Goal: Task Accomplishment & Management: Manage account settings

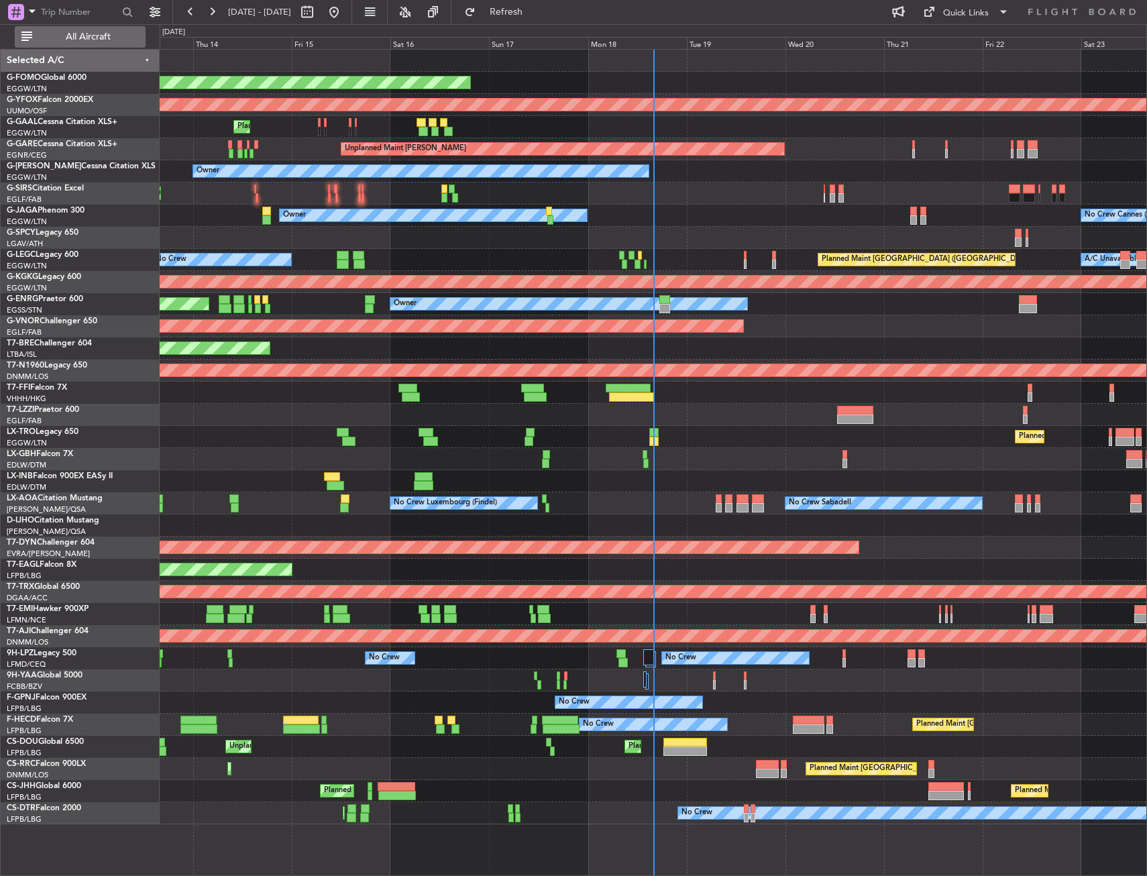
click at [91, 39] on span "All Aircraft" at bounding box center [88, 36] width 107 height 9
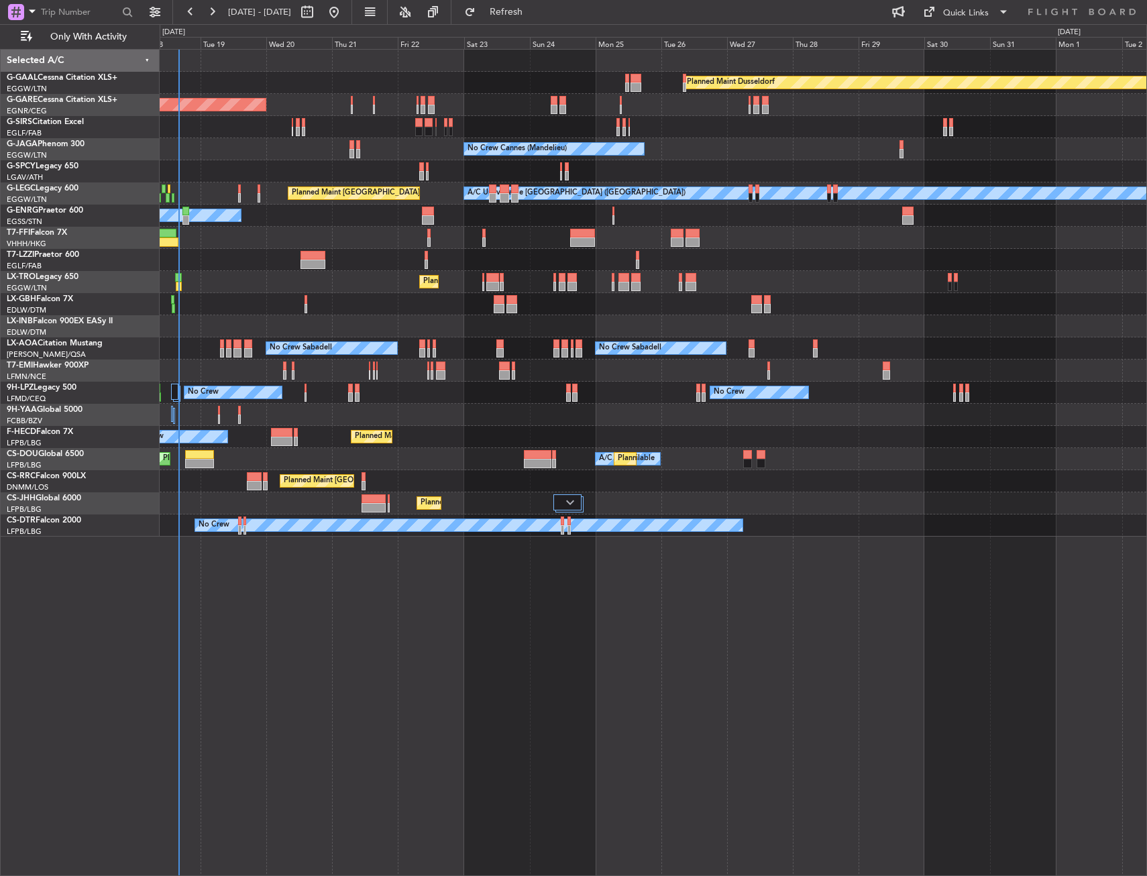
click at [287, 395] on div "Planned Maint Dusseldorf Unplanned Maint [PERSON_NAME] No Crew Cannes ([GEOGRAP…" at bounding box center [653, 293] width 986 height 487
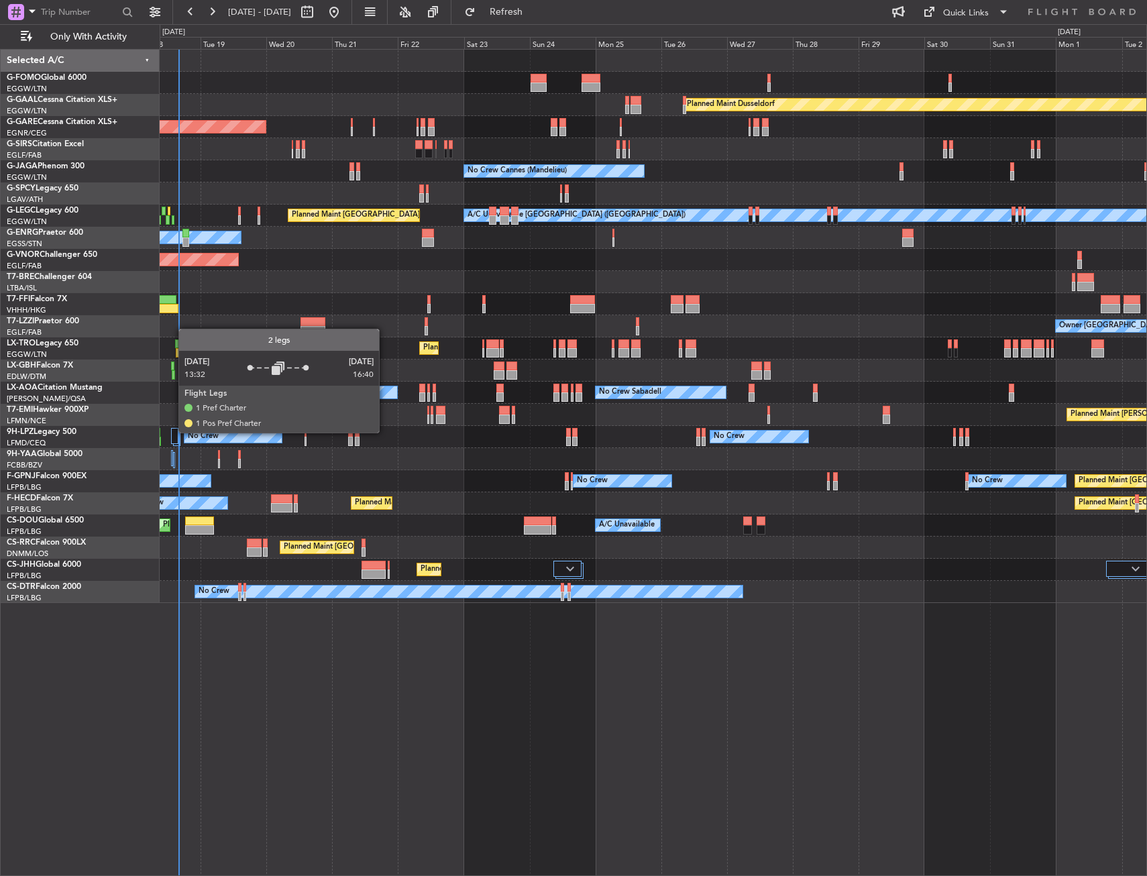
click at [172, 432] on div at bounding box center [174, 436] width 7 height 16
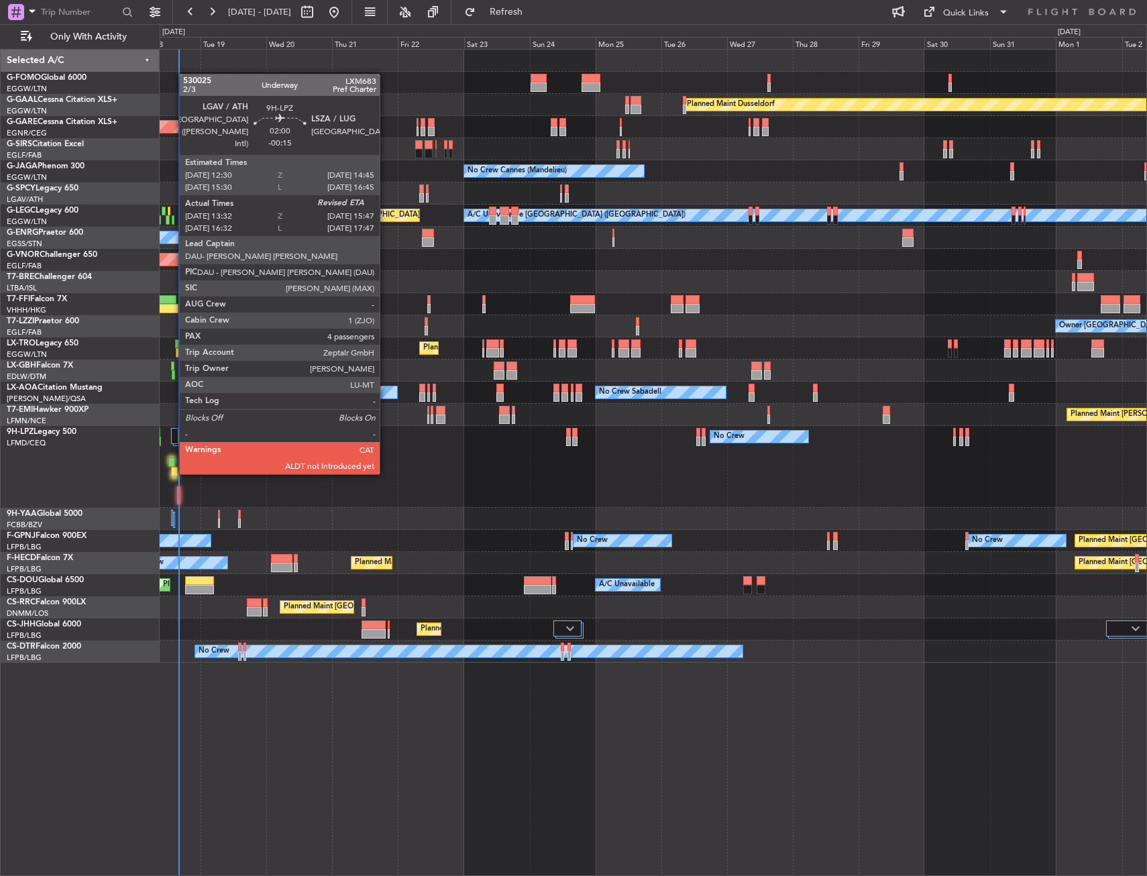
click at [172, 461] on div at bounding box center [171, 461] width 7 height 9
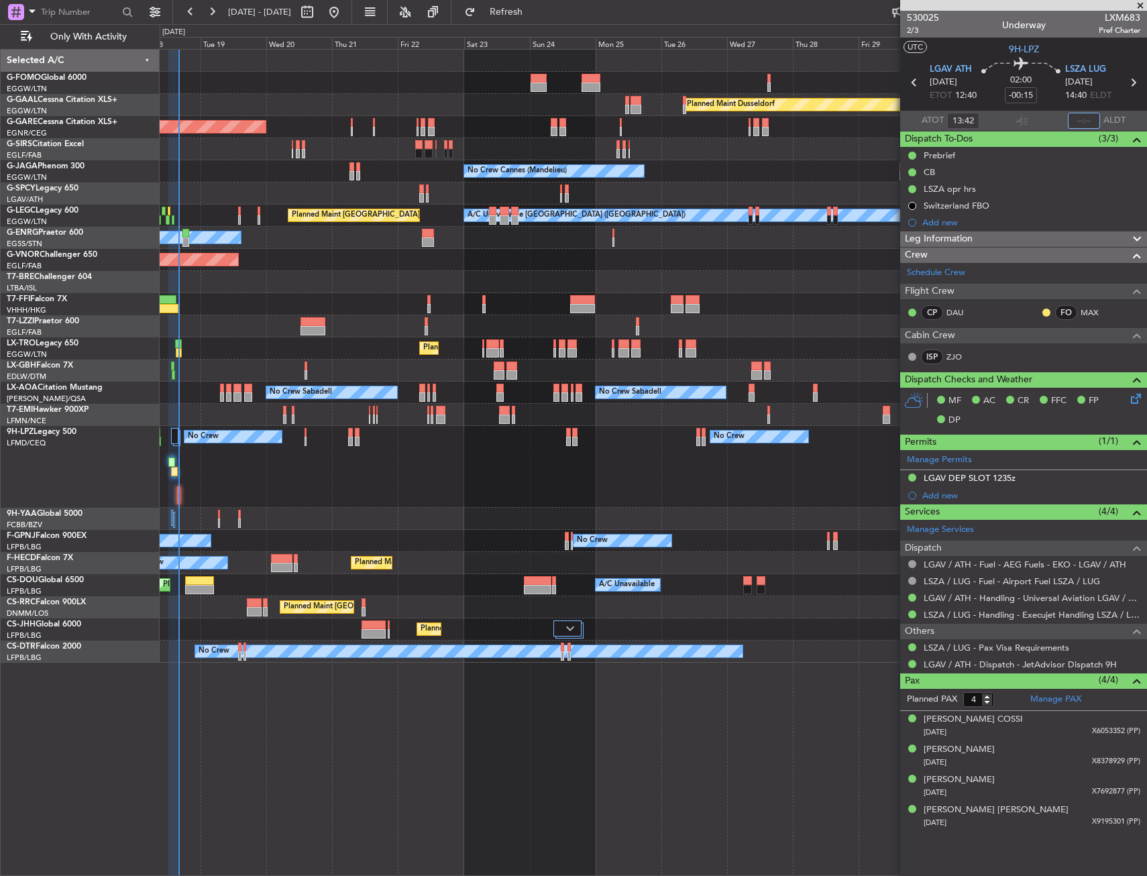
click at [1075, 119] on input "text" at bounding box center [1084, 121] width 32 height 16
click at [1060, 46] on section "UTC 9H-LPZ" at bounding box center [1023, 48] width 247 height 20
type input "15:47"
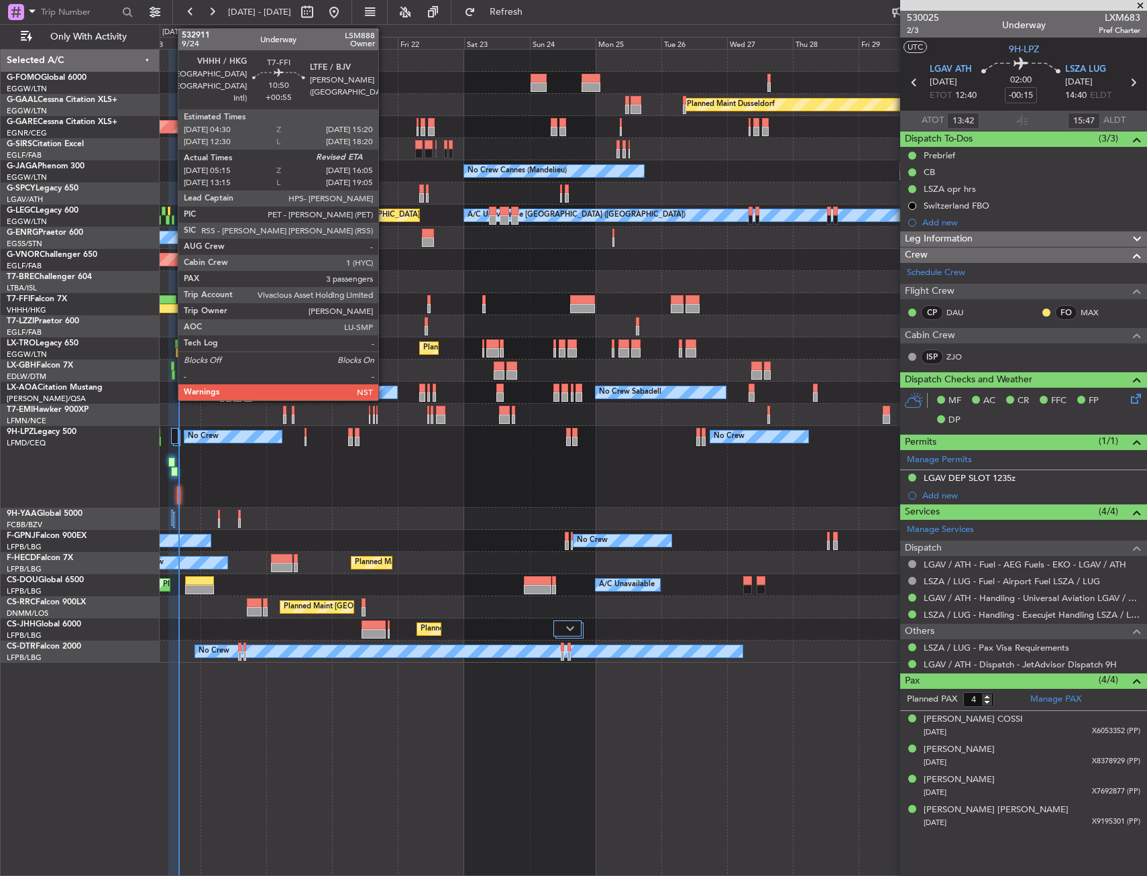
click at [170, 302] on div at bounding box center [162, 299] width 30 height 9
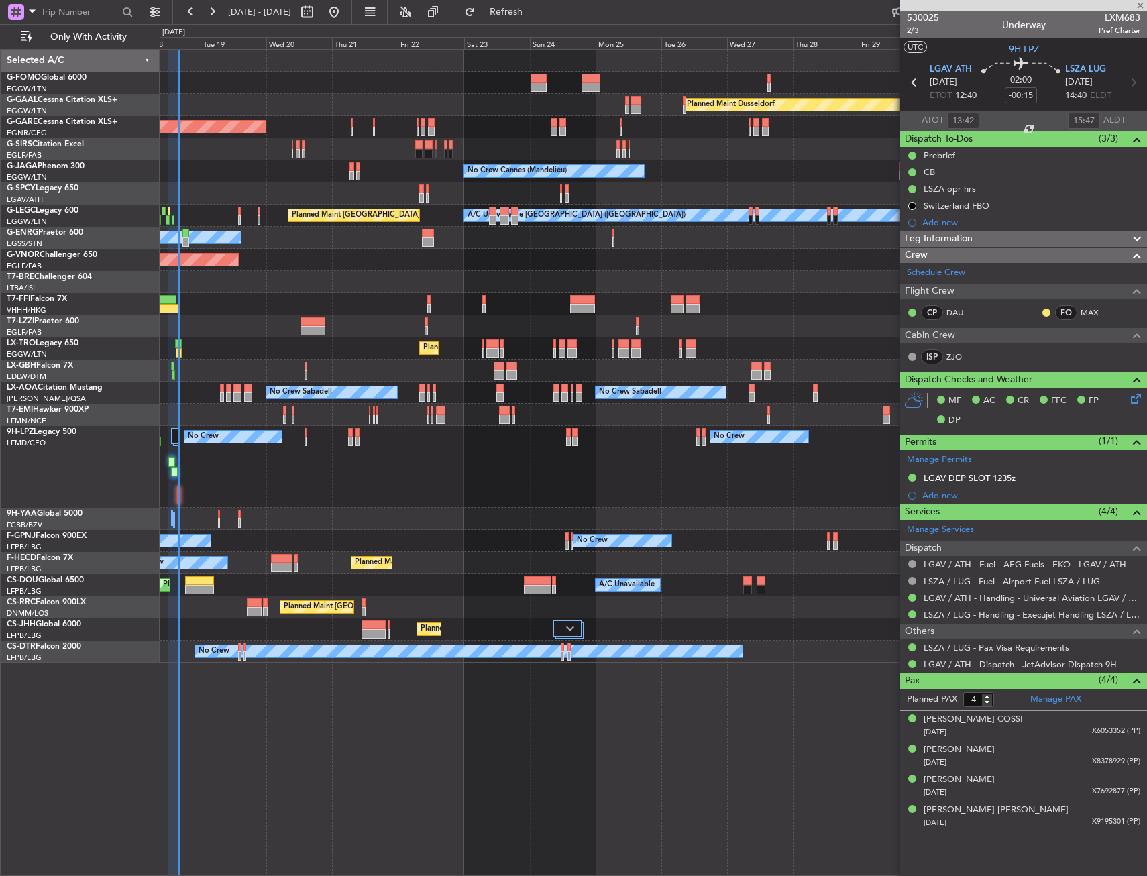
type input "+00:55"
type input "05:15"
type input "3"
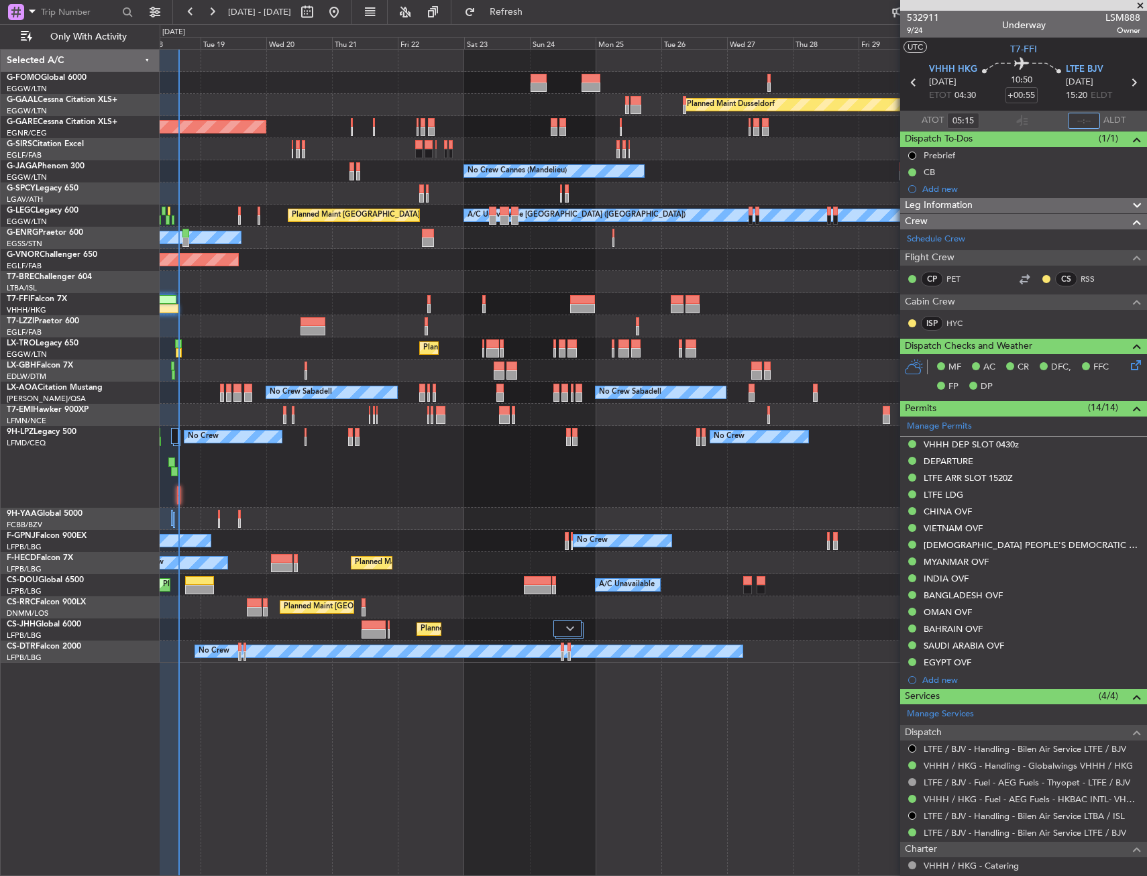
click at [1068, 121] on input "text" at bounding box center [1084, 121] width 32 height 16
click at [1054, 57] on section "UTC T7-FFI" at bounding box center [1023, 48] width 247 height 20
type input "15:57"
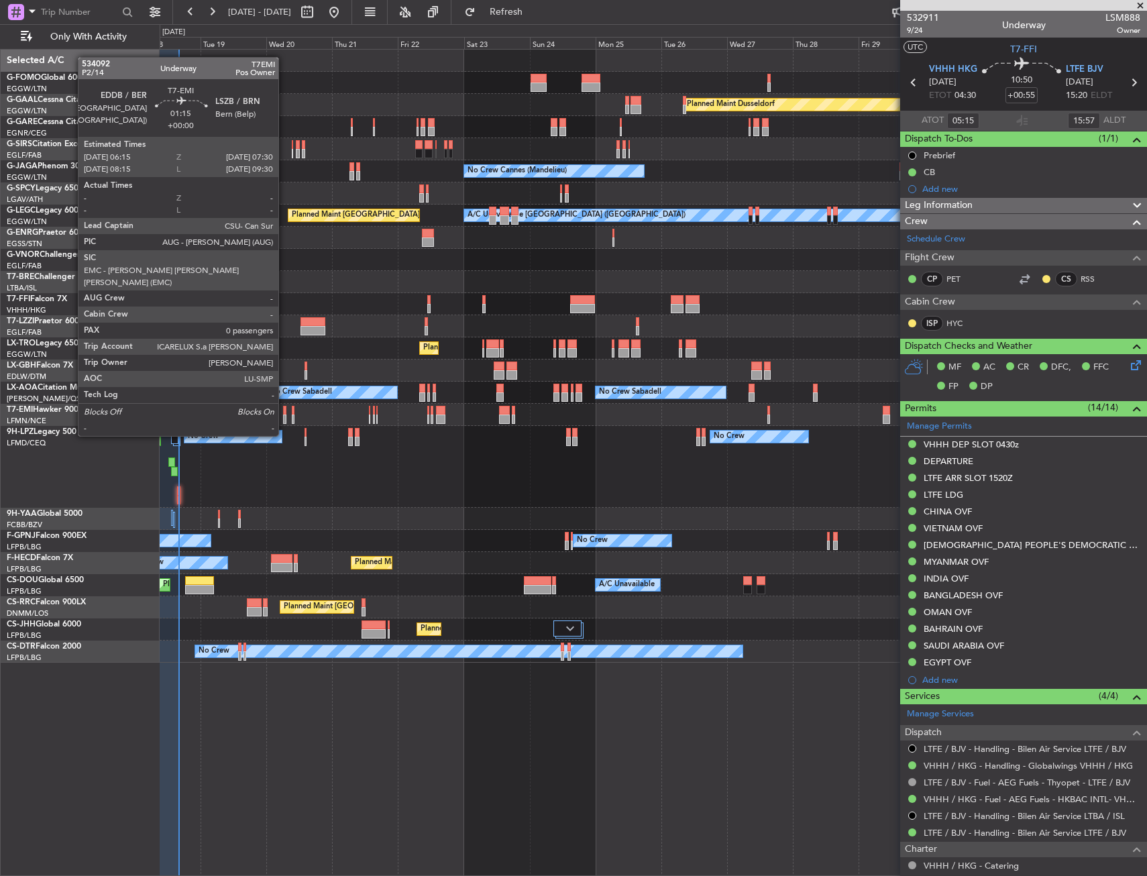
click at [284, 410] on div at bounding box center [285, 410] width 4 height 9
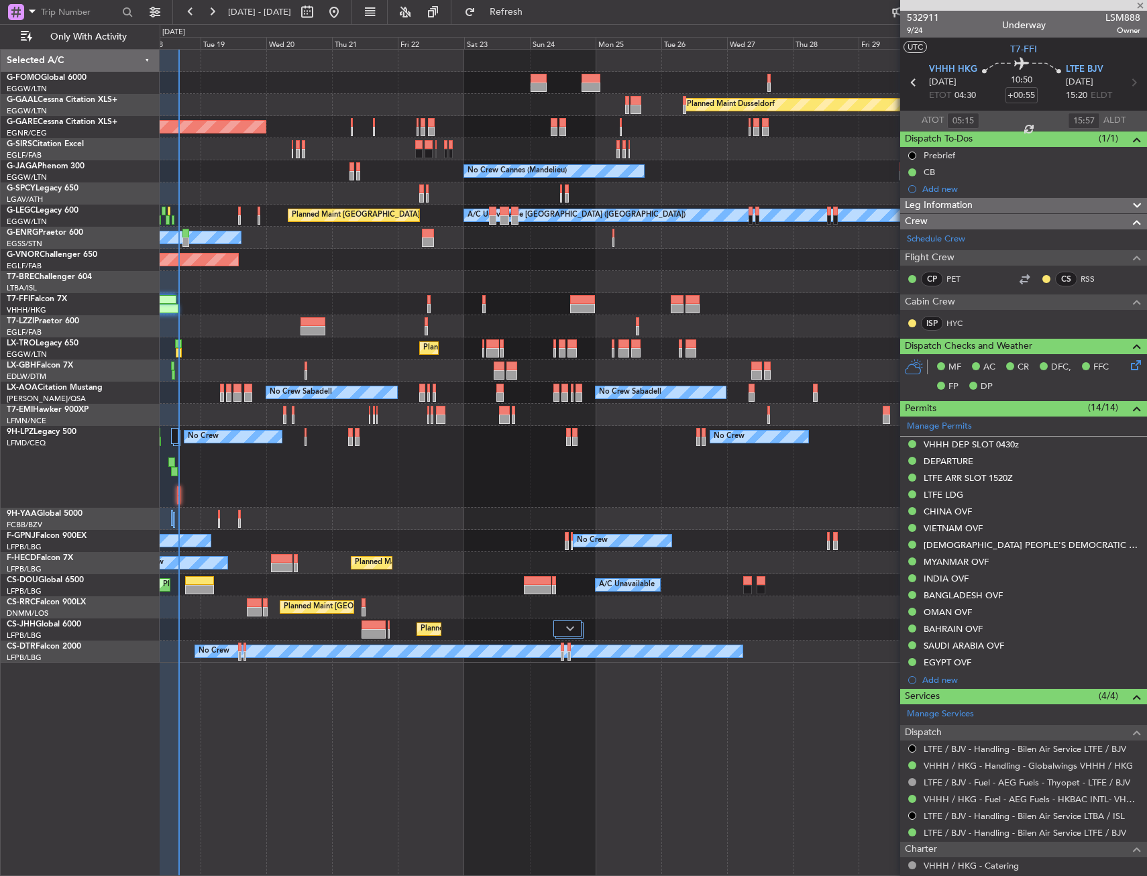
type input "0"
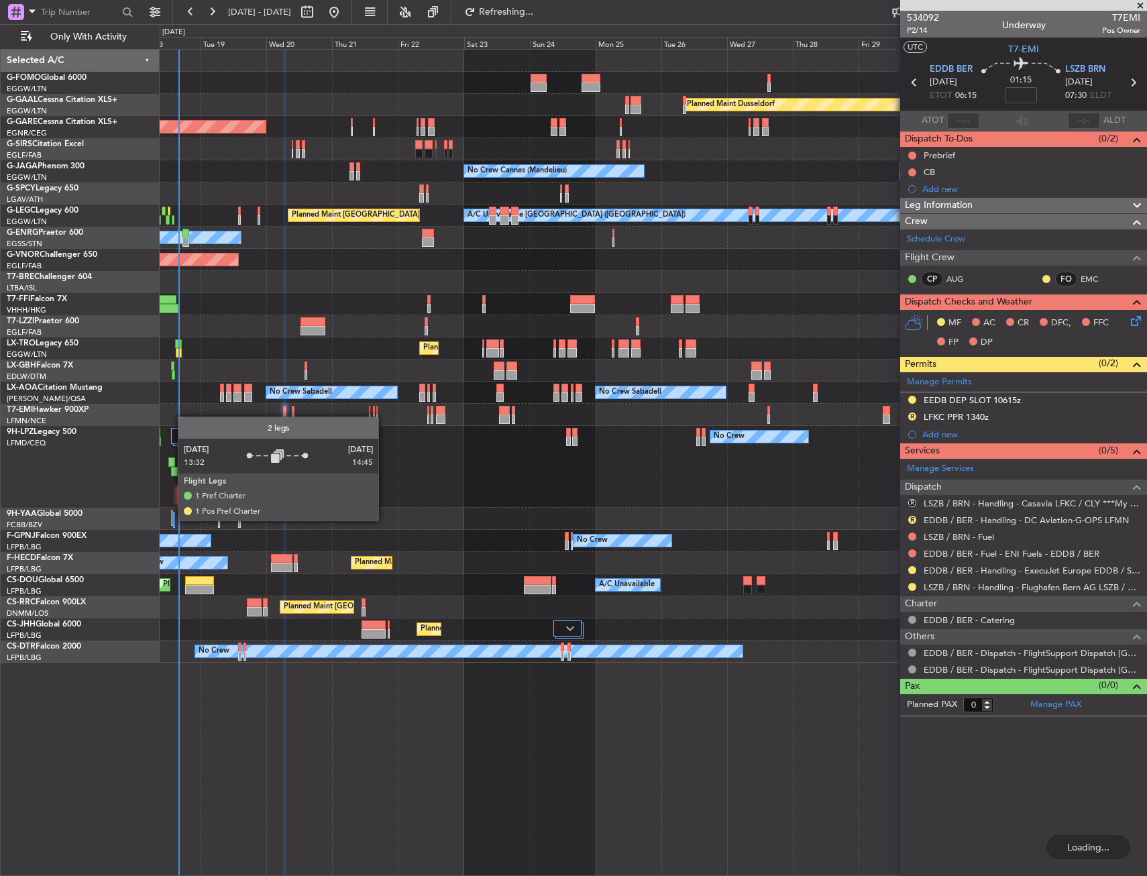
click at [171, 520] on div at bounding box center [171, 518] width 1 height 16
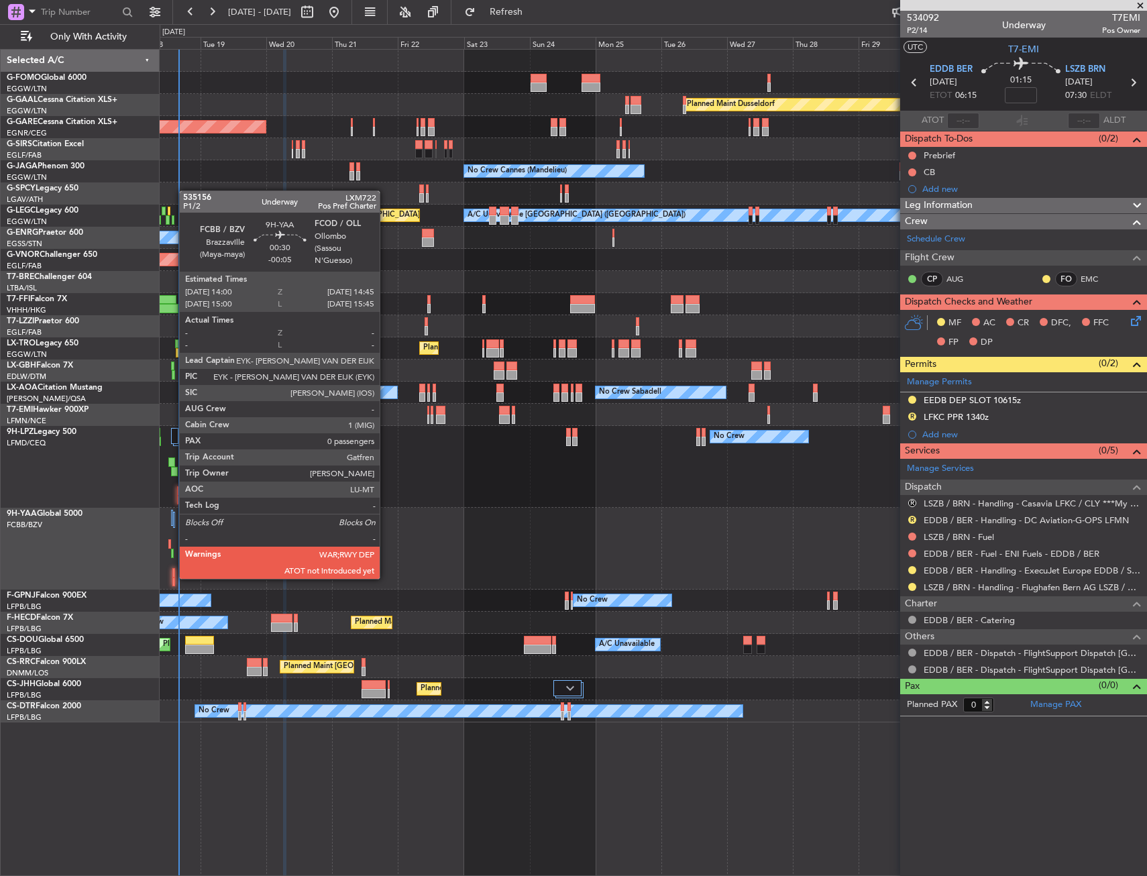
click at [172, 577] on div at bounding box center [173, 581] width 3 height 9
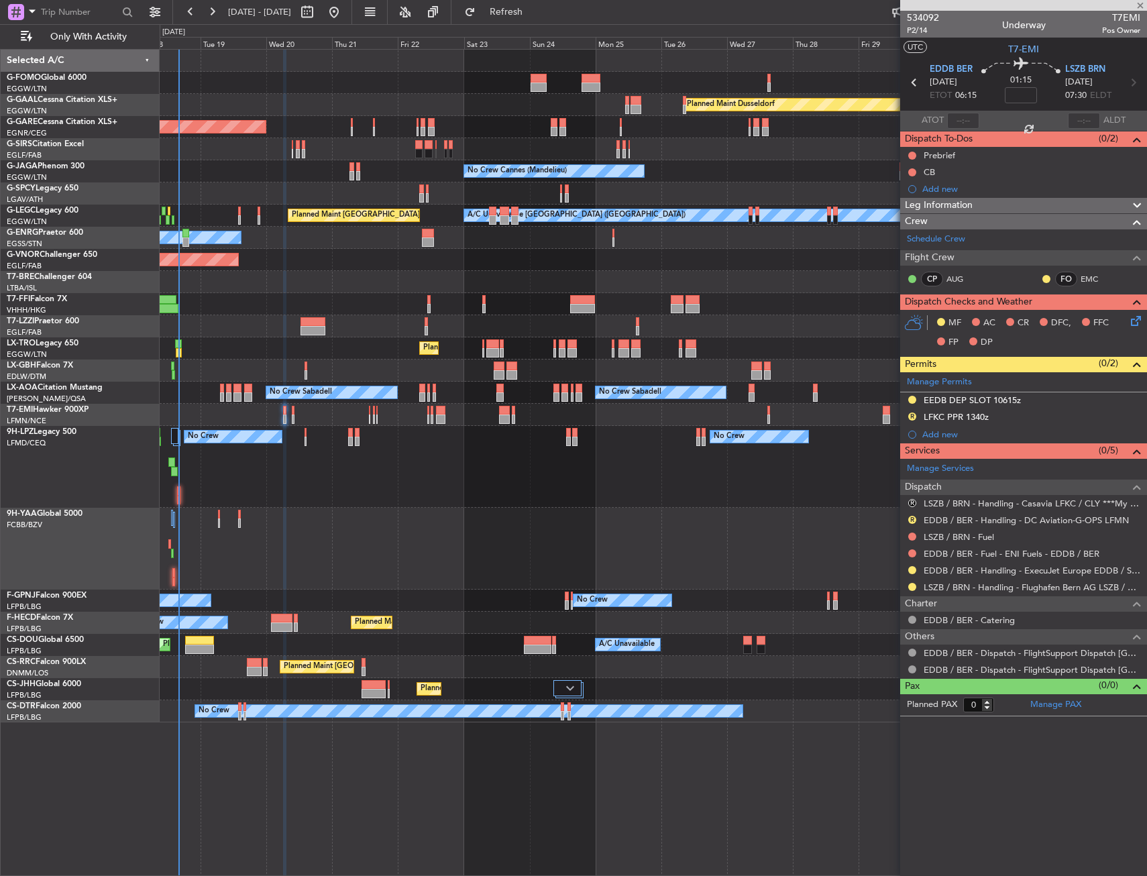
type input "-00:05"
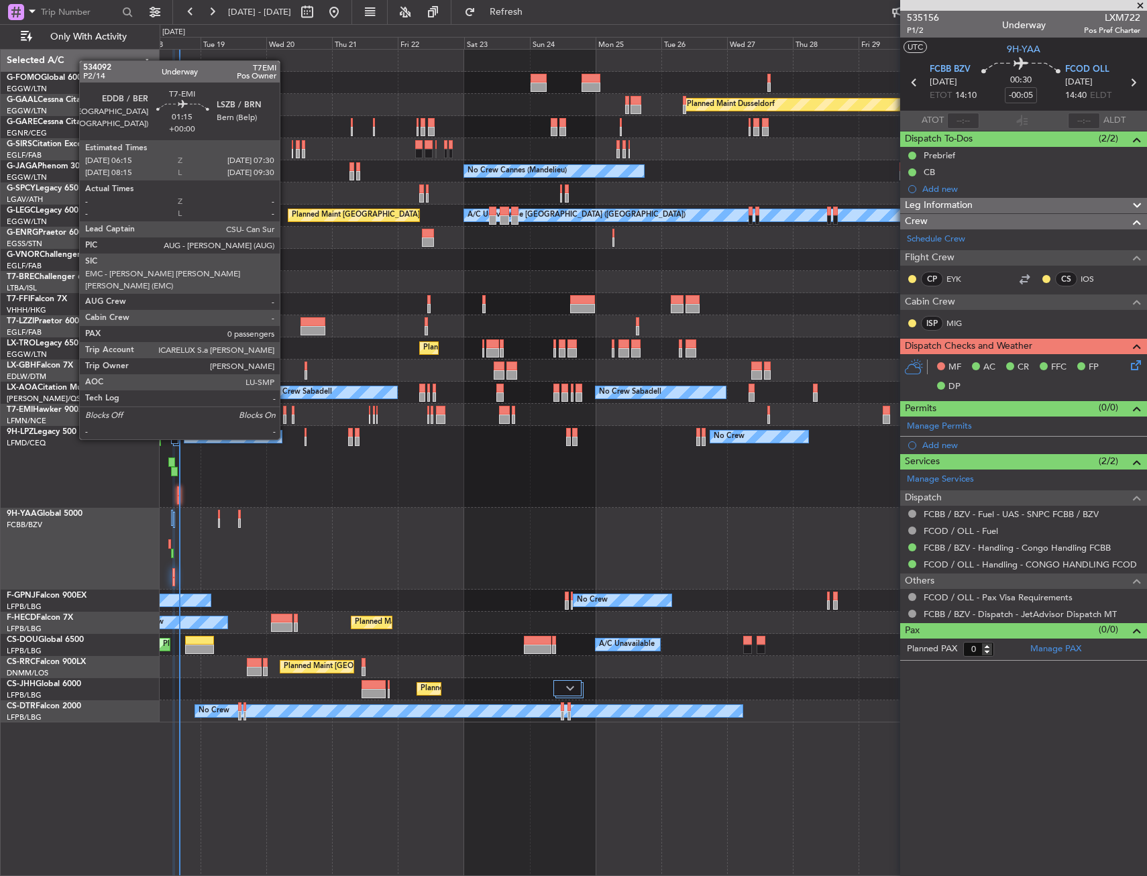
click at [286, 414] on div at bounding box center [285, 410] width 4 height 9
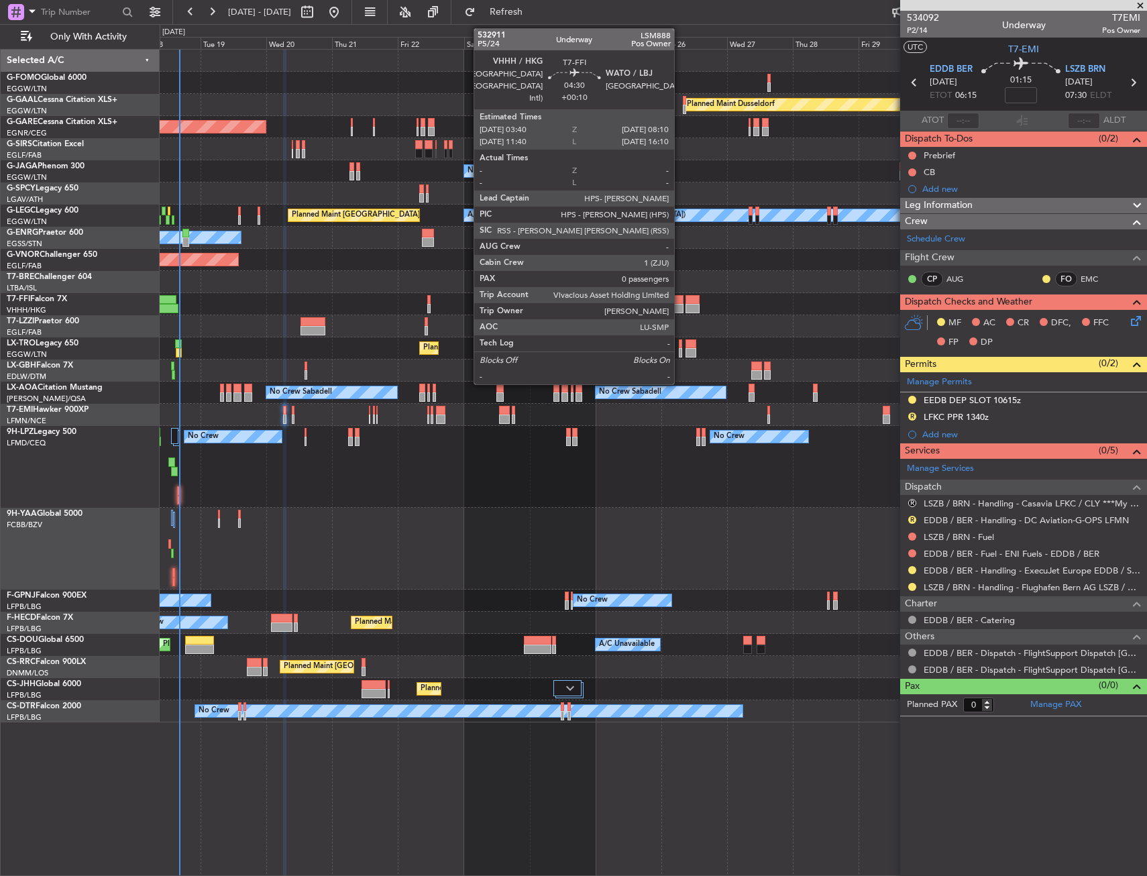
click at [512, 359] on div "Planned Maint Windsor Locks (Bradley Intl) Planned Maint Dusseldorf Unplanned M…" at bounding box center [653, 386] width 986 height 673
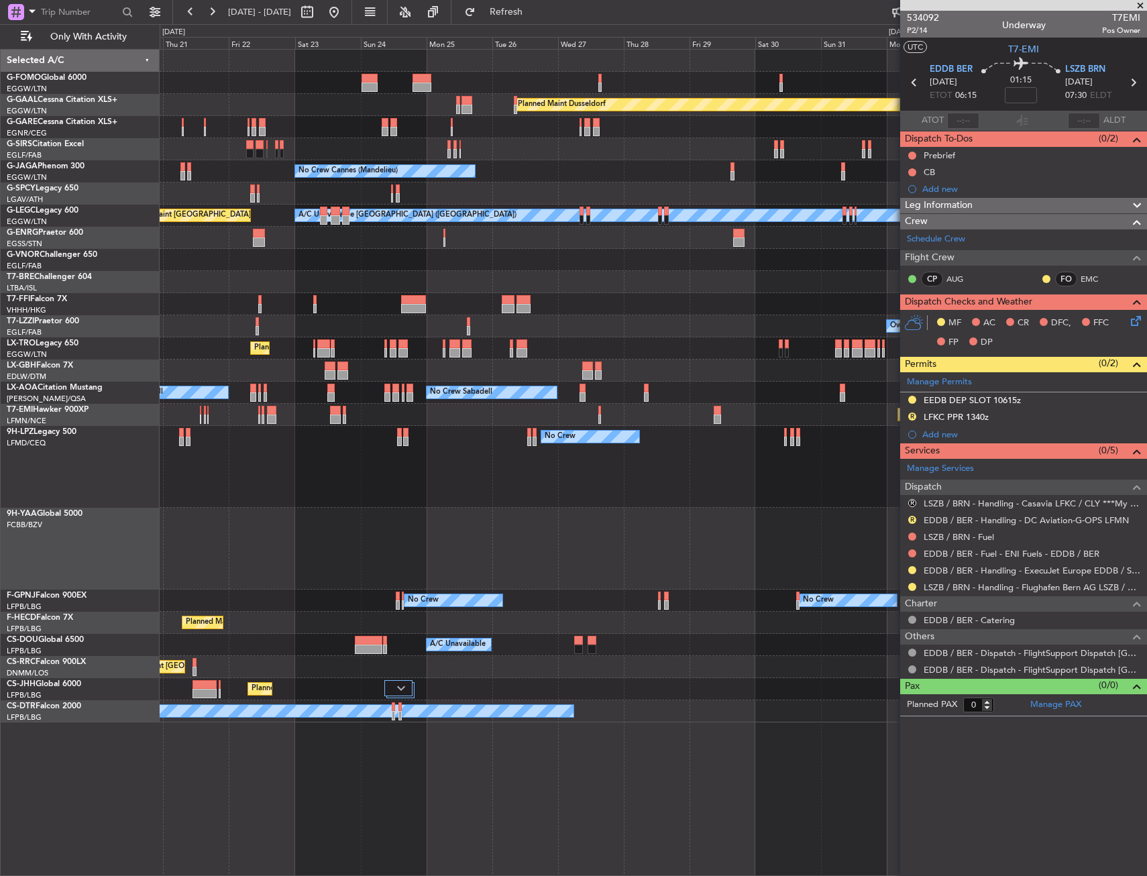
click at [492, 379] on div "Planned Maint Dusseldorf Unplanned Maint Chester No Crew Cannes (Mandelieu) Pla…" at bounding box center [653, 386] width 986 height 673
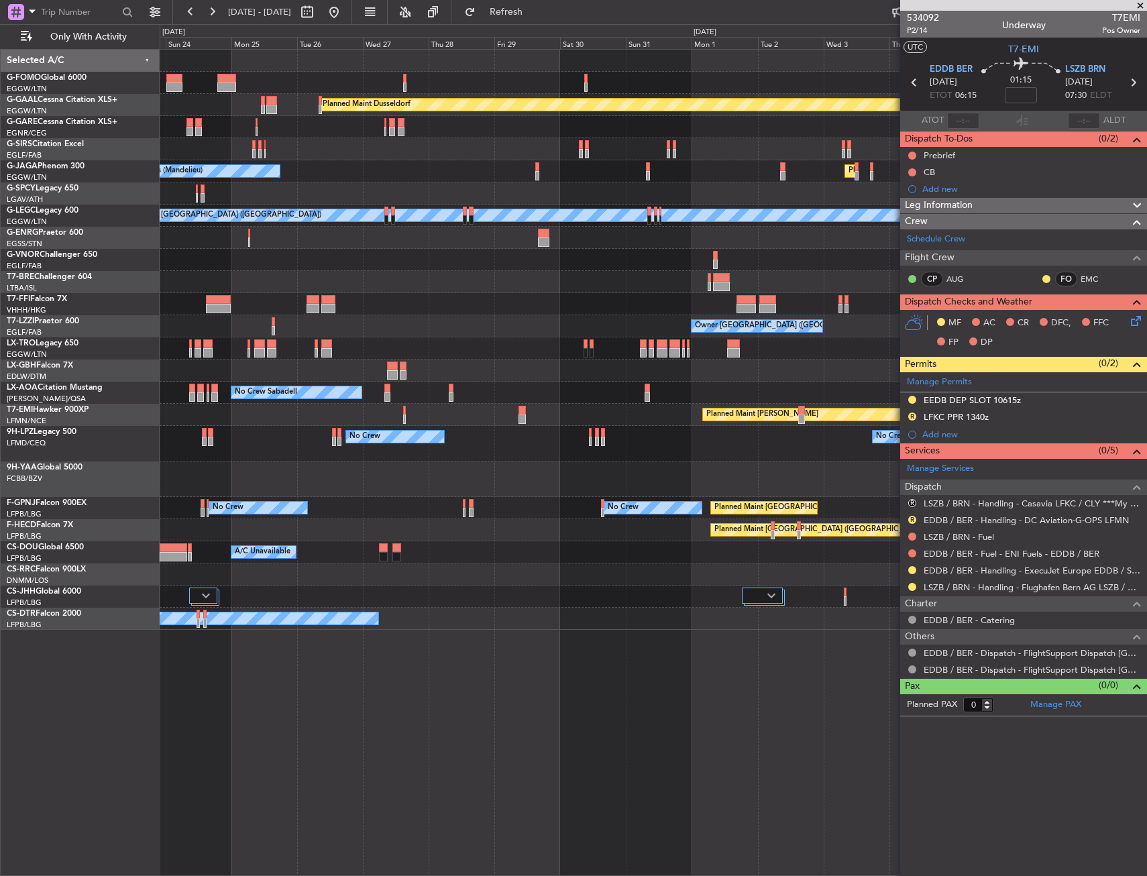
click at [435, 414] on div "Planned Maint Dusseldorf No Crew Cannes (Mandelieu) Planned Maint London (Luton…" at bounding box center [653, 340] width 986 height 580
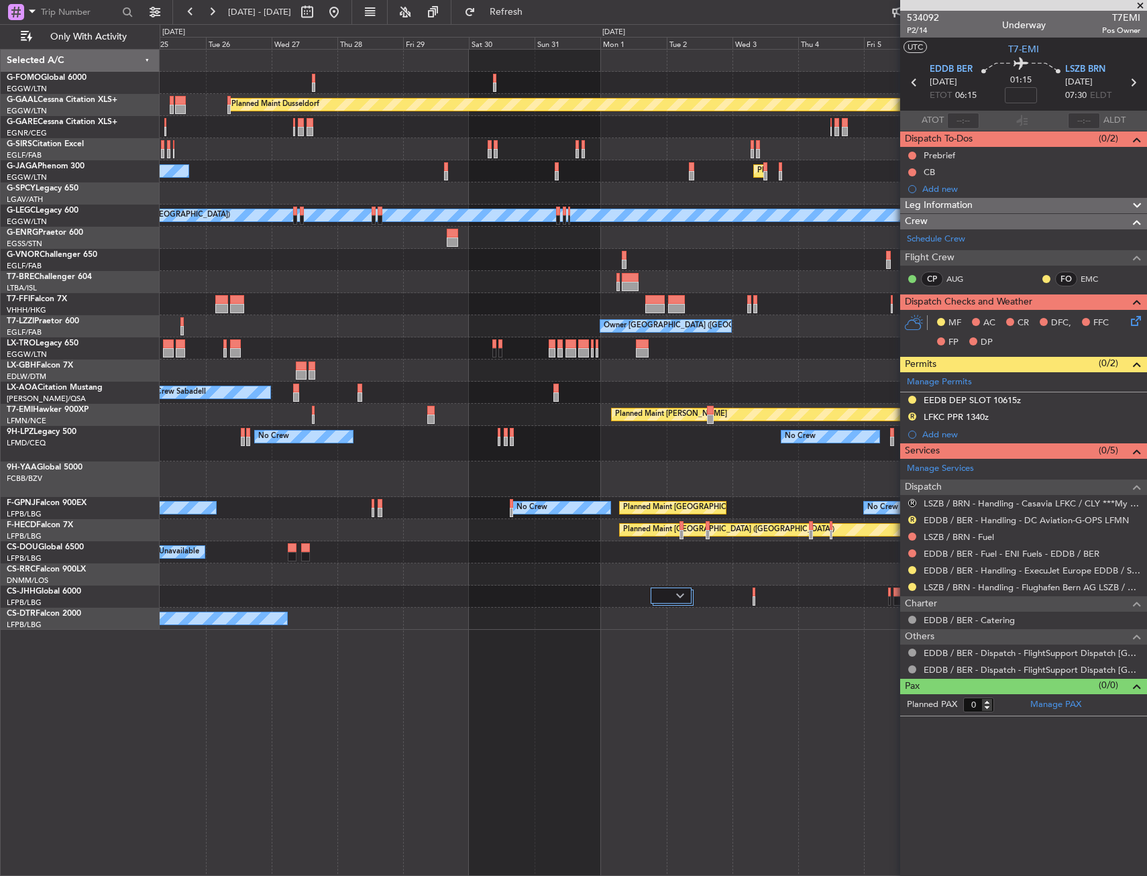
click at [425, 423] on div "Planned Maint Dusseldorf No Crew Cannes (Mandelieu) Planned Maint London (Luton…" at bounding box center [653, 340] width 986 height 580
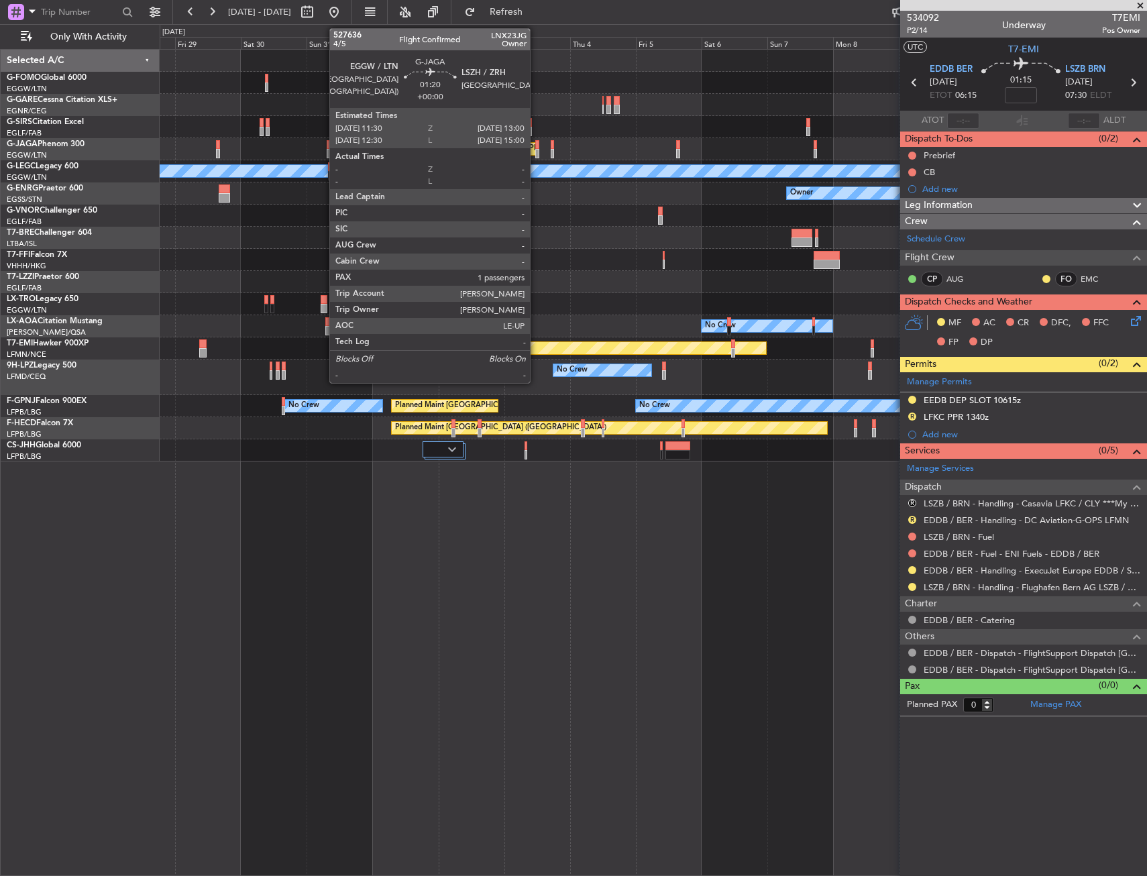
click at [536, 141] on div at bounding box center [537, 144] width 5 height 9
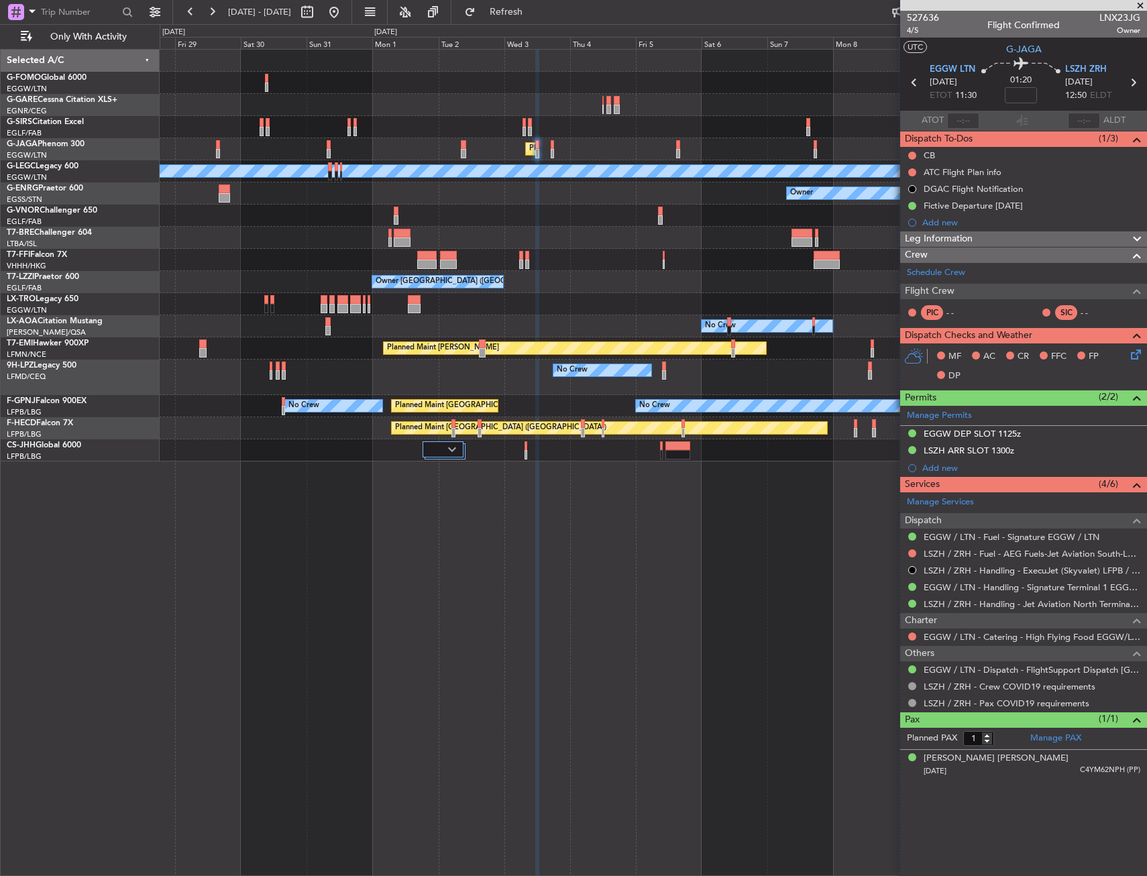
click at [550, 148] on div "Planned Maint London (Luton) No Crew Cannes (Mandelieu)" at bounding box center [653, 149] width 986 height 22
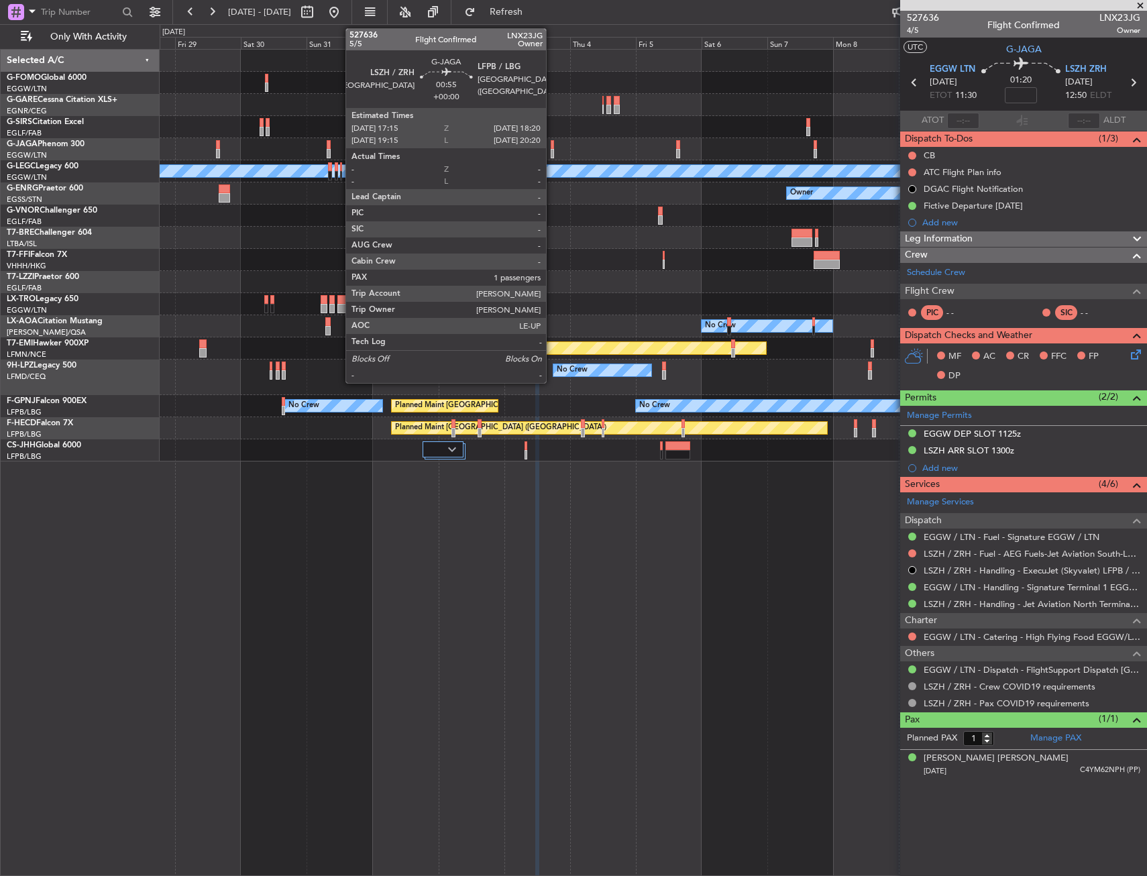
click at [552, 149] on div at bounding box center [552, 153] width 3 height 9
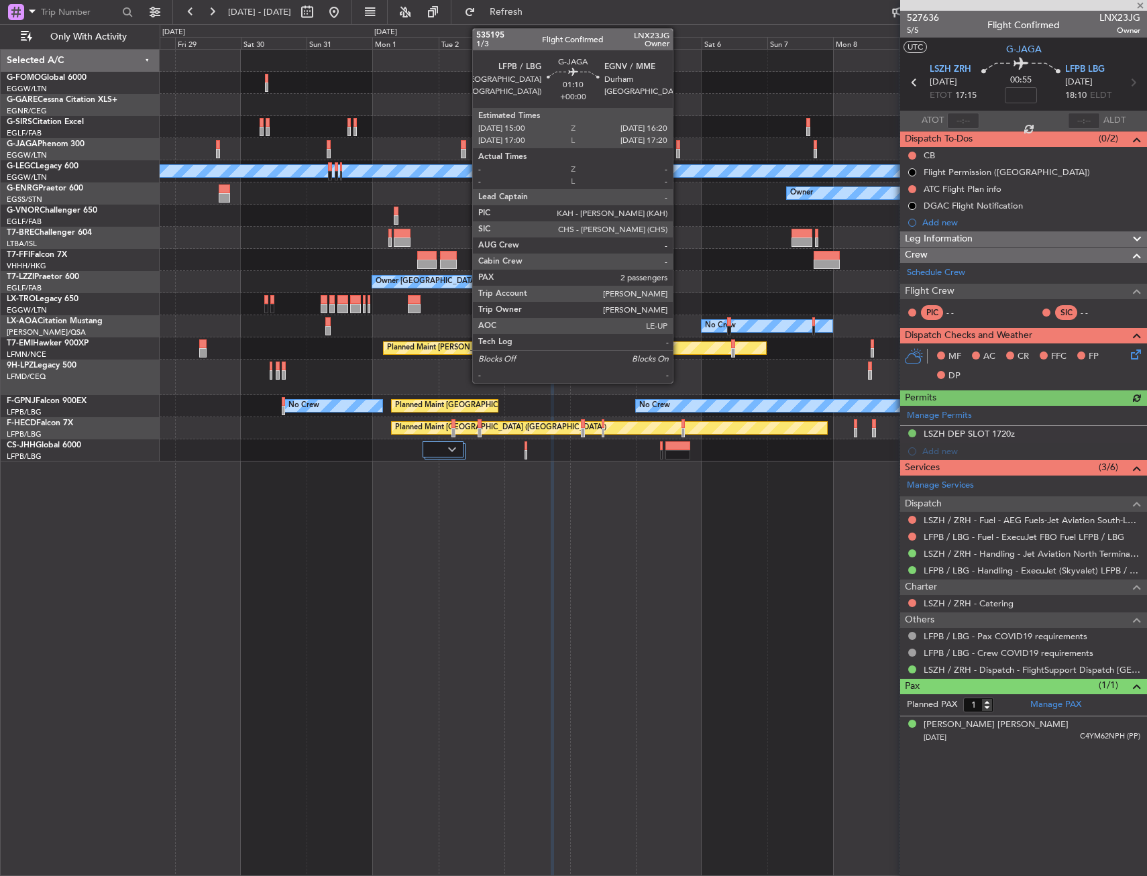
click at [679, 149] on div at bounding box center [678, 153] width 4 height 9
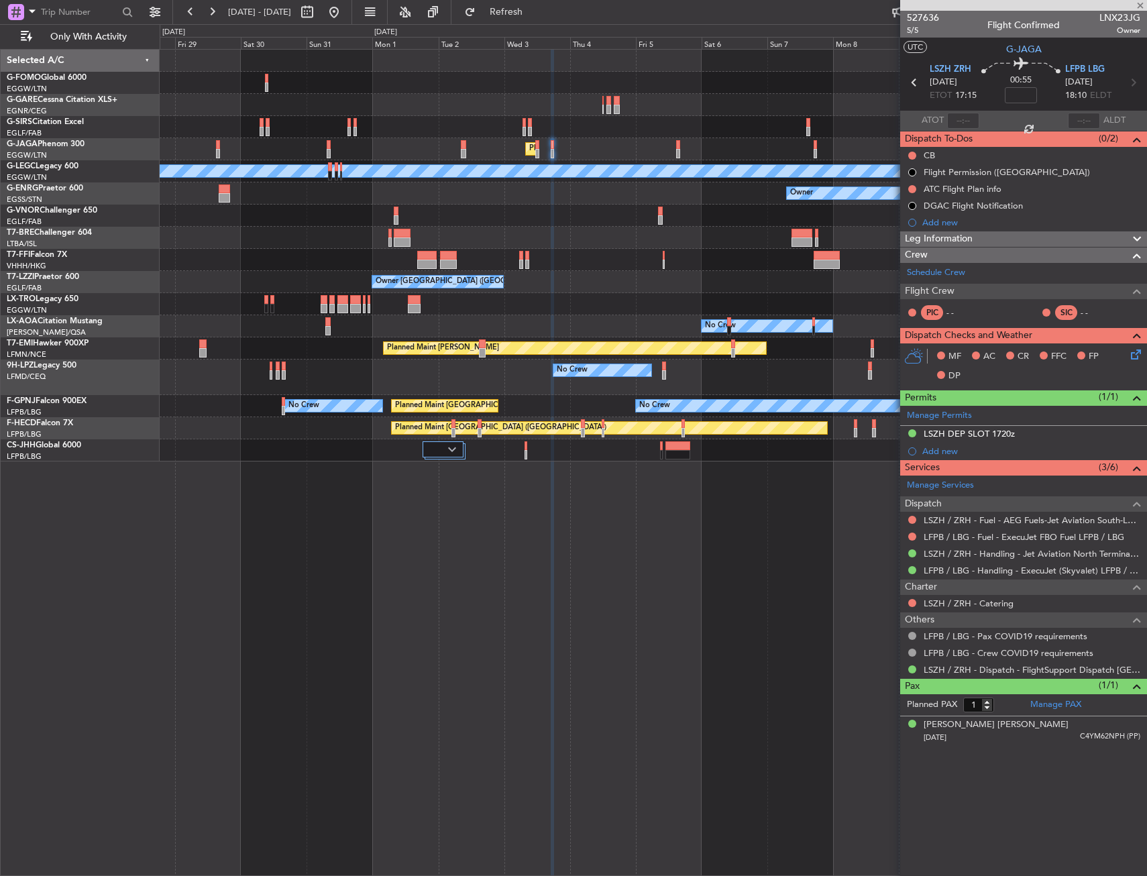
type input "2"
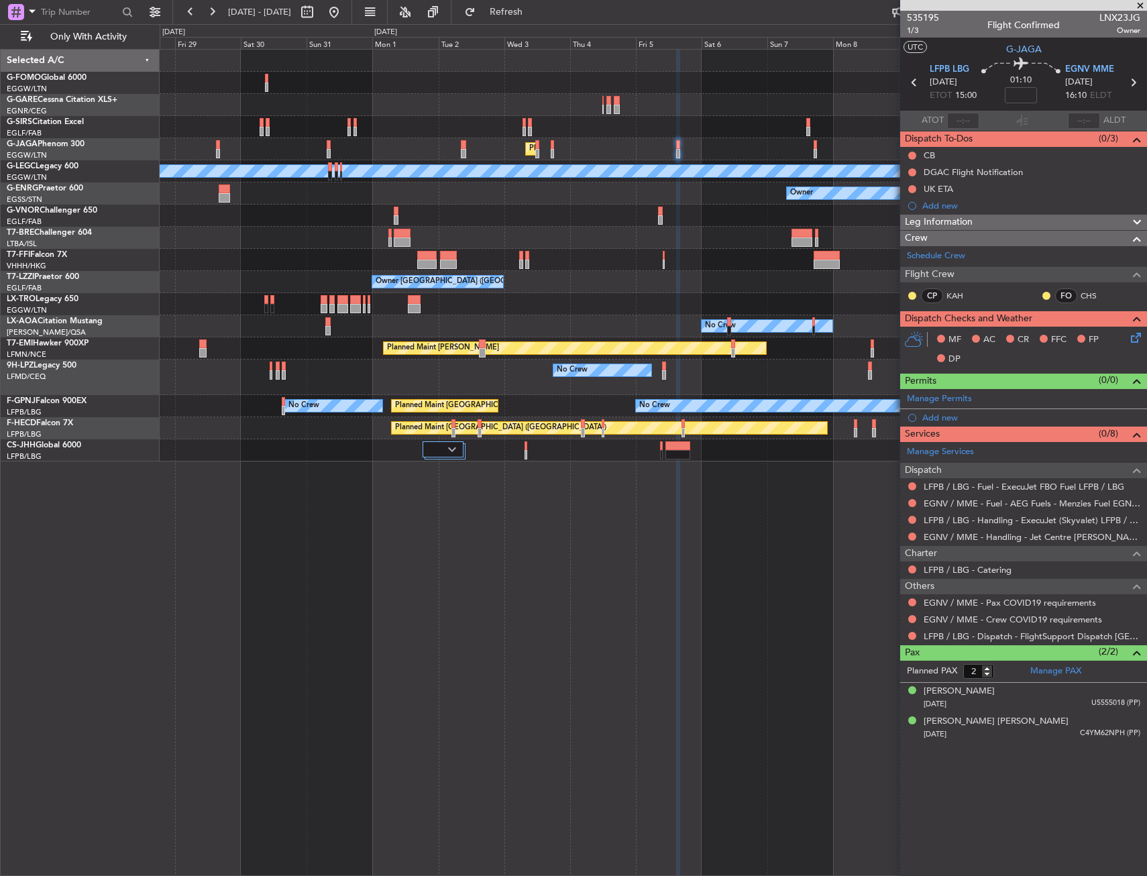
click at [514, 478] on div "Planned Maint London (Luton) No Crew Cannes (Mandelieu) A/C Unavailable London …" at bounding box center [653, 462] width 987 height 827
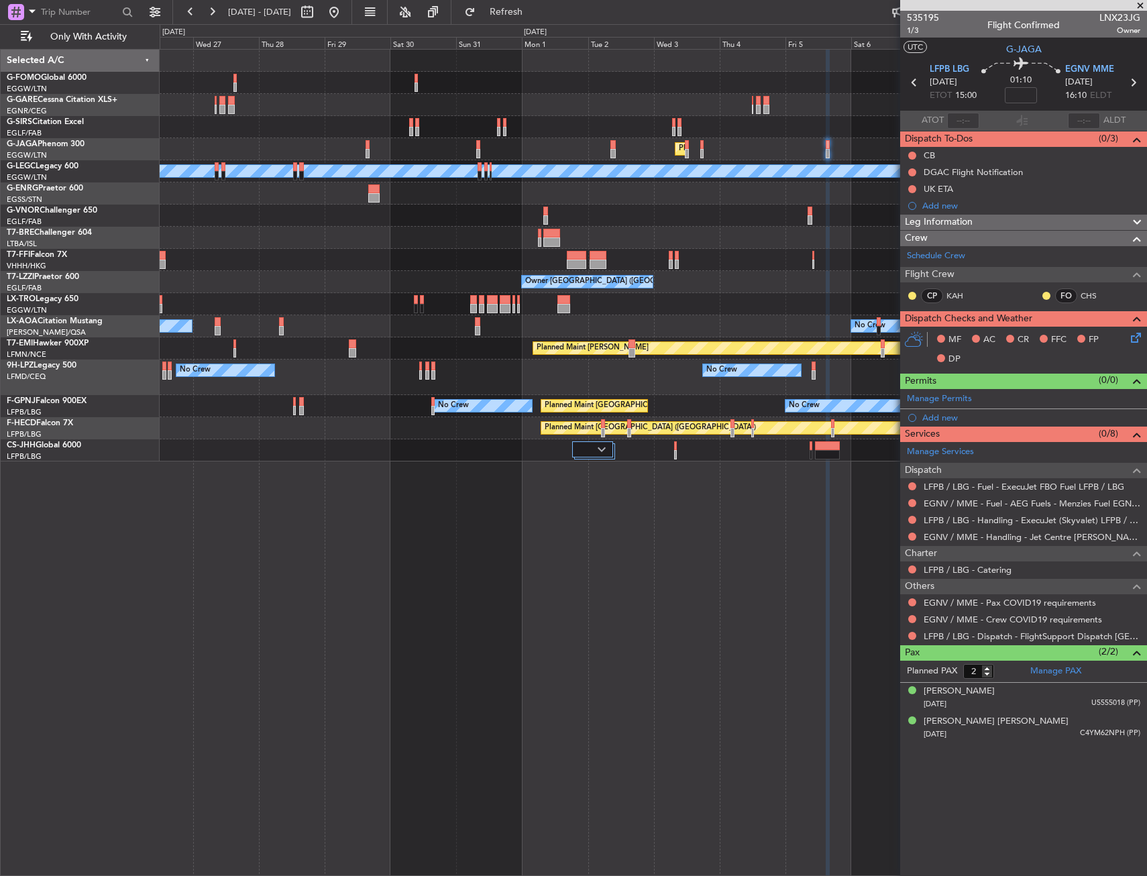
click at [622, 468] on div "Planned Maint London (Luton) No Crew Cannes (Mandelieu) A/C Unavailable London …" at bounding box center [653, 462] width 987 height 827
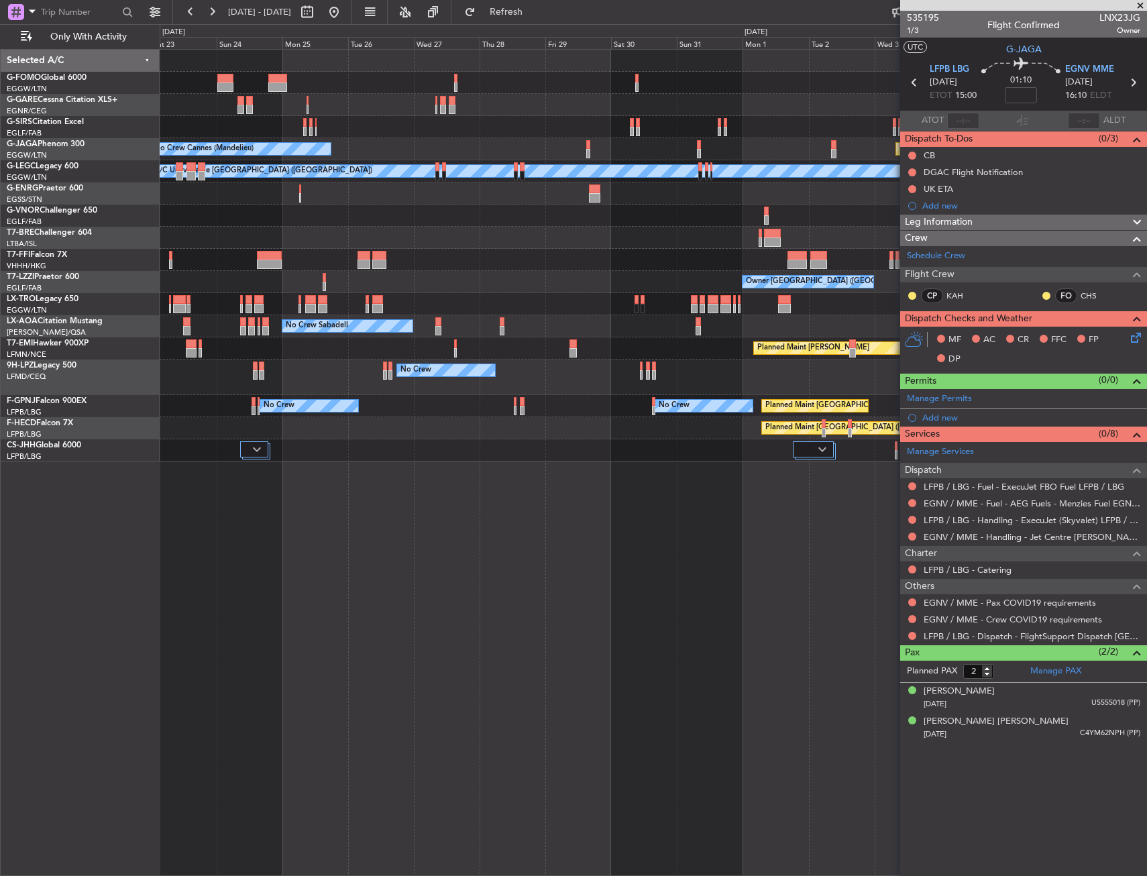
click at [603, 472] on div "Unplanned Maint Chester Planned Maint London (Luton) No Crew Cannes (Mandelieu)…" at bounding box center [653, 462] width 987 height 827
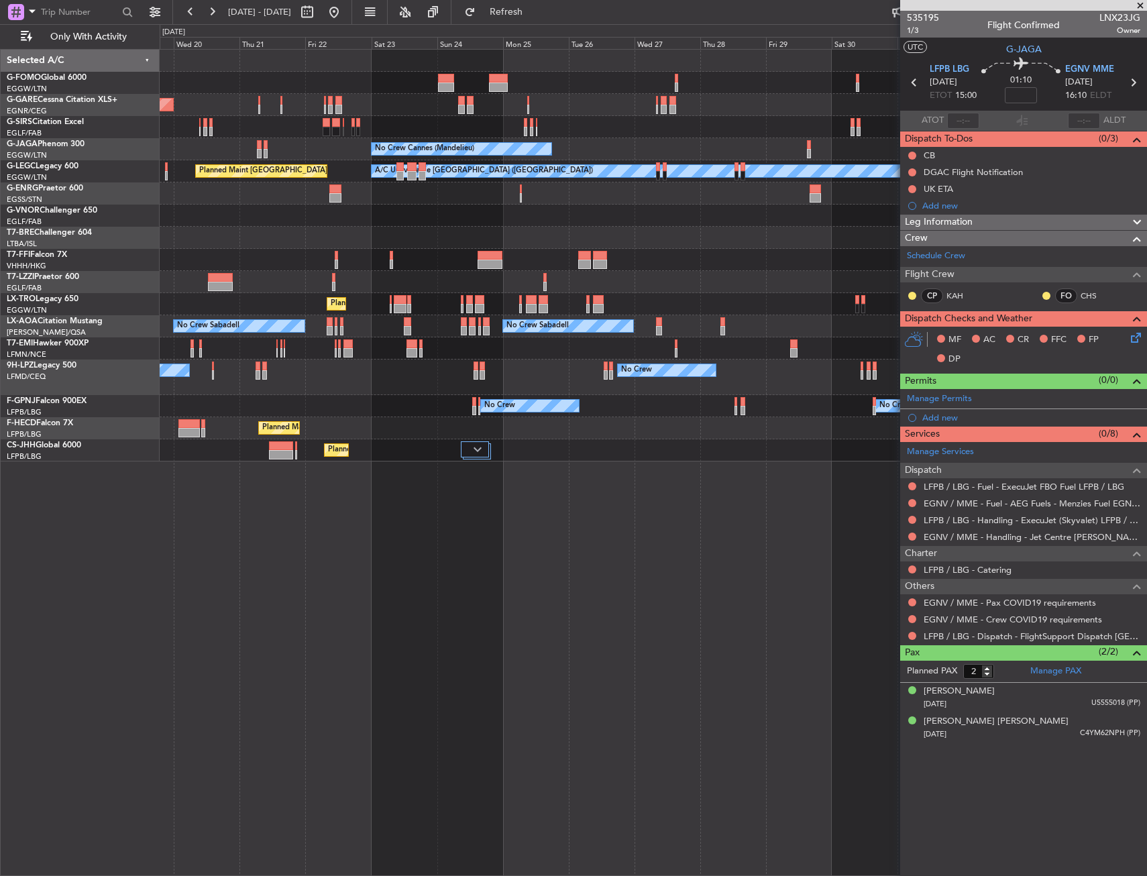
click at [782, 451] on div "Planned Maint Windsor Locks (Bradley Intl) Unplanned Maint Chester Planned Main…" at bounding box center [653, 462] width 987 height 827
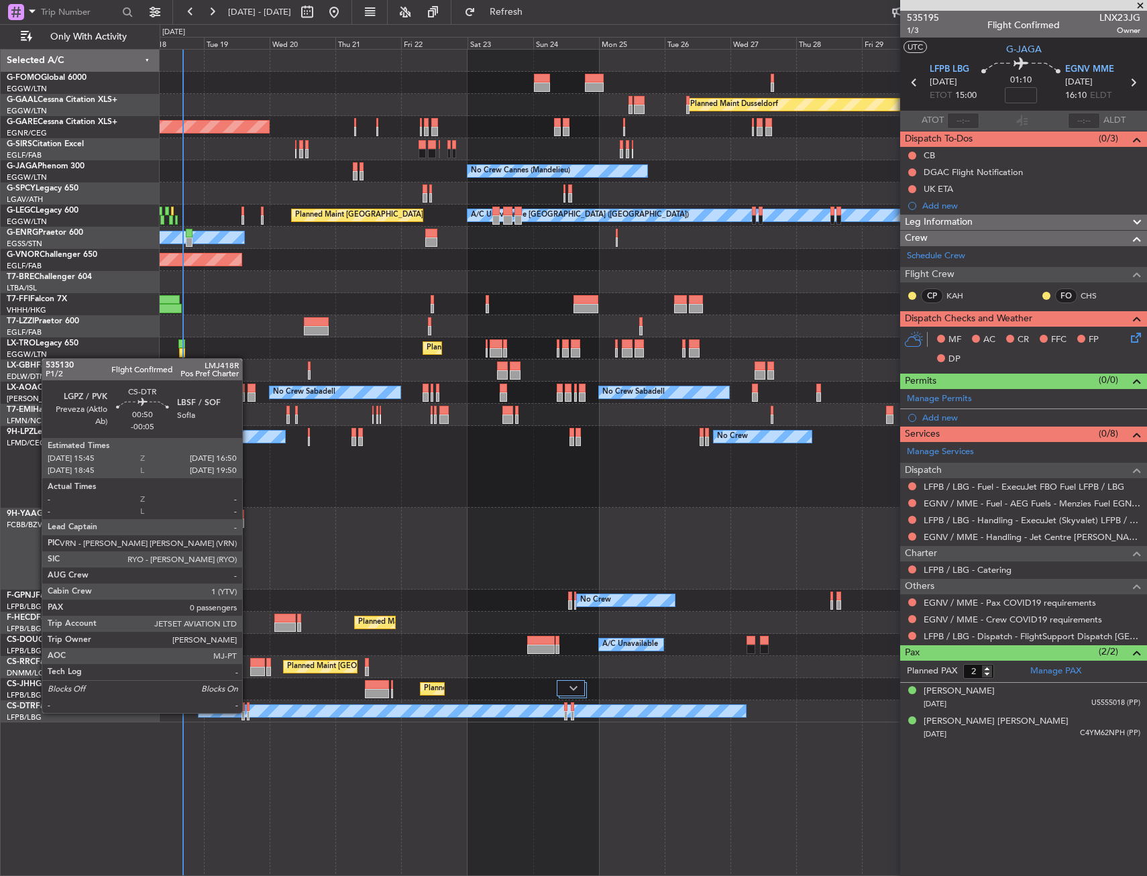
click at [248, 712] on div at bounding box center [248, 715] width 3 height 9
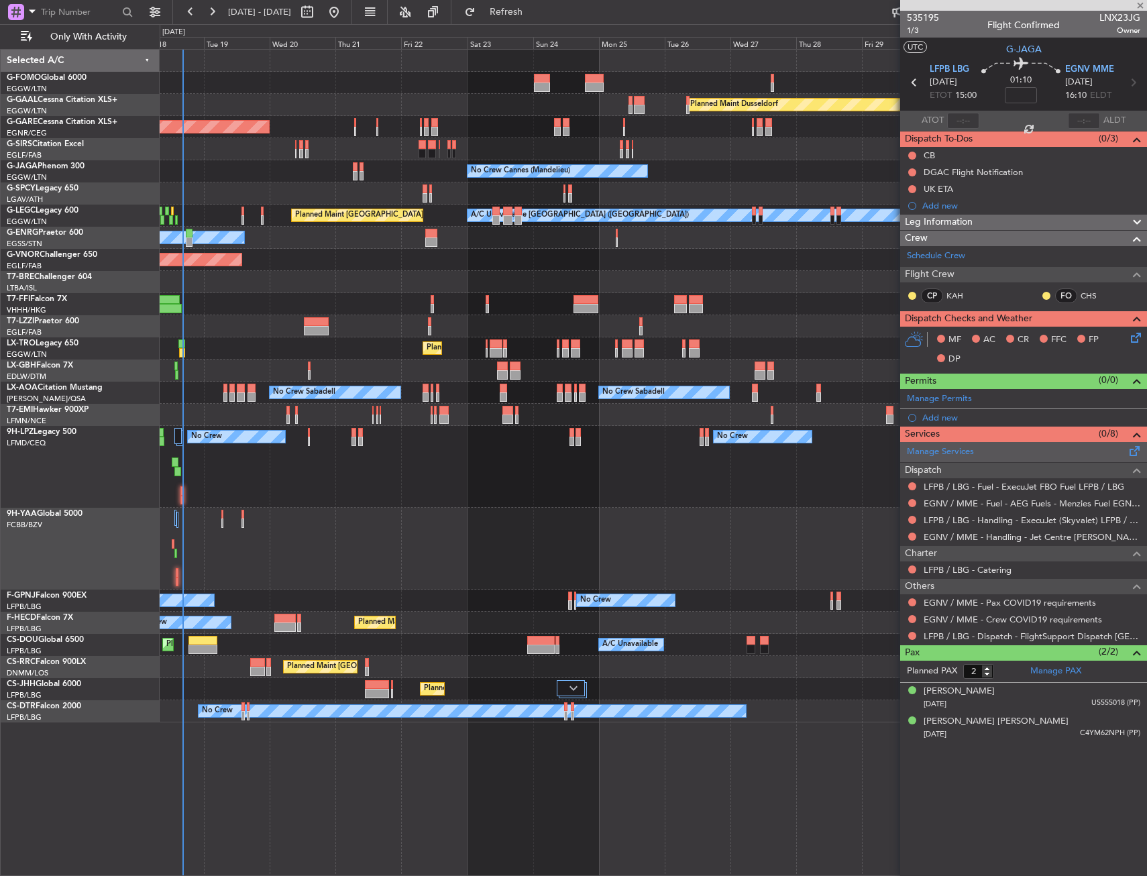
type input "-00:05"
type input "0"
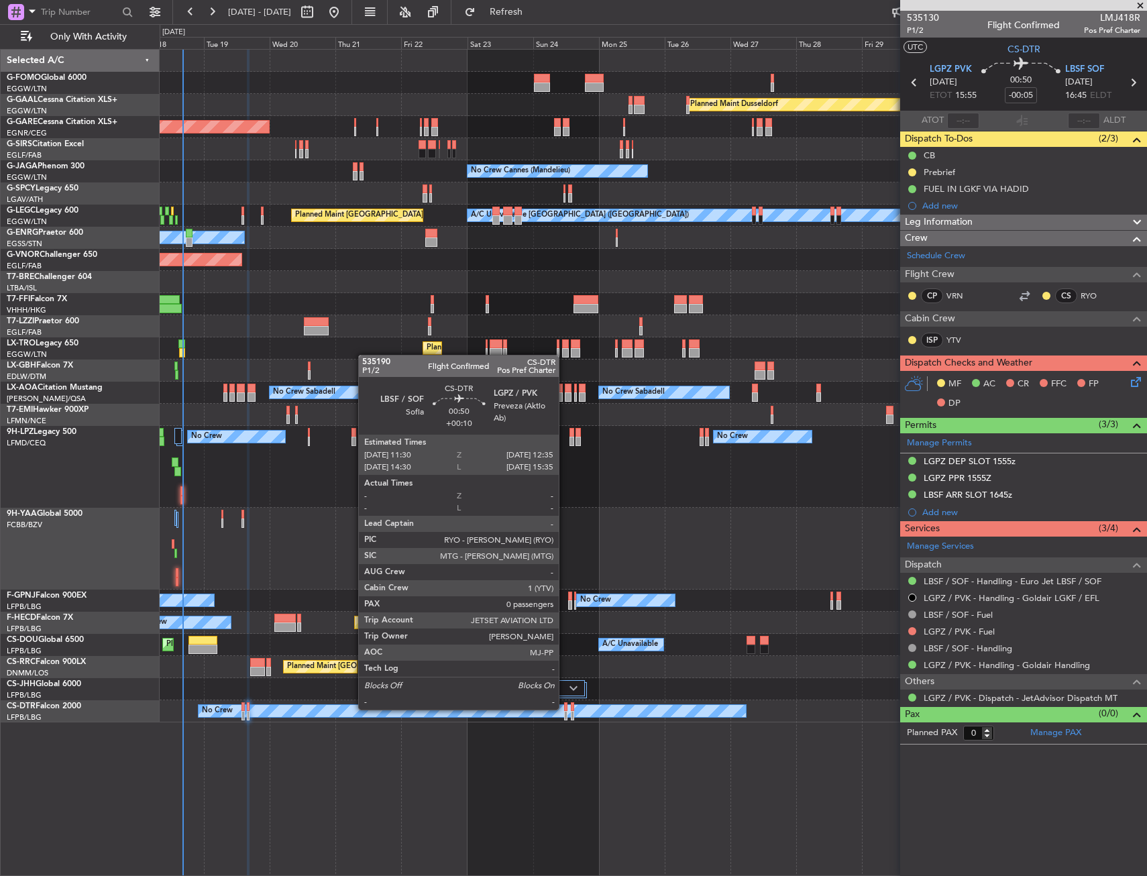
click at [565, 708] on div at bounding box center [565, 706] width 3 height 9
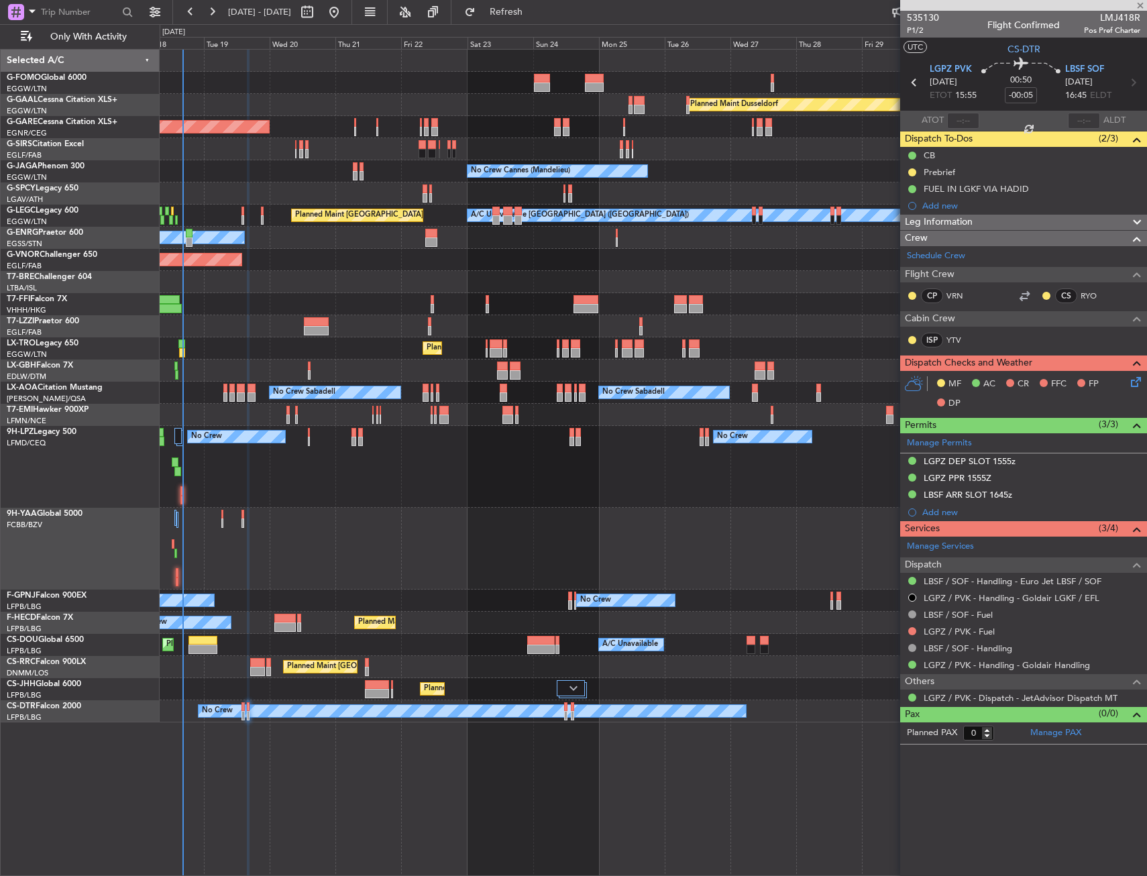
type input "+00:10"
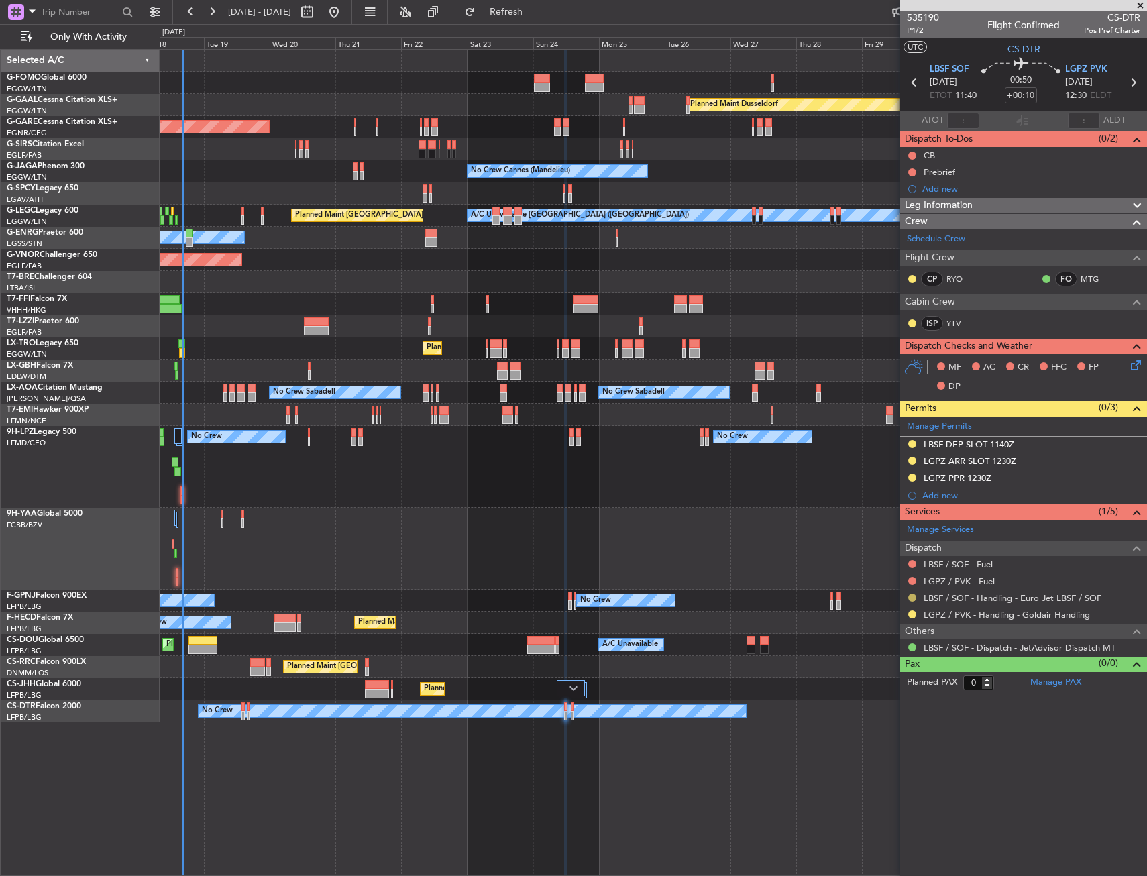
click at [909, 596] on button at bounding box center [912, 597] width 8 height 8
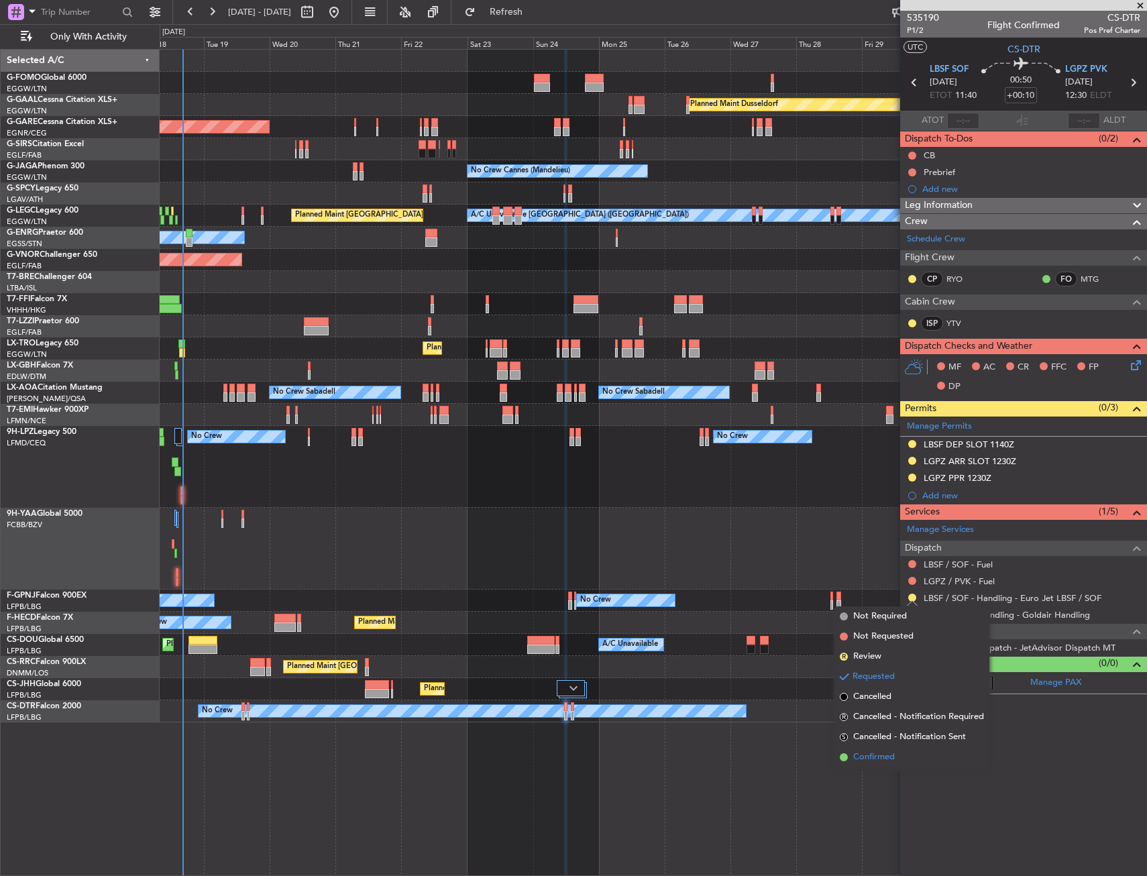
click at [882, 756] on span "Confirmed" at bounding box center [874, 756] width 42 height 13
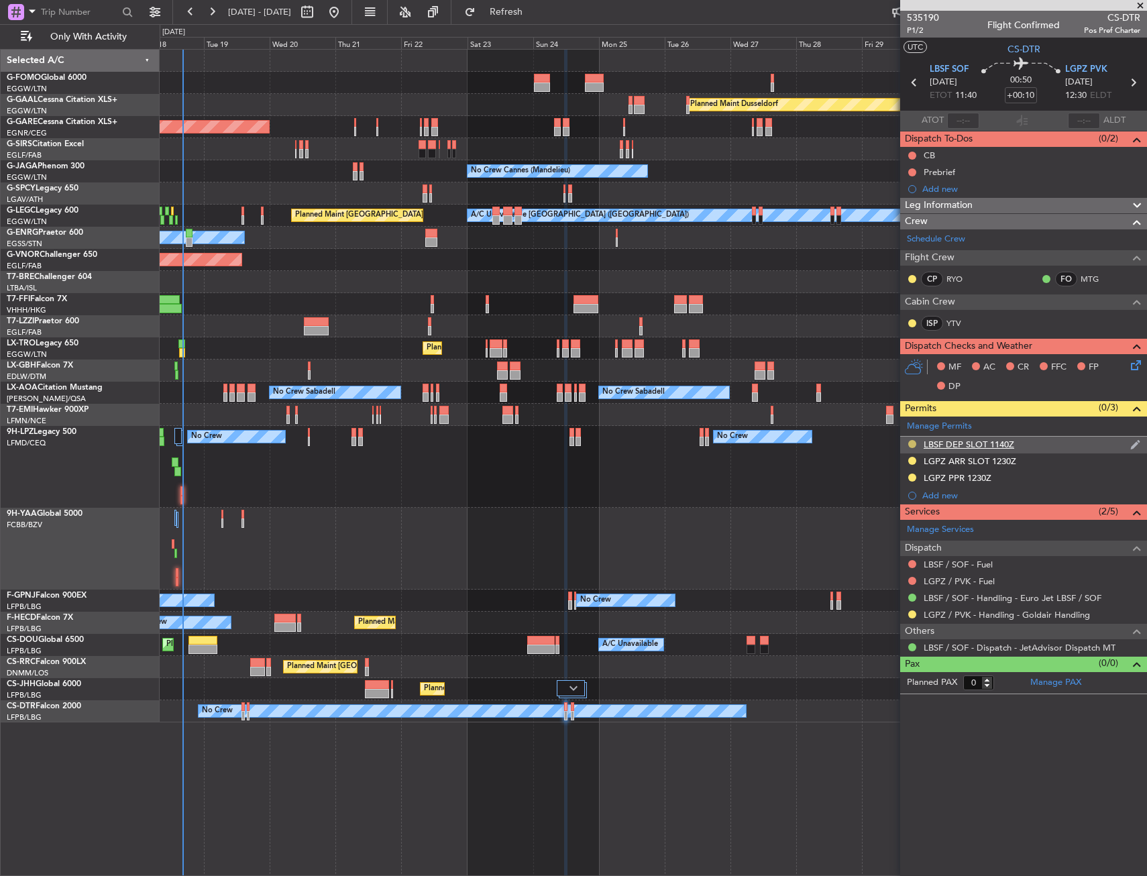
click at [908, 441] on button at bounding box center [912, 444] width 8 height 8
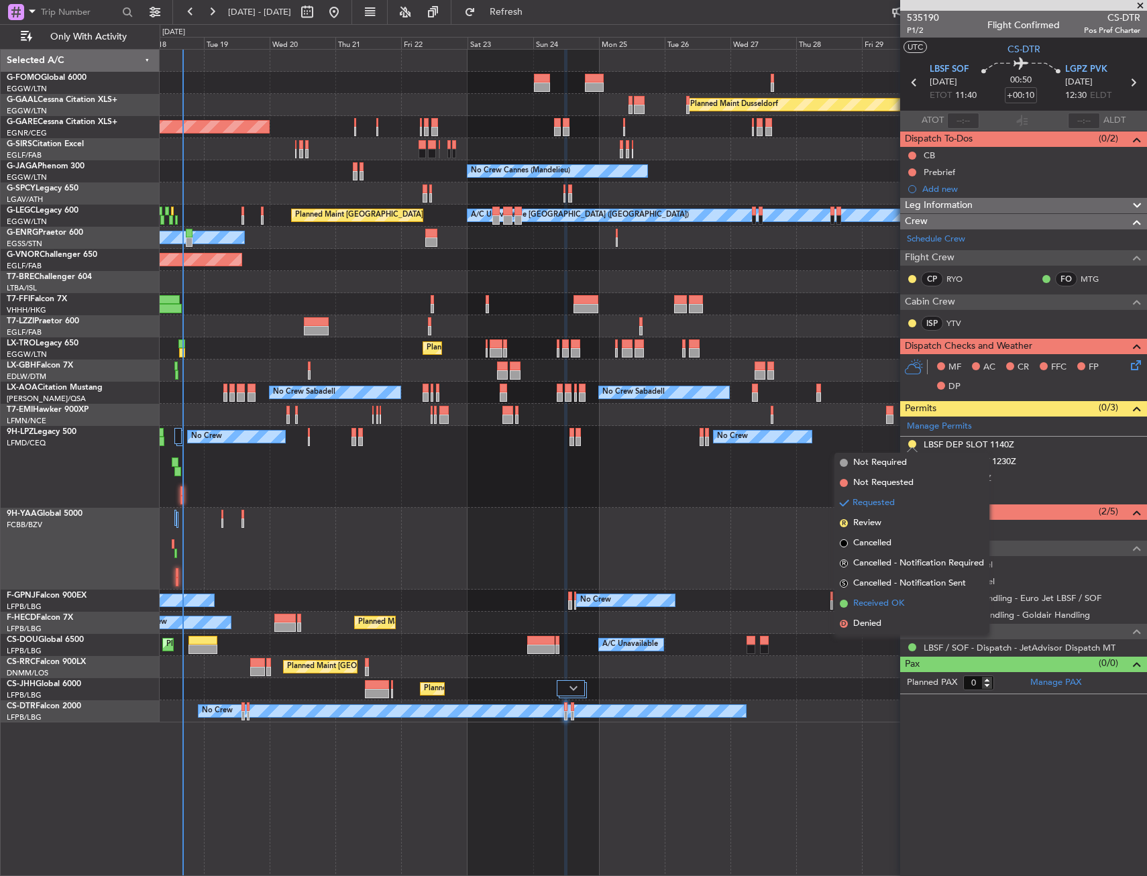
click at [882, 600] on span "Received OK" at bounding box center [878, 603] width 51 height 13
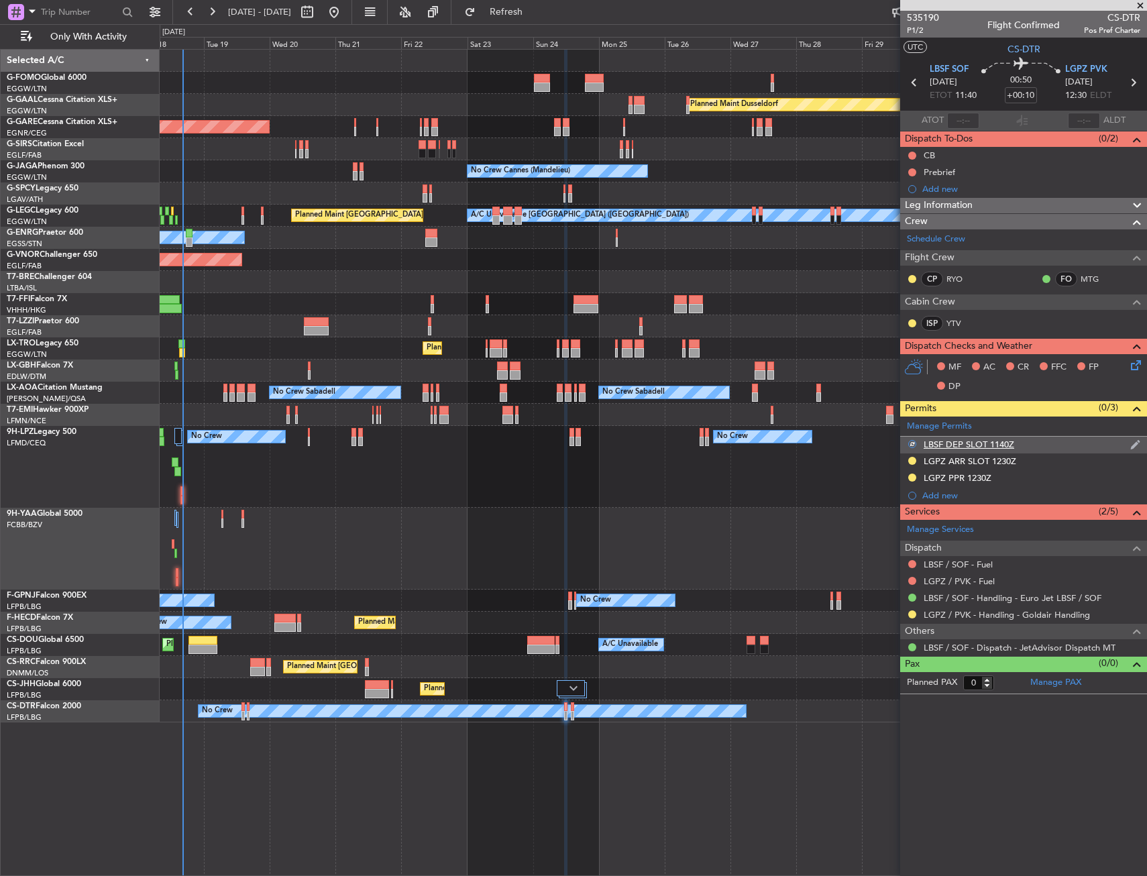
click at [1056, 441] on div "LBSF DEP SLOT 1140Z" at bounding box center [1023, 445] width 247 height 17
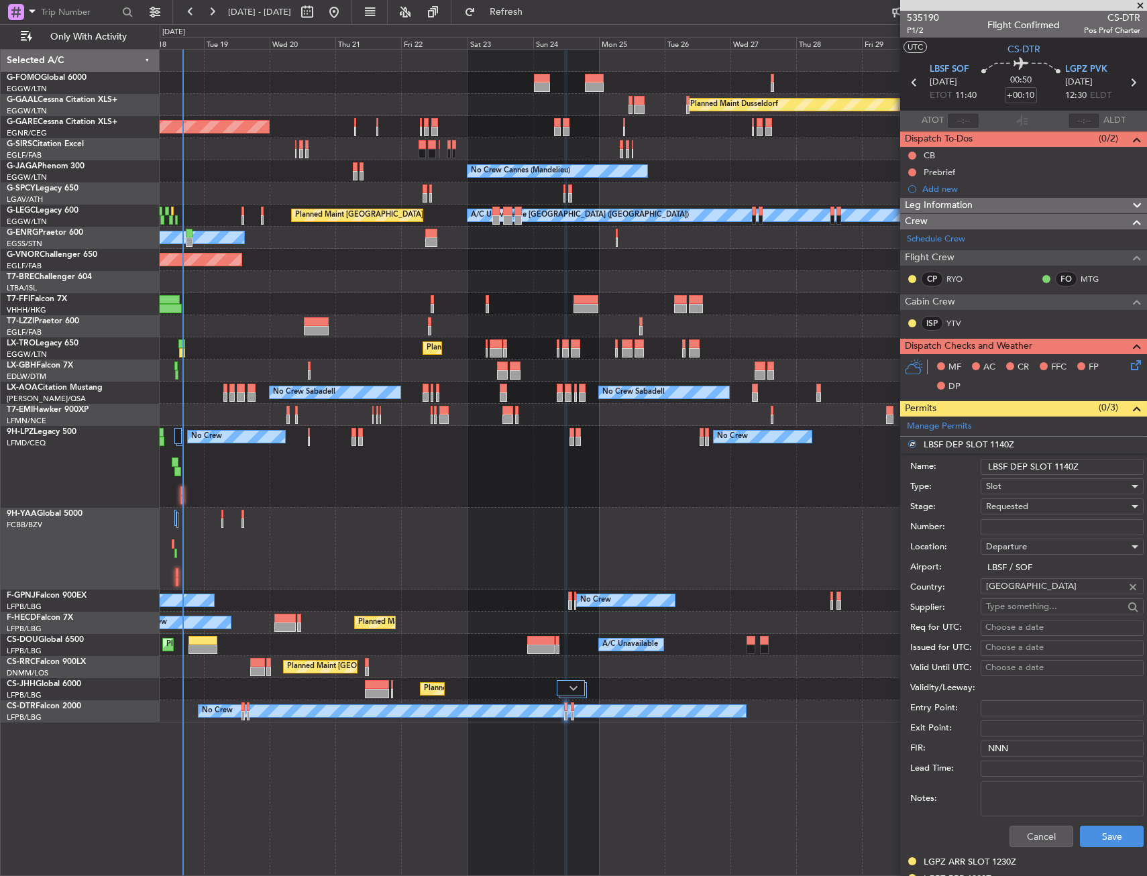
click at [1070, 469] on input "LBSF DEP SLOT 1140Z" at bounding box center [1061, 467] width 163 height 16
type input "LBSF DEP SLOT 110Z"
drag, startPoint x: 1037, startPoint y: 518, endPoint x: 1027, endPoint y: 508, distance: 15.2
click at [1036, 519] on input "Number:" at bounding box center [1061, 527] width 163 height 16
click at [1027, 506] on span "Requested" at bounding box center [1007, 506] width 42 height 12
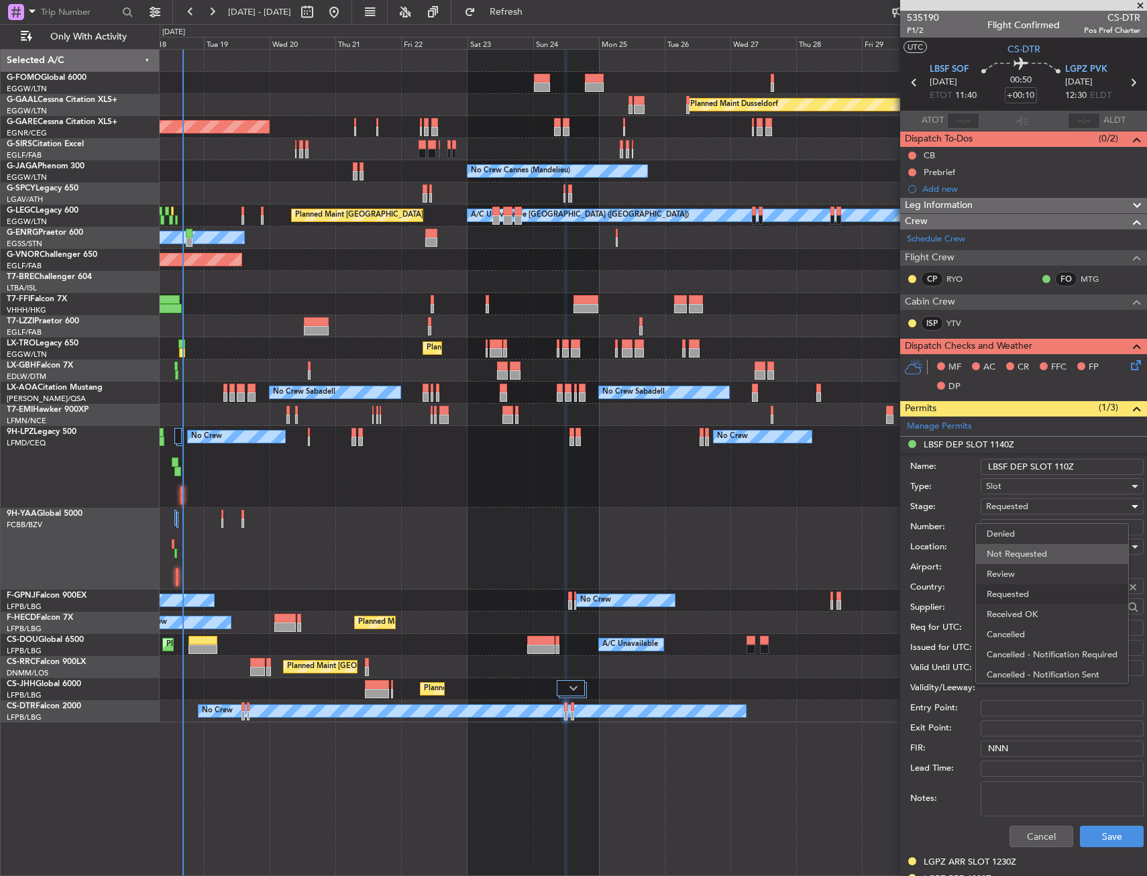
scroll to position [6, 0]
click at [1024, 612] on span "Received OK" at bounding box center [1056, 608] width 141 height 20
click at [1090, 831] on button "Save" at bounding box center [1112, 836] width 64 height 21
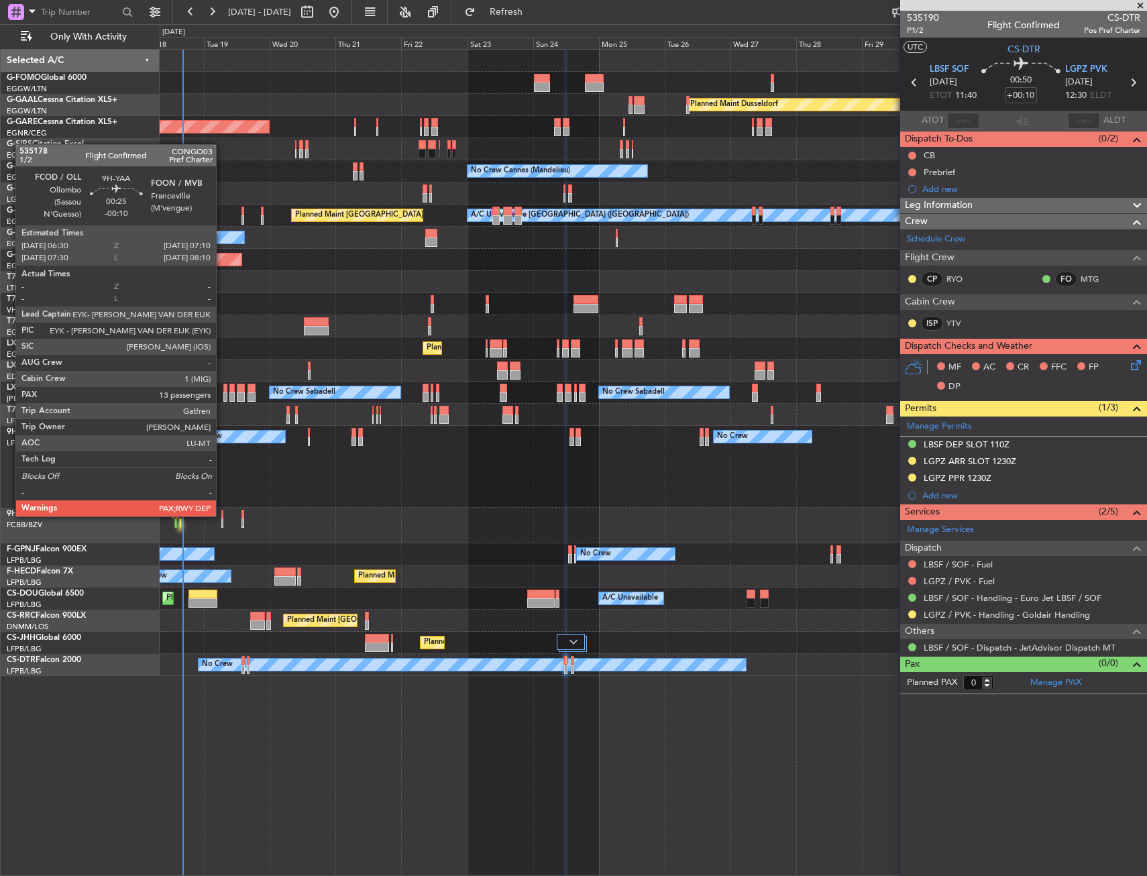
click at [222, 515] on div at bounding box center [222, 514] width 2 height 9
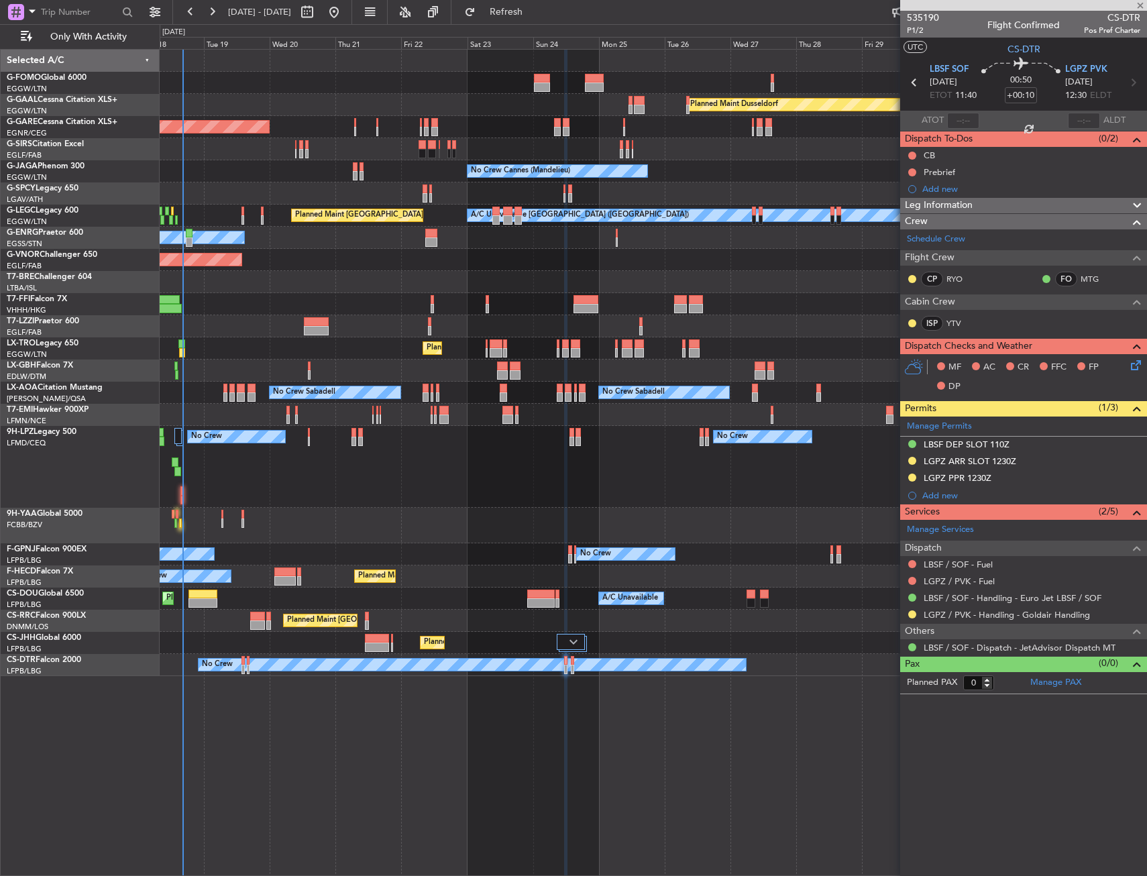
type input "-00:10"
type input "13"
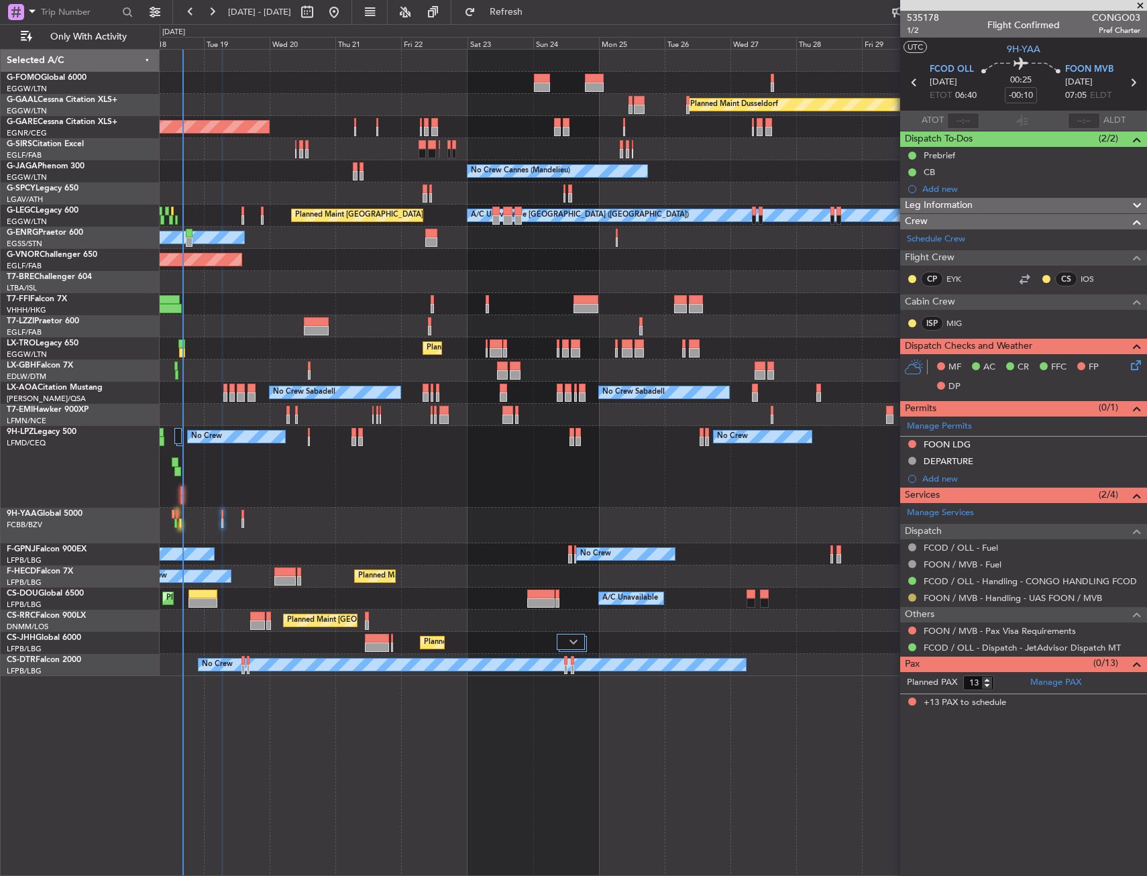
click at [909, 594] on button at bounding box center [912, 597] width 8 height 8
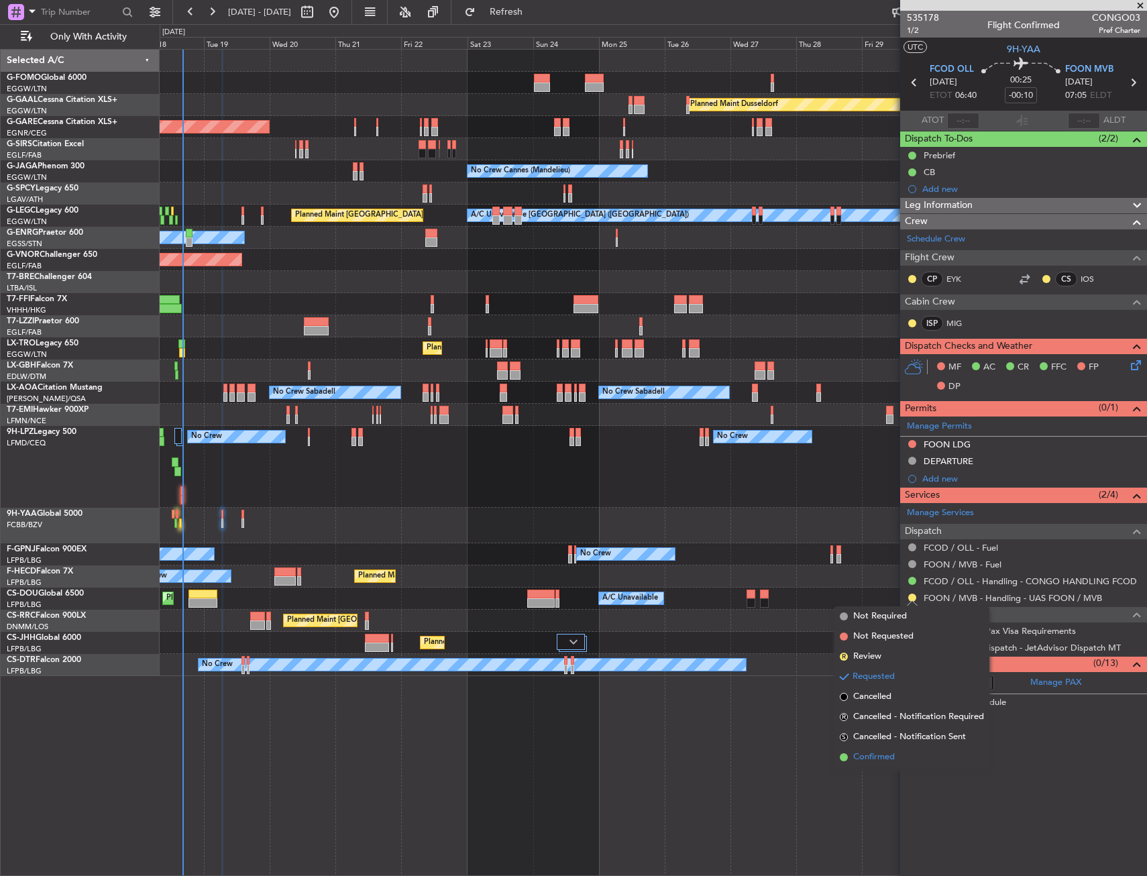
click at [868, 756] on span "Confirmed" at bounding box center [874, 756] width 42 height 13
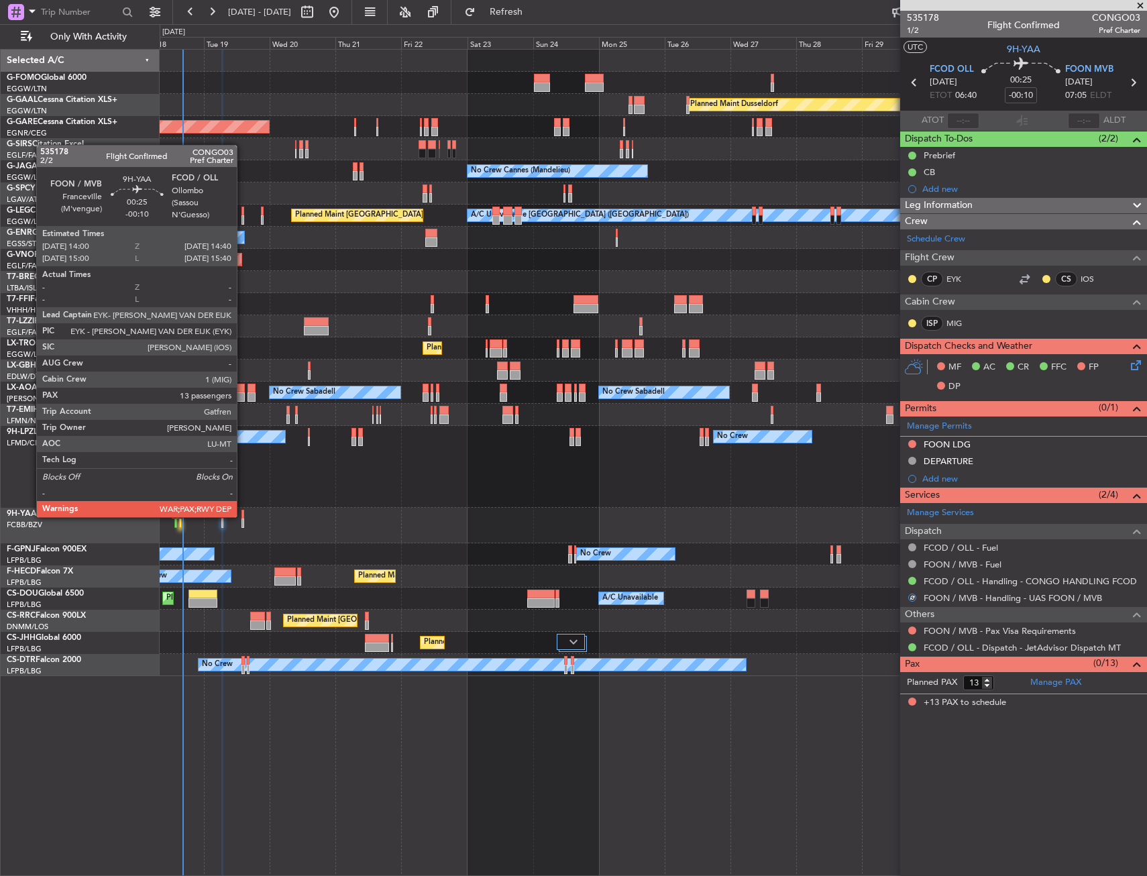
click at [243, 516] on div at bounding box center [242, 514] width 2 height 9
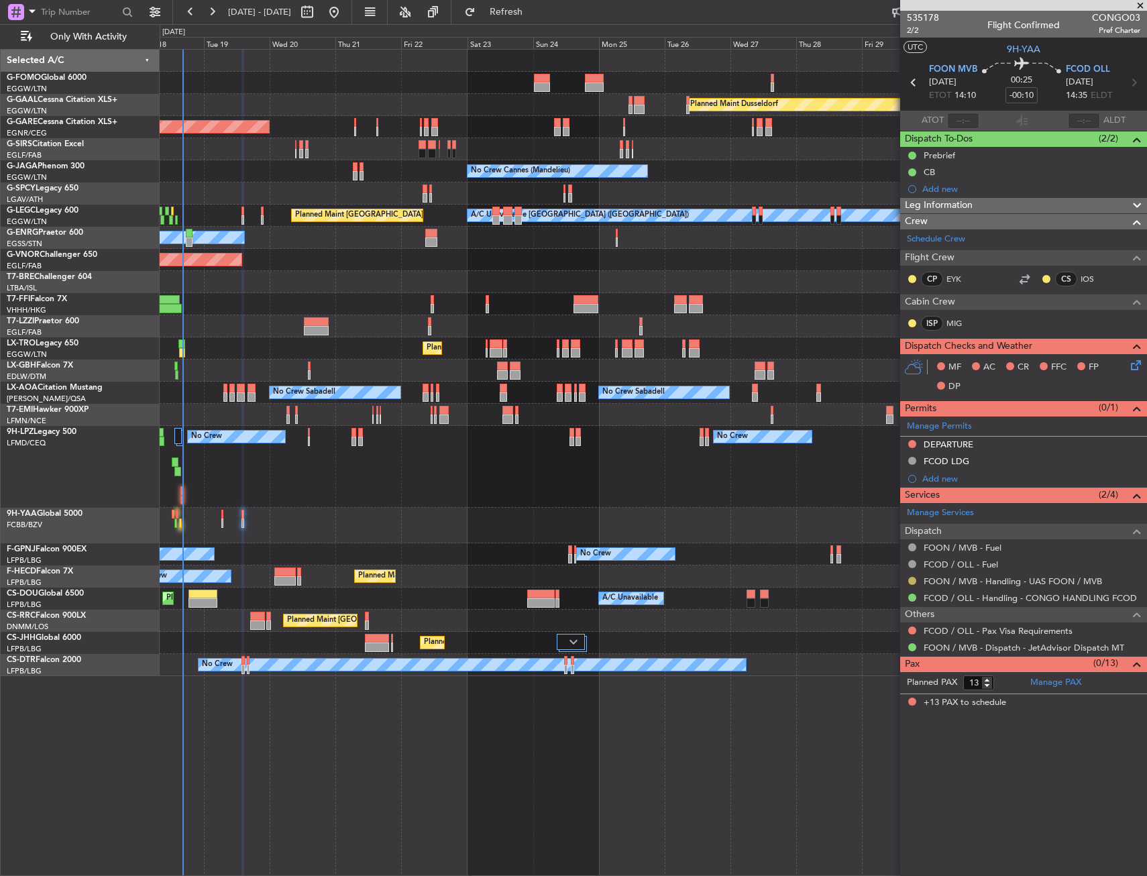
click at [909, 579] on button at bounding box center [912, 581] width 8 height 8
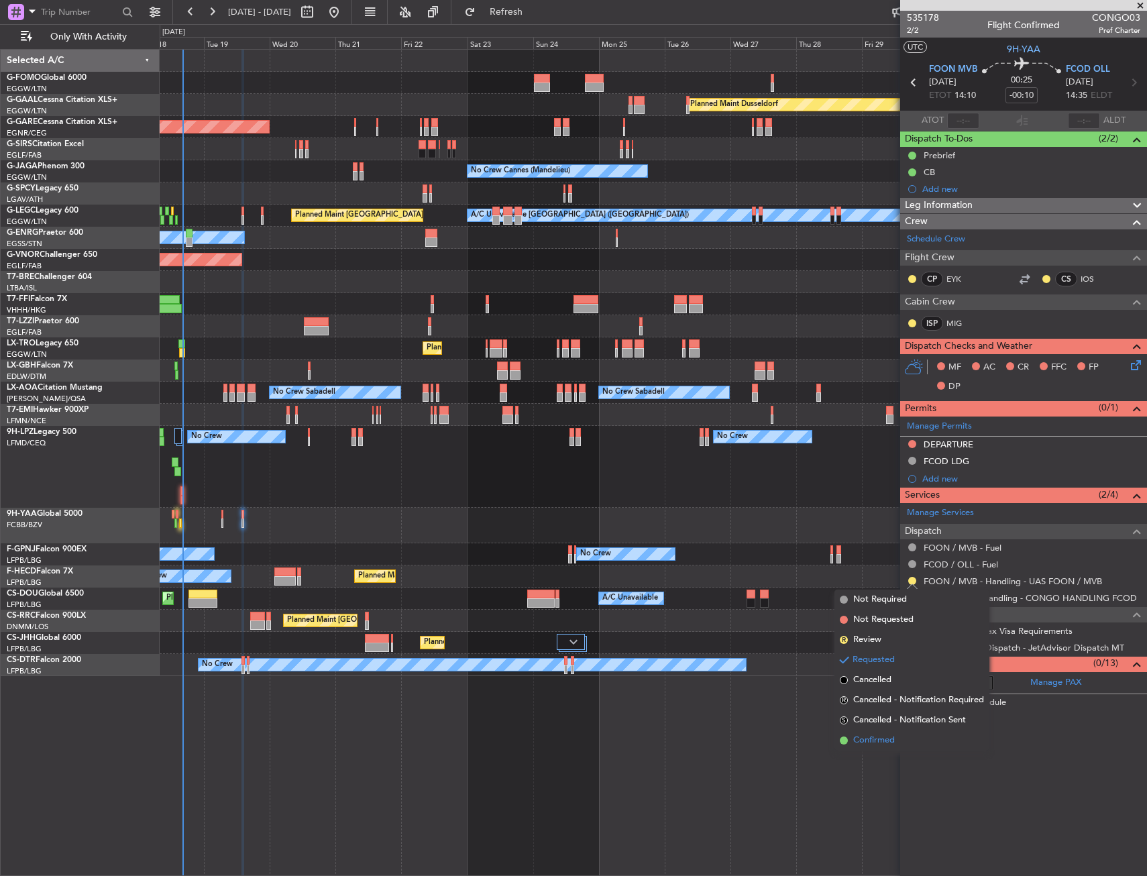
click at [866, 734] on span "Confirmed" at bounding box center [874, 740] width 42 height 13
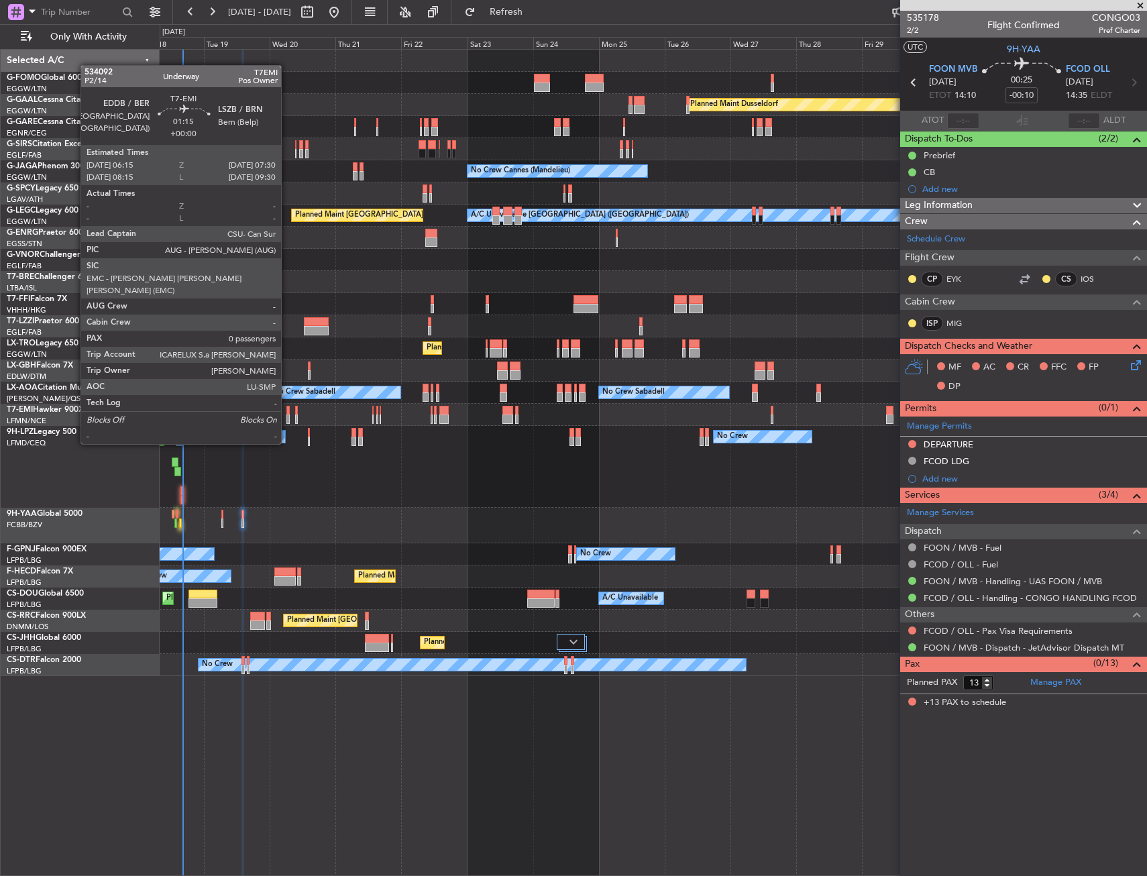
click at [287, 418] on div at bounding box center [288, 418] width 4 height 9
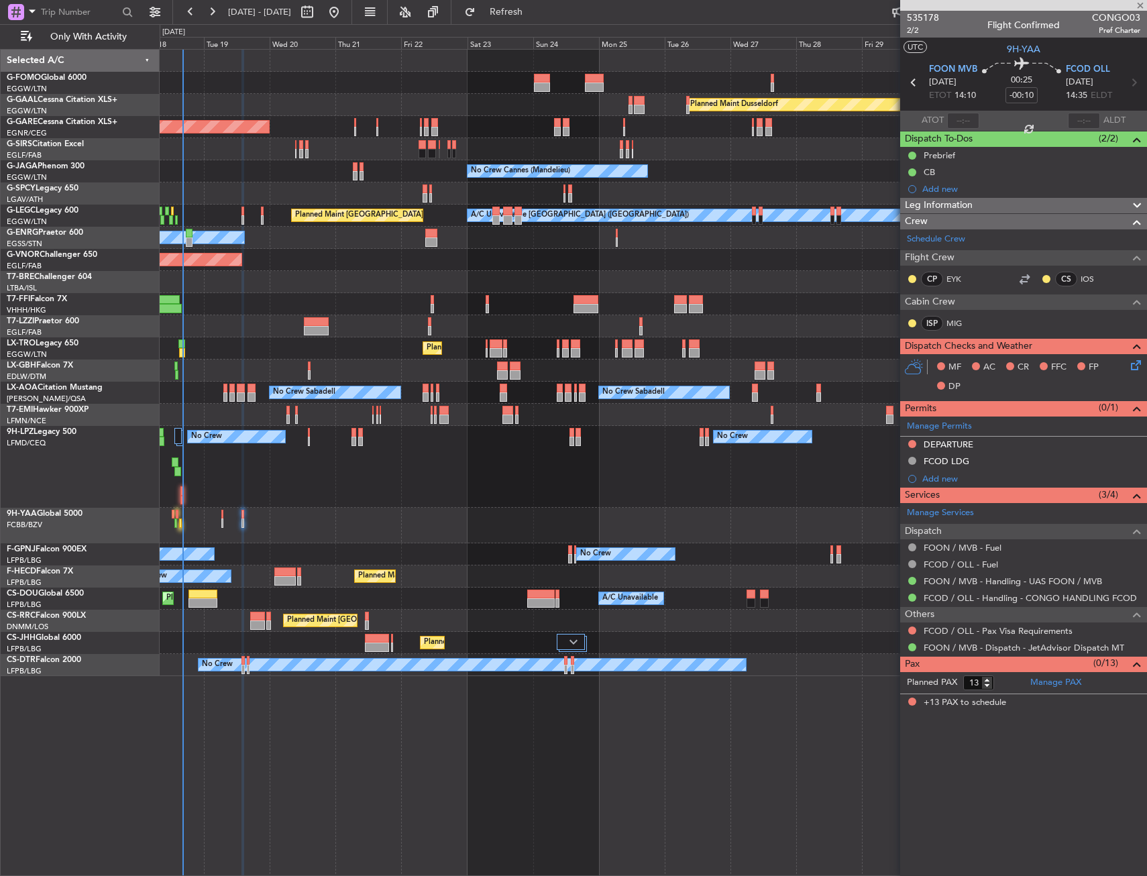
type input "0"
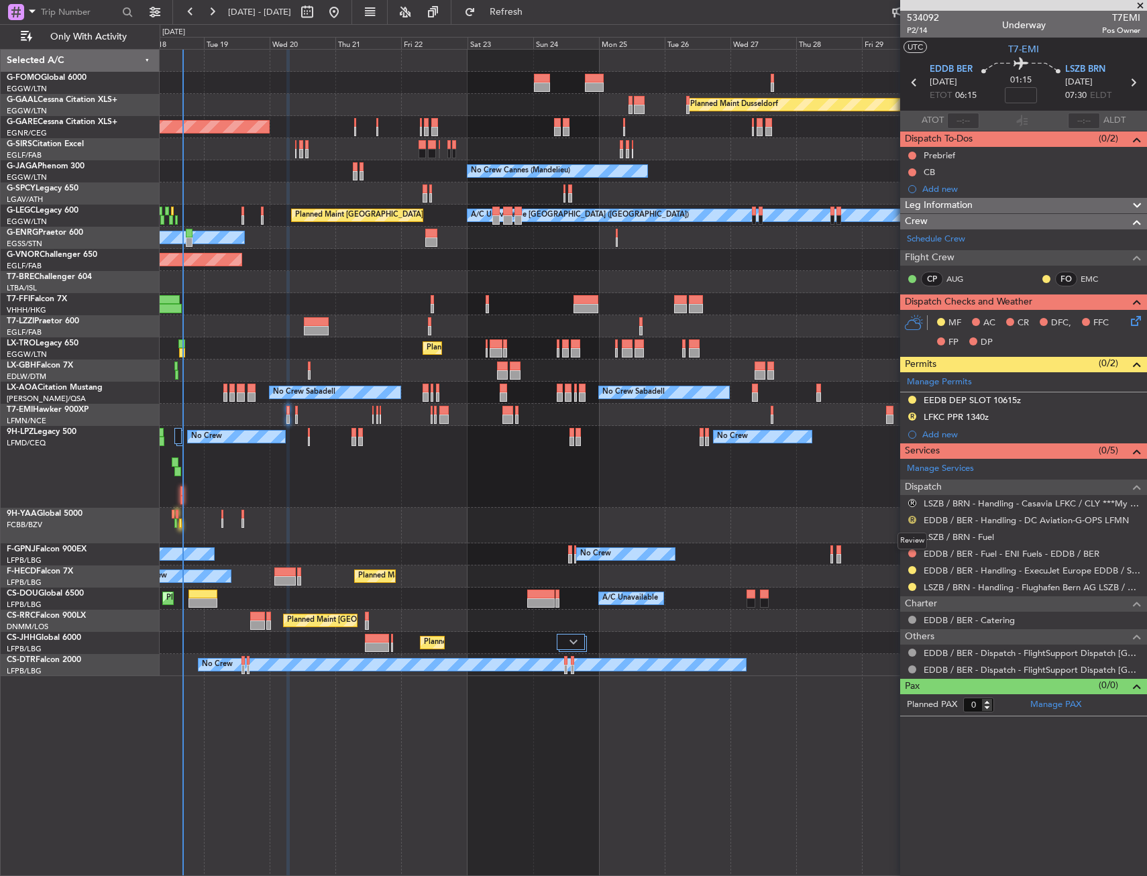
click at [913, 520] on button "R" at bounding box center [912, 520] width 8 height 8
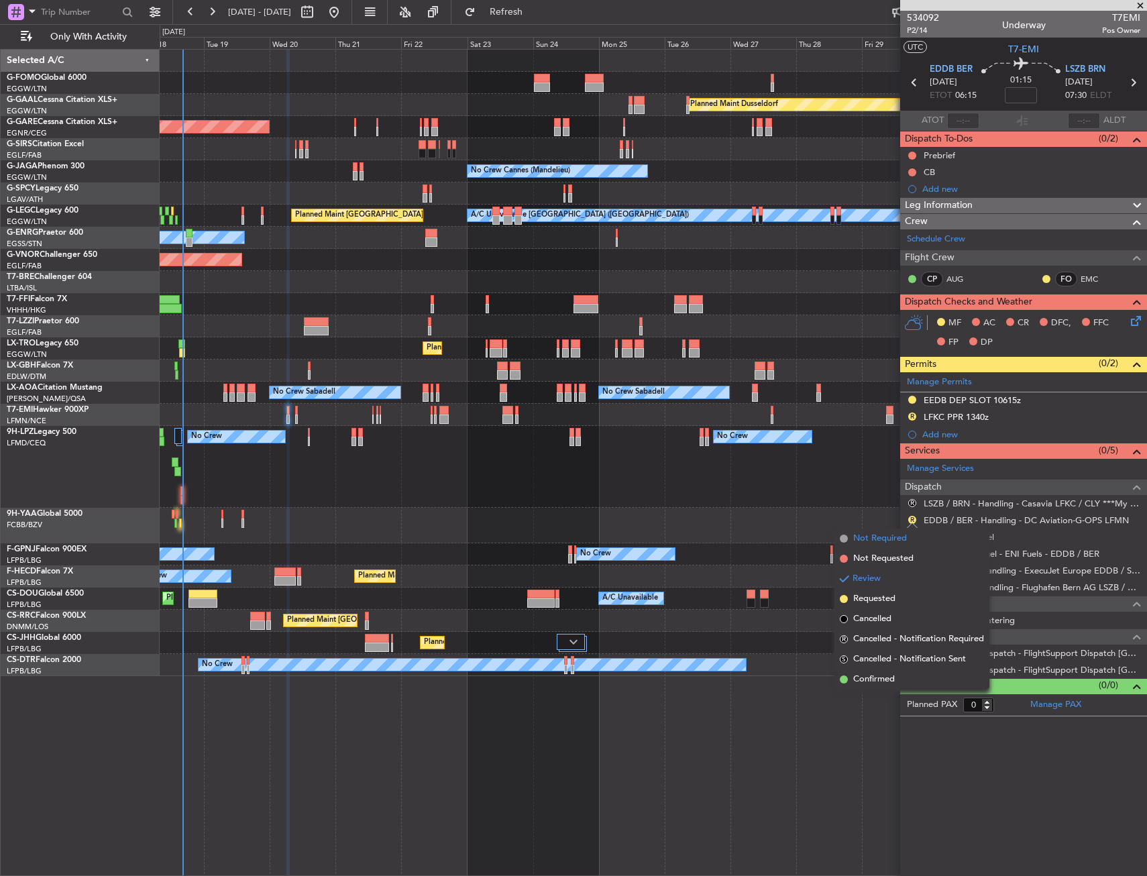
click at [894, 536] on span "Not Required" at bounding box center [880, 538] width 54 height 13
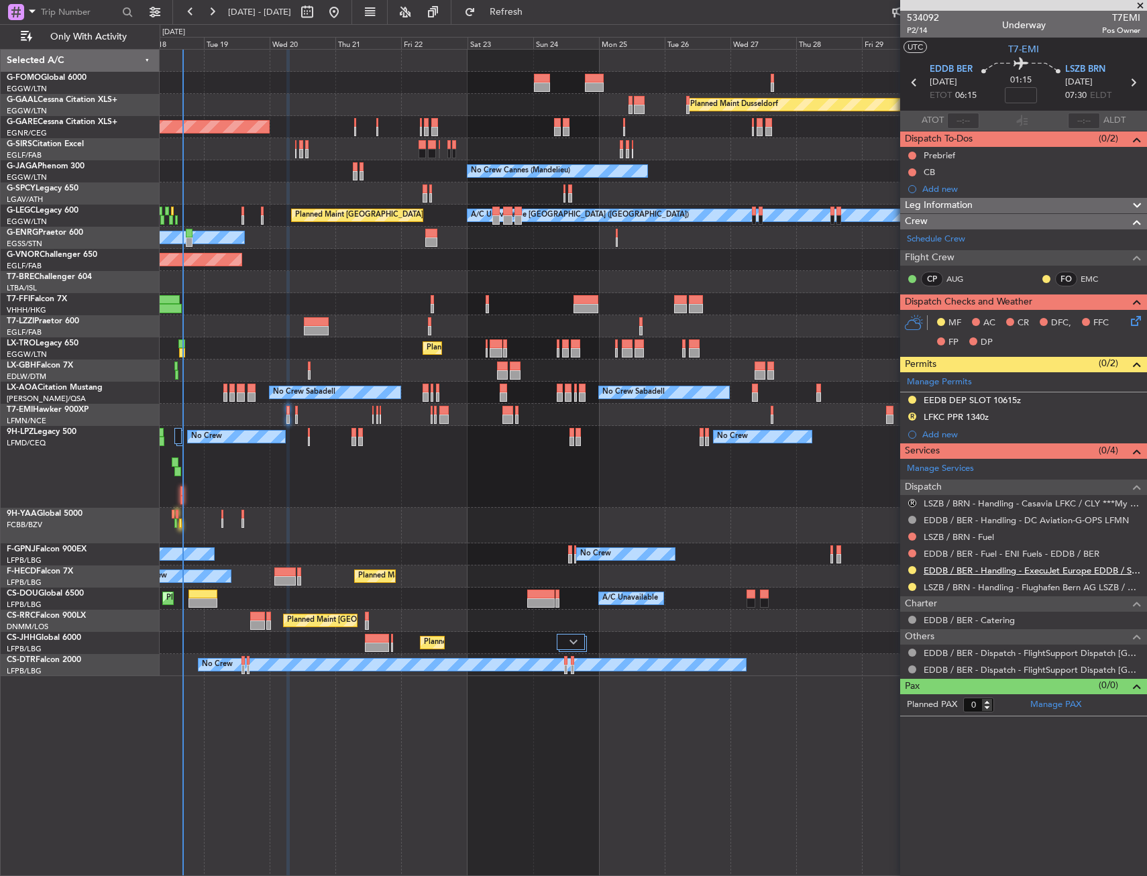
click at [960, 569] on link "EDDB / BER - Handling - ExecuJet Europe EDDB / SXF" at bounding box center [1031, 570] width 217 height 11
click at [947, 577] on div "EDDB / BER - Handling - ExecuJet Europe EDDB / SXF" at bounding box center [1023, 570] width 247 height 17
click at [947, 571] on link "EDDB / BER - Handling - ExecuJet Europe EDDB / SXF" at bounding box center [1031, 570] width 217 height 11
click at [1060, 404] on div "EEDB DEP SLOT 10615z" at bounding box center [1023, 400] width 247 height 17
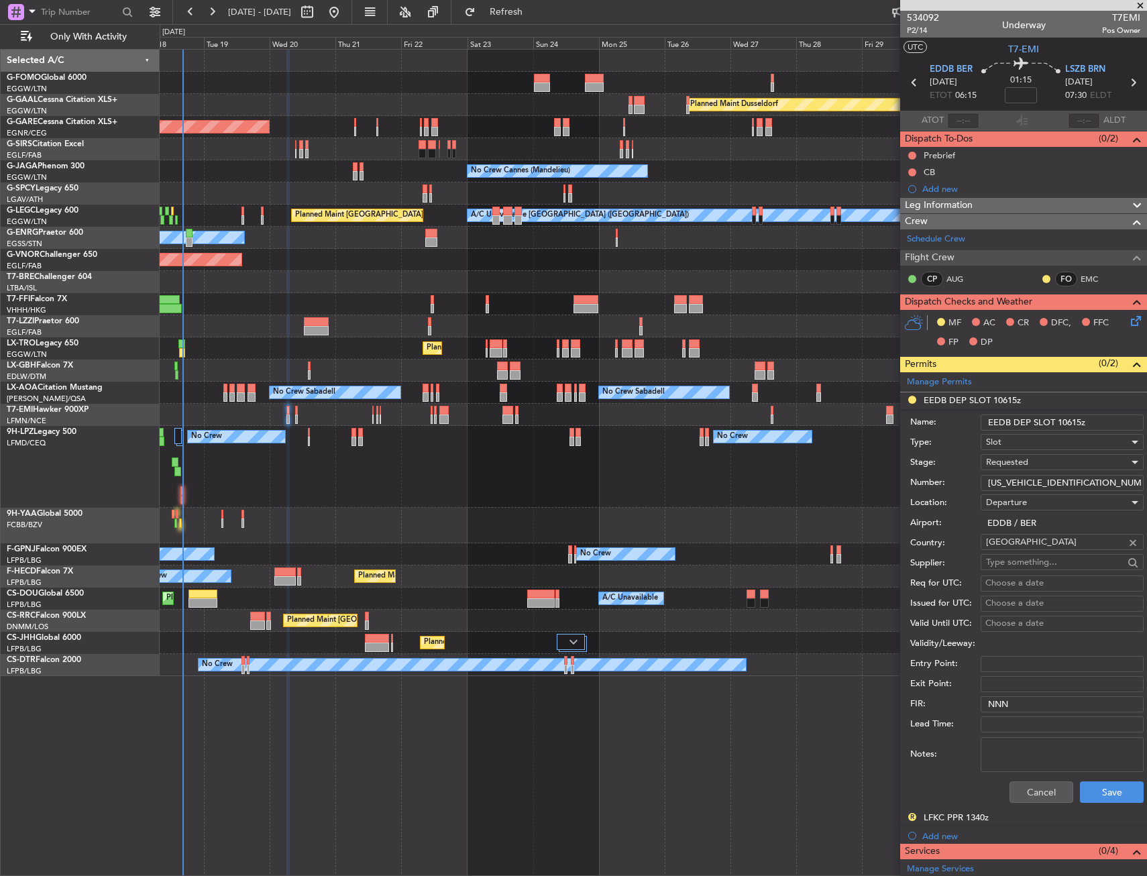
click at [1061, 420] on input "EEDB DEP SLOT 10615z" at bounding box center [1061, 422] width 163 height 16
type input "EEDB DEP SLOT 0615z"
click at [1084, 787] on button "Save" at bounding box center [1112, 791] width 64 height 21
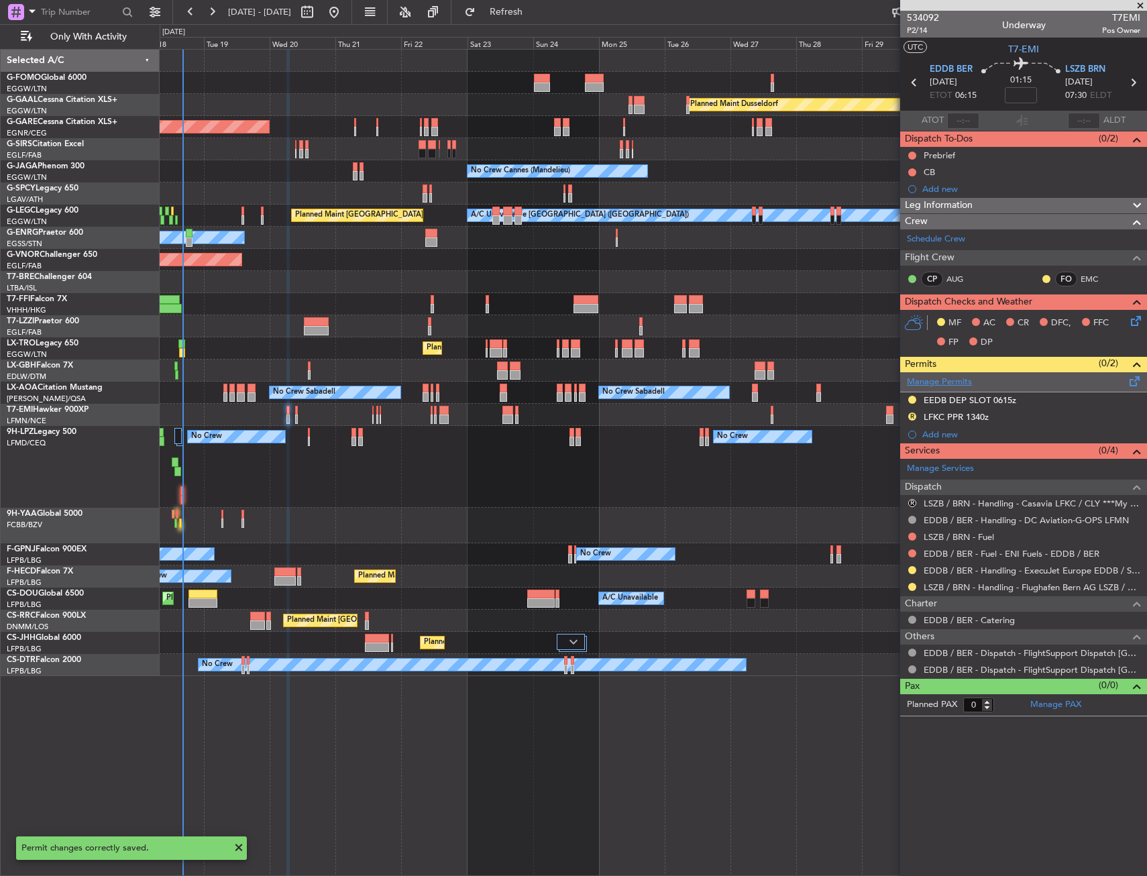
click at [941, 383] on link "Manage Permits" at bounding box center [939, 382] width 65 height 13
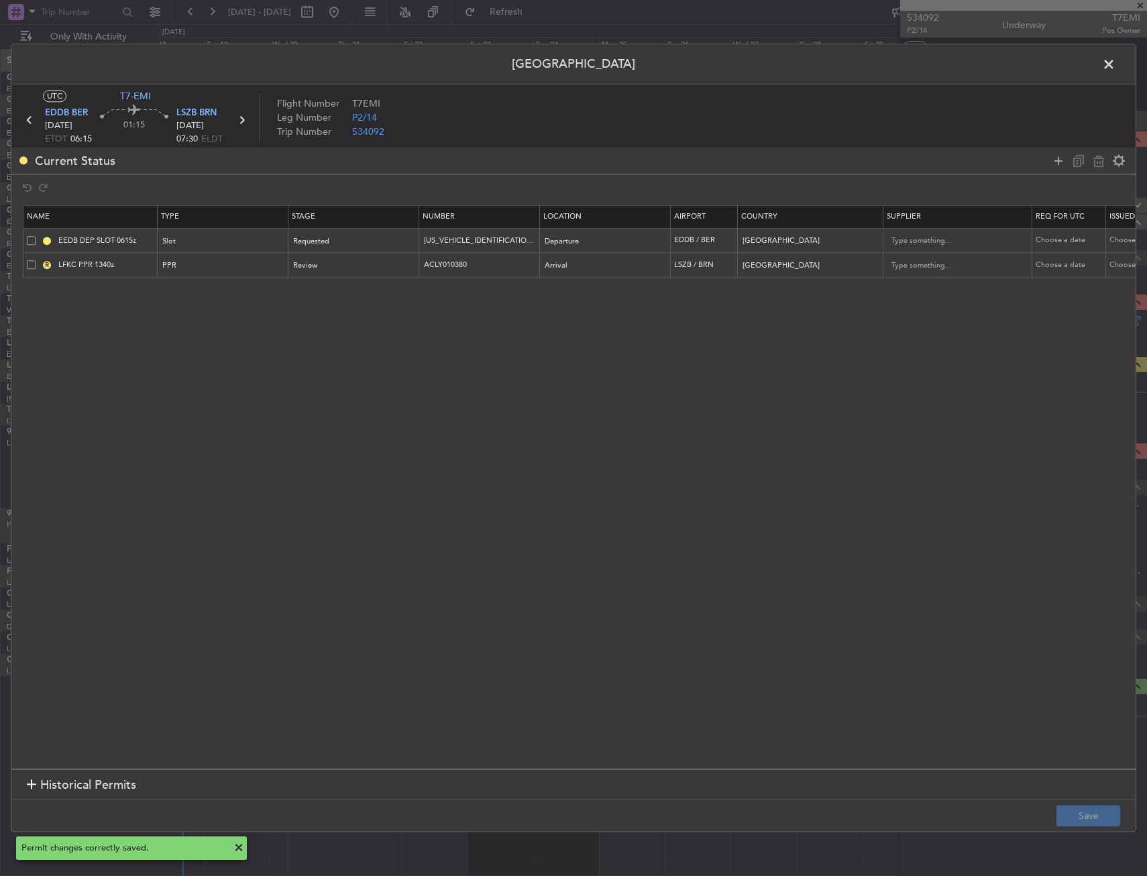
click at [30, 264] on span at bounding box center [31, 264] width 9 height 9
click at [36, 260] on input "checkbox" at bounding box center [36, 260] width 0 height 0
click at [1102, 162] on icon at bounding box center [1098, 161] width 16 height 16
click at [1082, 812] on button "Save" at bounding box center [1088, 815] width 64 height 21
click at [1115, 64] on span at bounding box center [1115, 67] width 0 height 27
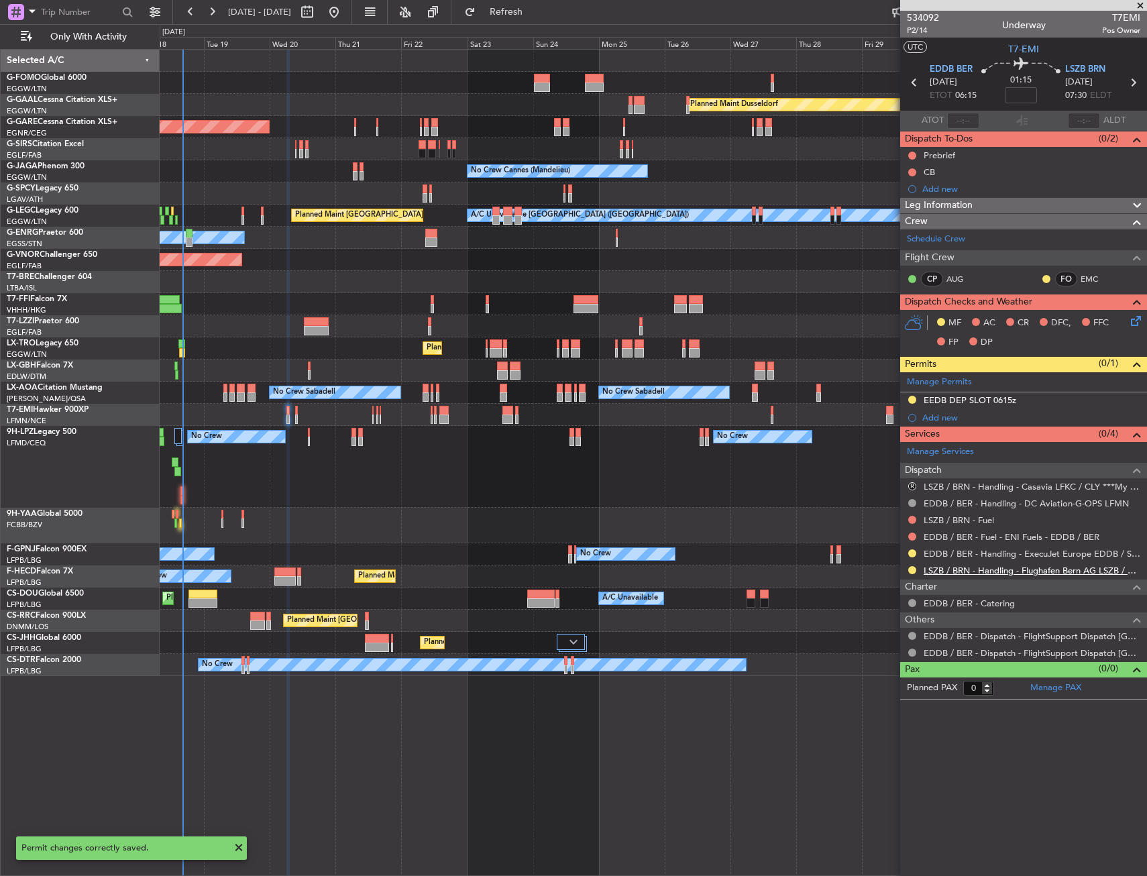
click at [944, 566] on link "LSZB / BRN - Handling - Flughafen Bern AG LSZB / BRN" at bounding box center [1031, 570] width 217 height 11
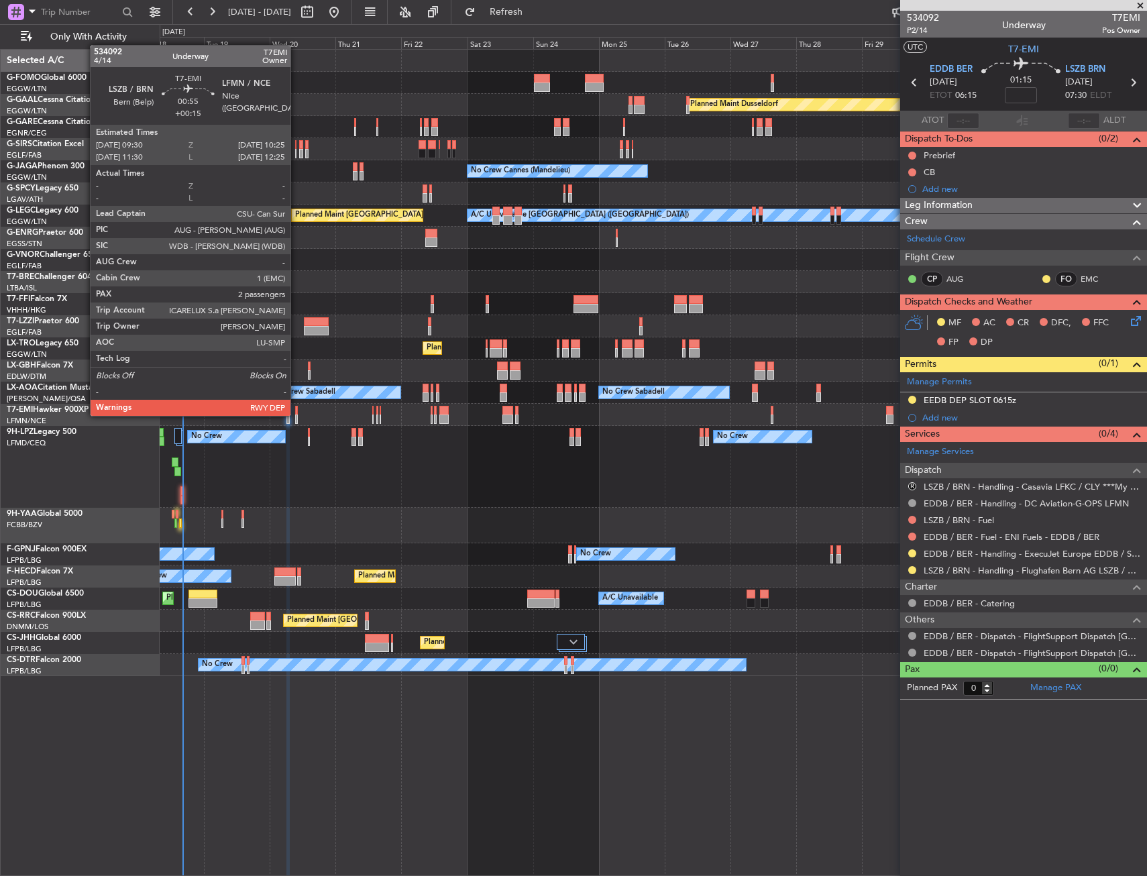
click at [296, 414] on div at bounding box center [296, 418] width 3 height 9
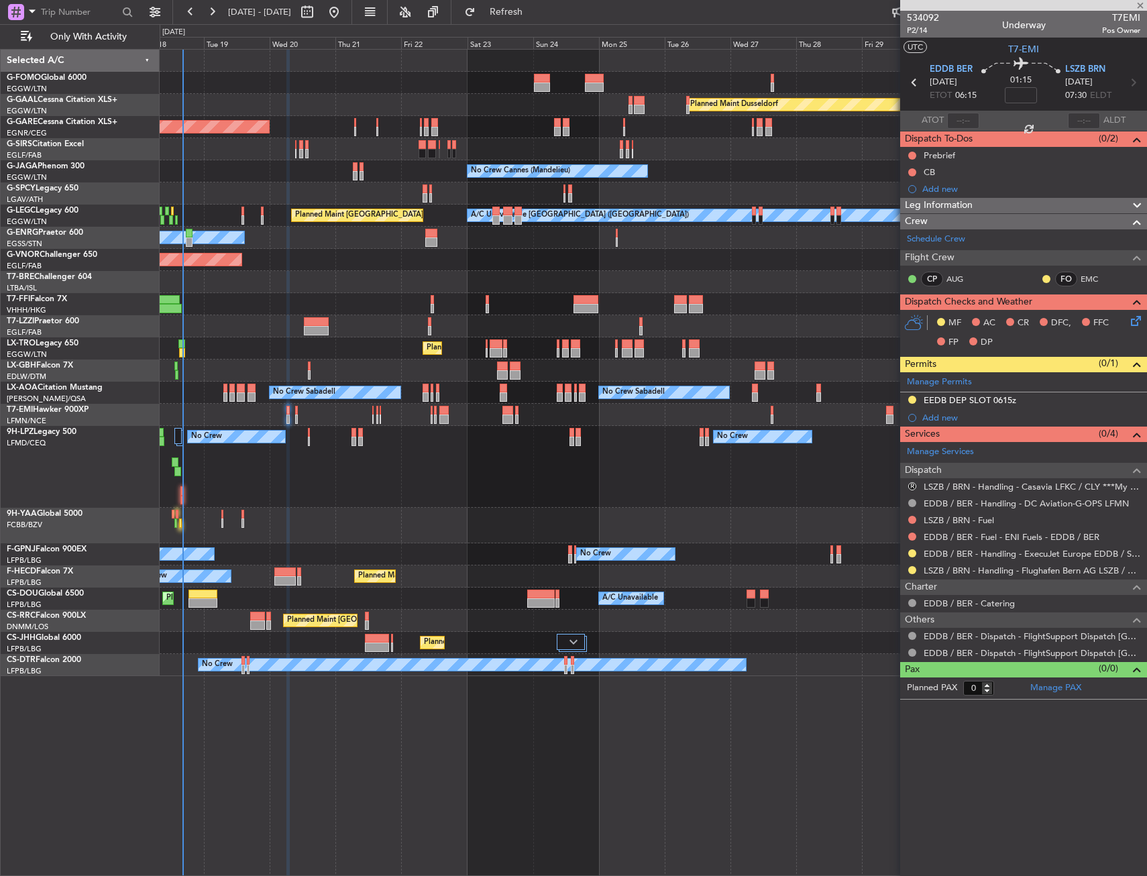
type input "+00:15"
type input "2"
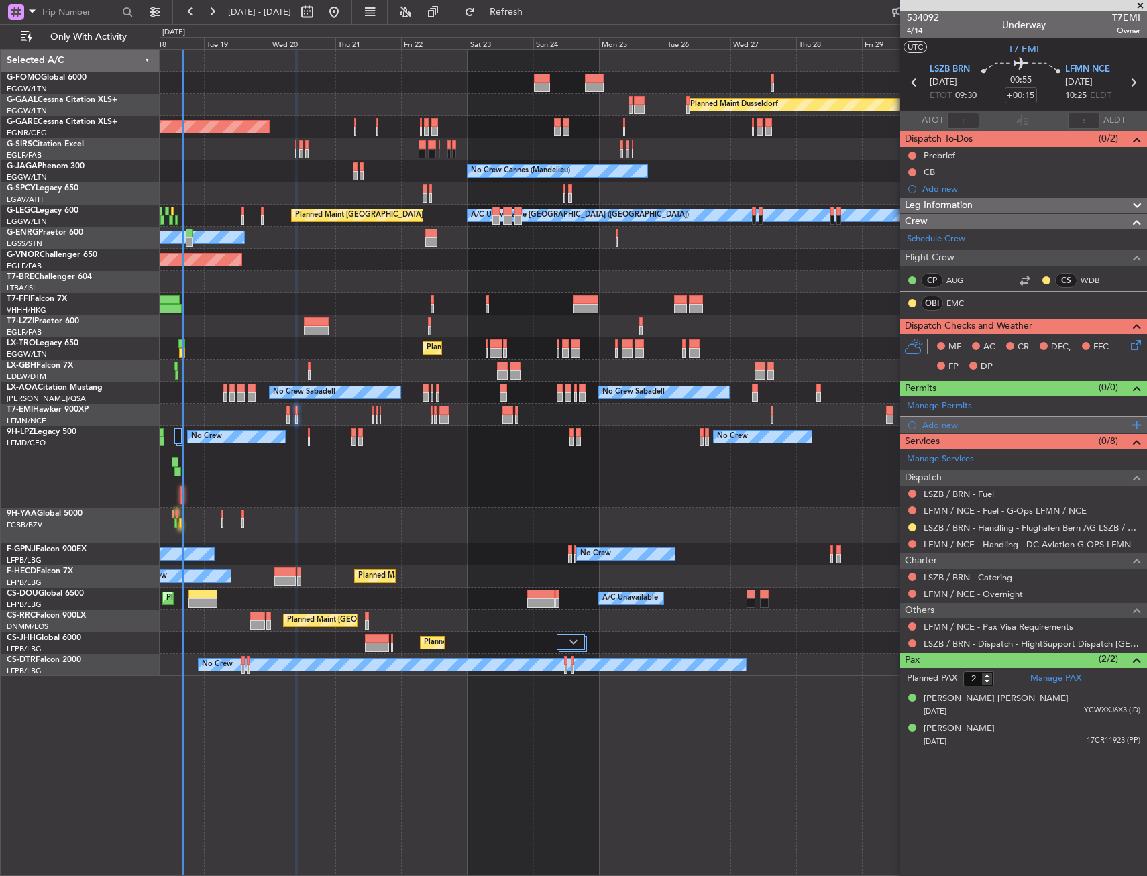
click at [945, 416] on div "Add new" at bounding box center [1023, 424] width 247 height 17
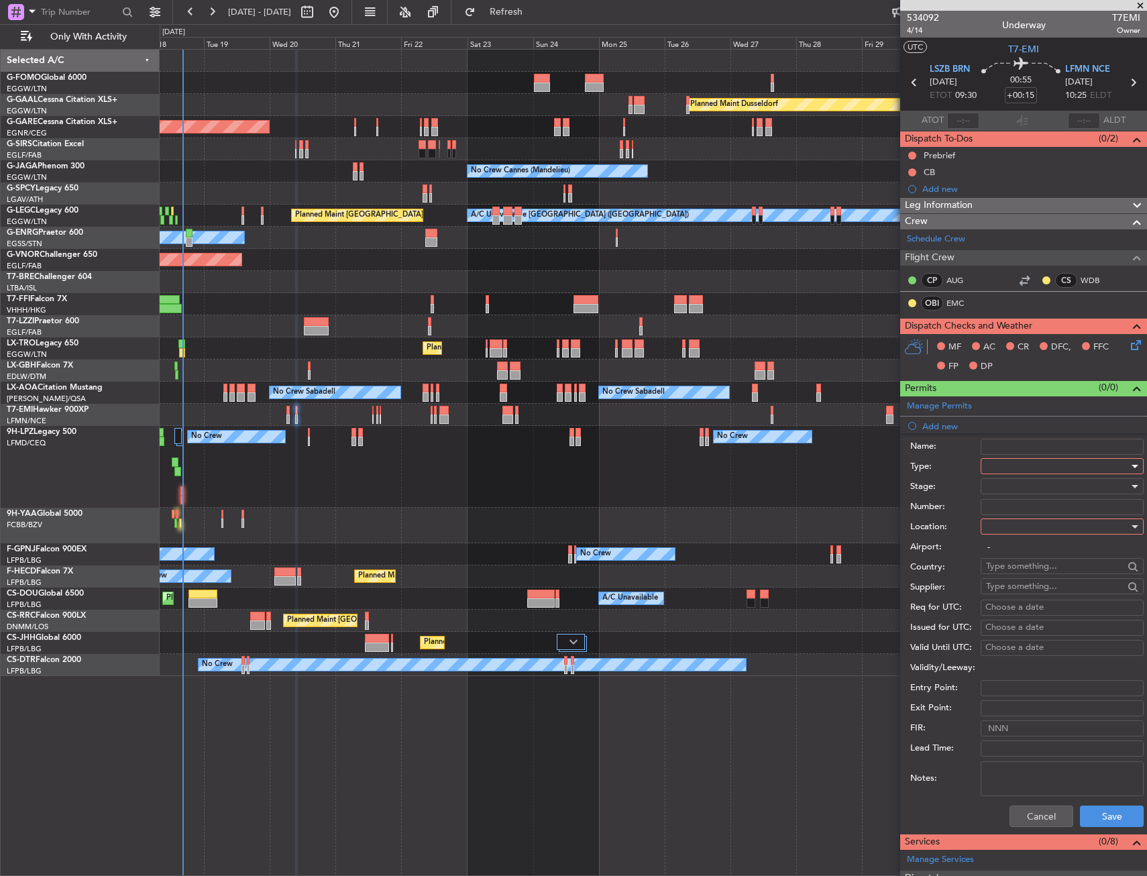
click at [1007, 467] on div at bounding box center [1057, 466] width 143 height 20
click at [1000, 589] on span "Slot" at bounding box center [1056, 593] width 141 height 20
click at [1011, 528] on div at bounding box center [1057, 526] width 143 height 20
click at [1010, 594] on span "Arrival" at bounding box center [1056, 594] width 141 height 20
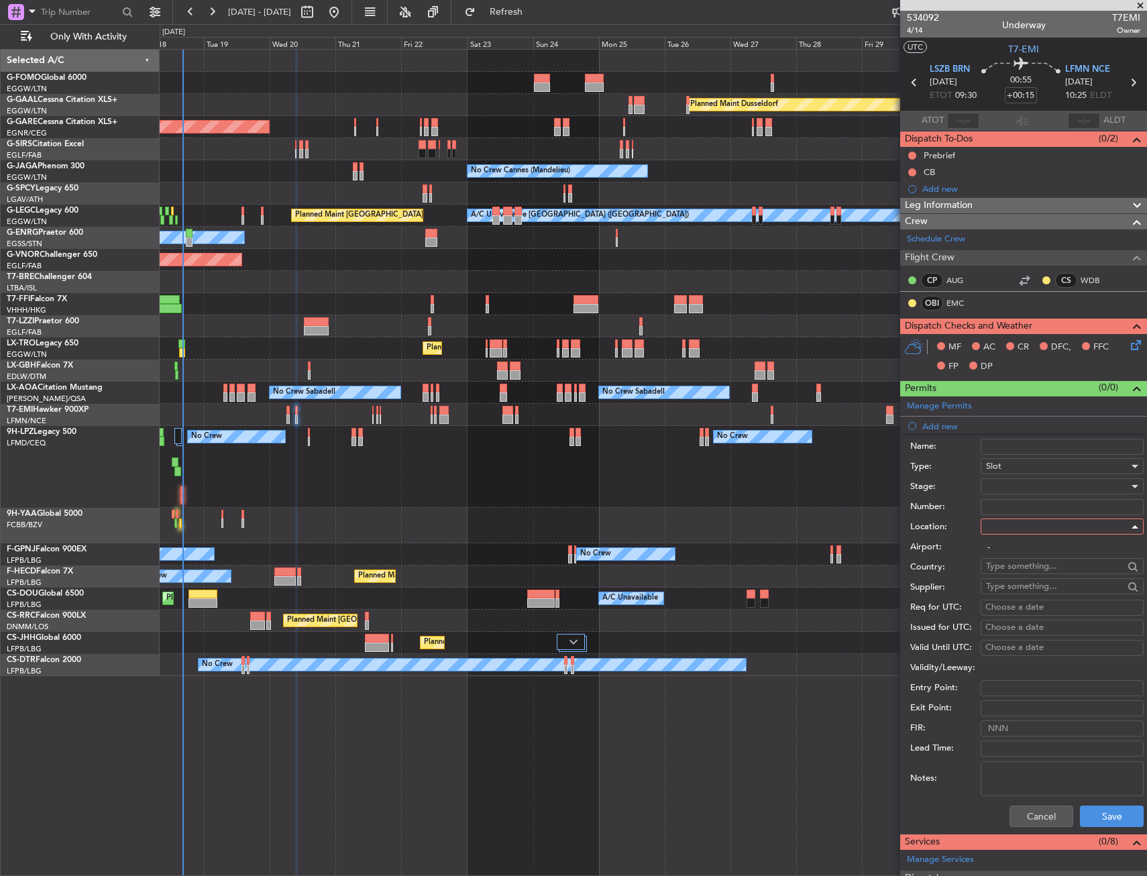
type input "LFMN / NCE"
click at [1009, 492] on div at bounding box center [1057, 486] width 143 height 20
click at [1013, 569] on span "Requested" at bounding box center [1056, 574] width 141 height 20
click at [1102, 813] on button "Save" at bounding box center [1112, 815] width 64 height 21
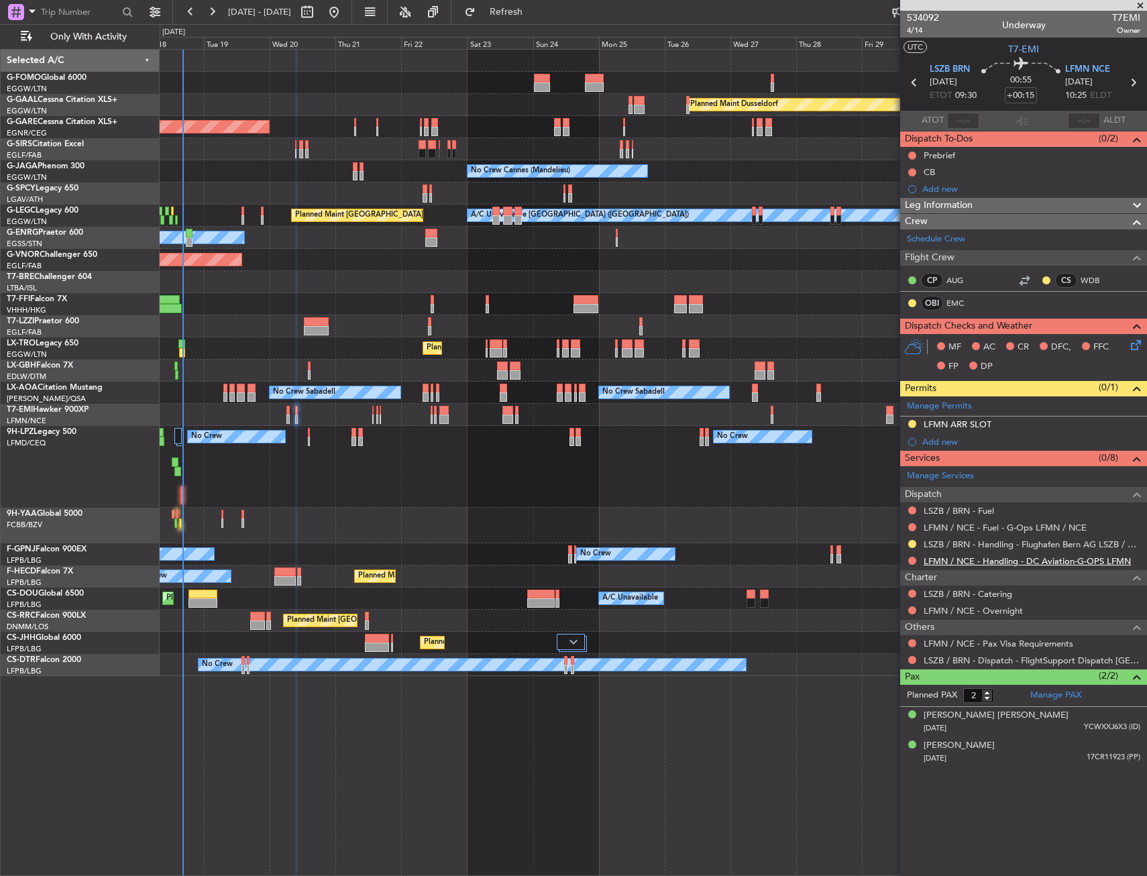
click at [954, 563] on link "LFMN / NCE - Handling - DC Aviation-G-OPS LFMN" at bounding box center [1026, 560] width 207 height 11
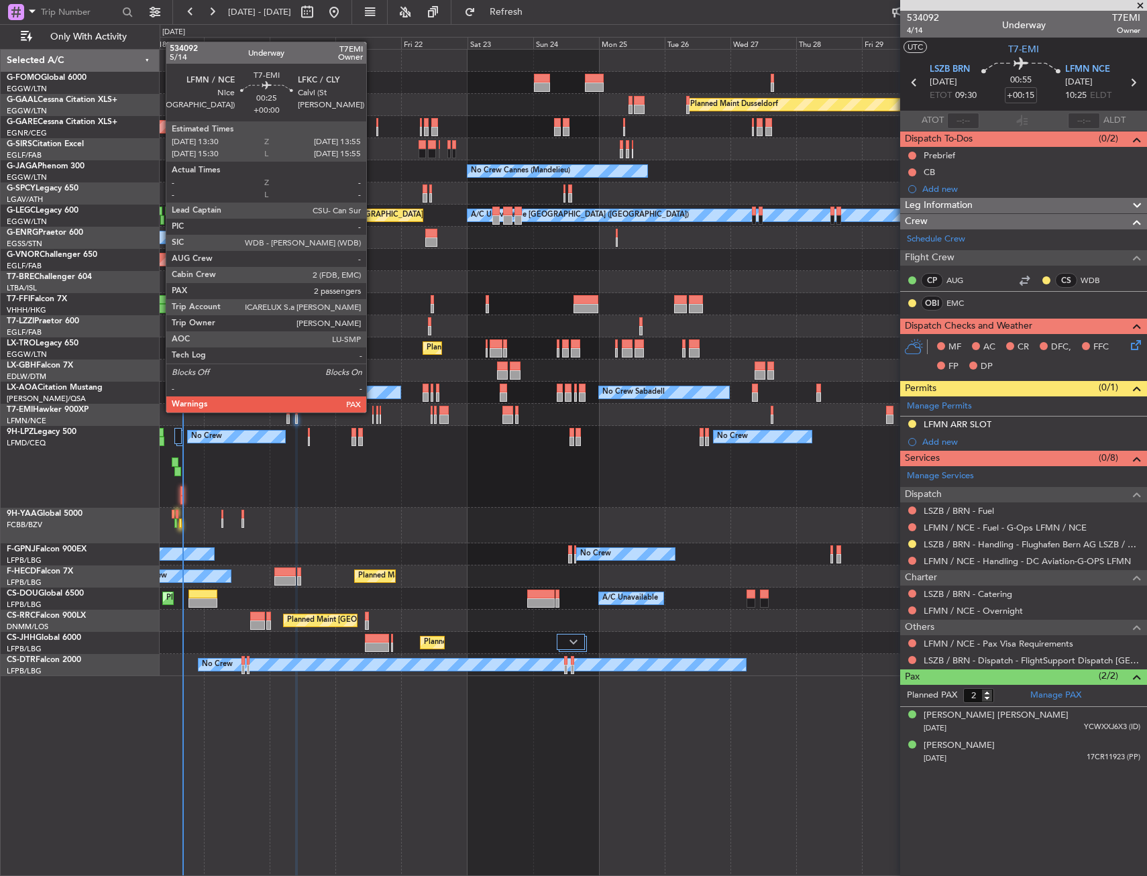
click at [372, 411] on div at bounding box center [372, 410] width 1 height 9
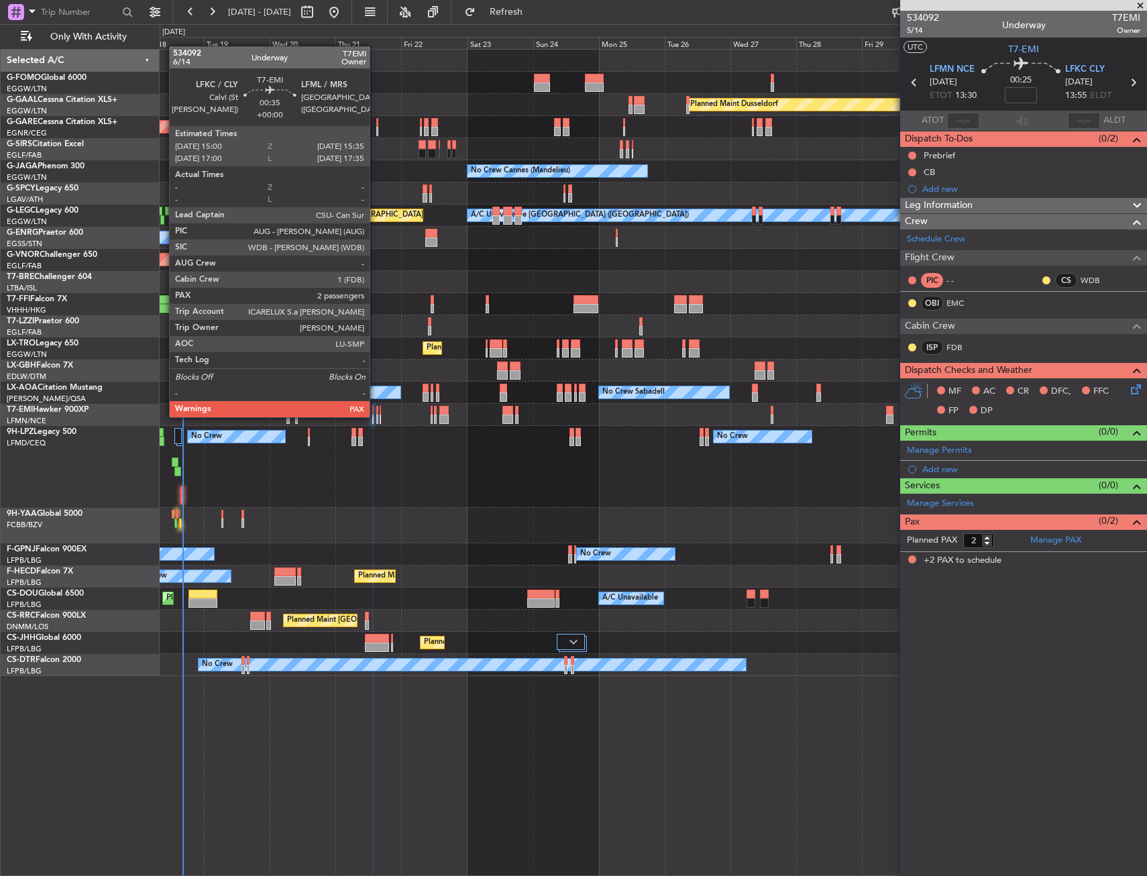
click at [376, 416] on div at bounding box center [377, 418] width 2 height 9
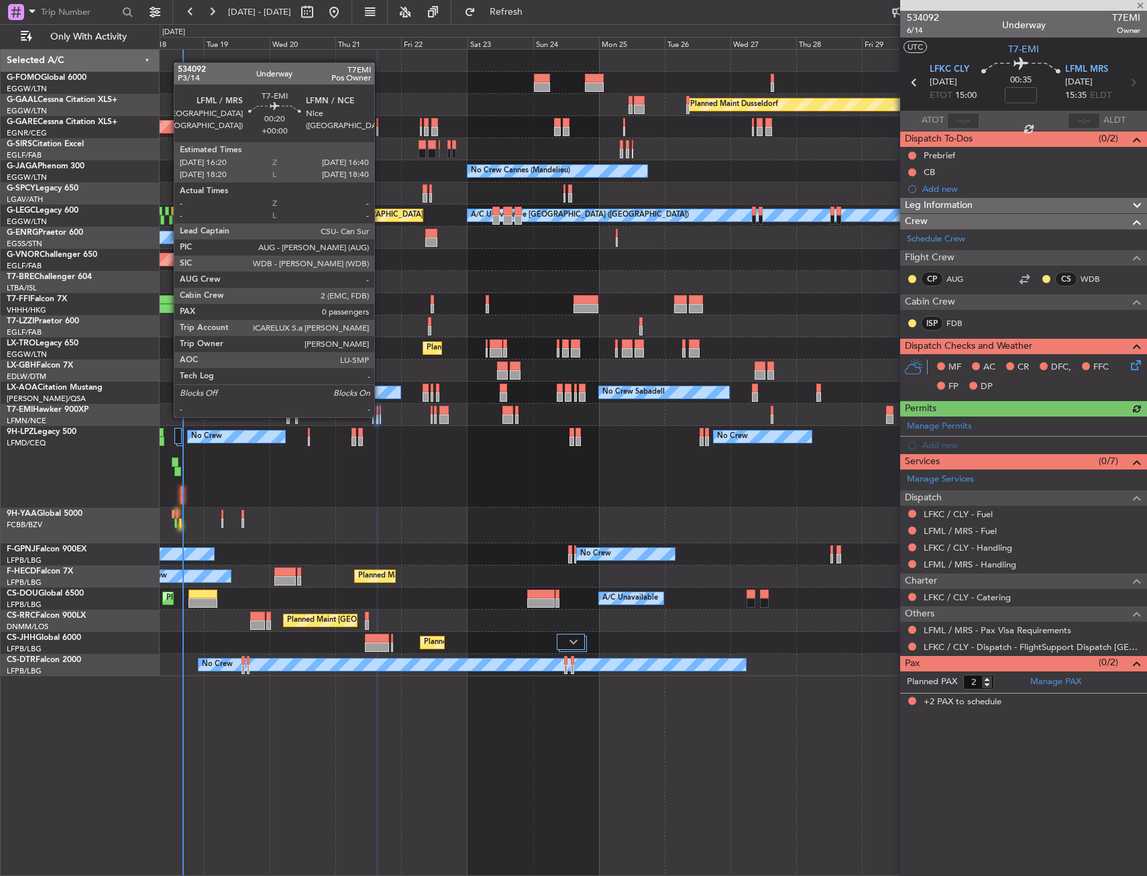
click at [380, 416] on div at bounding box center [380, 418] width 1 height 9
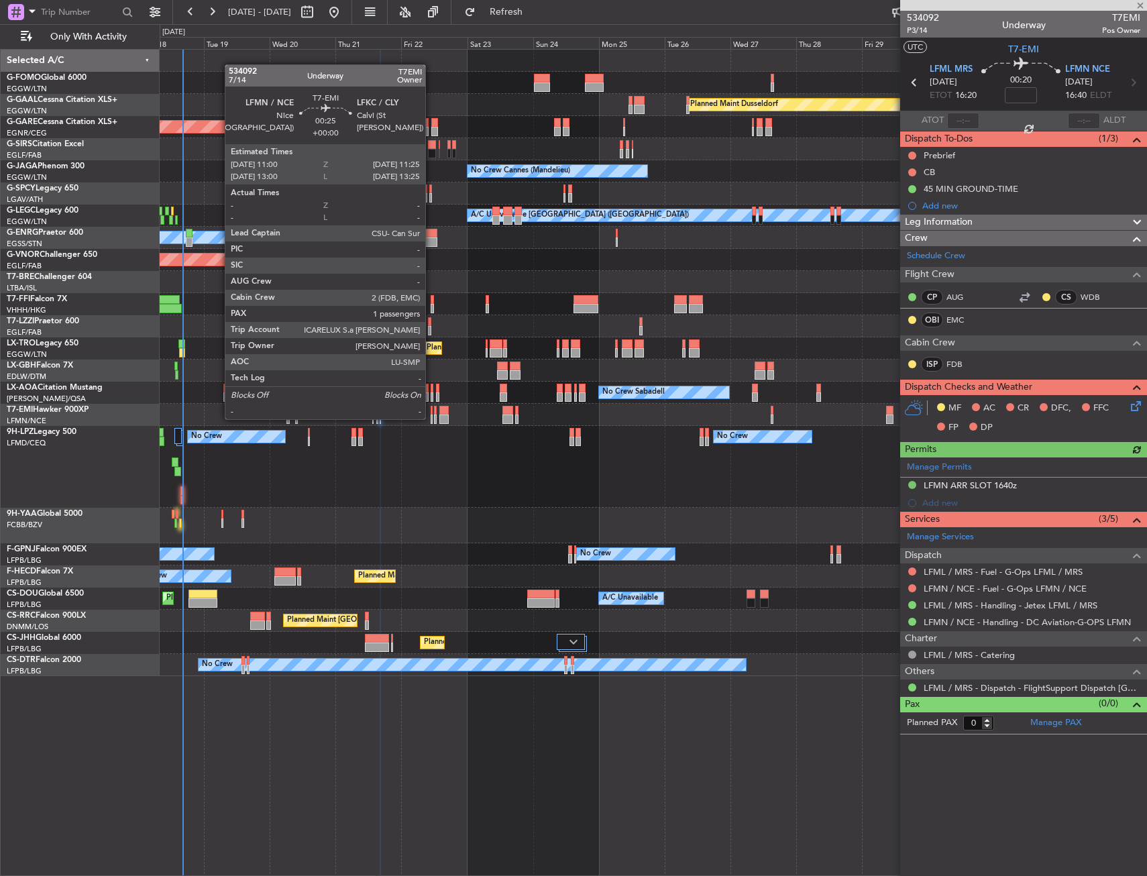
click at [431, 418] on div at bounding box center [431, 418] width 1 height 9
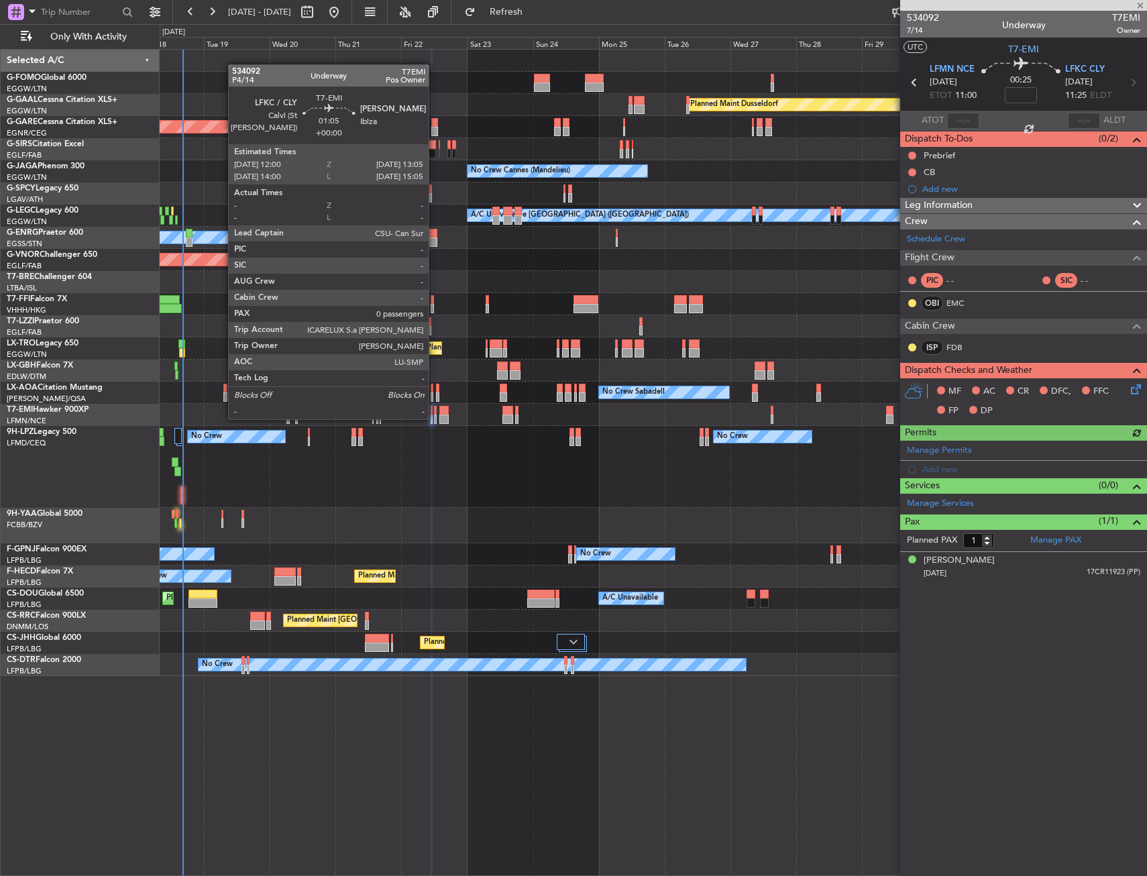
click at [435, 418] on div at bounding box center [435, 418] width 3 height 9
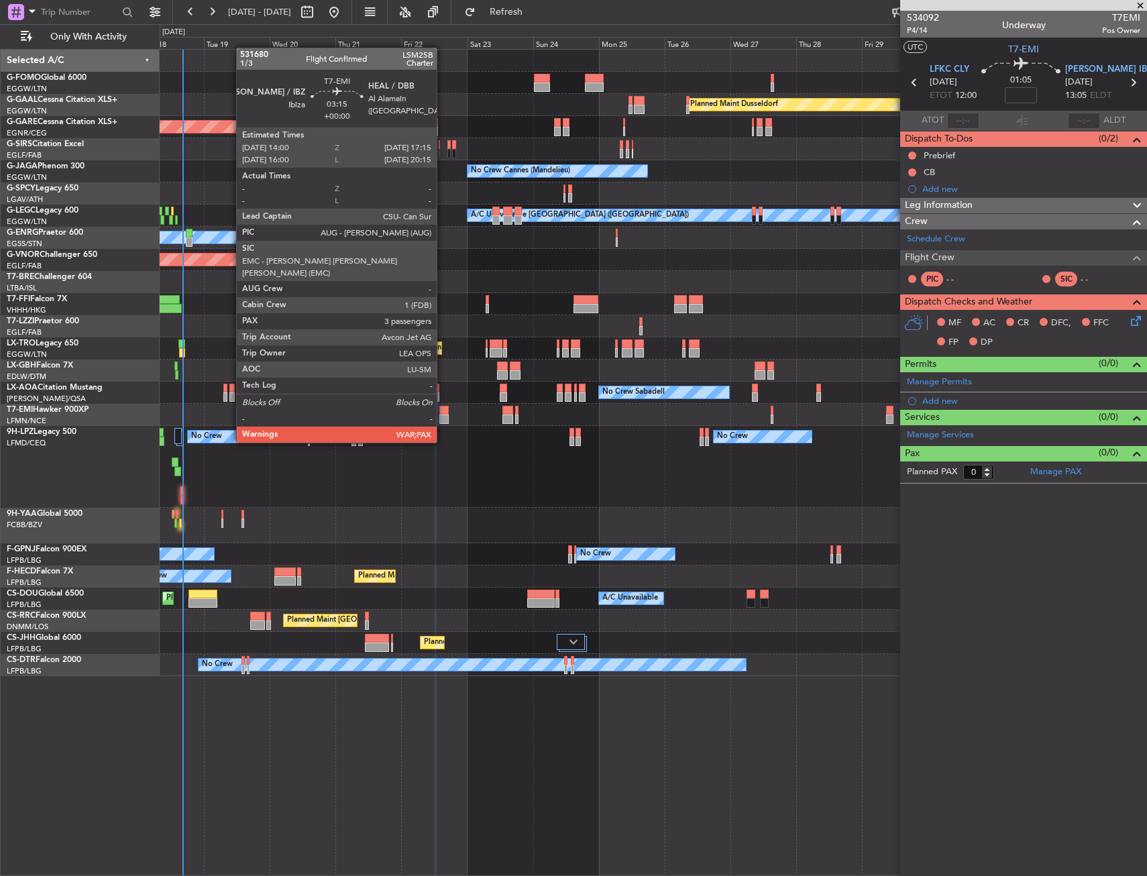
click at [443, 417] on div at bounding box center [443, 418] width 9 height 9
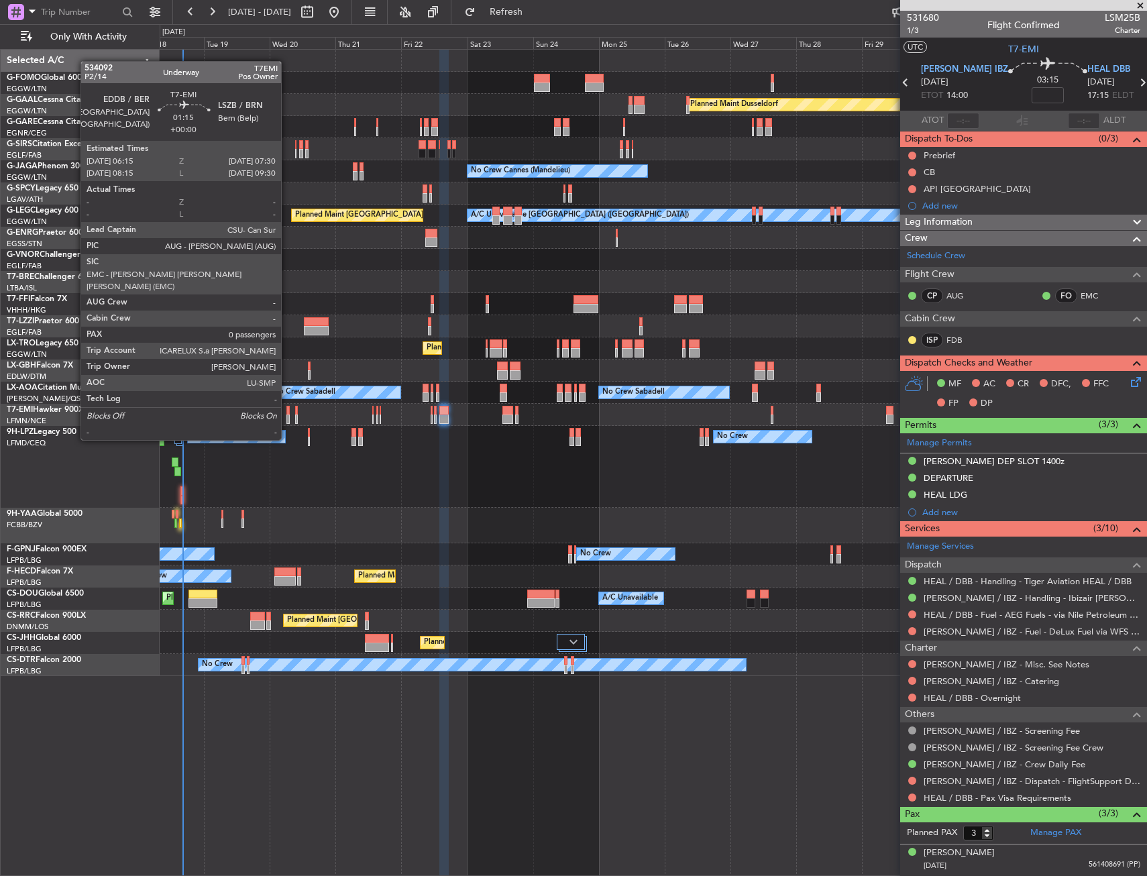
click at [287, 414] on div at bounding box center [288, 418] width 4 height 9
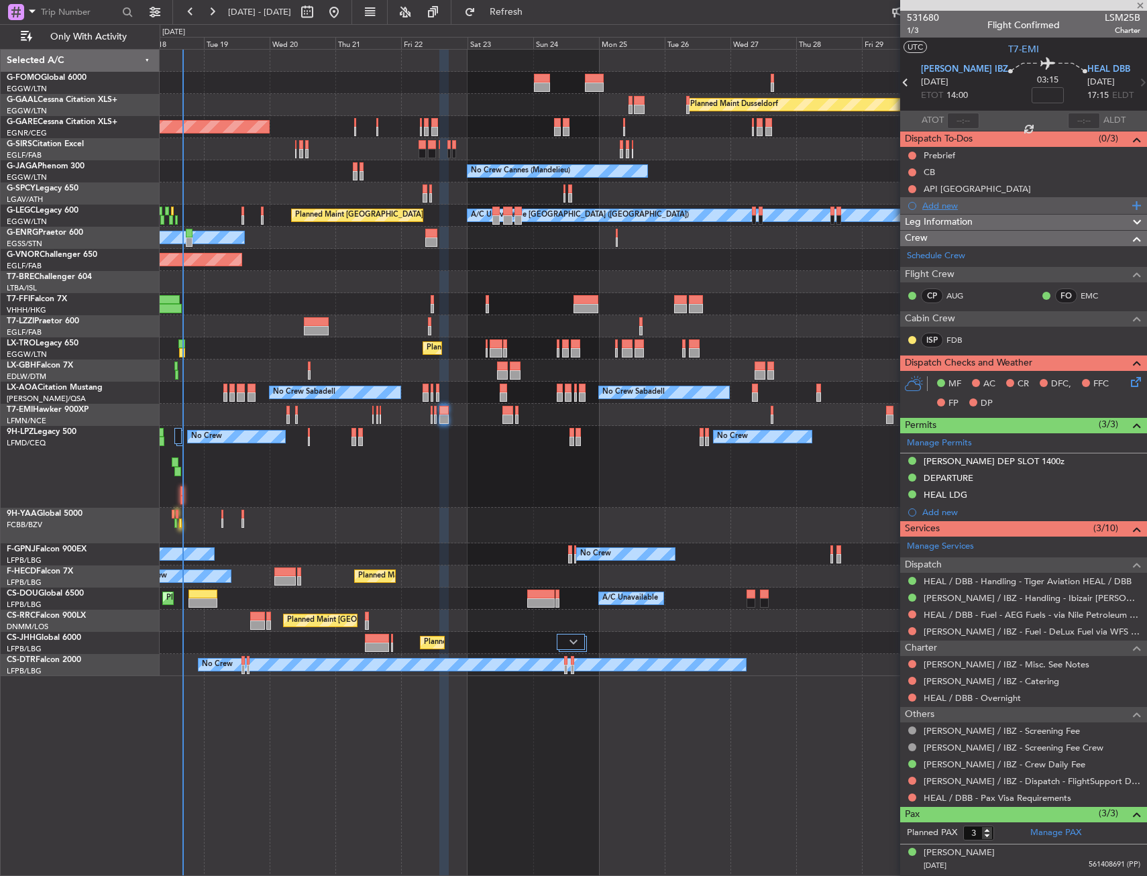
type input "0"
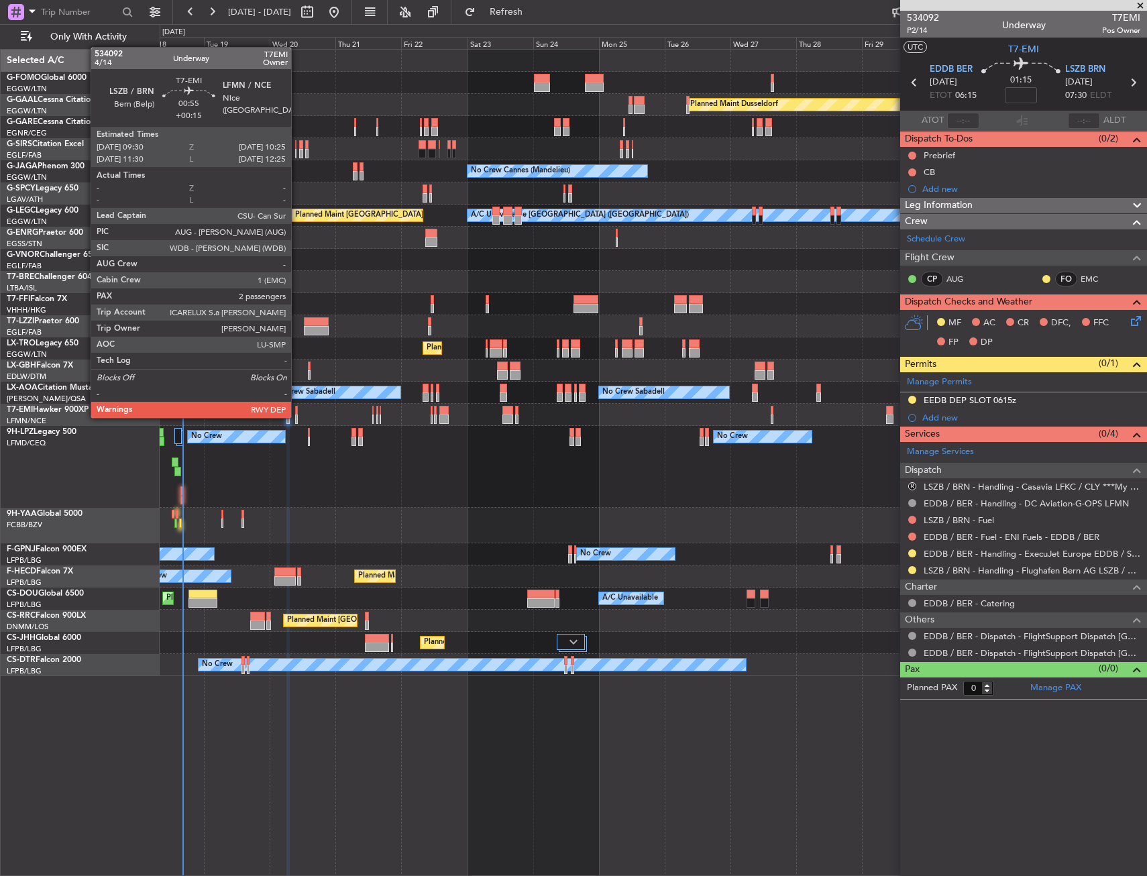
click at [297, 416] on div at bounding box center [296, 418] width 3 height 9
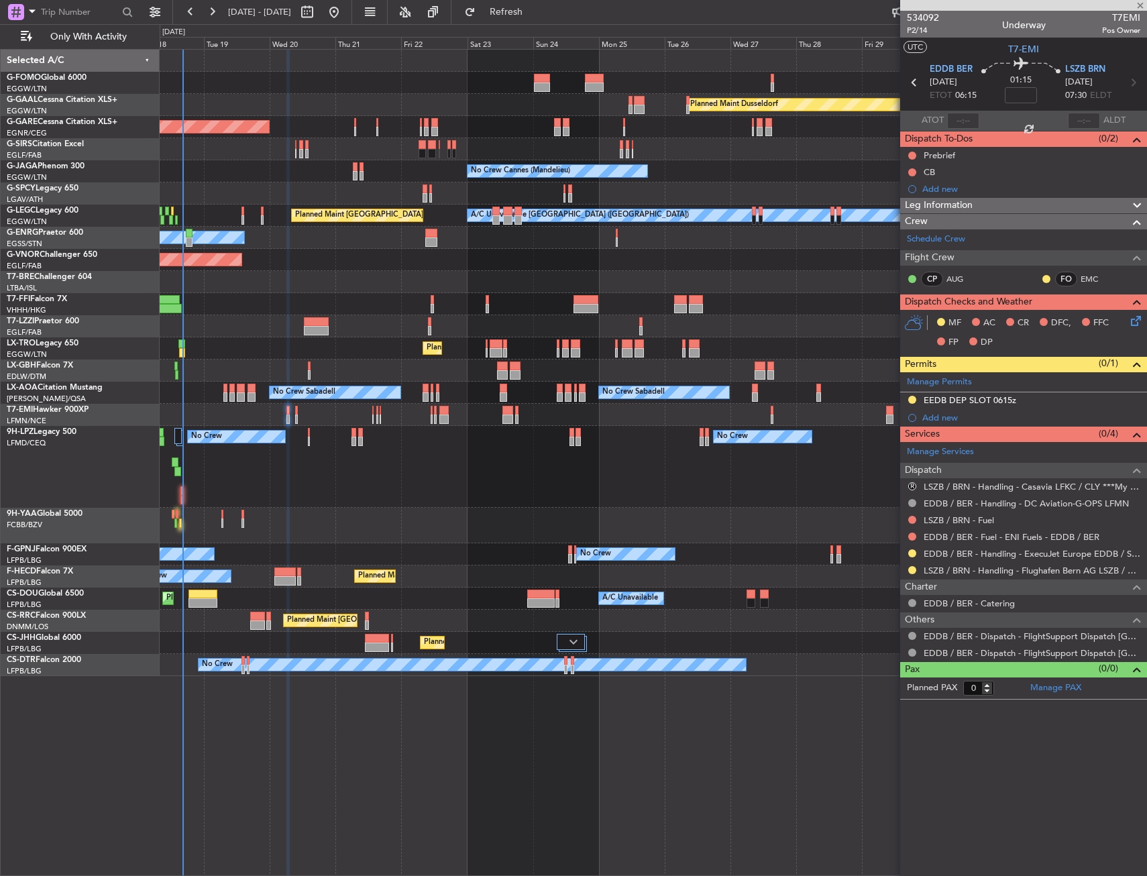
type input "+00:15"
type input "2"
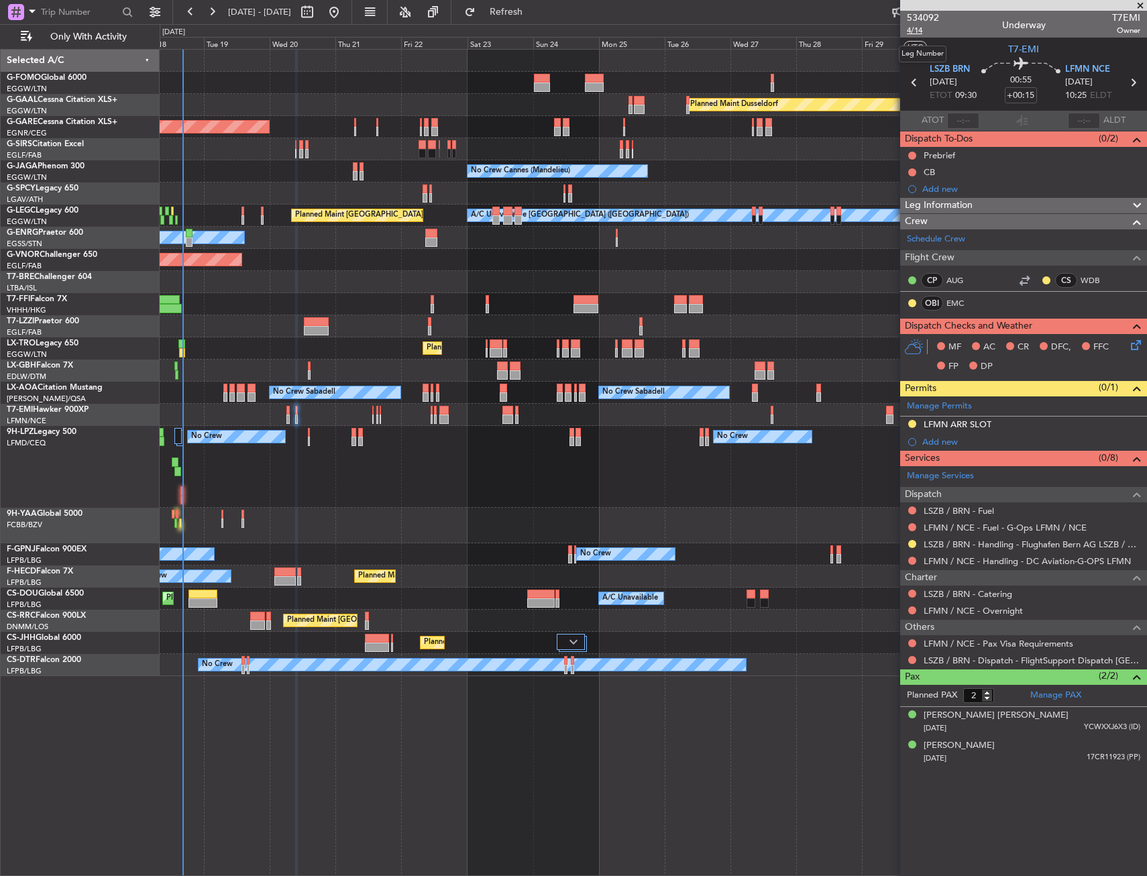
click at [914, 32] on span "4/14" at bounding box center [923, 30] width 32 height 11
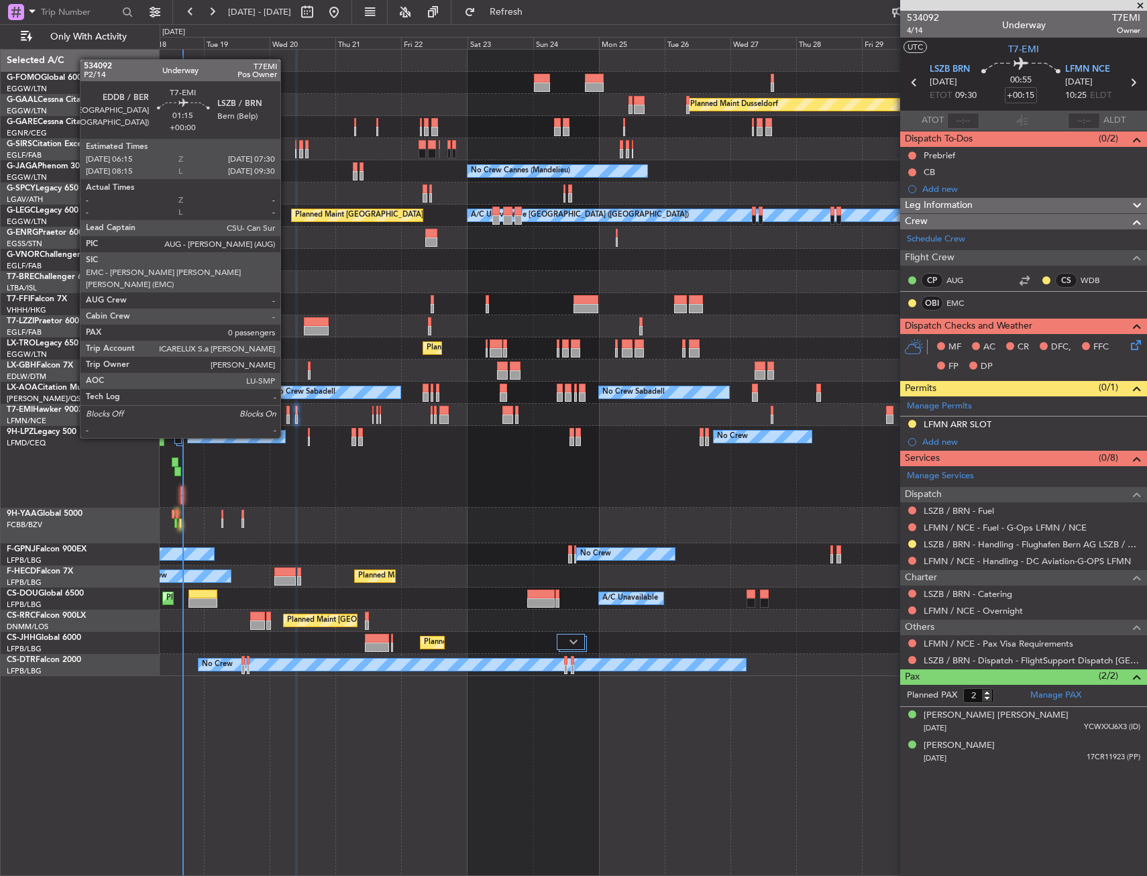
click at [286, 412] on div at bounding box center [288, 410] width 4 height 9
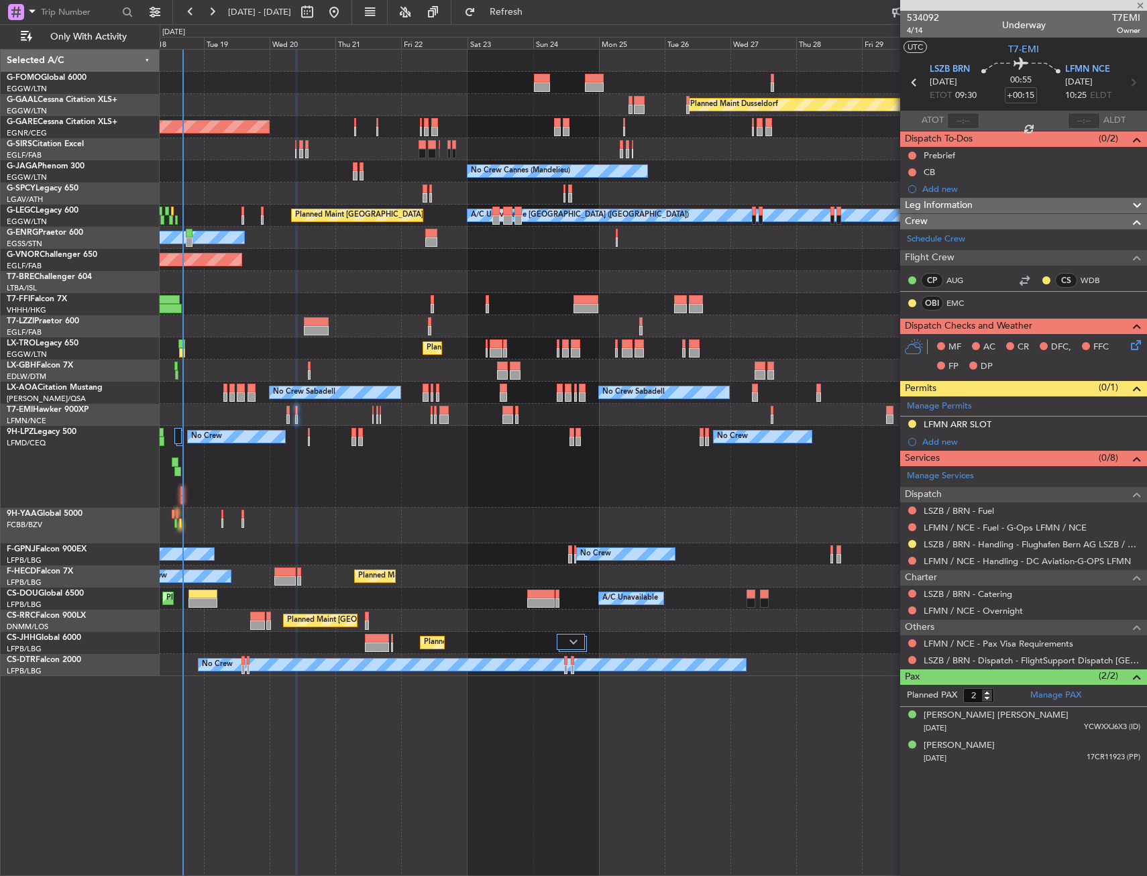
type input "0"
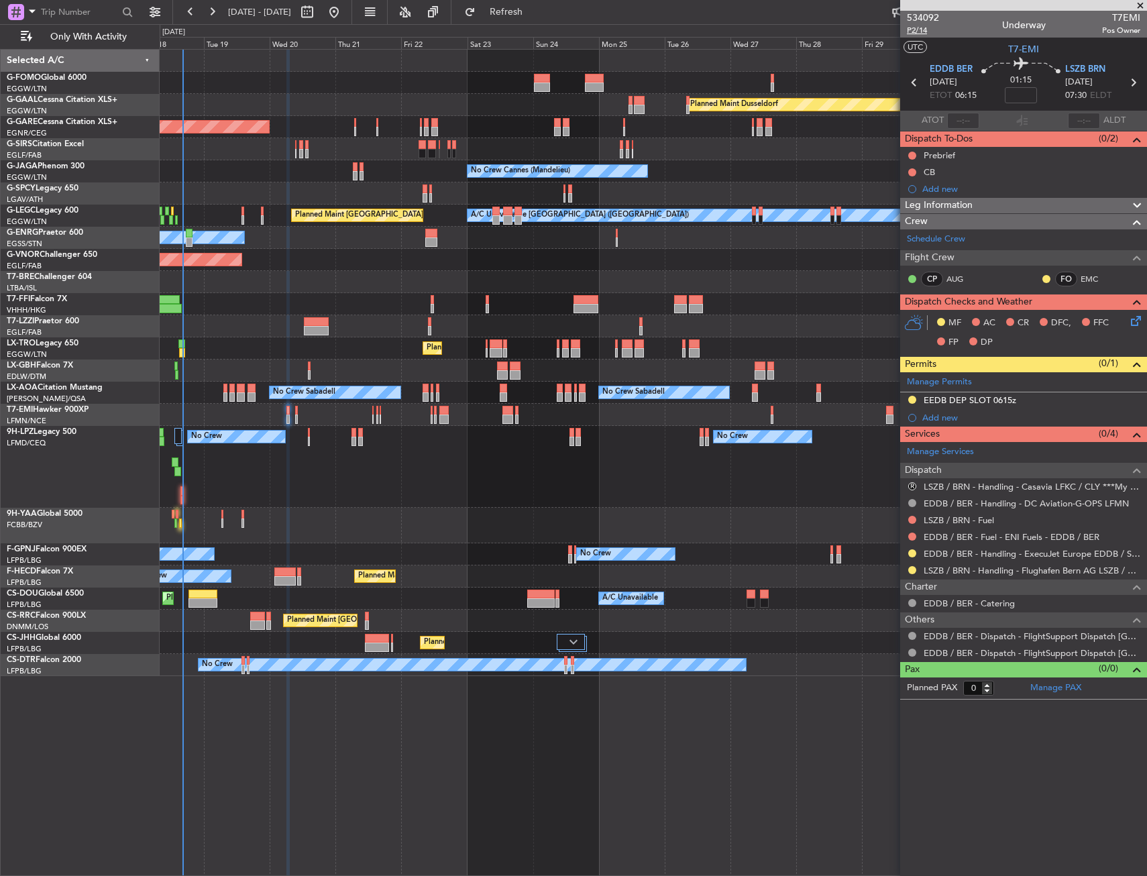
click at [923, 27] on span "P2/14" at bounding box center [923, 30] width 32 height 11
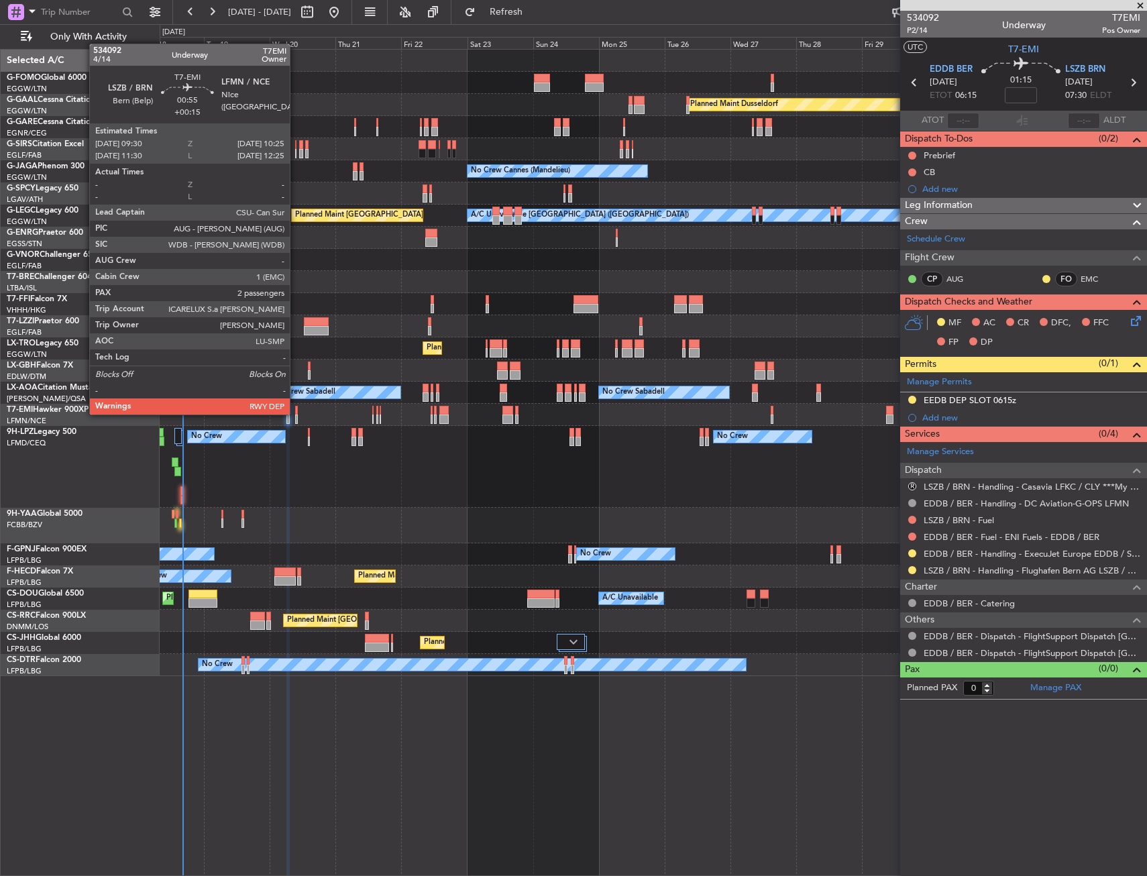
click at [296, 413] on div at bounding box center [296, 410] width 3 height 9
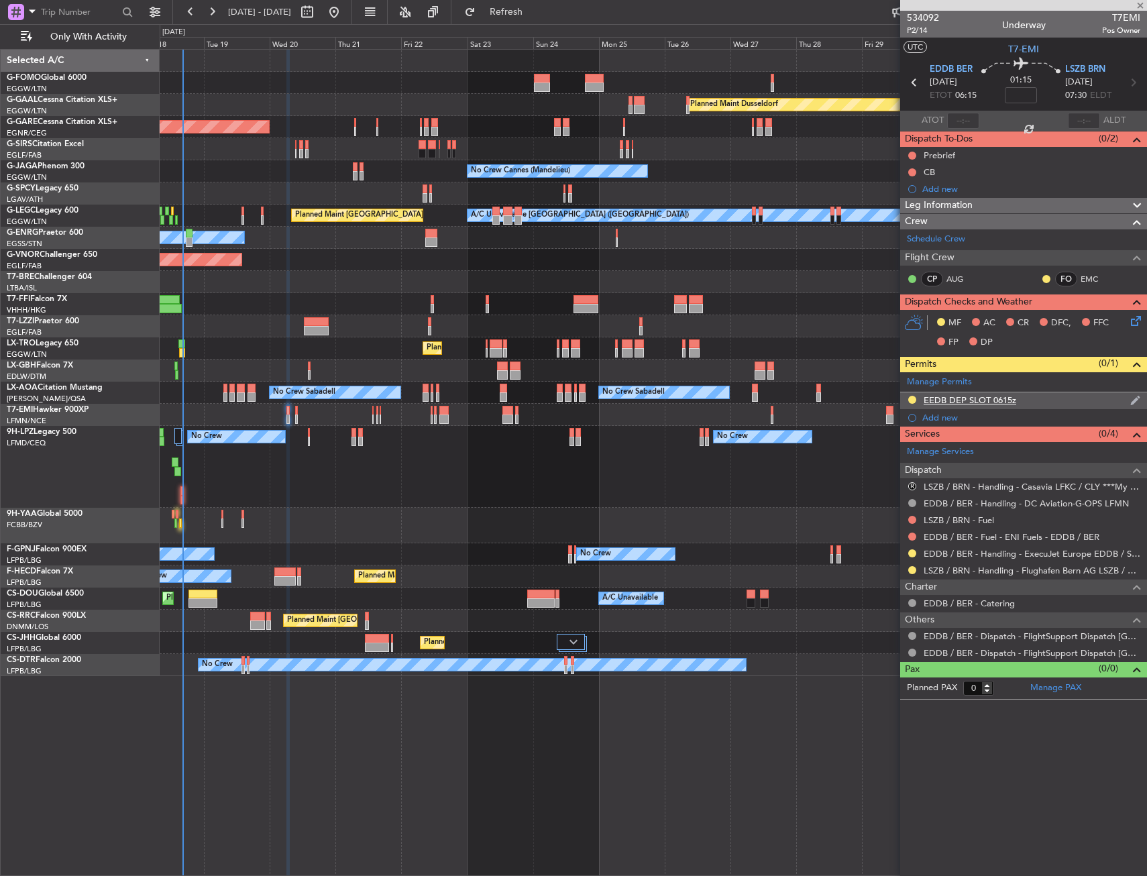
type input "+00:15"
type input "2"
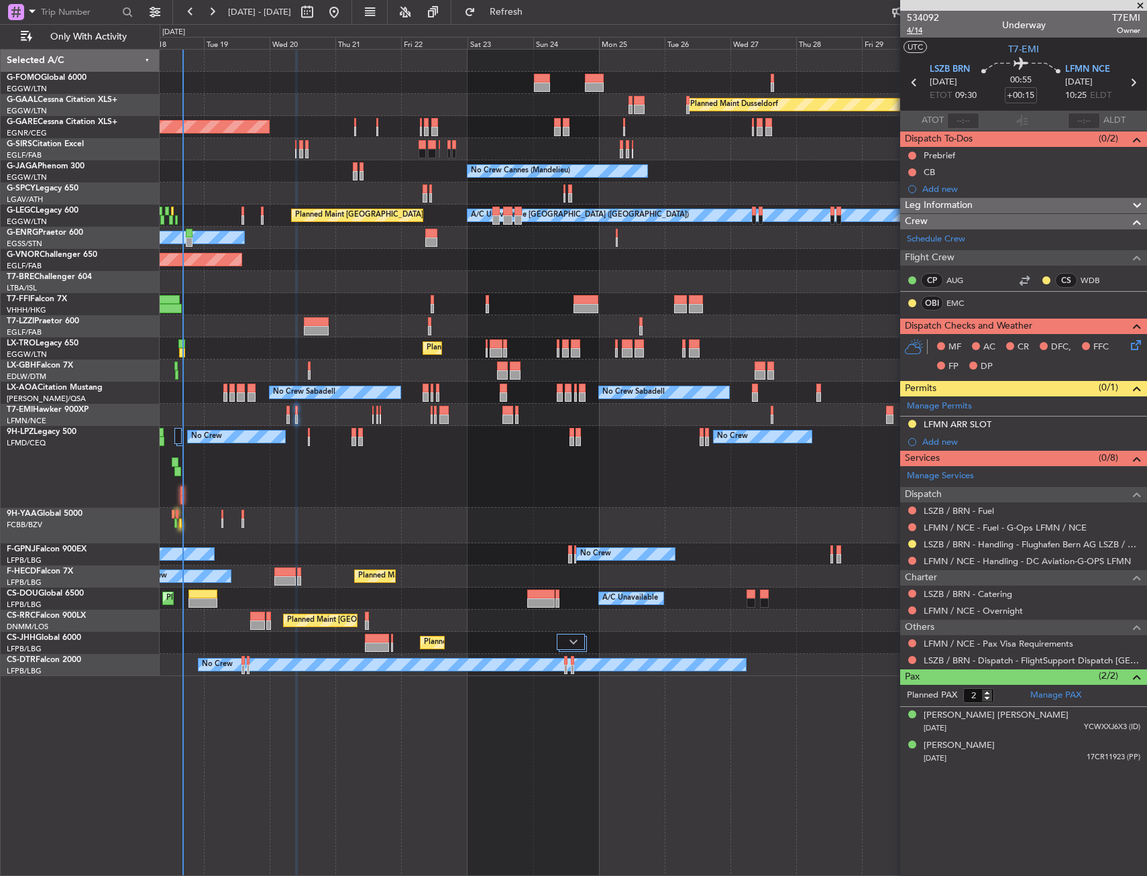
click at [911, 34] on span "4/14" at bounding box center [923, 30] width 32 height 11
click at [915, 30] on span "4/14" at bounding box center [923, 30] width 32 height 11
click at [1021, 99] on input "+00:15" at bounding box center [1021, 95] width 32 height 16
click at [978, 63] on div "00:55 +20" at bounding box center [1020, 83] width 89 height 50
type input "+00:20"
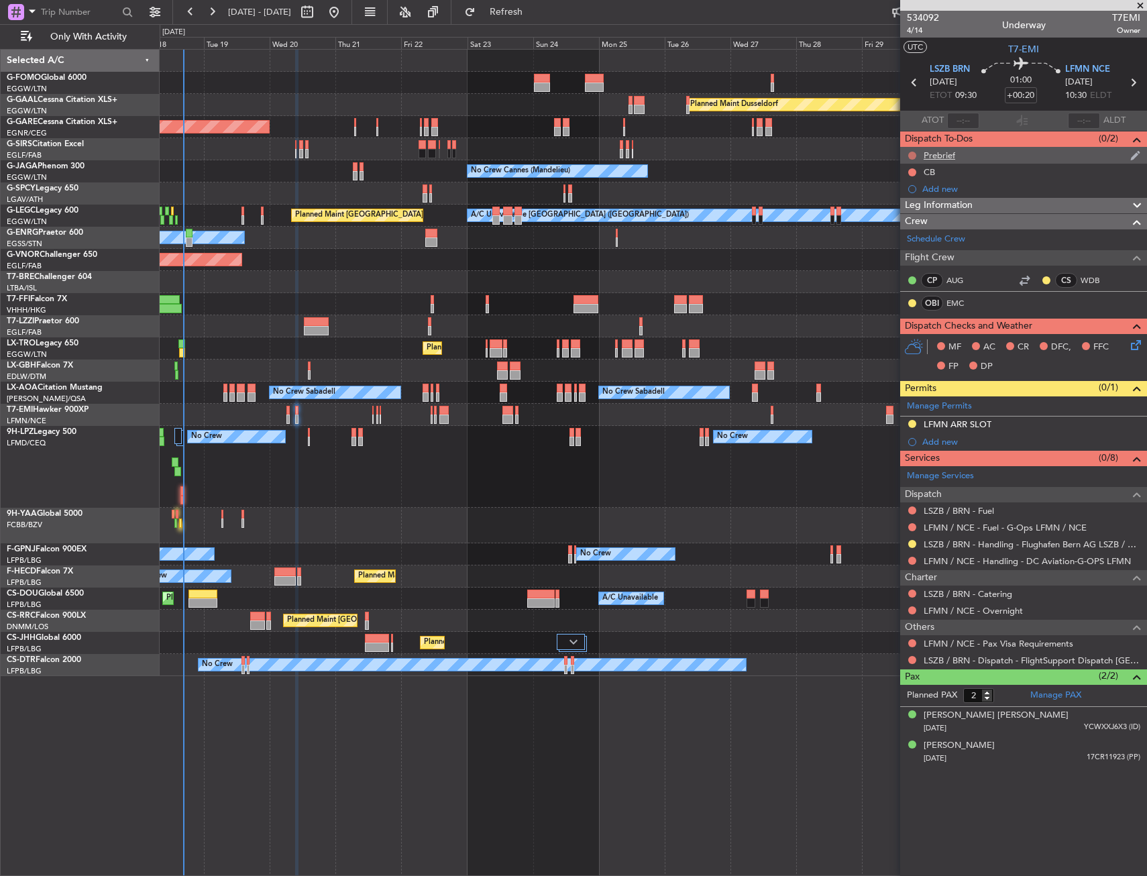
click at [911, 158] on button at bounding box center [912, 156] width 8 height 8
click at [899, 195] on span "In Progress" at bounding box center [919, 194] width 46 height 13
click at [913, 173] on button at bounding box center [912, 172] width 8 height 8
click at [897, 228] on span "Completed" at bounding box center [918, 231] width 44 height 13
click at [1135, 340] on icon at bounding box center [1133, 342] width 11 height 11
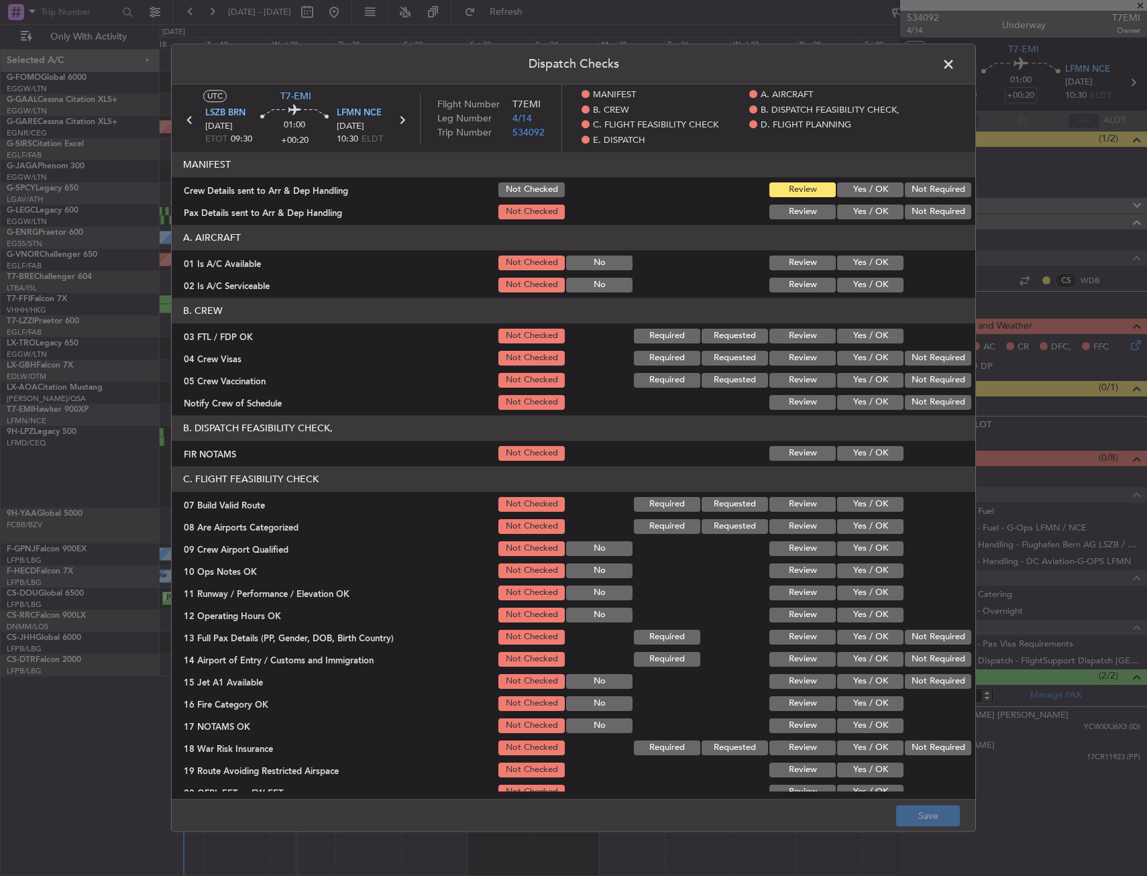
click at [852, 335] on button "Yes / OK" at bounding box center [870, 336] width 66 height 15
click at [528, 336] on button "Not Checked" at bounding box center [531, 336] width 66 height 15
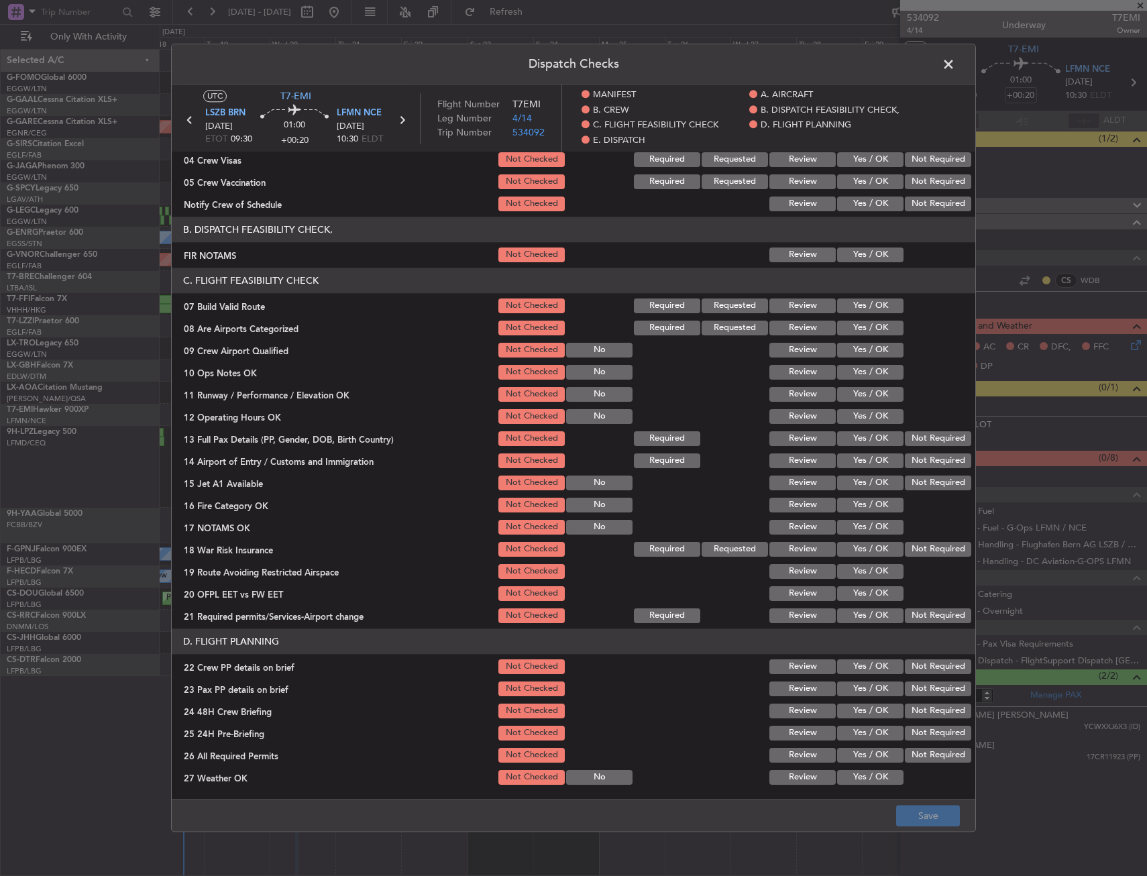
scroll to position [201, 0]
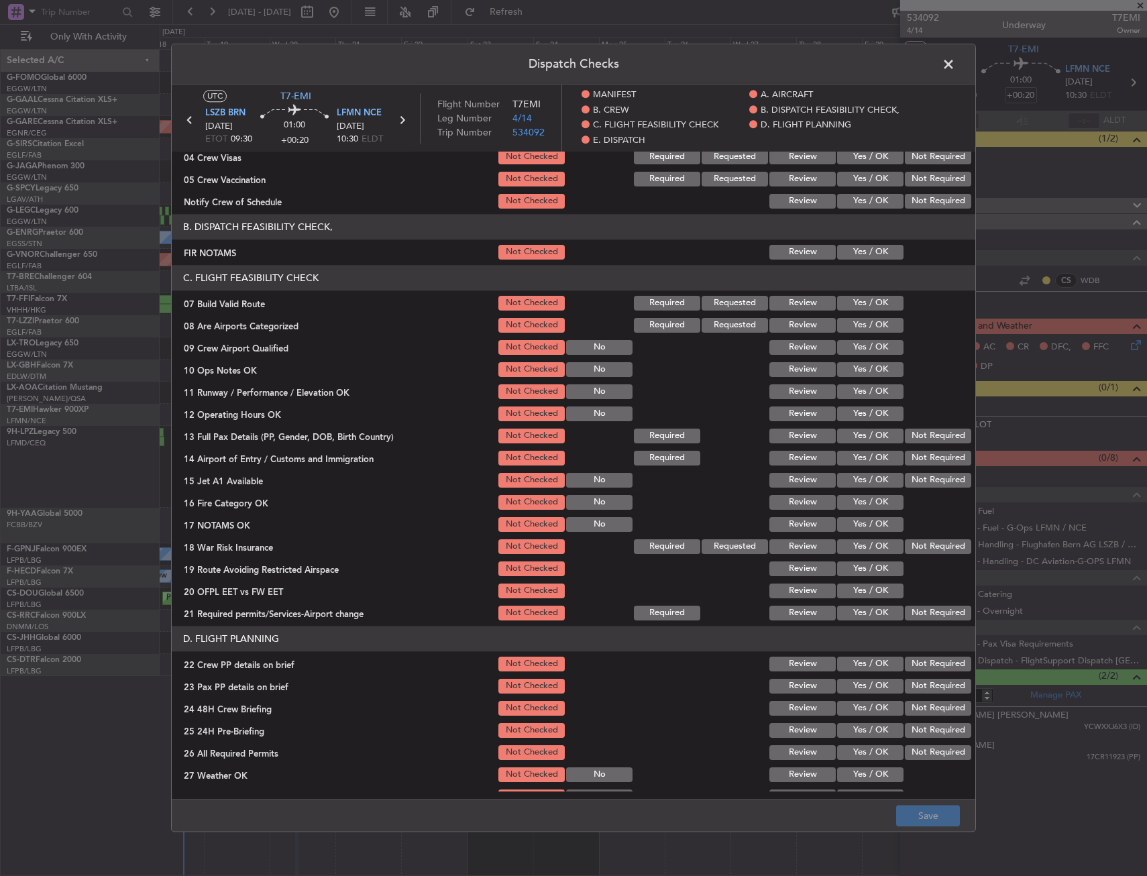
click at [852, 252] on button "Yes / OK" at bounding box center [870, 252] width 66 height 15
click at [854, 304] on button "Yes / OK" at bounding box center [870, 303] width 66 height 15
click at [854, 370] on button "Yes / OK" at bounding box center [870, 369] width 66 height 15
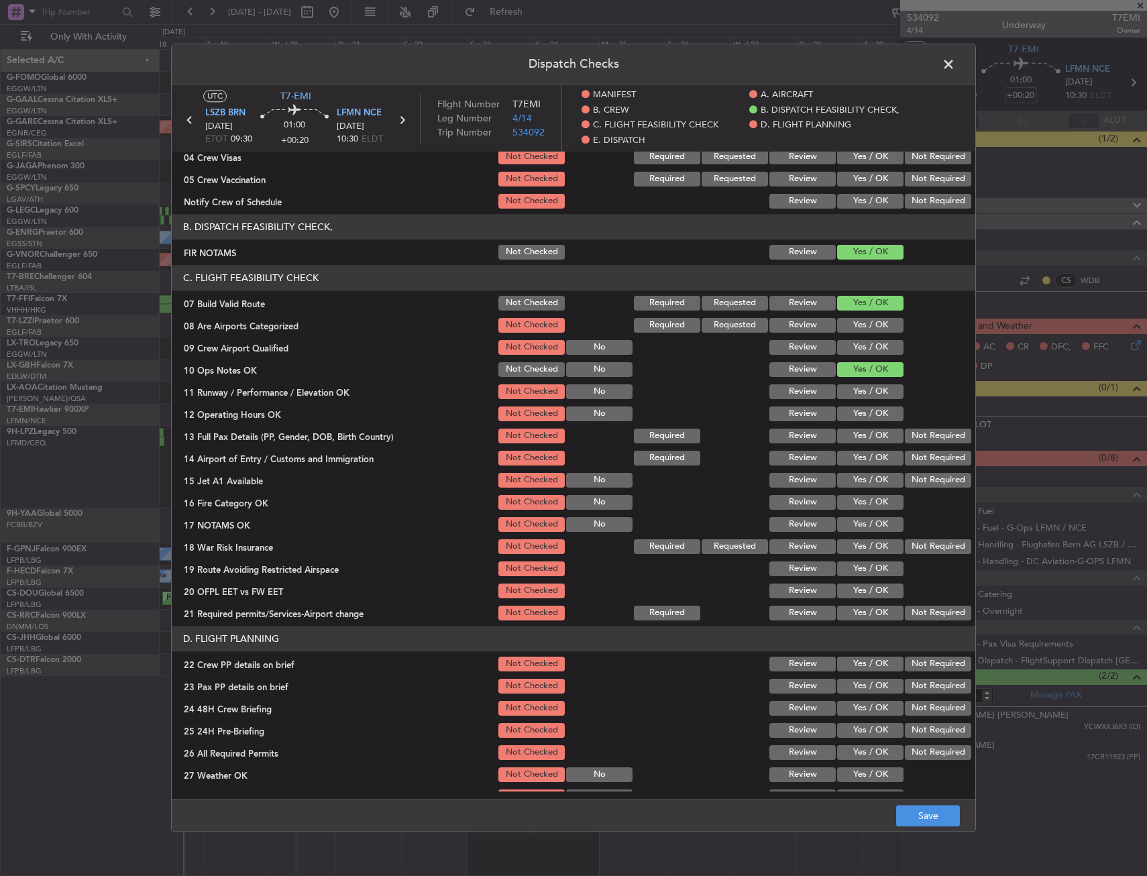
click at [854, 382] on div "Yes / OK" at bounding box center [869, 391] width 68 height 19
click at [852, 394] on button "Yes / OK" at bounding box center [870, 391] width 66 height 15
click at [852, 418] on button "Yes / OK" at bounding box center [870, 413] width 66 height 15
drag, startPoint x: 856, startPoint y: 435, endPoint x: 856, endPoint y: 451, distance: 16.8
click at [857, 437] on button "Yes / OK" at bounding box center [870, 436] width 66 height 15
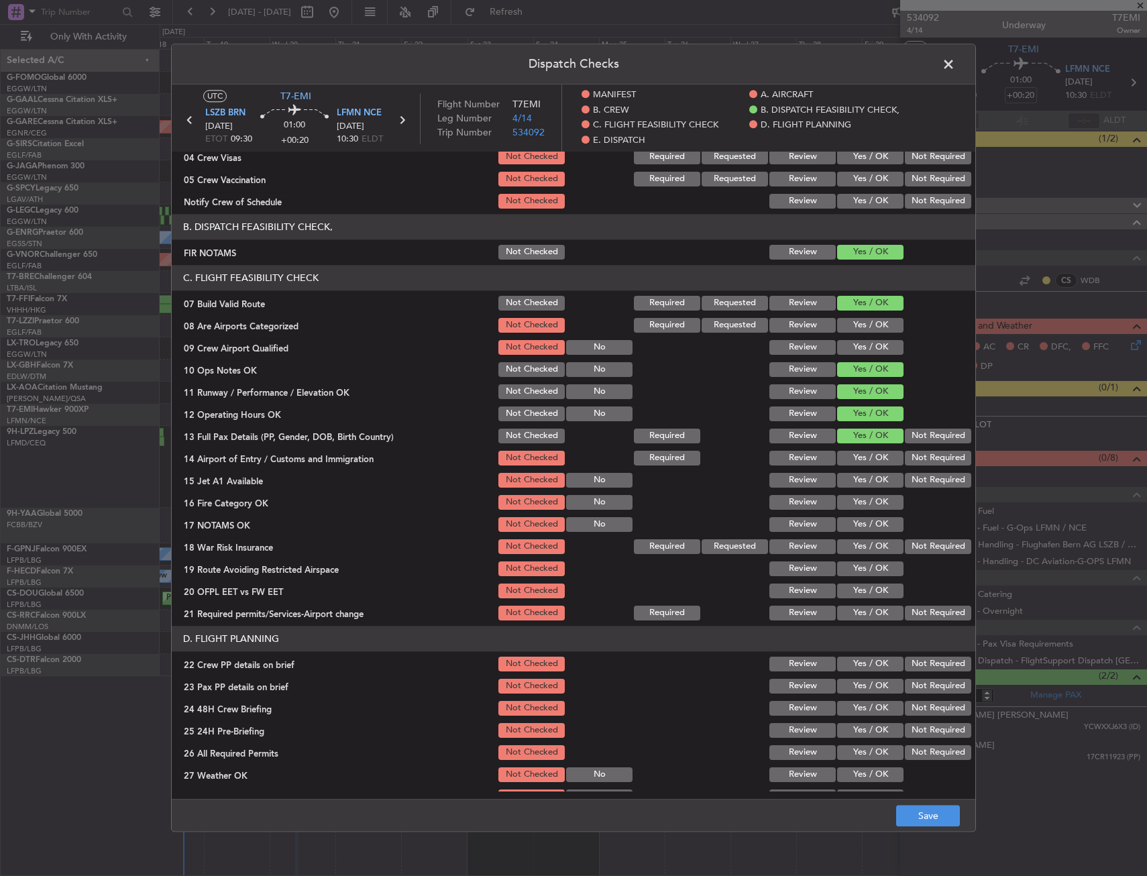
click at [856, 462] on button "Yes / OK" at bounding box center [870, 458] width 66 height 15
drag, startPoint x: 857, startPoint y: 478, endPoint x: 855, endPoint y: 495, distance: 16.9
click at [857, 479] on button "Yes / OK" at bounding box center [870, 480] width 66 height 15
click at [855, 496] on button "Yes / OK" at bounding box center [870, 502] width 66 height 15
click at [855, 524] on button "Yes / OK" at bounding box center [870, 524] width 66 height 15
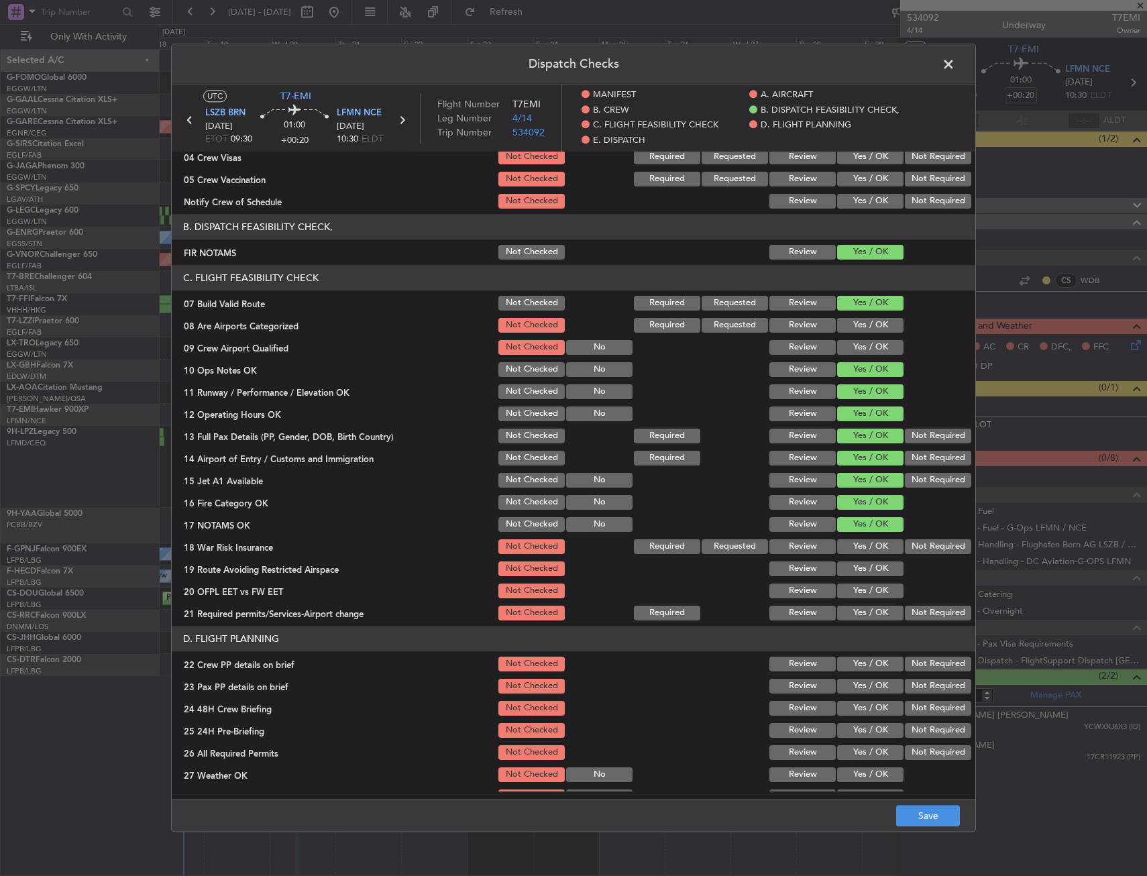
drag, startPoint x: 854, startPoint y: 542, endPoint x: 855, endPoint y: 555, distance: 12.8
click at [855, 545] on button "Yes / OK" at bounding box center [870, 546] width 66 height 15
click at [855, 573] on button "Yes / OK" at bounding box center [870, 568] width 66 height 15
click at [855, 593] on button "Yes / OK" at bounding box center [870, 590] width 66 height 15
click at [855, 618] on button "Yes / OK" at bounding box center [870, 613] width 66 height 15
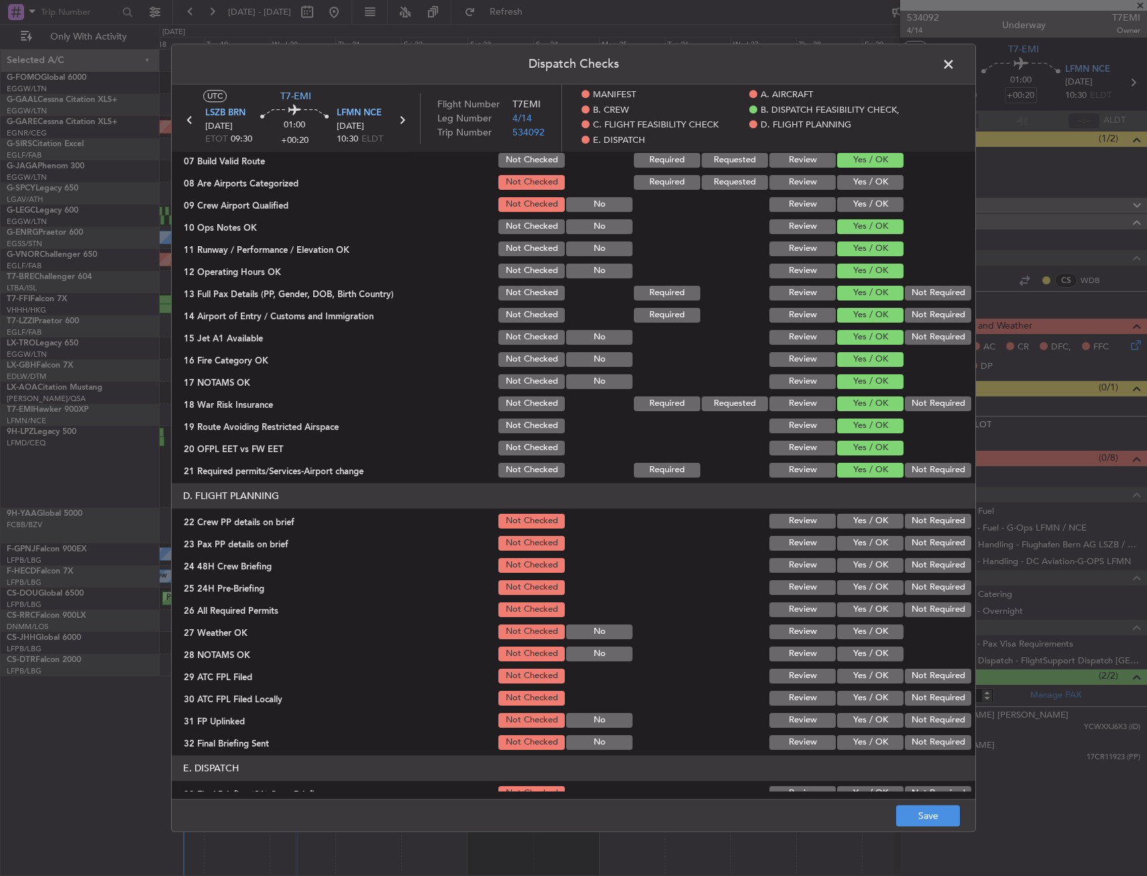
scroll to position [469, 0]
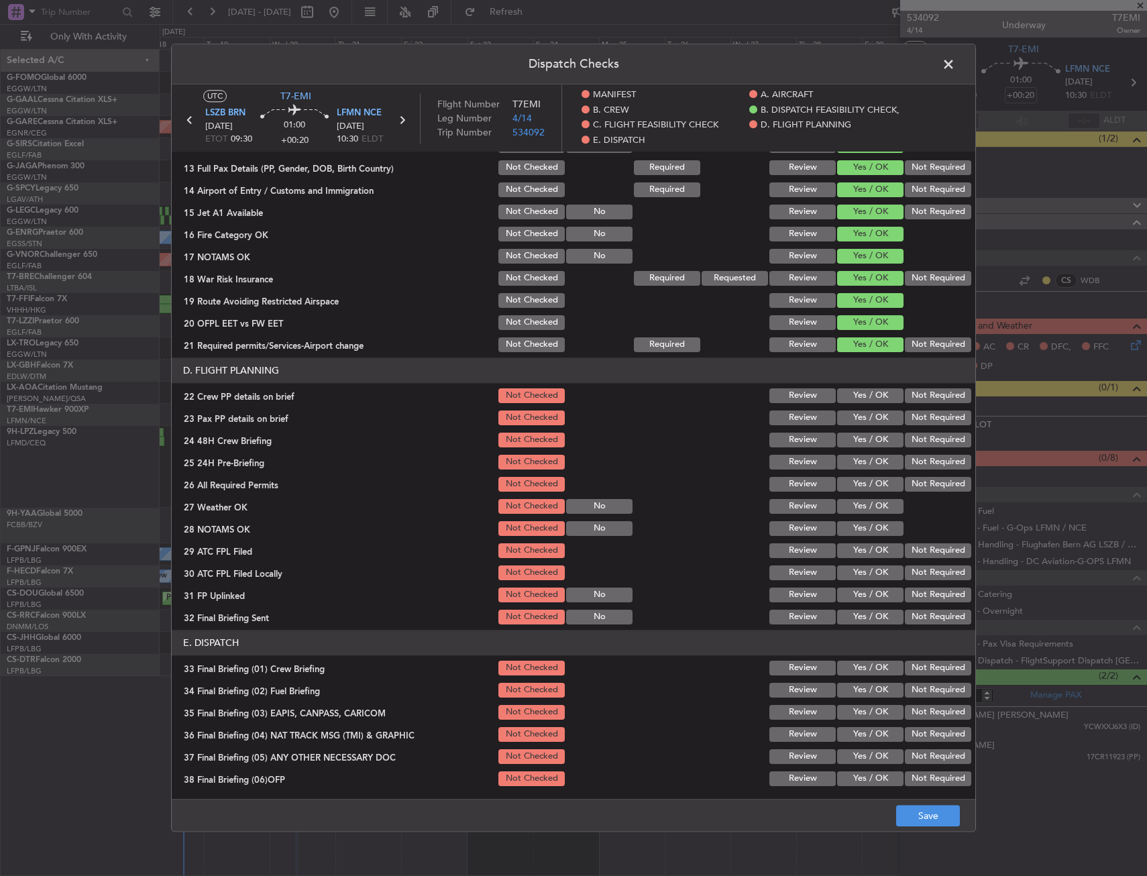
click at [858, 394] on button "Yes / OK" at bounding box center [870, 395] width 66 height 15
click at [860, 416] on button "Yes / OK" at bounding box center [870, 417] width 66 height 15
click at [860, 437] on button "Yes / OK" at bounding box center [870, 440] width 66 height 15
click at [923, 804] on footer "Save" at bounding box center [573, 815] width 803 height 32
click at [923, 815] on button "Save" at bounding box center [928, 815] width 64 height 21
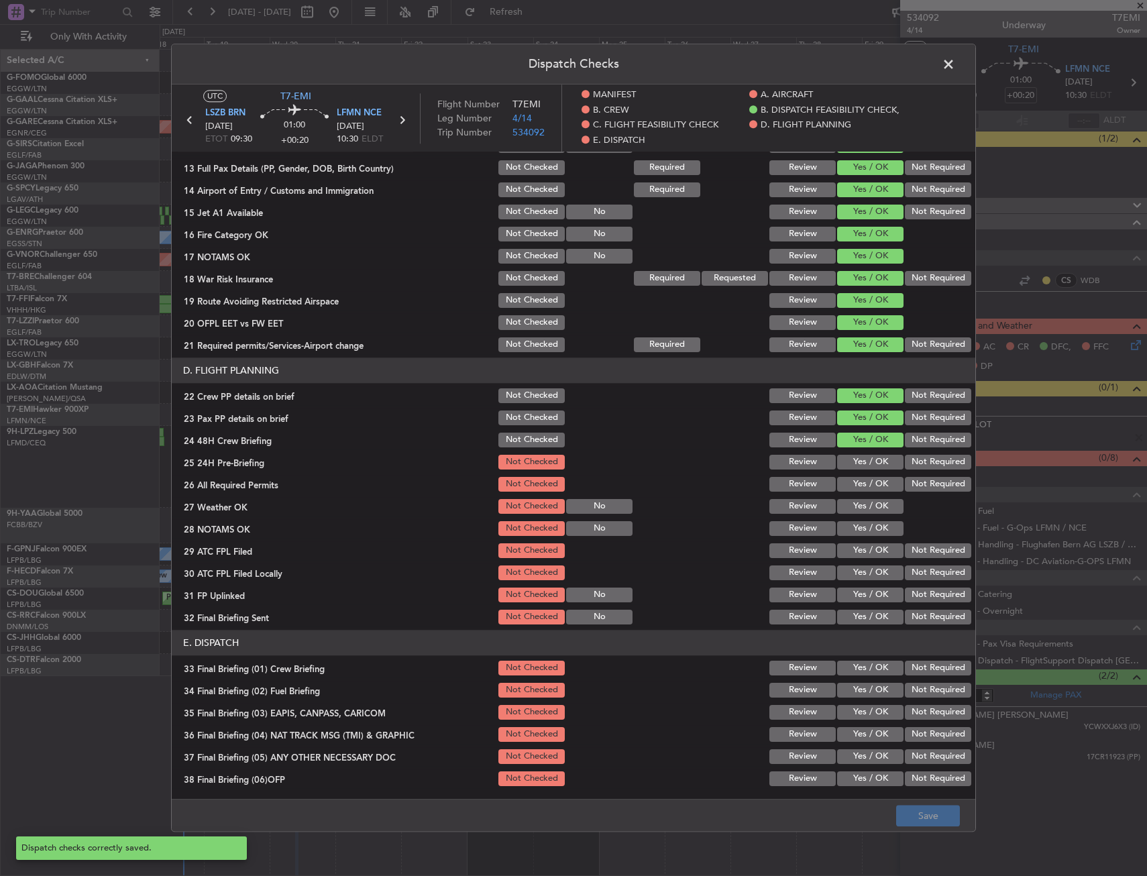
click at [955, 58] on span at bounding box center [955, 67] width 0 height 27
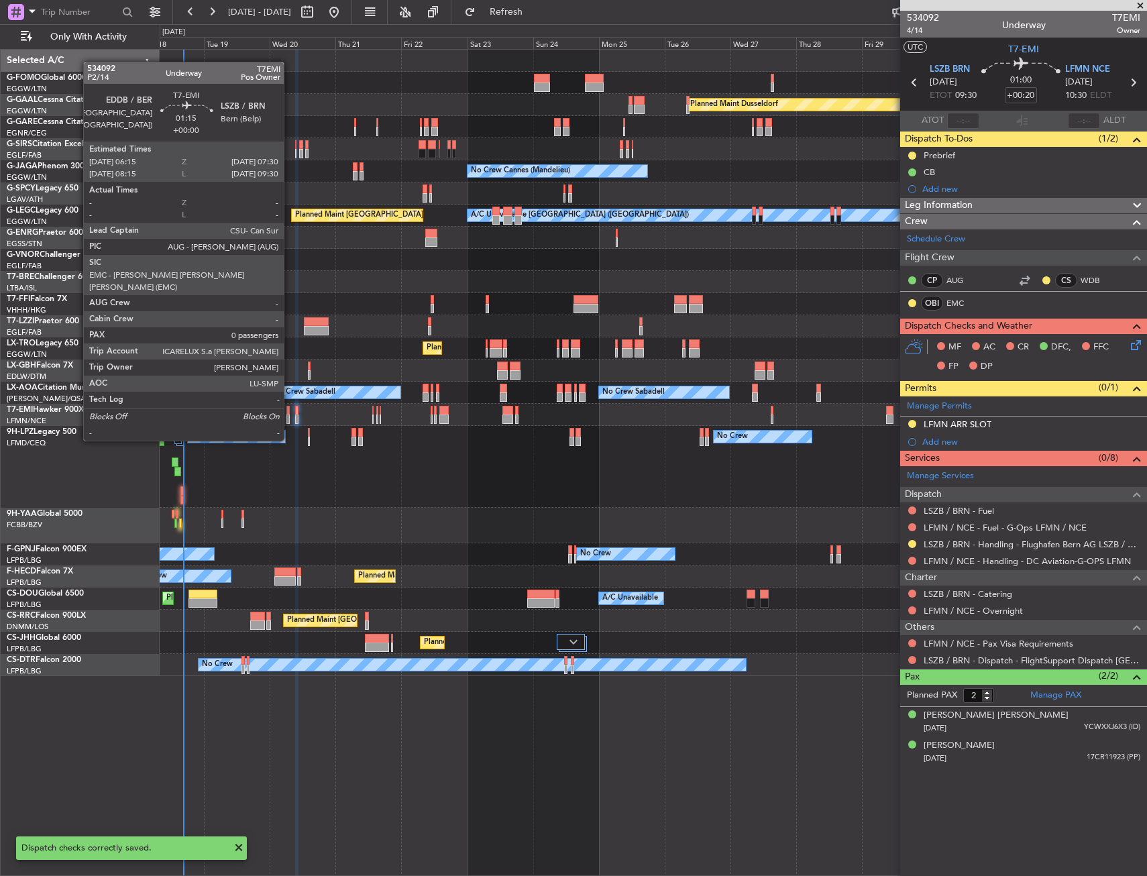
click at [290, 415] on div at bounding box center [288, 418] width 4 height 9
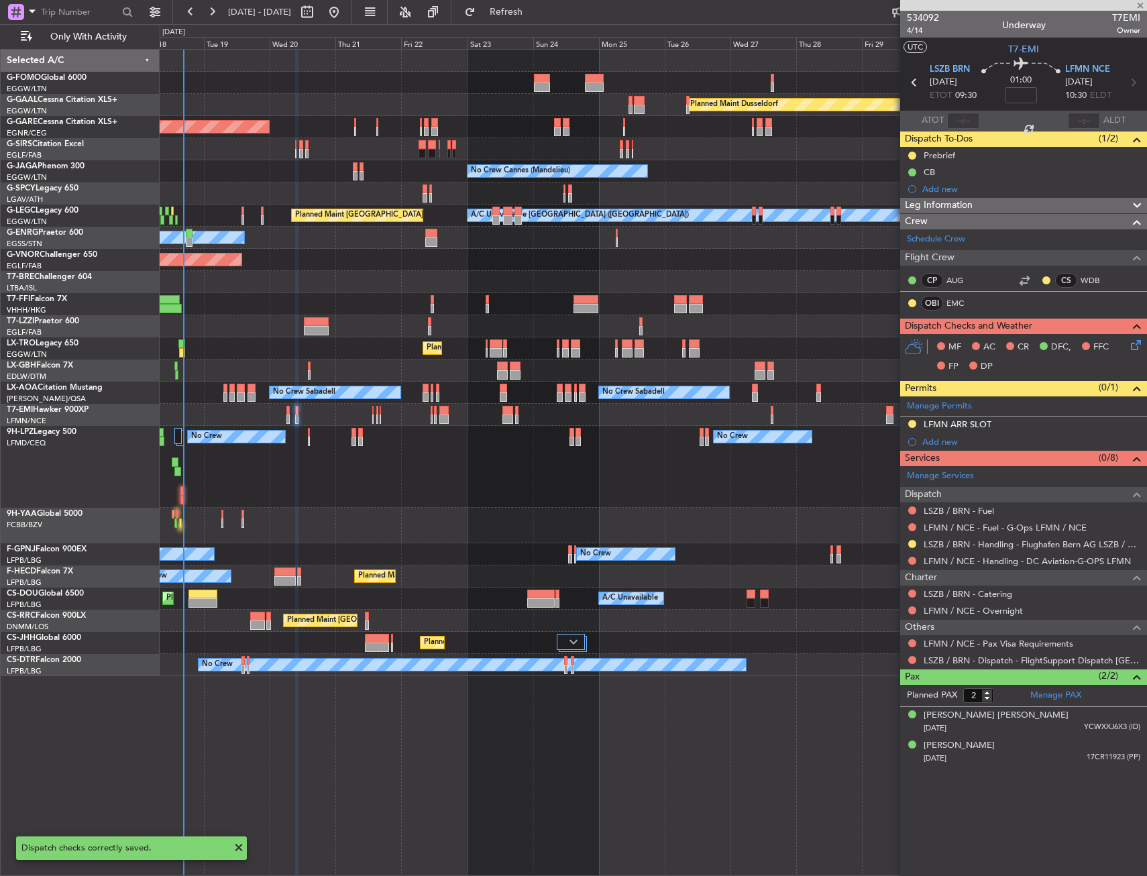
type input "0"
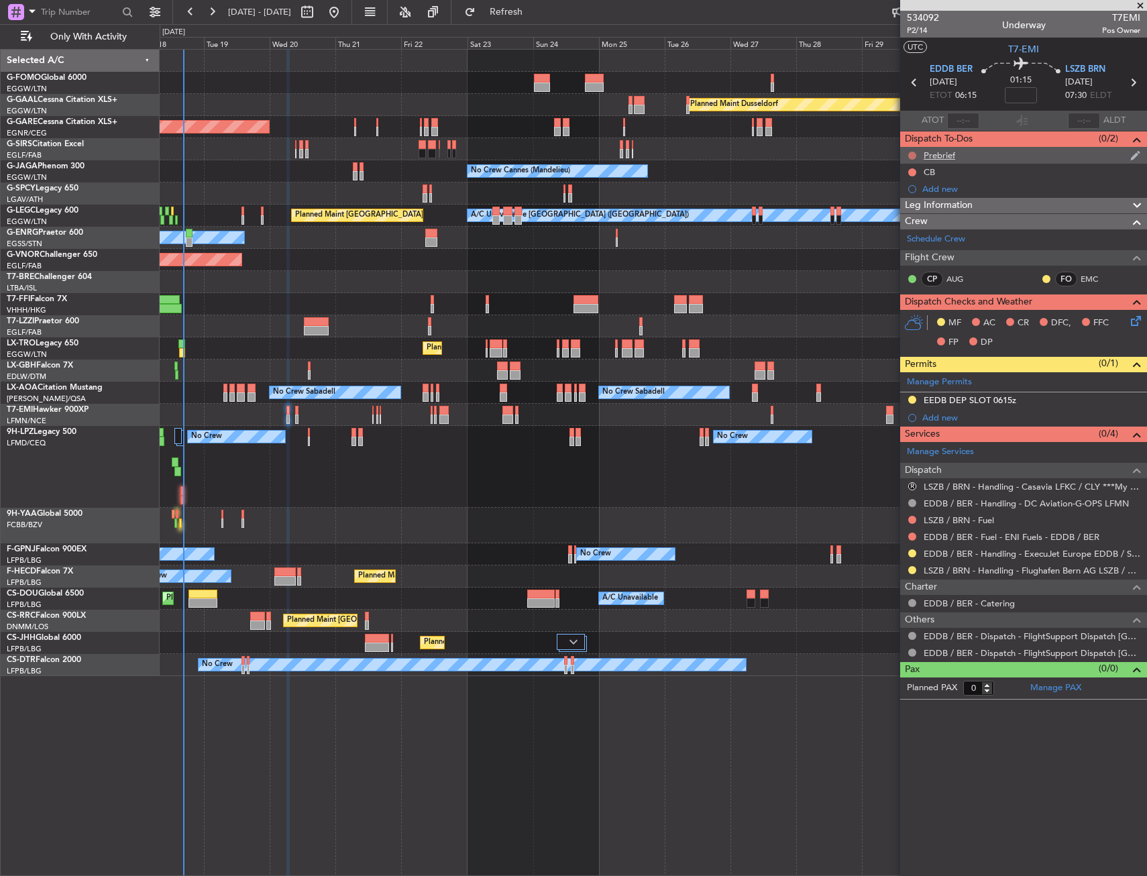
click at [909, 152] on button at bounding box center [912, 156] width 8 height 8
click at [904, 194] on span "In Progress" at bounding box center [919, 194] width 46 height 13
click at [912, 168] on button at bounding box center [912, 172] width 8 height 8
click at [911, 231] on span "Completed" at bounding box center [918, 231] width 44 height 13
click at [1132, 319] on icon at bounding box center [1133, 318] width 11 height 11
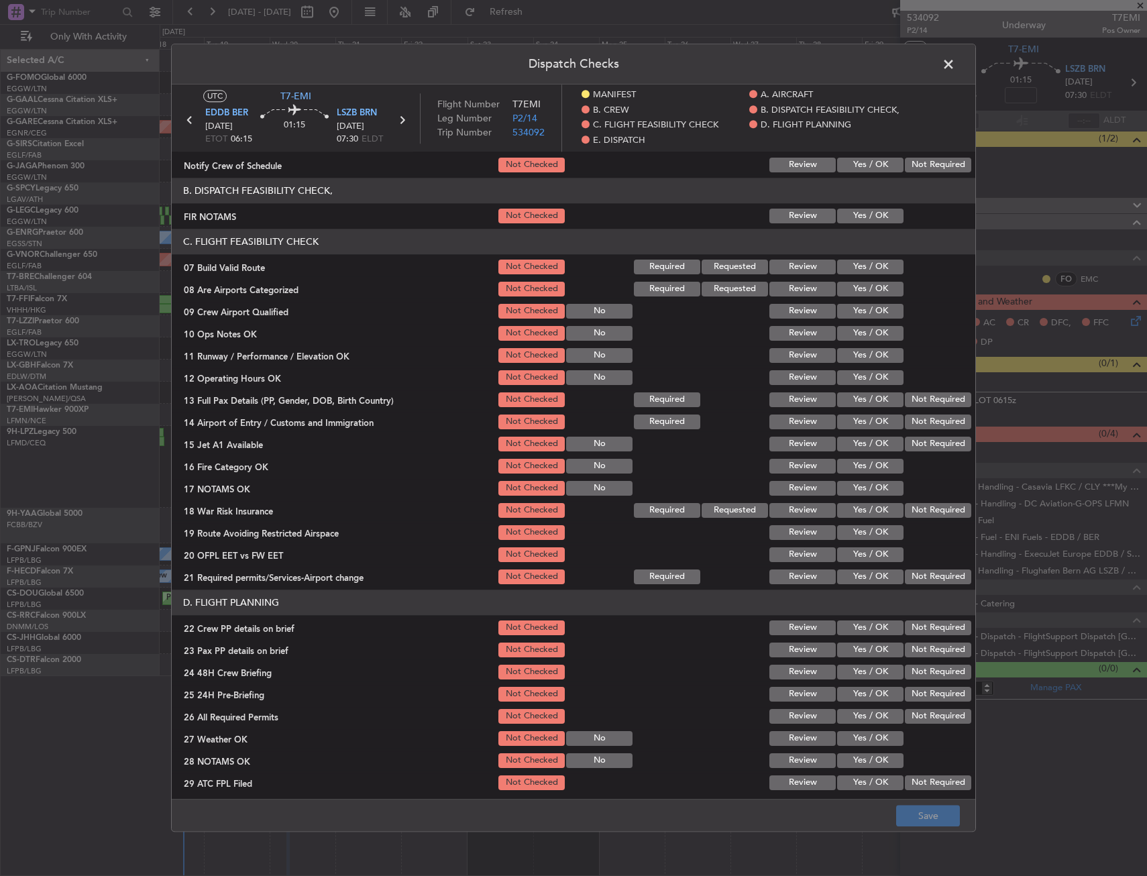
scroll to position [268, 0]
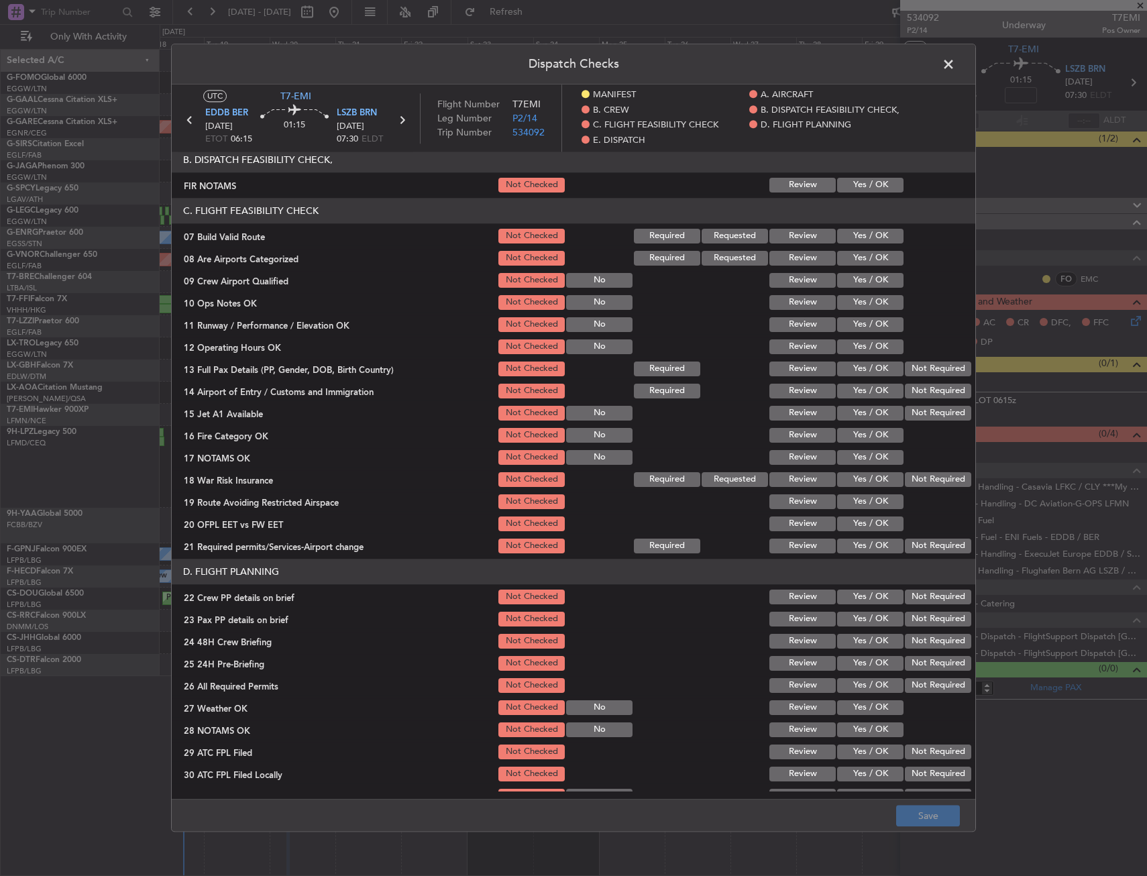
click at [865, 188] on button "Yes / OK" at bounding box center [870, 185] width 66 height 15
click at [854, 236] on button "Yes / OK" at bounding box center [870, 236] width 66 height 15
click at [849, 298] on button "Yes / OK" at bounding box center [870, 302] width 66 height 15
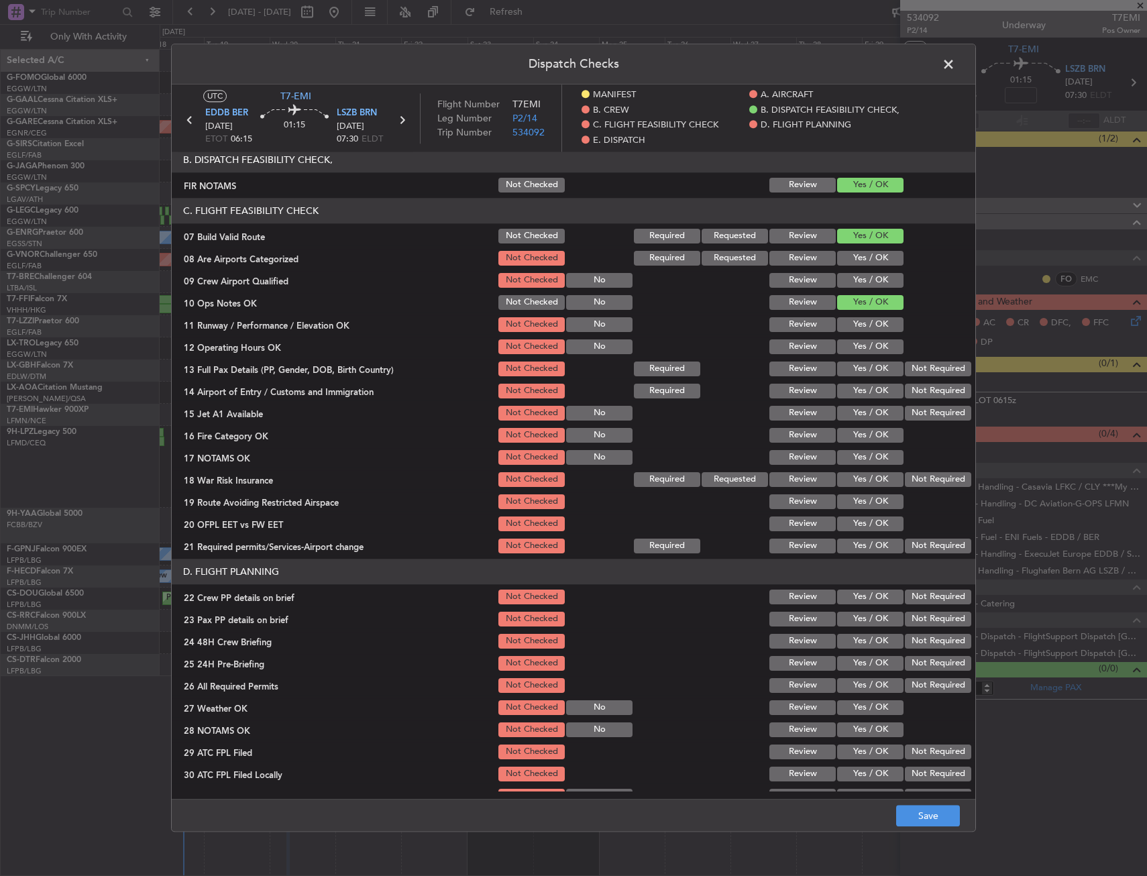
click at [850, 321] on button "Yes / OK" at bounding box center [870, 324] width 66 height 15
click at [851, 344] on button "Yes / OK" at bounding box center [870, 346] width 66 height 15
click at [850, 362] on button "Yes / OK" at bounding box center [870, 368] width 66 height 15
click at [854, 382] on div "Yes / OK" at bounding box center [869, 391] width 68 height 19
click at [852, 400] on div "Yes / OK" at bounding box center [869, 391] width 68 height 19
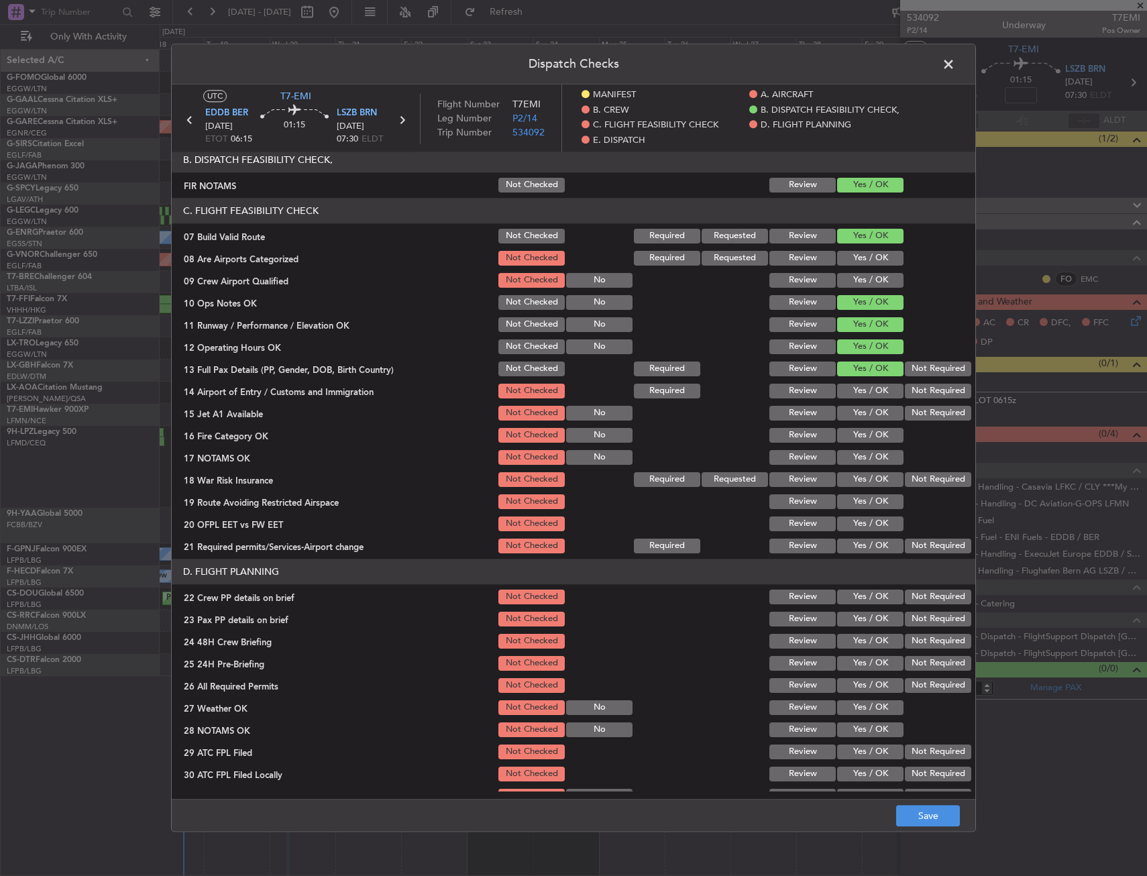
click at [852, 393] on button "Yes / OK" at bounding box center [870, 391] width 66 height 15
drag, startPoint x: 850, startPoint y: 417, endPoint x: 850, endPoint y: 429, distance: 12.1
click at [850, 418] on button "Yes / OK" at bounding box center [870, 413] width 66 height 15
drag, startPoint x: 850, startPoint y: 433, endPoint x: 853, endPoint y: 449, distance: 16.3
click at [851, 435] on button "Yes / OK" at bounding box center [870, 435] width 66 height 15
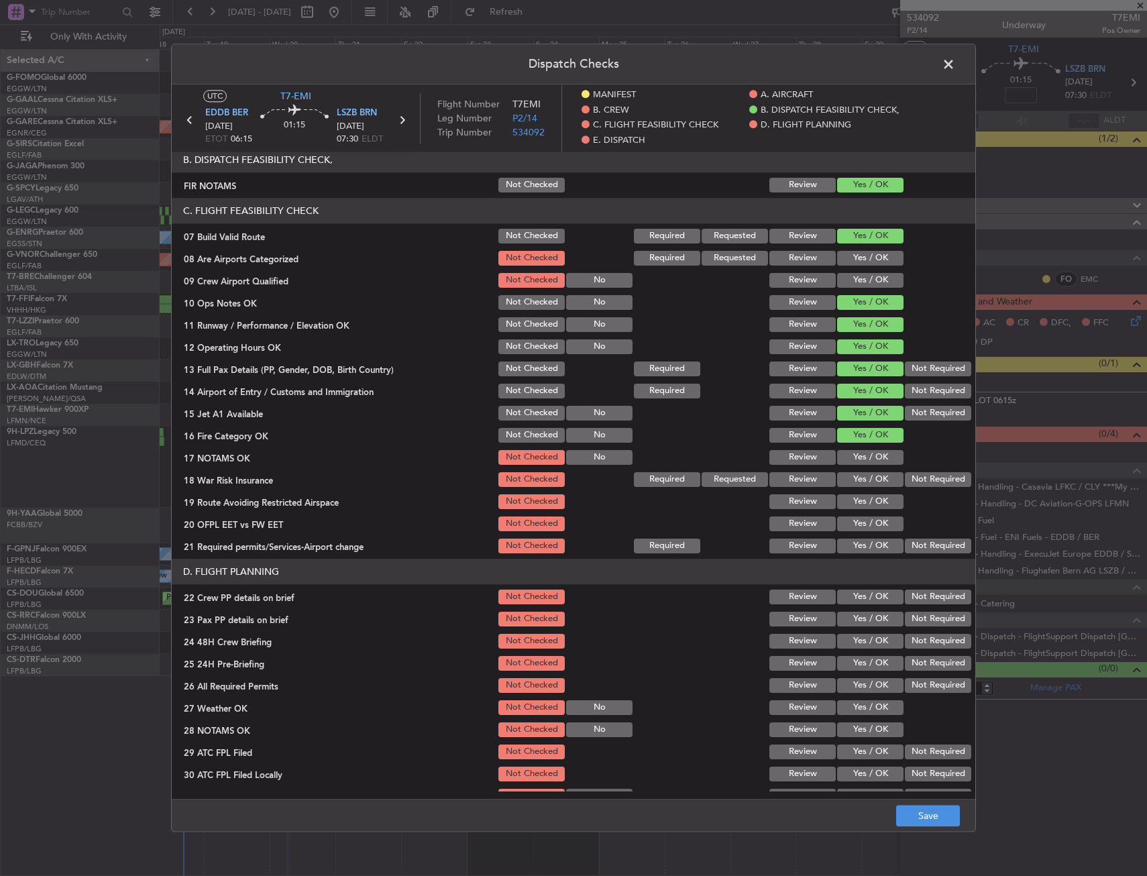
click at [854, 453] on button "Yes / OK" at bounding box center [870, 457] width 66 height 15
click at [862, 477] on button "Yes / OK" at bounding box center [870, 479] width 66 height 15
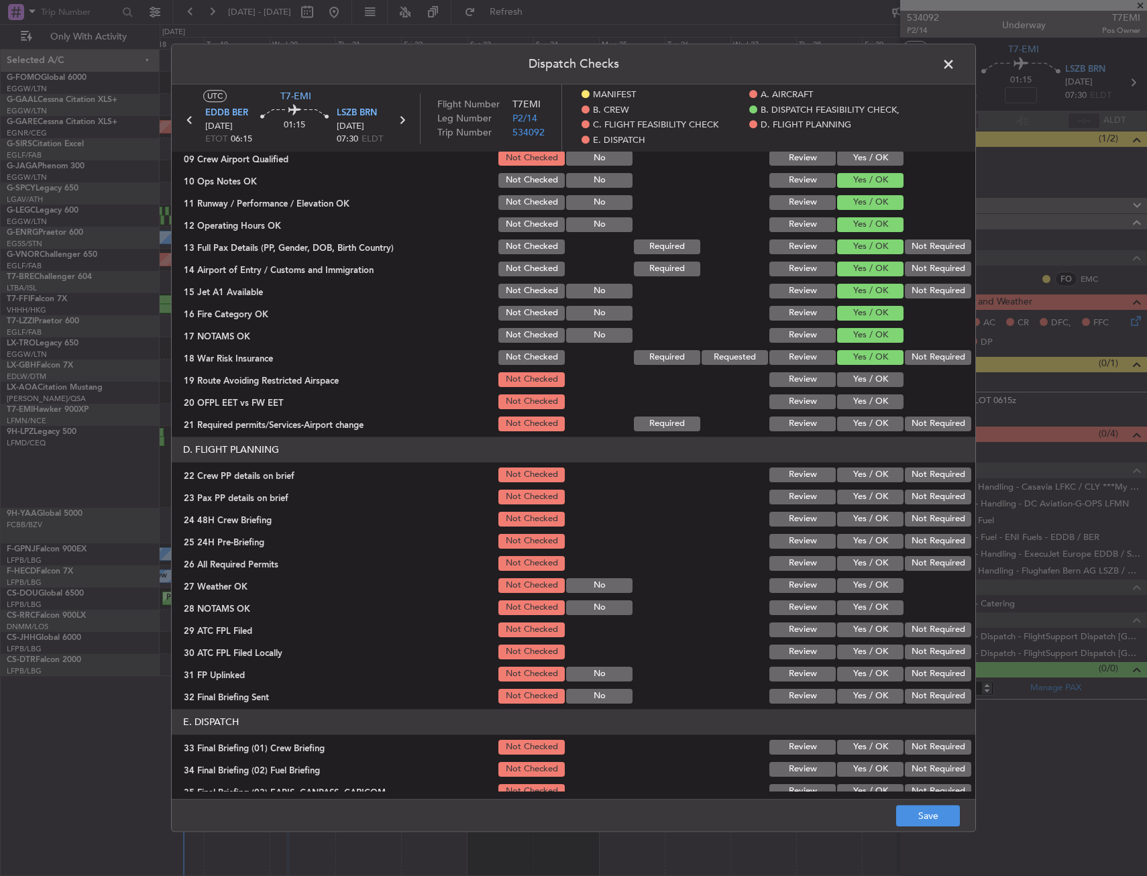
scroll to position [469, 0]
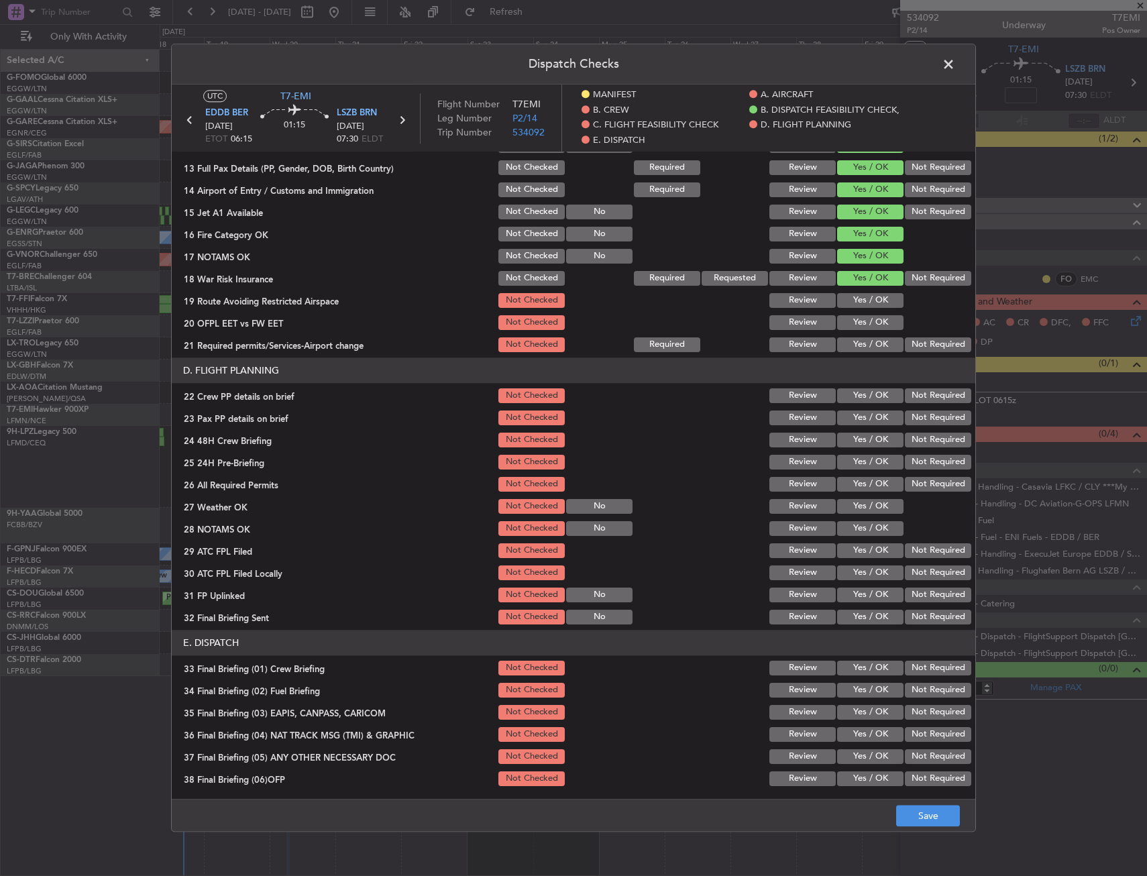
click at [864, 301] on button "Yes / OK" at bounding box center [870, 300] width 66 height 15
click at [861, 323] on button "Yes / OK" at bounding box center [870, 322] width 66 height 15
click at [858, 356] on article "MANIFEST Crew Details sent to Arr & Dep Handling Not Checked Review Yes / OK No…" at bounding box center [573, 471] width 803 height 639
click at [855, 345] on button "Yes / OK" at bounding box center [870, 344] width 66 height 15
click at [860, 403] on button "Yes / OK" at bounding box center [870, 395] width 66 height 15
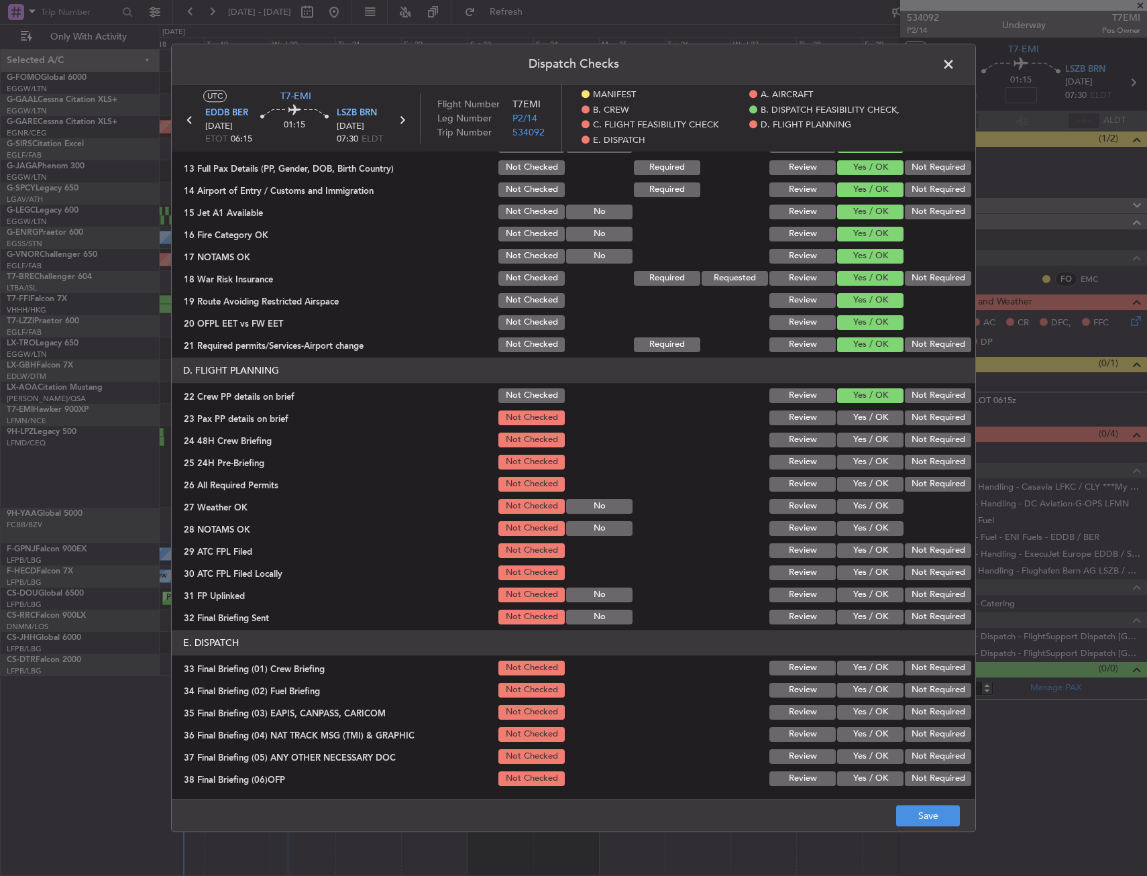
click at [860, 427] on div "Yes / OK" at bounding box center [869, 417] width 68 height 19
click at [860, 423] on button "Yes / OK" at bounding box center [870, 417] width 66 height 15
click at [860, 431] on div "Yes / OK" at bounding box center [869, 440] width 68 height 19
click at [861, 437] on button "Yes / OK" at bounding box center [870, 440] width 66 height 15
click at [918, 811] on button "Save" at bounding box center [928, 815] width 64 height 21
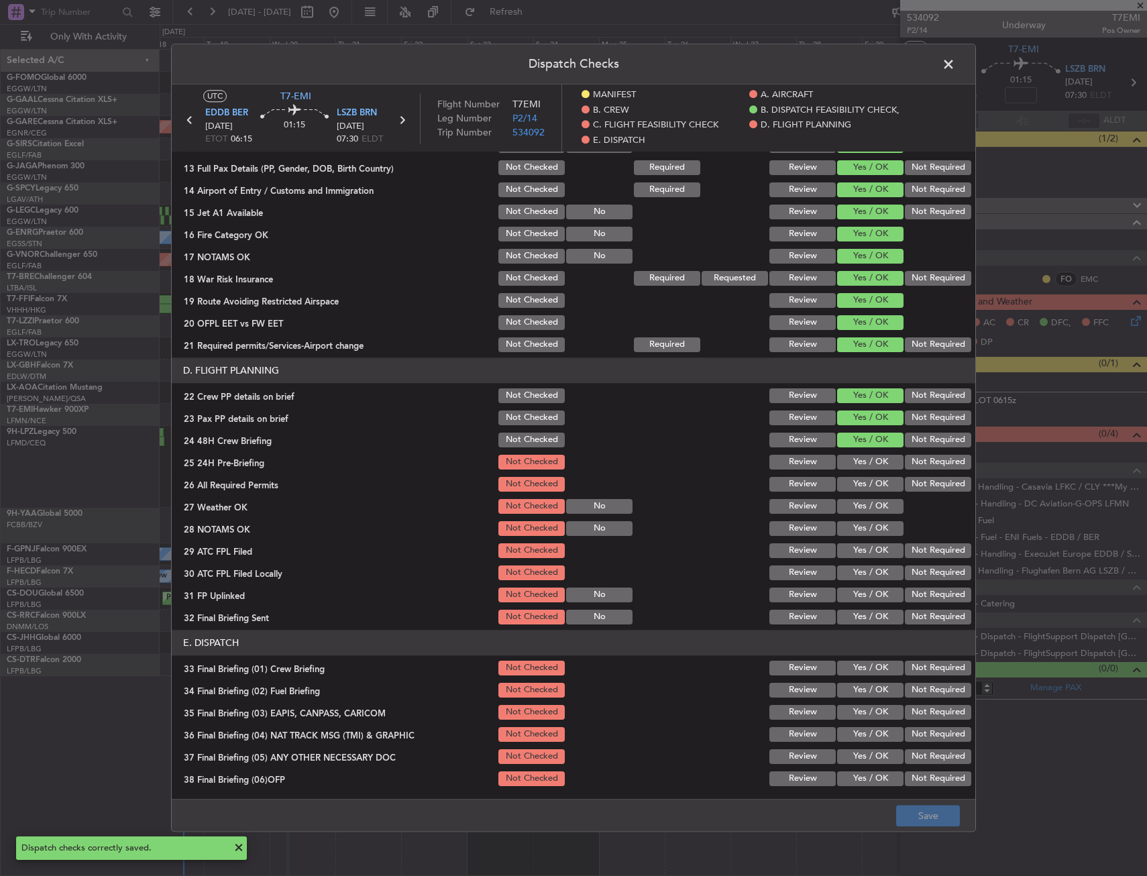
click at [955, 67] on span at bounding box center [955, 67] width 0 height 27
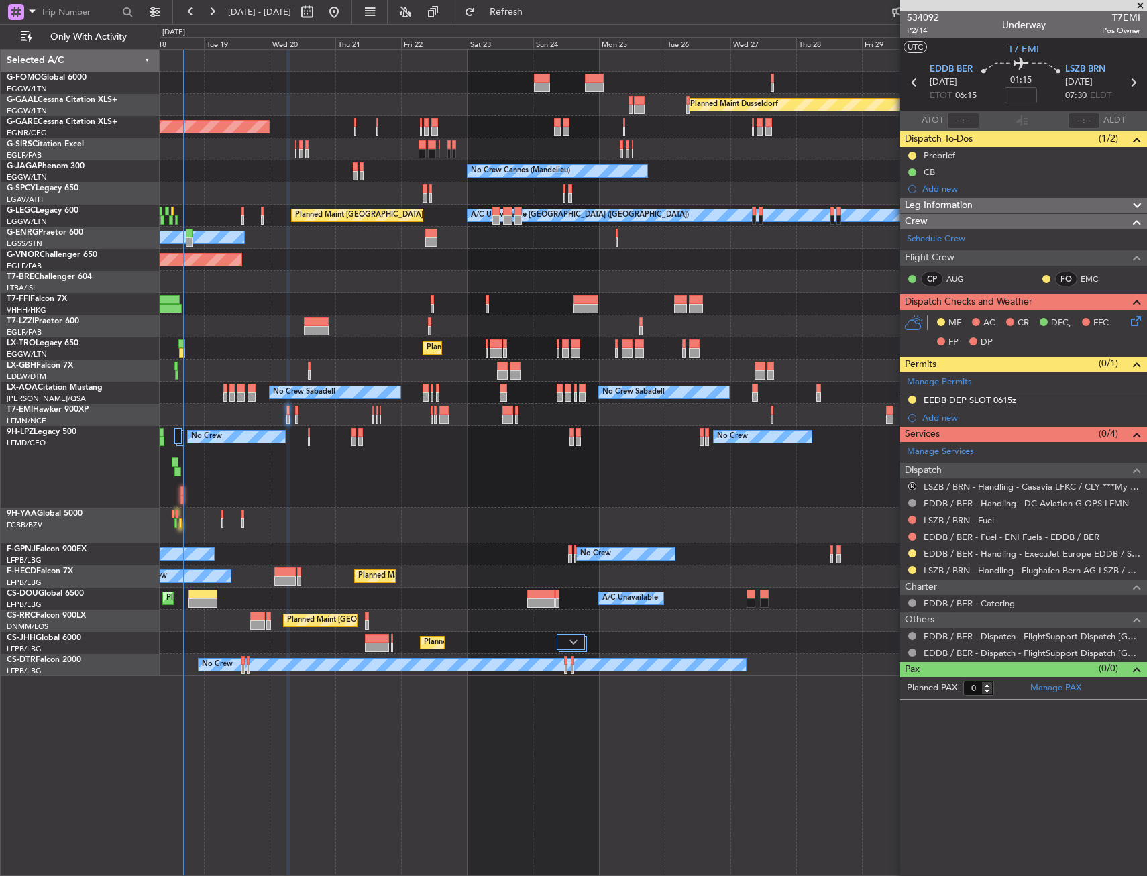
drag, startPoint x: 913, startPoint y: 569, endPoint x: 897, endPoint y: 594, distance: 30.1
click at [913, 569] on button at bounding box center [912, 570] width 8 height 8
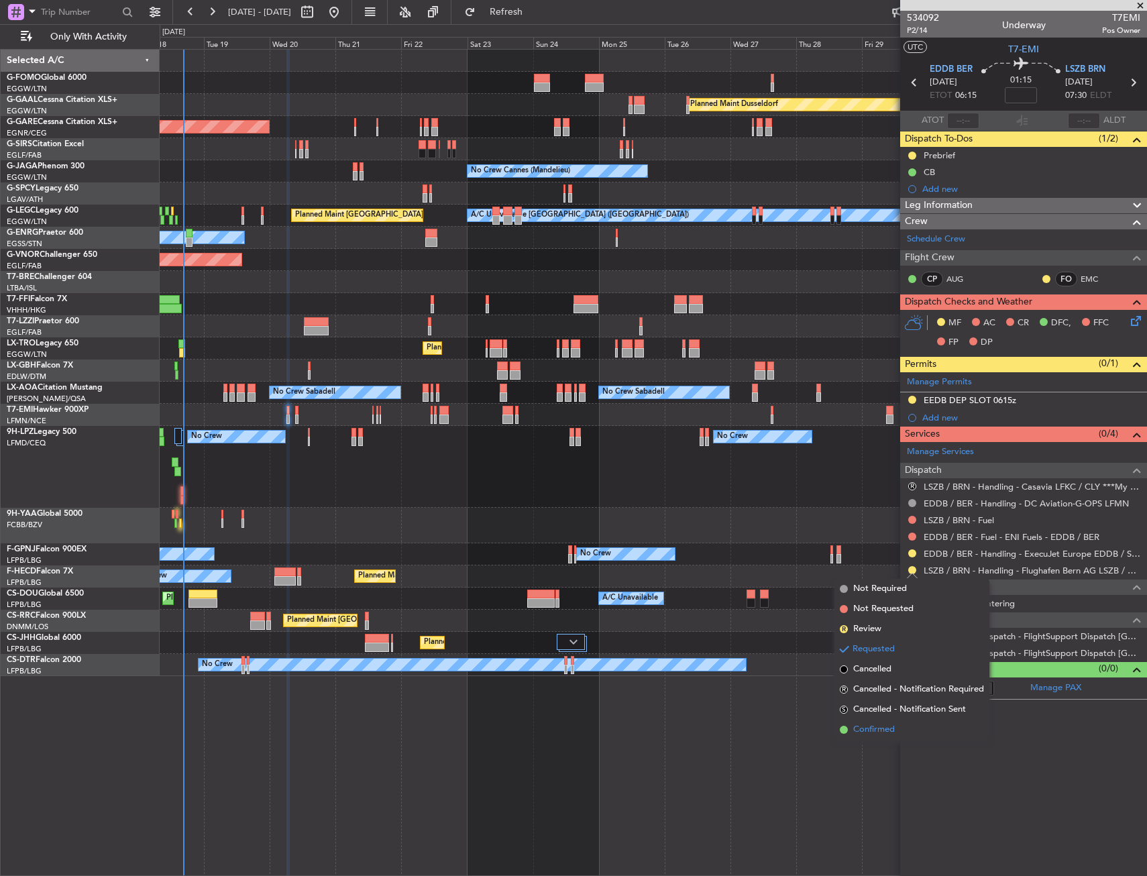
click at [883, 732] on span "Confirmed" at bounding box center [874, 729] width 42 height 13
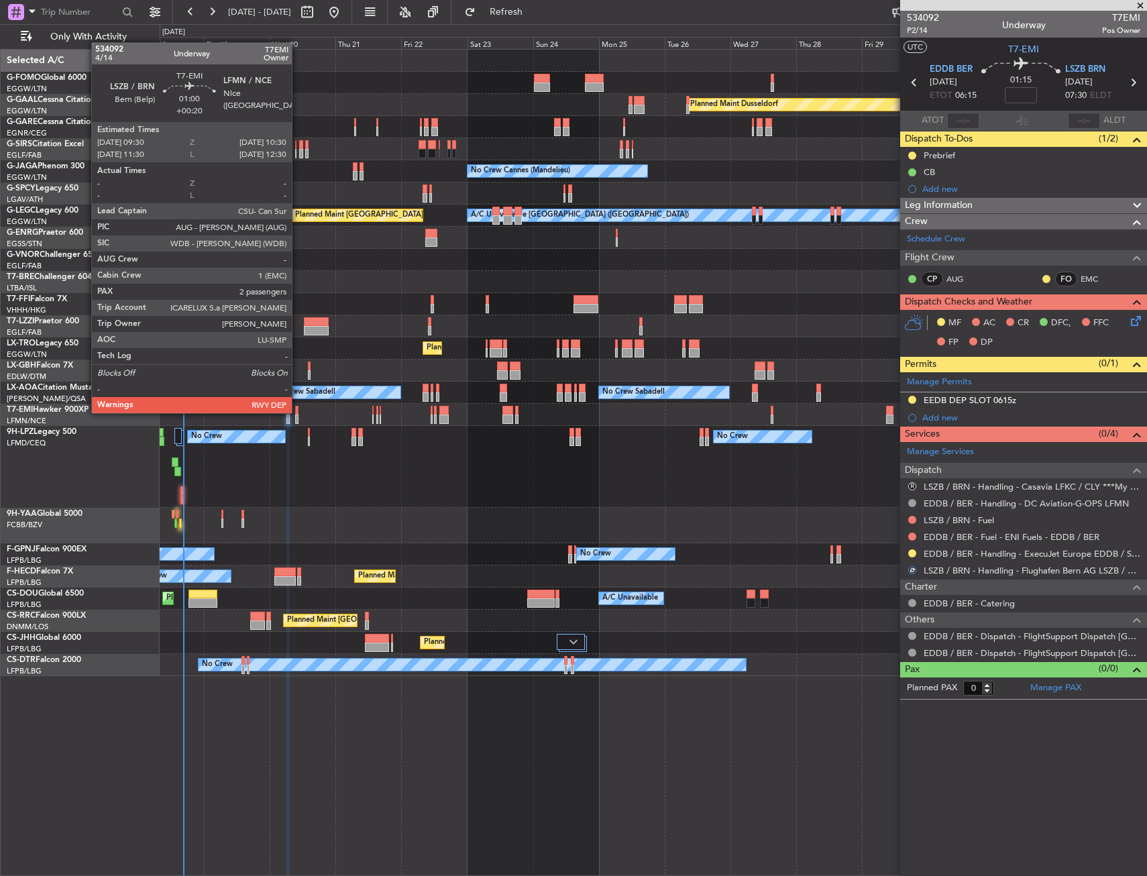
click at [298, 412] on div at bounding box center [296, 410] width 3 height 9
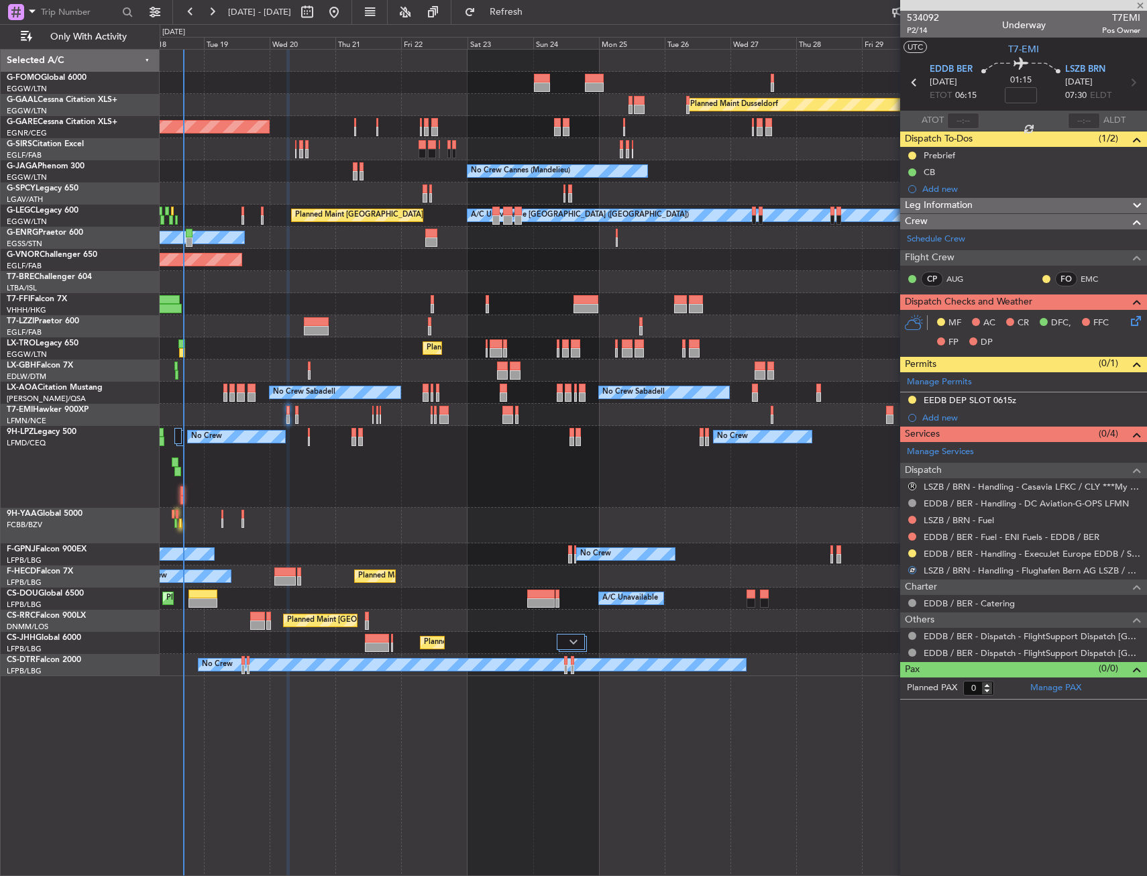
type input "+00:20"
type input "2"
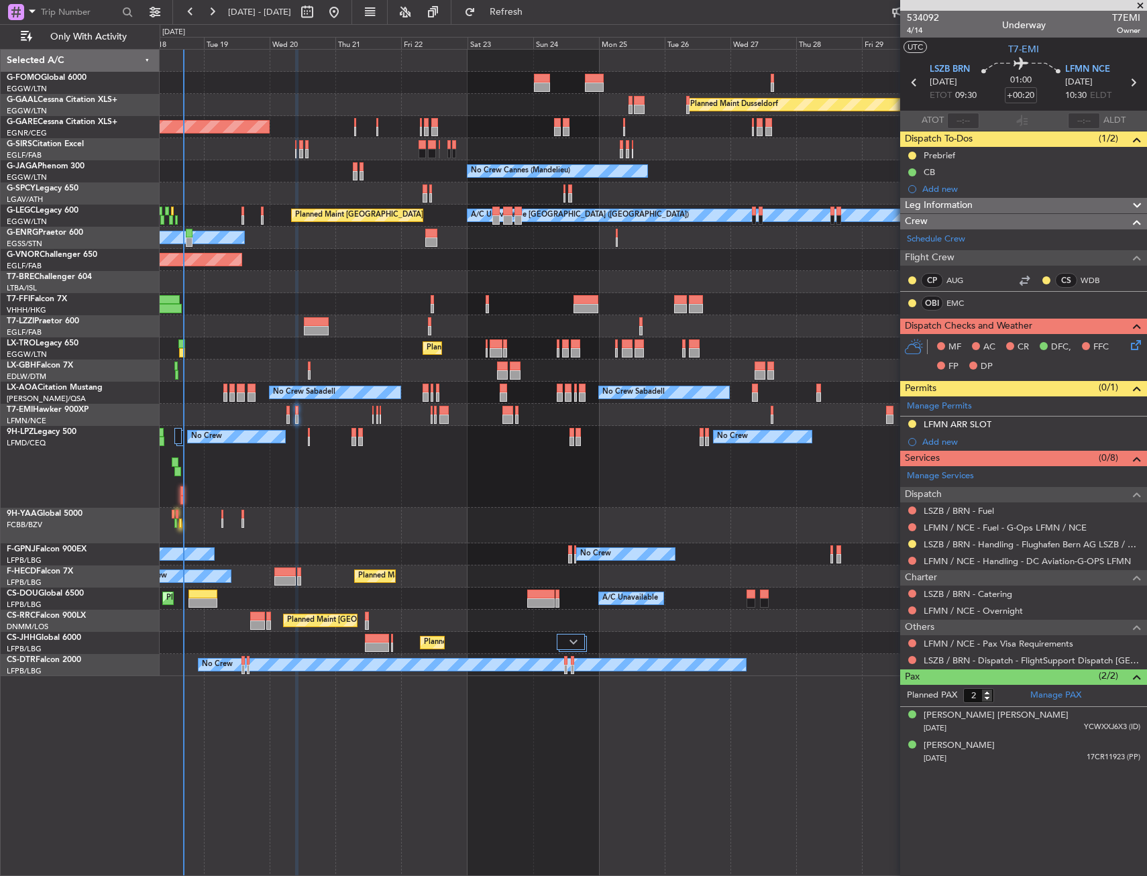
drag, startPoint x: 913, startPoint y: 543, endPoint x: 893, endPoint y: 564, distance: 29.0
click at [913, 543] on button at bounding box center [912, 544] width 8 height 8
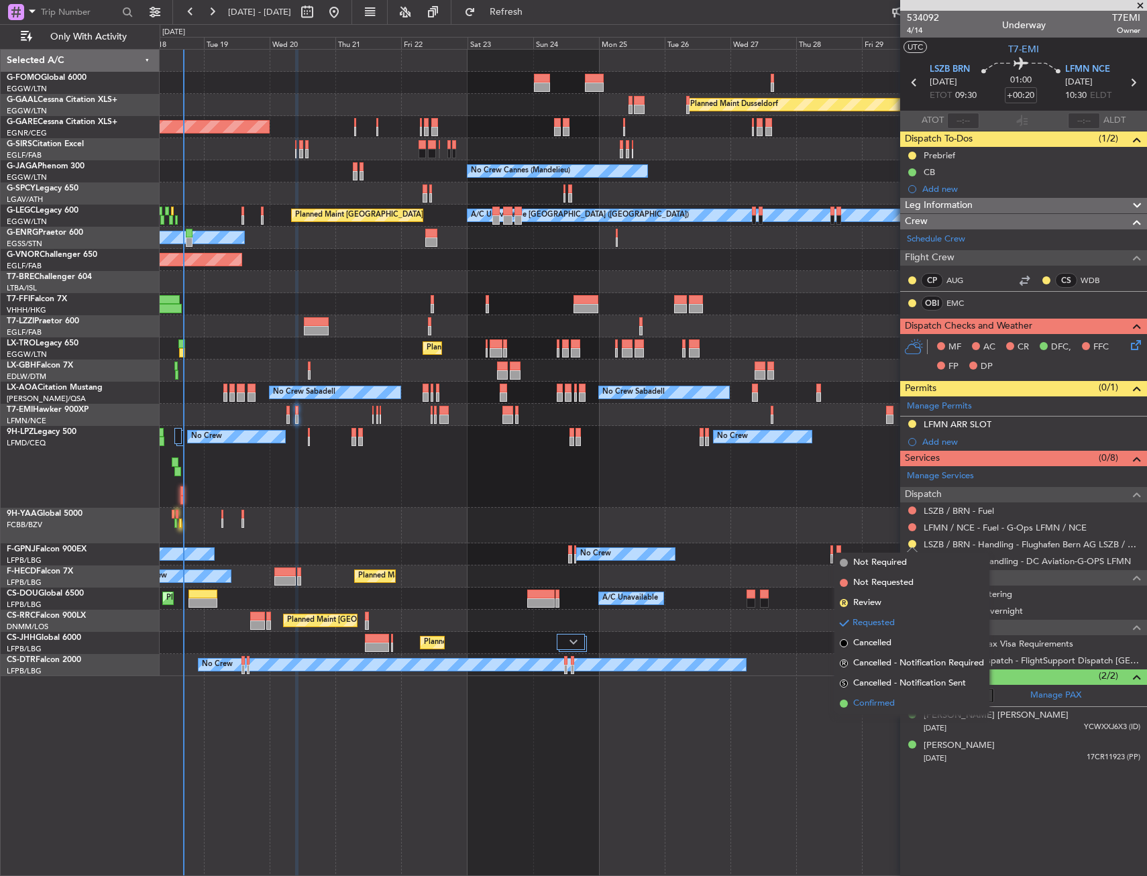
click at [855, 703] on span "Confirmed" at bounding box center [874, 703] width 42 height 13
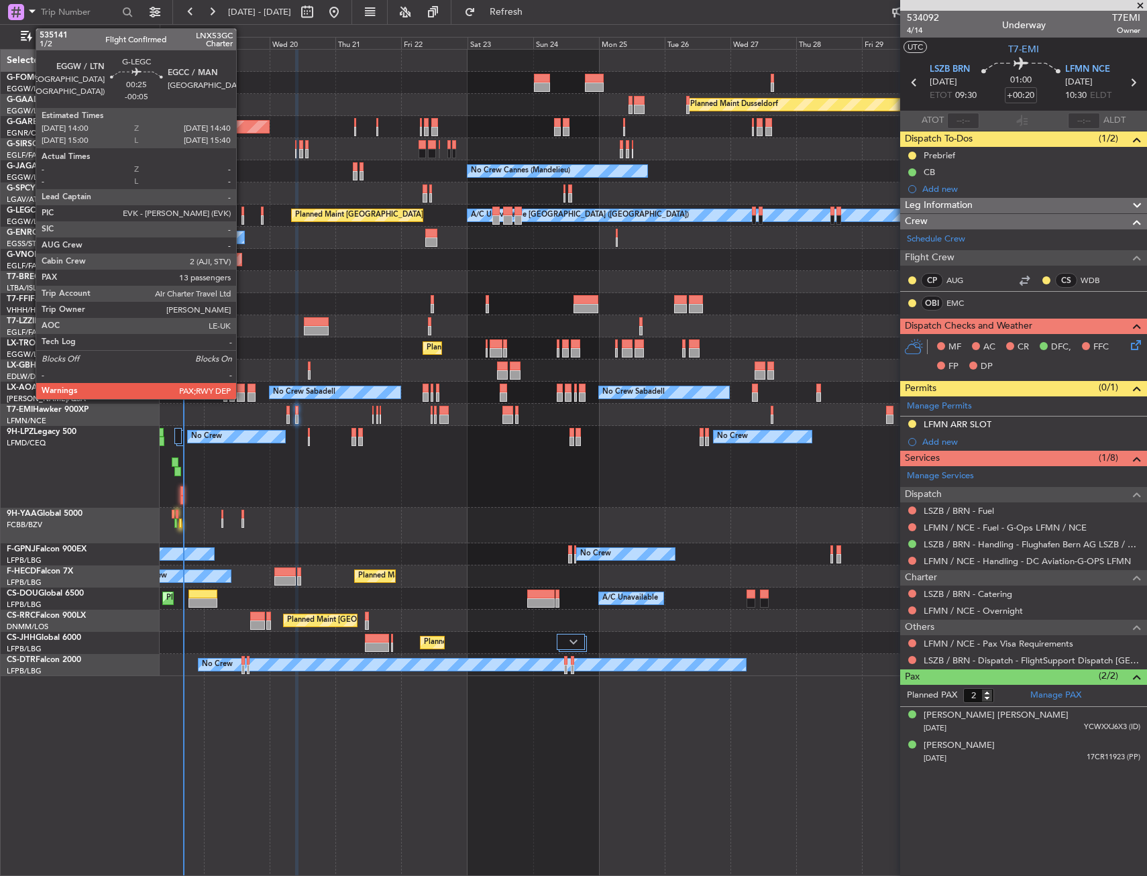
click at [242, 210] on div at bounding box center [242, 211] width 2 height 9
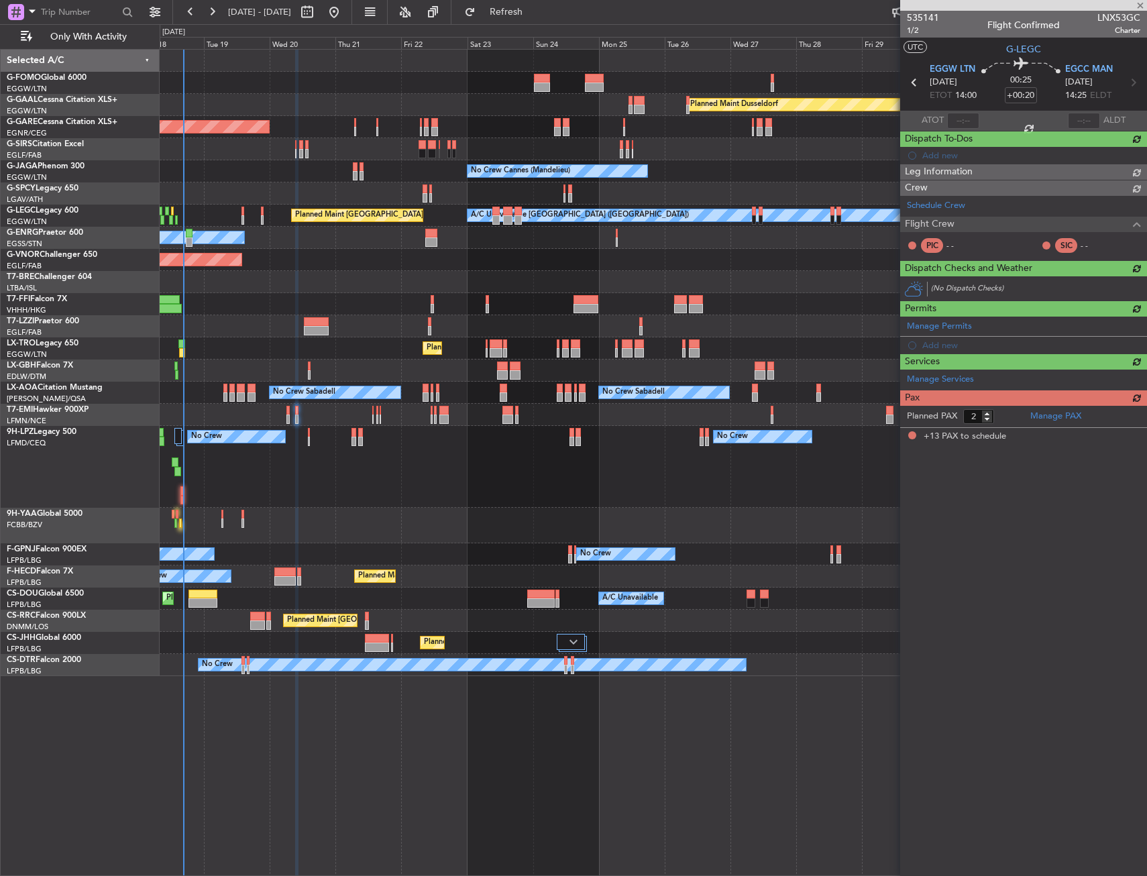
type input "-00:05"
type input "13"
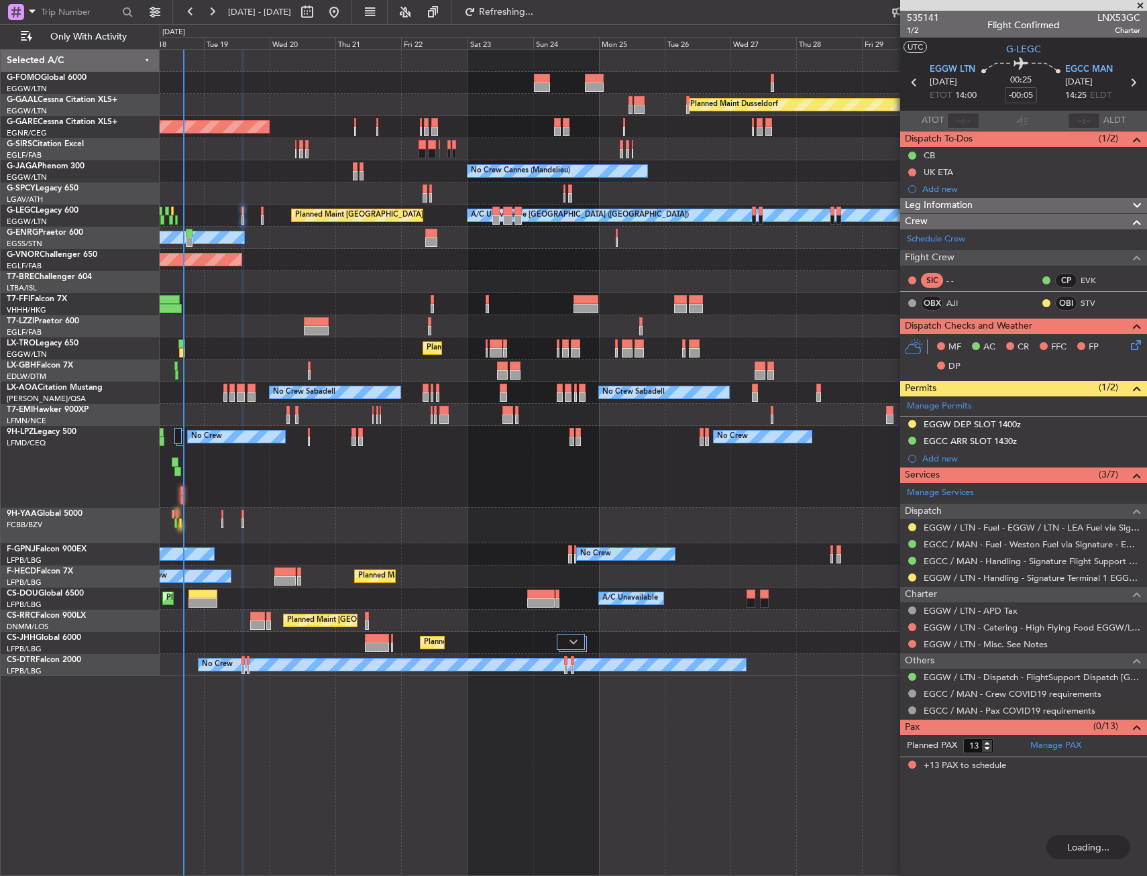
click at [367, 328] on div "Planned Maint Windsor Locks (Bradley Intl) Planned Maint Dusseldorf Unplanned M…" at bounding box center [653, 363] width 986 height 626
click at [391, 335] on div "Planned Maint Windsor Locks (Bradley Intl) Planned Maint Dusseldorf Unplanned M…" at bounding box center [653, 363] width 986 height 626
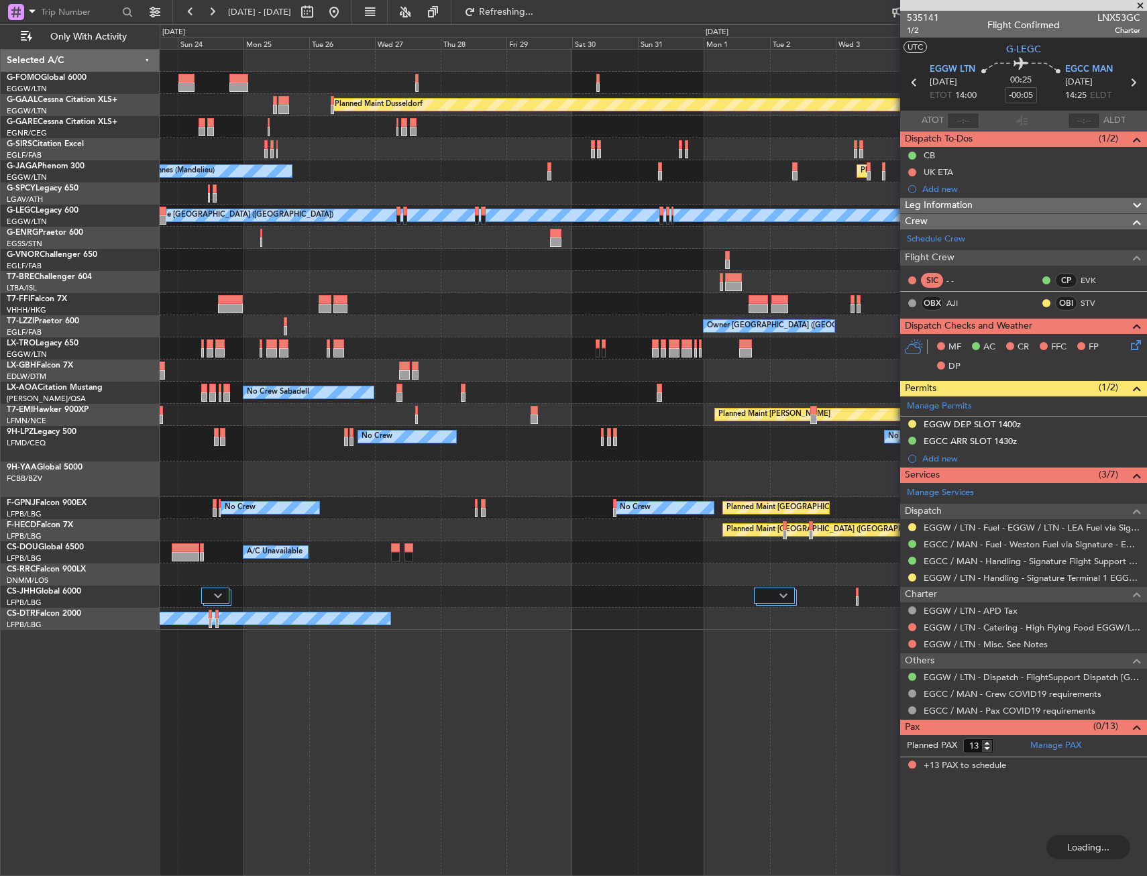
click at [323, 340] on div "Planned Maint Dusseldorf Unplanned Maint Chester No Crew Cannes (Mandelieu) Pla…" at bounding box center [653, 340] width 986 height 580
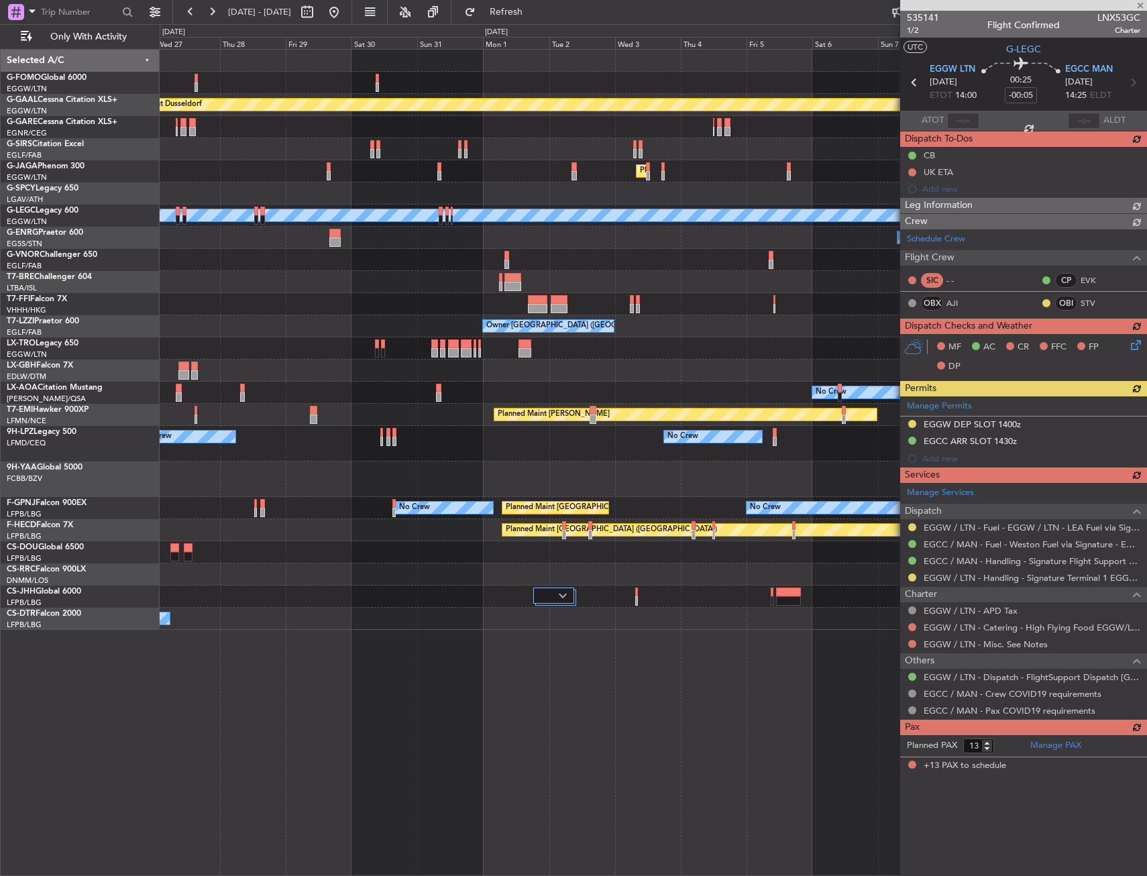
click at [296, 338] on div "Planned Maint Dusseldorf Planned Maint London (Luton) No Crew Cannes (Mandelieu…" at bounding box center [653, 340] width 986 height 580
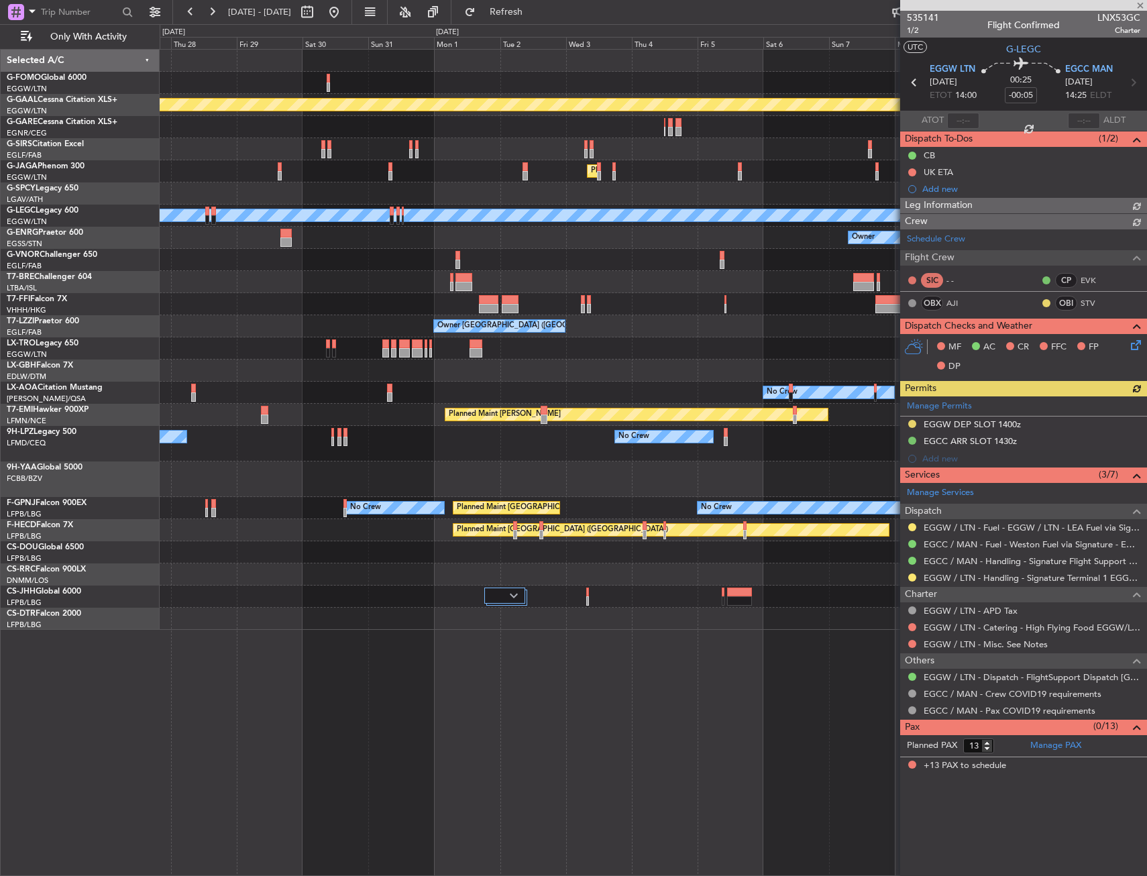
click at [201, 367] on div "Planned Maint Dusseldorf Planned Maint London (Luton) No Crew Cannes (Mandelieu…" at bounding box center [653, 340] width 986 height 580
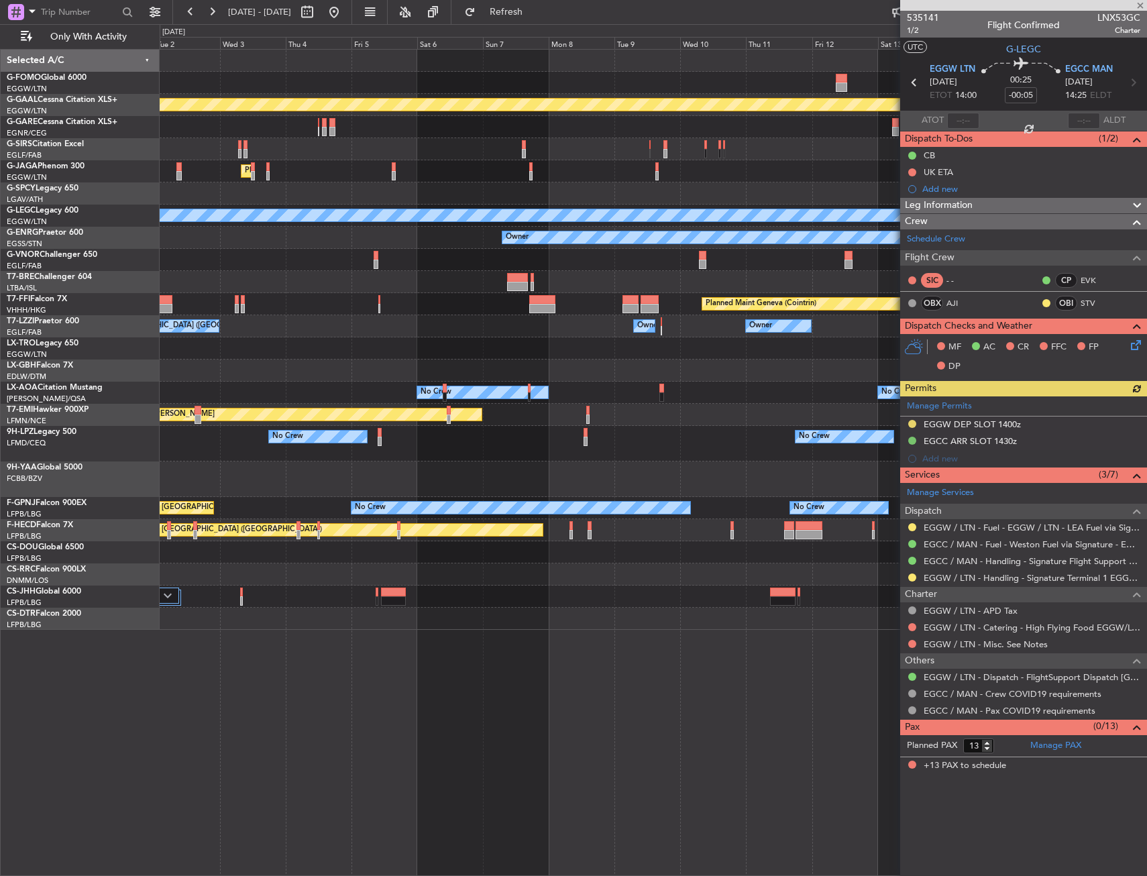
click at [349, 351] on div "Planned Maint Dusseldorf Planned Maint London (Luton) A/C Unavailable London (L…" at bounding box center [653, 340] width 986 height 580
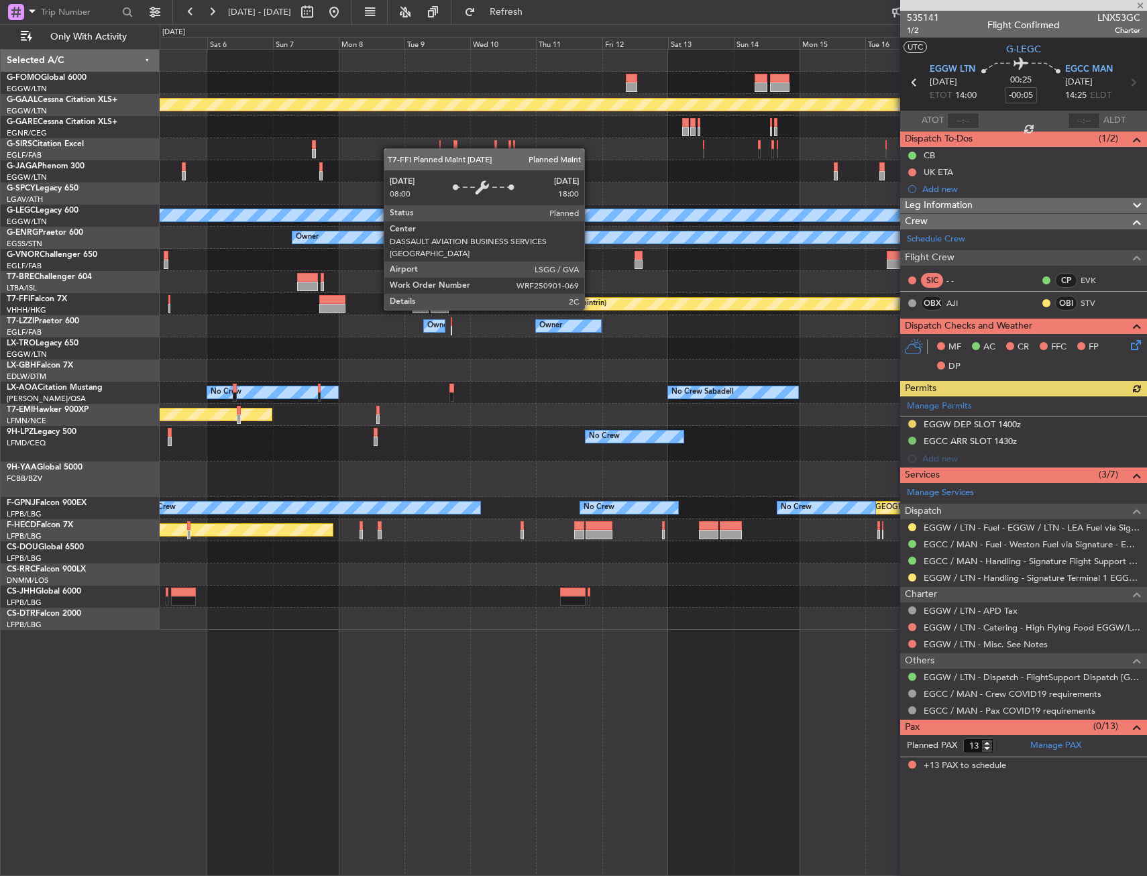
click at [313, 354] on div "Planned Maint Dusseldorf Planned Maint London (Luton) A/C Unavailable London (L…" at bounding box center [653, 340] width 986 height 580
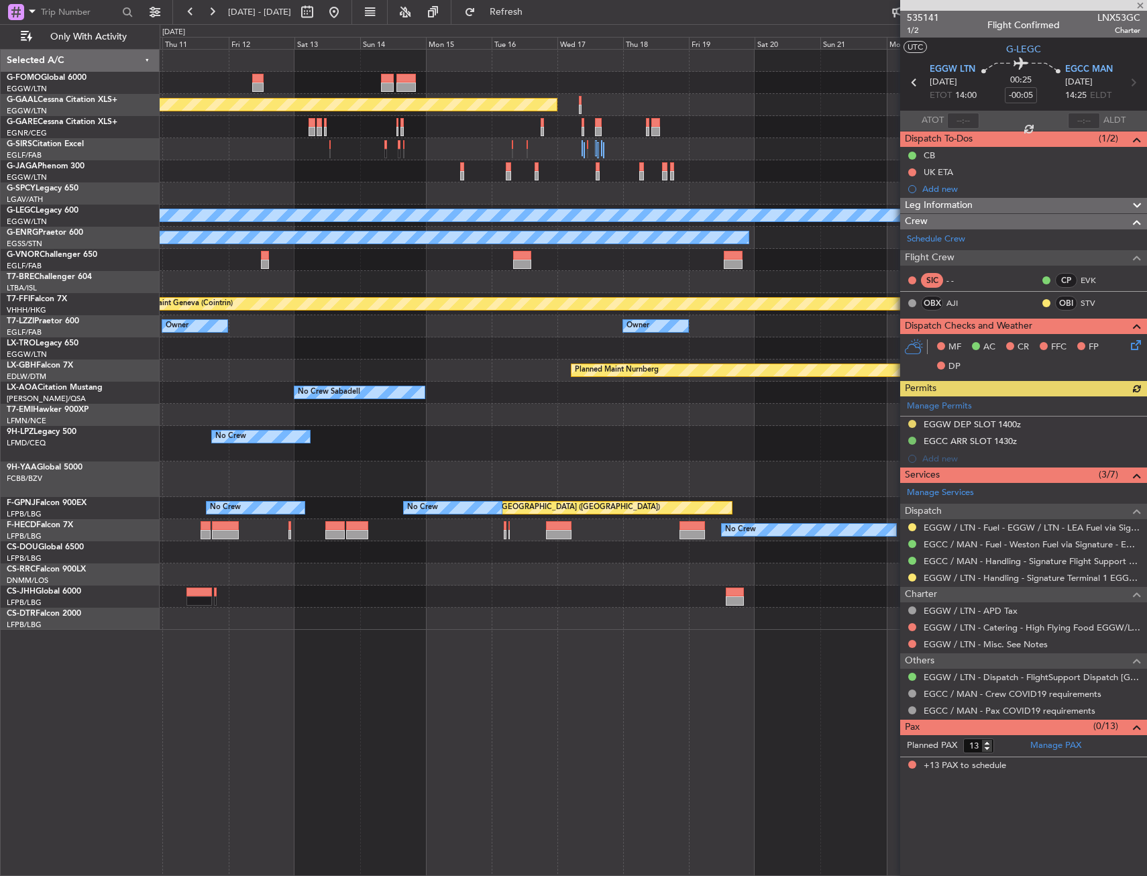
click at [496, 333] on div "Planned Maint Dusseldorf A/C Unavailable London (Luton) Owner Planned Maint Gen…" at bounding box center [653, 340] width 986 height 580
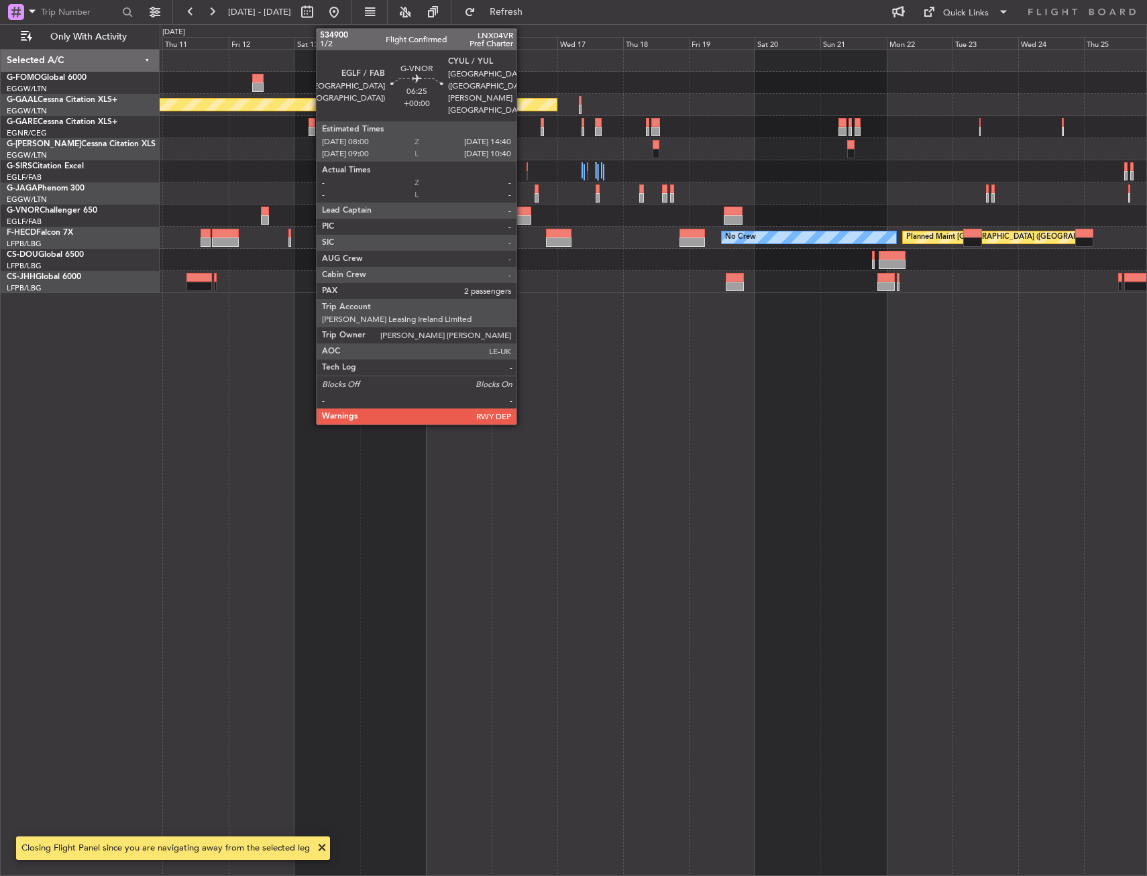
click at [522, 210] on div at bounding box center [522, 211] width 19 height 9
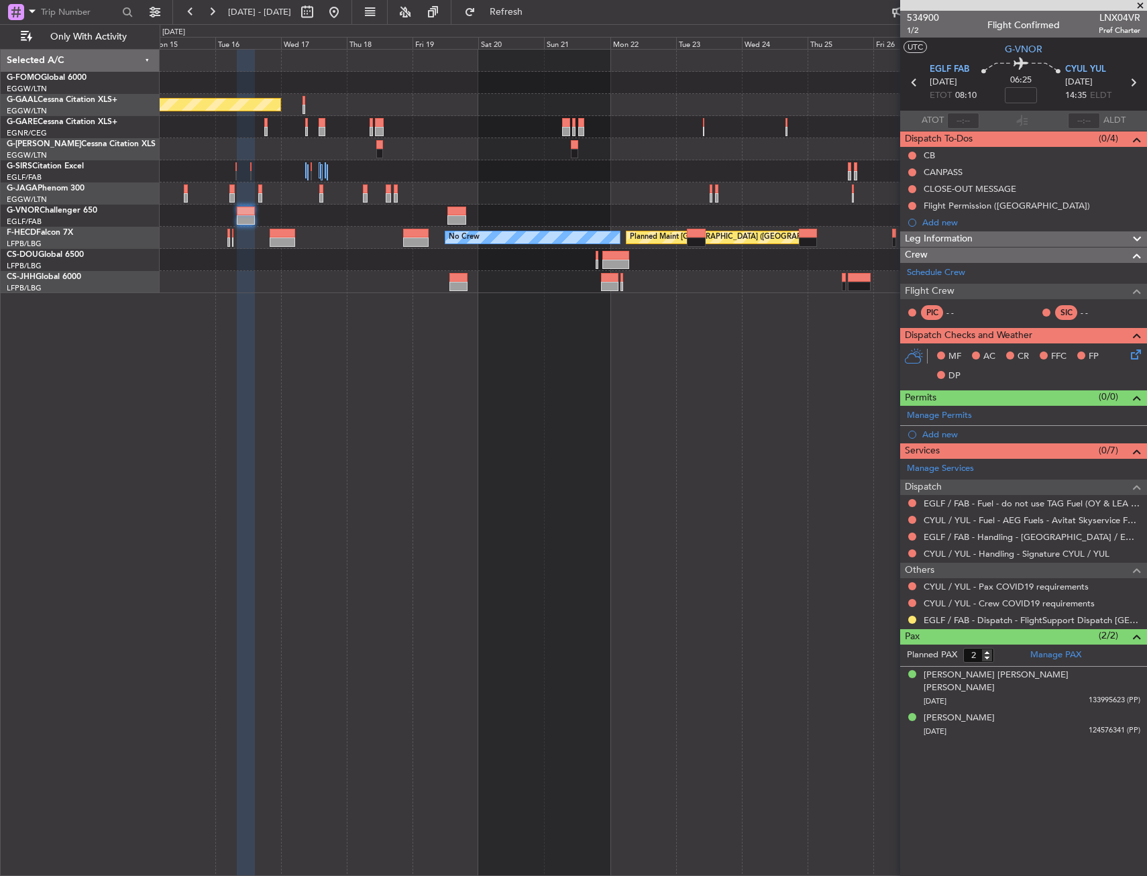
click at [308, 331] on div "Planned Maint Dusseldorf No Crew Planned Maint Paris (Le Bourget)" at bounding box center [653, 462] width 987 height 827
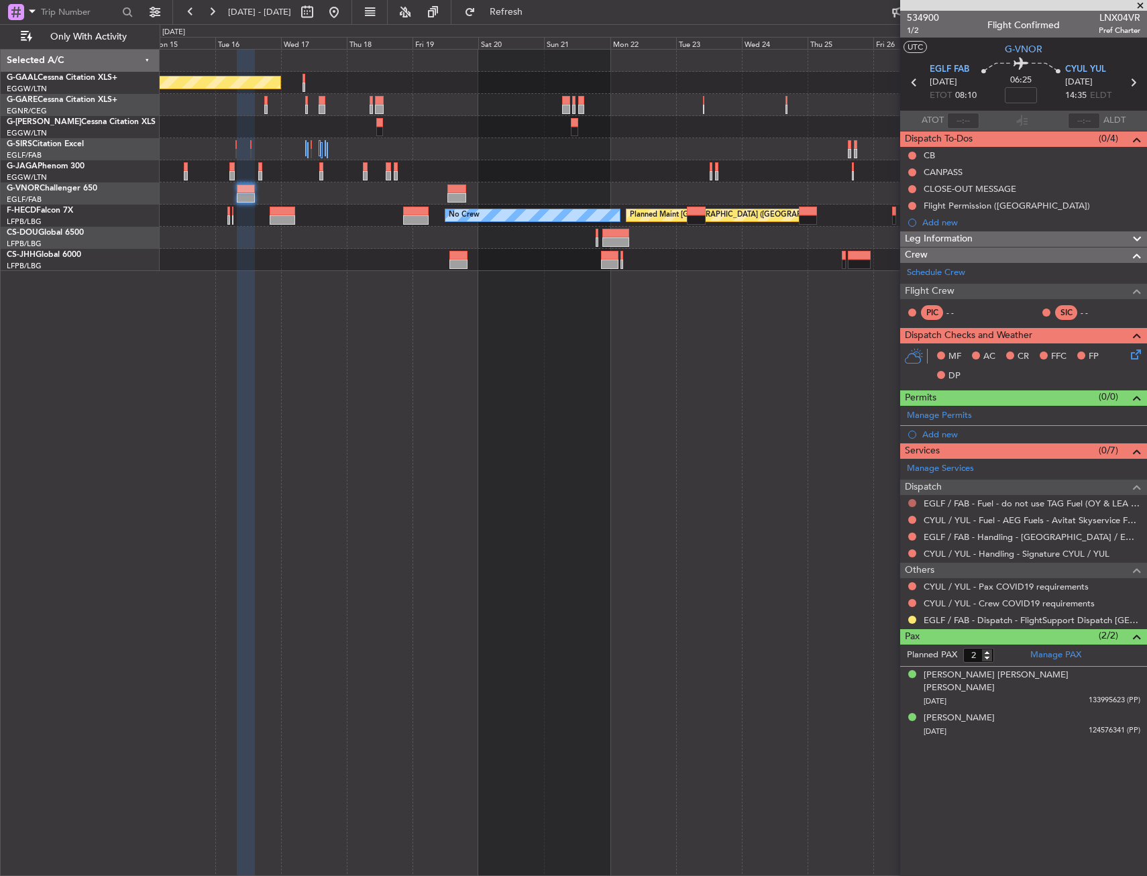
click at [914, 499] on button at bounding box center [912, 503] width 8 height 8
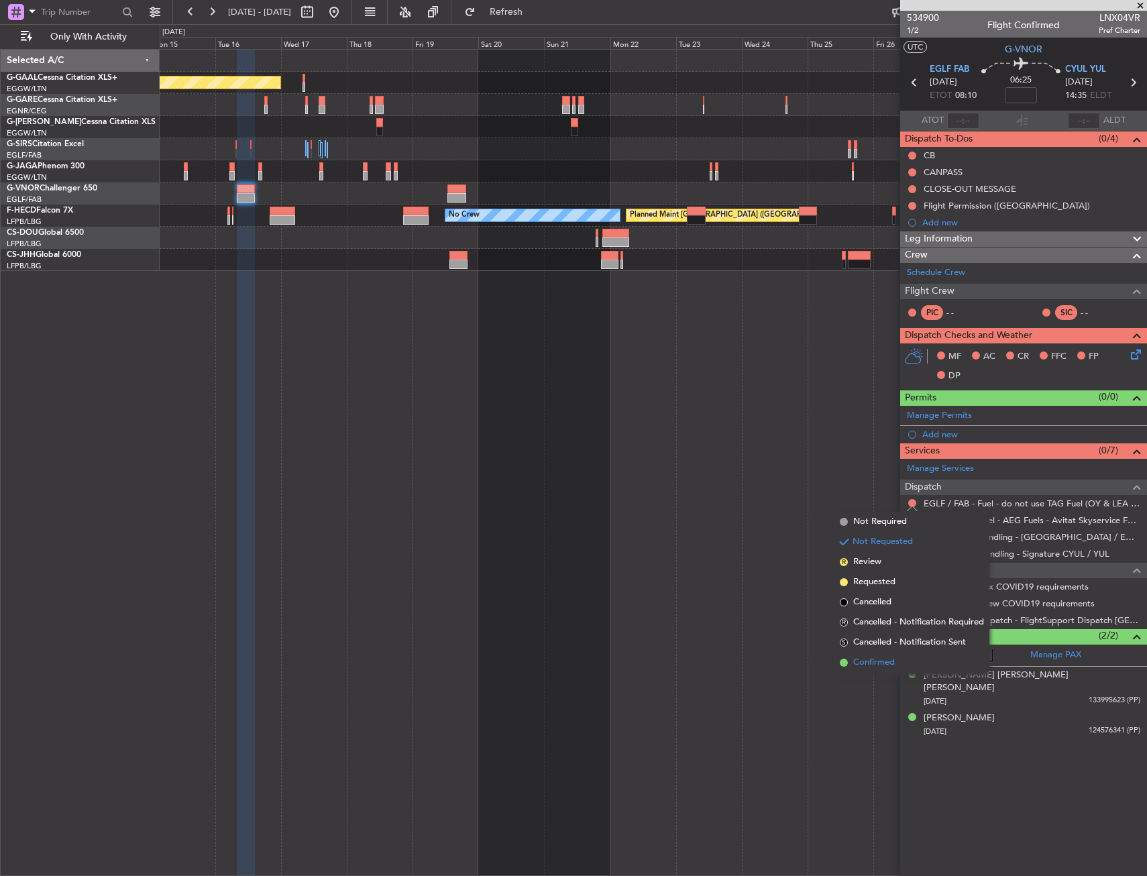
click at [872, 668] on span "Confirmed" at bounding box center [874, 662] width 42 height 13
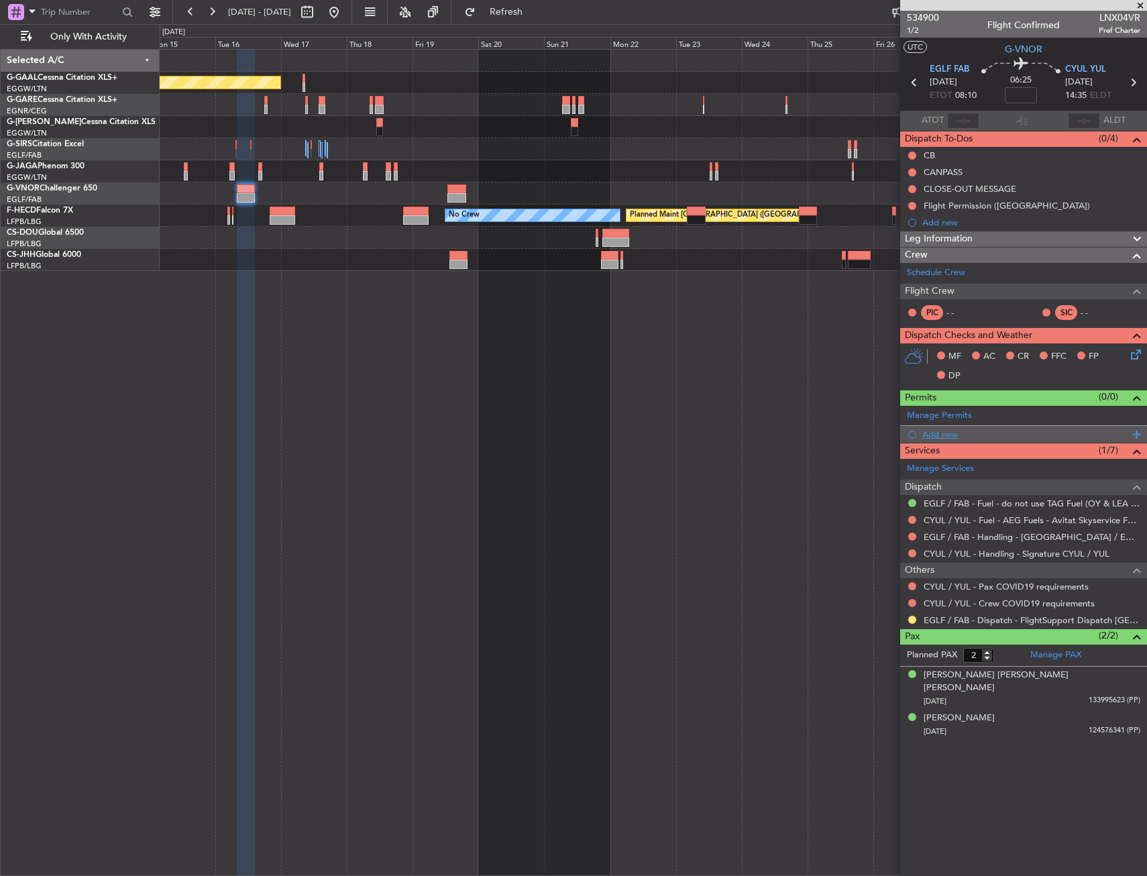
click at [933, 431] on div "Add new" at bounding box center [1025, 434] width 206 height 11
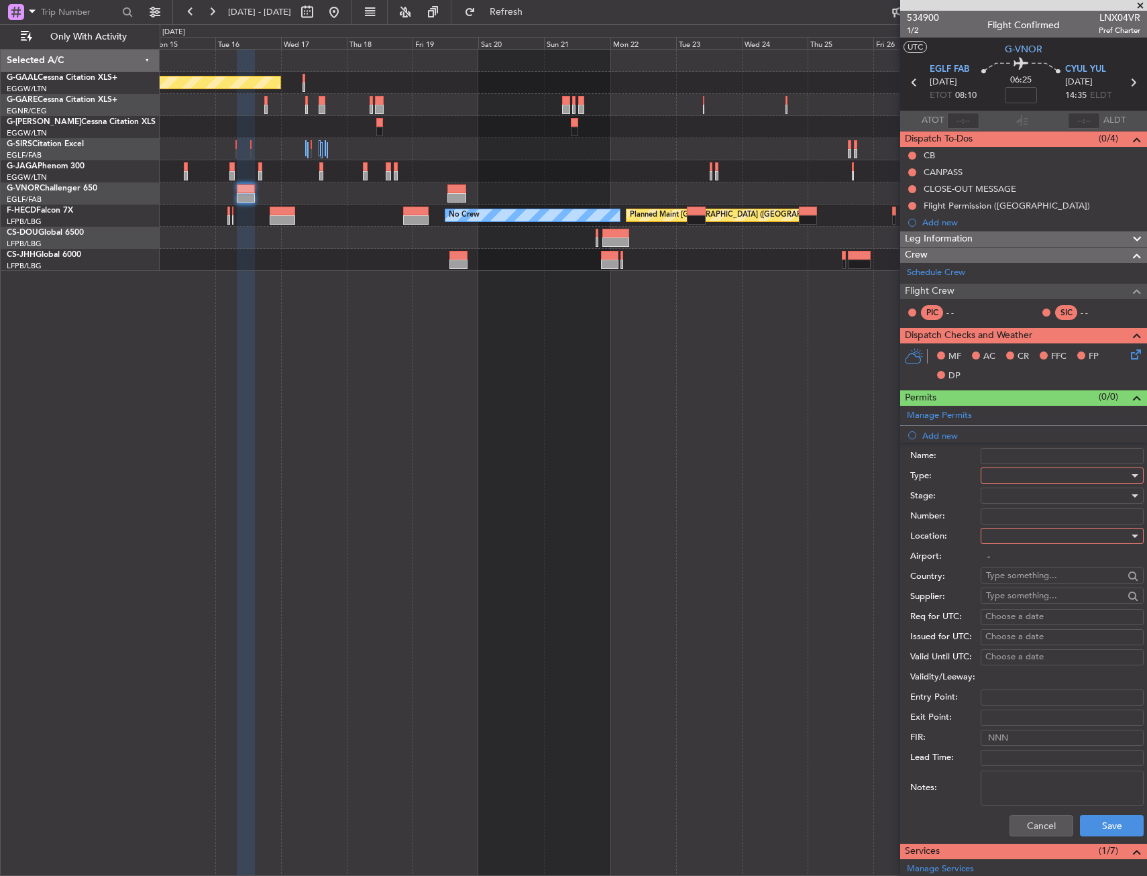
click at [1023, 479] on div at bounding box center [1057, 475] width 143 height 20
click at [1008, 535] on span "PPR" at bounding box center [1056, 542] width 141 height 20
click at [1008, 535] on div at bounding box center [1057, 536] width 143 height 20
click at [1004, 569] on span "Departure" at bounding box center [1056, 563] width 141 height 20
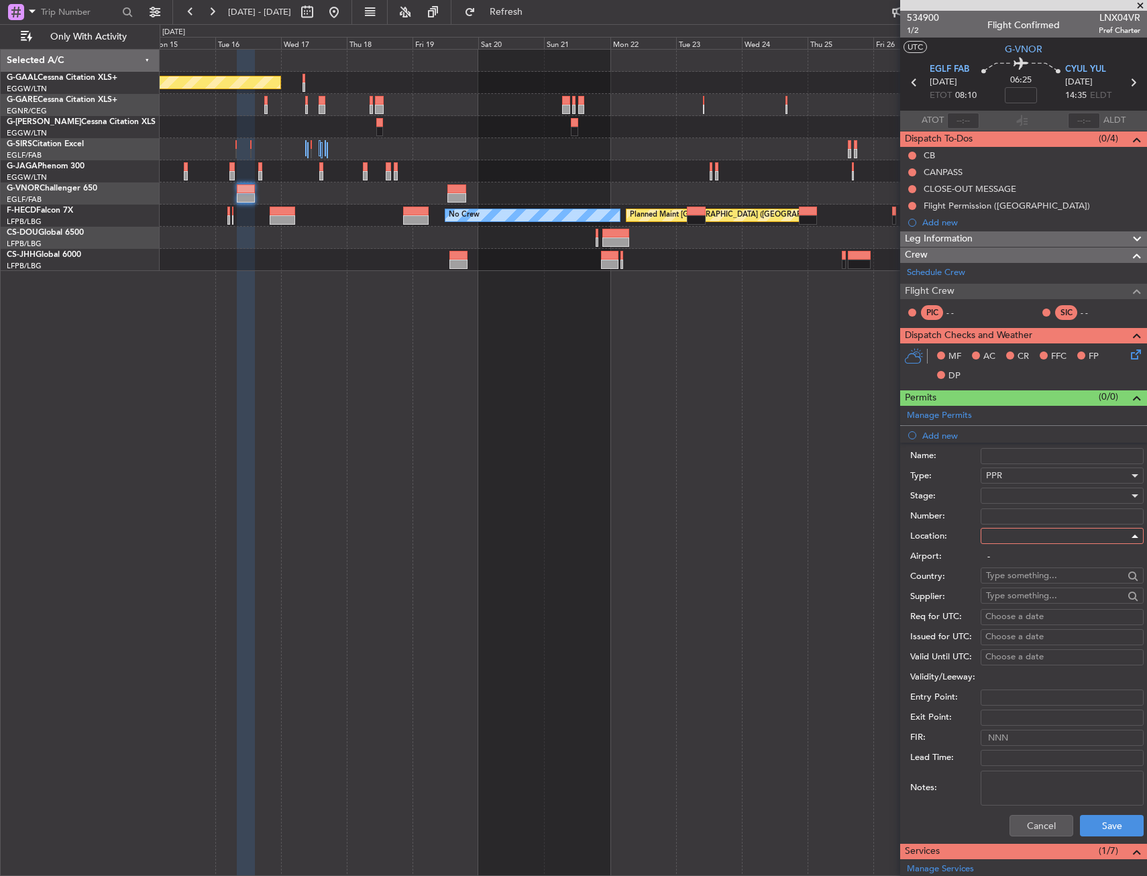
type input "EGLF / FAB"
click at [1109, 827] on button "Save" at bounding box center [1112, 825] width 64 height 21
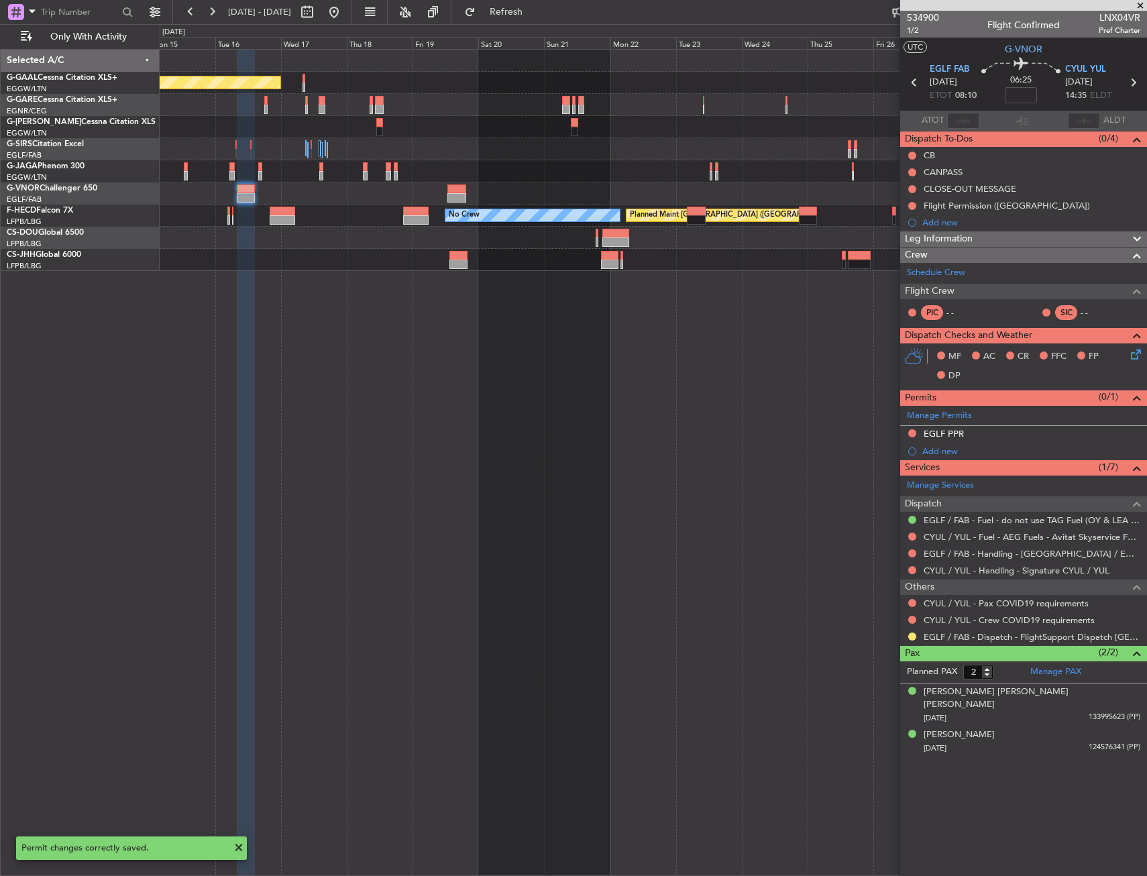
click at [1016, 433] on div "EGLF PPR" at bounding box center [1023, 434] width 247 height 17
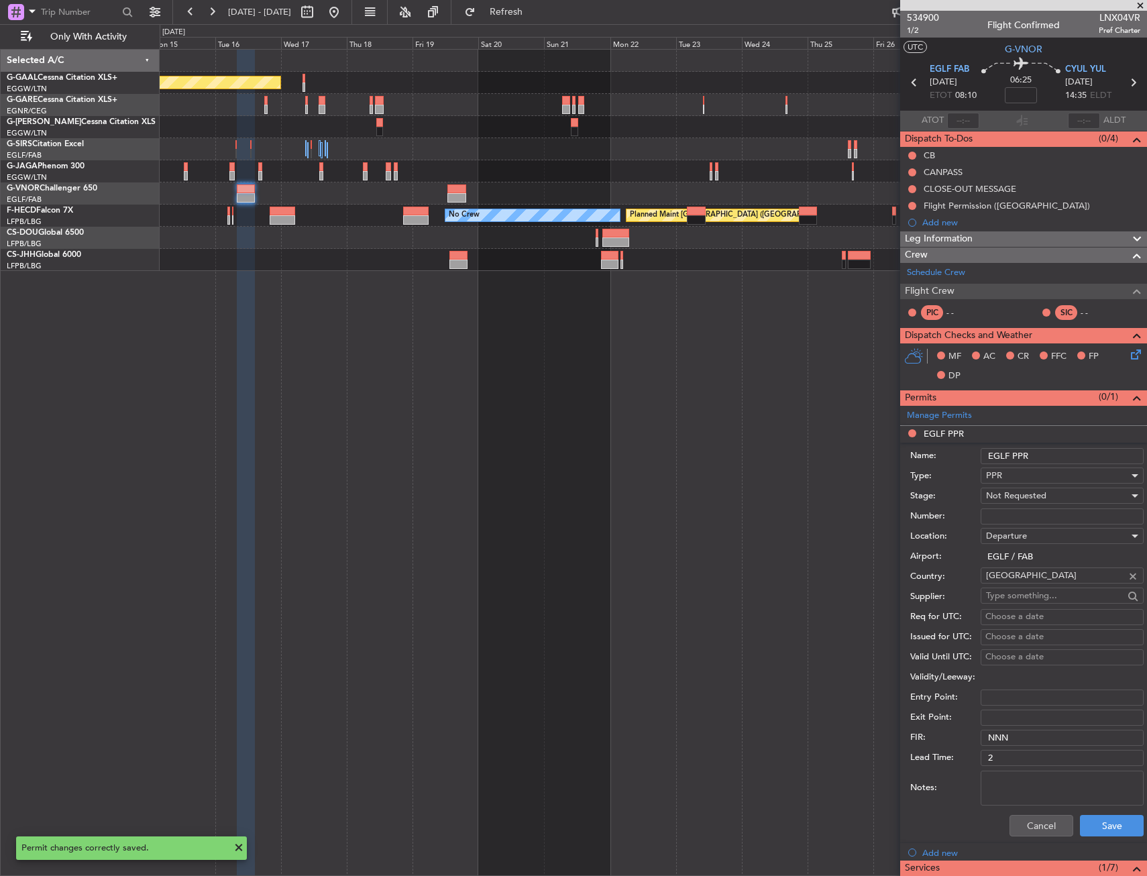
click at [1070, 449] on input "EGLF PPR" at bounding box center [1061, 456] width 163 height 16
type input "EGLF PPR 0810Z"
click at [1059, 495] on div "Not Requested" at bounding box center [1057, 496] width 143 height 20
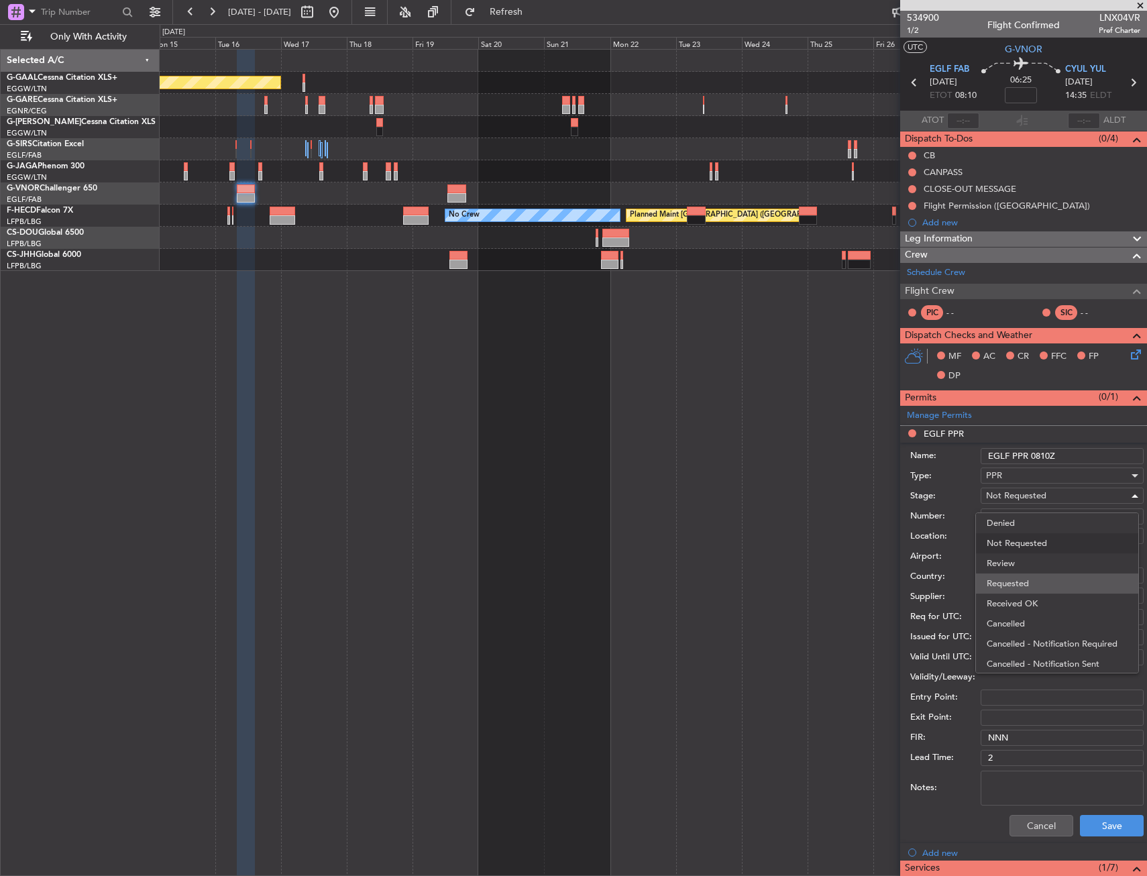
click at [1029, 579] on span "Requested" at bounding box center [1056, 583] width 141 height 20
click at [1106, 823] on button "Save" at bounding box center [1112, 825] width 64 height 21
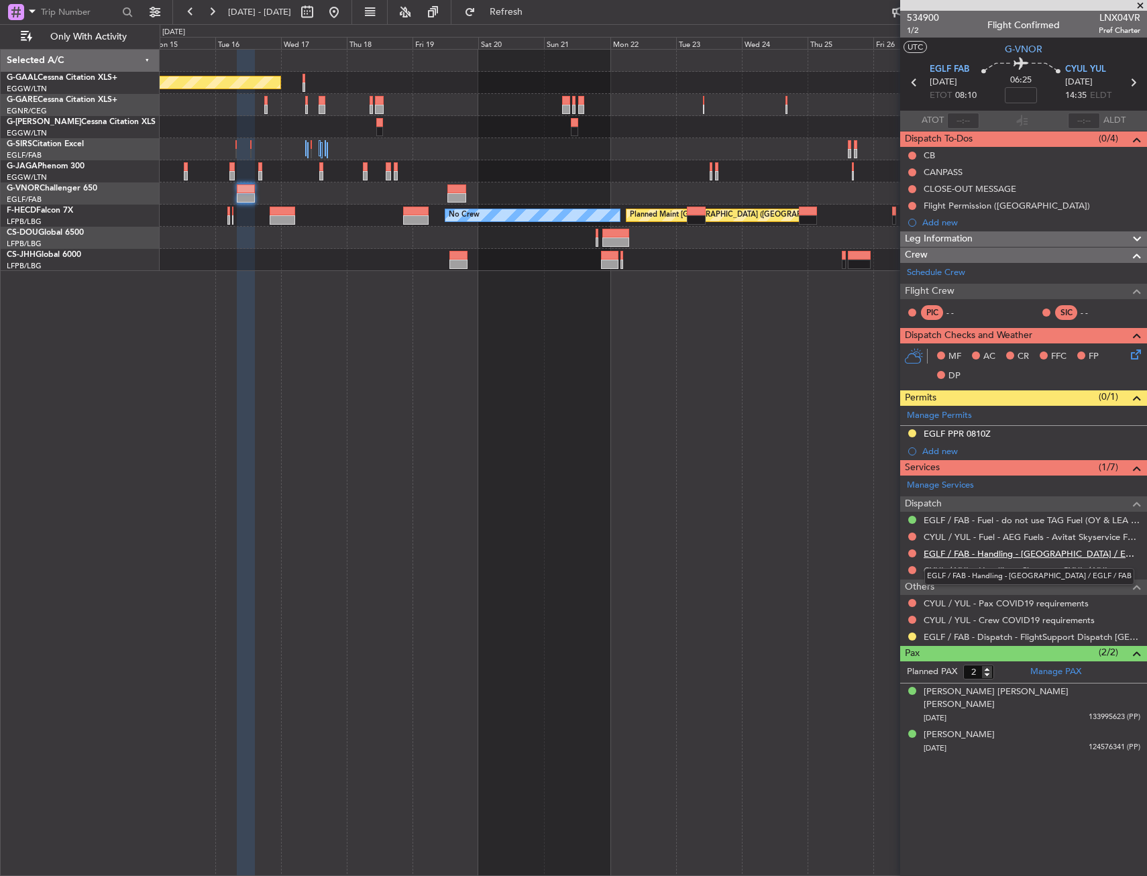
click at [978, 555] on link "EGLF / FAB - Handling - Farnborough Airport / EGLF / FAB" at bounding box center [1031, 553] width 217 height 11
click at [970, 571] on link "CYUL / YUL - Handling - Signature CYUL / YUL" at bounding box center [1016, 570] width 186 height 11
click at [933, 452] on div "Add new" at bounding box center [1025, 450] width 206 height 11
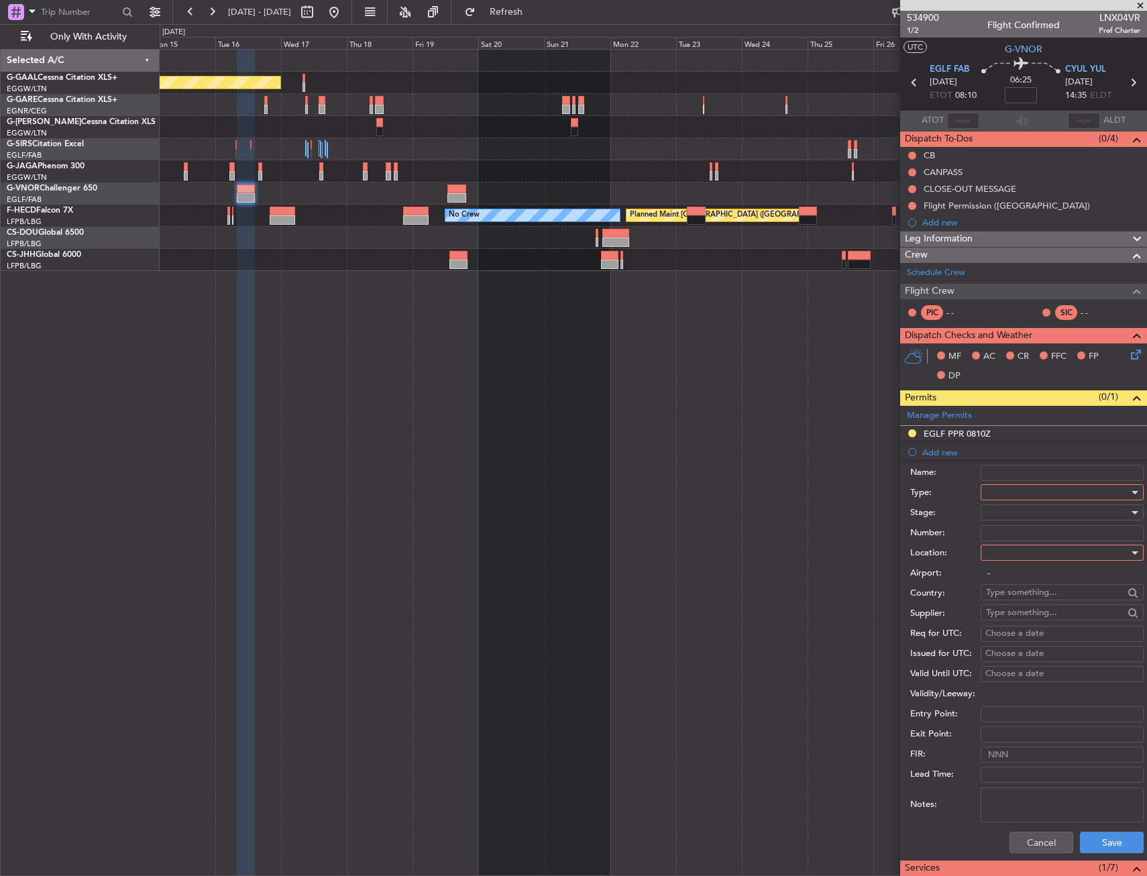
click at [1006, 492] on div at bounding box center [1057, 492] width 143 height 20
click at [1016, 554] on span "API" at bounding box center [1056, 560] width 141 height 20
click at [1013, 553] on div at bounding box center [1057, 553] width 143 height 20
click at [1009, 624] on span "Arrival" at bounding box center [1056, 620] width 141 height 20
type input "CYUL / YUL"
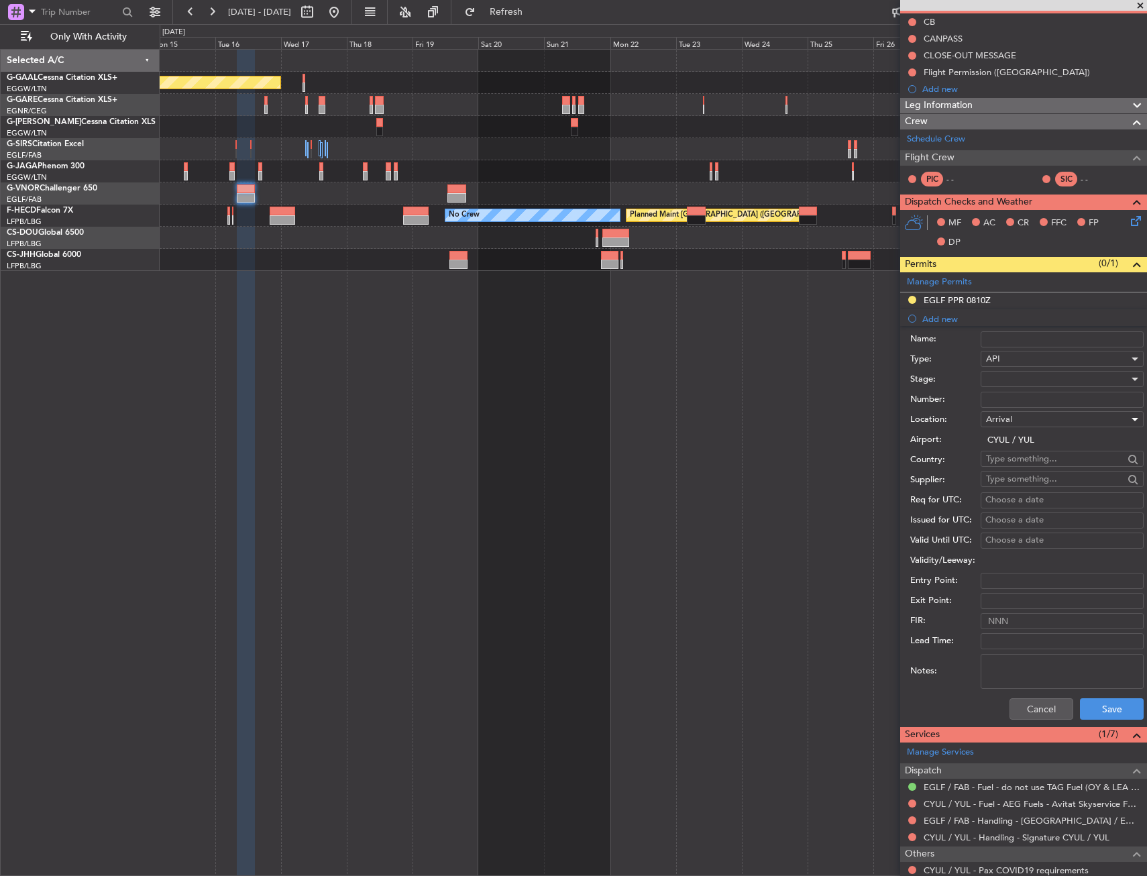
scroll to position [134, 0]
click at [1086, 706] on button "Save" at bounding box center [1112, 707] width 64 height 21
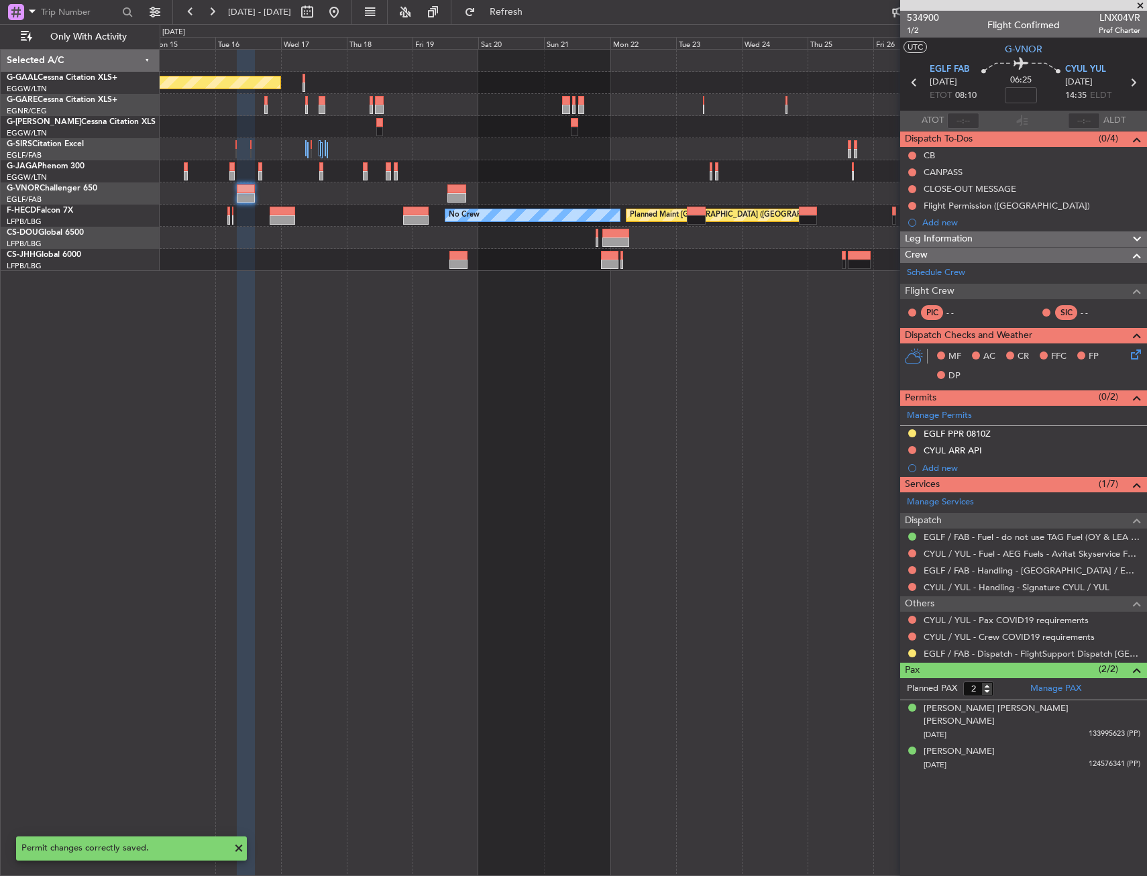
scroll to position [0, 0]
click at [525, 18] on button "Refresh" at bounding box center [498, 11] width 80 height 21
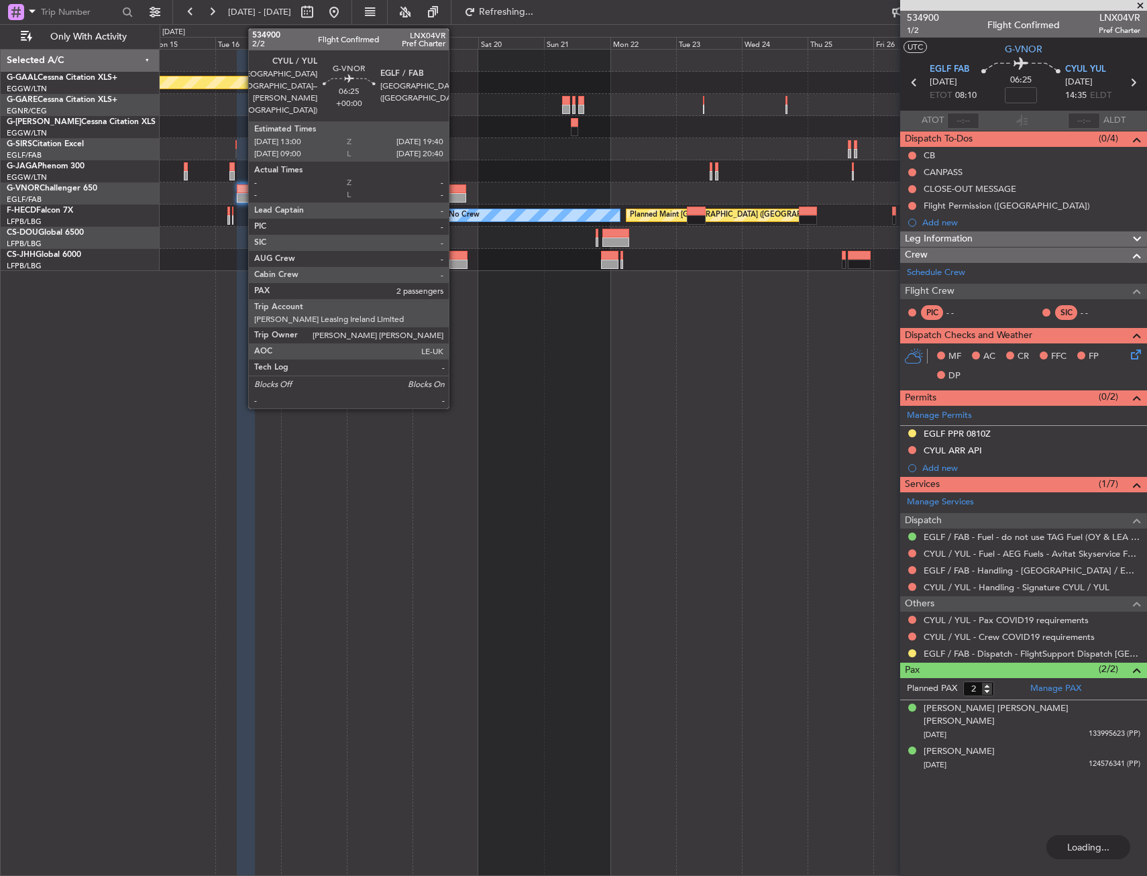
click at [456, 195] on div at bounding box center [456, 197] width 19 height 9
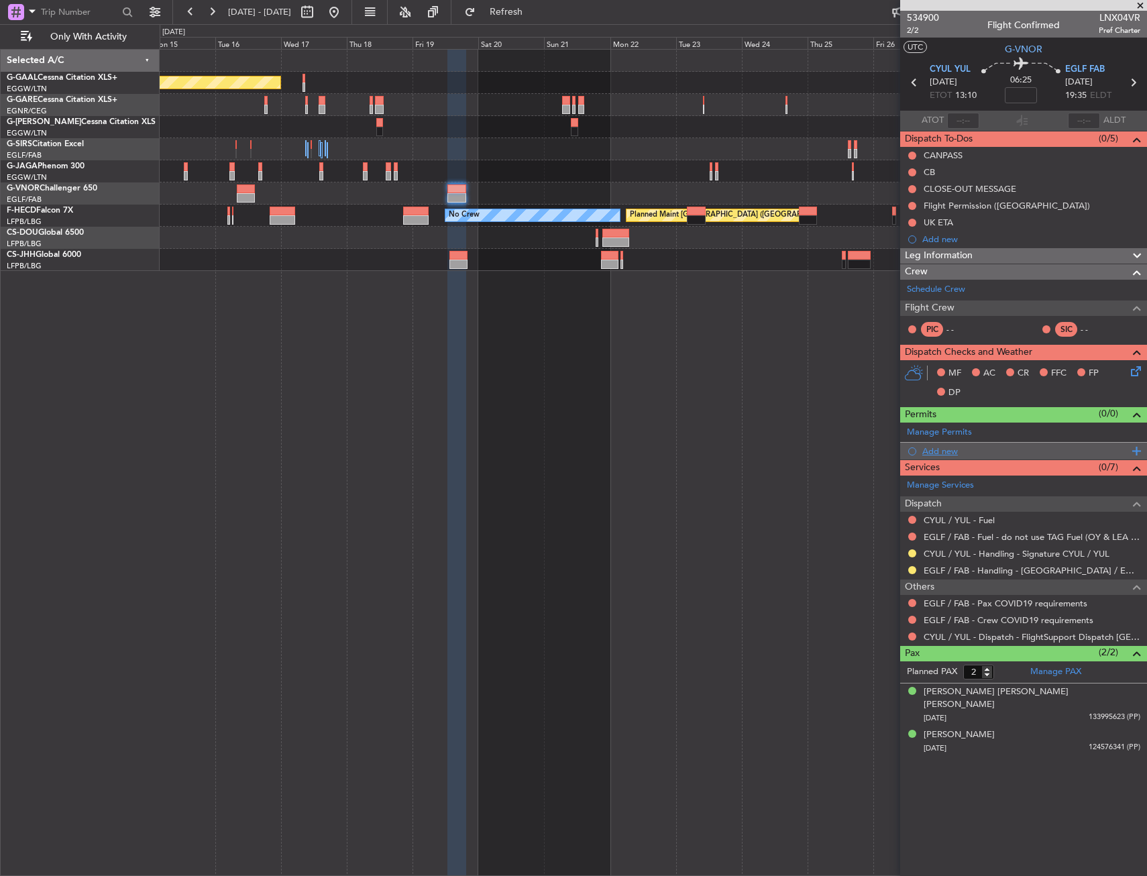
click at [949, 451] on div "Add new" at bounding box center [1025, 450] width 206 height 11
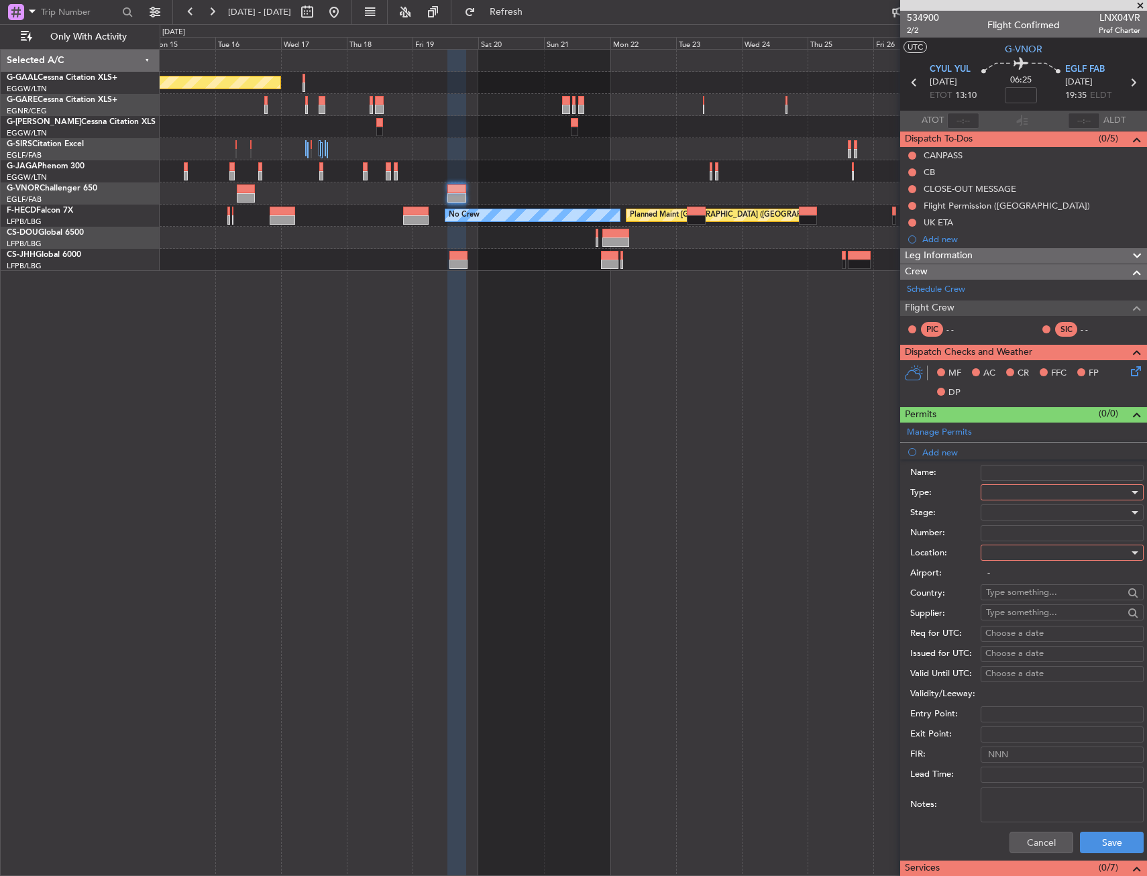
click at [1009, 494] on div at bounding box center [1057, 492] width 143 height 20
click at [1002, 553] on span "API" at bounding box center [1056, 560] width 141 height 20
click at [1002, 547] on div at bounding box center [1057, 553] width 143 height 20
click at [1003, 577] on span "Departure" at bounding box center [1056, 580] width 141 height 20
type input "CYUL / YUL"
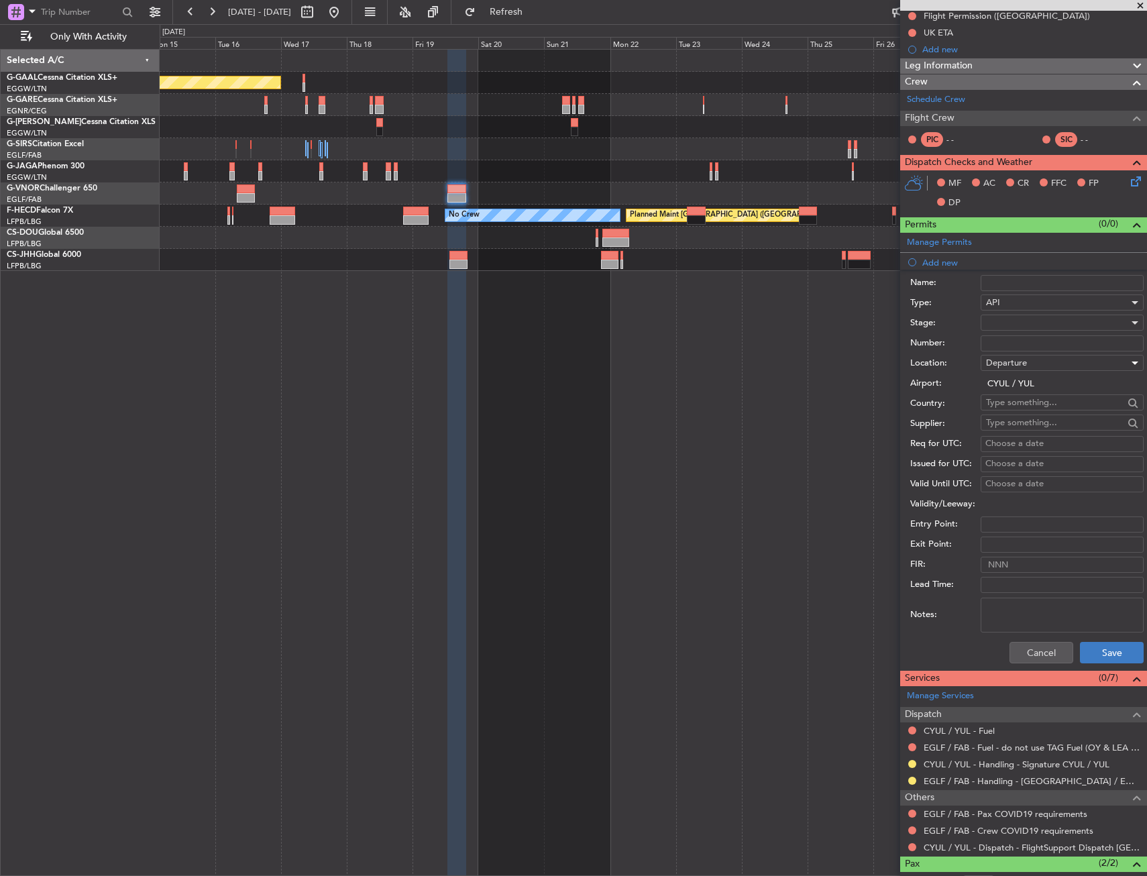
scroll to position [201, 0]
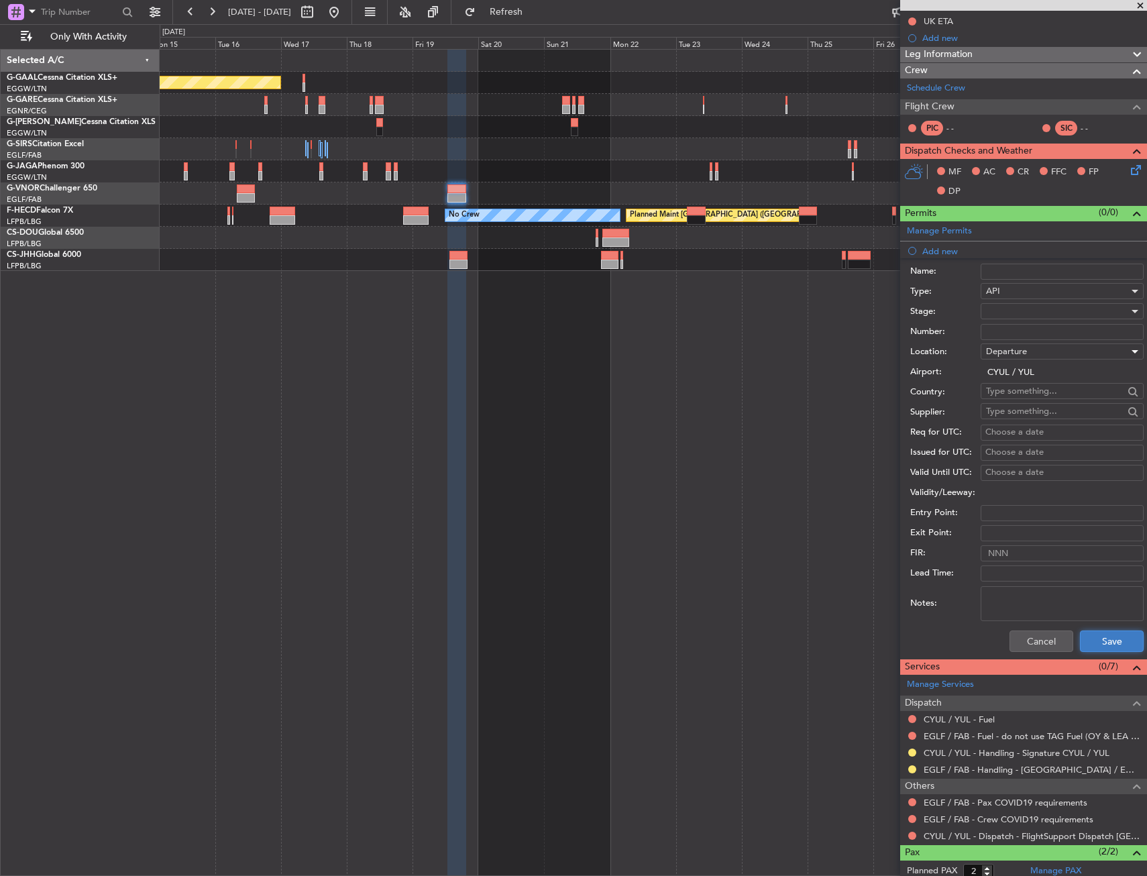
click at [1102, 645] on button "Save" at bounding box center [1112, 640] width 64 height 21
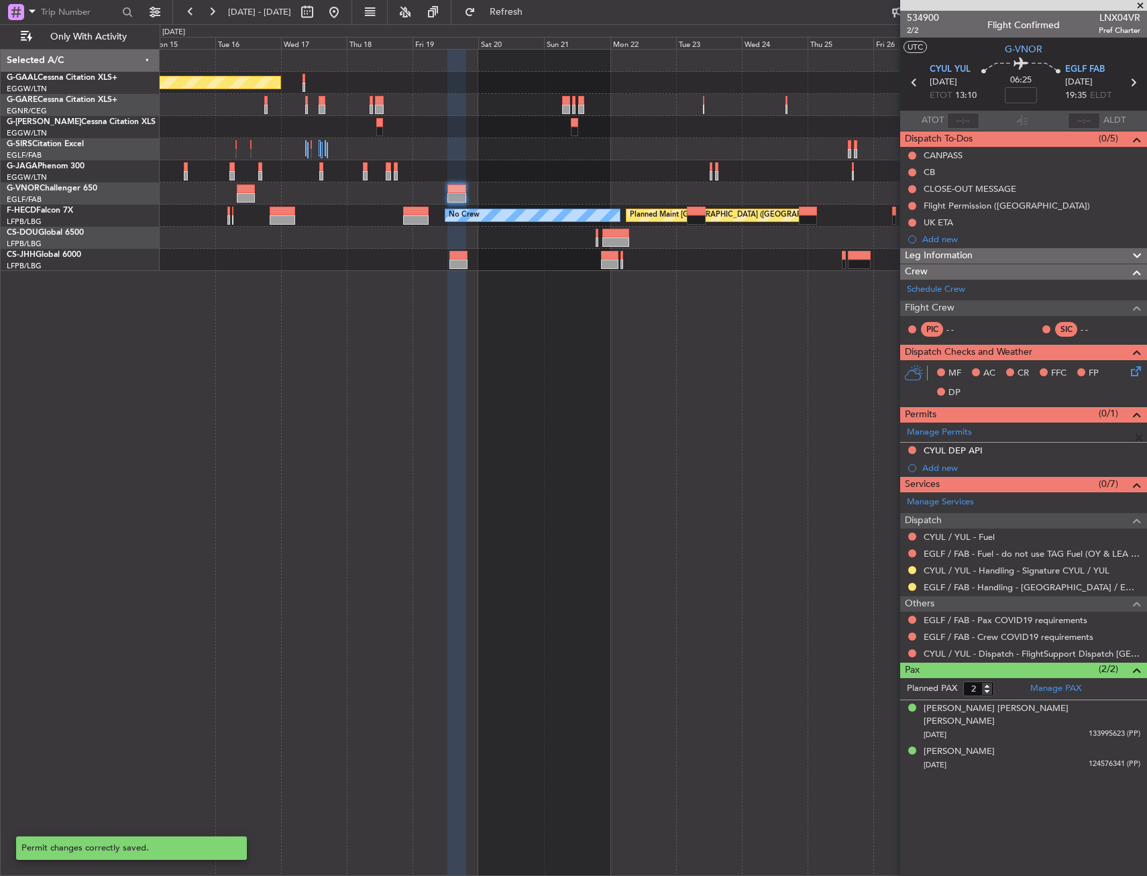
scroll to position [0, 0]
click at [972, 469] on div "Add new" at bounding box center [1025, 467] width 206 height 11
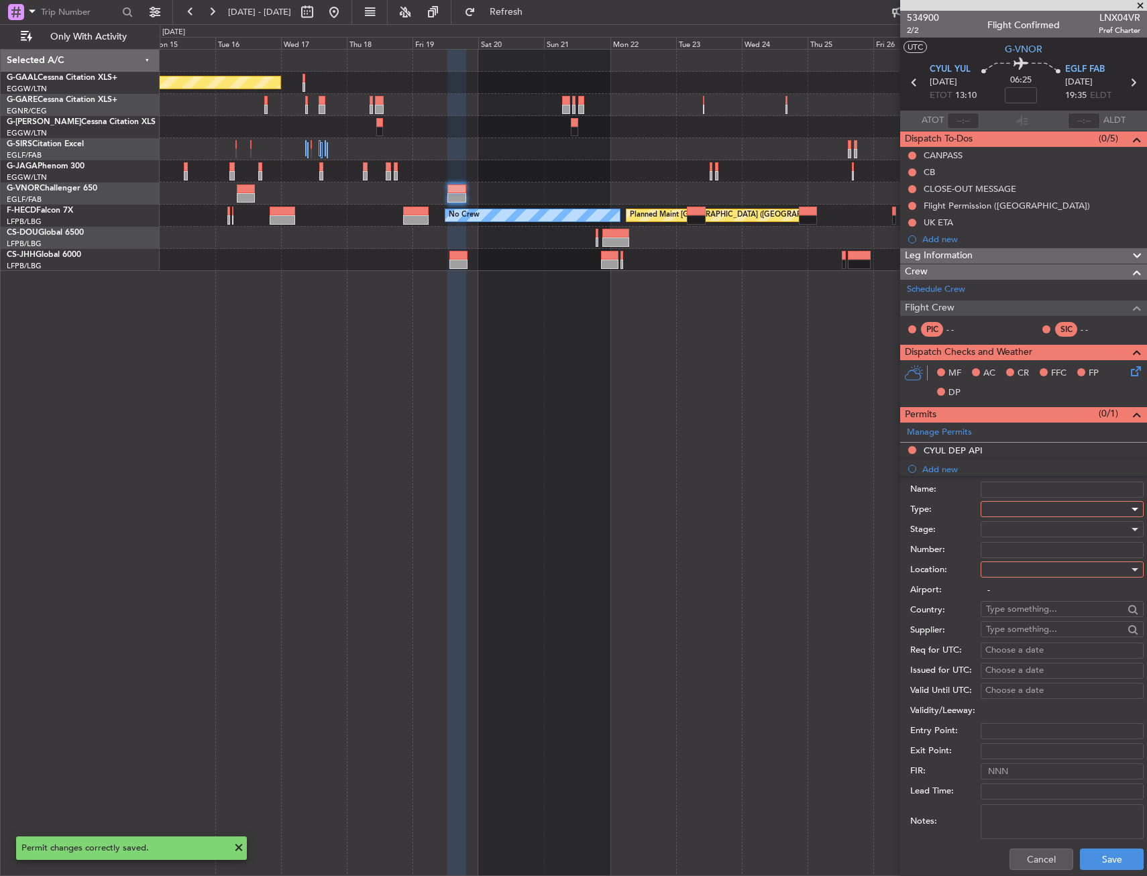
click at [1015, 506] on div at bounding box center [1057, 509] width 143 height 20
click at [1002, 571] on span "PPR" at bounding box center [1056, 575] width 141 height 20
click at [1002, 571] on div at bounding box center [1057, 569] width 143 height 20
click at [1003, 640] on span "Arrival" at bounding box center [1056, 637] width 141 height 20
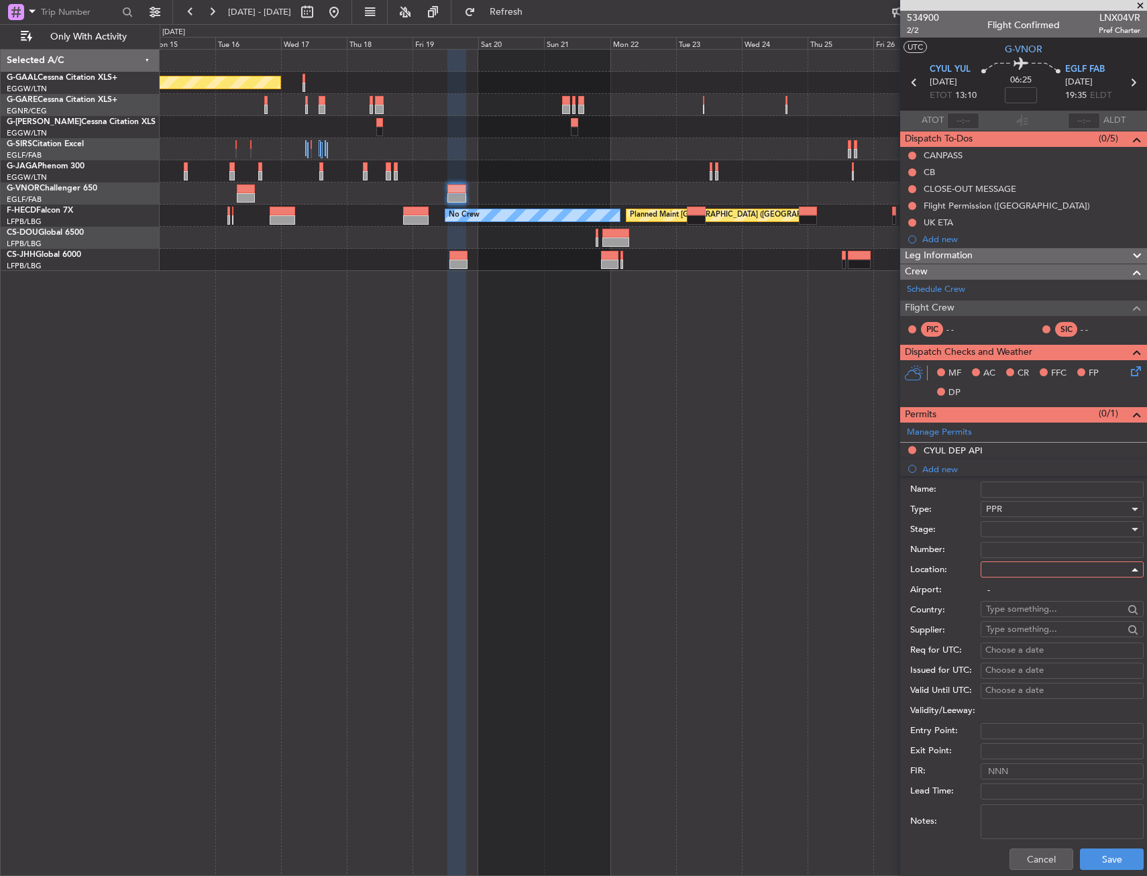
type input "EGLF / FAB"
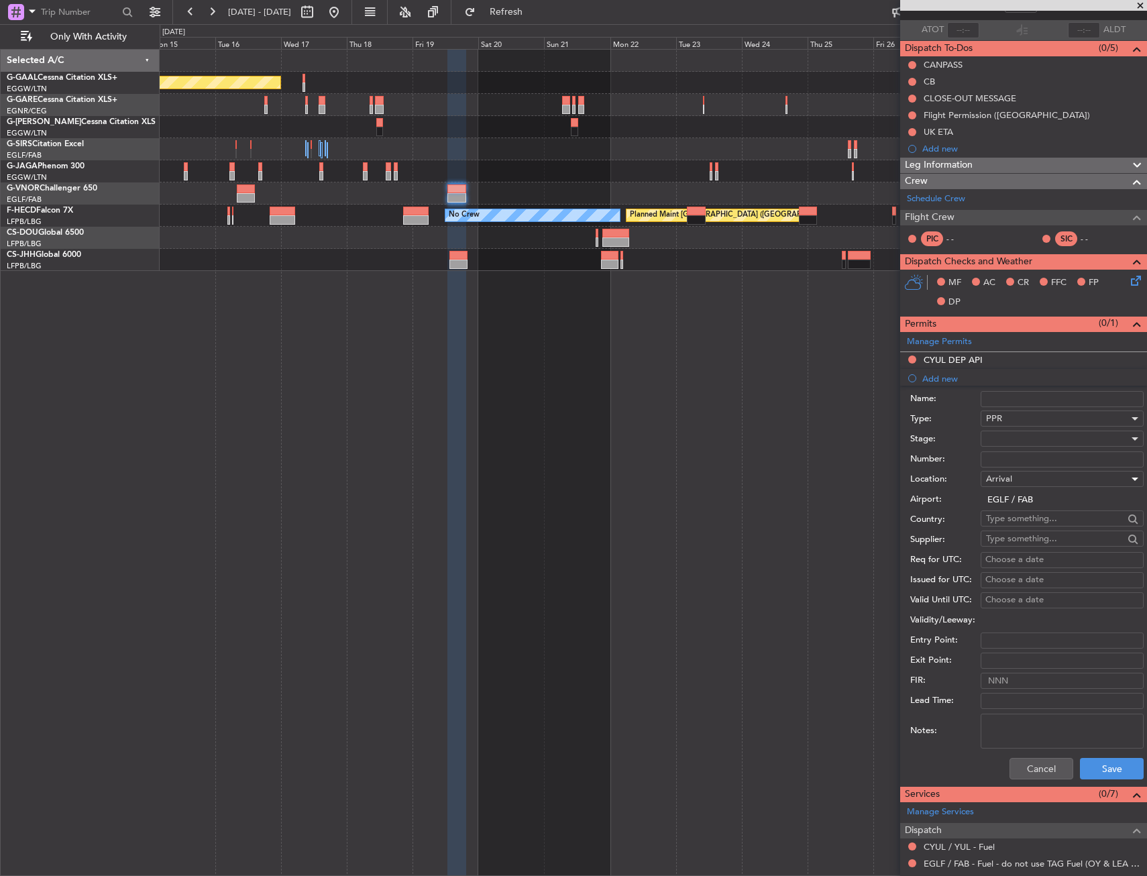
scroll to position [201, 0]
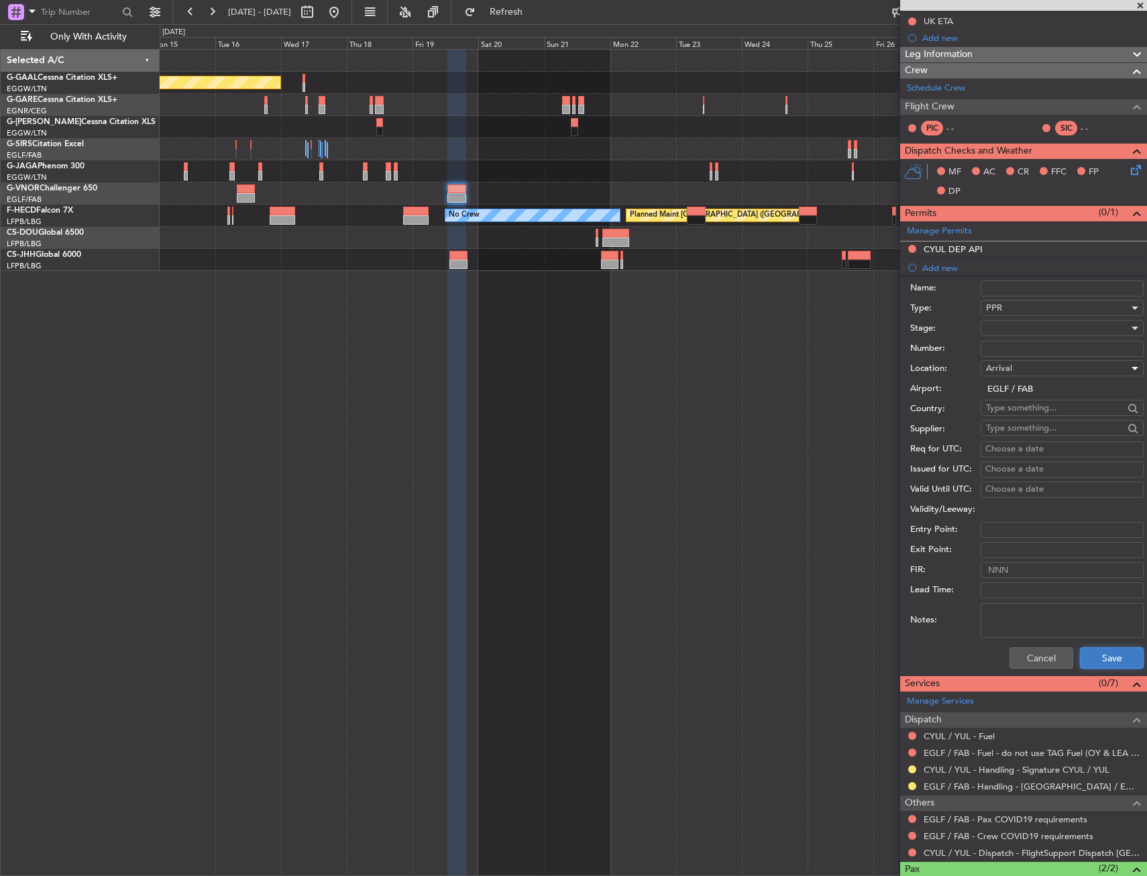
click at [1116, 661] on button "Save" at bounding box center [1112, 657] width 64 height 21
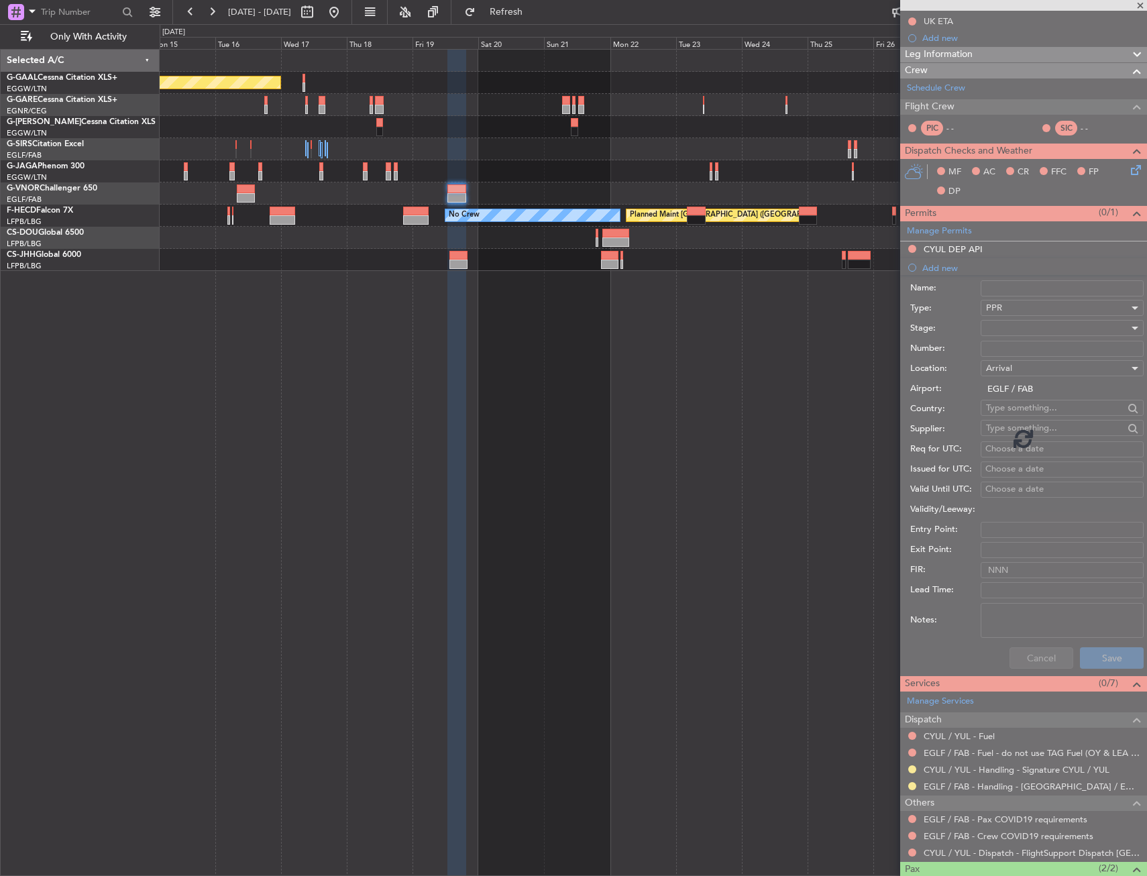
scroll to position [0, 0]
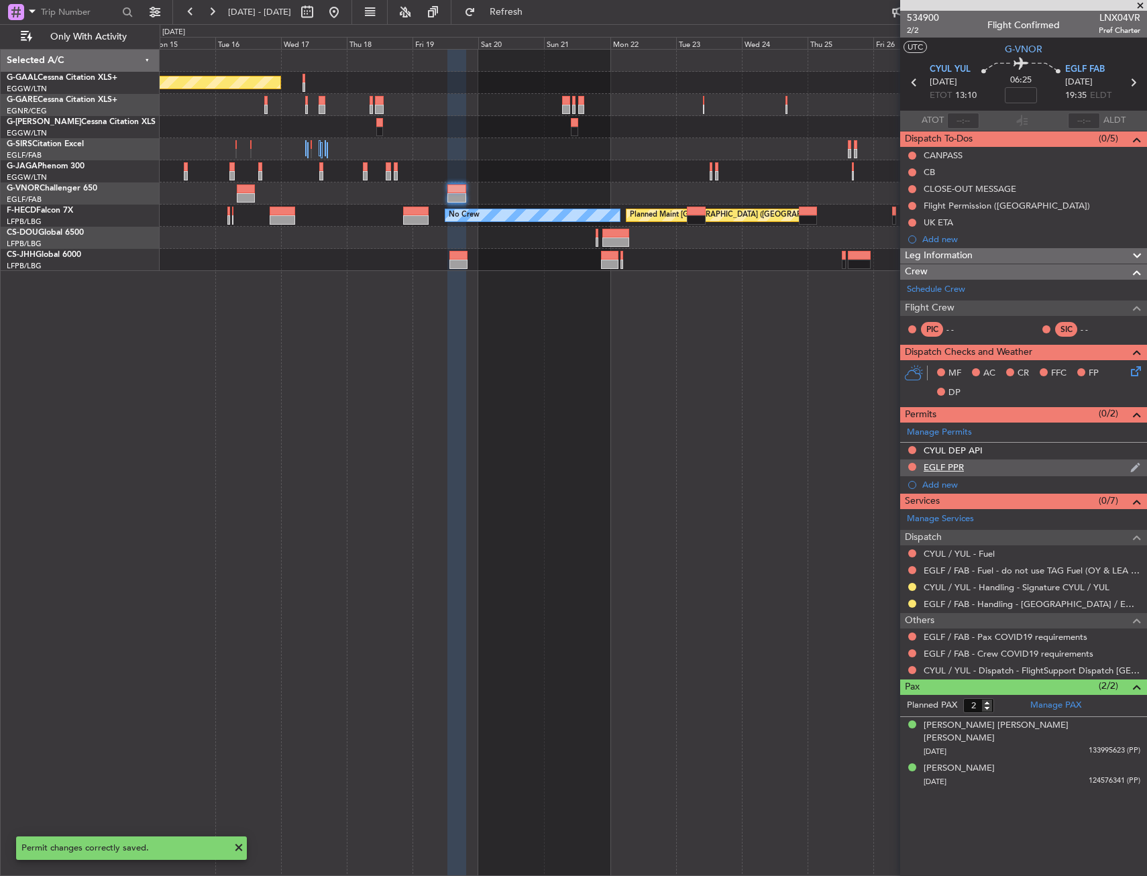
click at [994, 466] on div "EGLF PPR" at bounding box center [1023, 467] width 247 height 17
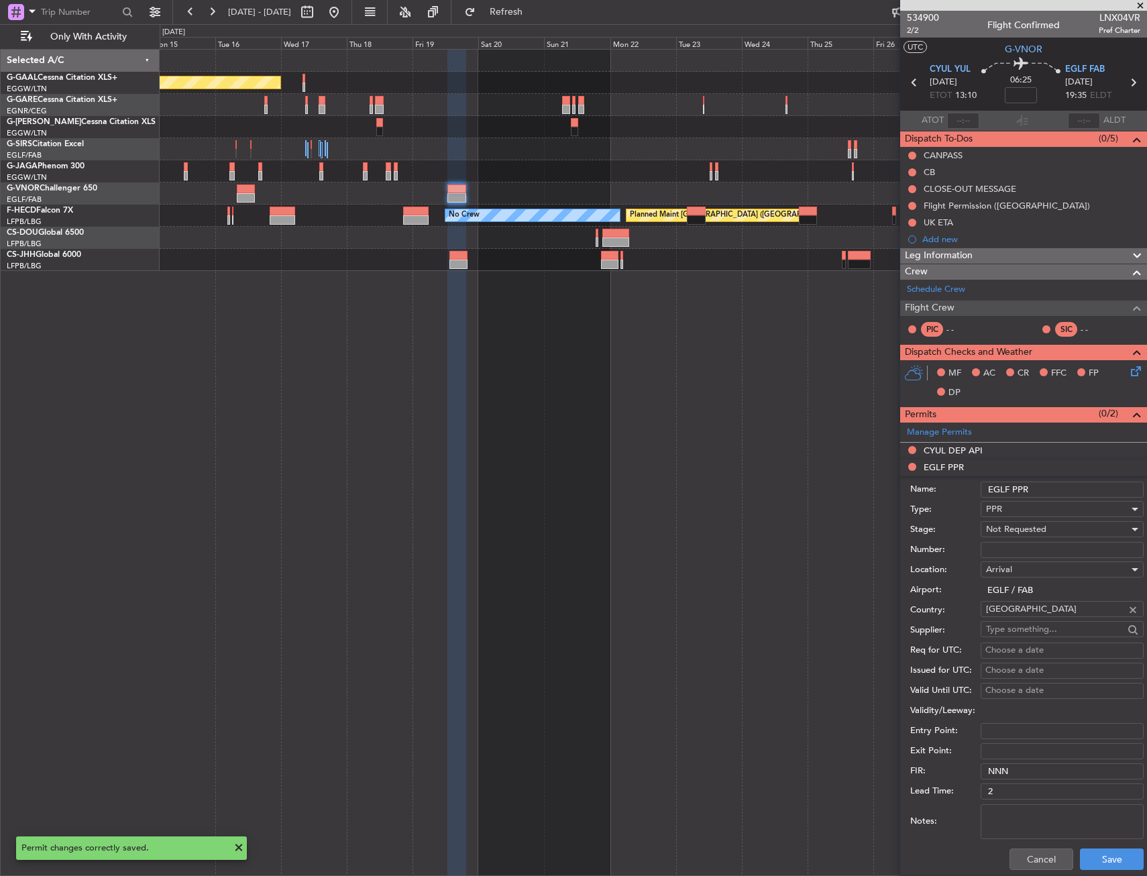
click at [1057, 482] on input "EGLF PPR" at bounding box center [1061, 490] width 163 height 16
type input "EGLF PPR 1935z"
click at [1064, 530] on div "Not Requested" at bounding box center [1057, 529] width 143 height 20
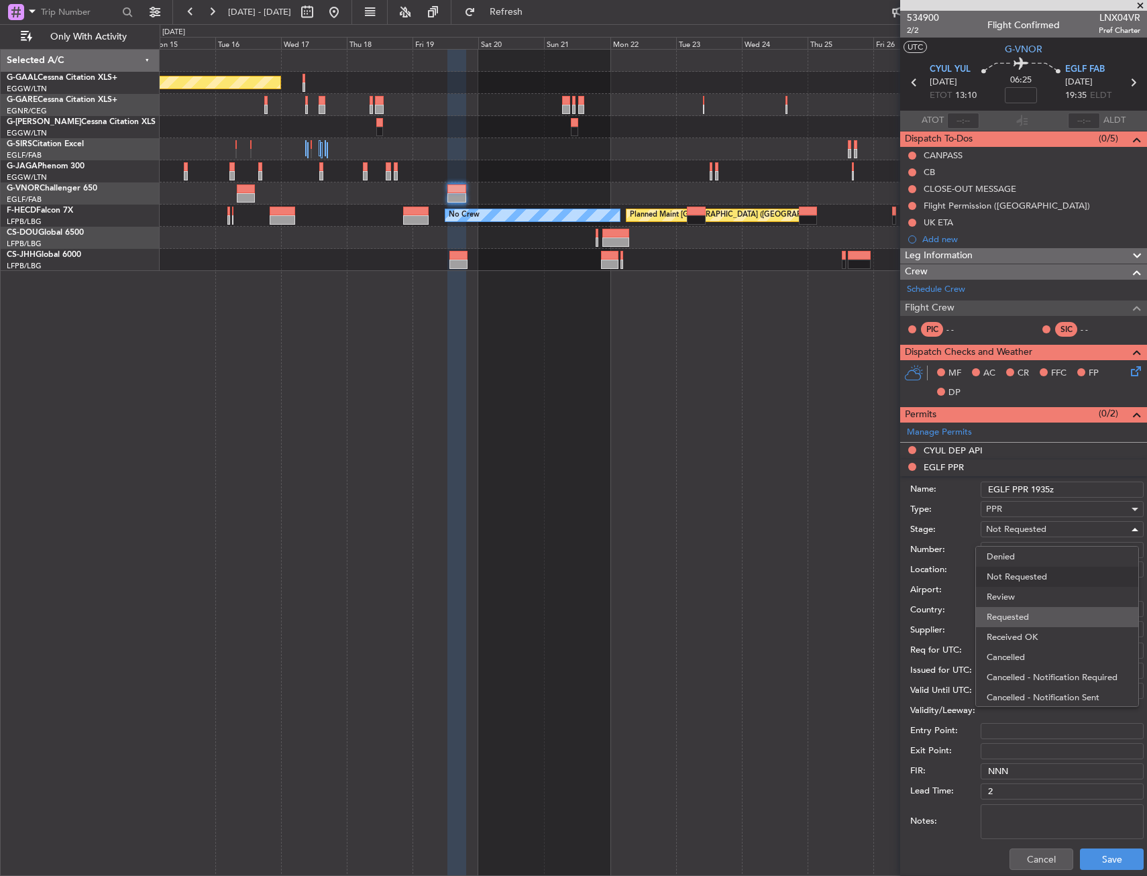
click at [1035, 616] on span "Requested" at bounding box center [1056, 617] width 141 height 20
click at [1088, 854] on button "Save" at bounding box center [1112, 858] width 64 height 21
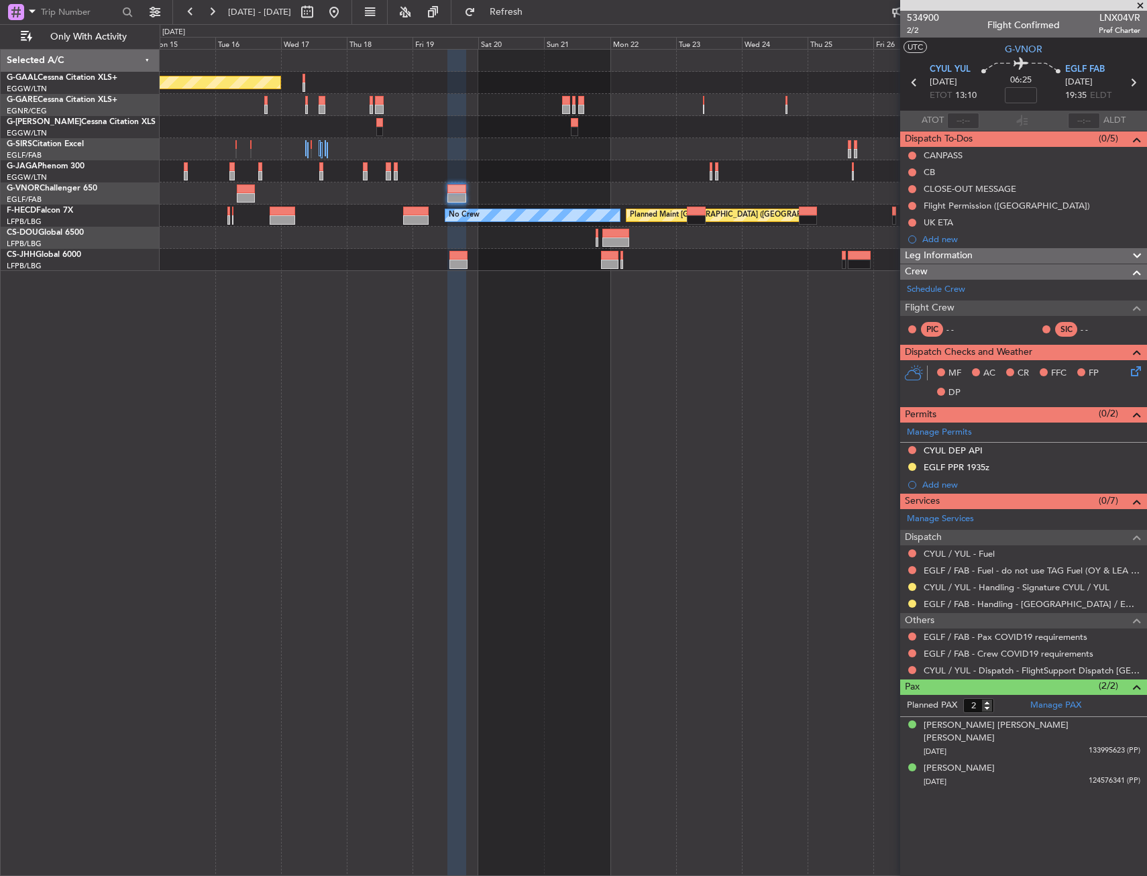
click at [461, 371] on div "Planned Maint Dusseldorf Planned Maint Paris (Le Bourget) No Crew" at bounding box center [653, 462] width 987 height 827
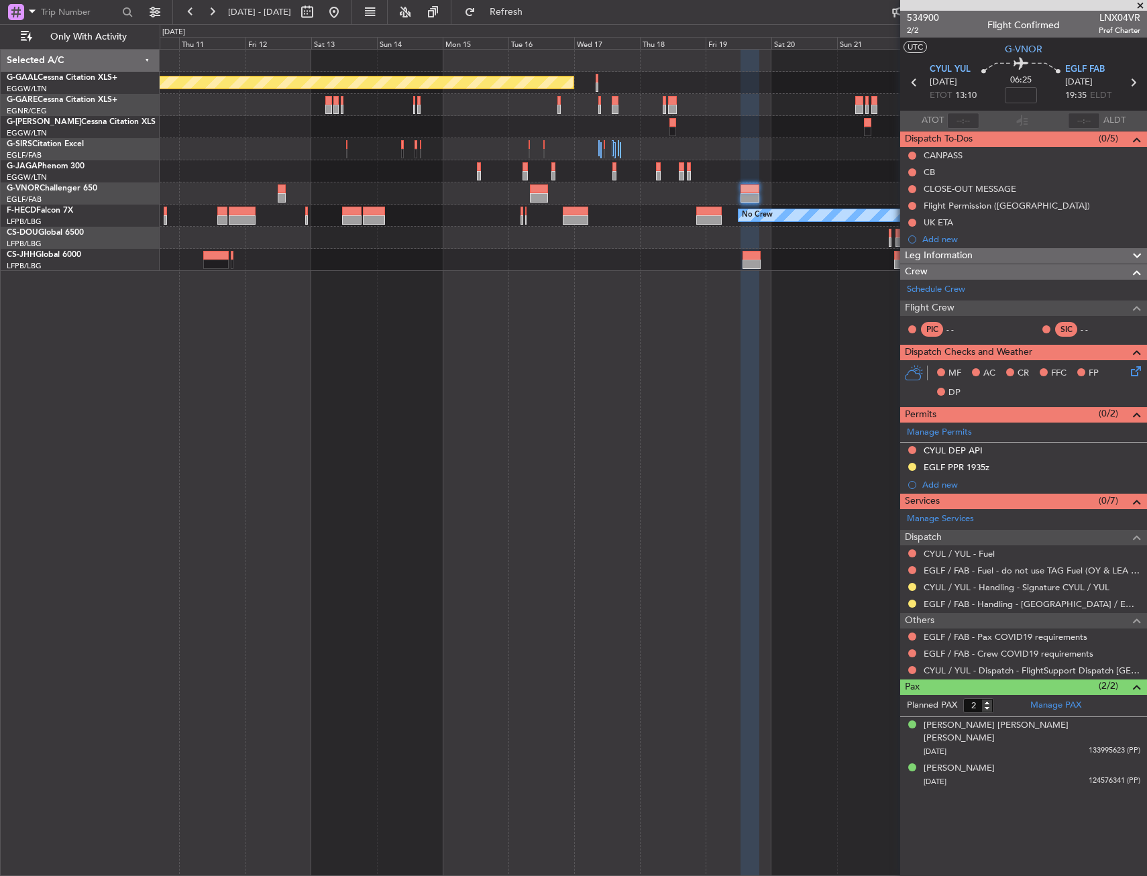
click at [476, 393] on div "Planned Maint Dusseldorf Planned Maint Paris (Le Bourget) No Crew Planned Maint…" at bounding box center [653, 462] width 987 height 827
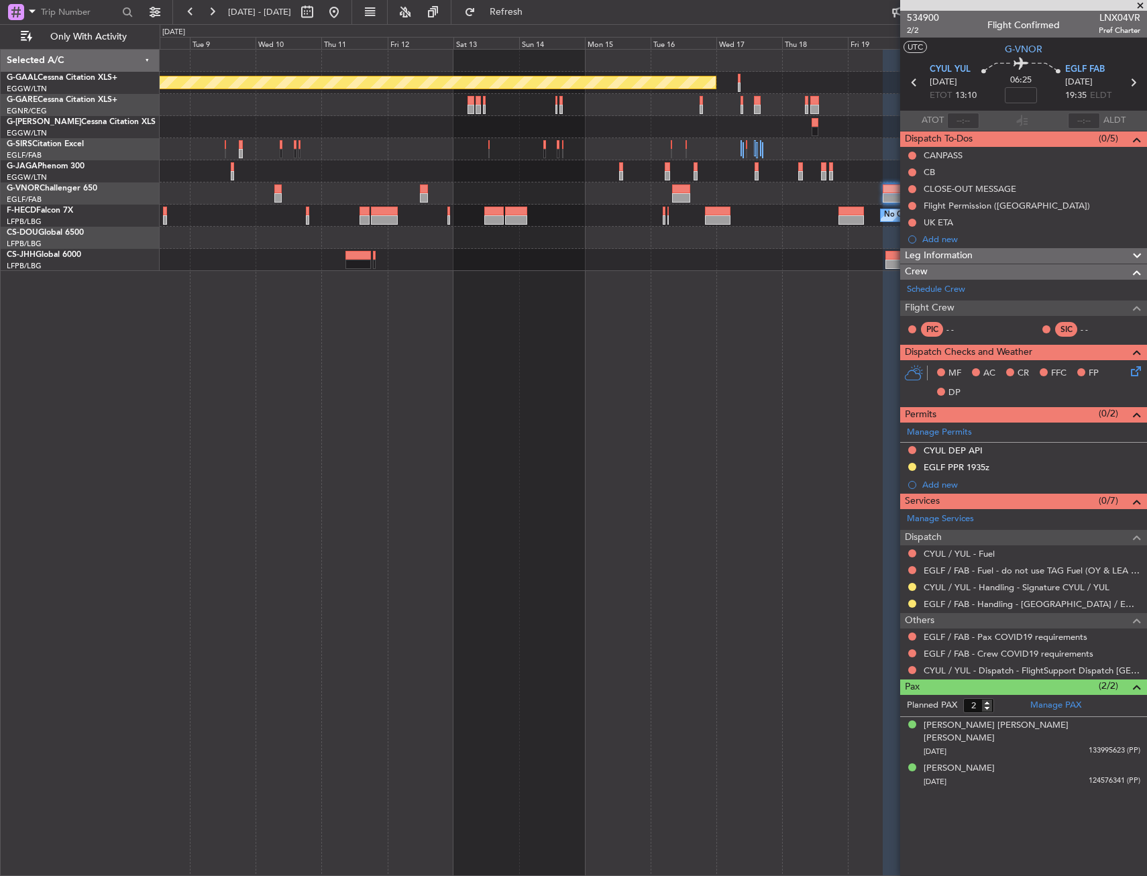
click at [505, 406] on div "Planned Maint Dusseldorf Planned Maint Paris (Le Bourget) No Crew Planned Maint…" at bounding box center [653, 462] width 987 height 827
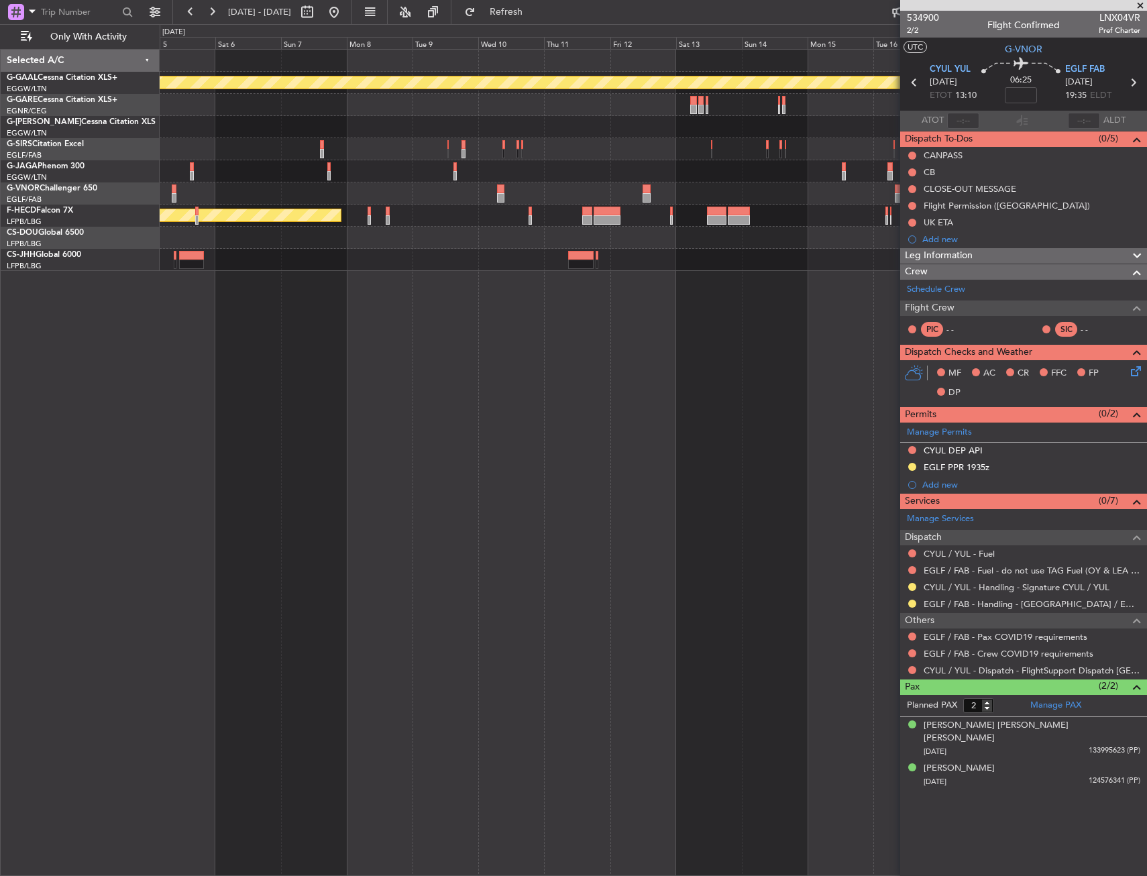
click at [492, 427] on div "Planned Maint Dusseldorf Planned Maint London (Luton) No Crew Planned Maint Par…" at bounding box center [653, 462] width 987 height 827
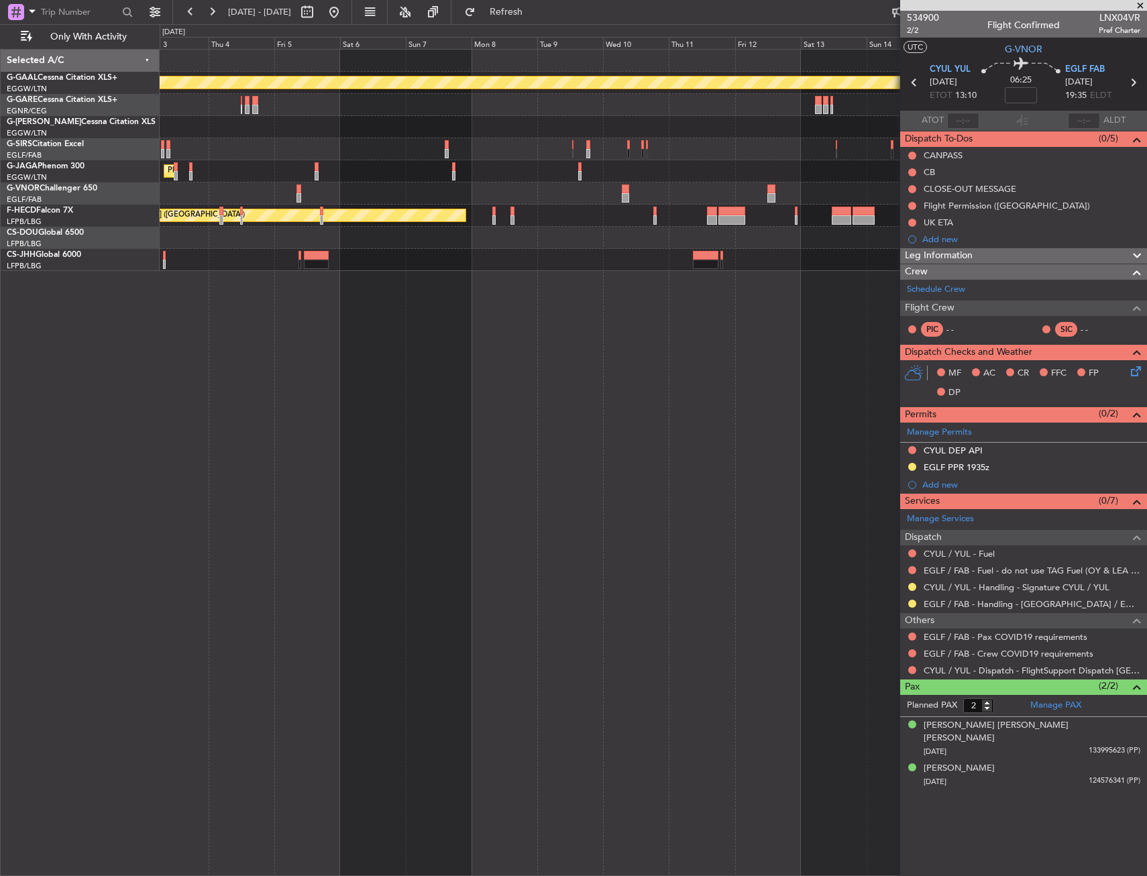
click at [487, 447] on div "Planned Maint Dusseldorf Planned Maint London (Luton) Planned Maint Paris (Le B…" at bounding box center [653, 462] width 987 height 827
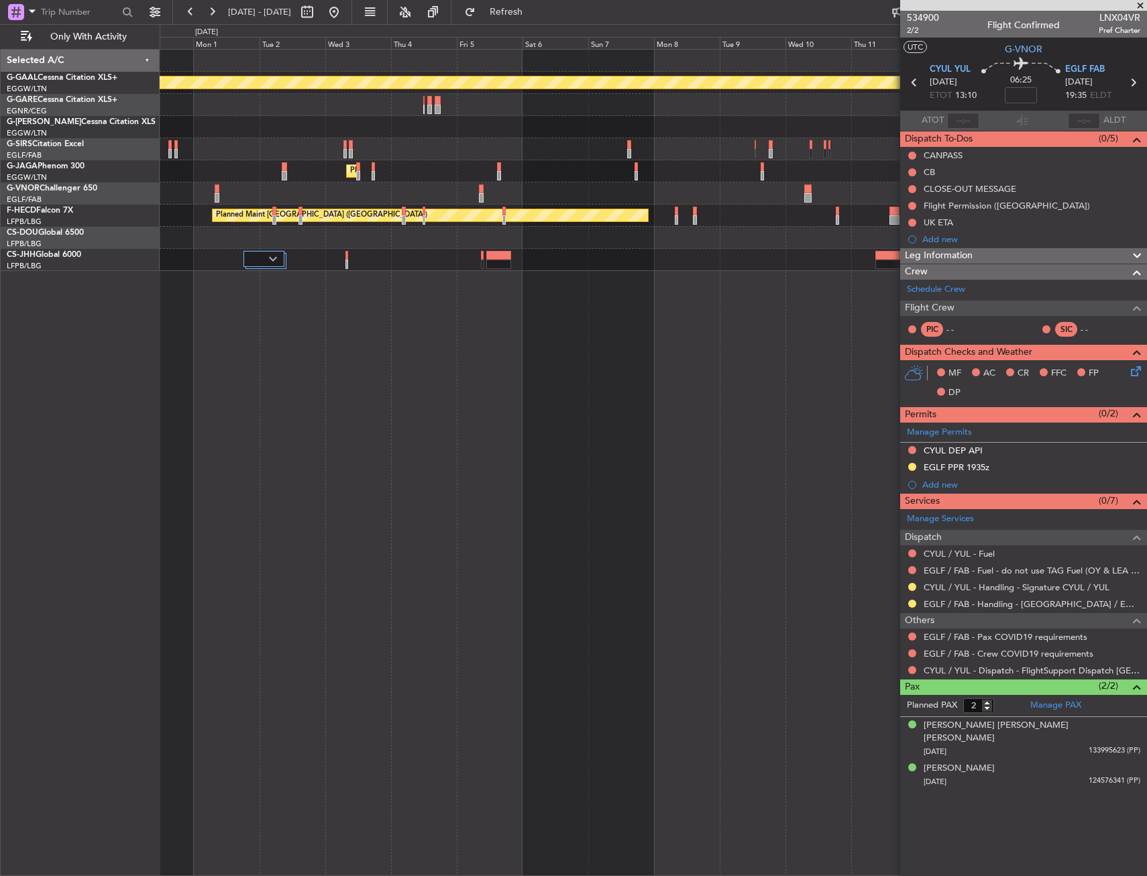
click at [459, 448] on div "Planned Maint Dusseldorf Planned Maint London (Luton) Planned Maint Paris (Le B…" at bounding box center [653, 462] width 987 height 827
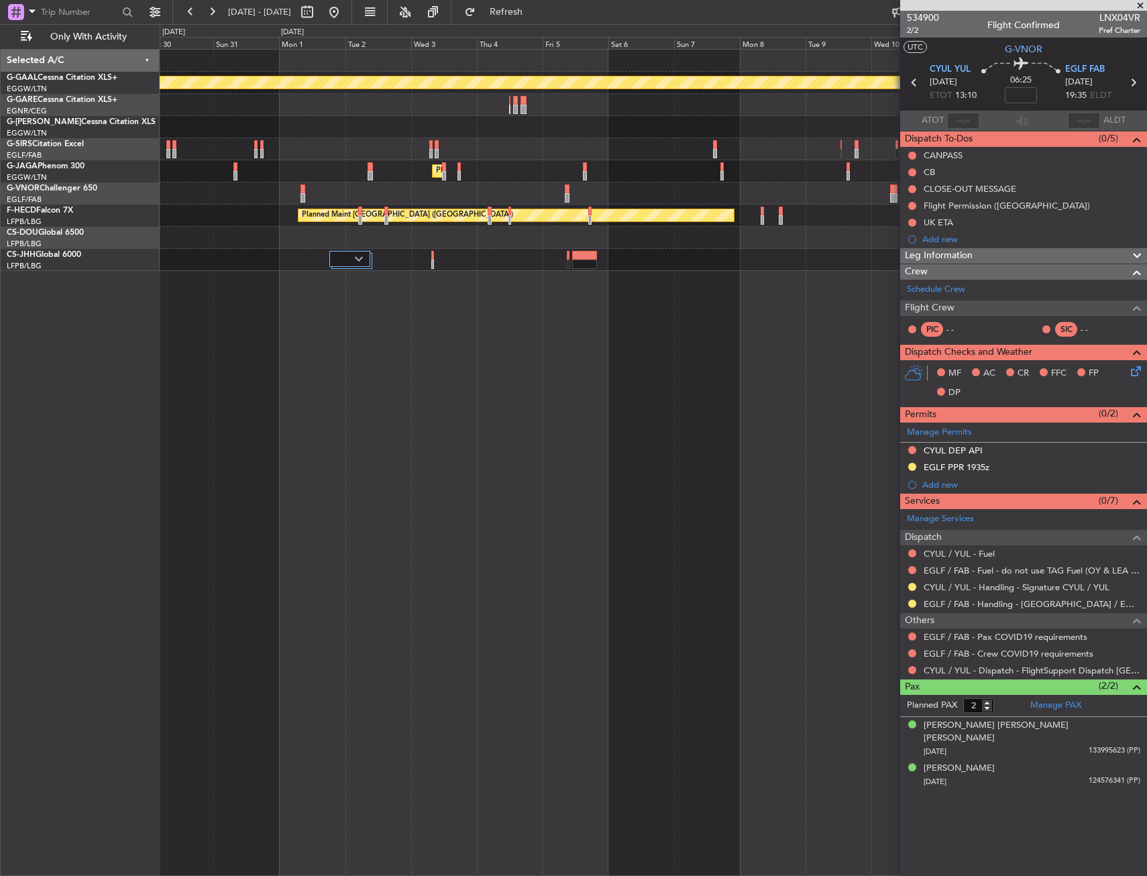
click at [608, 449] on div "Planned Maint Dusseldorf Planned Maint London (Luton) Planned Maint Paris (Le B…" at bounding box center [653, 462] width 987 height 827
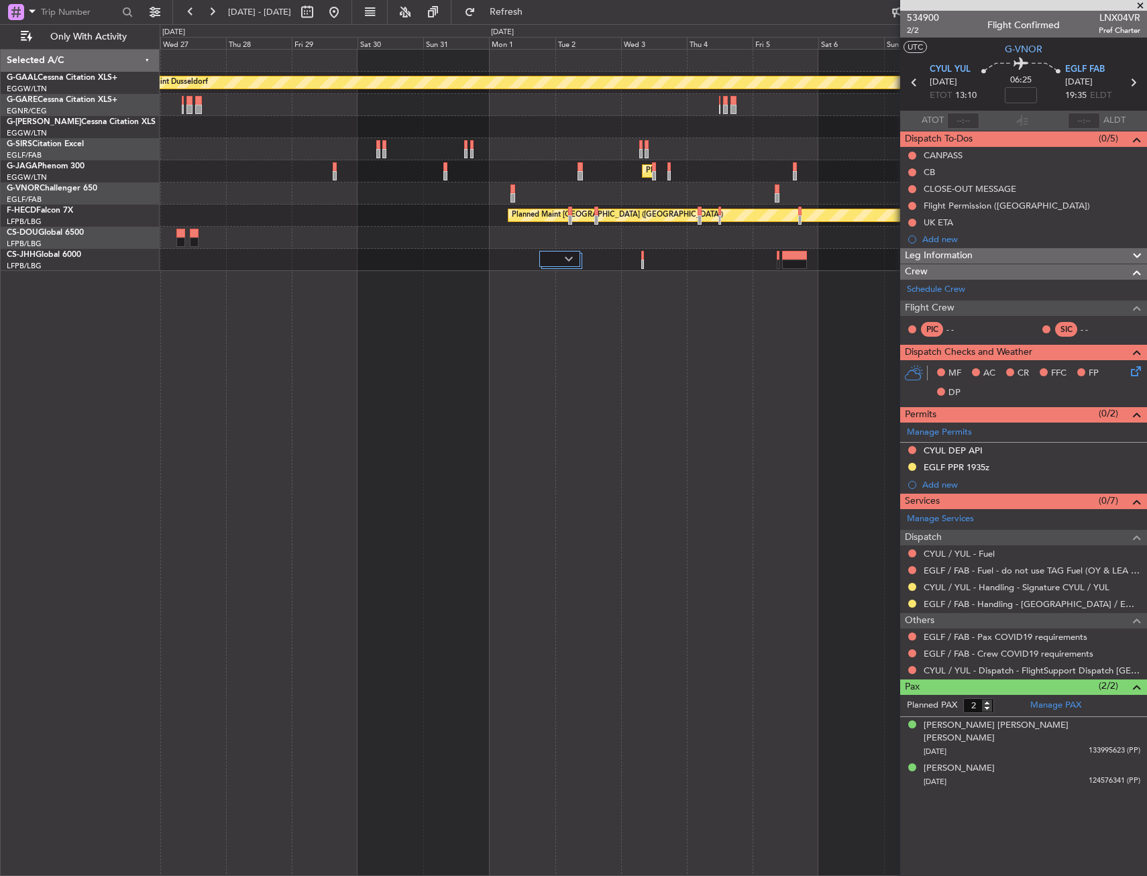
click at [600, 441] on div "Planned Maint Dusseldorf Planned Maint London (Luton) No Crew Cannes (Mandelieu…" at bounding box center [653, 462] width 987 height 827
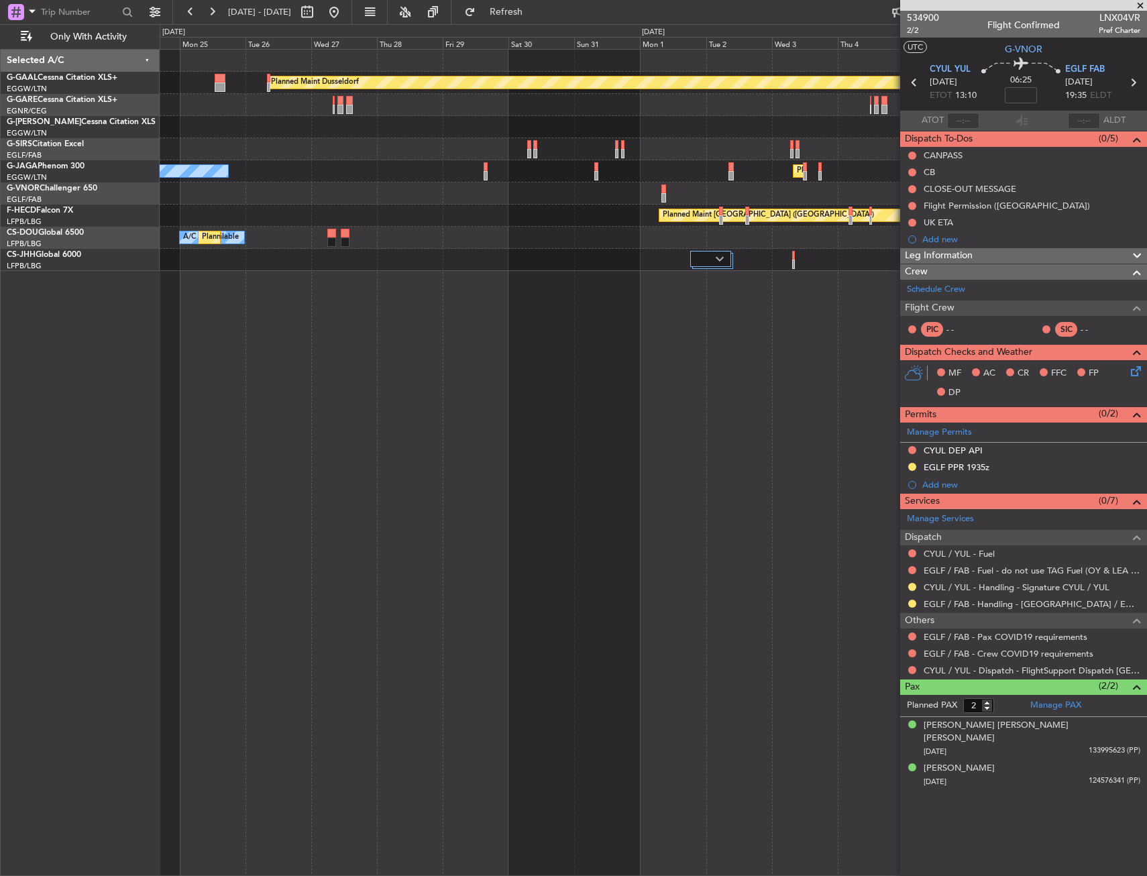
click at [570, 446] on div "Planned Maint Dusseldorf Planned Maint London (Luton) No Crew Cannes (Mandelieu…" at bounding box center [653, 462] width 987 height 827
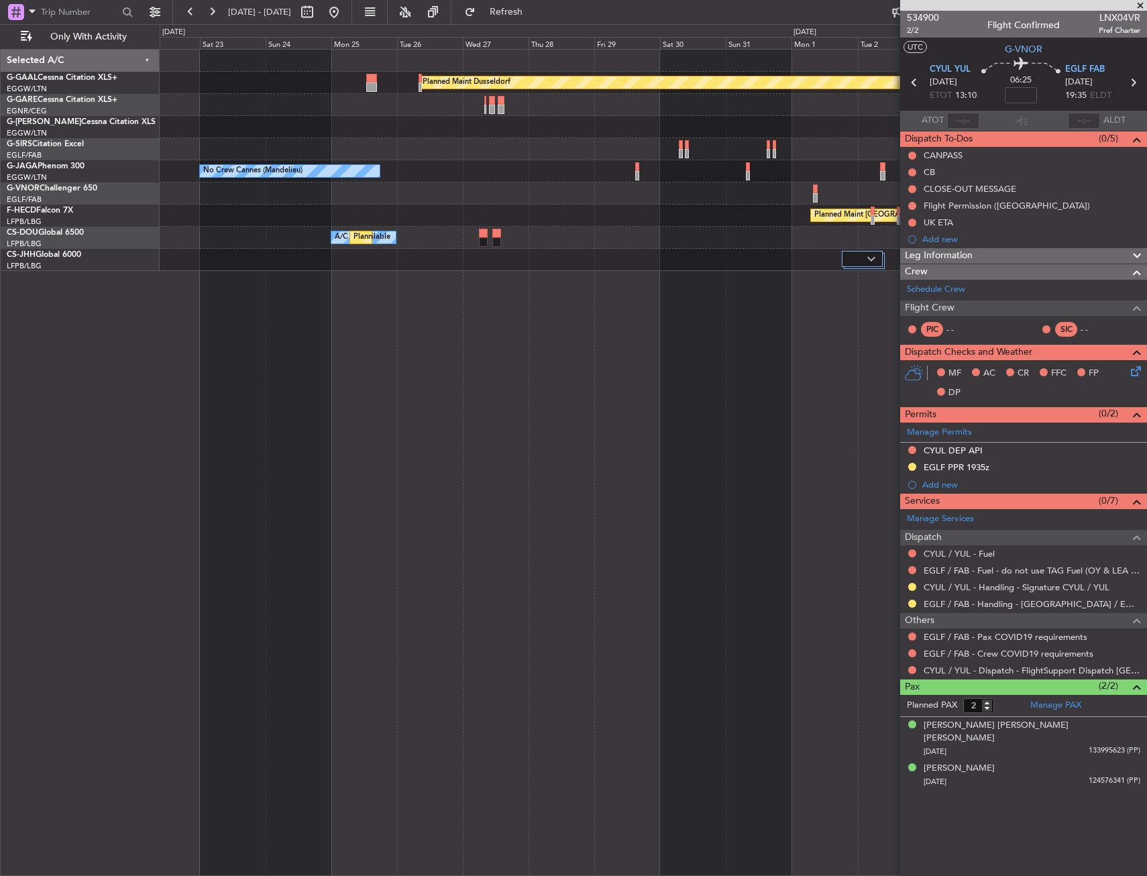
click at [600, 447] on div "Planned Maint Dusseldorf Unplanned Maint Chester Planned Maint London (Luton) N…" at bounding box center [653, 462] width 987 height 827
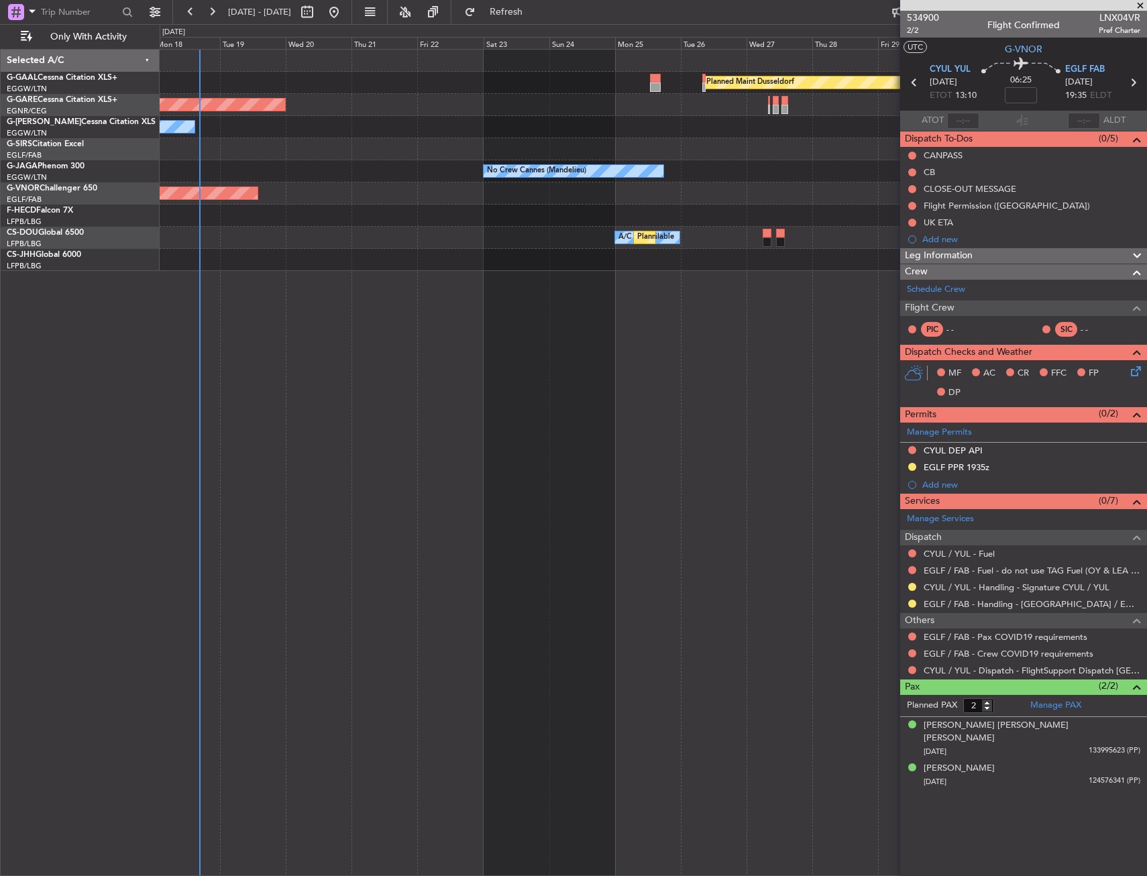
click at [649, 443] on div "Planned Maint Dusseldorf Unplanned Maint Chester Owner No Crew Cannes (Mandelie…" at bounding box center [653, 462] width 987 height 827
click at [650, 427] on div "Planned Maint Dusseldorf Unplanned Maint Chester Owner No Crew Cannes (Mandelie…" at bounding box center [653, 462] width 987 height 827
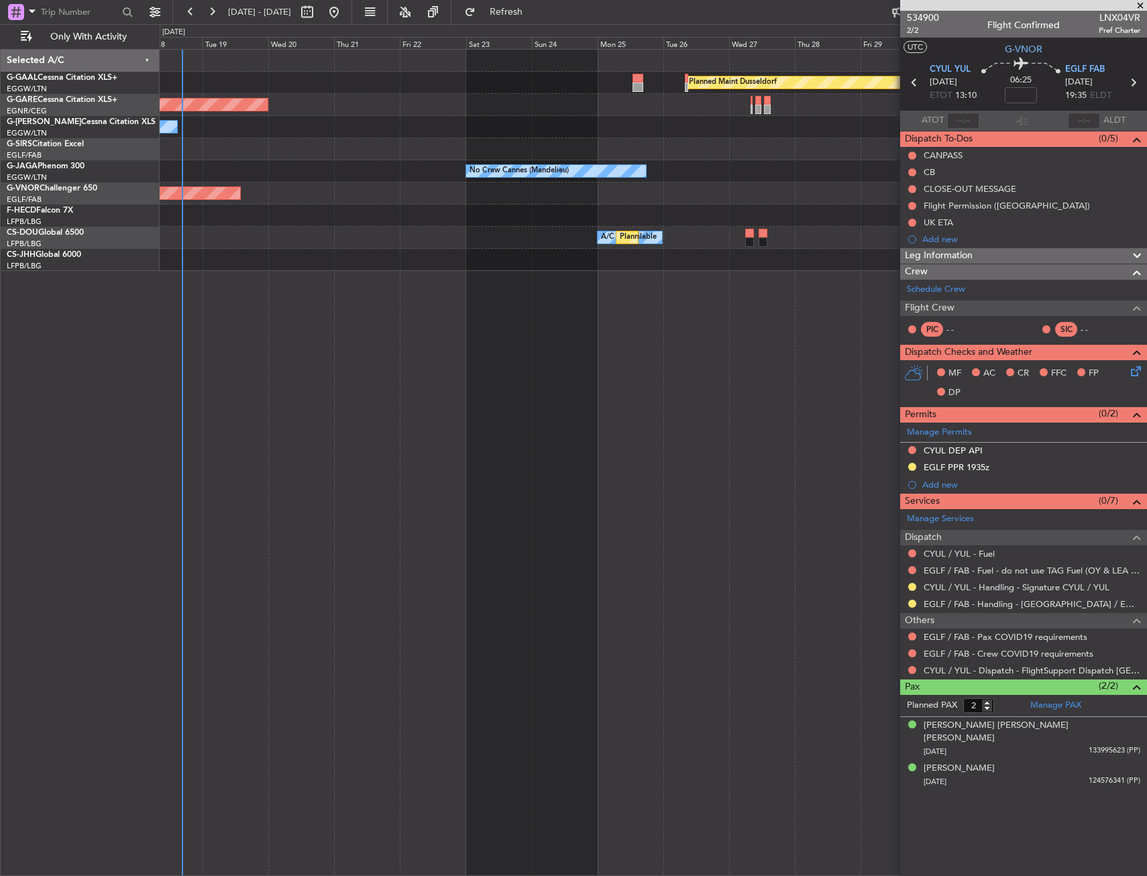
click at [266, 508] on div "Planned Maint Dusseldorf Unplanned Maint Chester Owner No Crew Cannes (Mandelie…" at bounding box center [653, 462] width 987 height 827
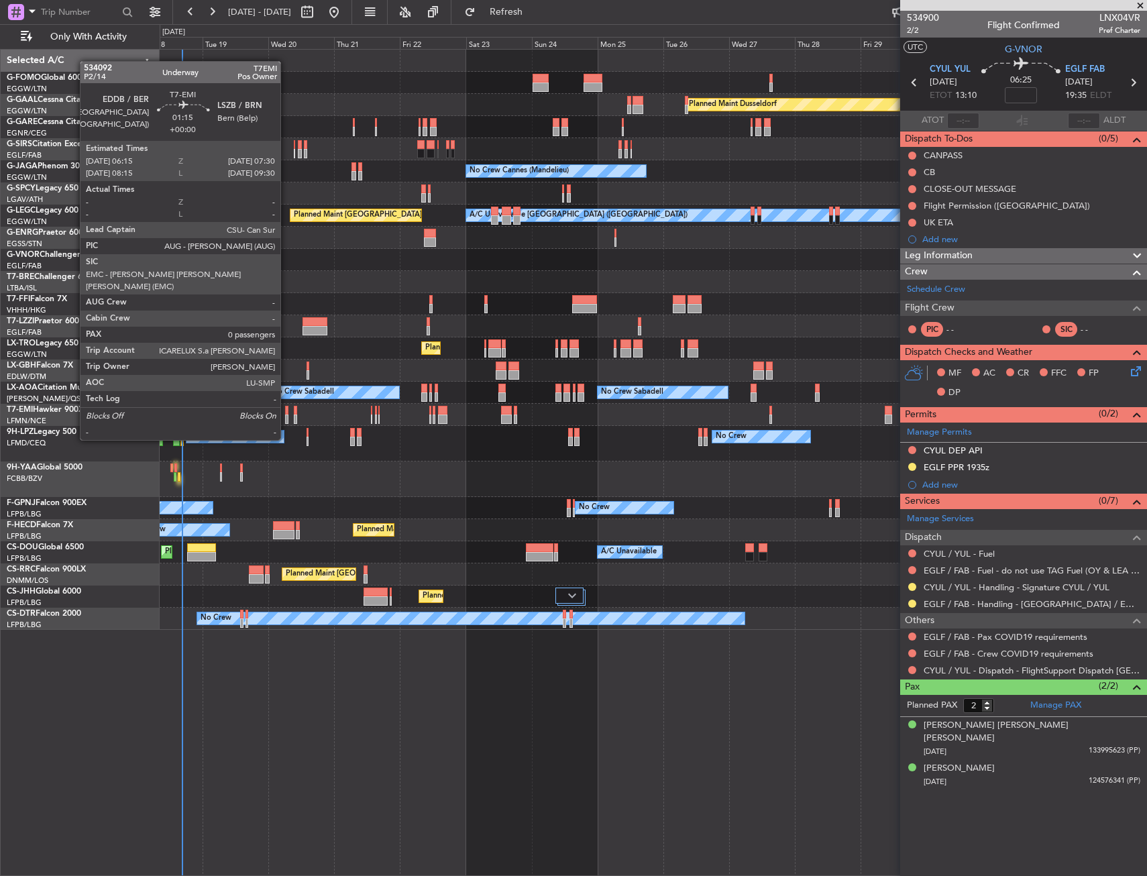
click at [286, 414] on div at bounding box center [287, 418] width 4 height 9
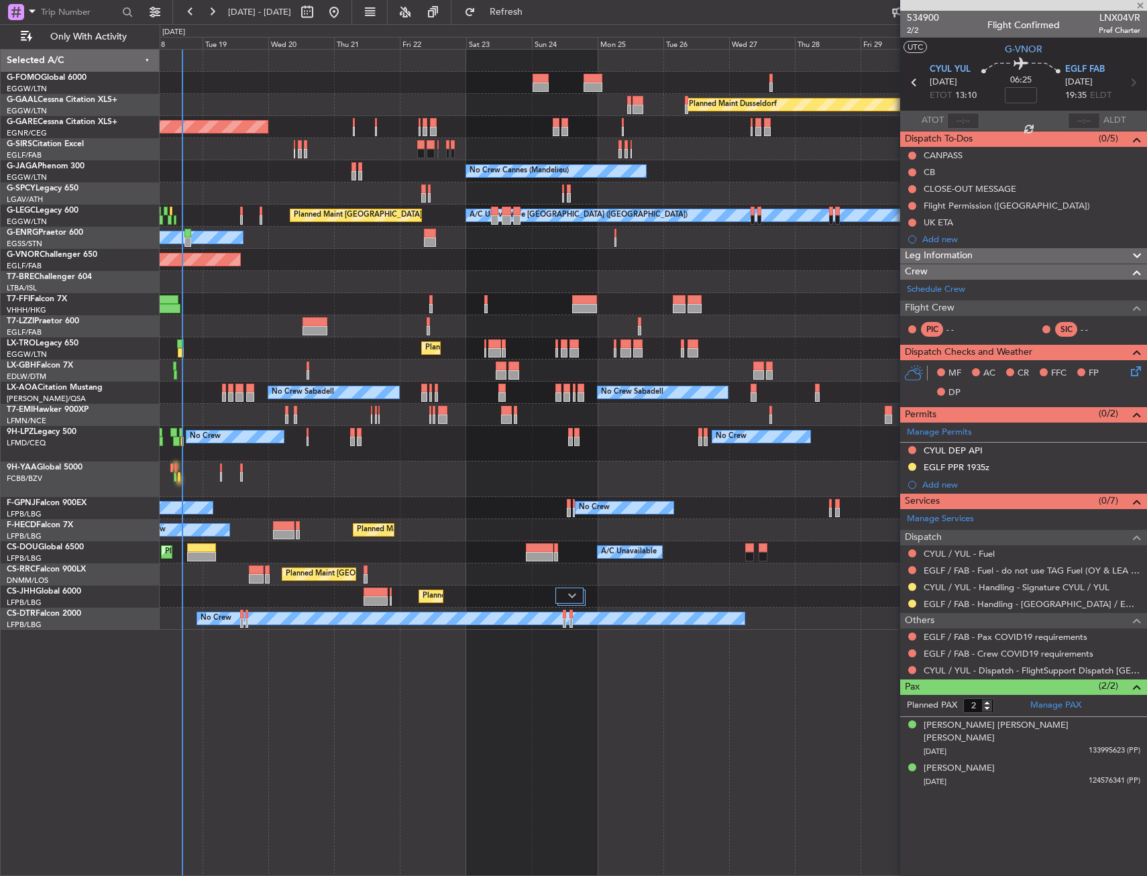
type input "0"
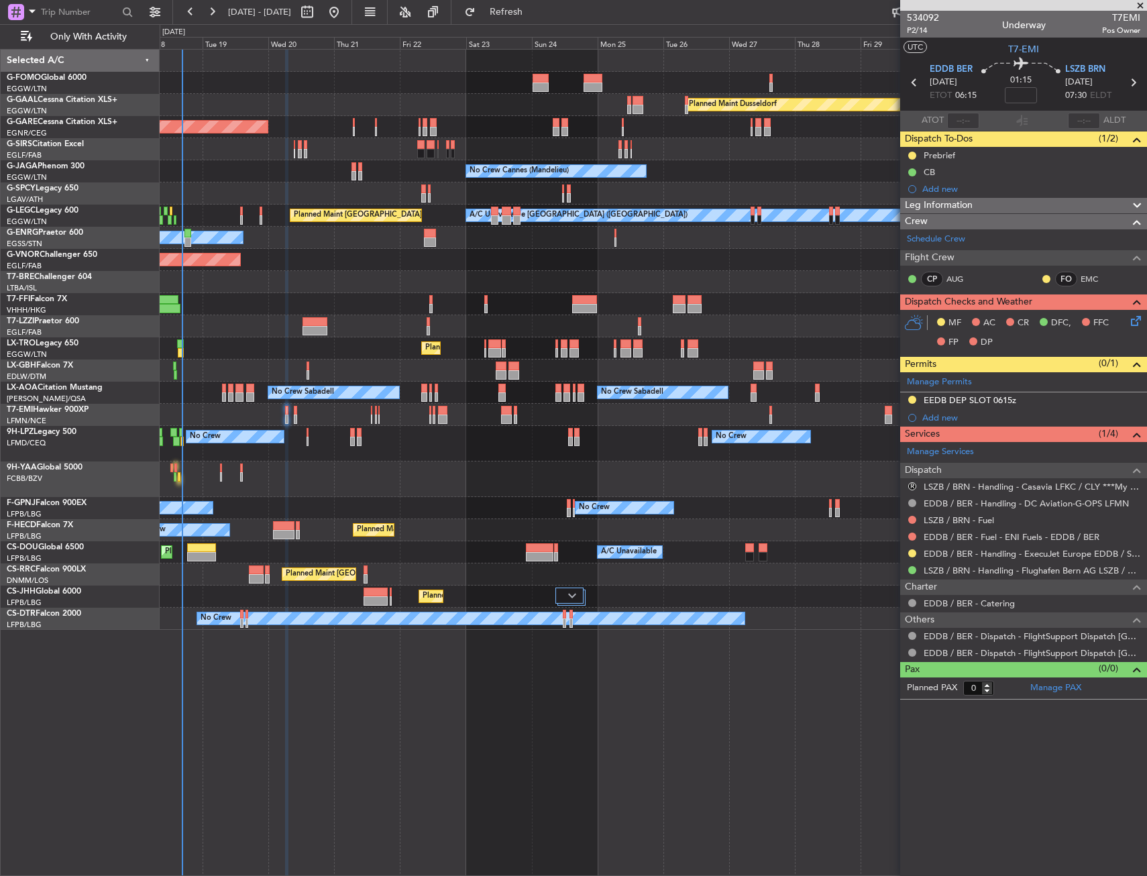
click at [912, 551] on button at bounding box center [912, 553] width 8 height 8
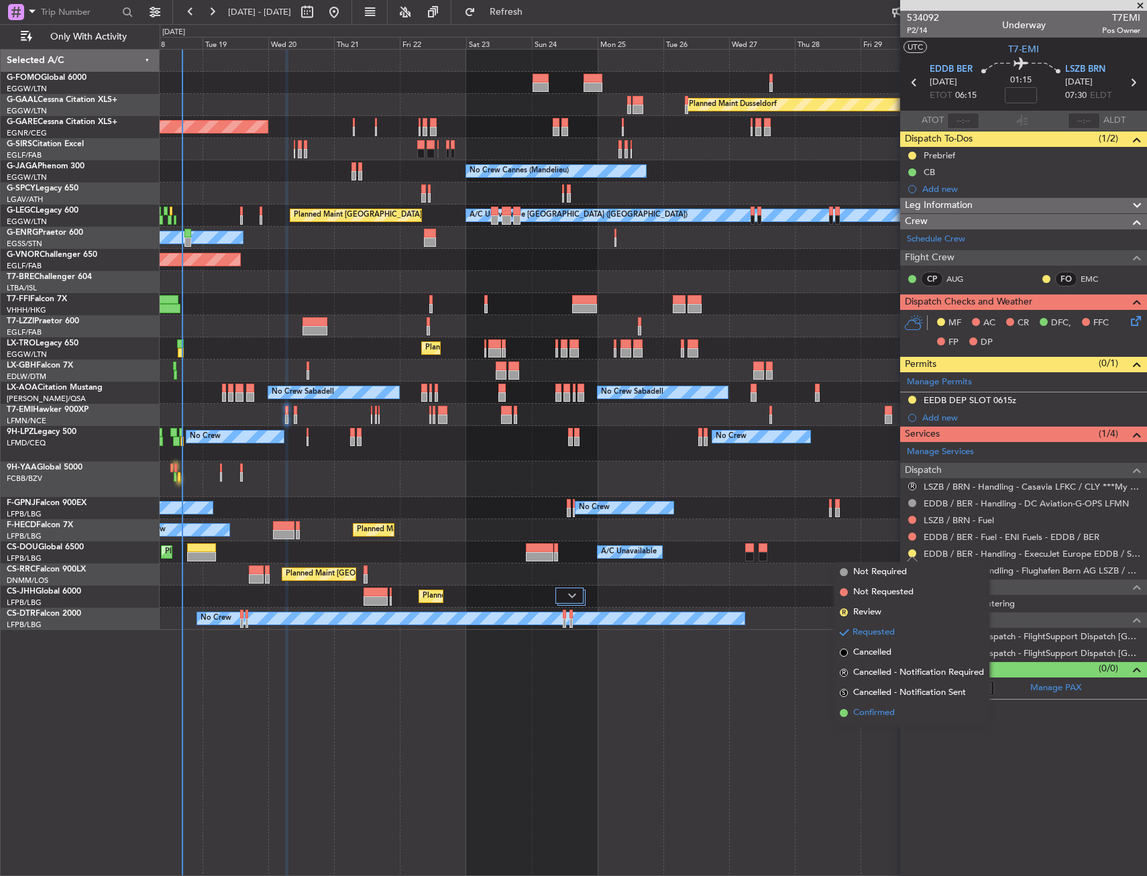
click at [870, 712] on span "Confirmed" at bounding box center [874, 712] width 42 height 13
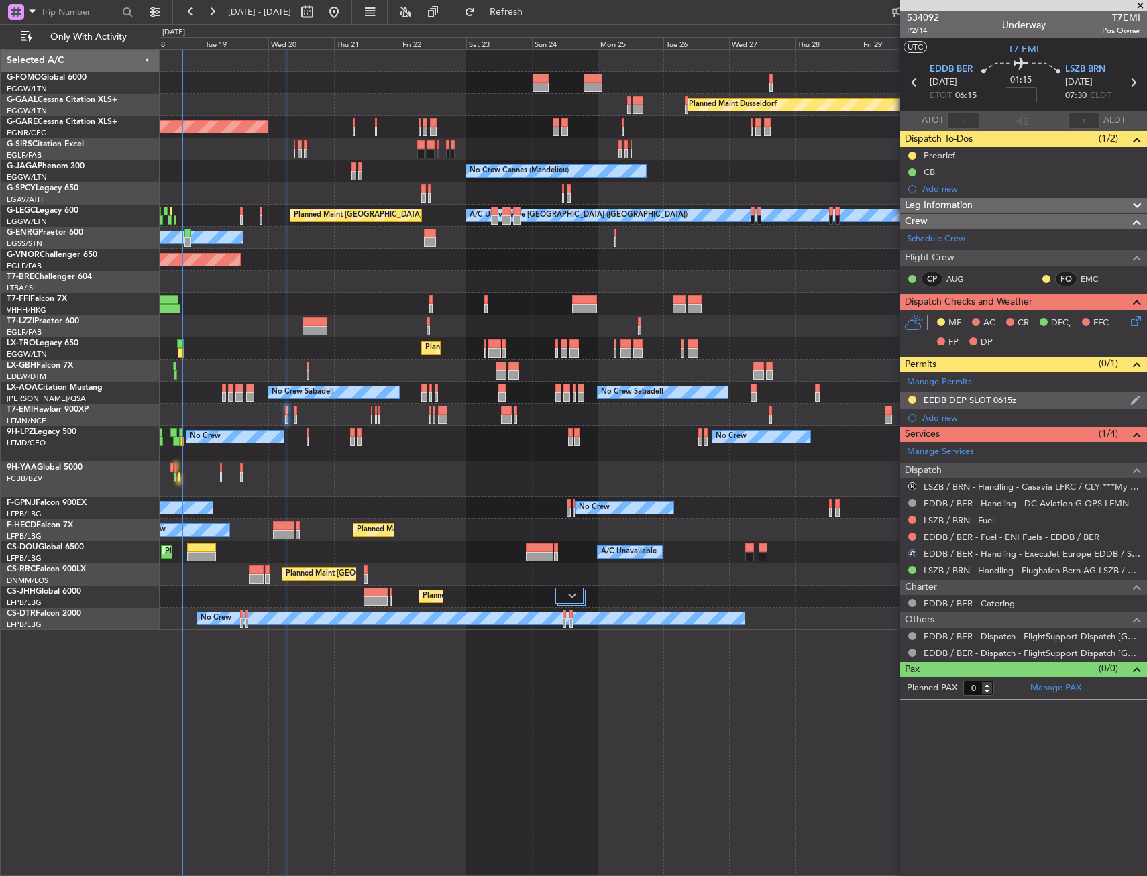
click at [1033, 402] on div "EEDB DEP SLOT 0615z" at bounding box center [1023, 400] width 247 height 17
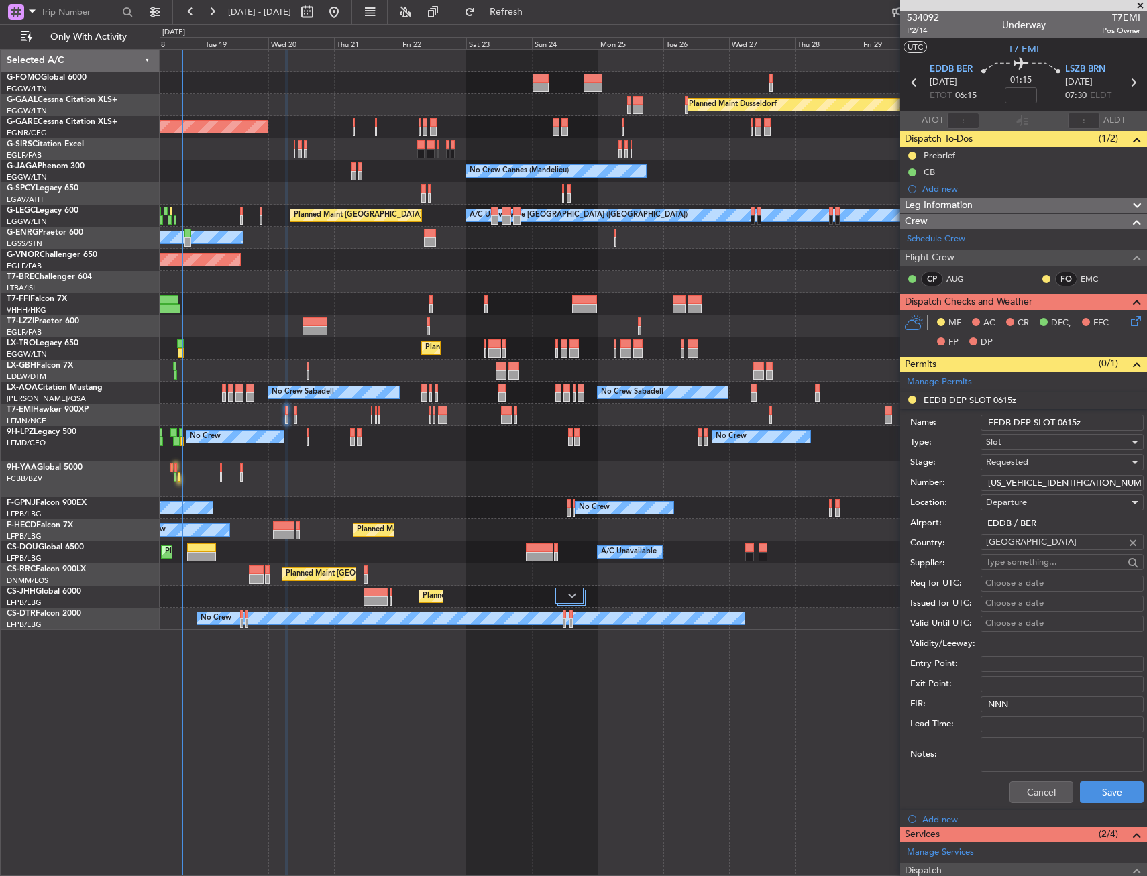
click at [1053, 475] on input "ASLEDDB2905254101" at bounding box center [1061, 483] width 163 height 16
click at [1055, 479] on input "ASLEDDB2905254101" at bounding box center [1061, 483] width 163 height 16
paste input "text"
type input "ASLEDDB2905254101"
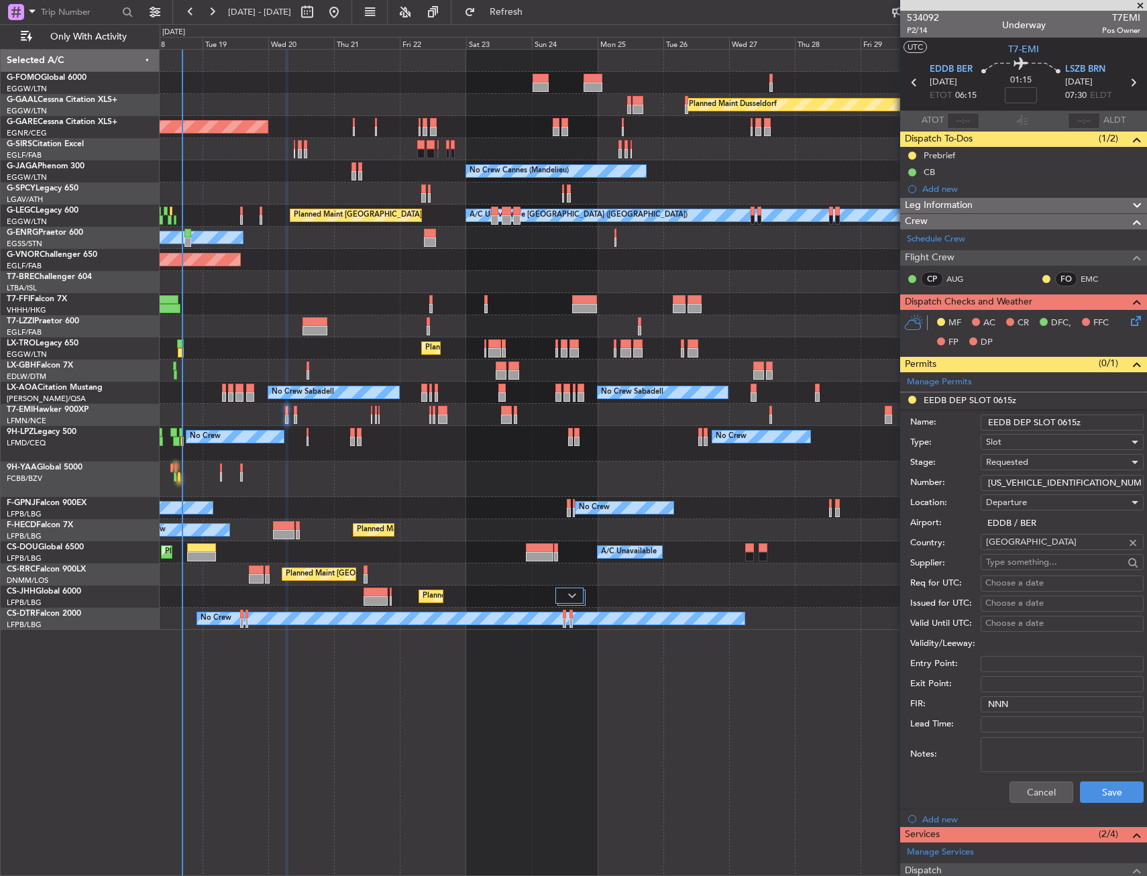
drag, startPoint x: 1055, startPoint y: 479, endPoint x: 1029, endPoint y: 463, distance: 30.1
click at [1029, 463] on div "Requested" at bounding box center [1057, 462] width 143 height 20
click at [1027, 555] on span "Received OK" at bounding box center [1056, 564] width 141 height 20
click at [1087, 786] on button "Save" at bounding box center [1112, 791] width 64 height 21
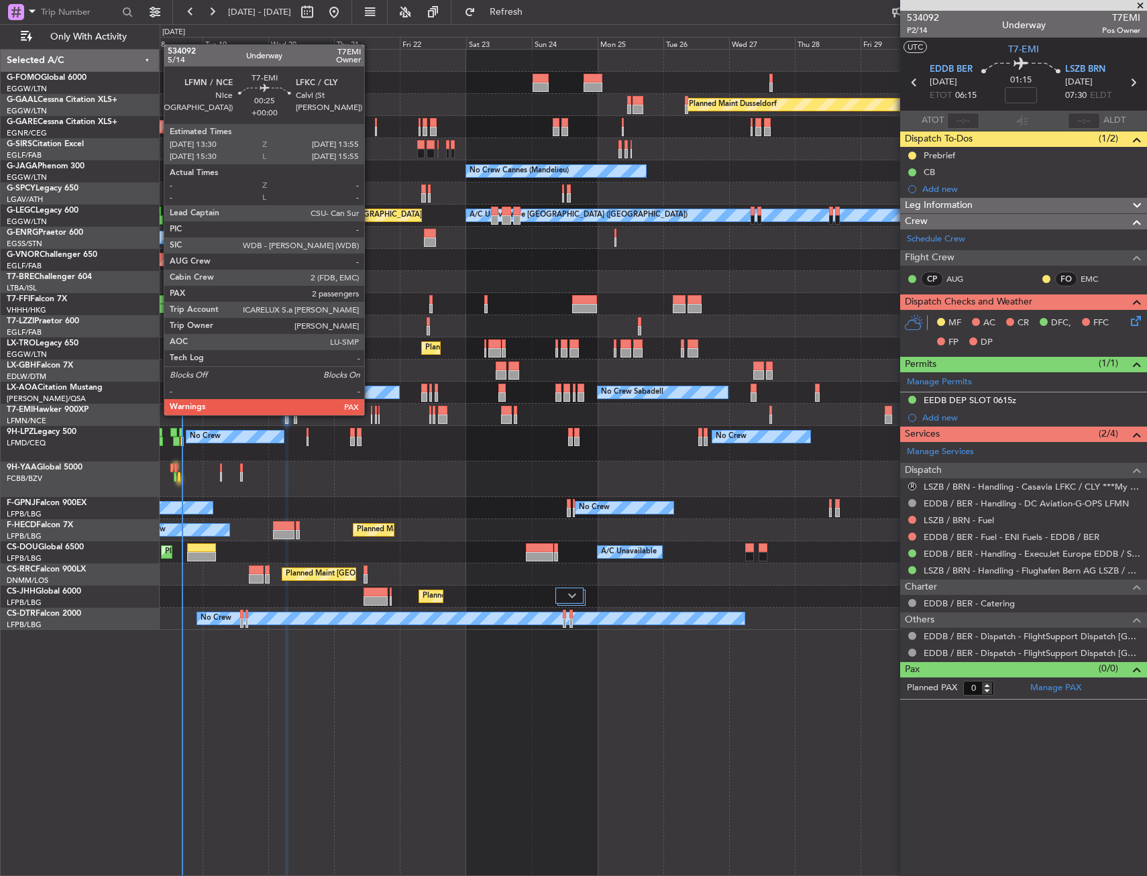
click at [371, 414] on div at bounding box center [371, 410] width 1 height 9
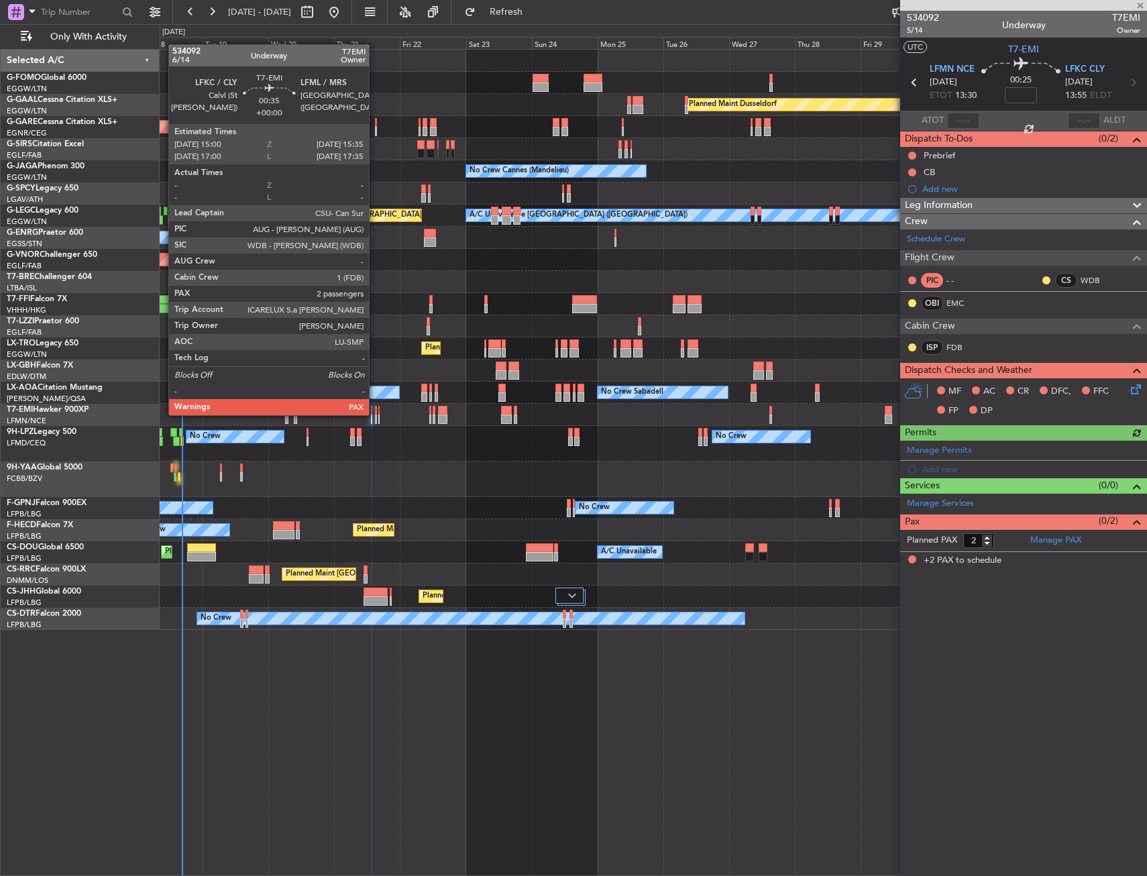
click at [375, 414] on div at bounding box center [376, 410] width 2 height 9
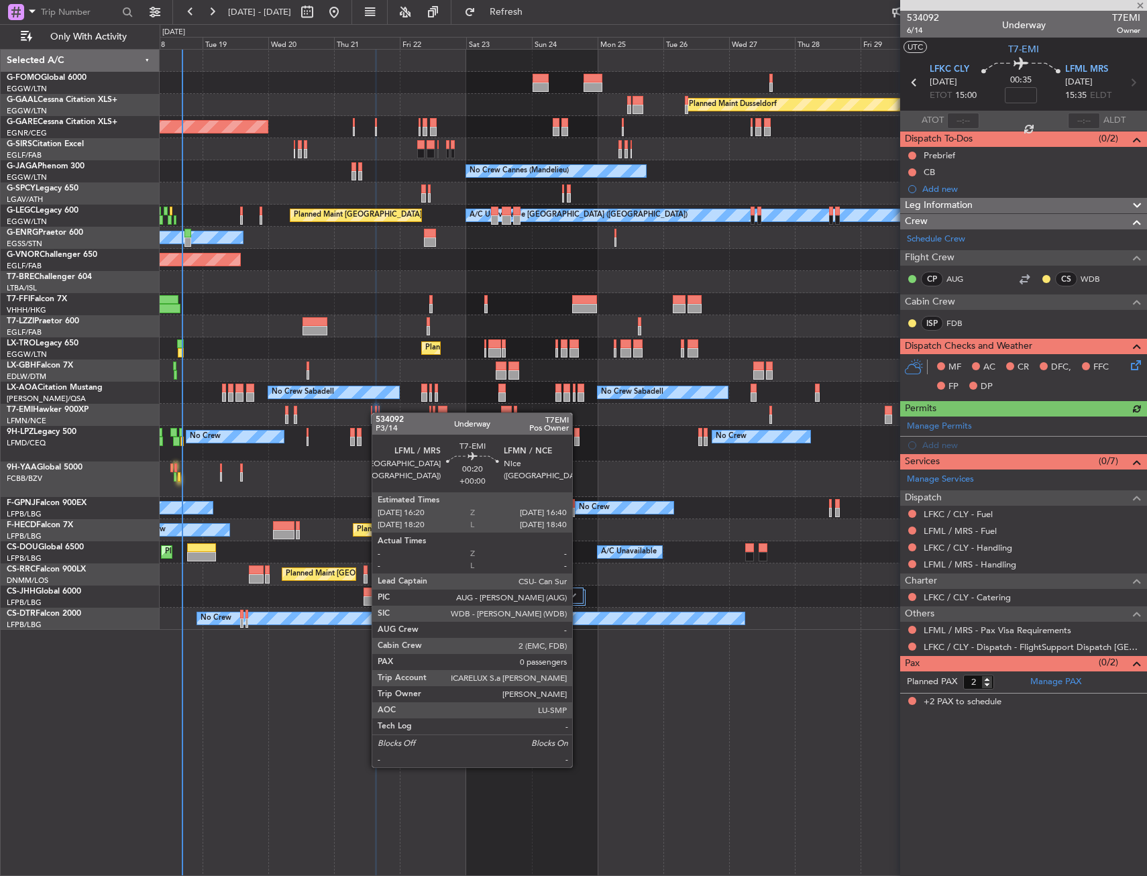
click at [378, 412] on div at bounding box center [378, 410] width 1 height 9
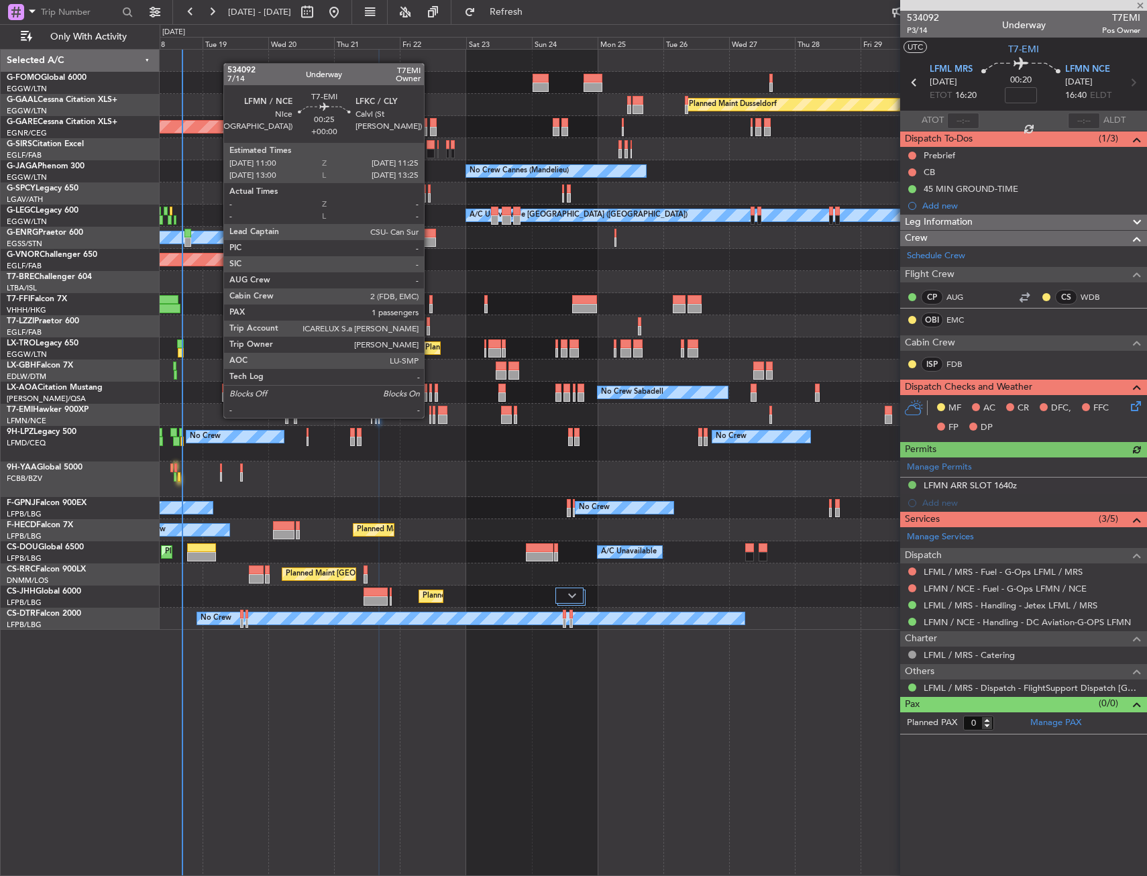
click at [430, 416] on div at bounding box center [429, 418] width 1 height 9
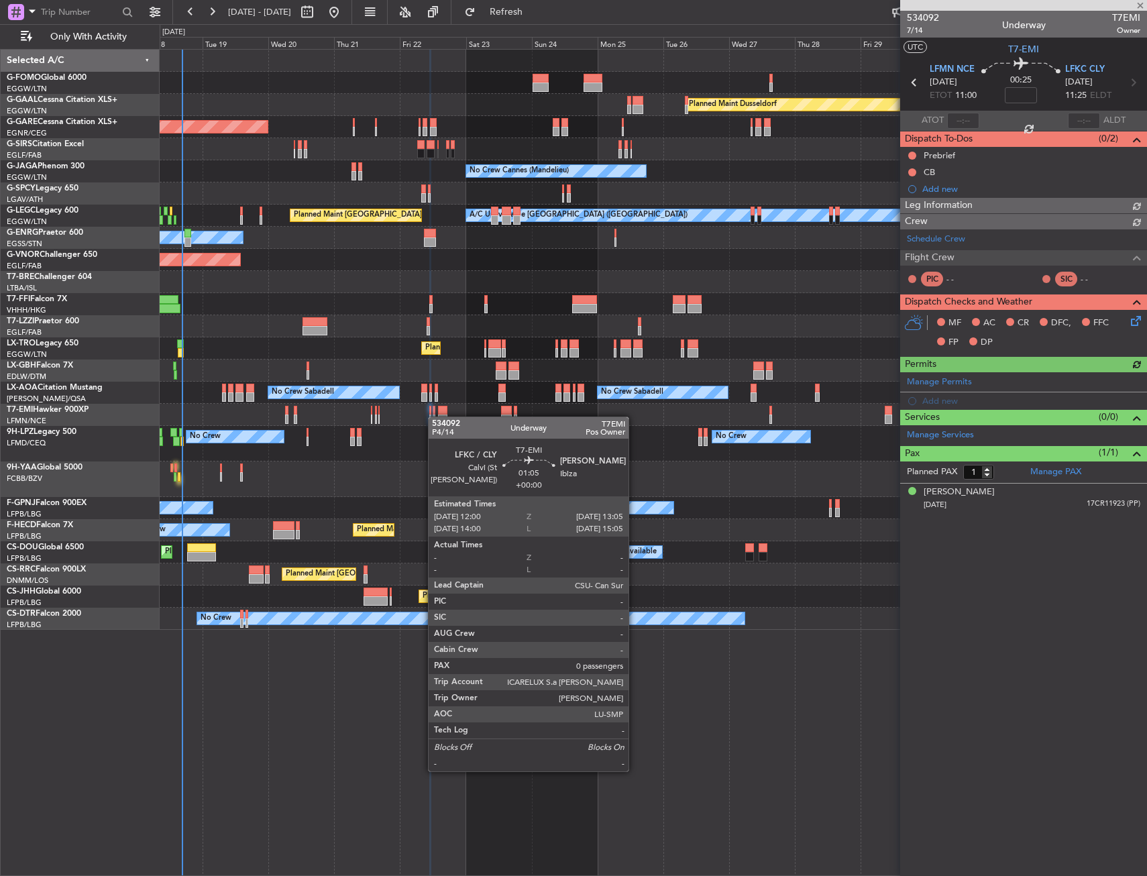
click at [435, 416] on div at bounding box center [434, 418] width 3 height 9
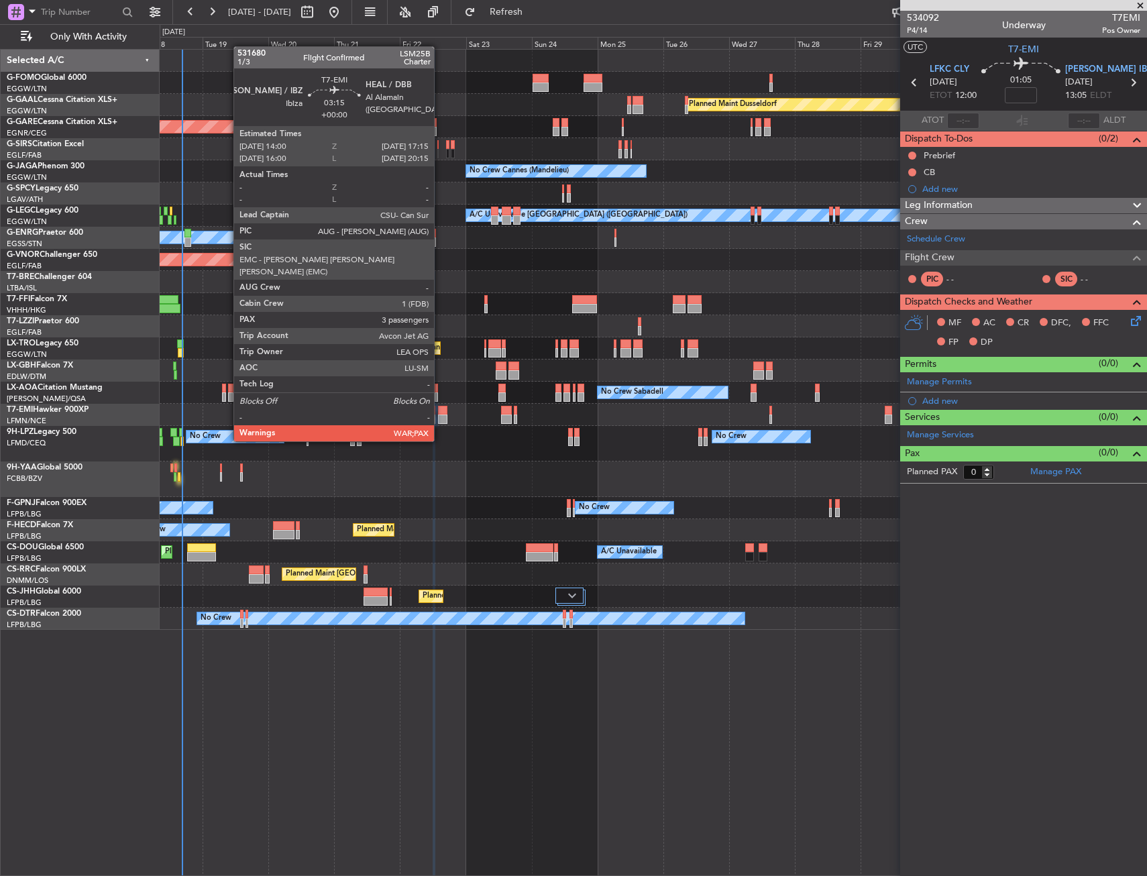
click at [440, 416] on div at bounding box center [442, 418] width 9 height 9
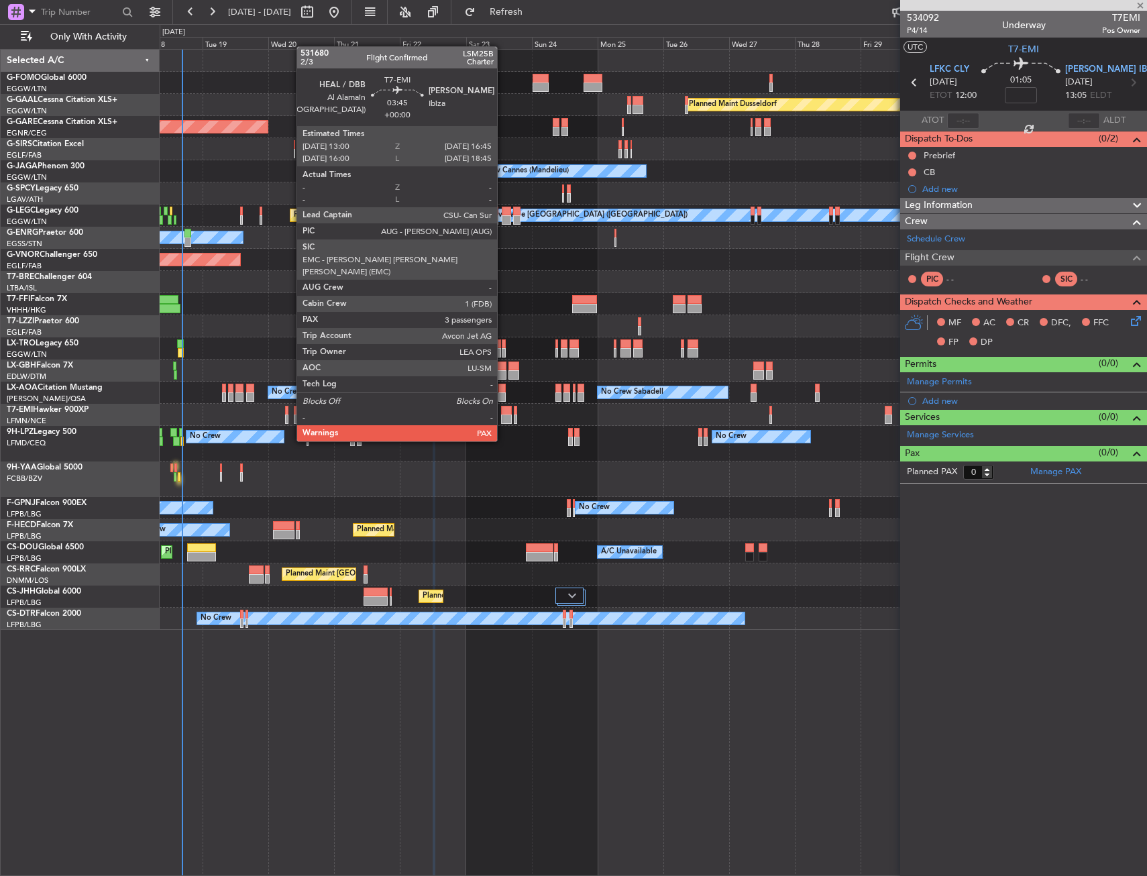
type input "3"
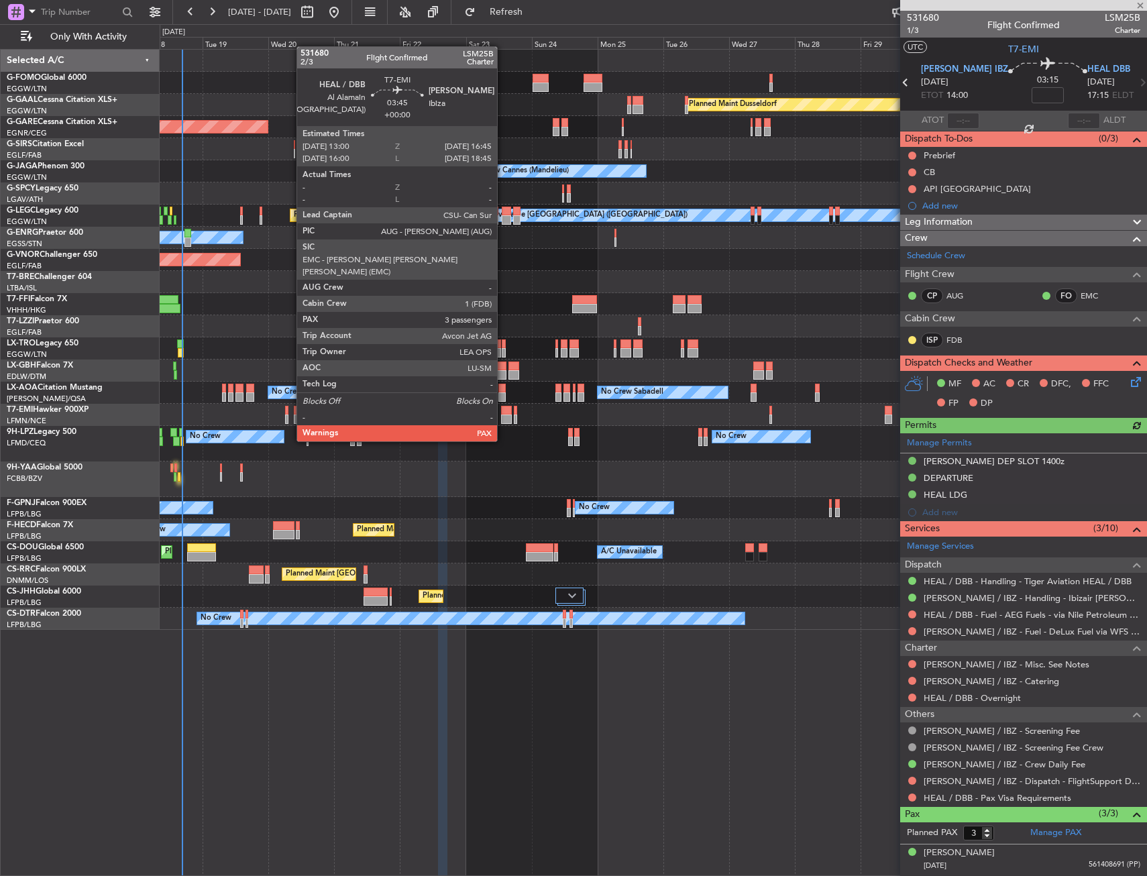
click at [503, 416] on div at bounding box center [506, 418] width 11 height 9
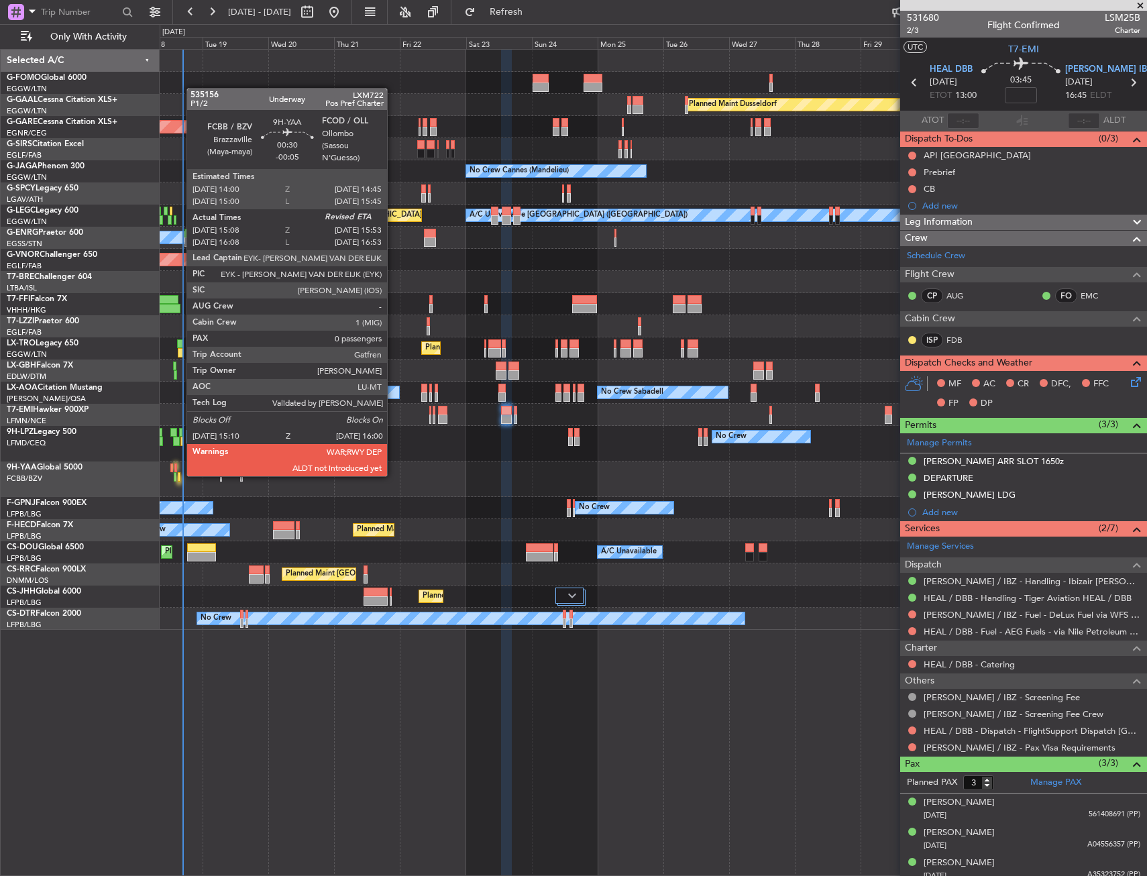
click at [180, 475] on div at bounding box center [179, 476] width 3 height 9
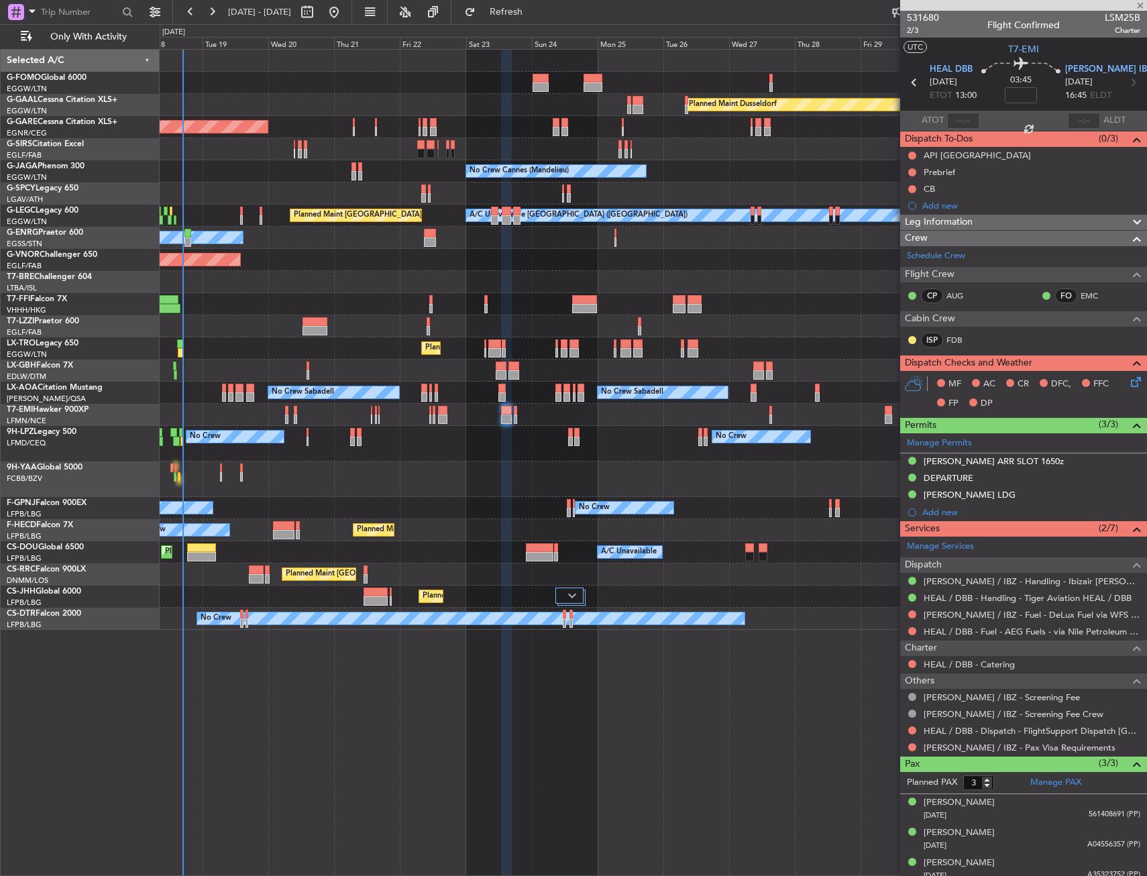
type input "-00:05"
type input "15:18"
type input "0"
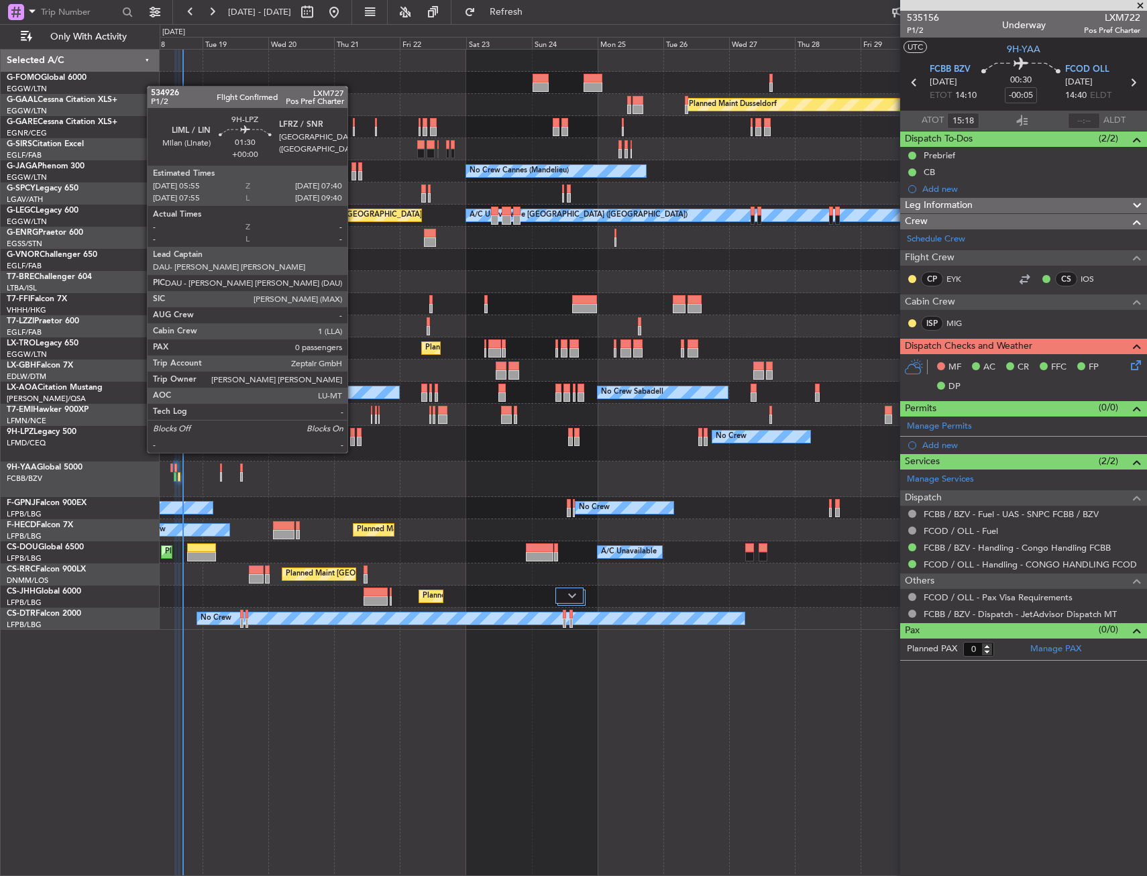
click at [353, 439] on div at bounding box center [352, 441] width 5 height 9
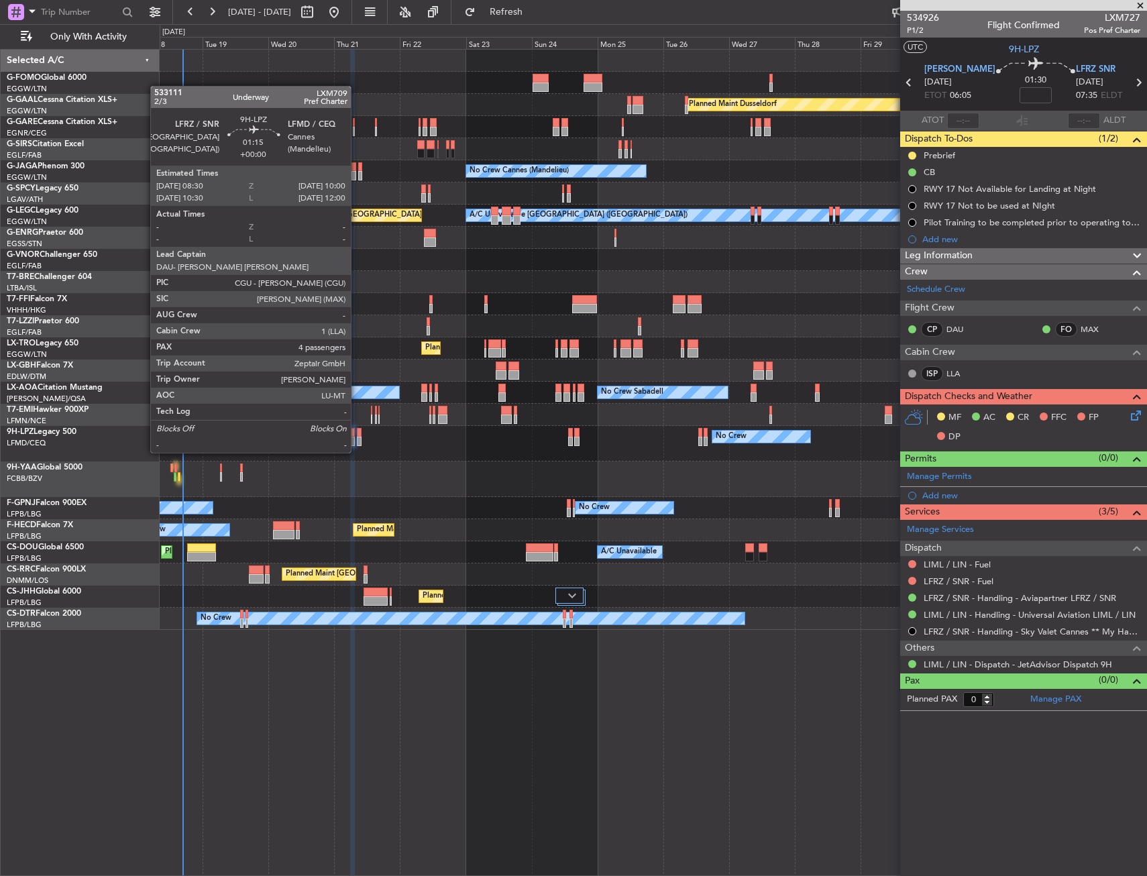
click at [357, 439] on div at bounding box center [359, 441] width 5 height 9
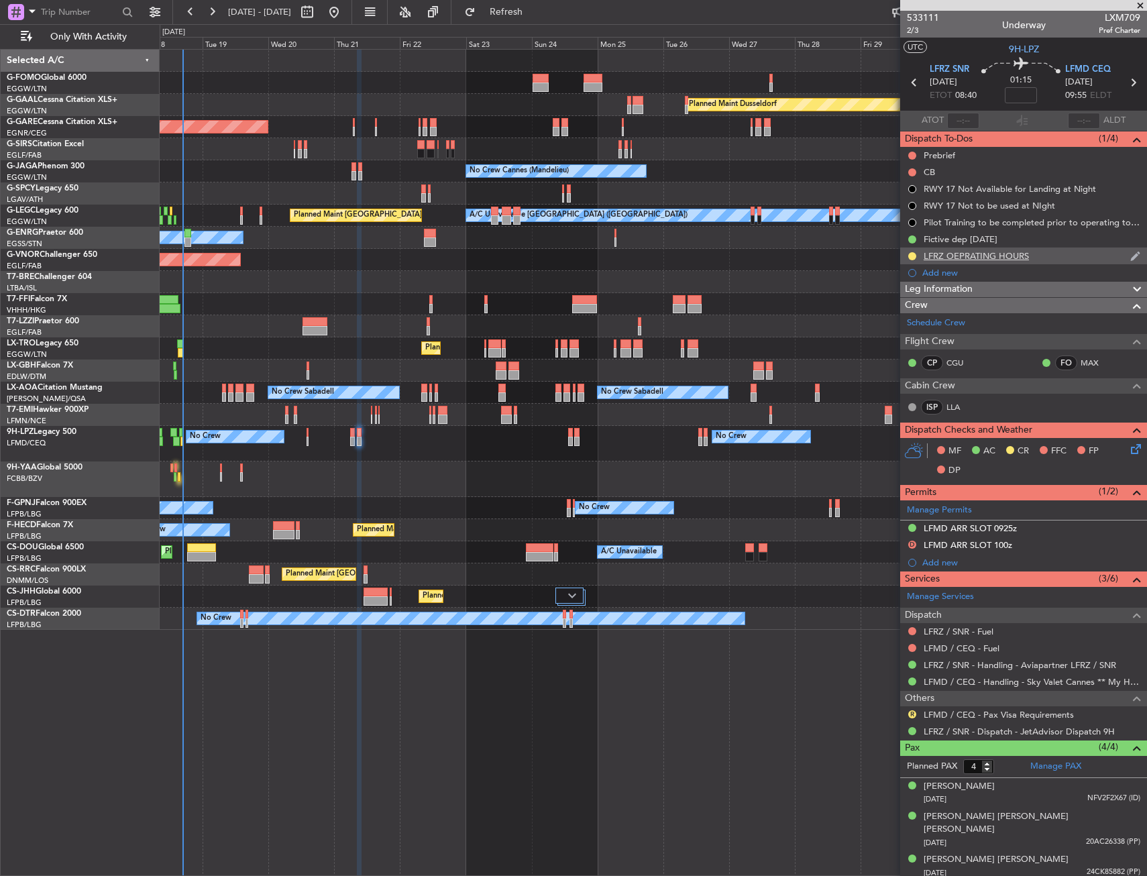
click at [1074, 253] on div "LFRZ OEPRATING HOURS" at bounding box center [1023, 255] width 247 height 17
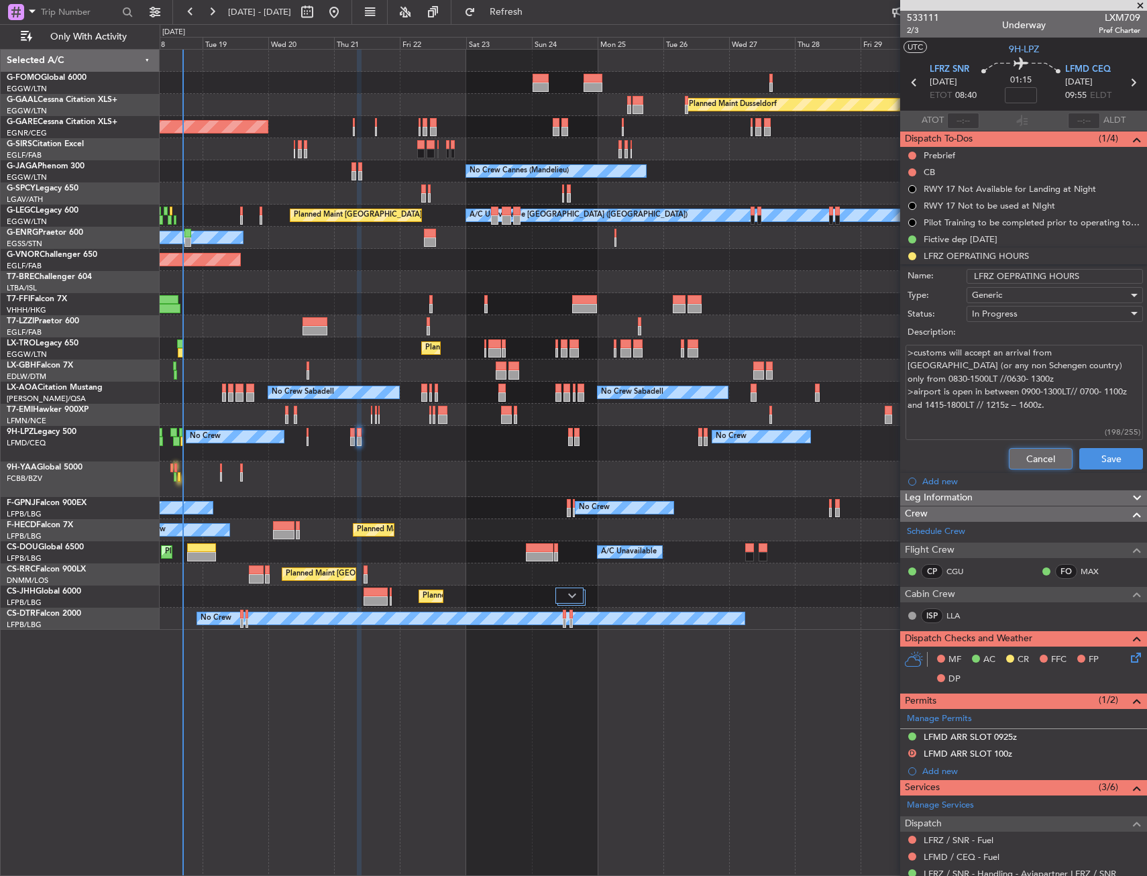
click at [1029, 462] on button "Cancel" at bounding box center [1041, 458] width 64 height 21
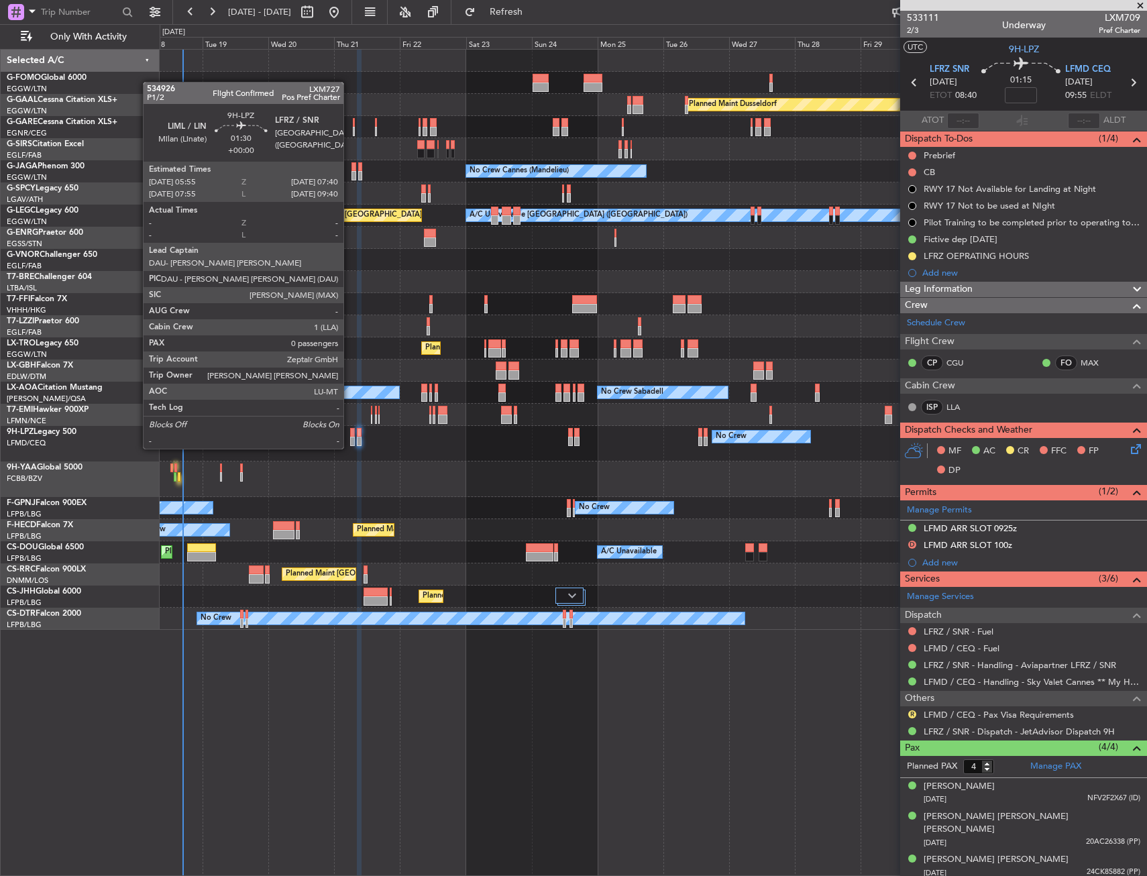
click at [350, 435] on div at bounding box center [352, 432] width 5 height 9
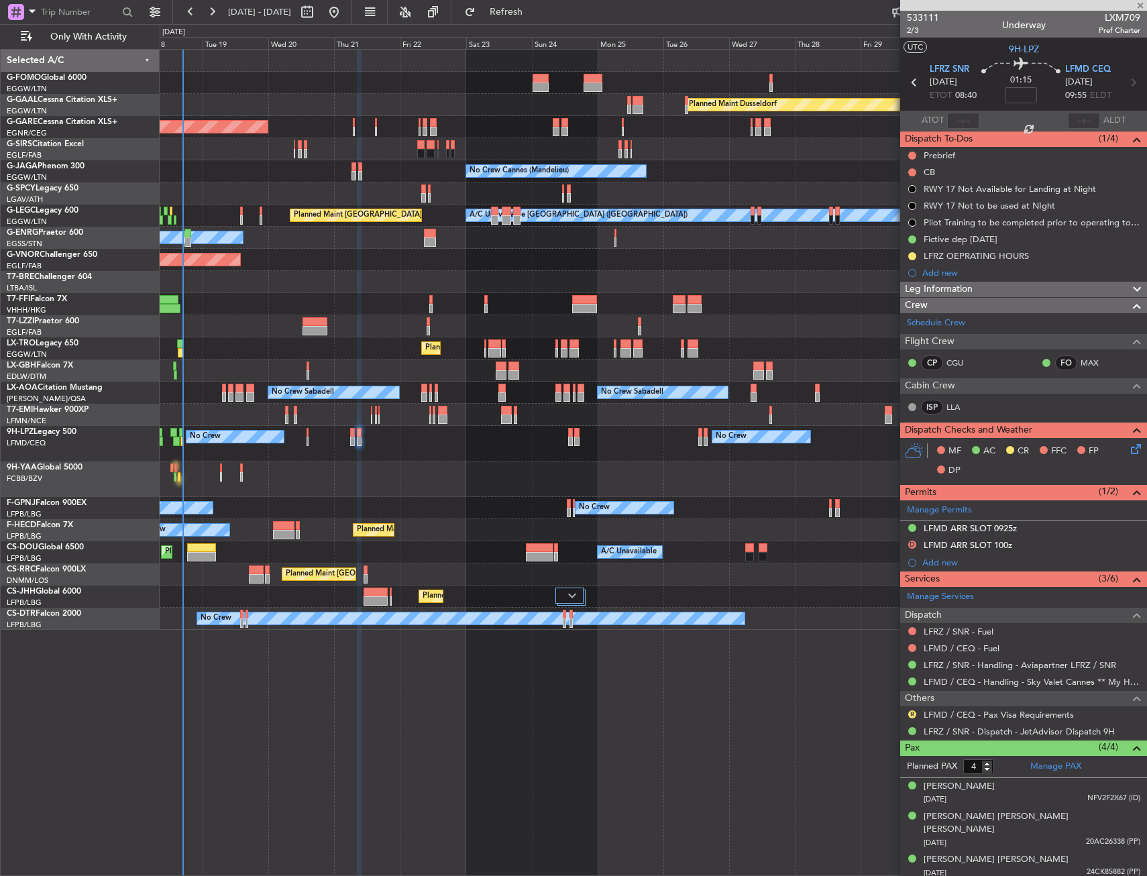
type input "0"
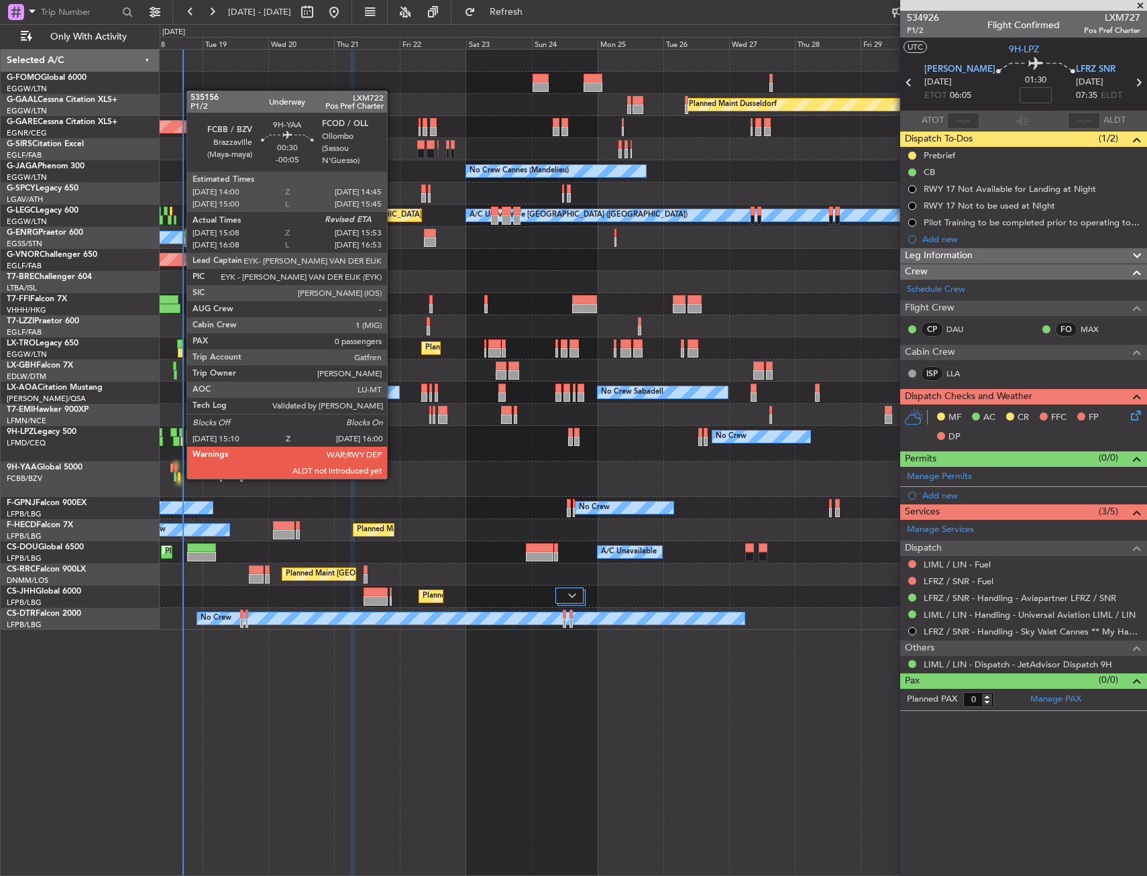
click at [180, 477] on div at bounding box center [179, 476] width 3 height 9
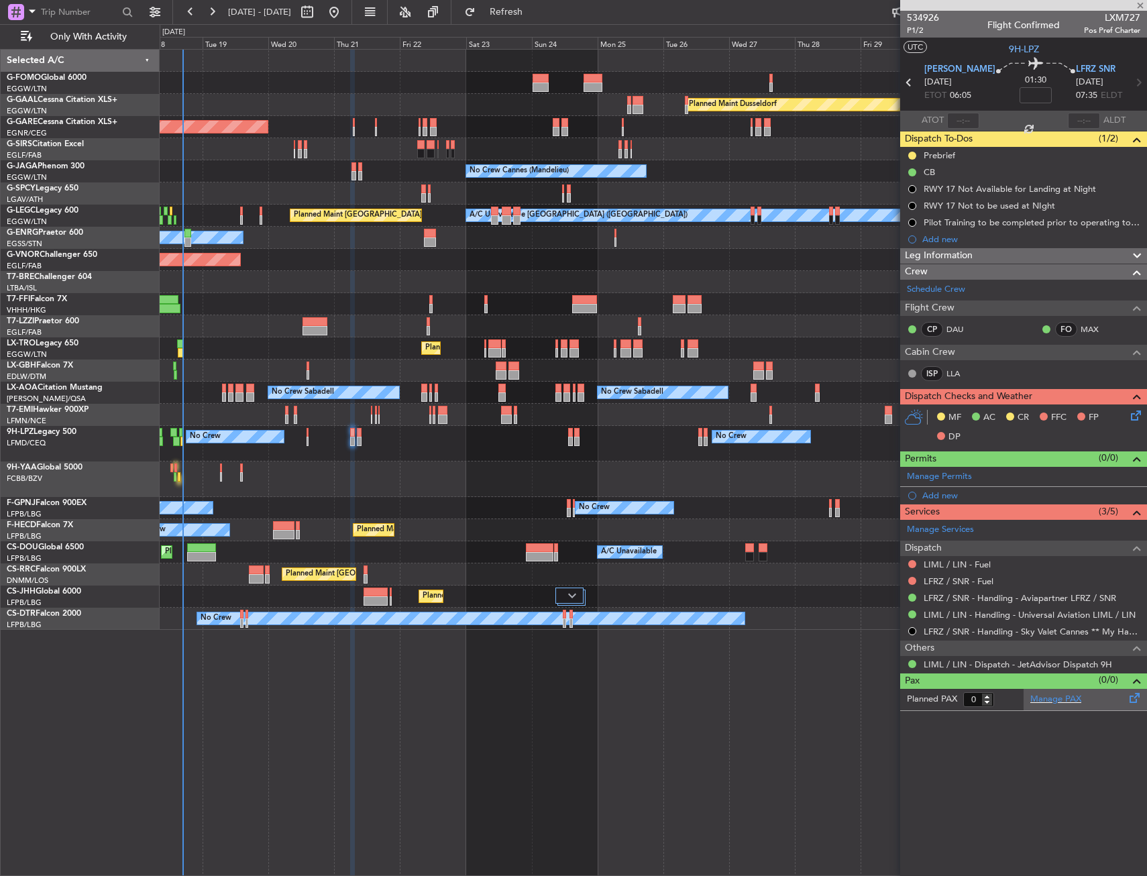
type input "-00:05"
type input "15:18"
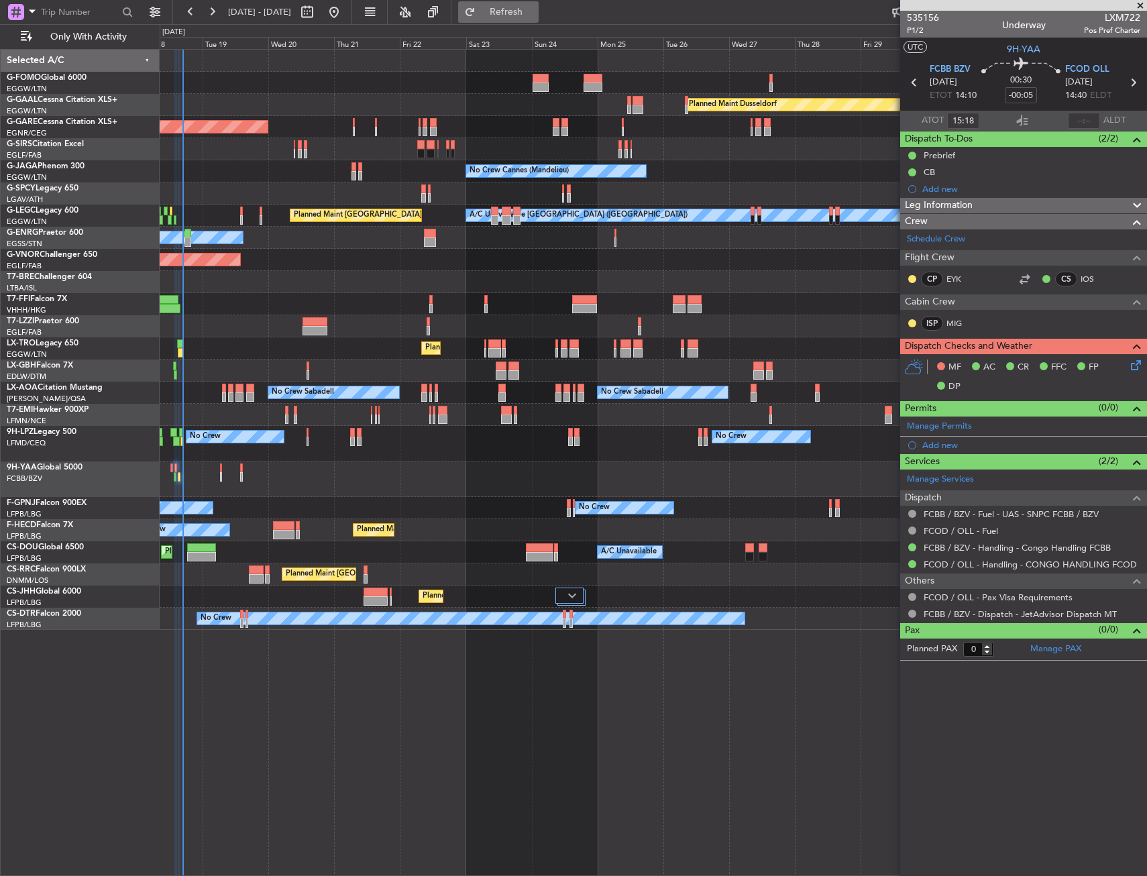
click at [545, 21] on fb-refresh-button "Refresh" at bounding box center [498, 12] width 94 height 24
click at [539, 20] on button "Refresh" at bounding box center [498, 11] width 80 height 21
type input "15:53"
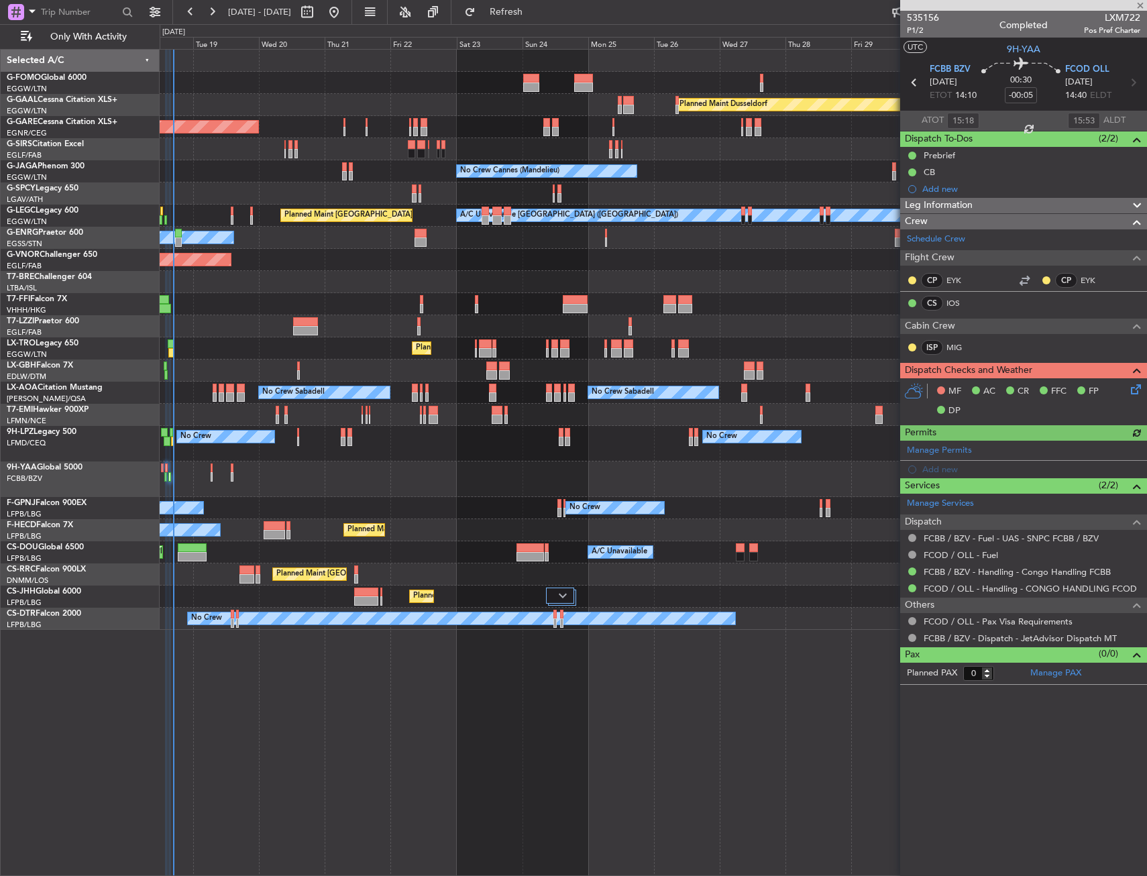
click at [347, 464] on div at bounding box center [653, 479] width 986 height 36
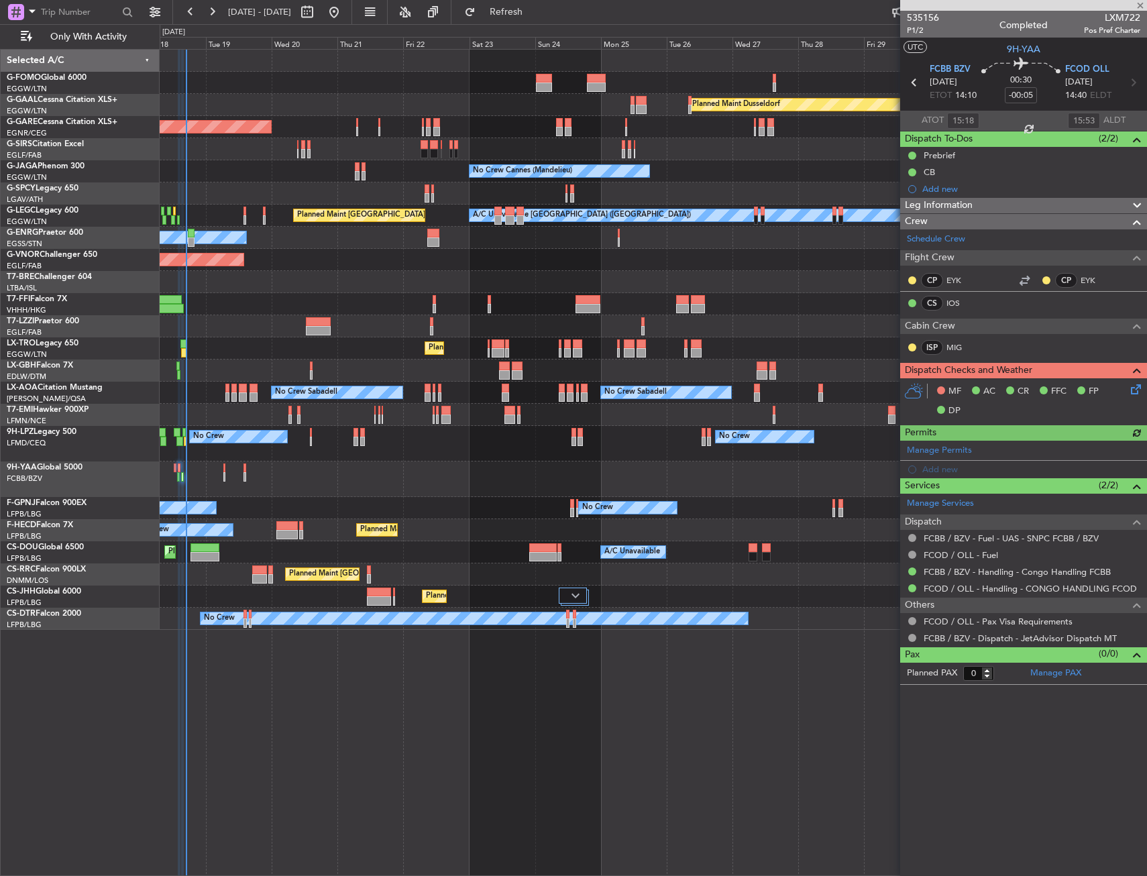
click at [363, 464] on div at bounding box center [653, 479] width 986 height 36
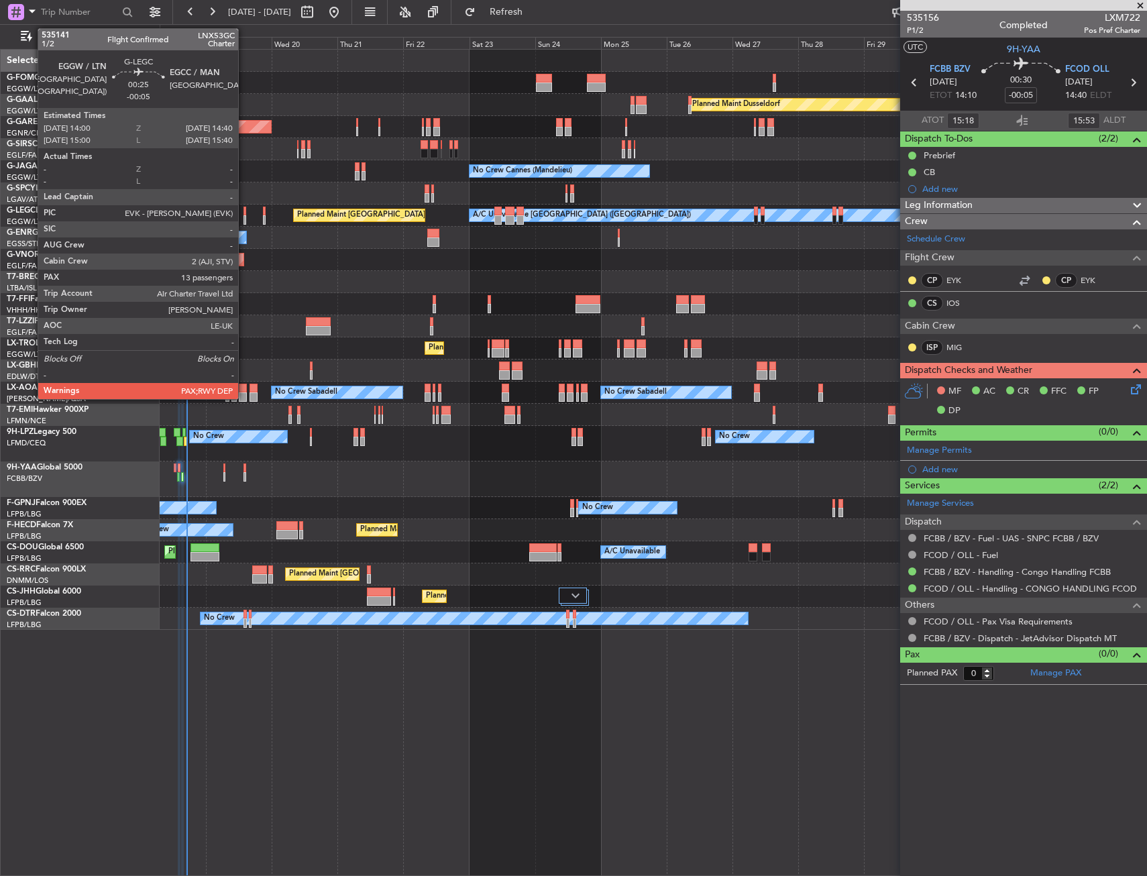
click at [244, 215] on div at bounding box center [244, 211] width 2 height 9
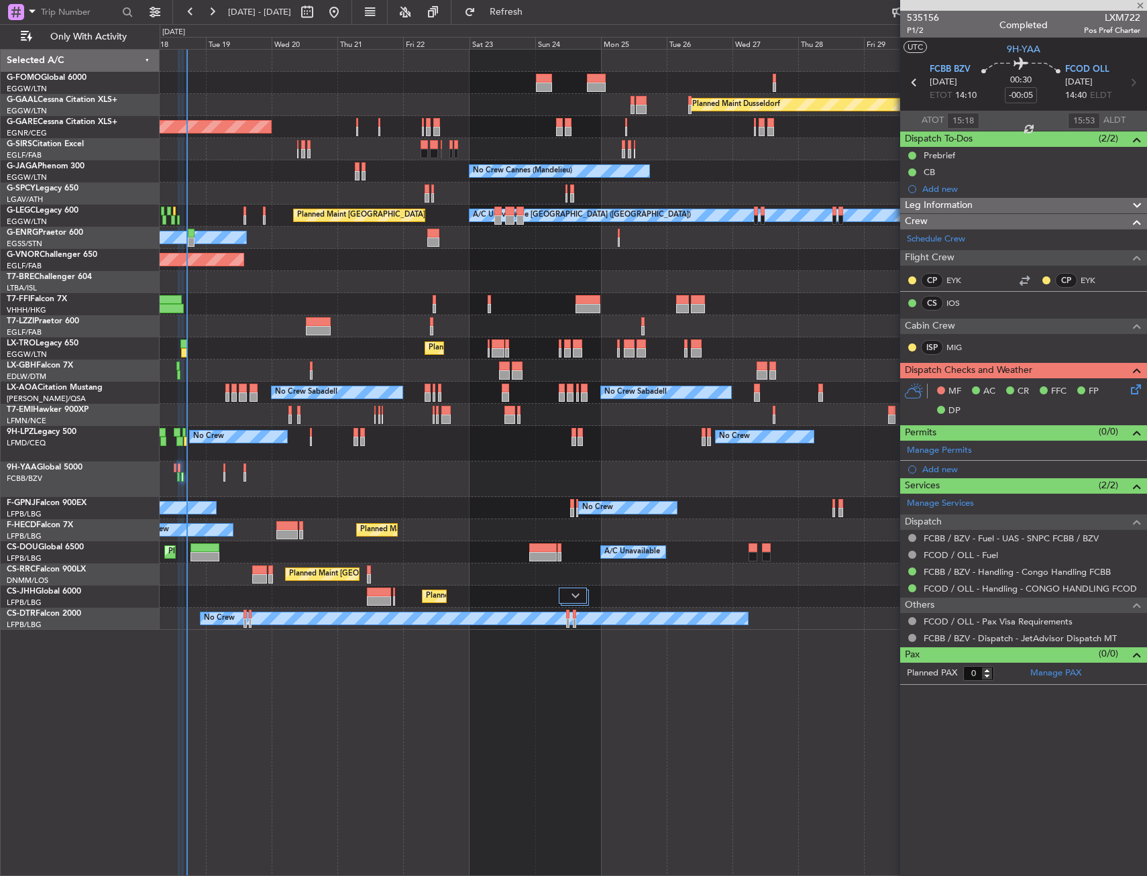
type input "13"
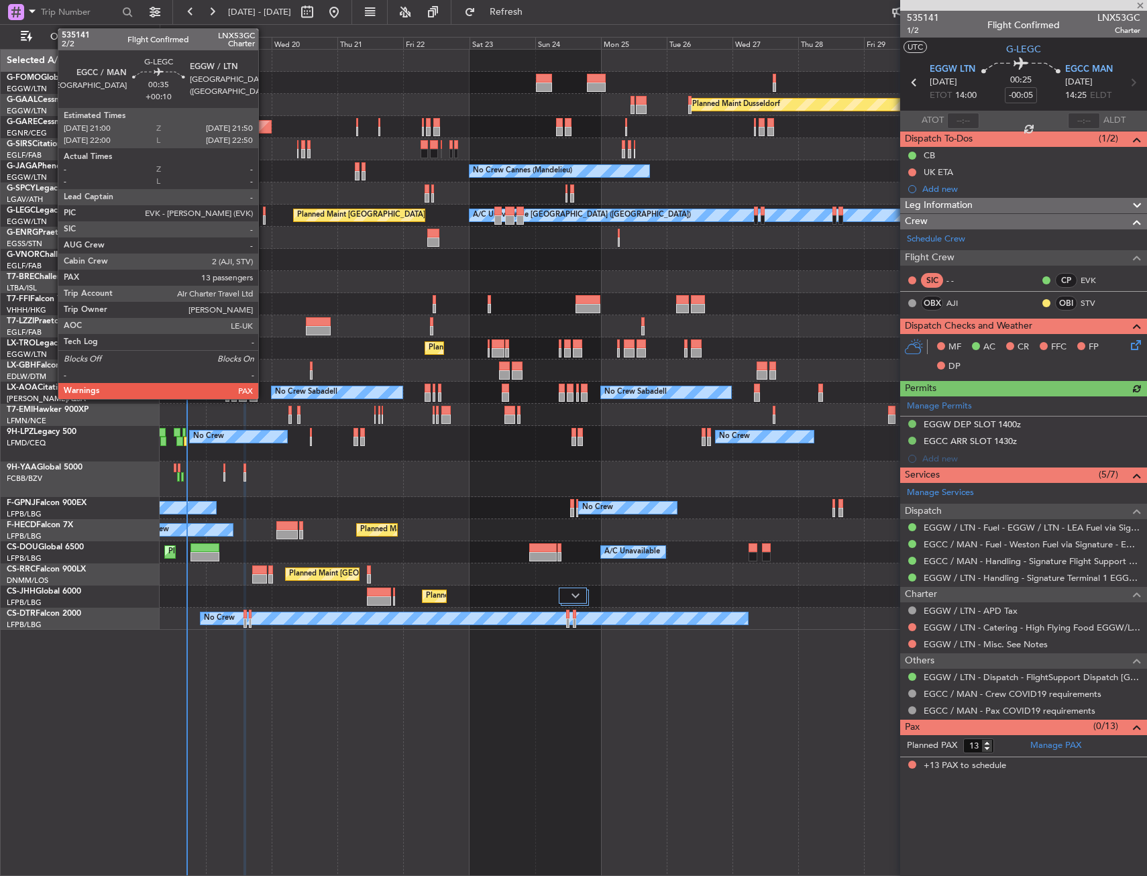
click at [264, 215] on div at bounding box center [264, 219] width 3 height 9
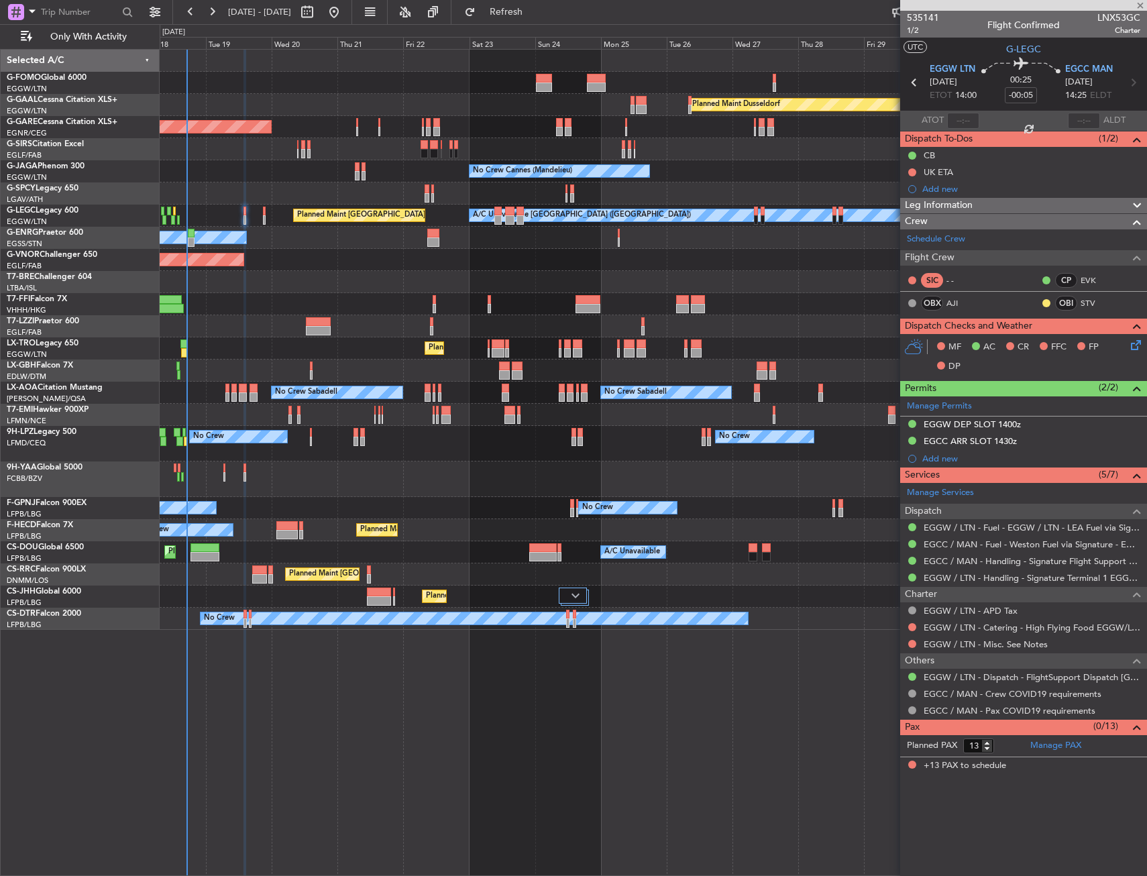
type input "+00:10"
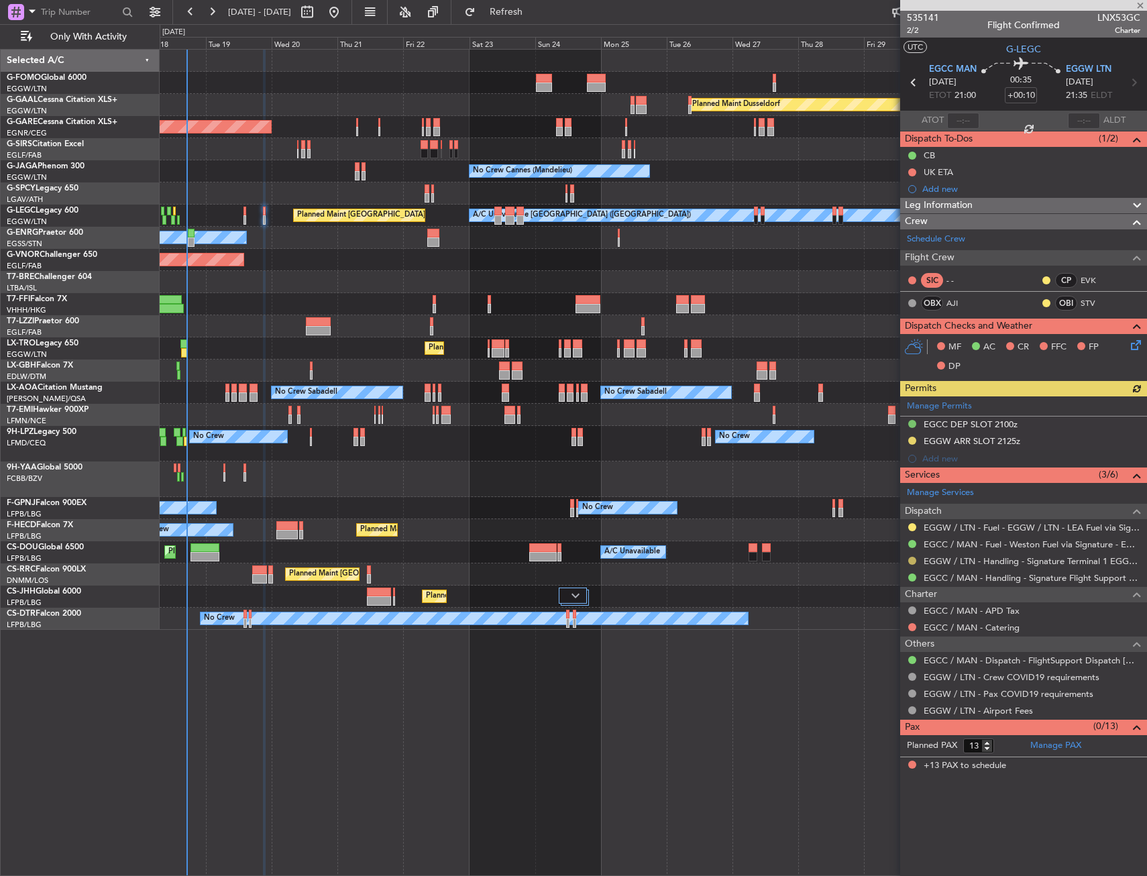
click at [912, 561] on button at bounding box center [912, 561] width 8 height 8
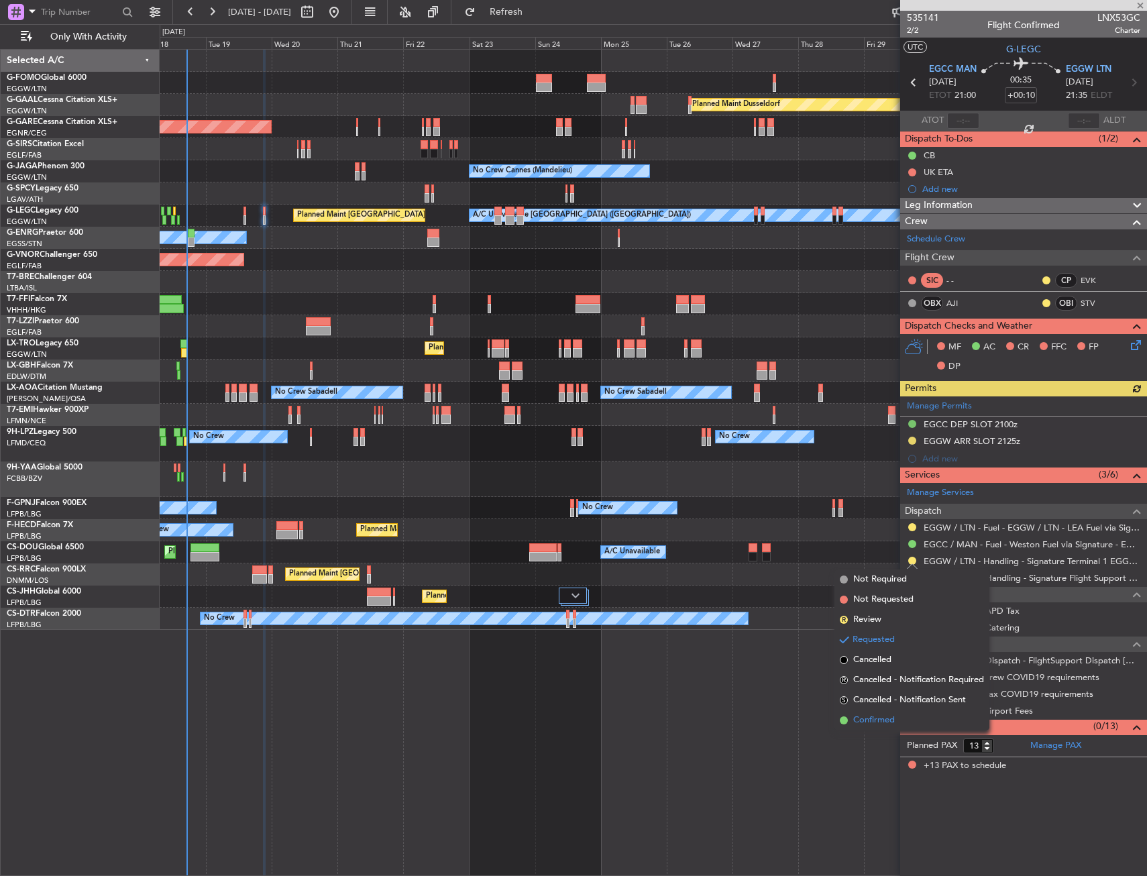
click at [868, 722] on span "Confirmed" at bounding box center [874, 720] width 42 height 13
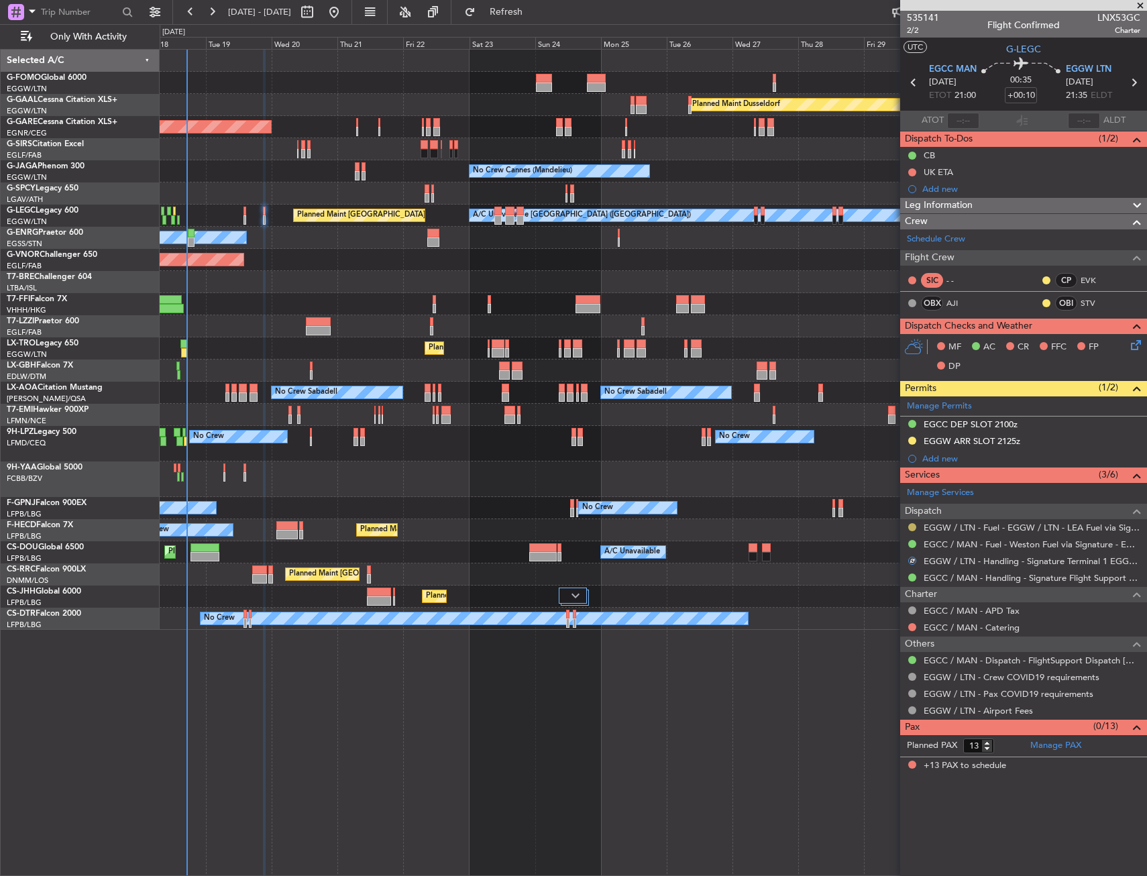
click at [911, 524] on button at bounding box center [912, 527] width 8 height 8
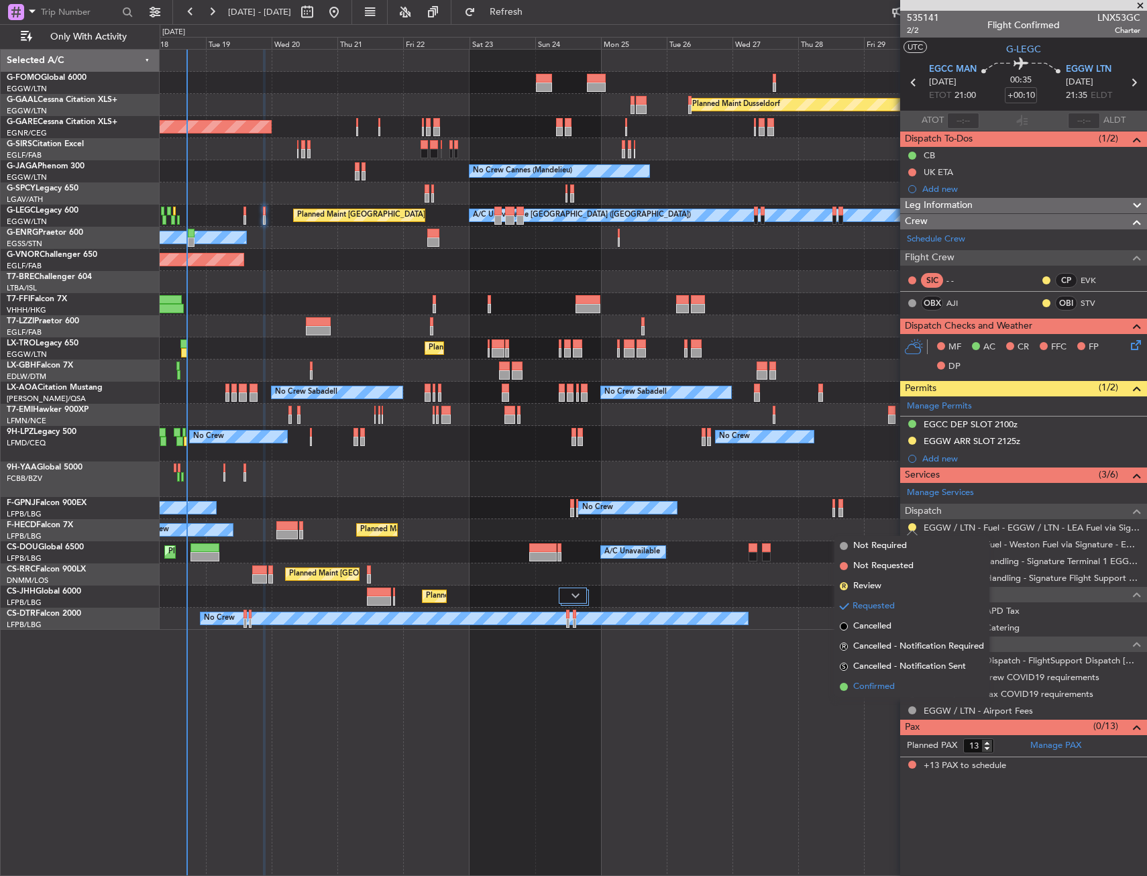
click at [862, 688] on span "Confirmed" at bounding box center [874, 686] width 42 height 13
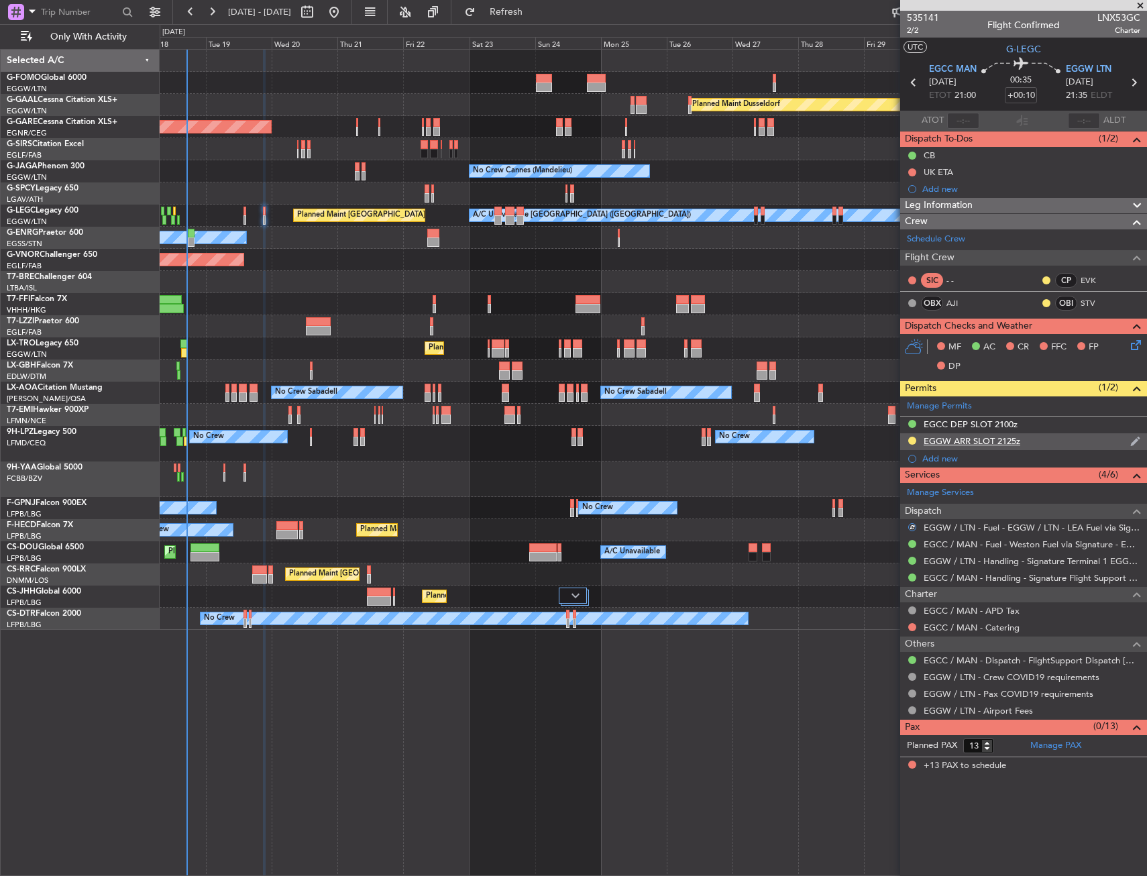
click at [1061, 442] on div "EGGW ARR SLOT 2125z" at bounding box center [1023, 441] width 247 height 17
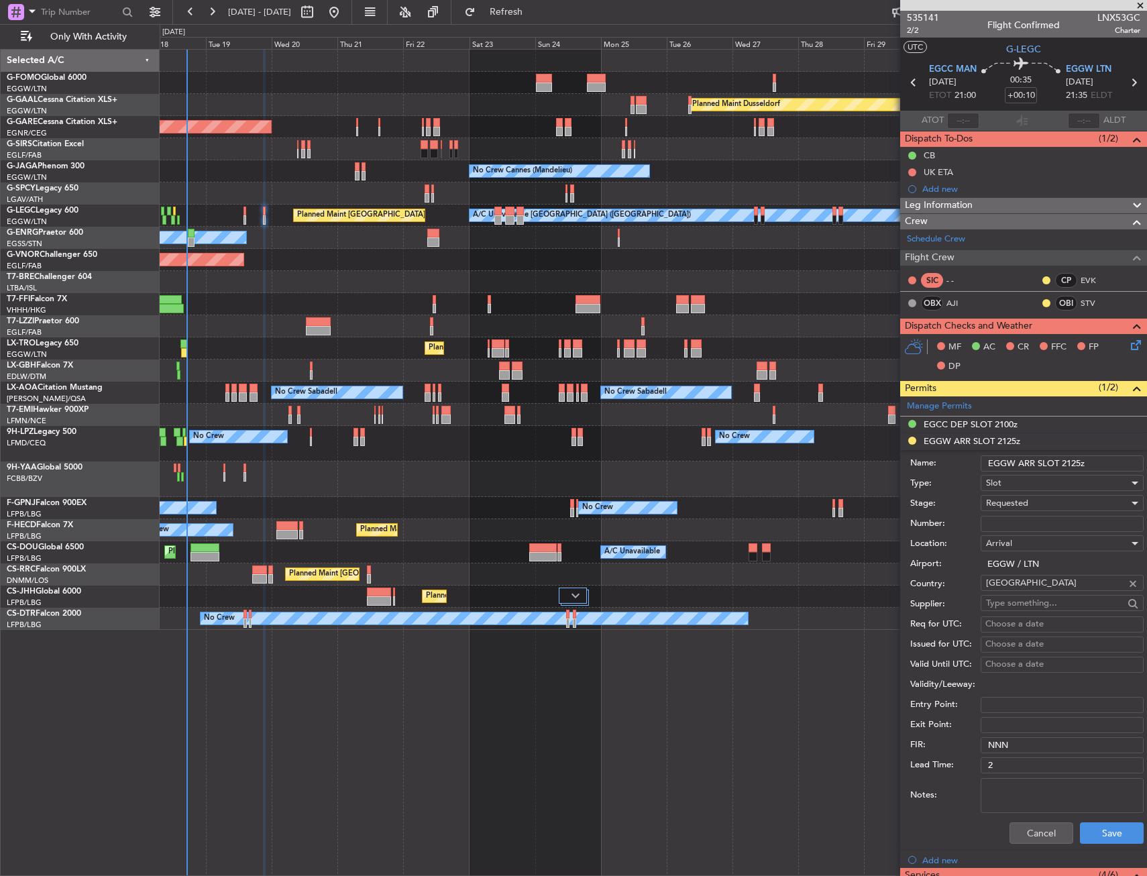
click at [1081, 461] on input "EGGW ARR SLOT 2125z" at bounding box center [1061, 463] width 163 height 16
type input "EGGW ARR SLOT 2140z"
click at [1014, 503] on span "Requested" at bounding box center [1007, 503] width 42 height 12
click at [1012, 606] on span "Received OK" at bounding box center [1056, 605] width 141 height 20
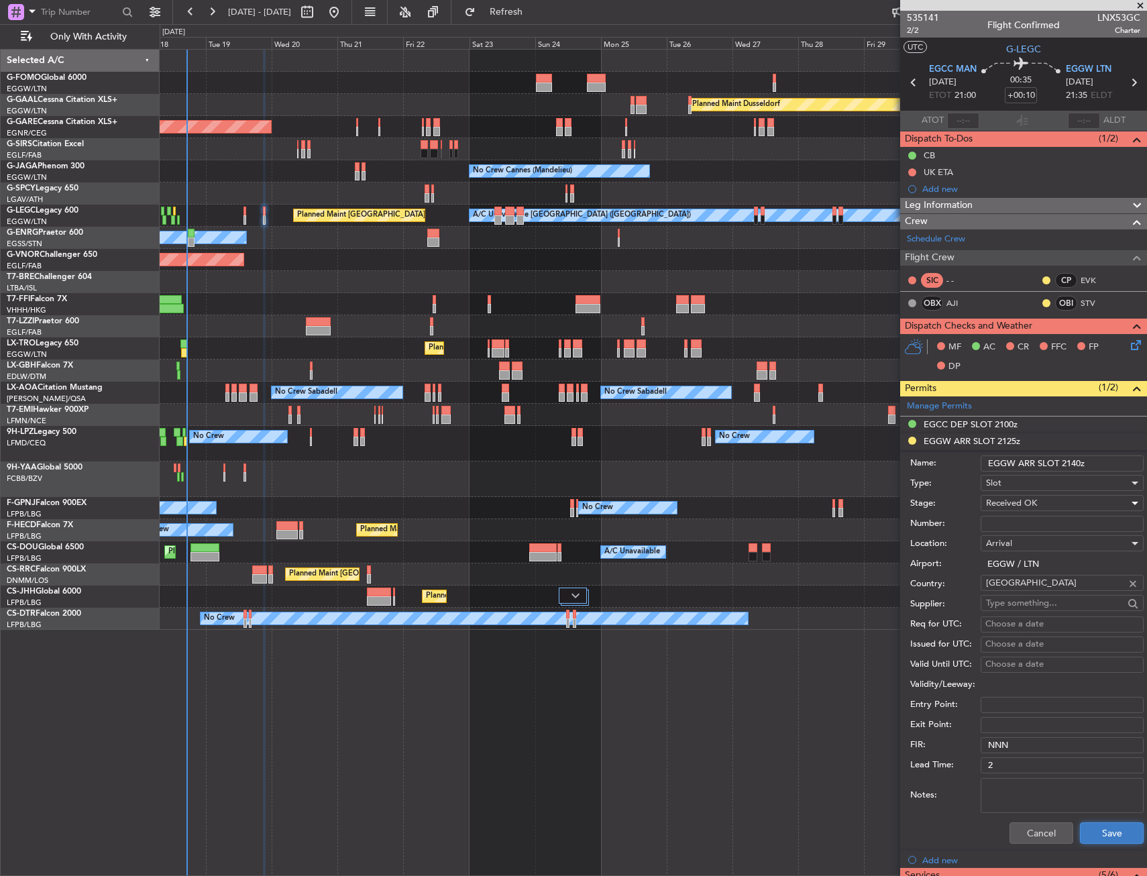
click at [1104, 836] on button "Save" at bounding box center [1112, 832] width 64 height 21
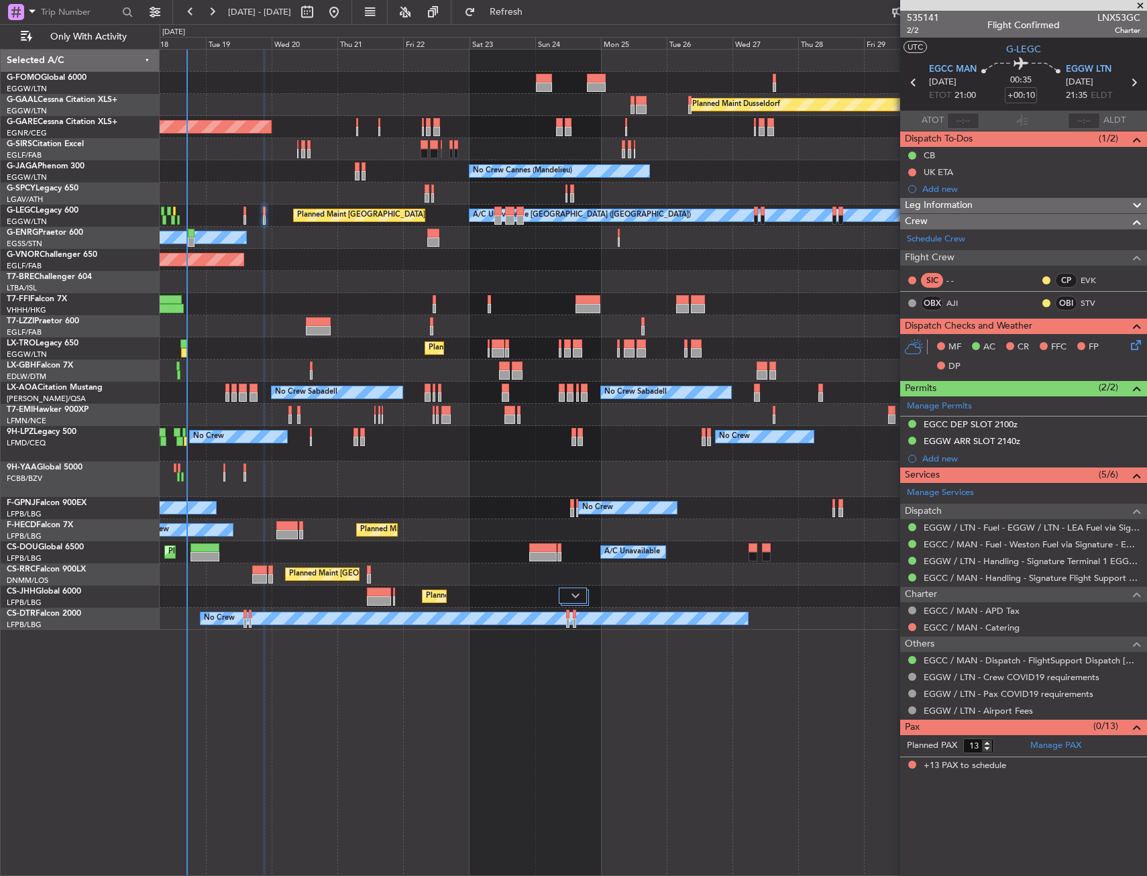
click at [358, 445] on div "Planned Maint Windsor Locks (Bradley Intl) Planned Maint Dusseldorf Planned Mai…" at bounding box center [653, 340] width 986 height 580
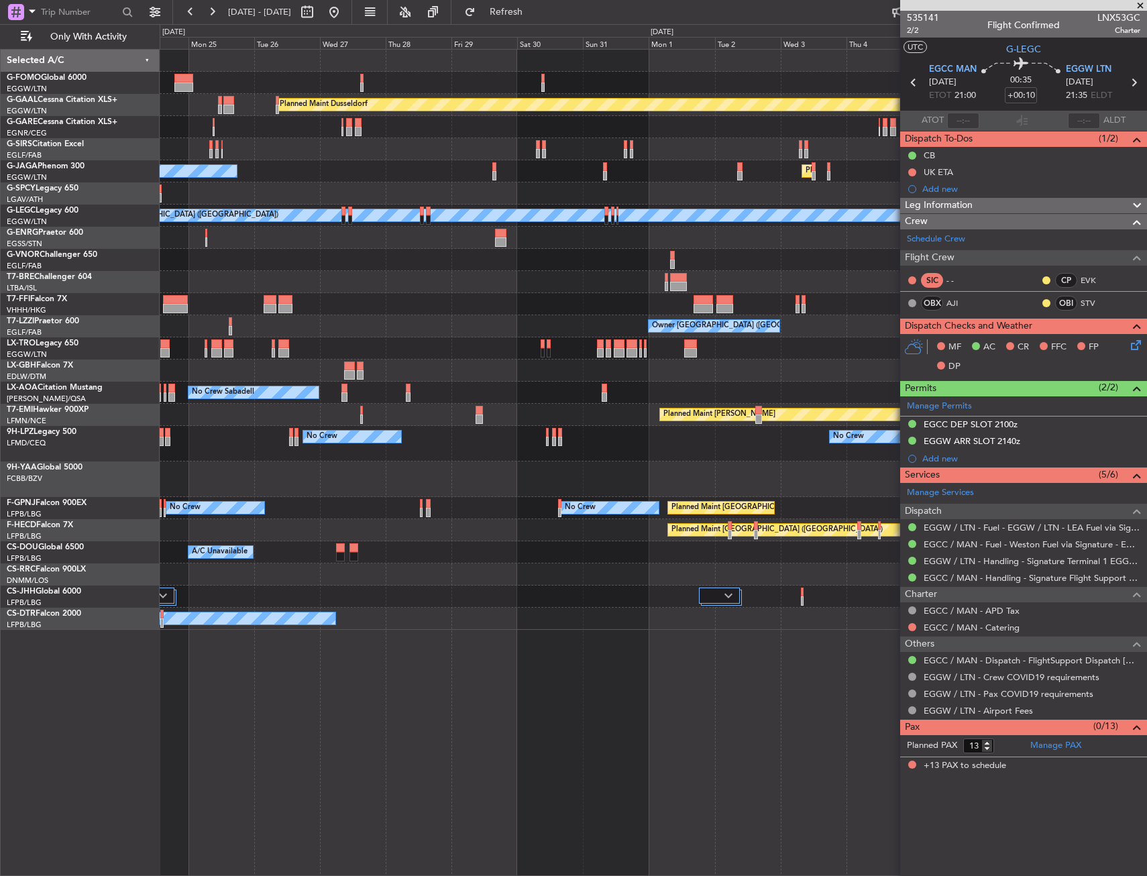
click at [355, 474] on div "Planned Maint Dusseldorf No Crew Cannes (Mandelieu) Planned Maint London (Luton…" at bounding box center [653, 340] width 986 height 580
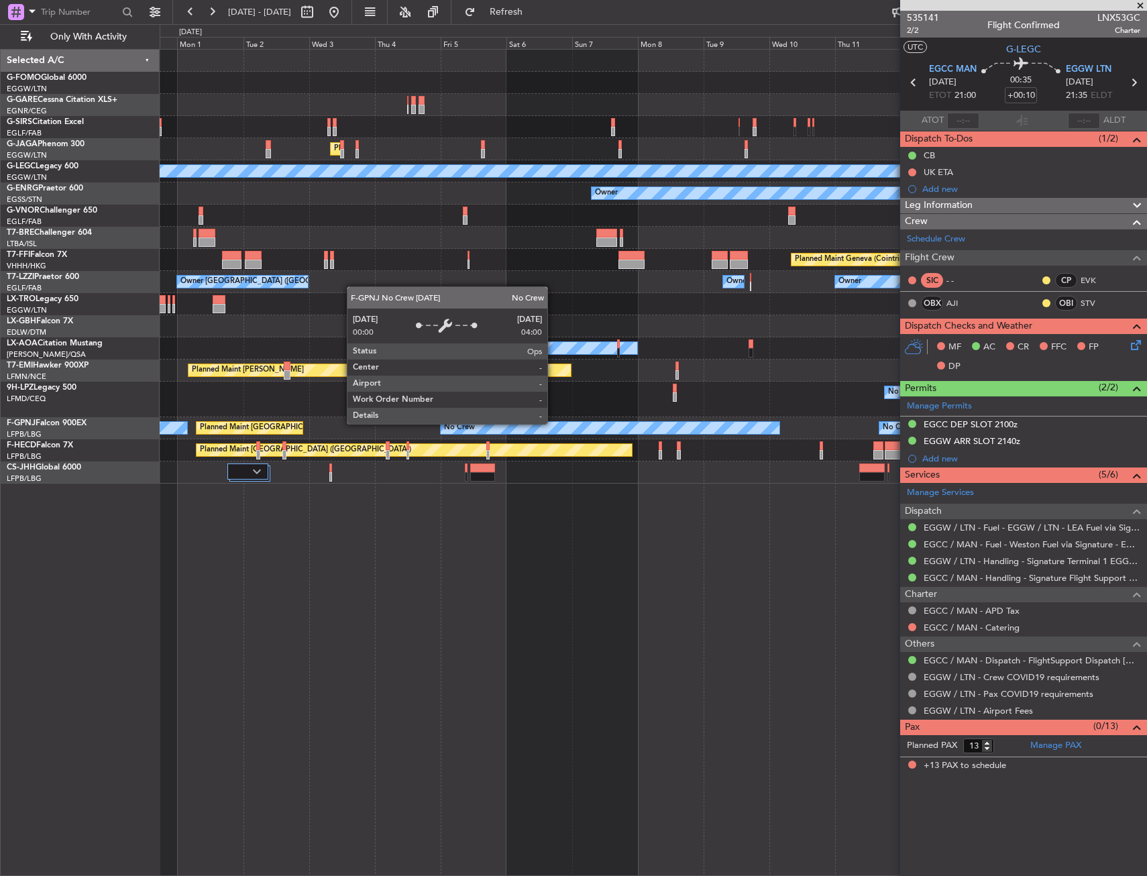
click at [326, 462] on div "Planned Maint London (Luton) A/C Unavailable London (Luton) Owner Planned Maint…" at bounding box center [653, 267] width 986 height 434
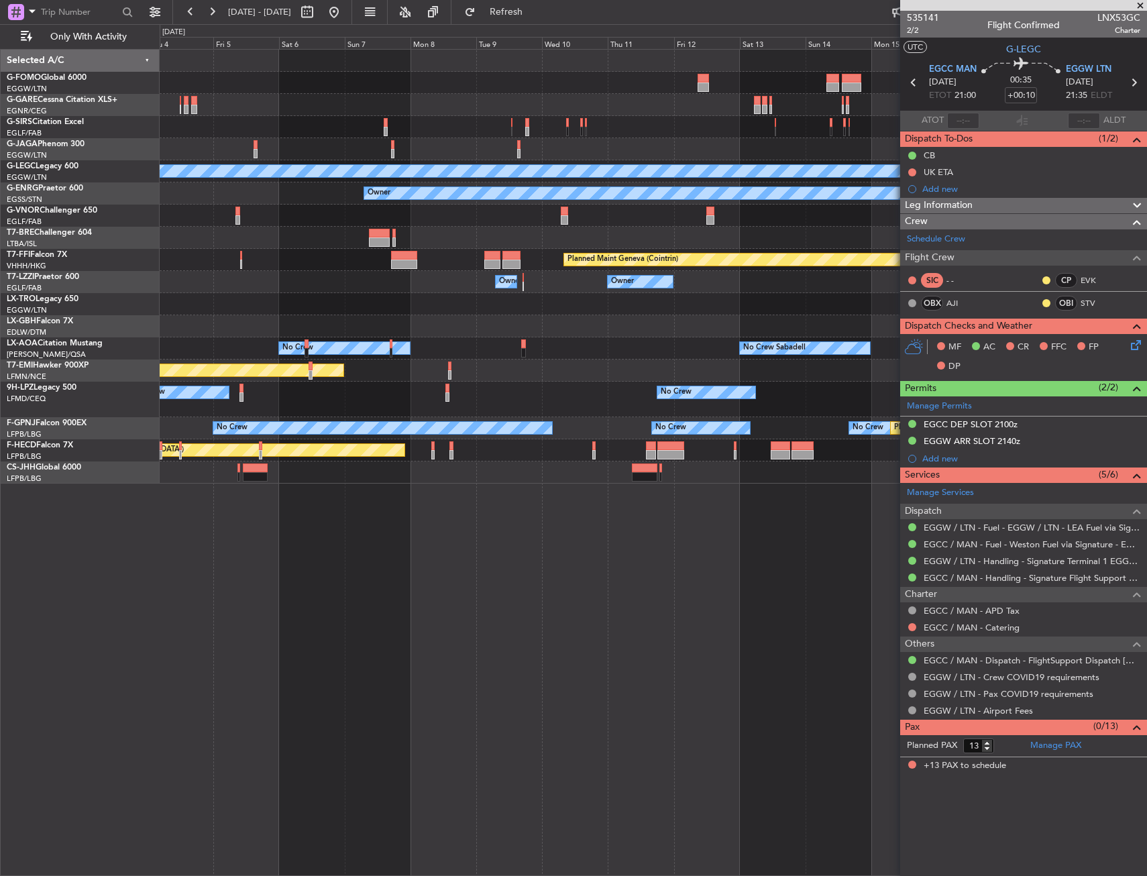
click at [357, 450] on div "Planned Maint London (Luton) A/C Unavailable London (Luton) Owner Planned Maint…" at bounding box center [653, 267] width 986 height 434
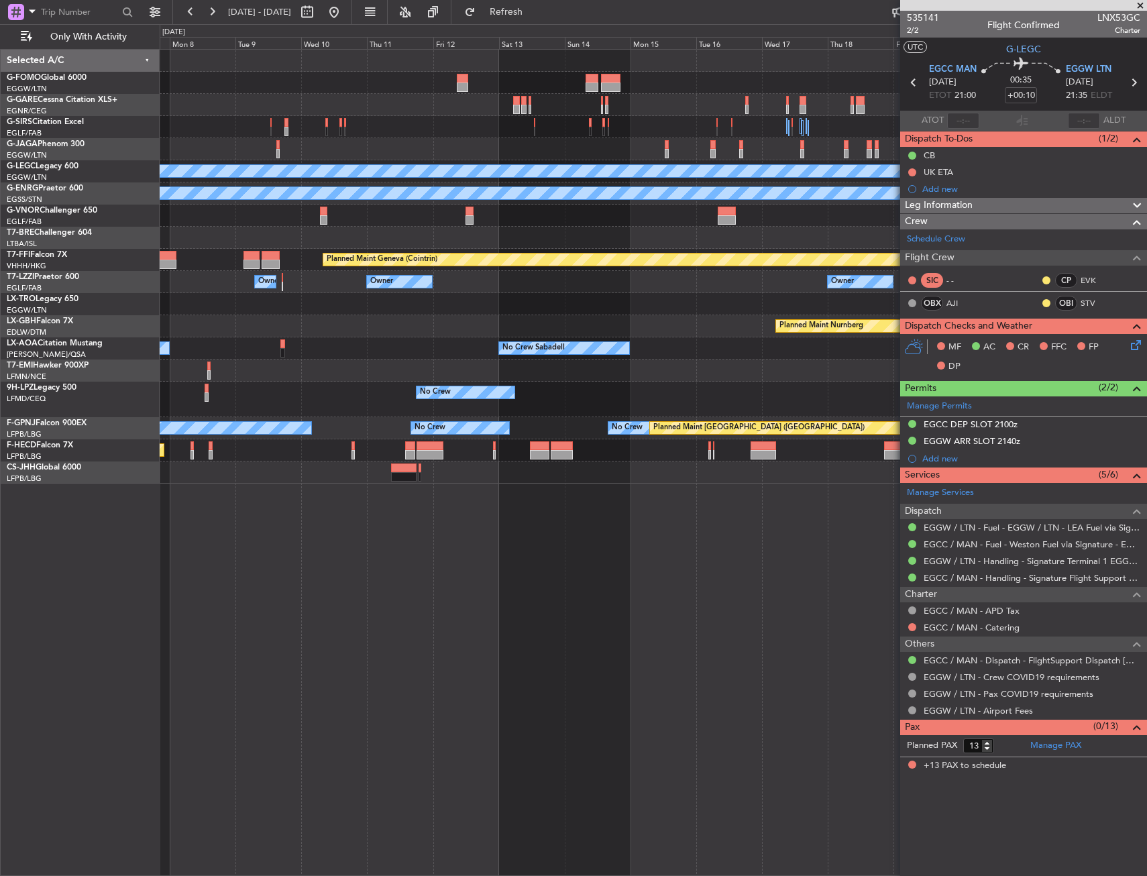
click at [373, 443] on div "A/C Unavailable London (Luton) Owner Planned Maint Geneva (Cointrin) Owner Owne…" at bounding box center [653, 267] width 986 height 434
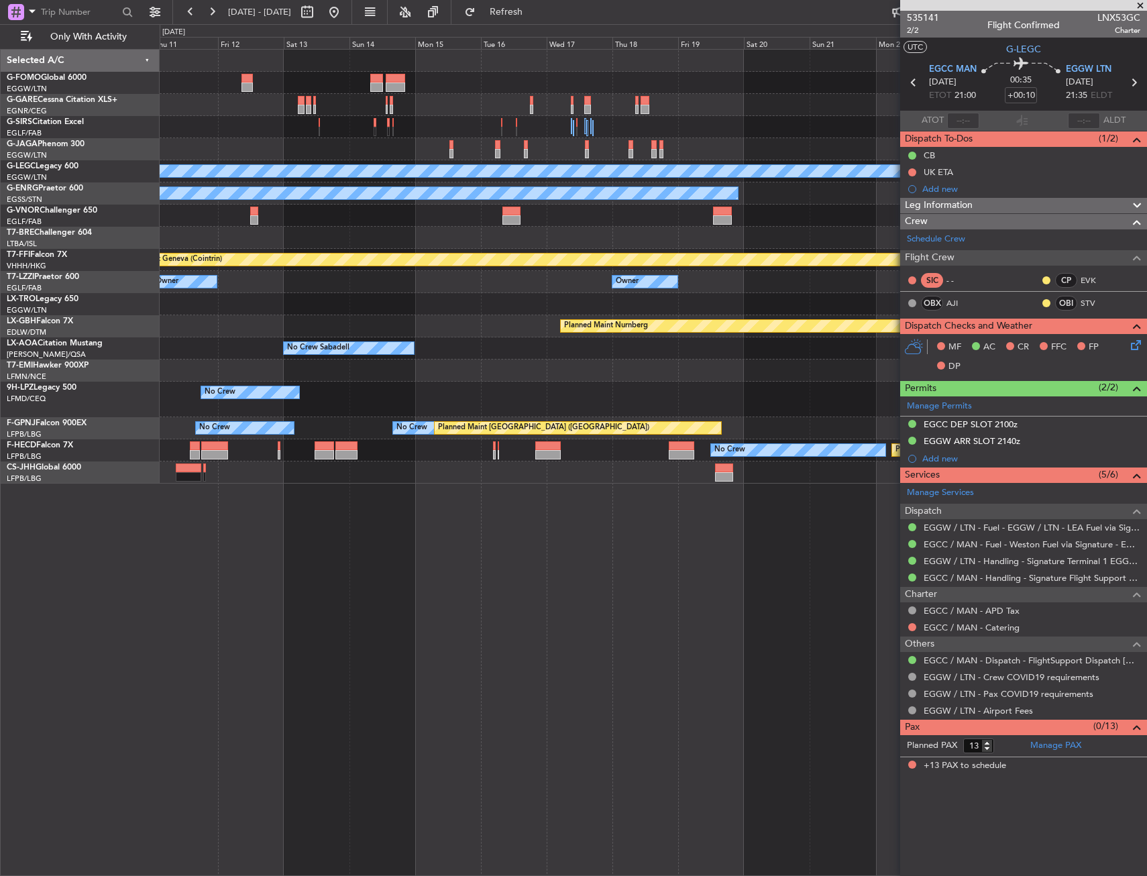
click at [379, 435] on div "A/C Unavailable London (Luton) Owner Planned Maint Geneva (Cointrin) Owner Owne…" at bounding box center [653, 267] width 986 height 434
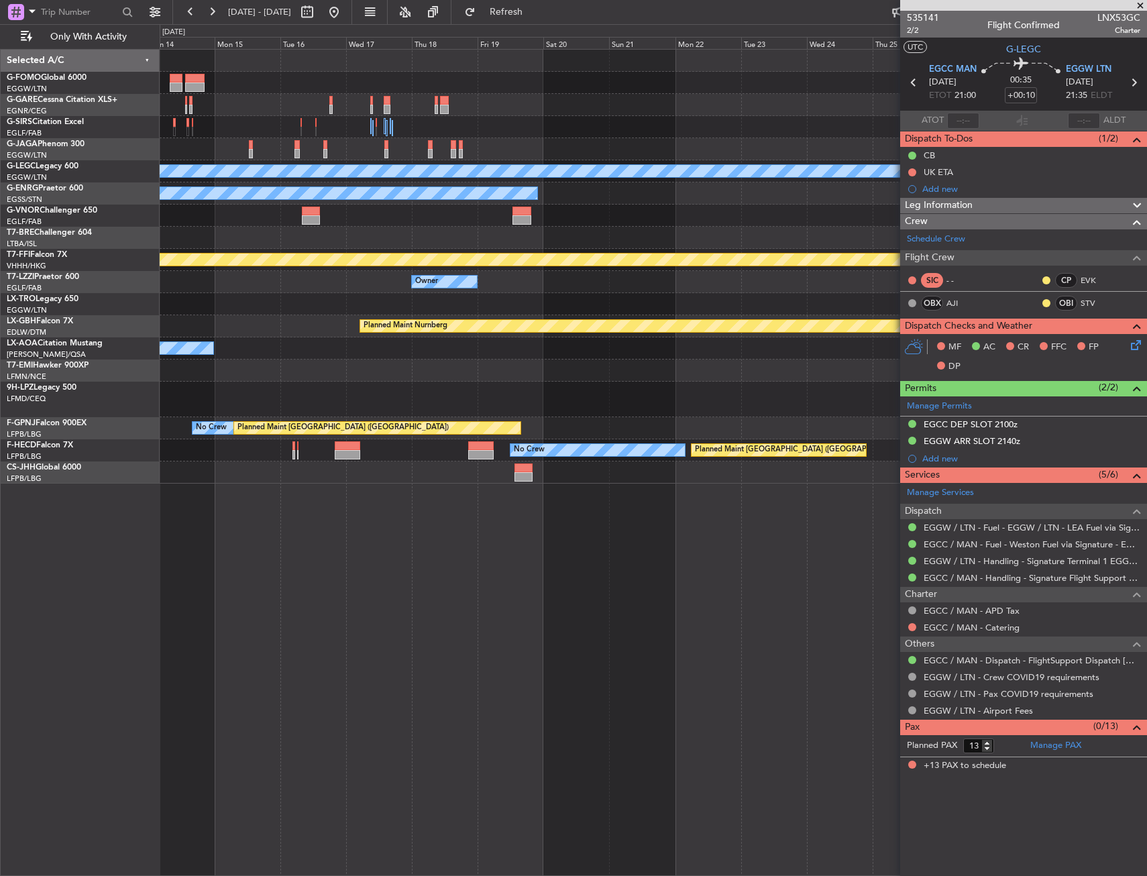
click at [260, 454] on div "A/C Unavailable London (Luton) Owner Planned Maint Geneva (Cointrin) Owner Owne…" at bounding box center [653, 267] width 986 height 434
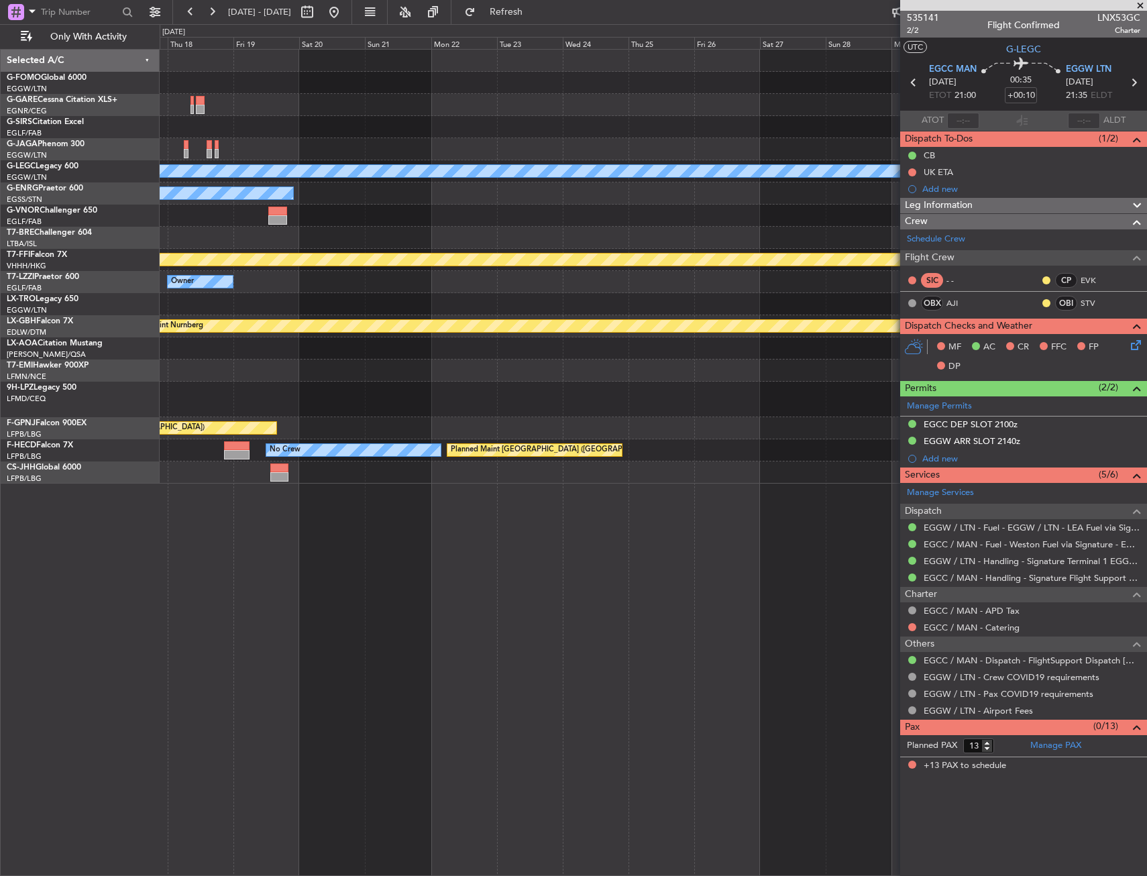
click at [331, 451] on div "A/C Unavailable London (Luton) Owner Planned Maint Geneva (Cointrin) Owner Plan…" at bounding box center [653, 267] width 986 height 434
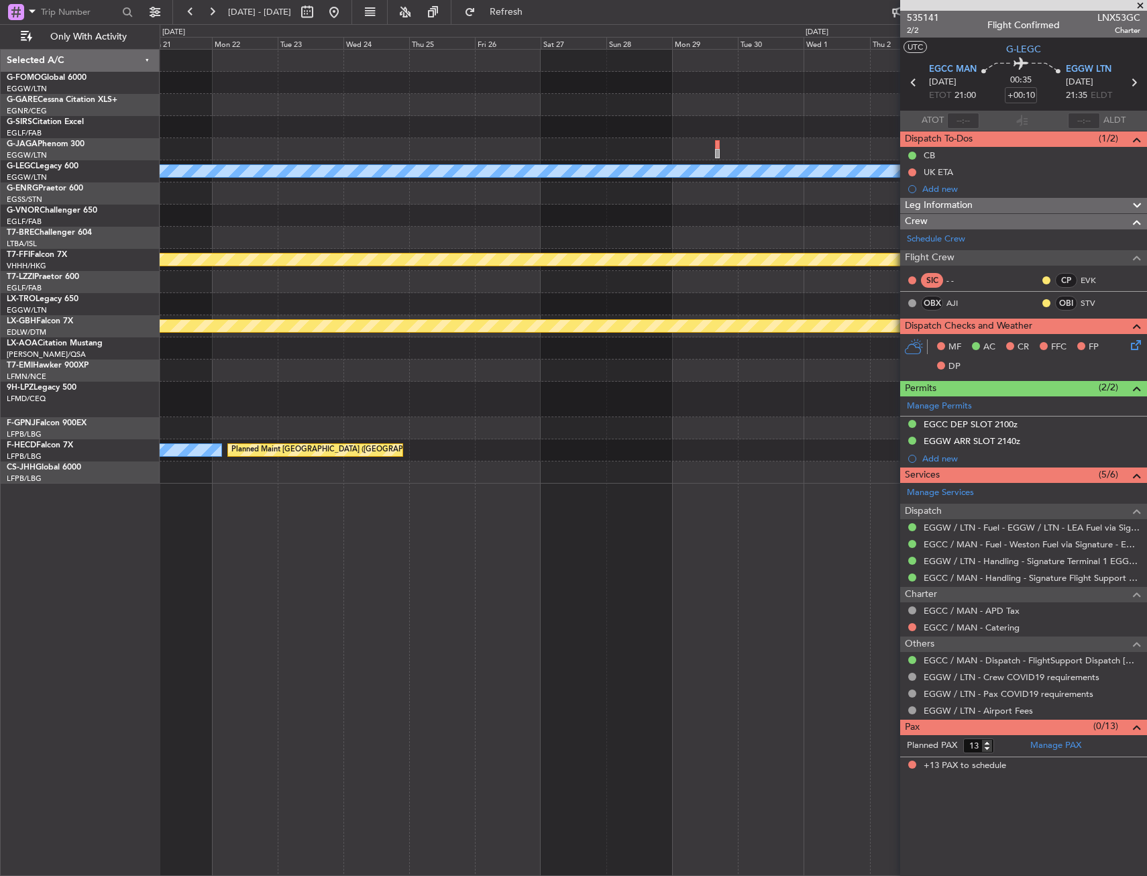
click at [329, 461] on div "A/C Unavailable London (Luton) Owner Planned Maint Geneva (Cointrin) Owner Plan…" at bounding box center [653, 267] width 986 height 434
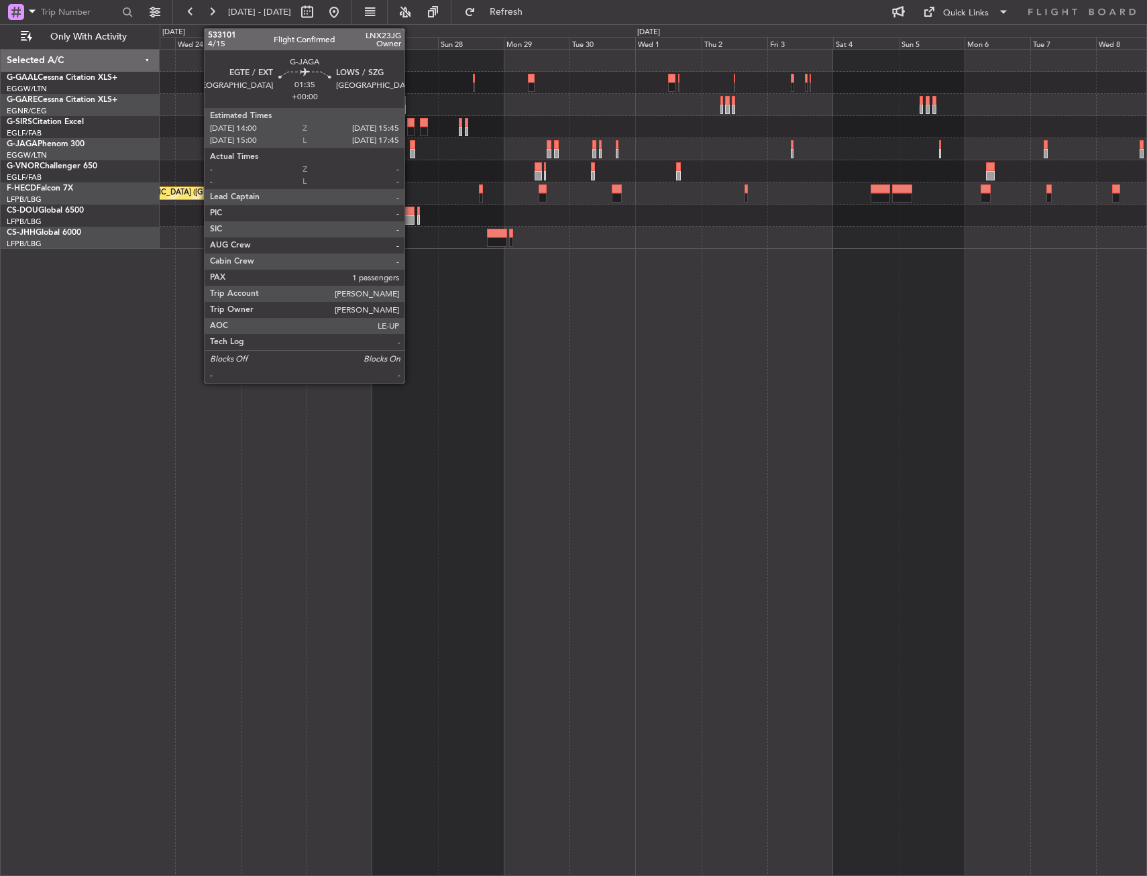
click at [410, 148] on div at bounding box center [412, 144] width 5 height 9
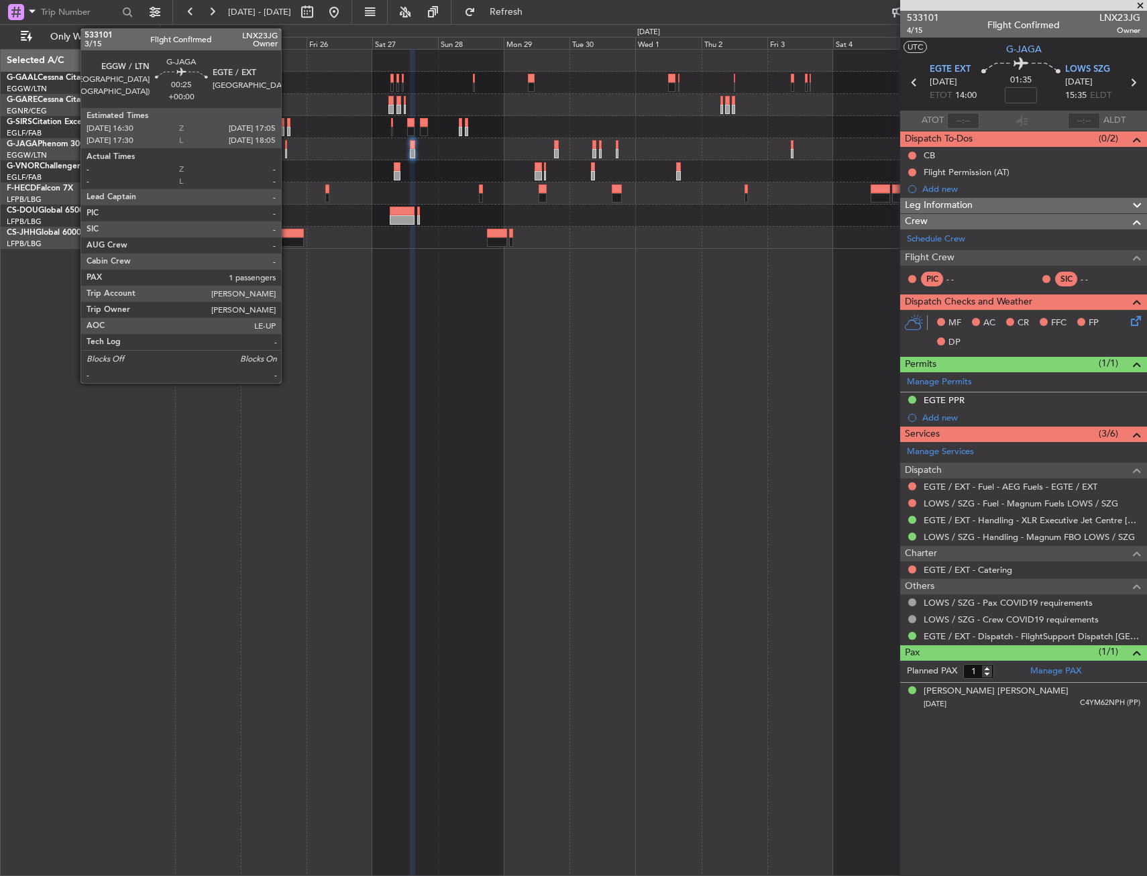
click at [287, 154] on div at bounding box center [286, 153] width 2 height 9
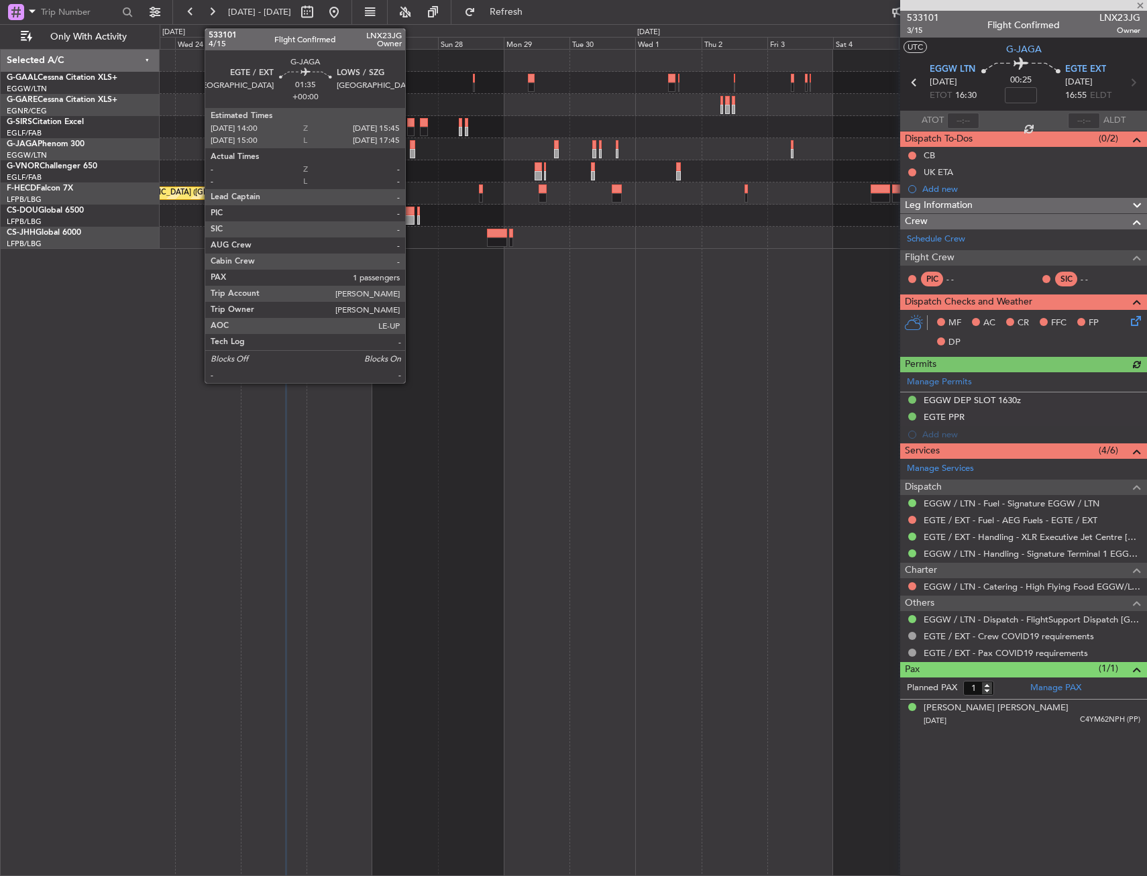
click at [411, 150] on div at bounding box center [412, 153] width 5 height 9
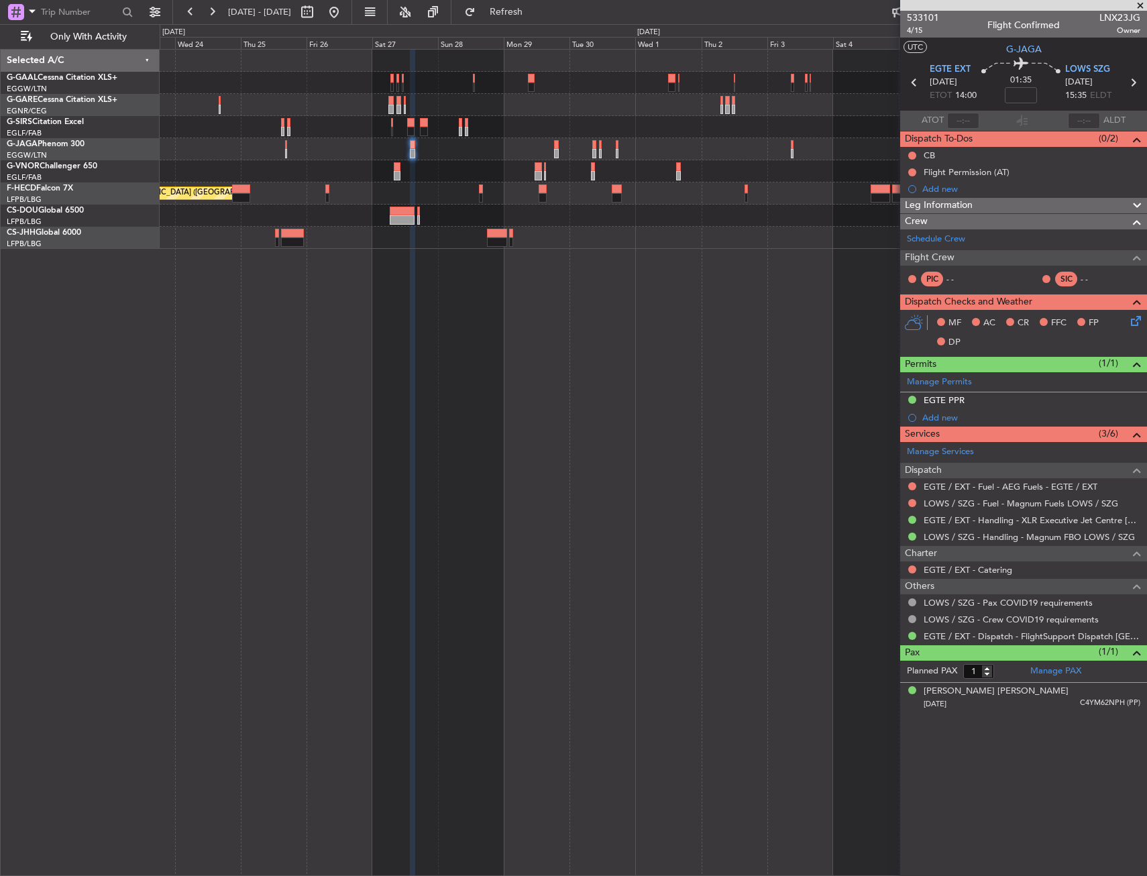
drag, startPoint x: 534, startPoint y: 13, endPoint x: 530, endPoint y: 26, distance: 13.4
click at [534, 13] on span "Refresh" at bounding box center [506, 11] width 56 height 9
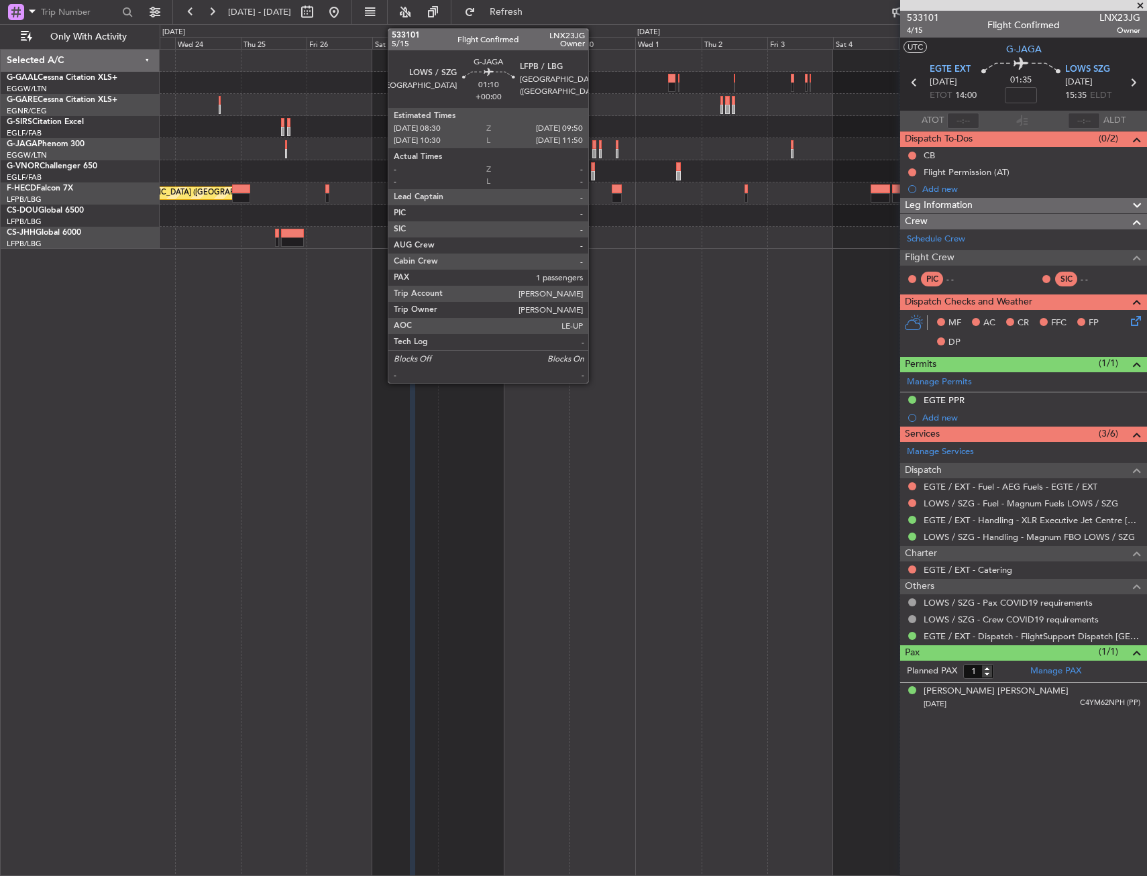
click at [672, 875] on html "23 Sep 2025 - 08 Oct 2025 Refresh Quick Links Only With Activity Planned Maint …" at bounding box center [573, 438] width 1147 height 876
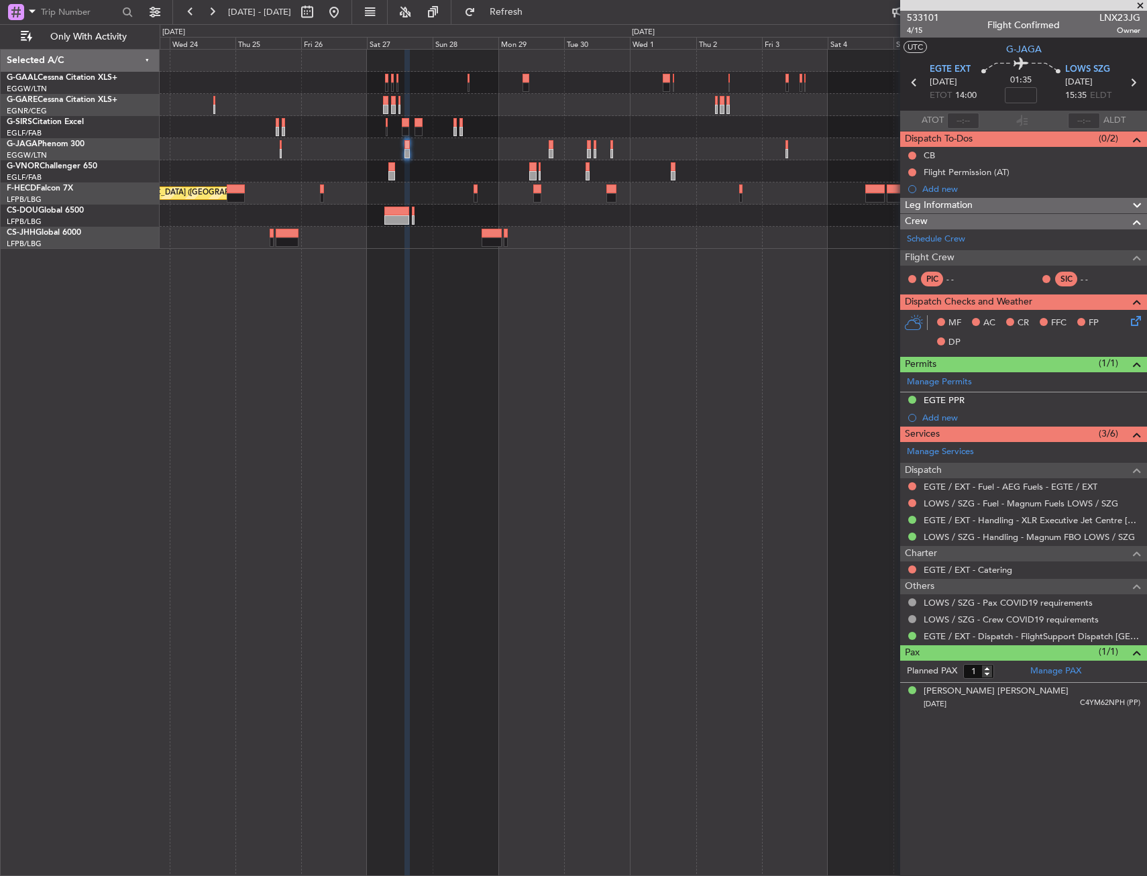
click at [620, 627] on div "Planned Maint Paris (Le Bourget) No Crew" at bounding box center [653, 462] width 987 height 827
click at [345, 10] on button at bounding box center [333, 11] width 21 height 21
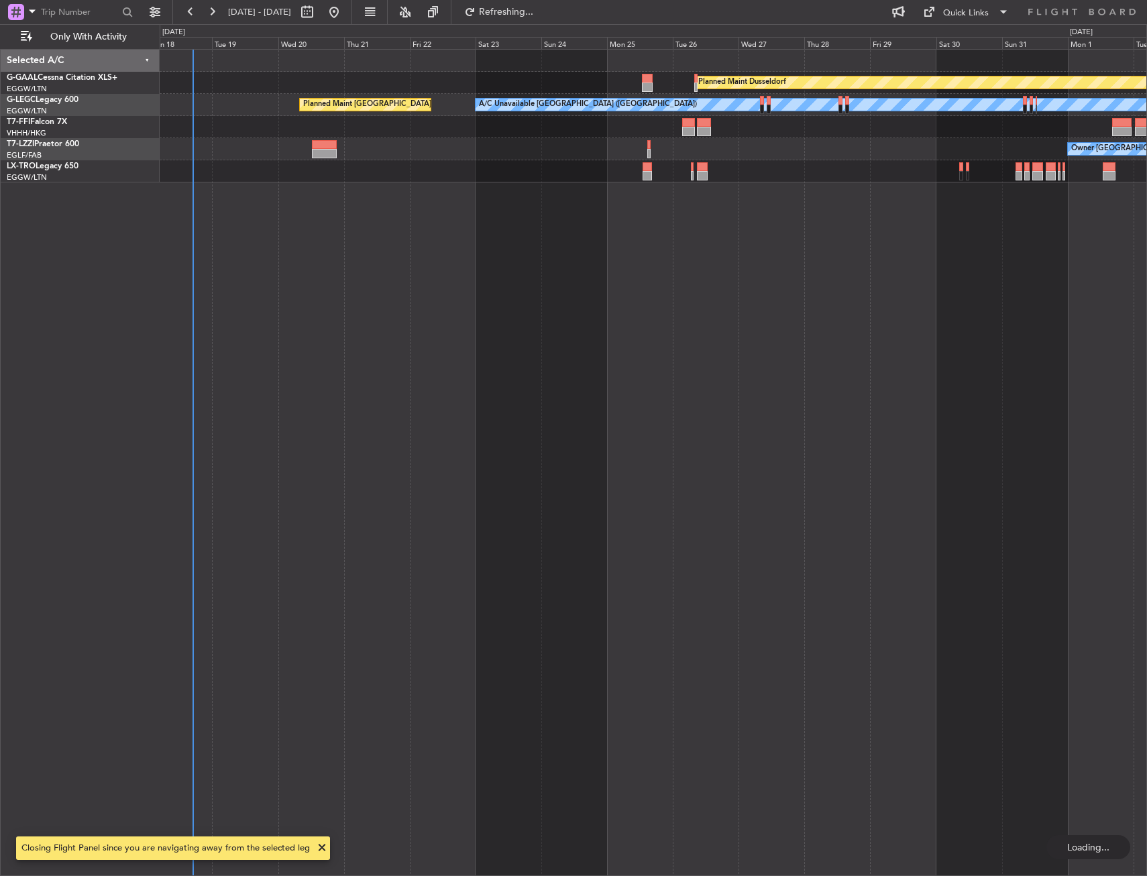
click at [243, 402] on div "Planned Maint Dusseldorf A/C Unavailable London (Luton) Planned Maint London (L…" at bounding box center [653, 462] width 987 height 827
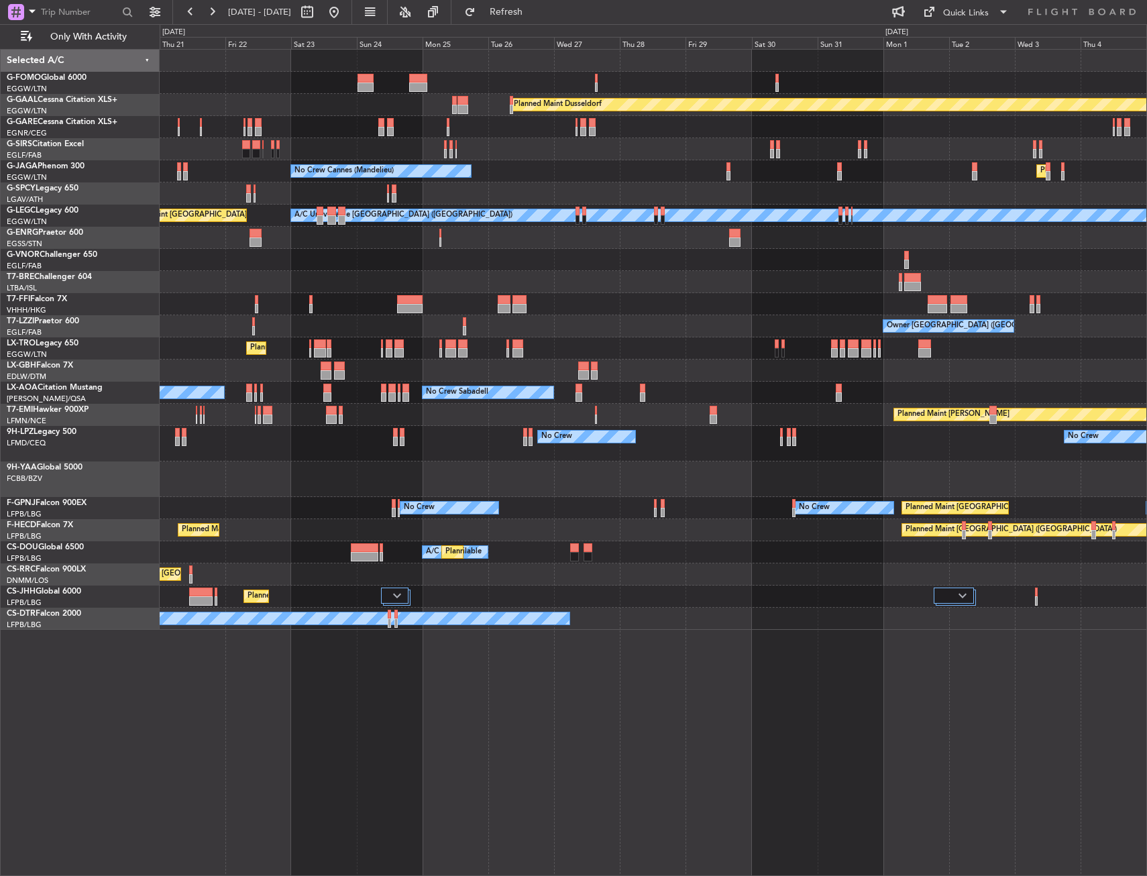
click at [679, 425] on div "Planned Maint Dusseldorf Unplanned Maint Chester No Crew Cannes (Mandelieu) Pla…" at bounding box center [653, 340] width 986 height 580
click at [455, 469] on div "Planned Maint Dusseldorf Unplanned Maint Chester No Crew Cannes (Mandelieu) Pla…" at bounding box center [653, 340] width 986 height 580
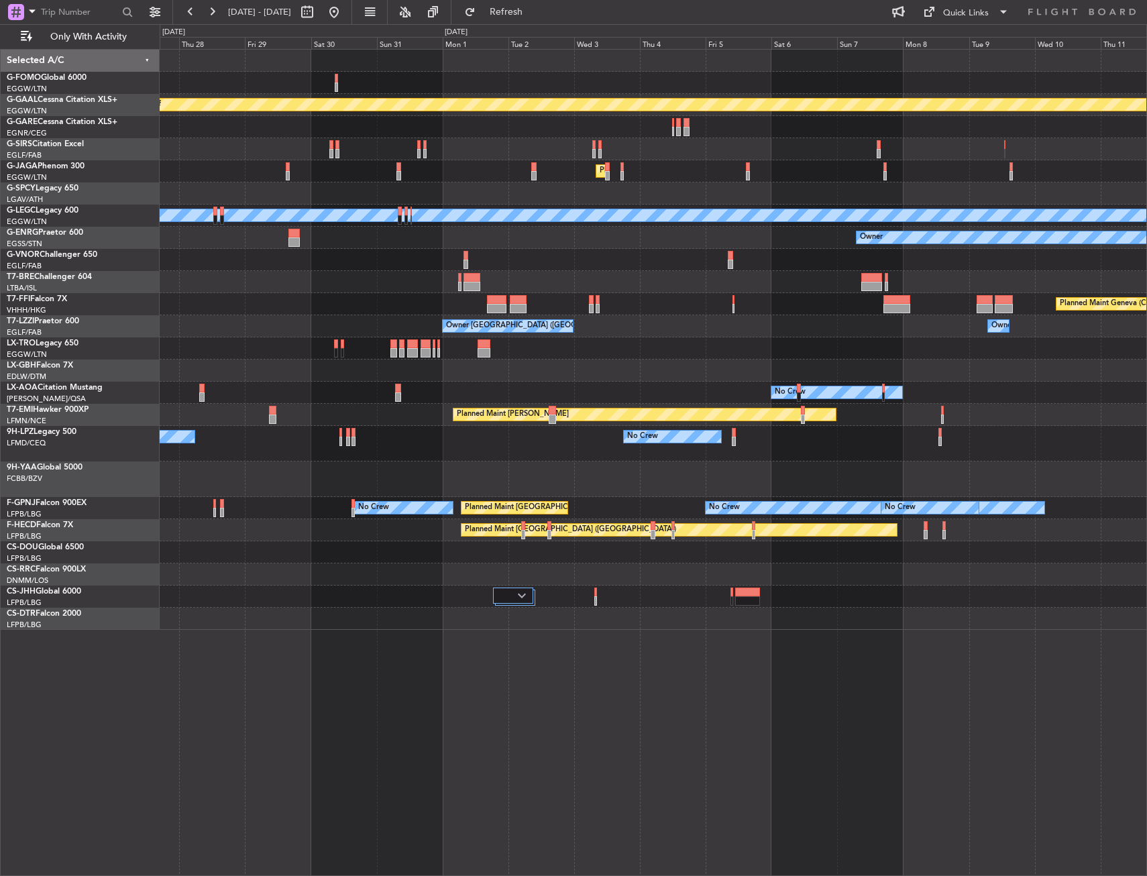
click at [526, 436] on div "Planned Maint Dusseldorf Planned Maint London (Luton) No Crew Cannes (Mandelieu…" at bounding box center [653, 340] width 986 height 580
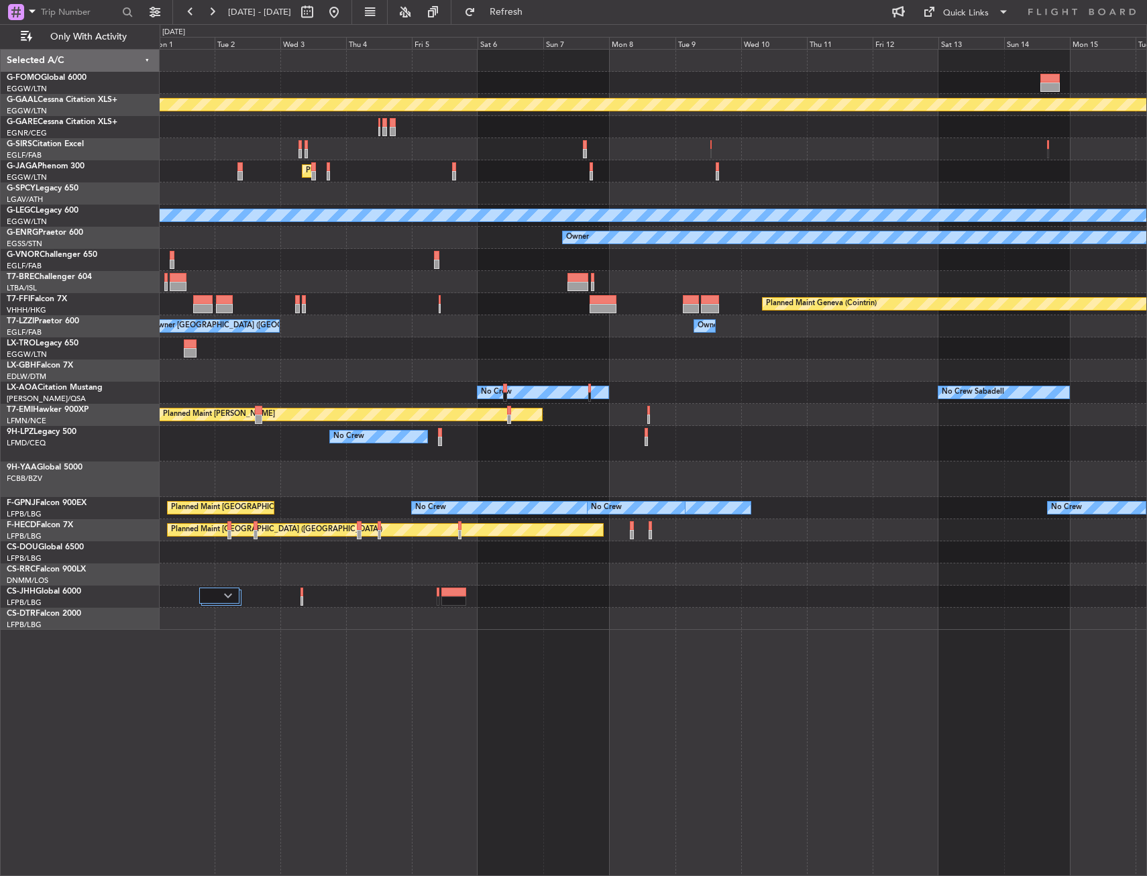
click at [561, 440] on div "Planned Maint Dusseldorf Planned Maint London (Luton) A/C Unavailable London (L…" at bounding box center [653, 340] width 986 height 580
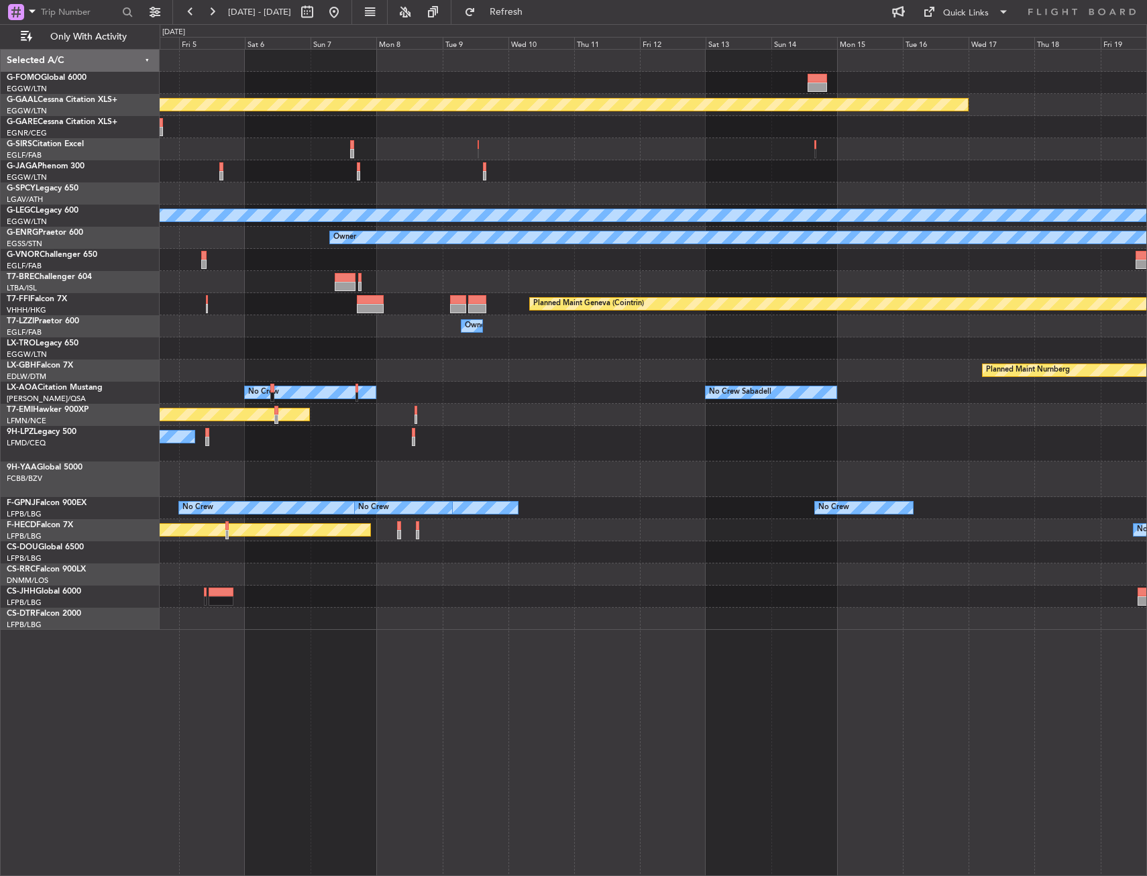
click at [504, 465] on div "Planned Maint Dusseldorf Planned Maint London (Luton) A/C Unavailable London (L…" at bounding box center [653, 340] width 986 height 580
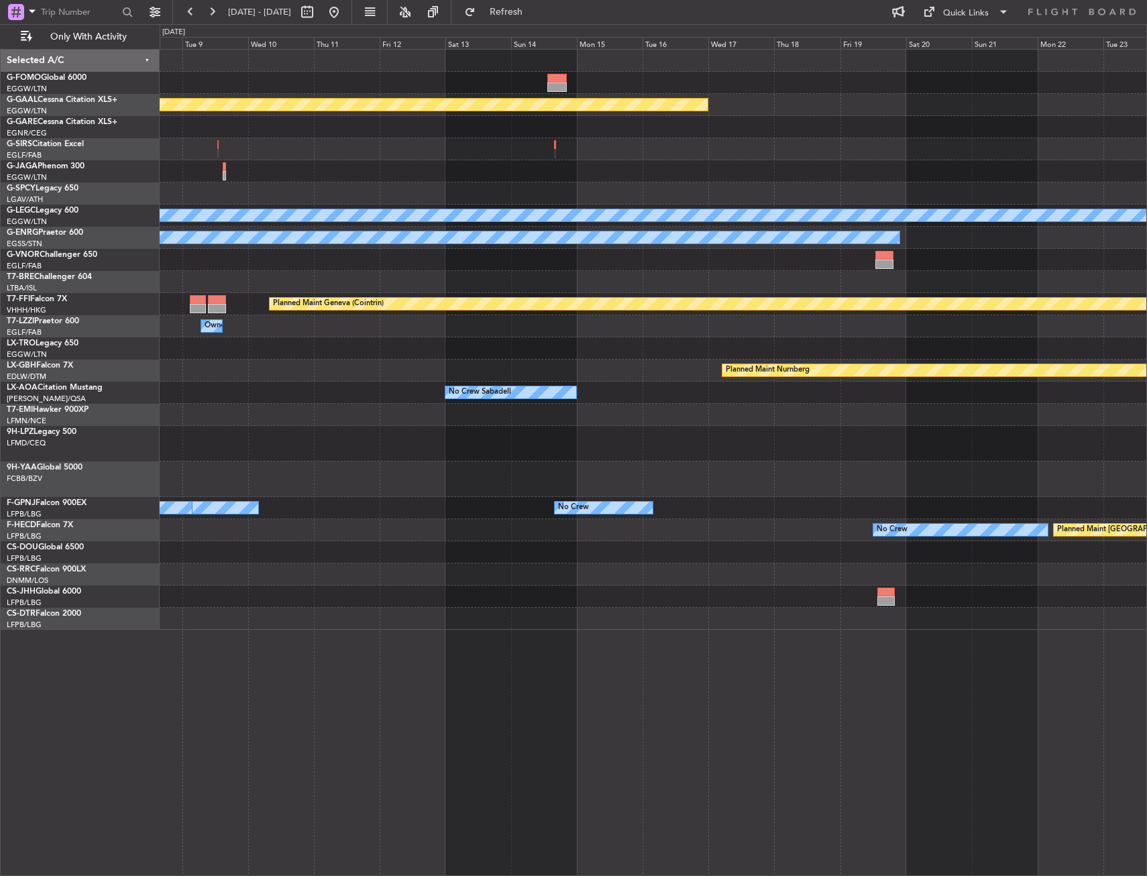
click at [528, 459] on div "Planned Maint Dusseldorf A/C Unavailable London (Luton) Owner Planned Maint Gen…" at bounding box center [653, 340] width 986 height 580
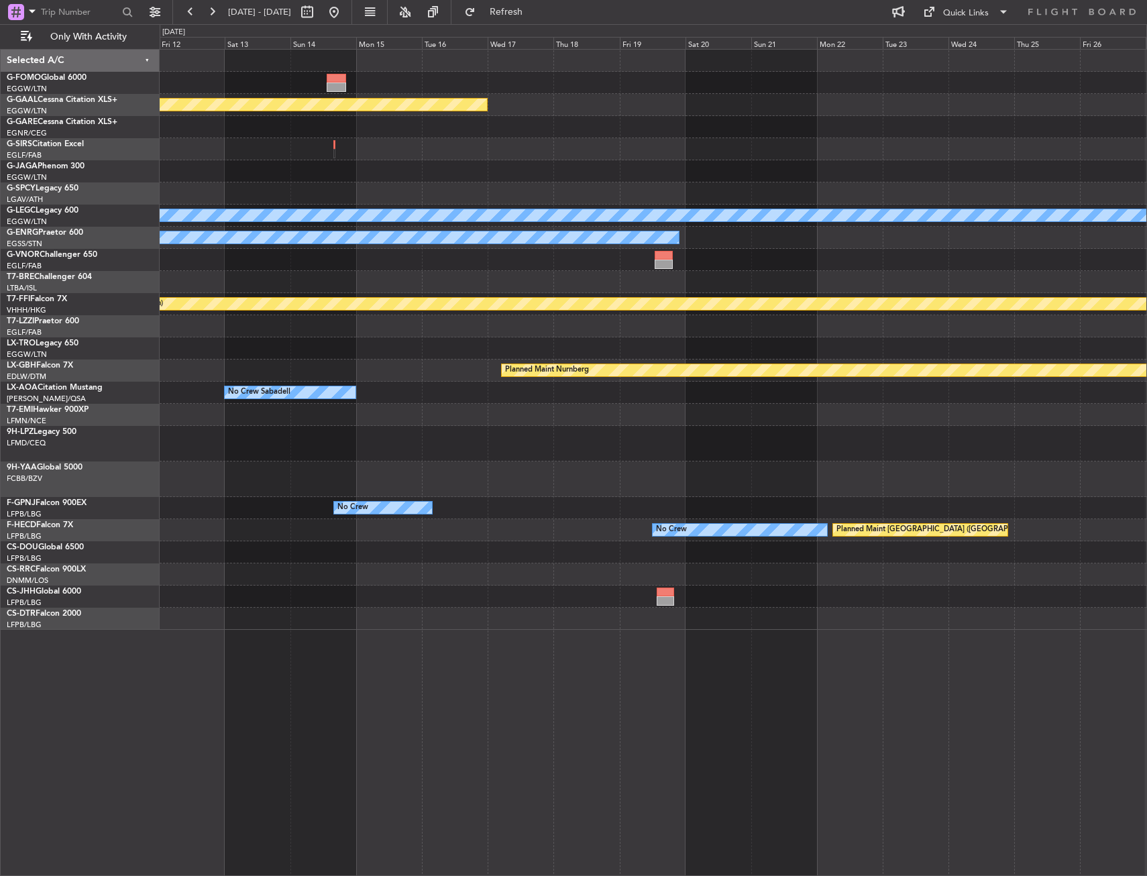
click at [534, 454] on div "Planned Maint Dusseldorf A/C Unavailable London (Luton) Owner Planned Maint Gen…" at bounding box center [653, 340] width 986 height 580
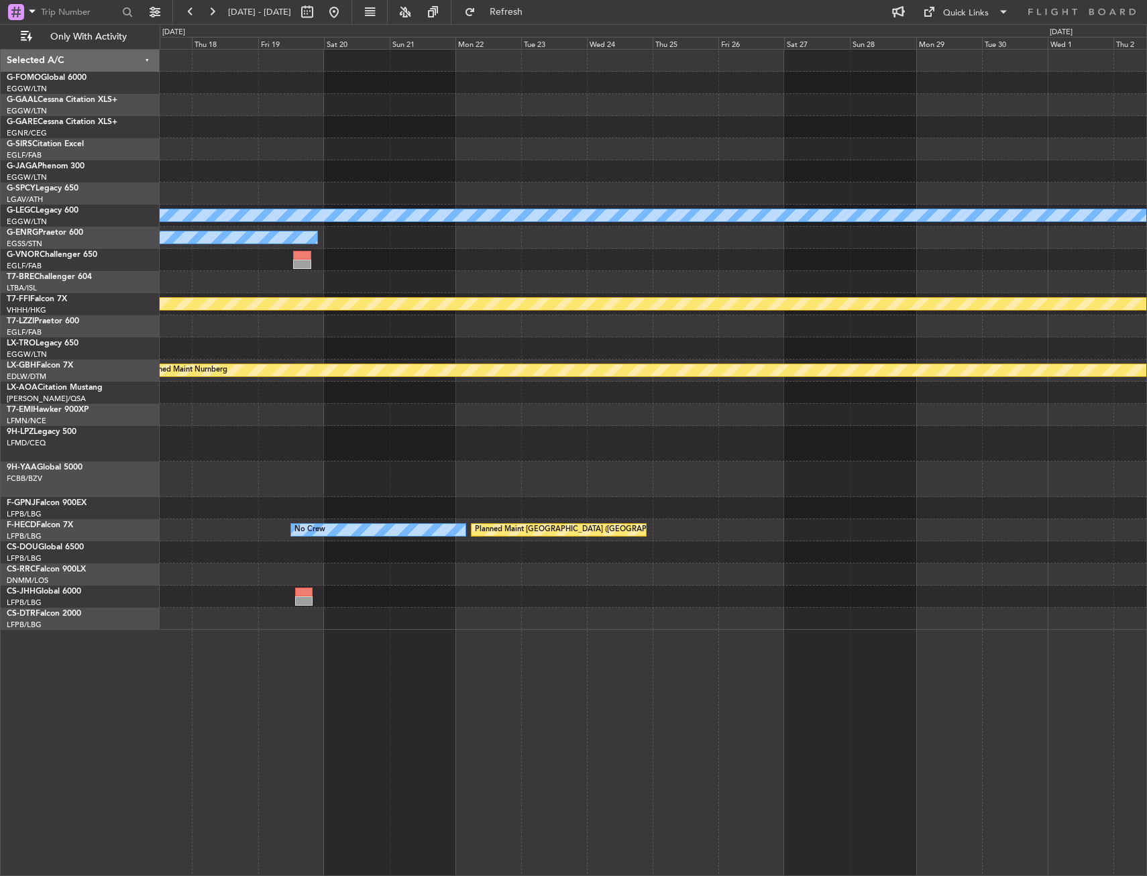
click at [486, 463] on div "Planned Maint Dusseldorf A/C Unavailable London (Luton) Owner Planned Maint Gen…" at bounding box center [653, 340] width 986 height 580
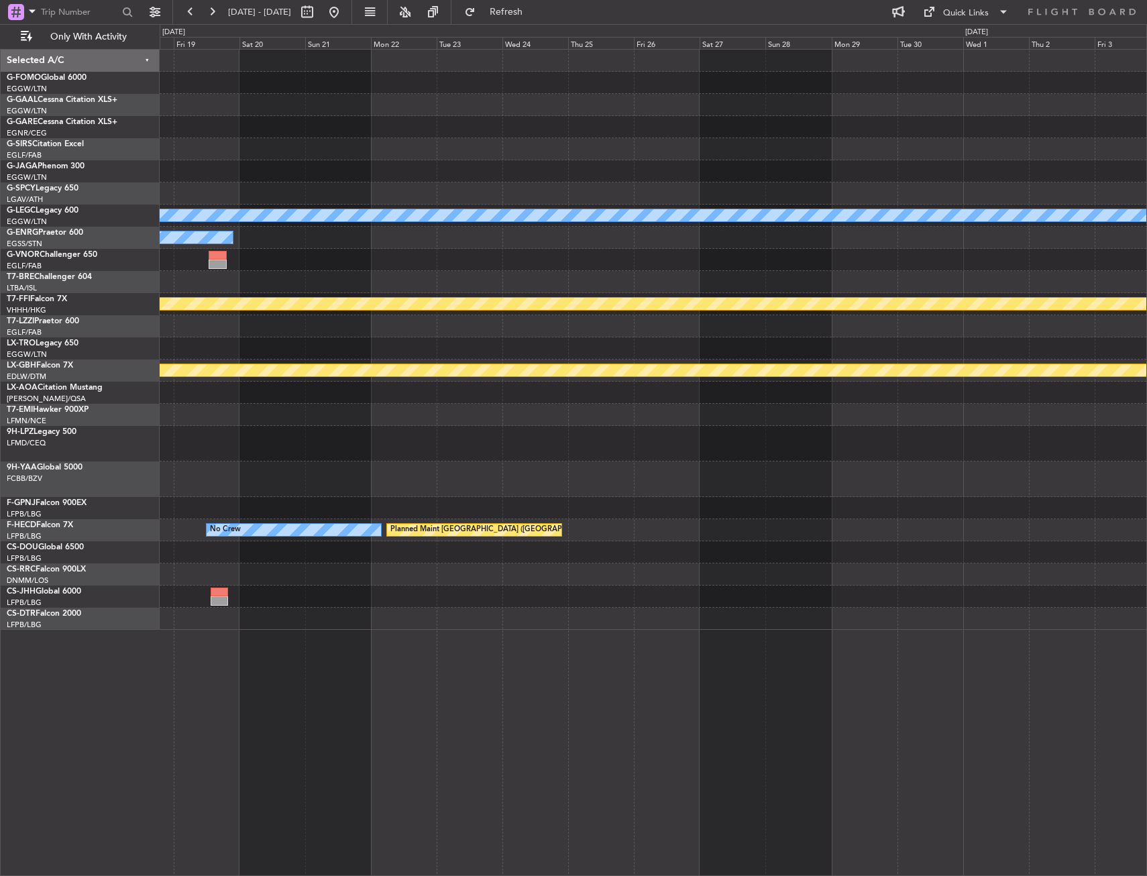
click at [471, 473] on div "Planned Maint Dusseldorf A/C Unavailable London (Luton) Owner Planned Maint Gen…" at bounding box center [653, 340] width 986 height 580
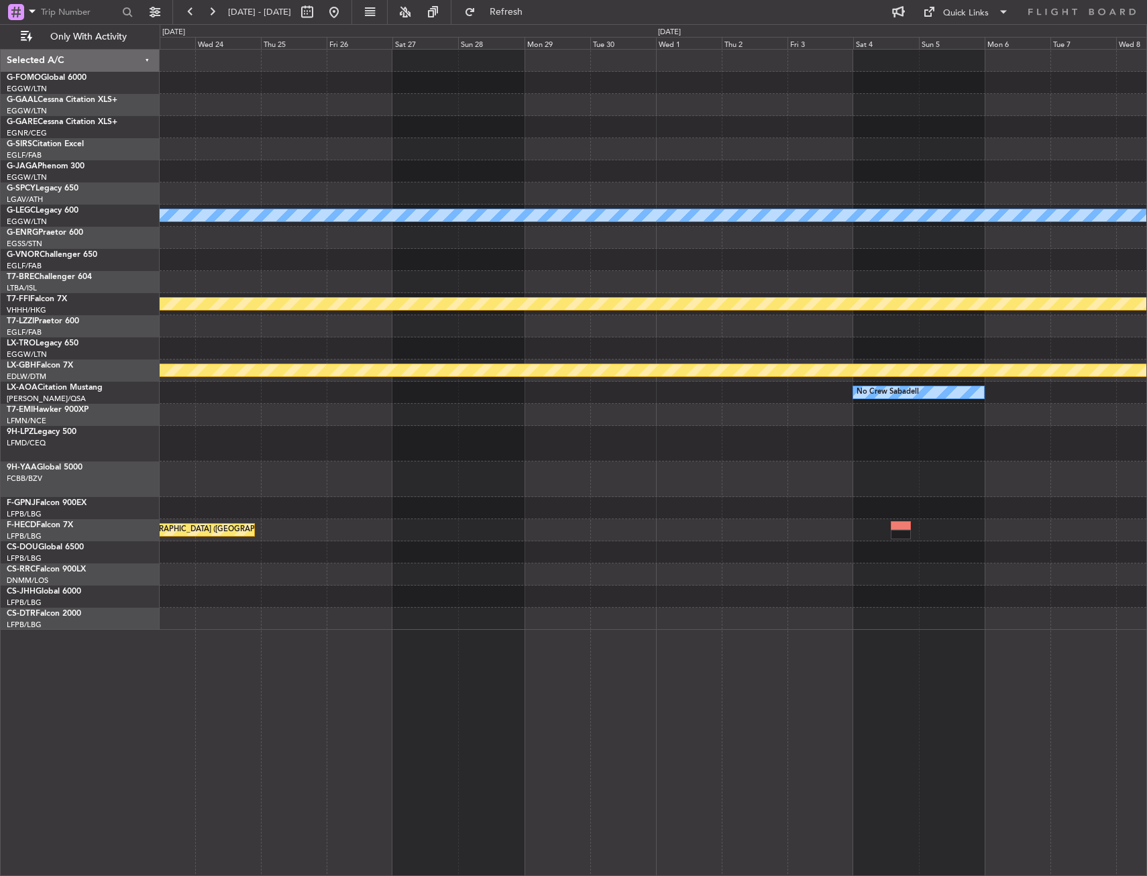
click at [548, 463] on div "A/C Unavailable London (Luton) Owner Planned Maint Geneva (Cointrin) Planned Ma…" at bounding box center [653, 340] width 986 height 580
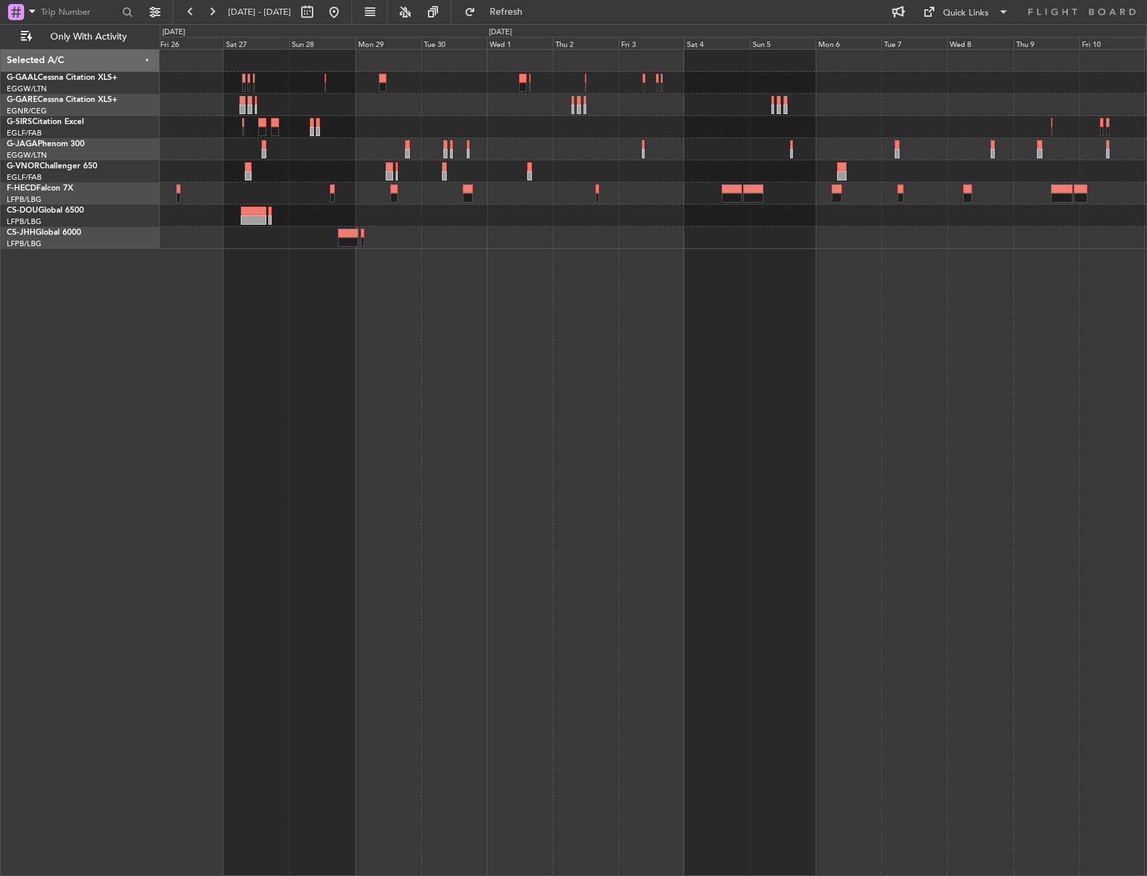
click at [378, 148] on div at bounding box center [653, 149] width 986 height 22
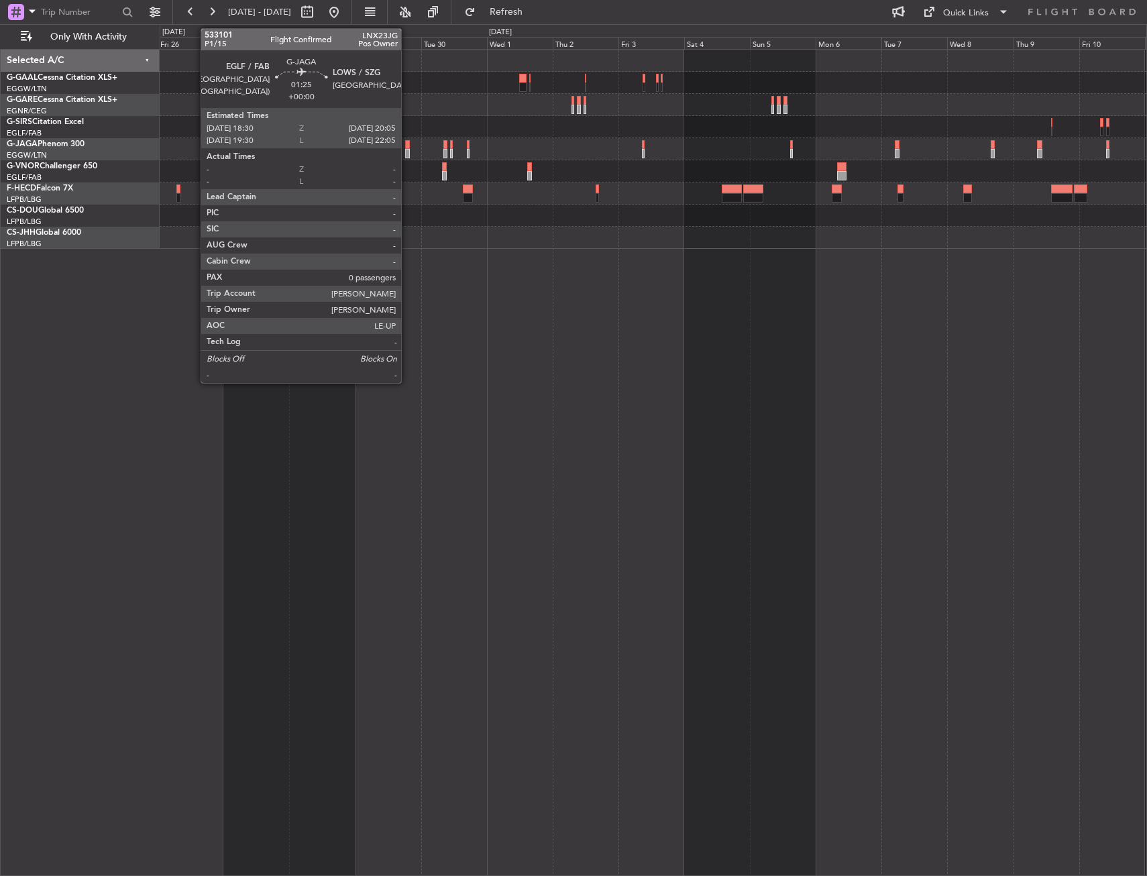
click at [407, 148] on div at bounding box center [407, 144] width 5 height 9
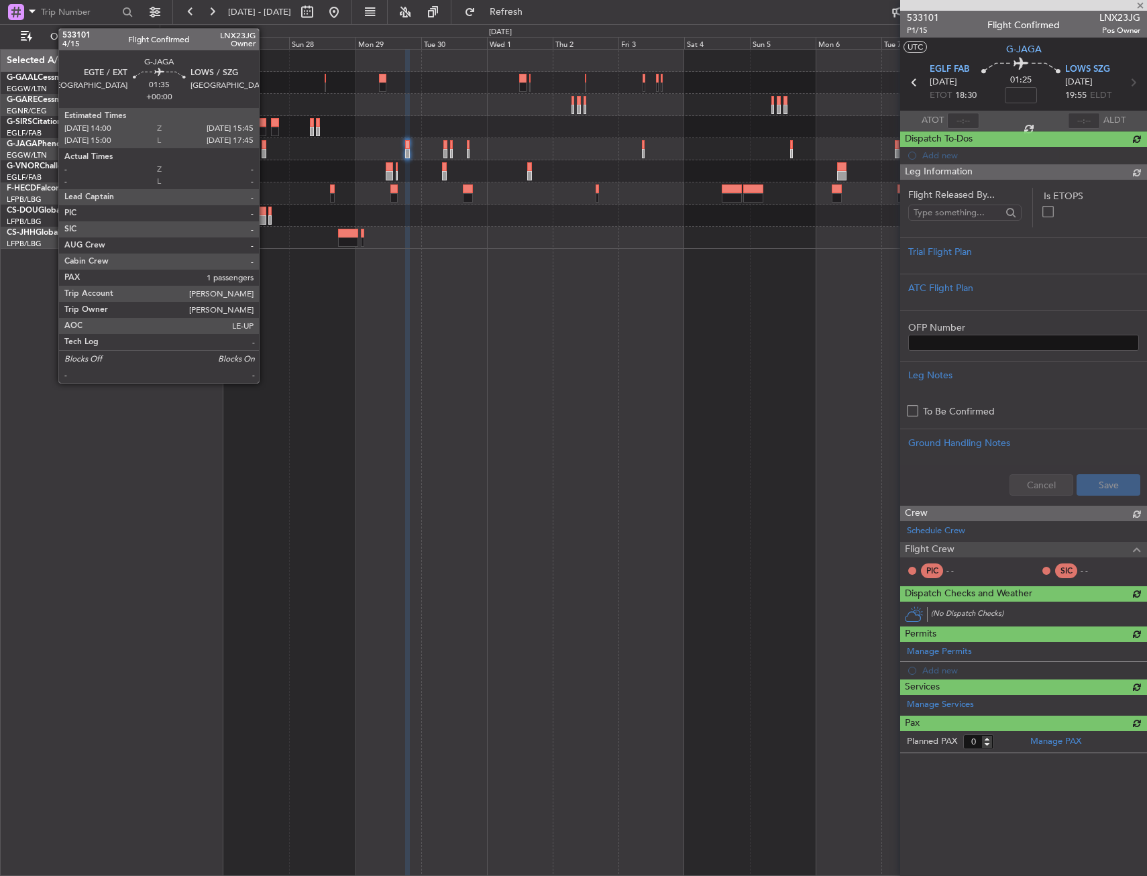
click at [265, 146] on div at bounding box center [264, 144] width 5 height 9
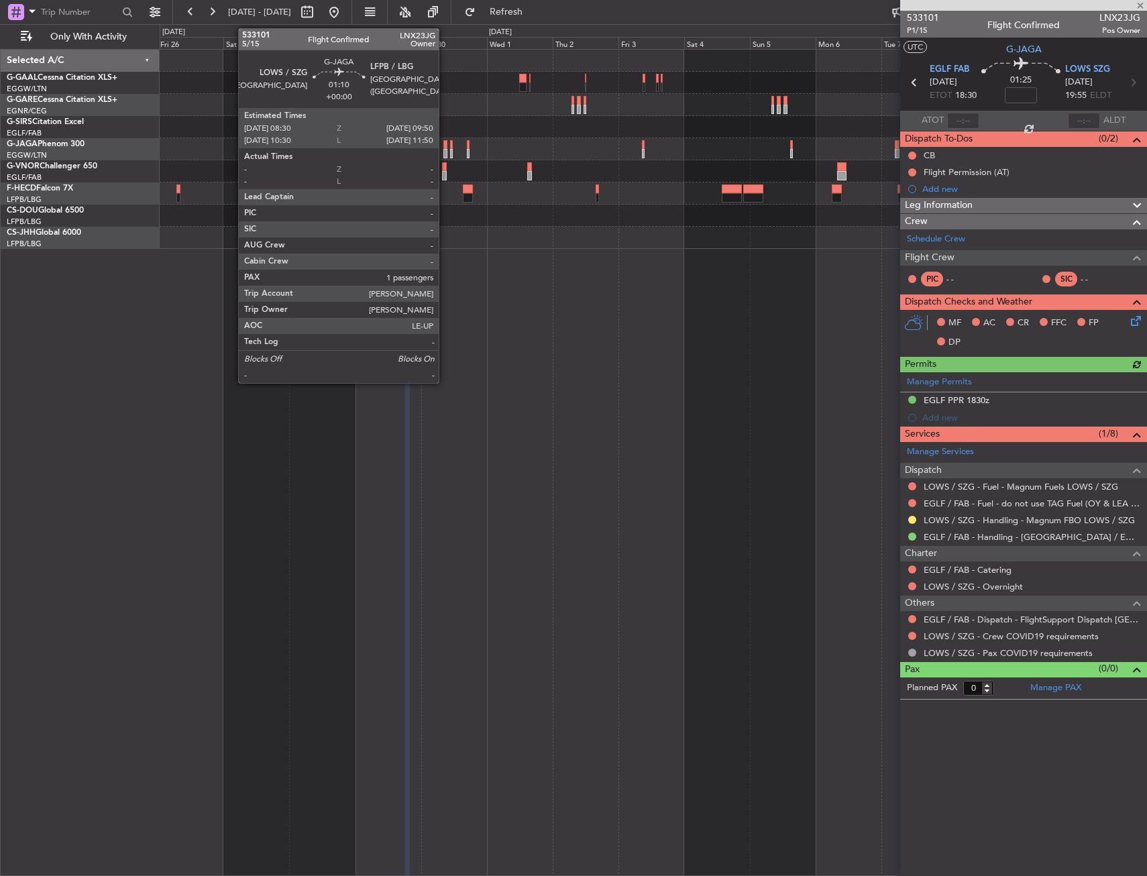
type input "1"
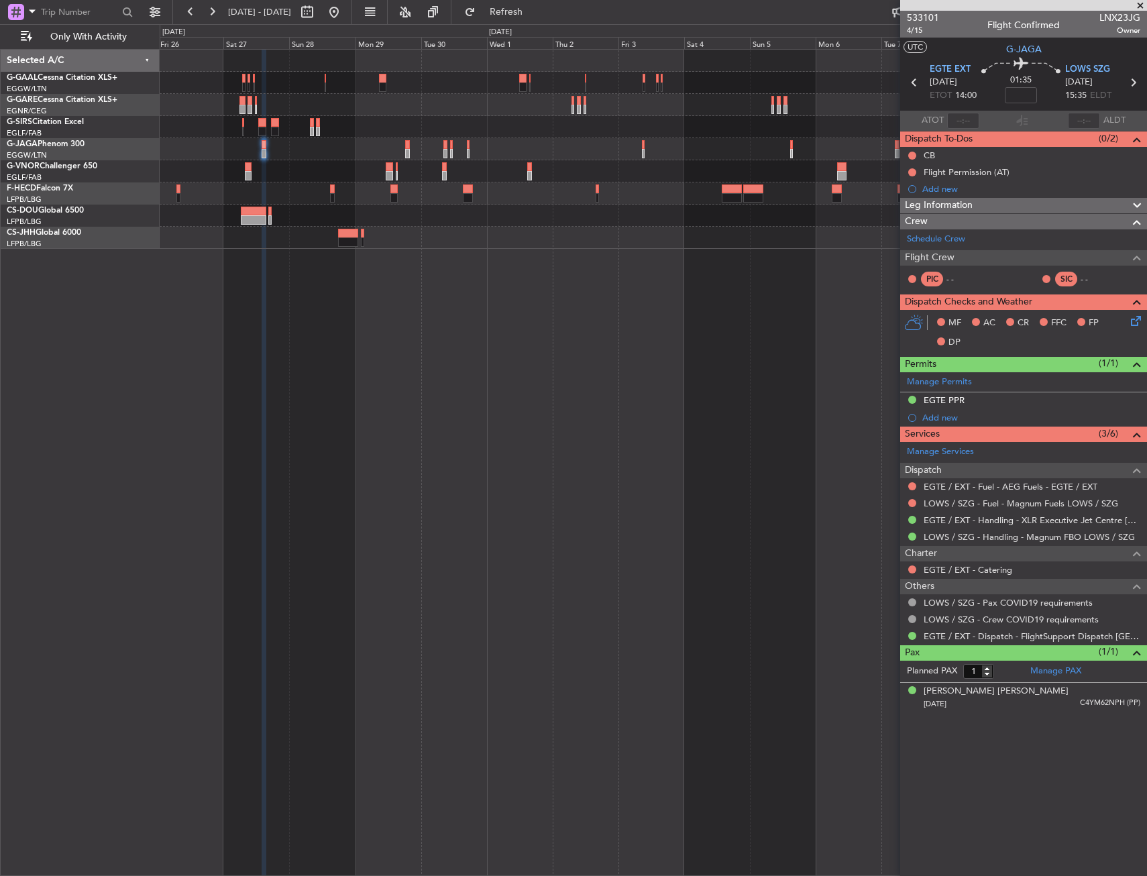
click at [596, 355] on div "Planned Maint [GEOGRAPHIC_DATA] ([GEOGRAPHIC_DATA])" at bounding box center [653, 462] width 987 height 827
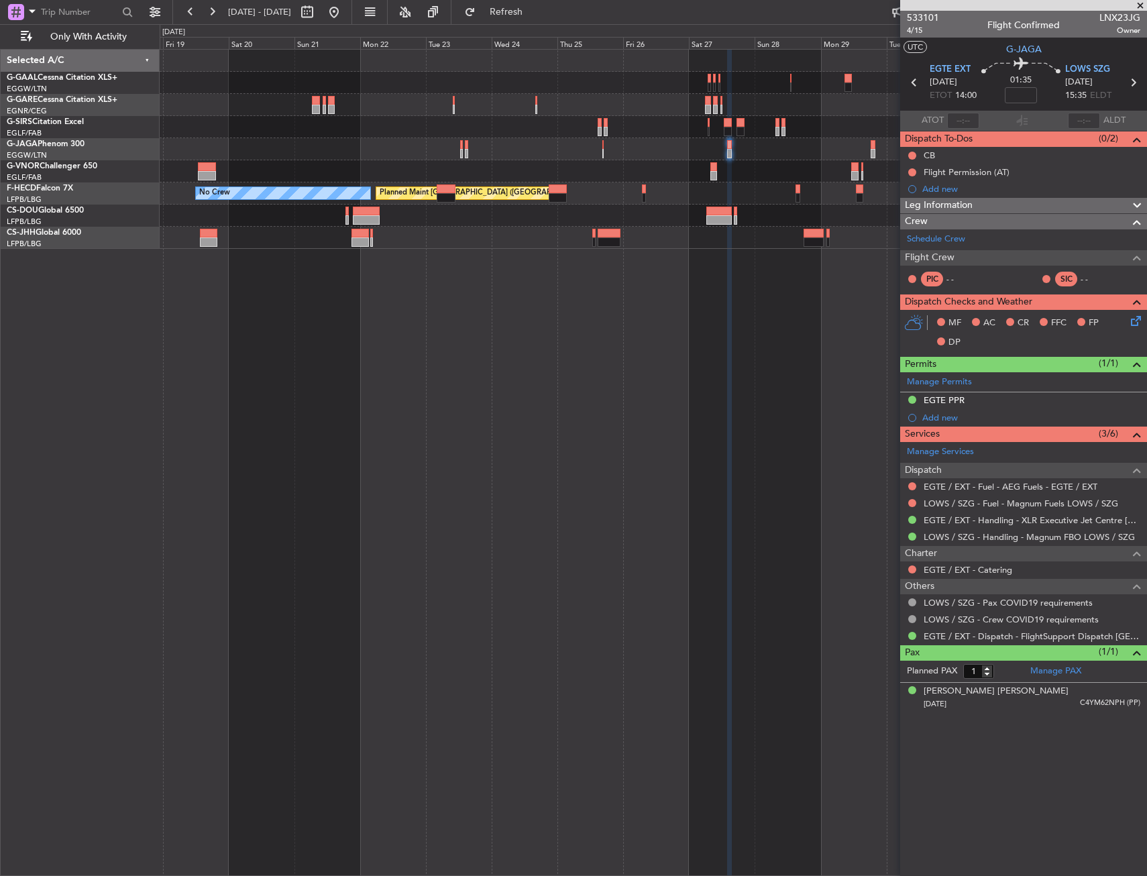
click at [627, 365] on div "Planned Maint Dusseldorf Planned Maint Paris (Le Bourget) No Crew" at bounding box center [653, 462] width 987 height 827
click at [776, 327] on div "Planned Maint Dusseldorf Planned Maint Paris (Le Bourget) No Crew" at bounding box center [653, 462] width 987 height 827
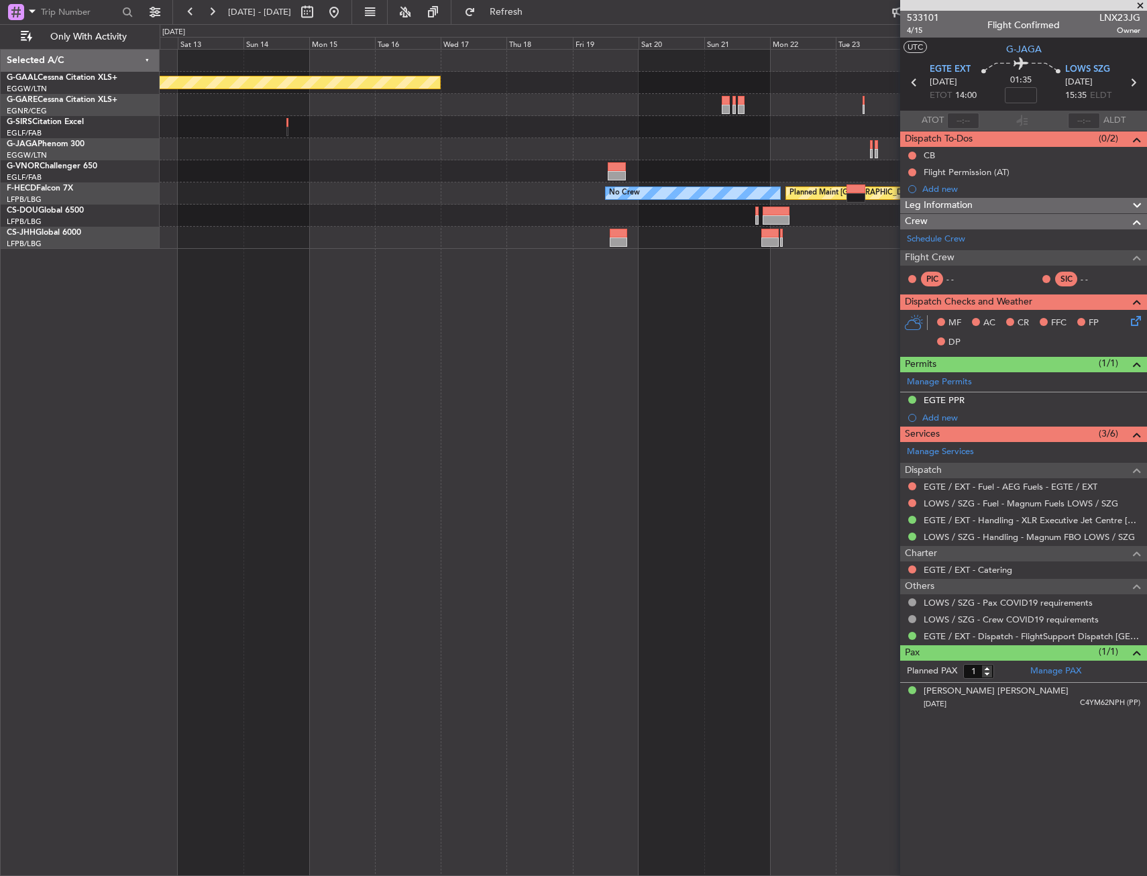
click at [699, 335] on div "Planned Maint Dusseldorf Planned Maint Paris (Le Bourget) No Crew" at bounding box center [653, 462] width 987 height 827
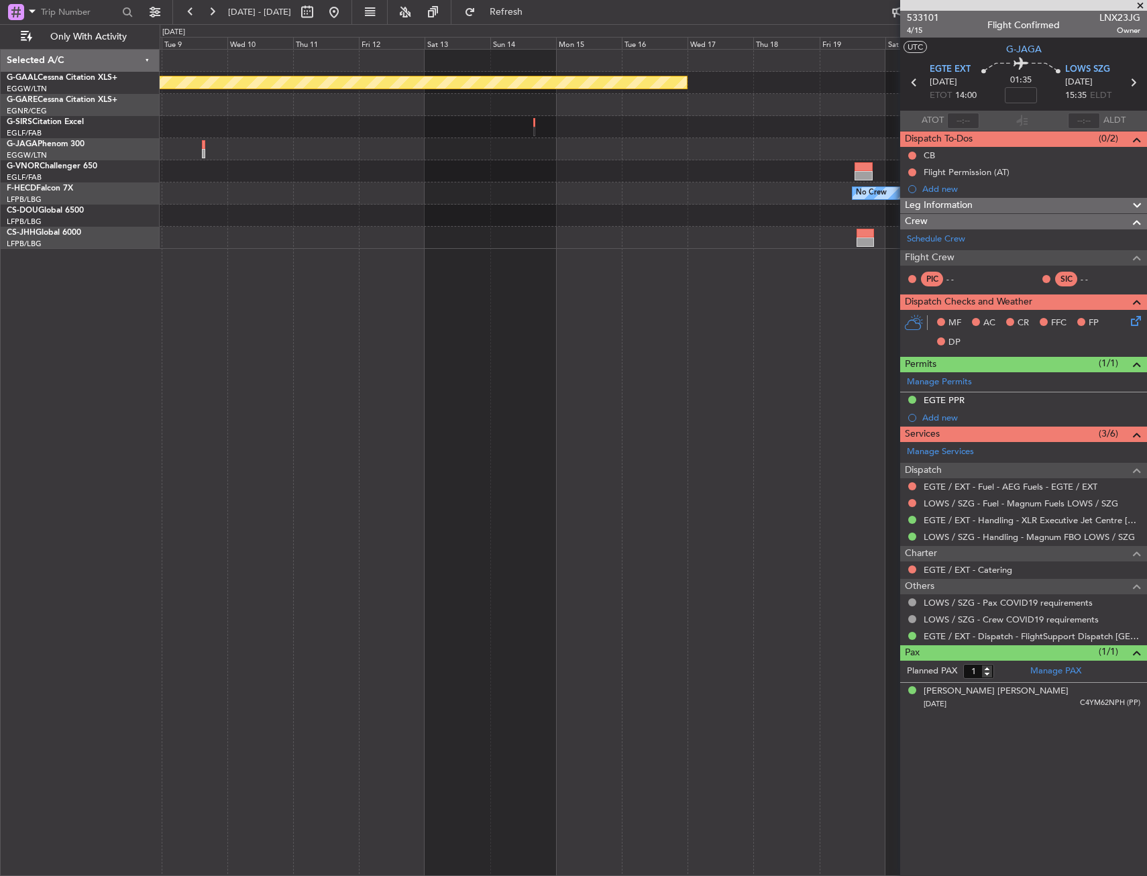
click at [817, 302] on div "Planned Maint Dusseldorf Planned Maint Paris (Le Bourget) No Crew Planned Maint…" at bounding box center [653, 462] width 987 height 827
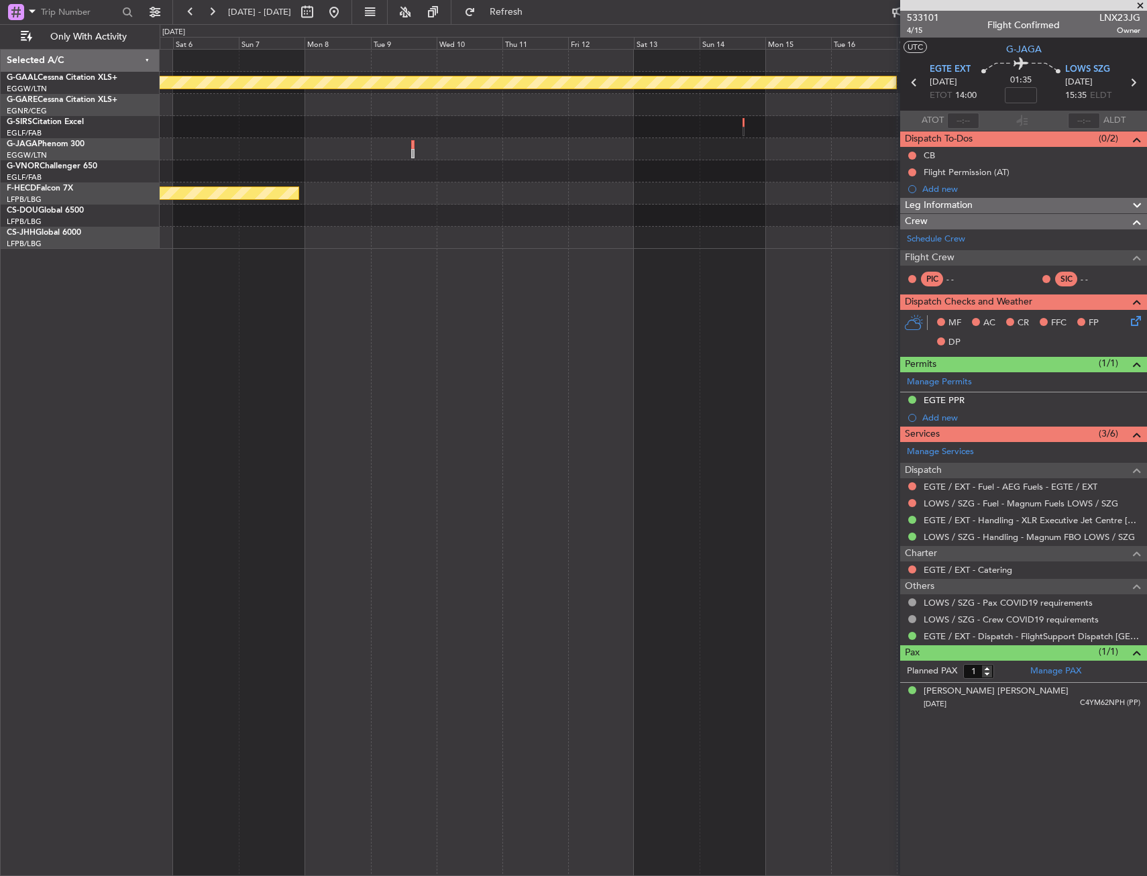
click at [755, 321] on div "Planned Maint Dusseldorf No Crew Planned Maint Paris (Le Bourget) Planned Maint…" at bounding box center [653, 462] width 987 height 827
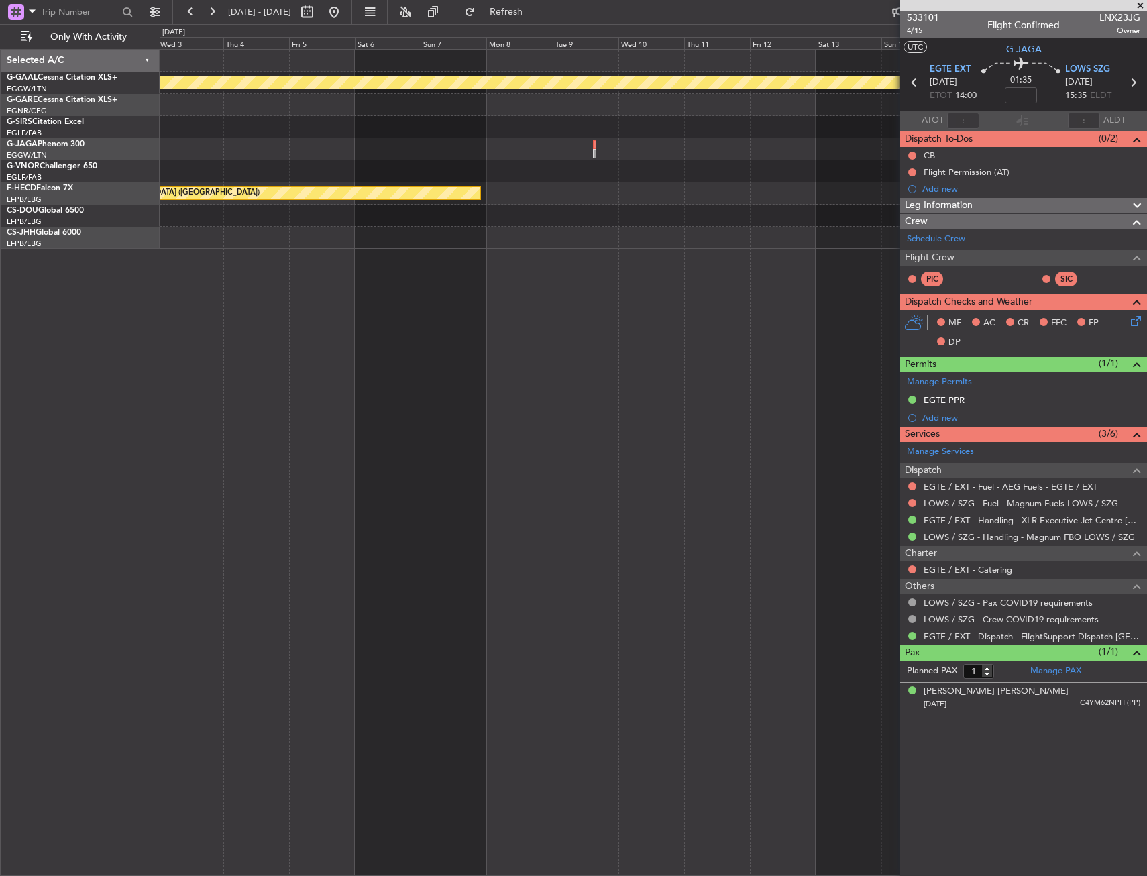
click at [883, 279] on div "Planned Maint Dusseldorf Planned Maint Paris (Le Bourget) No Crew" at bounding box center [653, 462] width 987 height 827
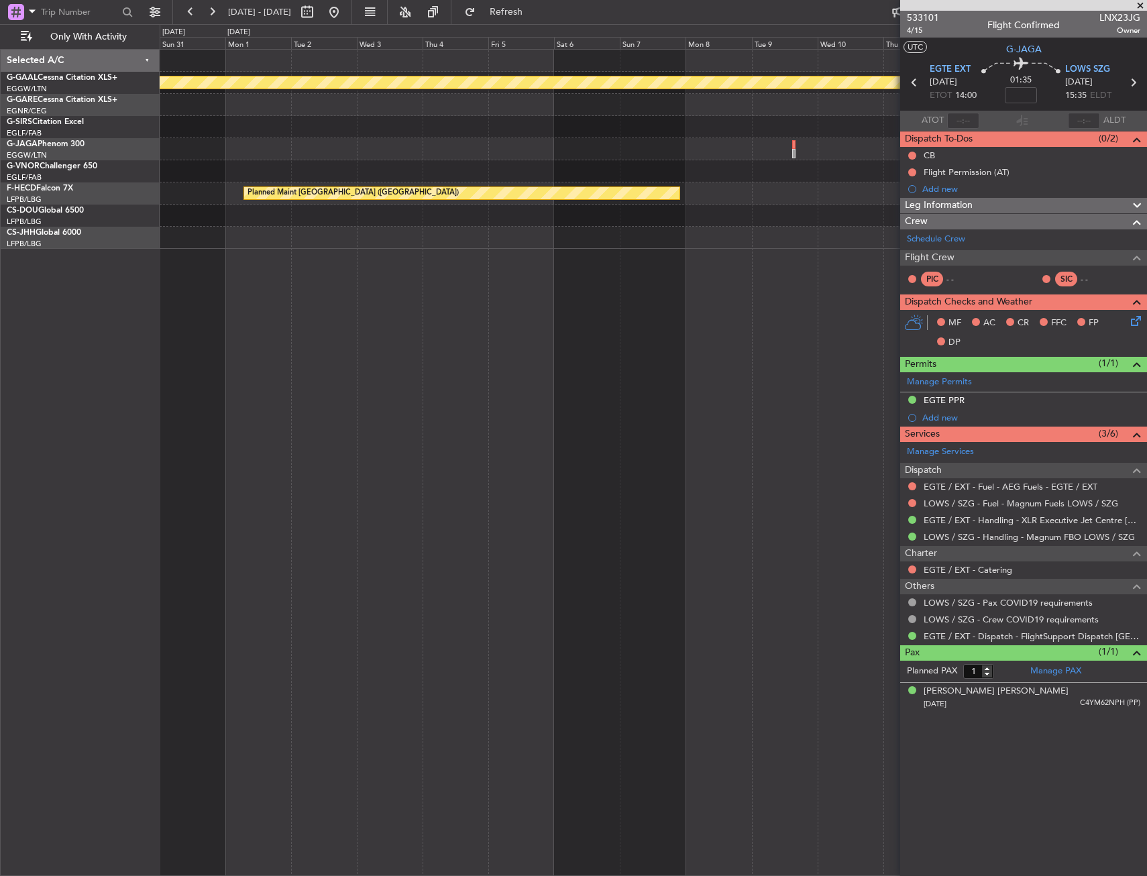
click at [697, 315] on div "Planned Maint Dusseldorf Planned Maint Paris (Le Bourget)" at bounding box center [653, 462] width 987 height 827
click at [701, 313] on div "Planned Maint Dusseldorf Planned Maint Paris (Le Bourget)" at bounding box center [653, 462] width 987 height 827
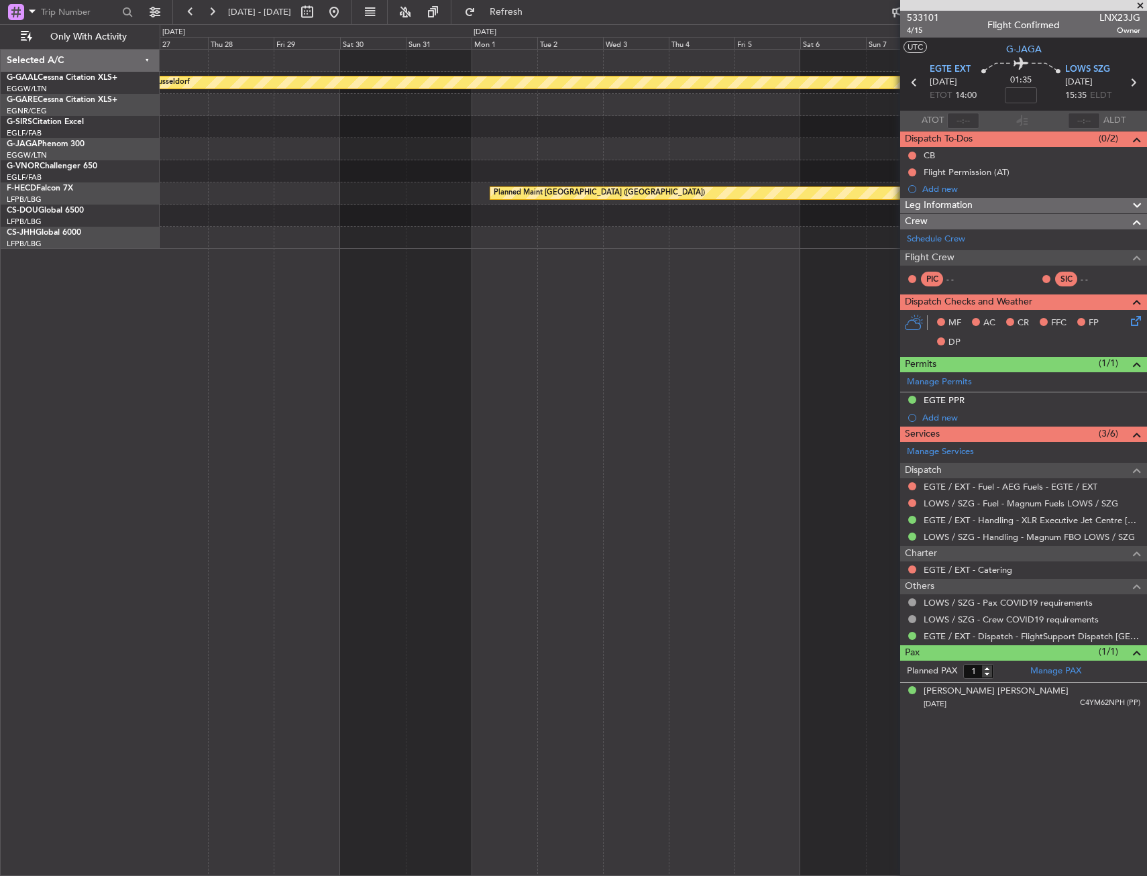
click at [645, 337] on div "Planned Maint Dusseldorf No Crew Cannes (Mandelieu) Planned Maint Paris (Le Bou…" at bounding box center [653, 462] width 987 height 827
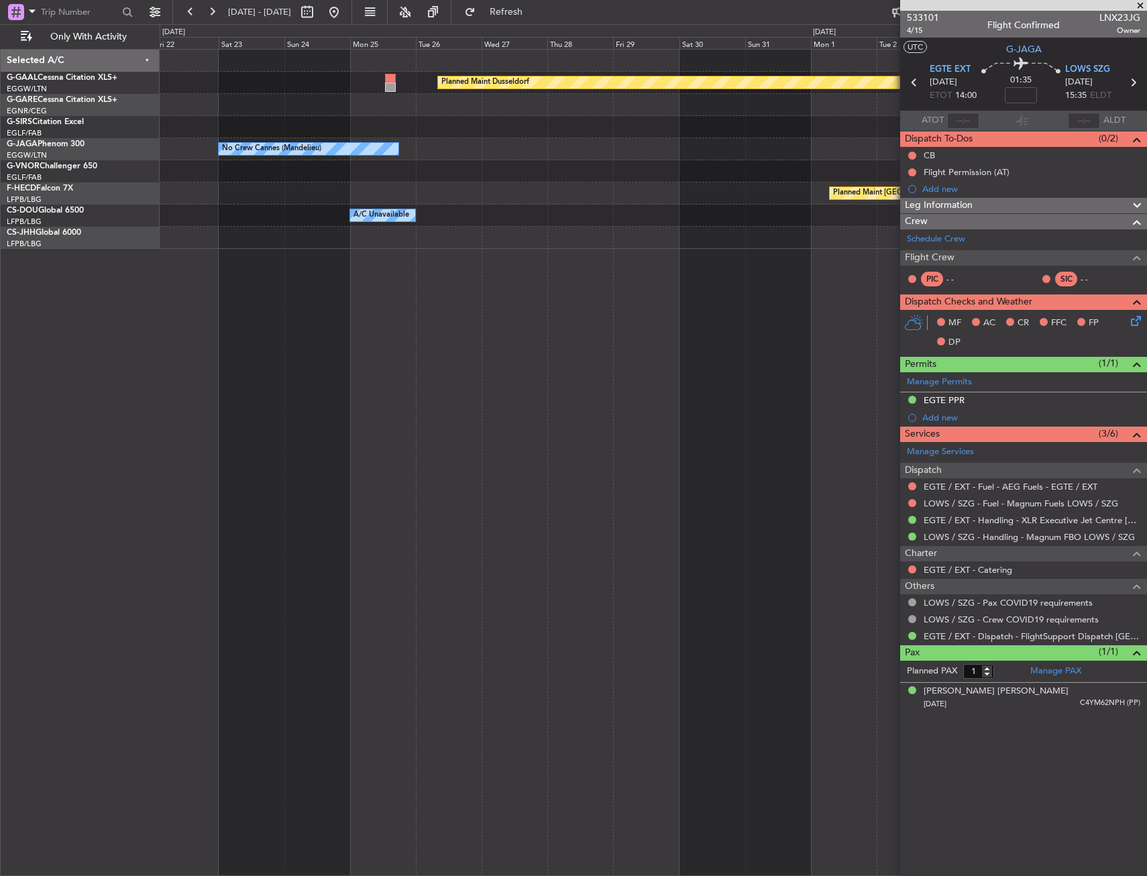
click at [654, 331] on div "Planned Maint Dusseldorf Unplanned Maint Chester No Crew Cannes (Mandelieu) Pla…" at bounding box center [653, 462] width 987 height 827
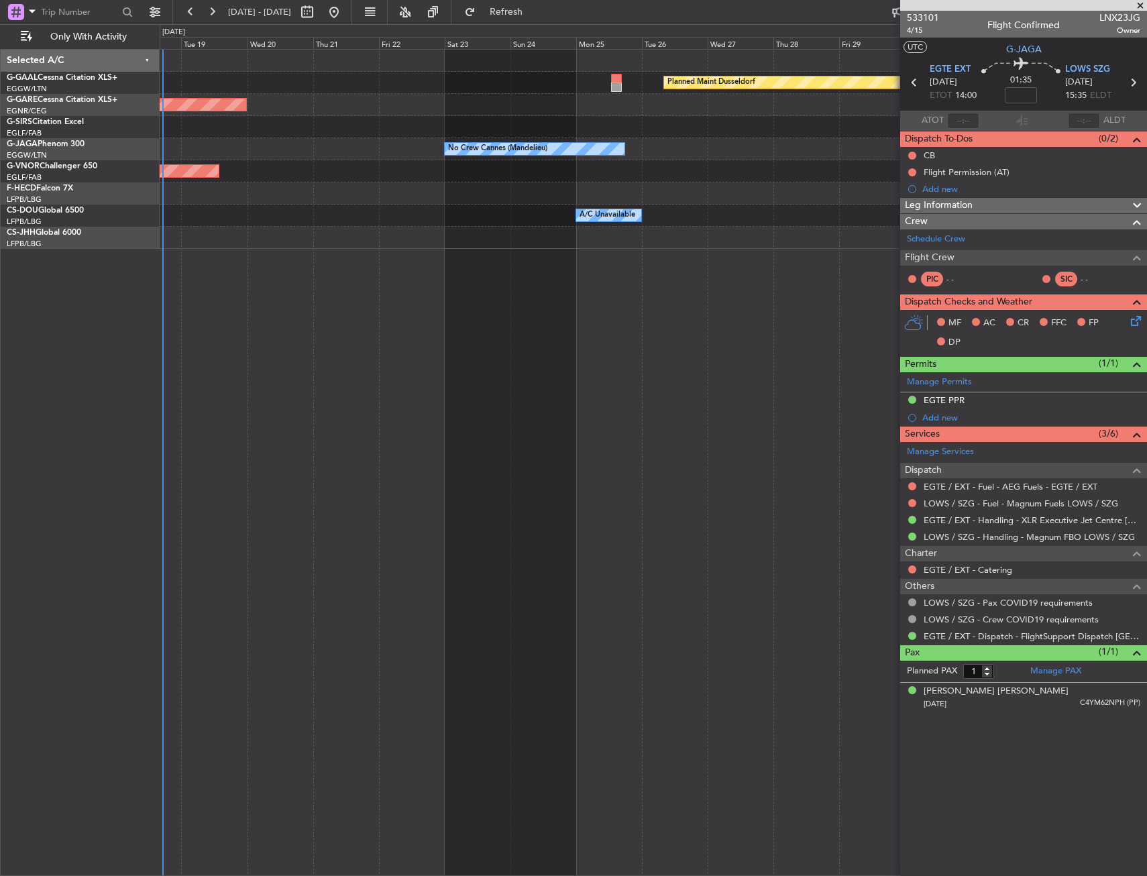
click at [758, 317] on div "Planned Maint Dusseldorf Unplanned Maint Chester No Crew Cannes (Mandelieu) Own…" at bounding box center [653, 462] width 987 height 827
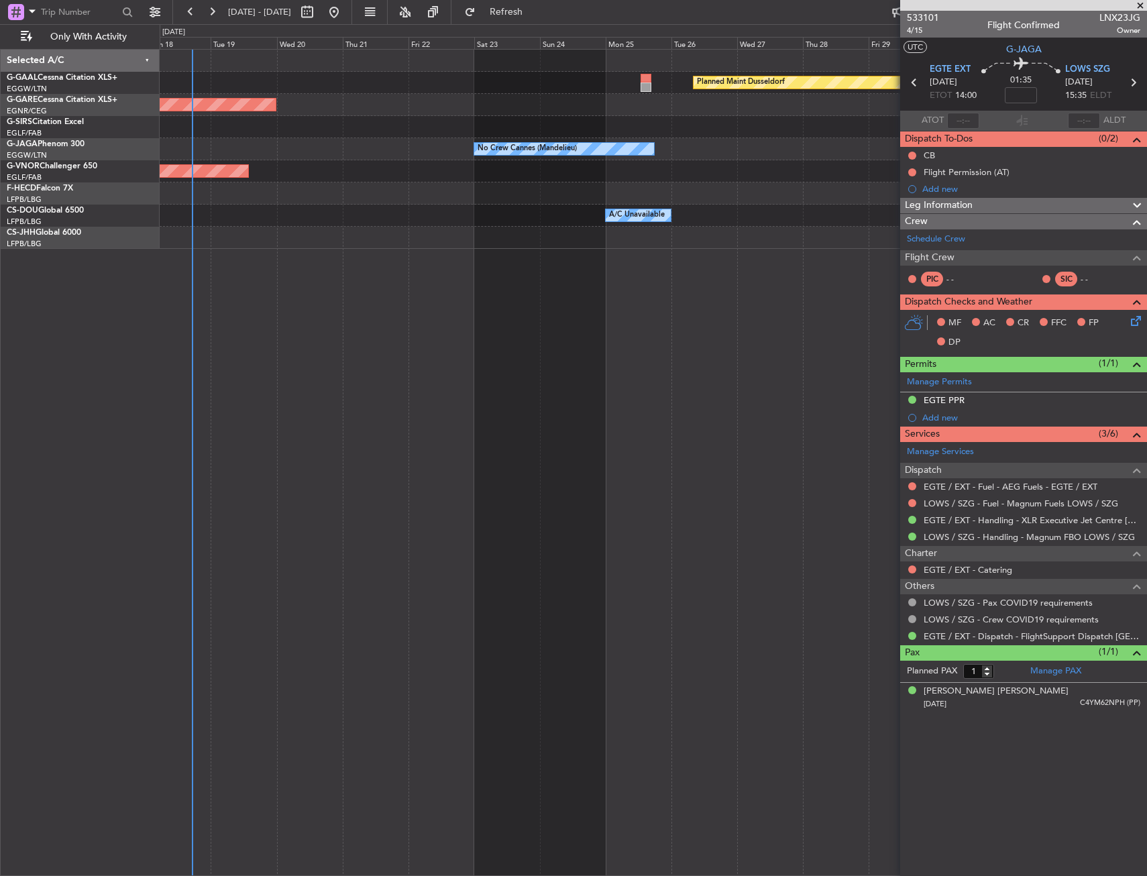
click at [117, 504] on div "Planned Maint Dusseldorf Unplanned Maint Chester No Crew Cannes (Mandelieu) Own…" at bounding box center [573, 450] width 1147 height 852
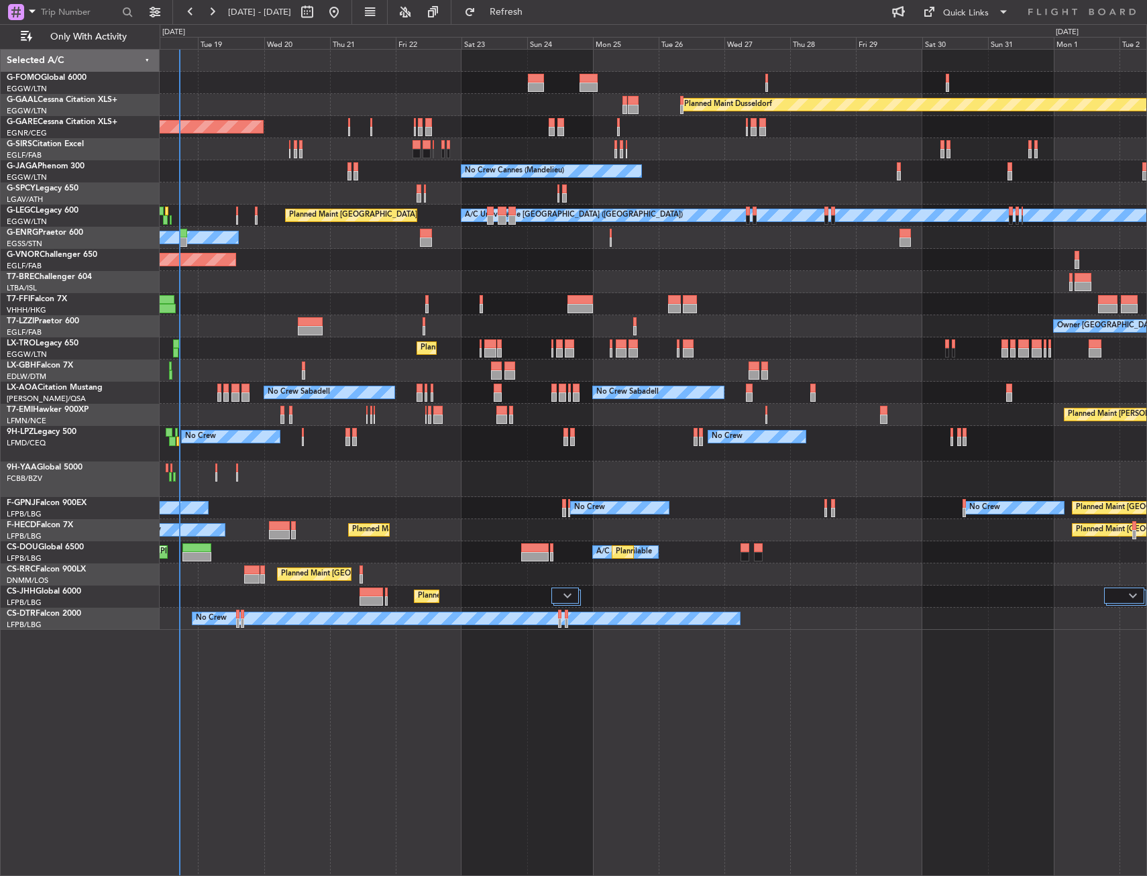
click at [807, 694] on div "Planned Maint Windsor Locks (Bradley Intl) Planned Maint Dusseldorf Unplanned M…" at bounding box center [653, 462] width 987 height 827
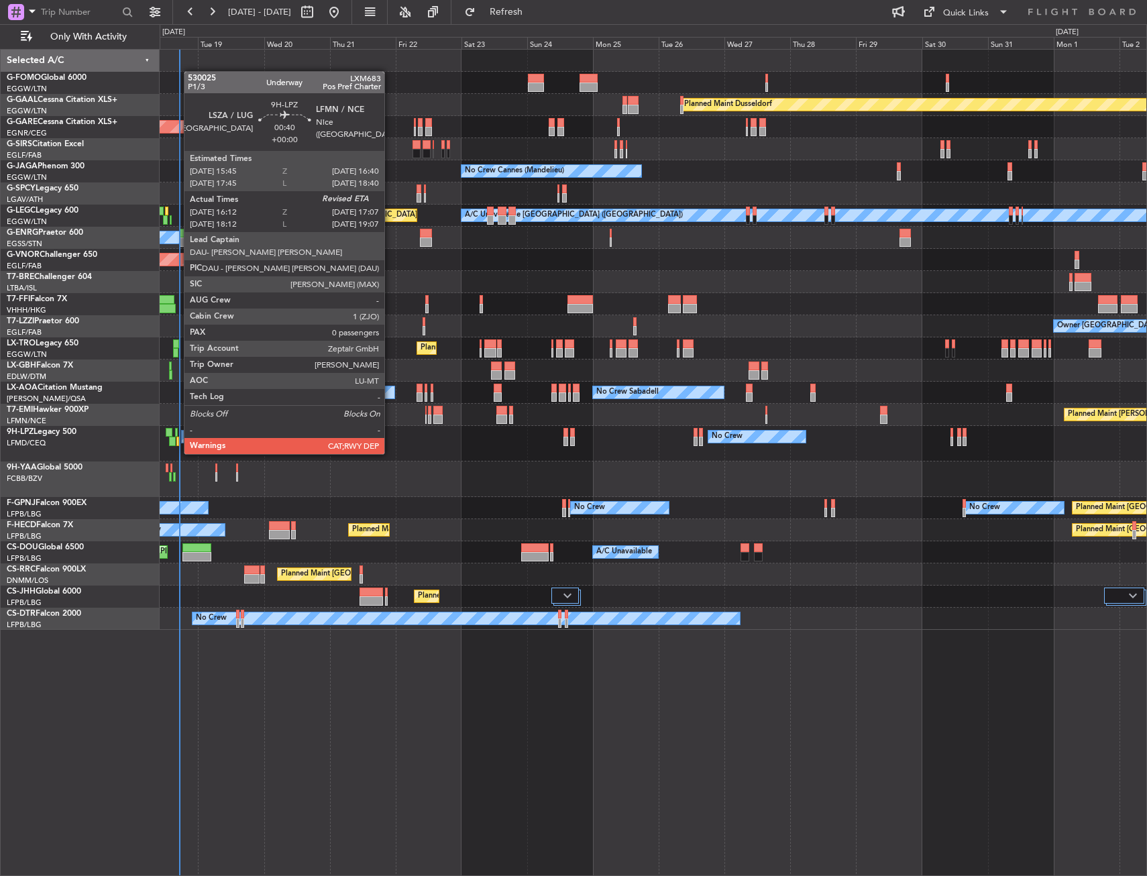
click at [177, 441] on div at bounding box center [177, 441] width 3 height 9
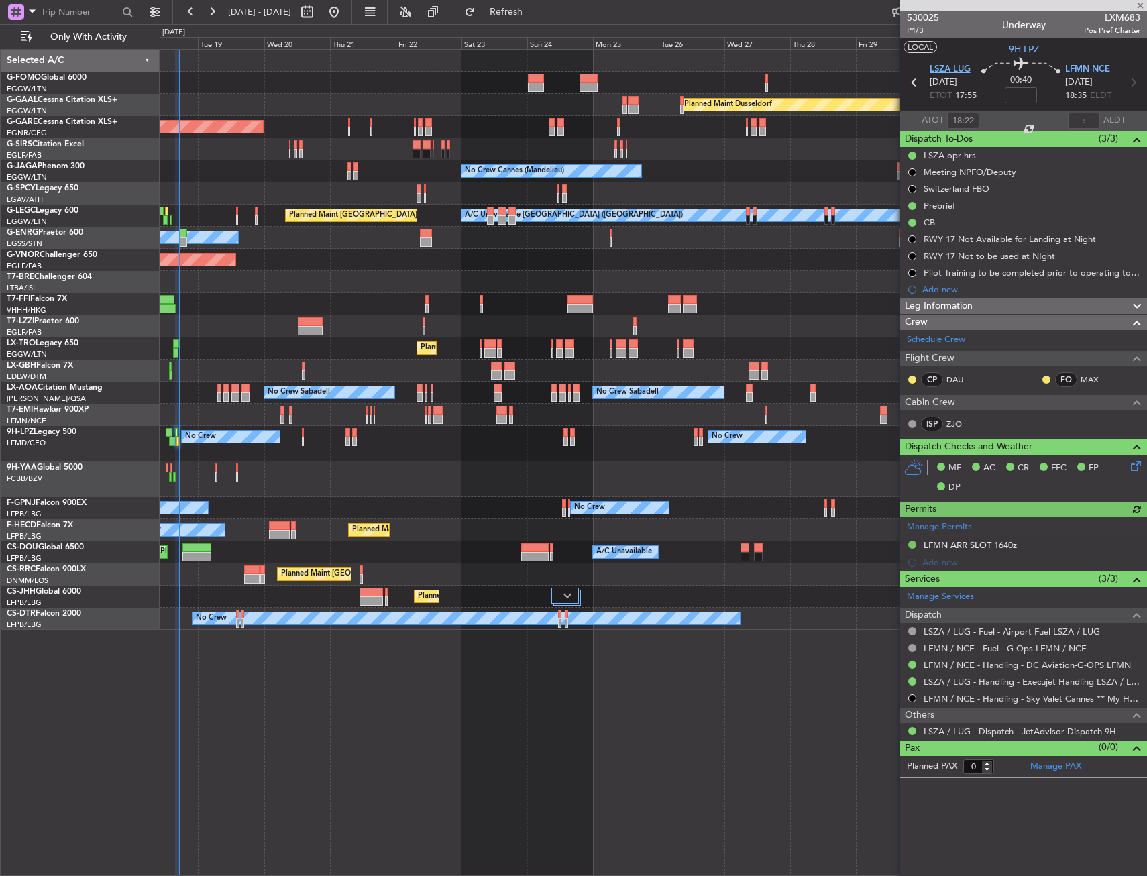
type input "16:22"
click at [1082, 117] on input "text" at bounding box center [1084, 121] width 32 height 16
click at [1061, 46] on section "UTC 9H-LPZ" at bounding box center [1023, 48] width 247 height 20
type input "17:04"
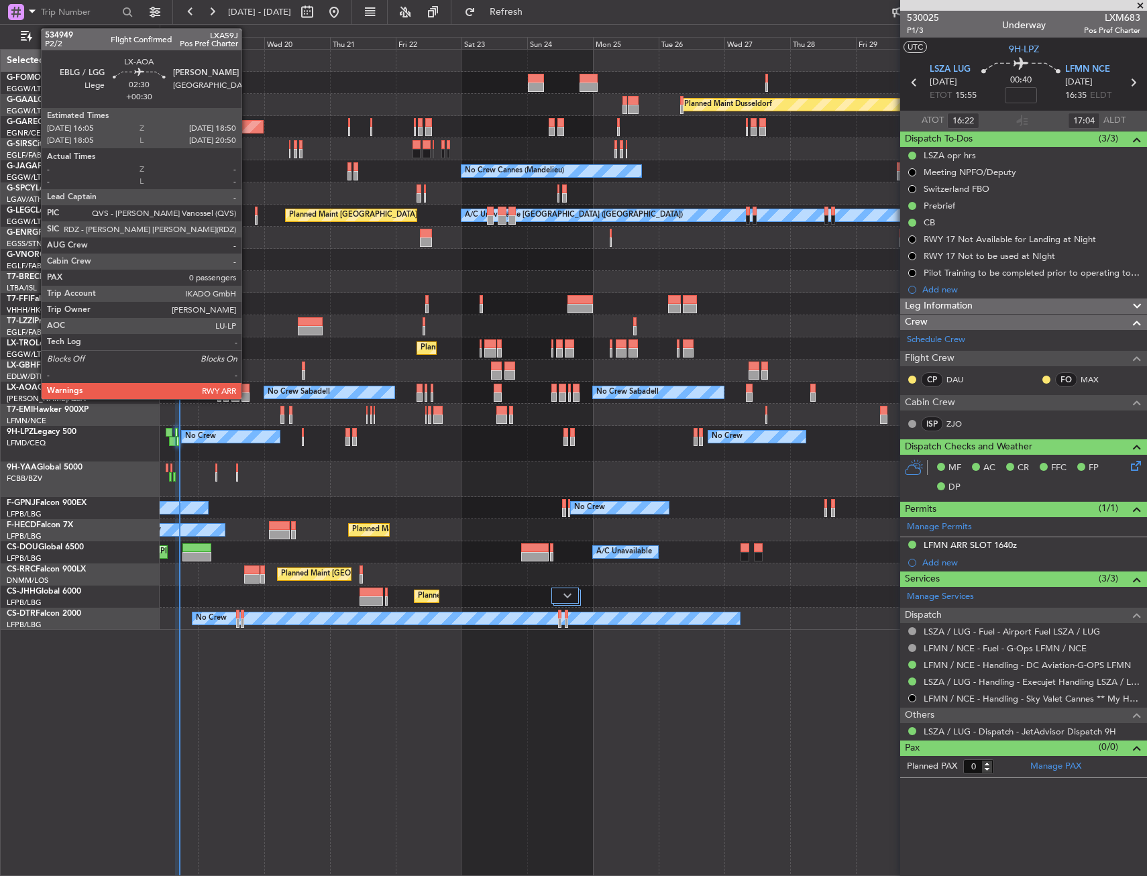
click at [247, 386] on div at bounding box center [245, 388] width 8 height 9
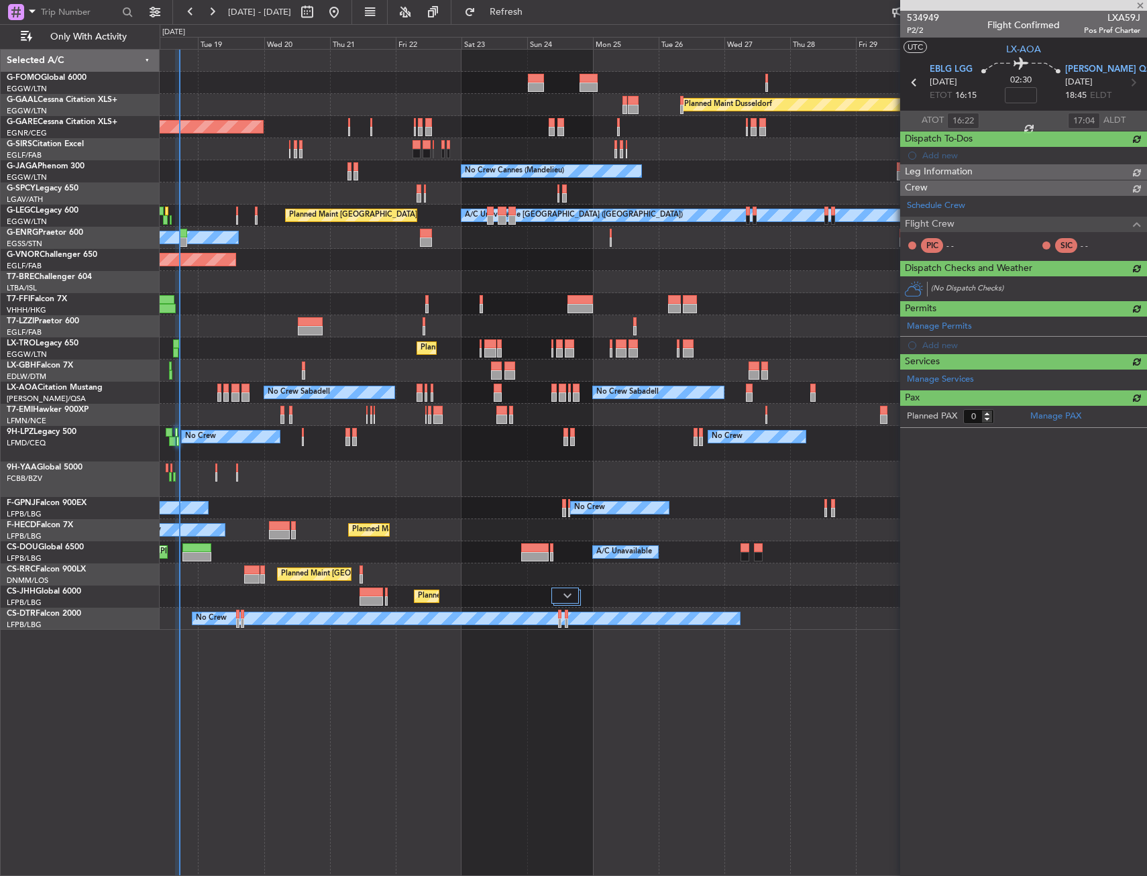
type input "+00:30"
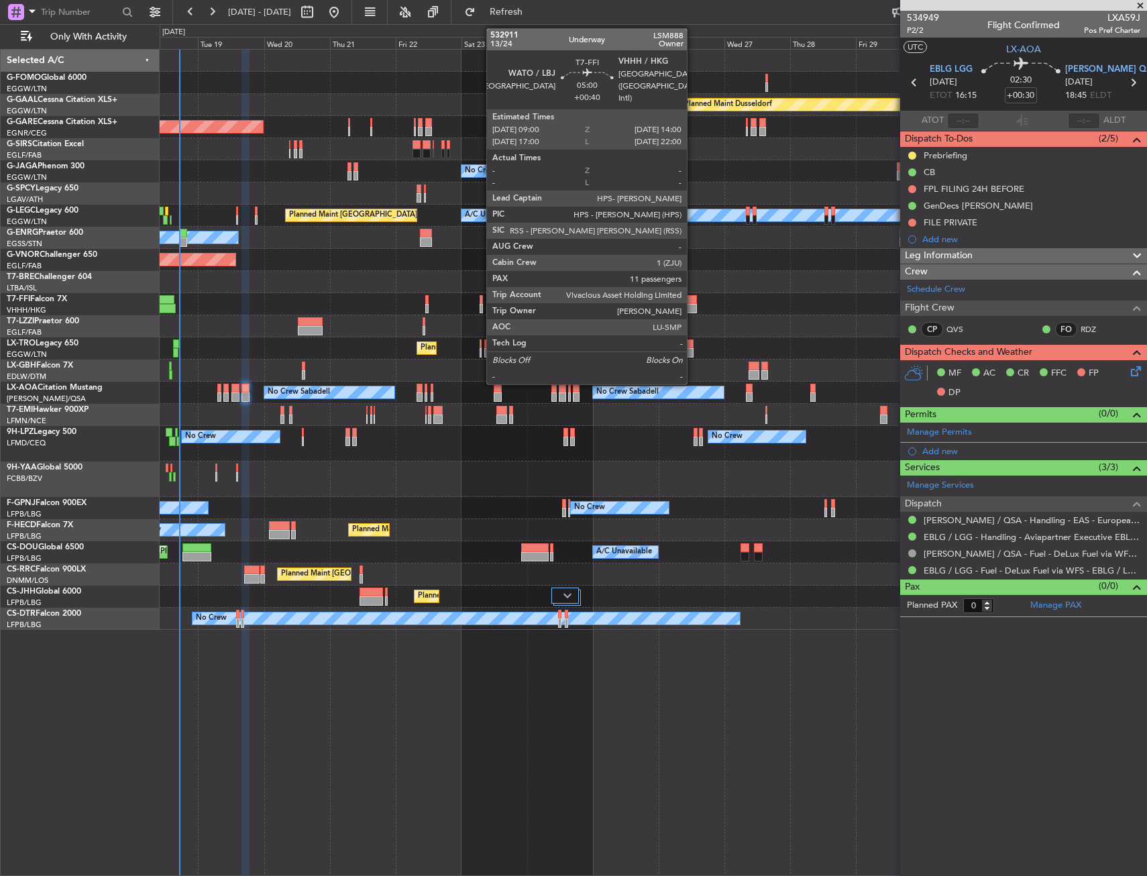
click at [486, 339] on div "Planned Maint Windsor Locks (Bradley Intl) Planned Maint Dusseldorf Unplanned M…" at bounding box center [653, 340] width 986 height 580
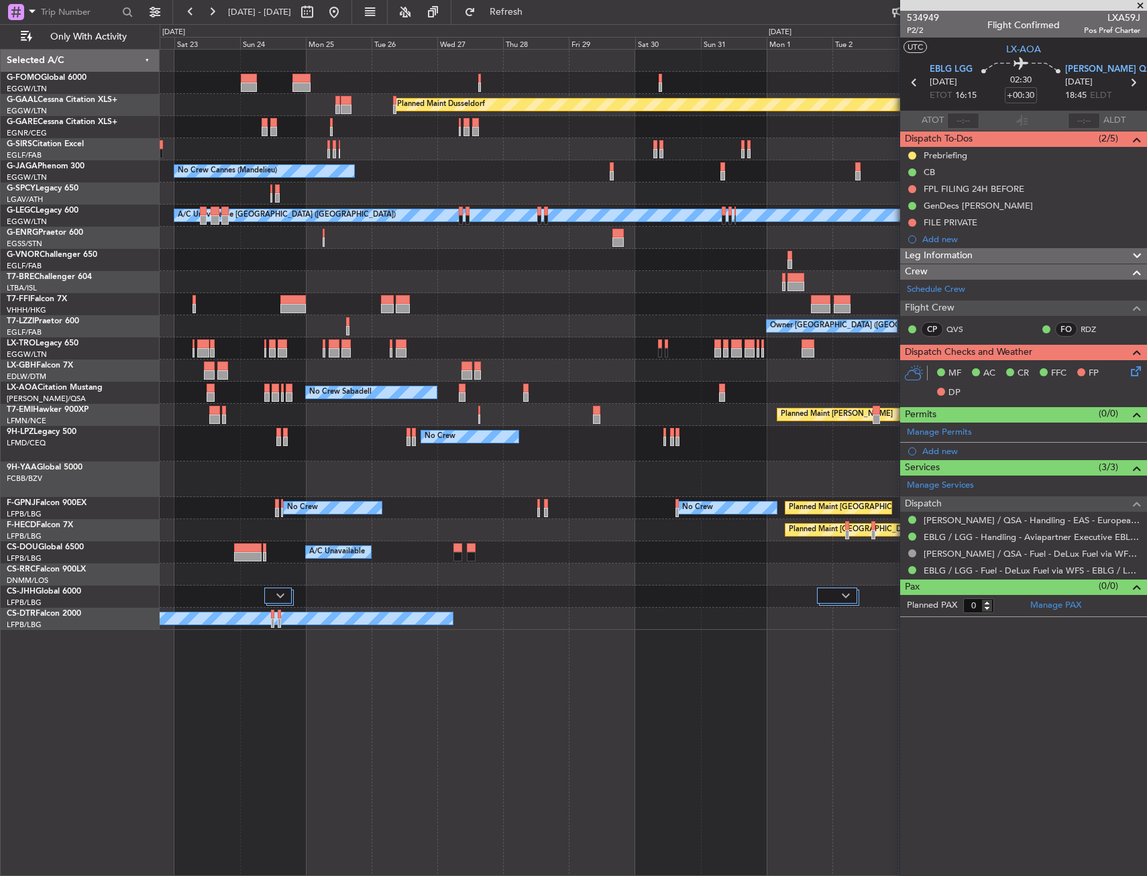
click at [231, 433] on div "Planned Maint Dusseldorf Unplanned Maint Chester No Crew Cannes (Mandelieu) Pla…" at bounding box center [653, 340] width 986 height 580
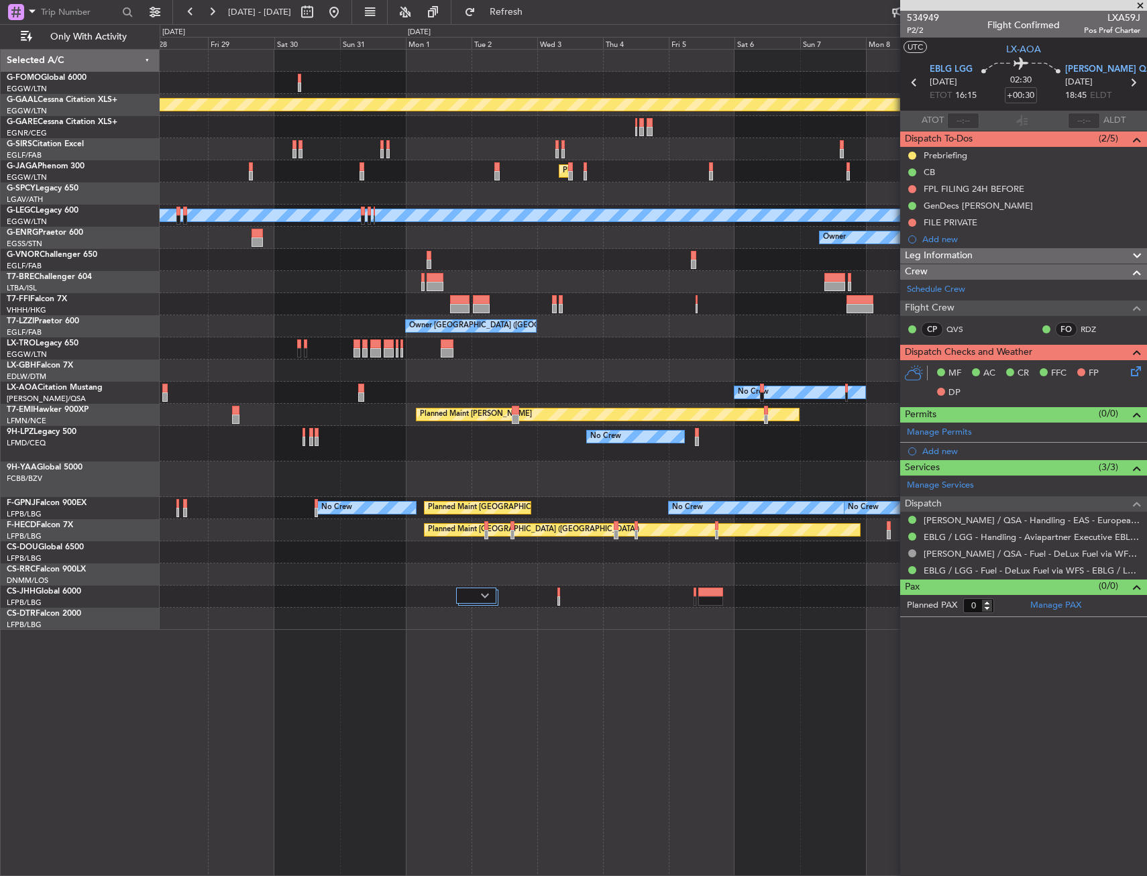
click at [121, 471] on div "Planned Maint Dusseldorf Planned Maint London (Luton) No Crew Cannes (Mandelieu…" at bounding box center [573, 450] width 1147 height 852
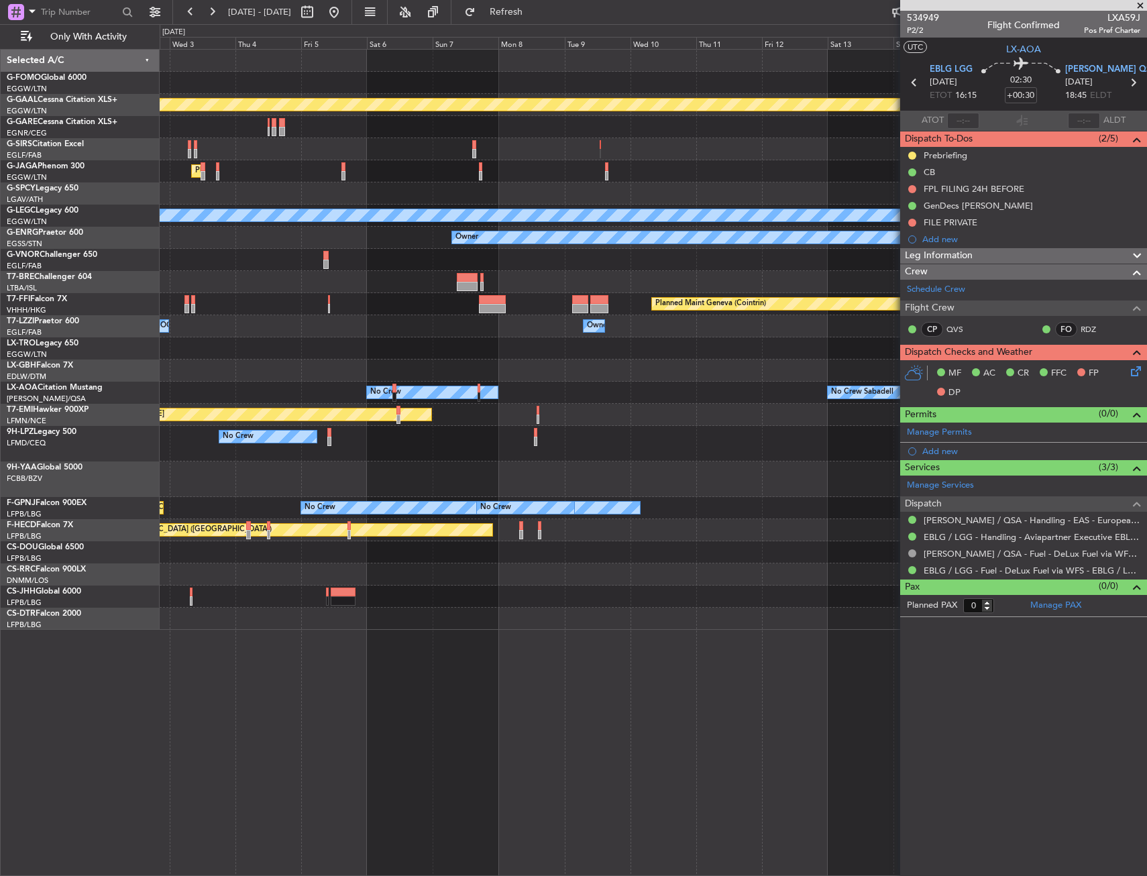
click at [139, 487] on div "Planned Maint Dusseldorf Planned Maint London (Luton) A/C Unavailable London (L…" at bounding box center [573, 450] width 1147 height 852
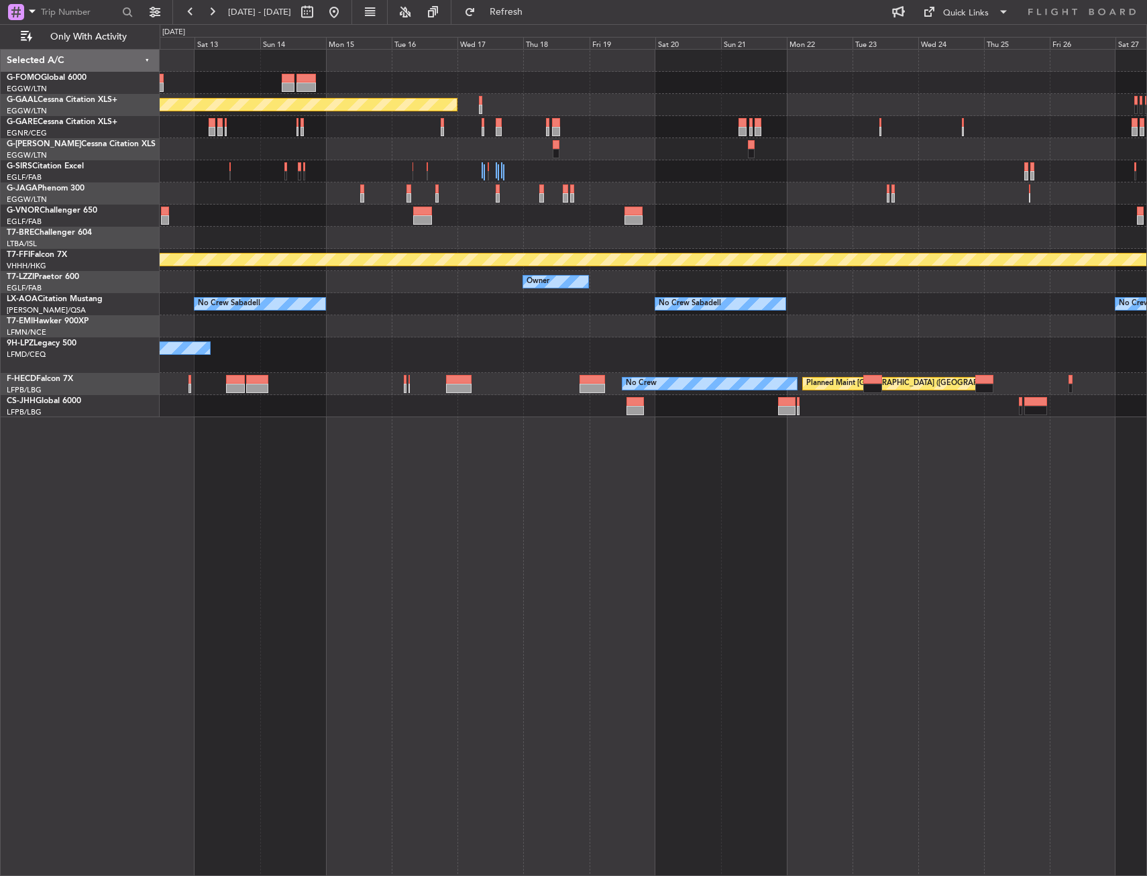
click at [327, 351] on div "Planned Maint Dusseldorf Planned Maint Geneva (Cointrin) Owner Owner Owner No C…" at bounding box center [653, 233] width 986 height 367
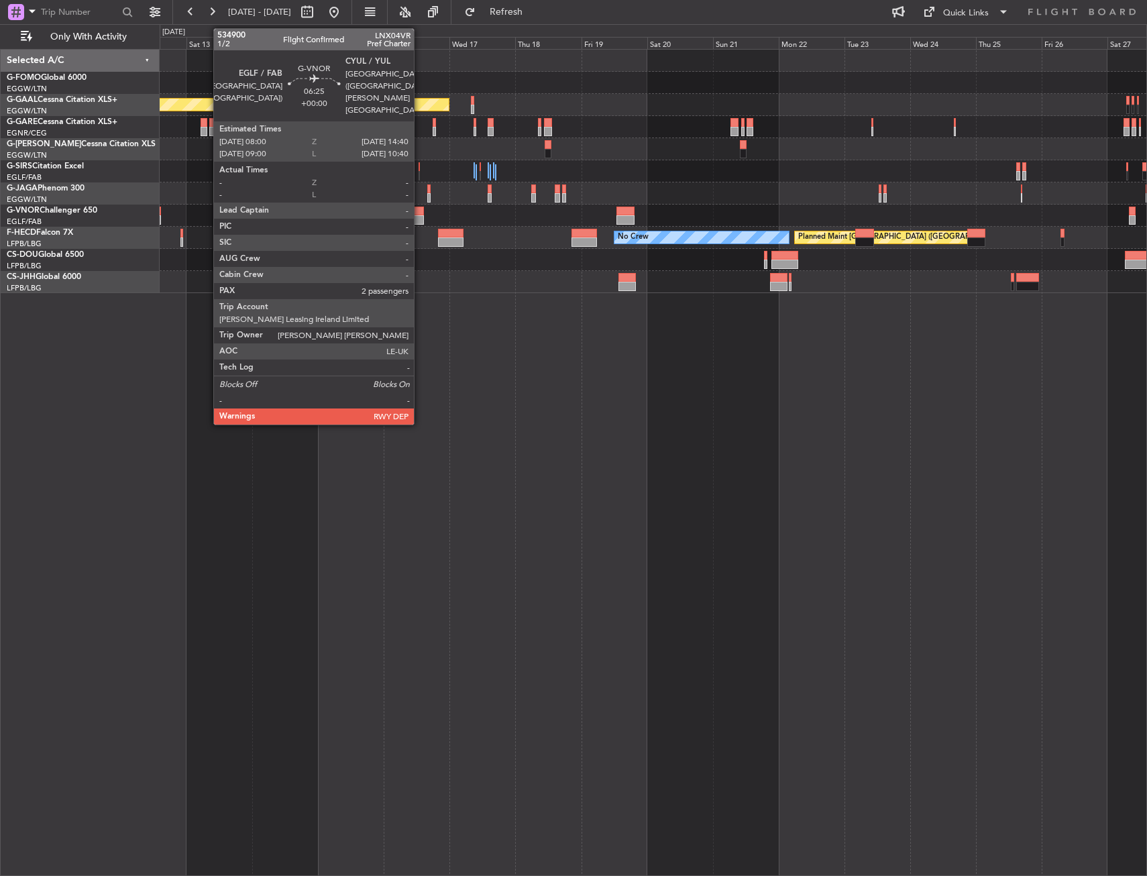
click at [420, 212] on div at bounding box center [414, 211] width 19 height 9
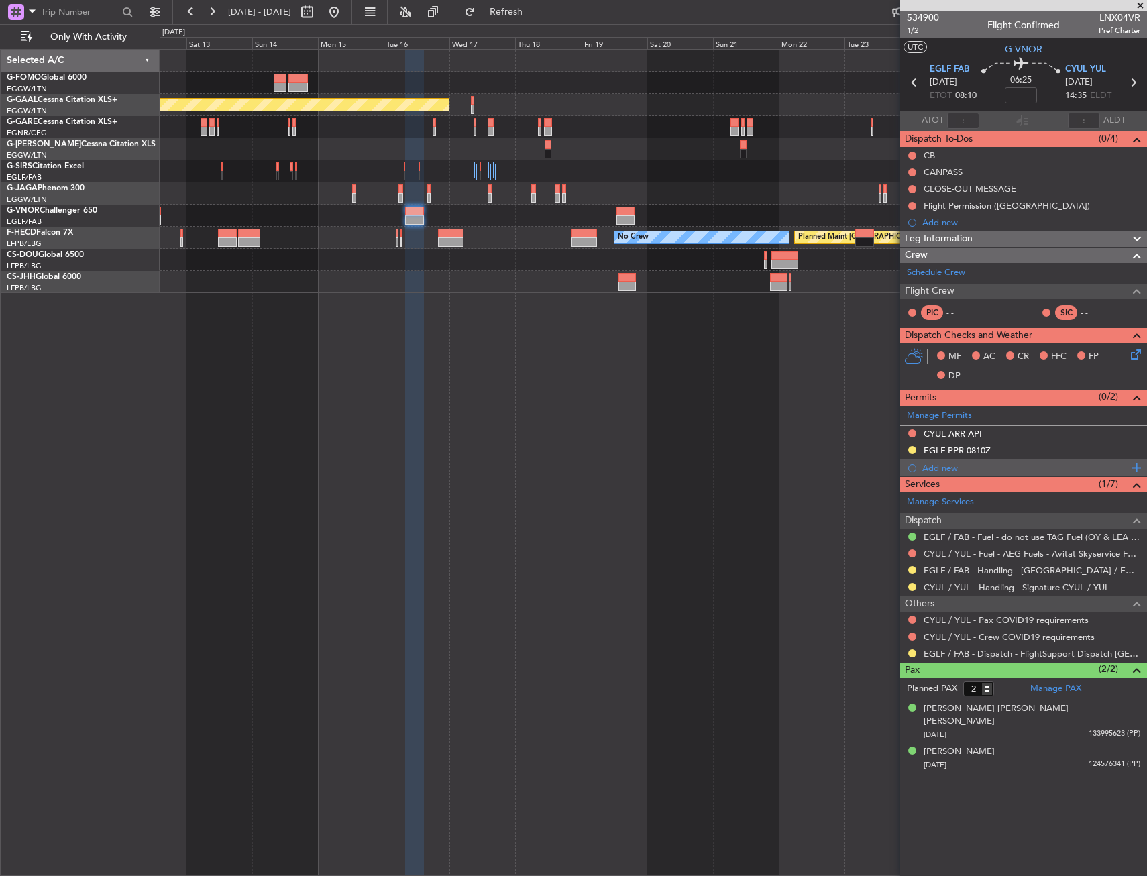
click at [938, 465] on div "Add new" at bounding box center [1025, 467] width 206 height 11
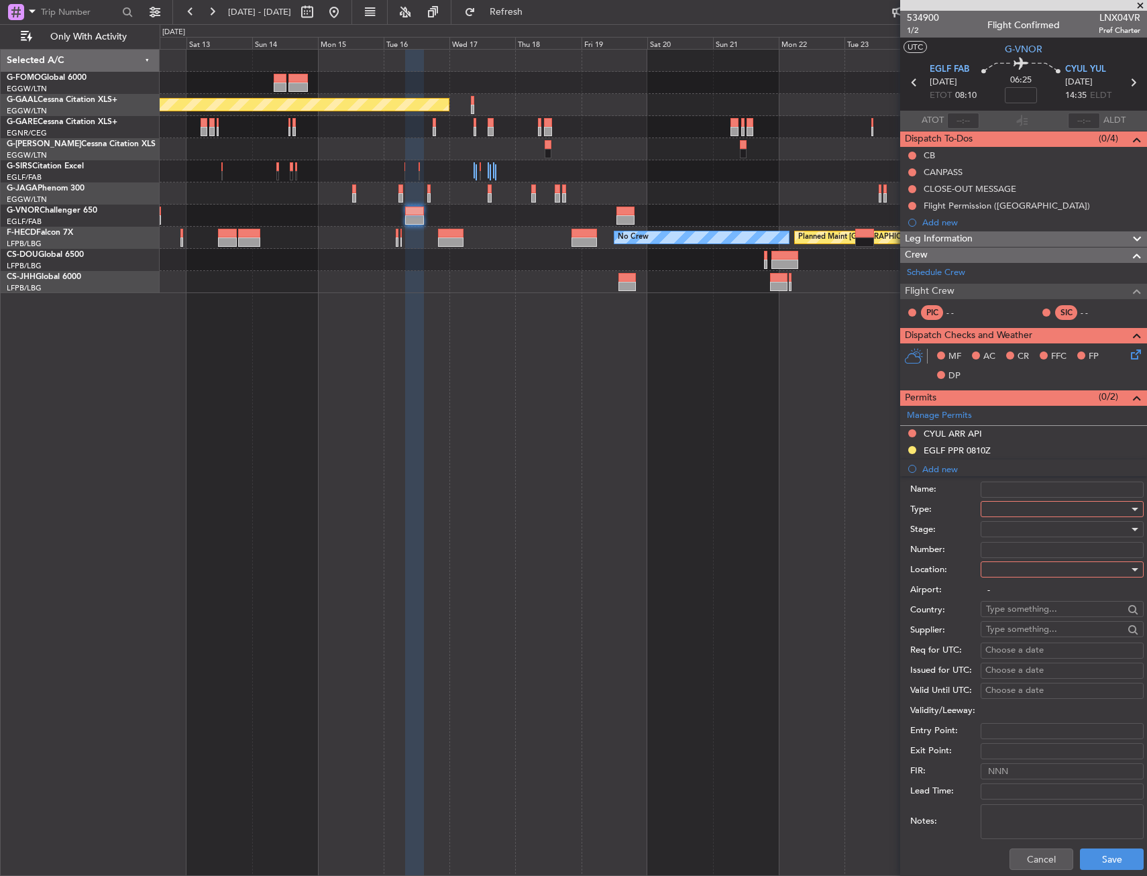
click at [1008, 508] on div at bounding box center [1057, 509] width 143 height 20
click at [1027, 638] on span "Slot" at bounding box center [1056, 636] width 141 height 20
click at [1011, 569] on div at bounding box center [1057, 569] width 143 height 20
click at [1009, 634] on span "Arrival" at bounding box center [1056, 637] width 141 height 20
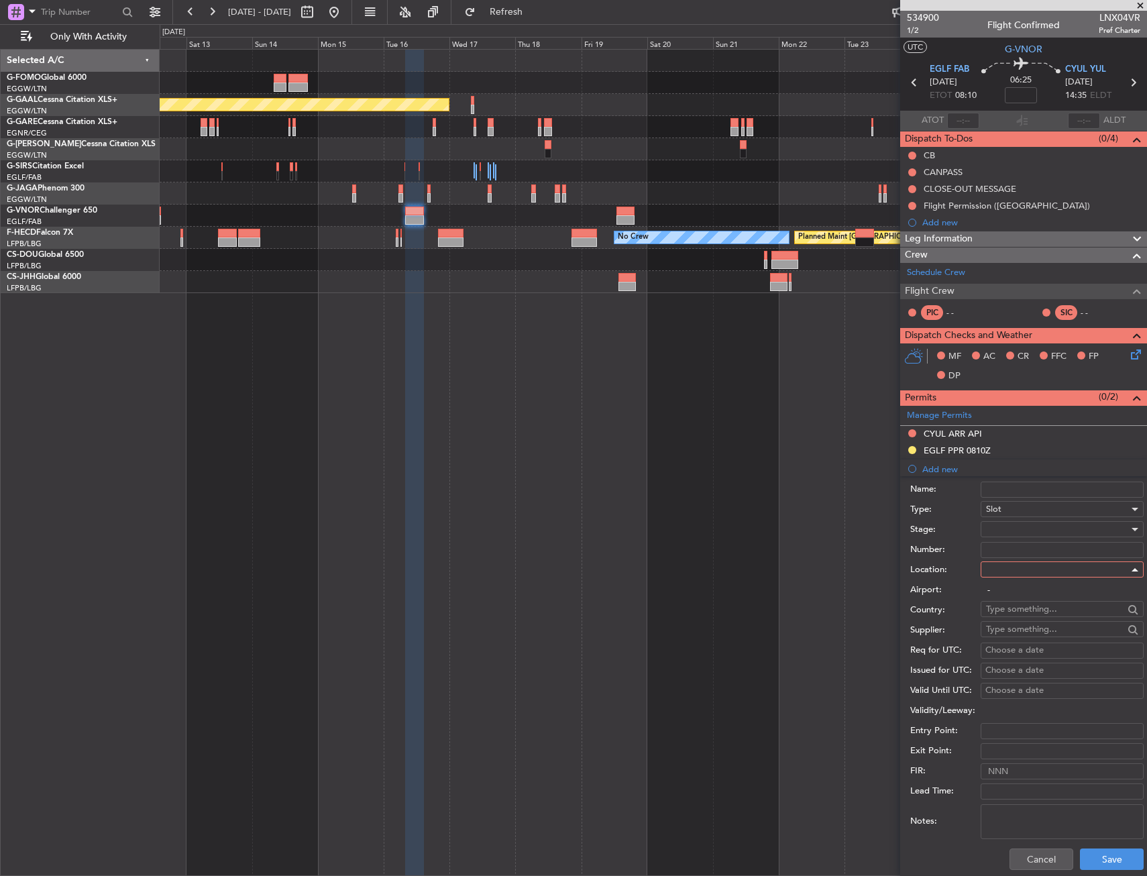
type input "CYUL / YUL"
click at [1090, 851] on button "Save" at bounding box center [1112, 858] width 64 height 21
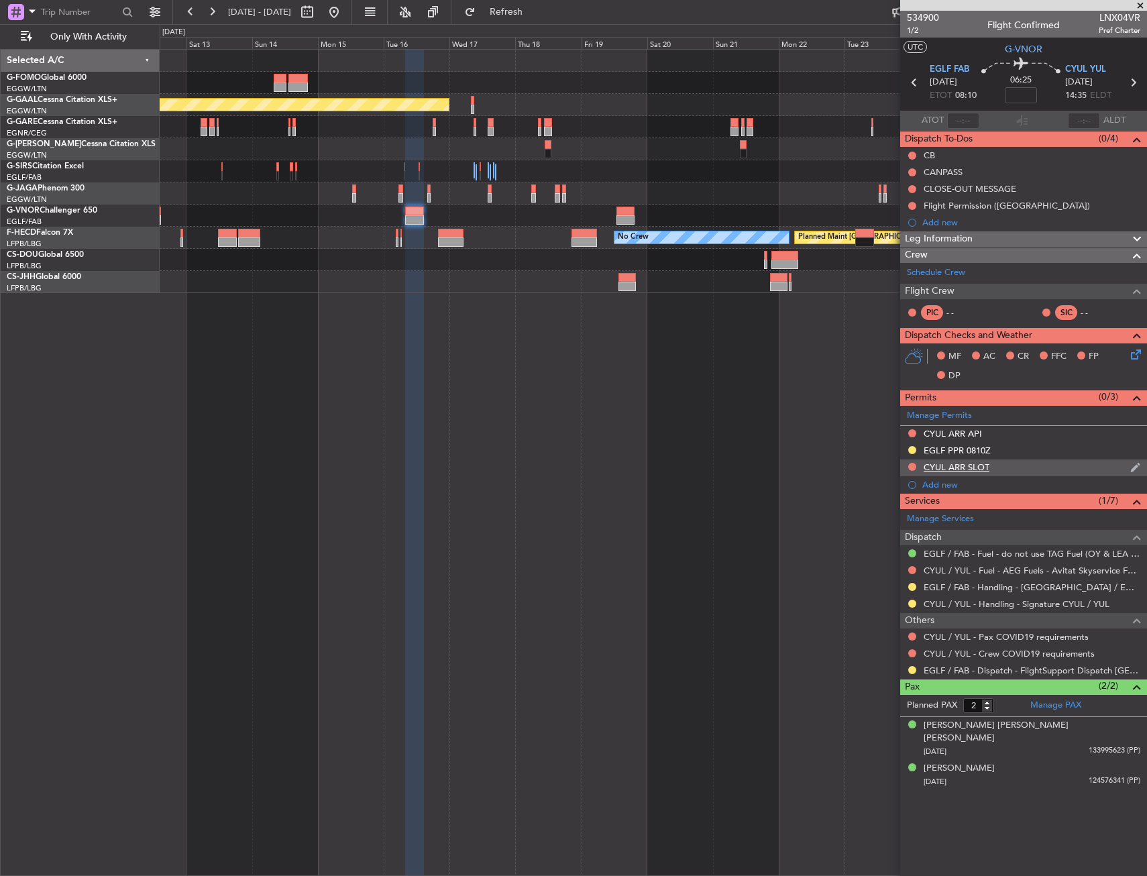
click at [1004, 468] on div "CYUL ARR SLOT" at bounding box center [1023, 467] width 247 height 17
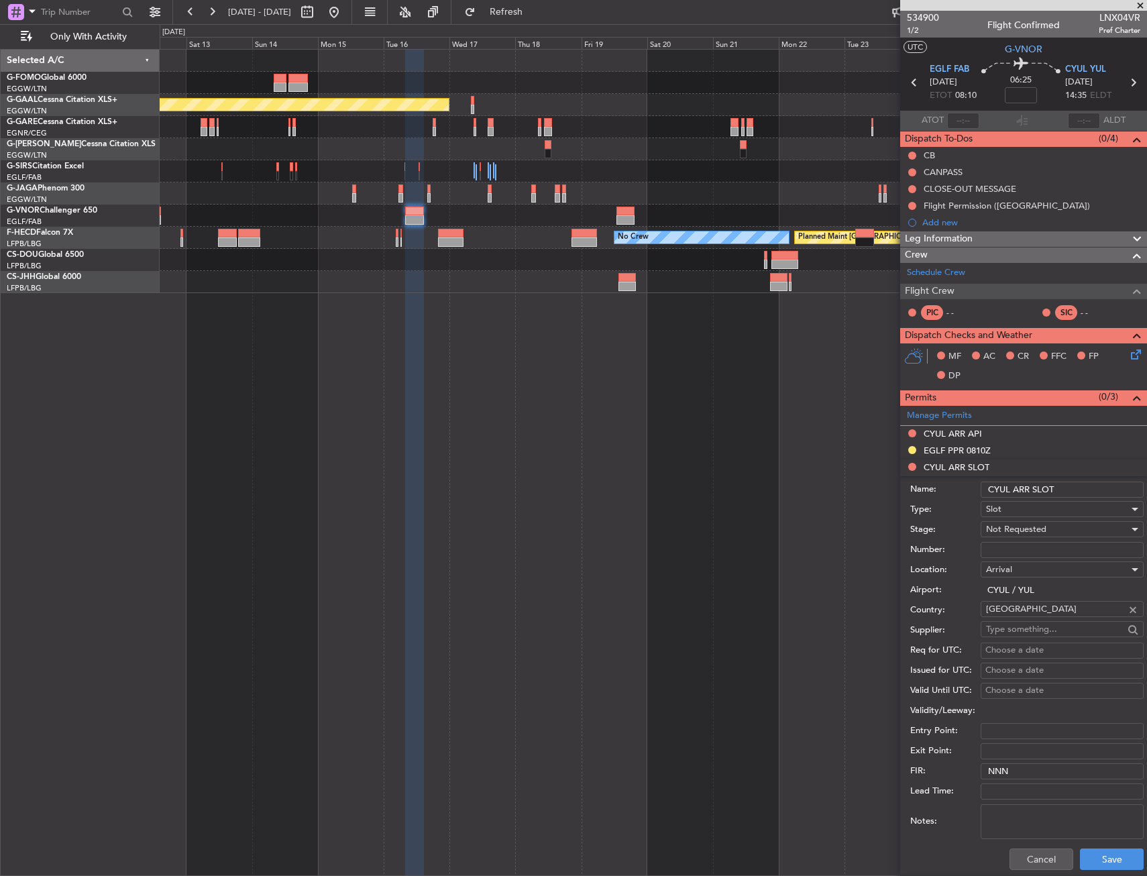
click at [1070, 487] on input "CYUL ARR SLOT" at bounding box center [1061, 490] width 163 height 16
type input "CYUL ARR SLOT 1435z"
click at [1060, 530] on div "Not Requested" at bounding box center [1057, 529] width 143 height 20
click at [1037, 610] on span "Requested" at bounding box center [1056, 617] width 141 height 20
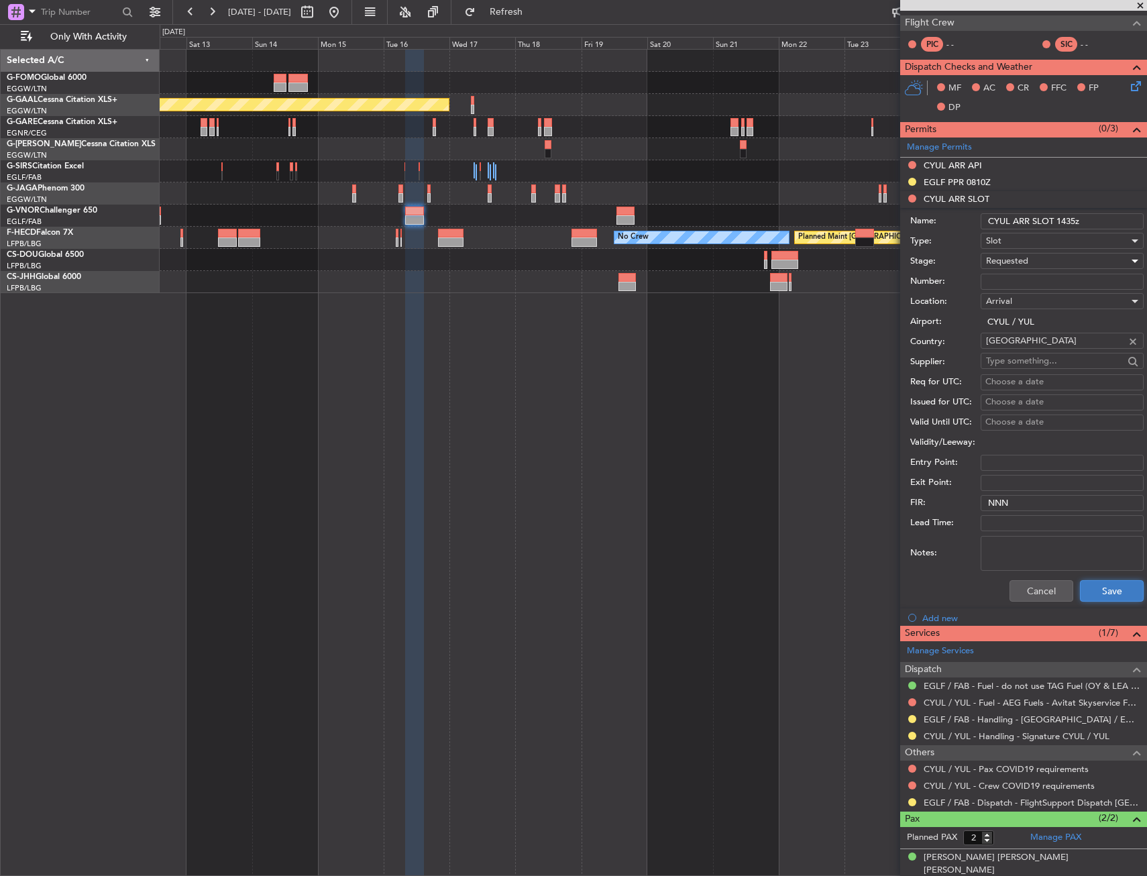
click at [1094, 596] on button "Save" at bounding box center [1112, 590] width 64 height 21
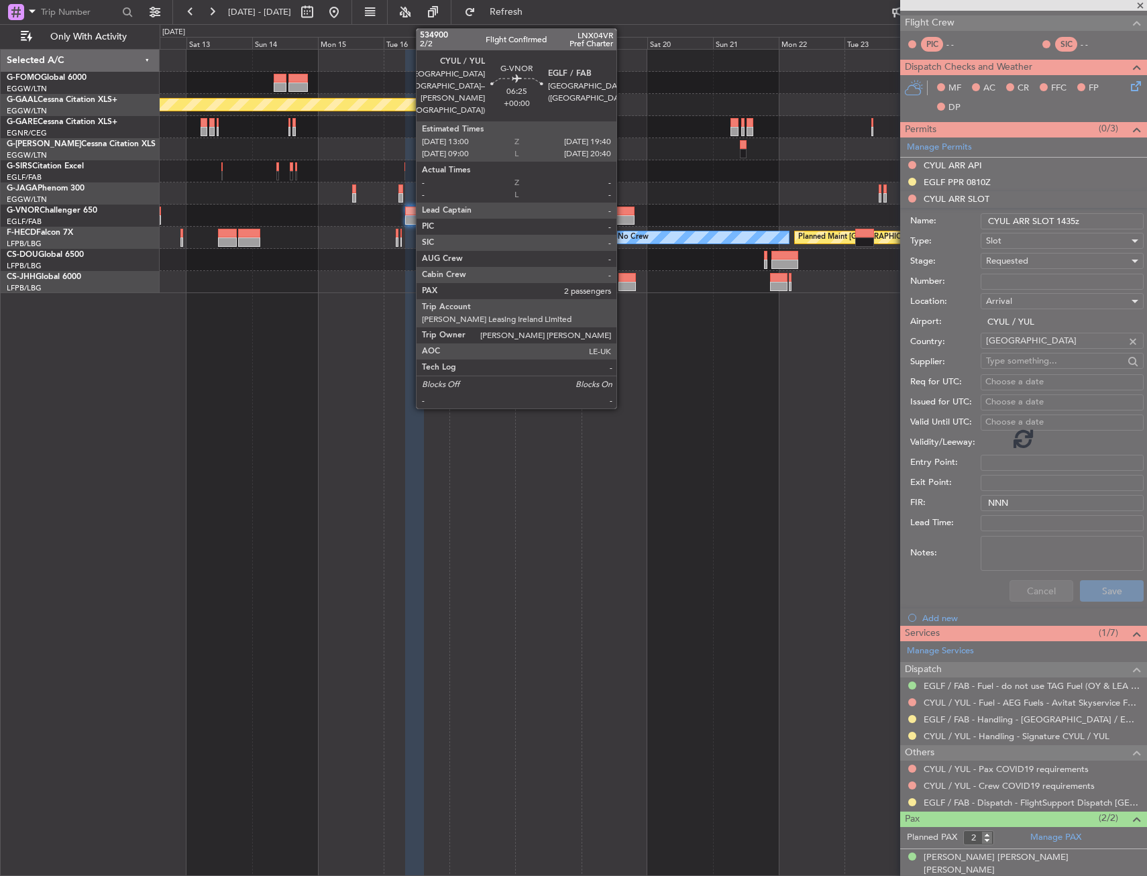
scroll to position [0, 0]
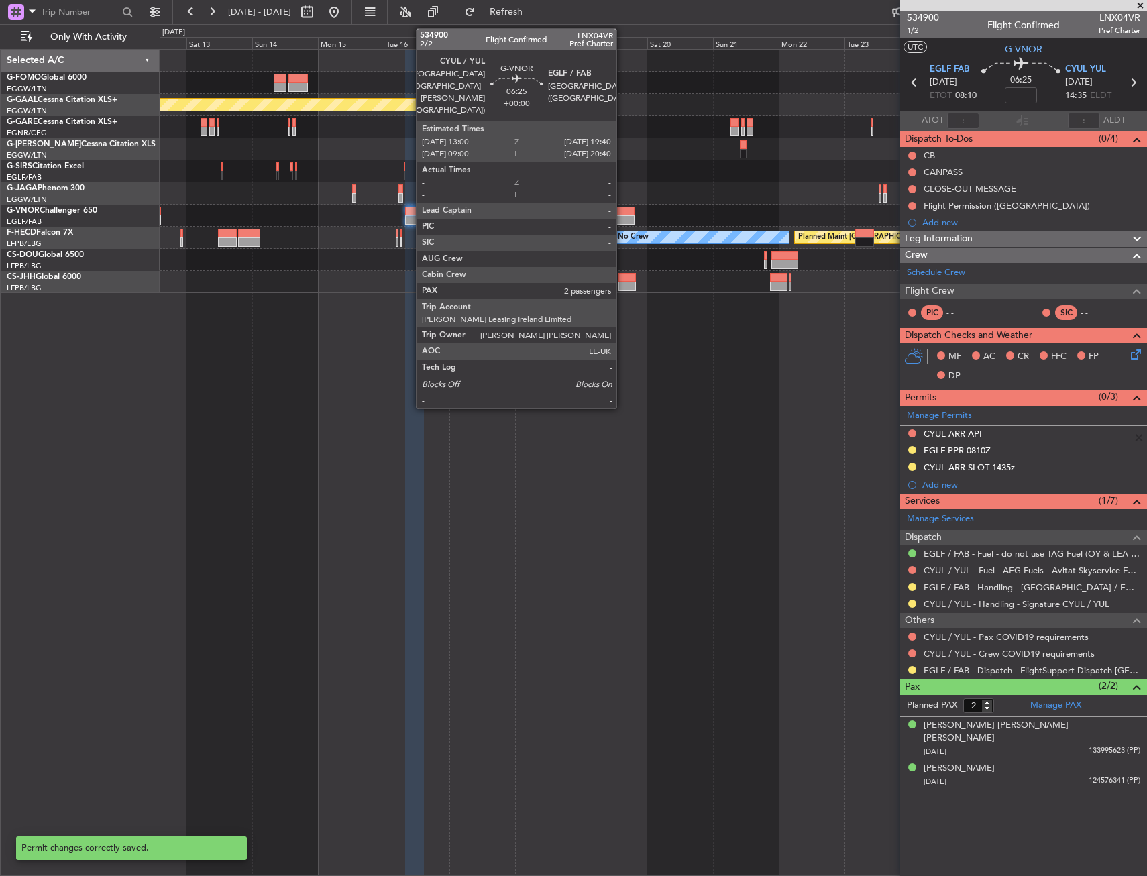
click at [622, 213] on div at bounding box center [625, 211] width 19 height 9
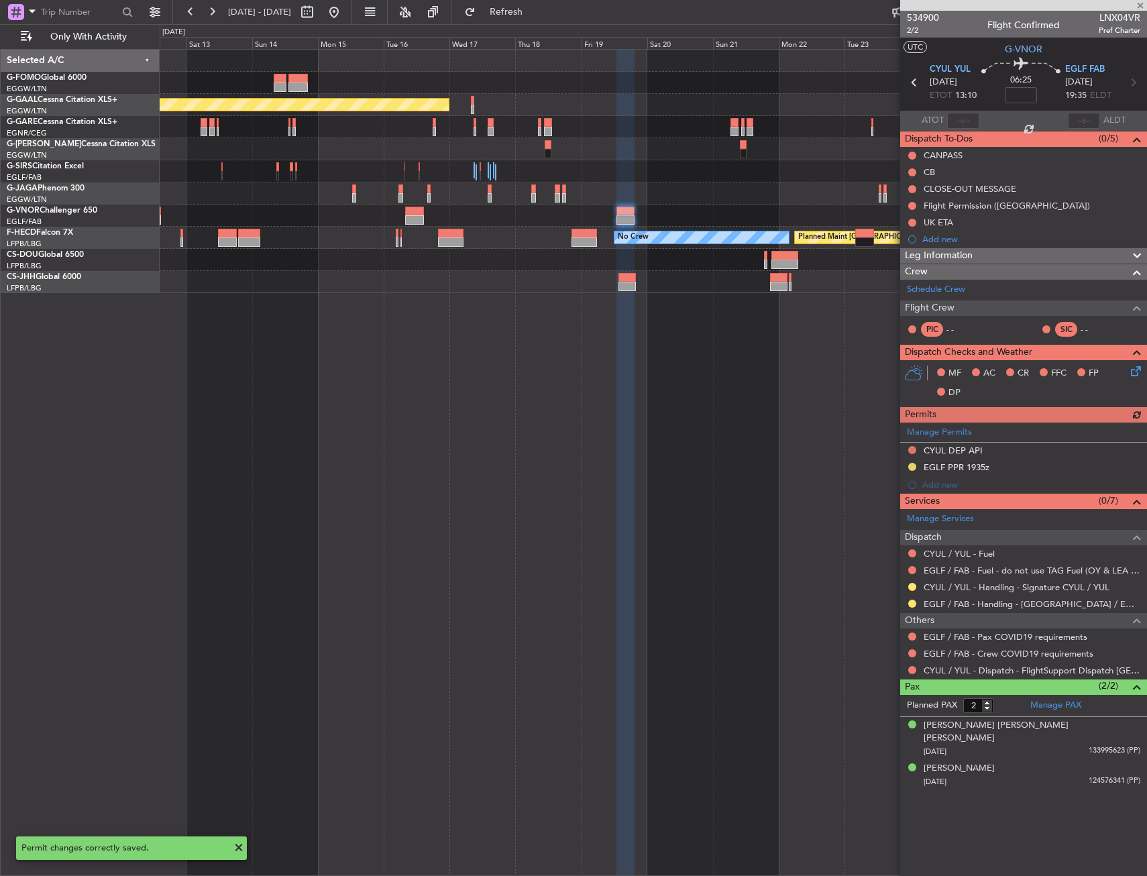
click at [927, 489] on div "Manage Permits CYUL DEP API EGLF PPR 1935z Add new" at bounding box center [1023, 457] width 247 height 71
click at [957, 482] on div "EGLF PPR 1935z" at bounding box center [957, 482] width 0 height 0
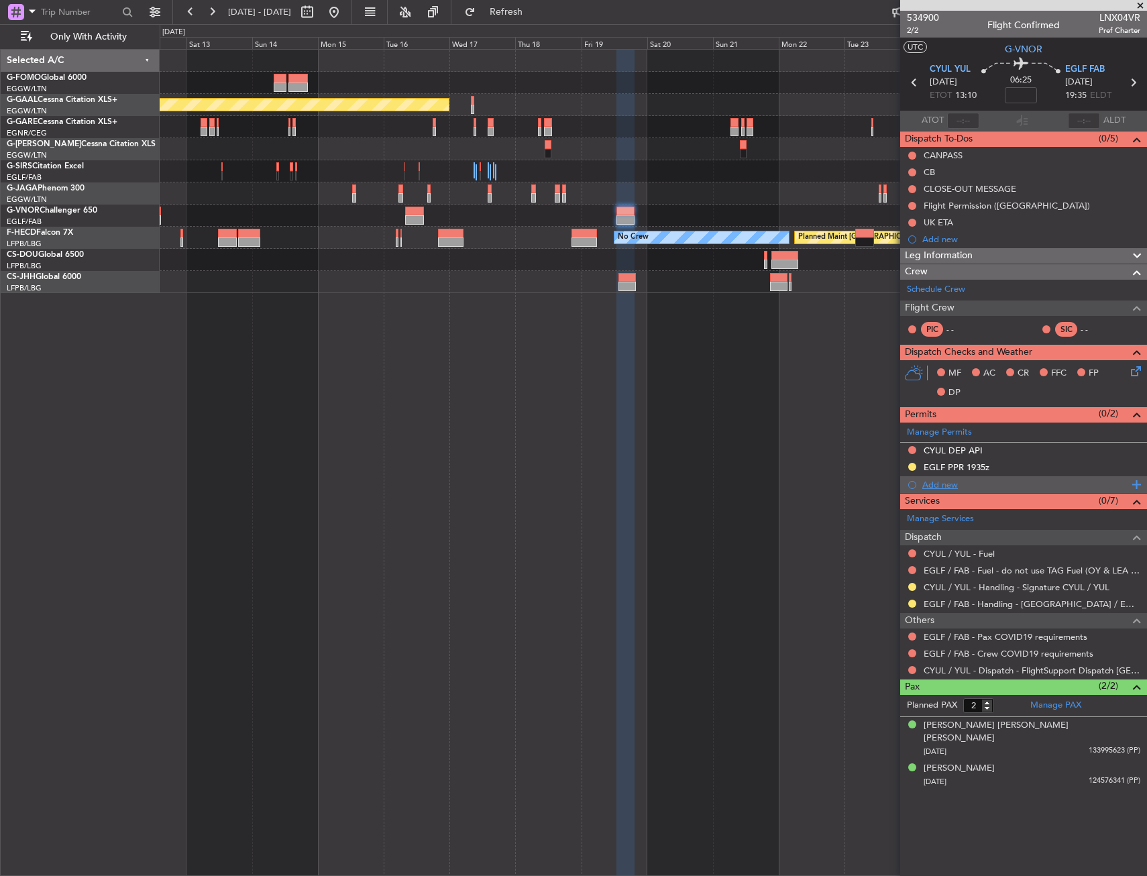
click at [931, 486] on div "Add new" at bounding box center [1025, 484] width 206 height 11
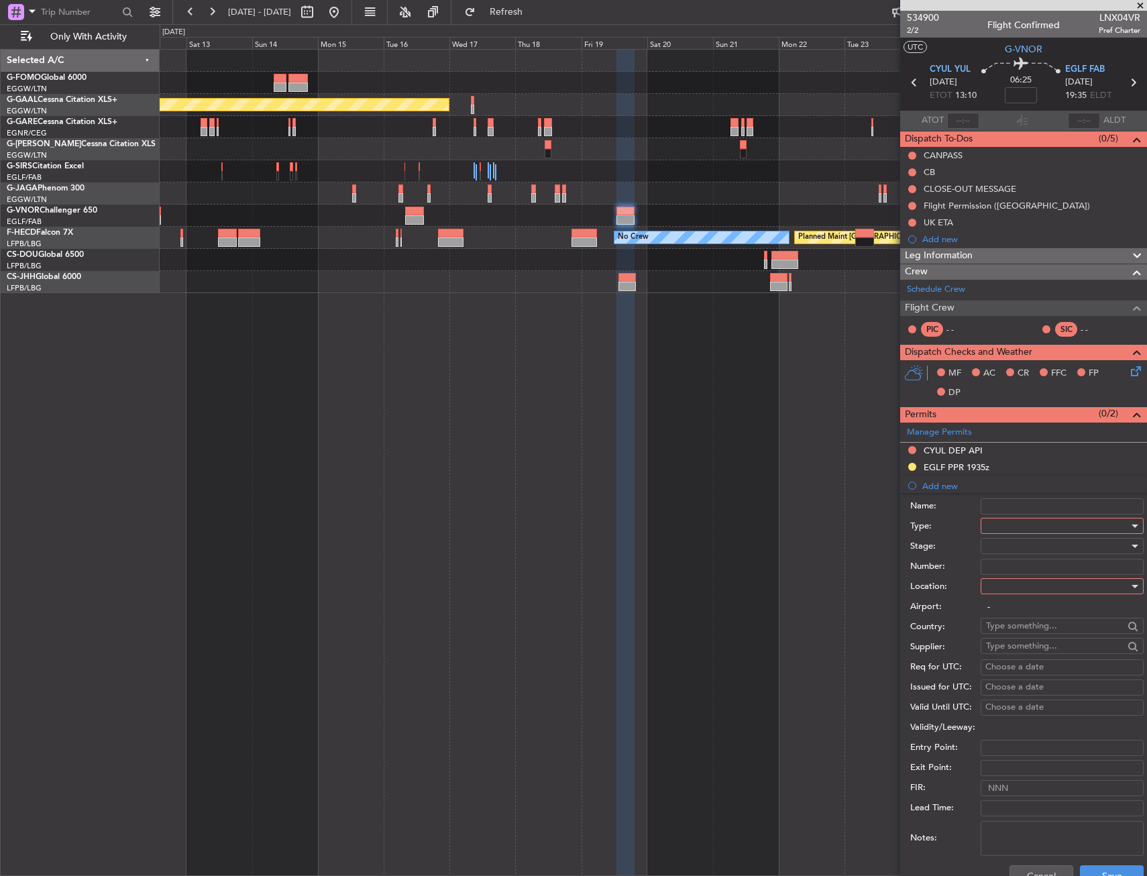
click at [1011, 522] on div at bounding box center [1057, 526] width 143 height 20
click at [997, 650] on span "Slot" at bounding box center [1056, 652] width 141 height 20
click at [1005, 591] on div at bounding box center [1057, 586] width 143 height 20
click at [1006, 610] on span "Departure" at bounding box center [1056, 614] width 141 height 20
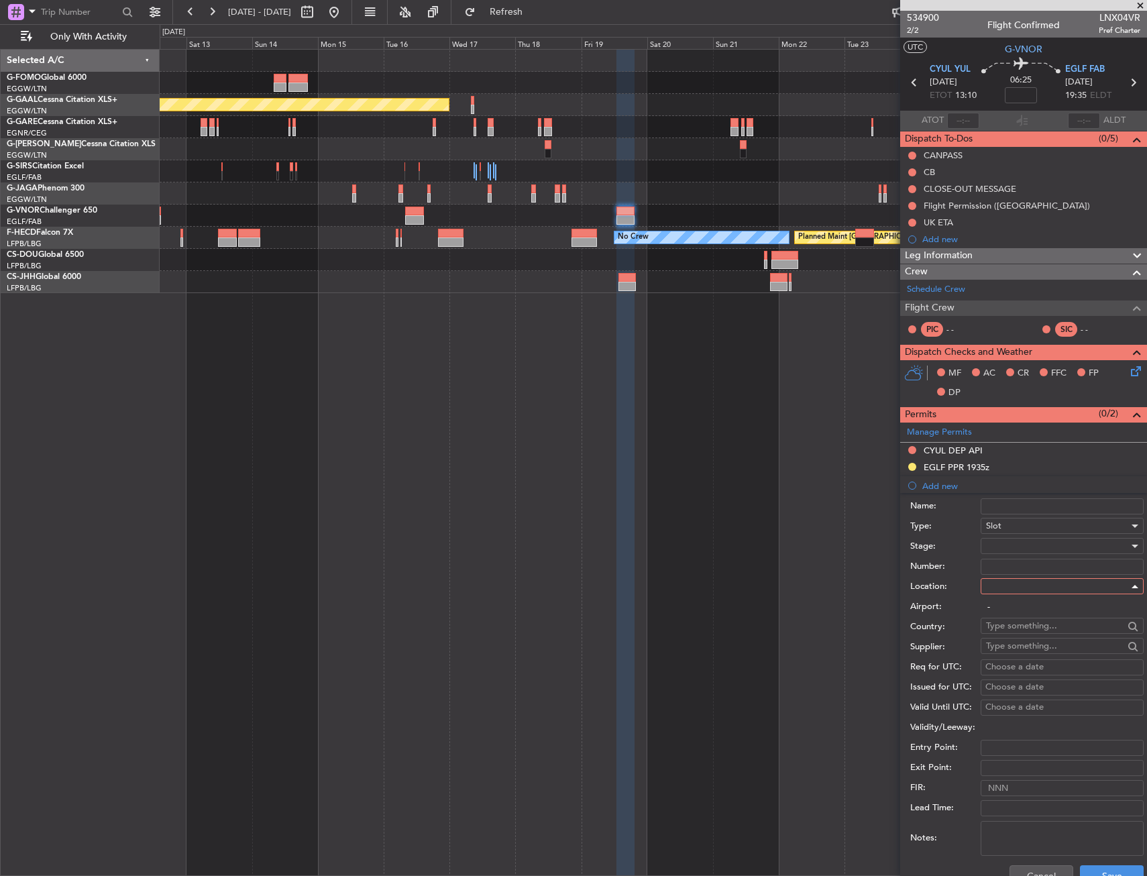
type input "CYUL / YUL"
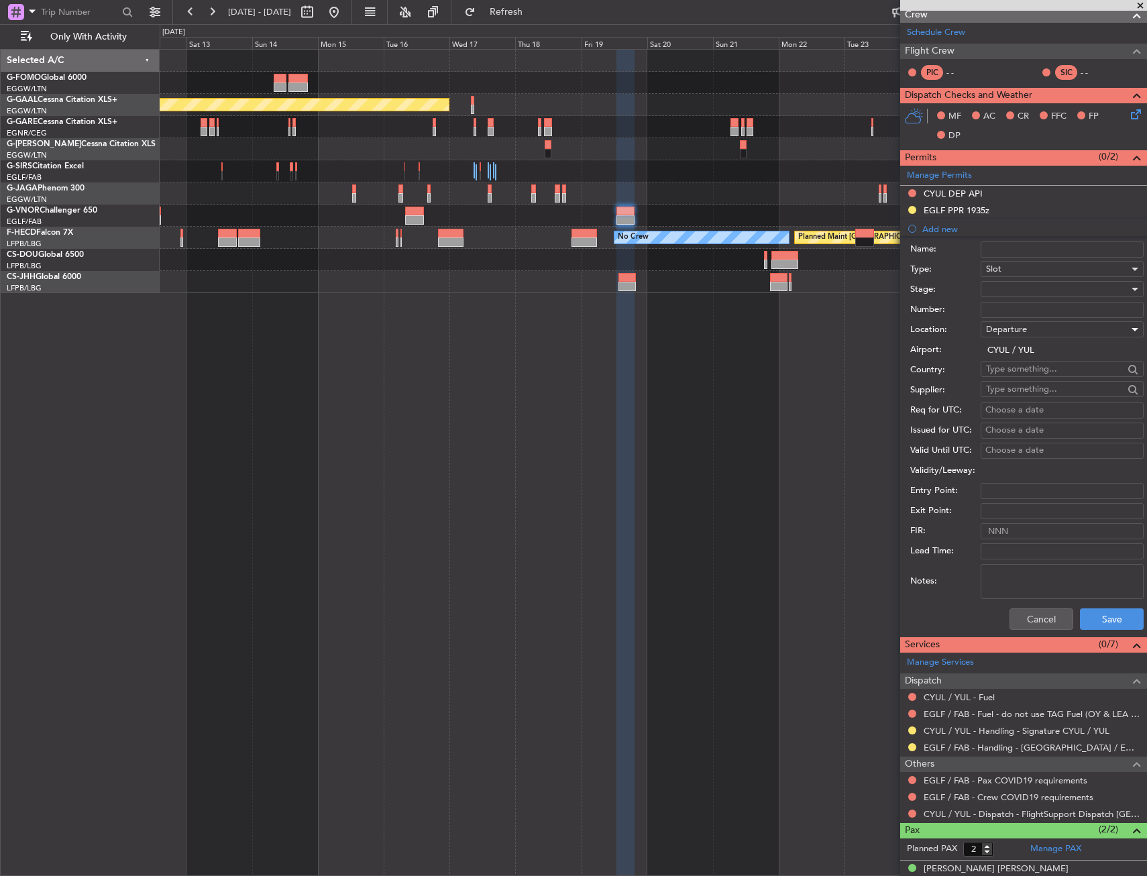
scroll to position [268, 0]
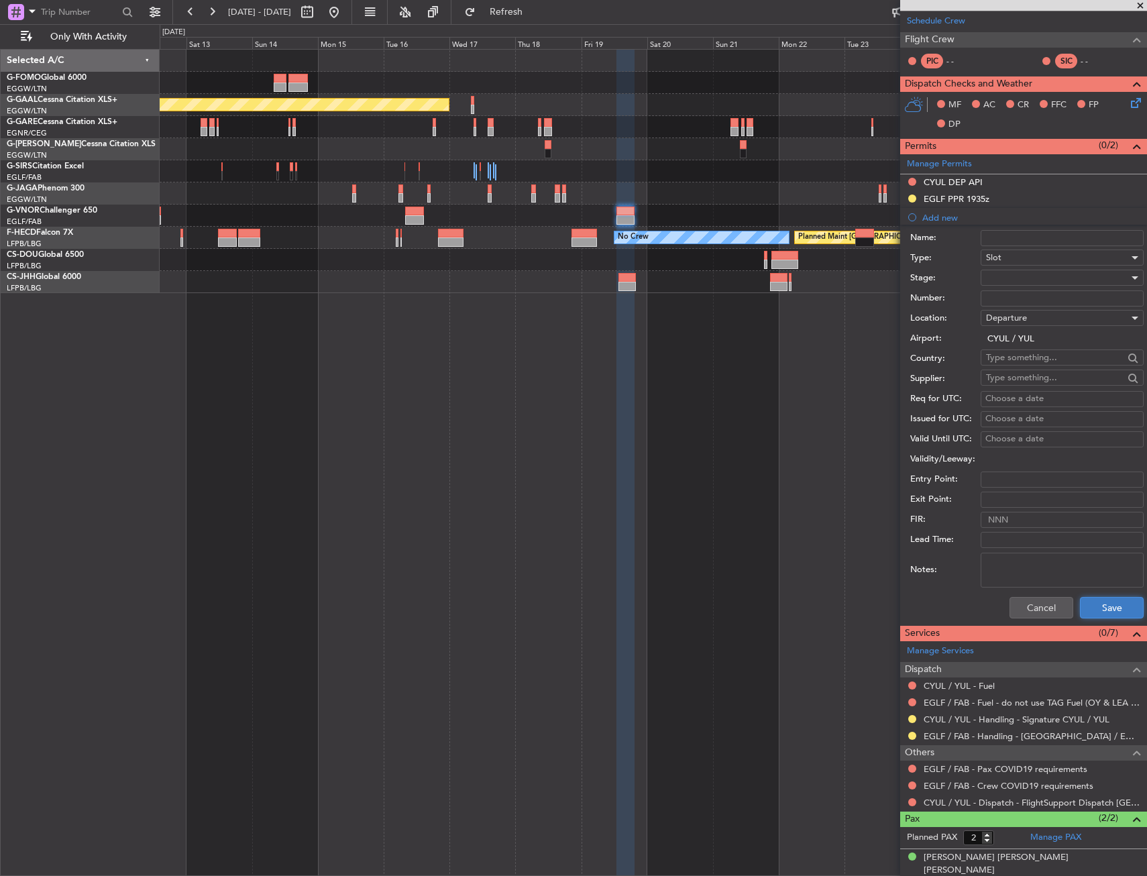
click at [1098, 614] on button "Save" at bounding box center [1112, 607] width 64 height 21
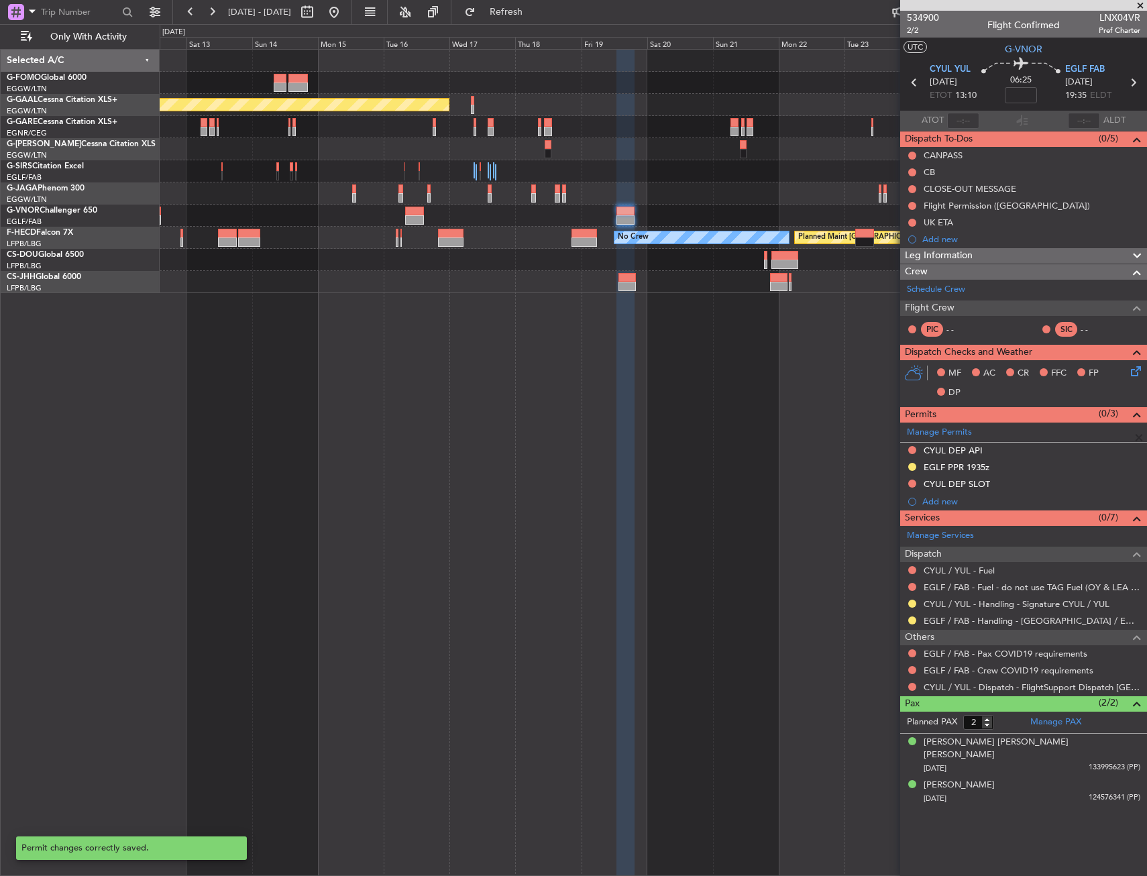
scroll to position [0, 0]
click at [345, 12] on button at bounding box center [333, 11] width 21 height 21
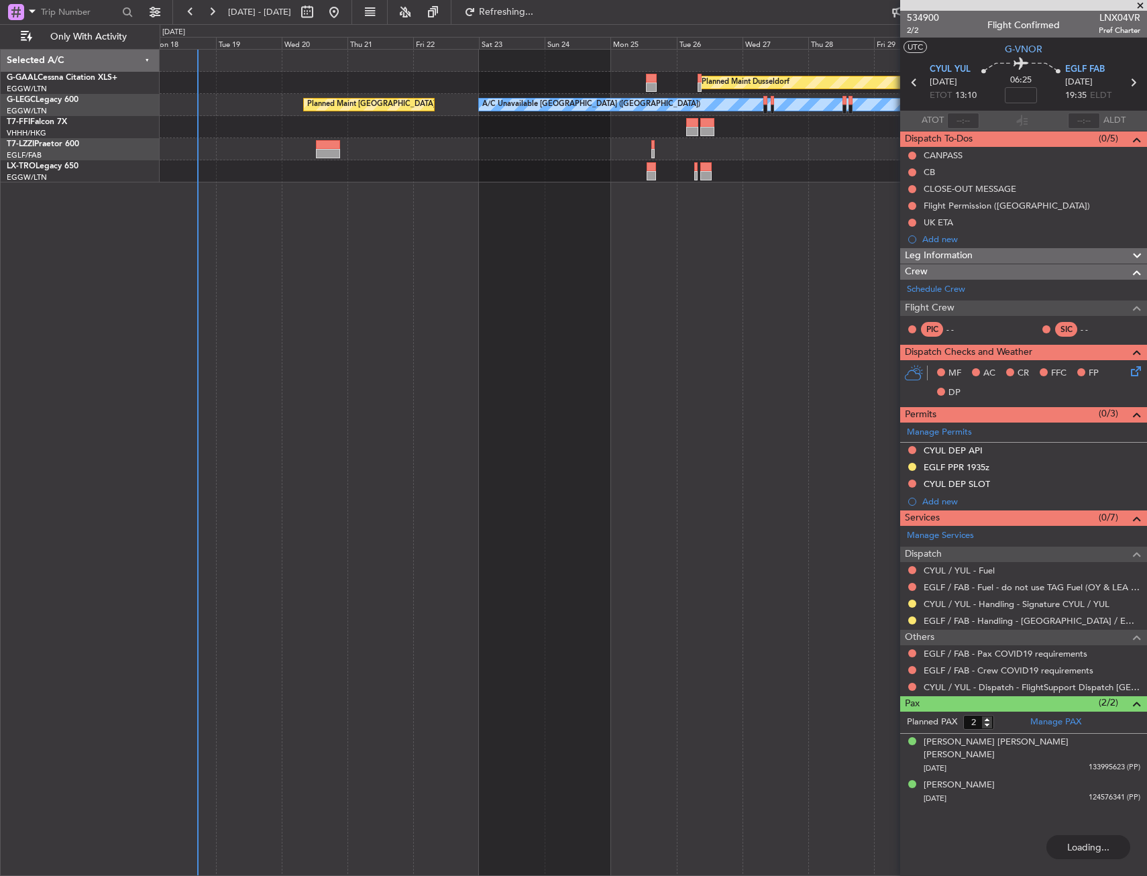
click at [170, 443] on div "Planned Maint Dusseldorf A/C Unavailable London (Luton) Planned Maint London (L…" at bounding box center [653, 462] width 987 height 827
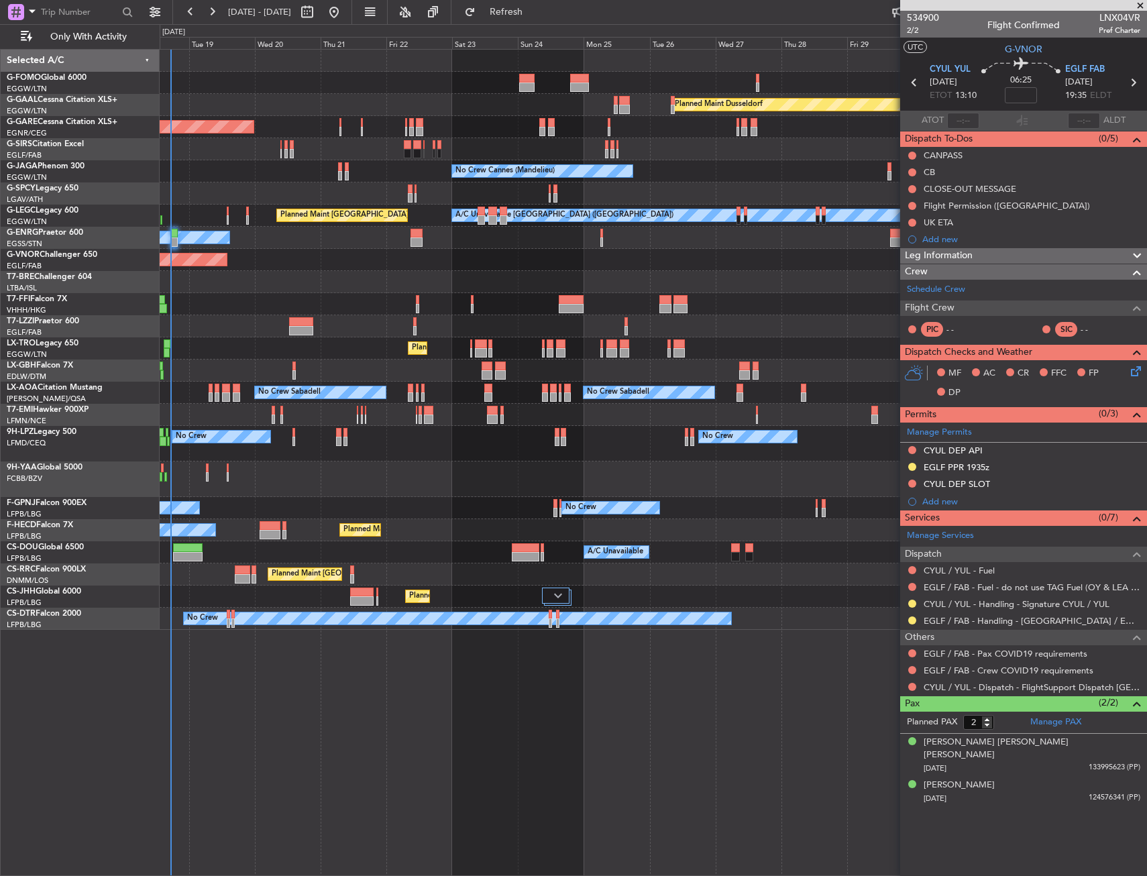
click at [286, 338] on div "Planned Maint Windsor Locks (Bradley Intl) Planned Maint Dusseldorf Unplanned M…" at bounding box center [653, 340] width 986 height 580
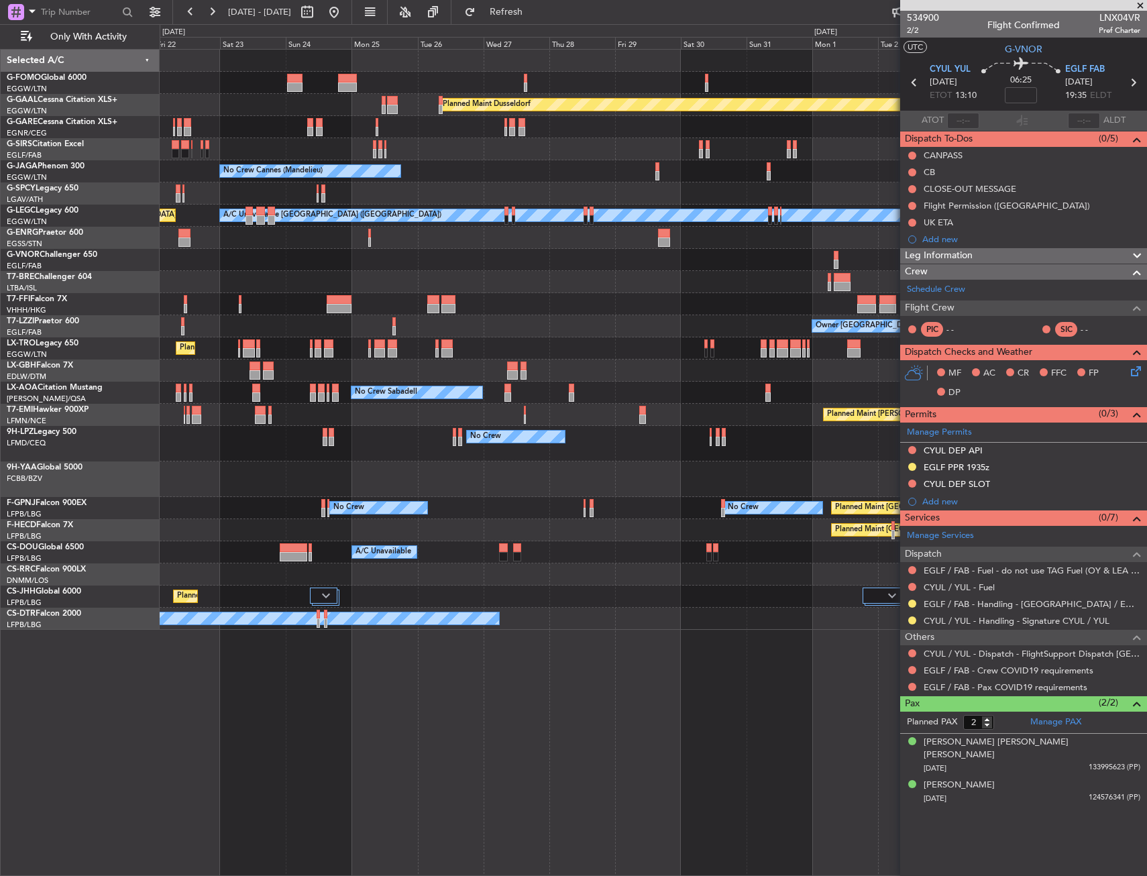
click at [453, 280] on div "Planned Maint Dusseldorf Unplanned Maint Chester No Crew Cannes (Mandelieu) Pla…" at bounding box center [653, 340] width 986 height 580
click at [381, 278] on div "Planned Maint Dusseldorf Unplanned Maint Chester No Crew Cannes (Mandelieu) Pla…" at bounding box center [653, 340] width 986 height 580
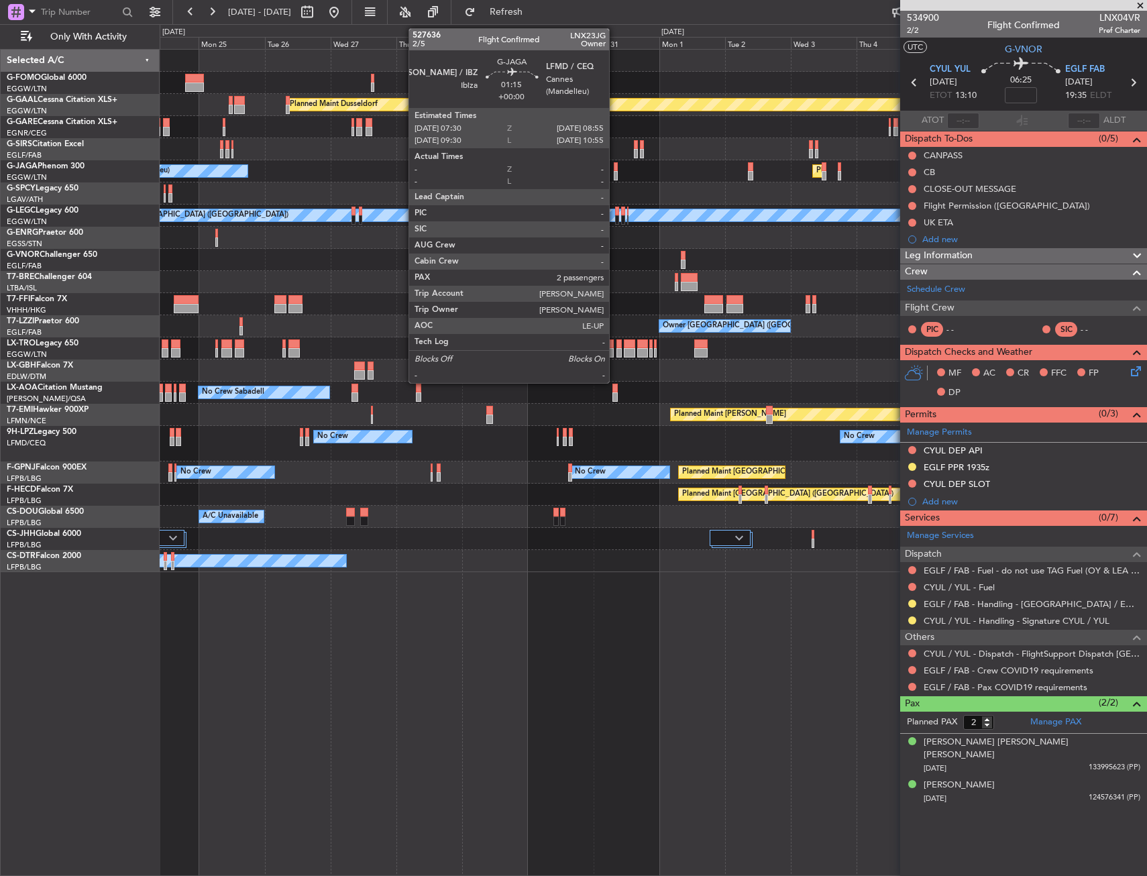
click at [615, 174] on div at bounding box center [616, 175] width 4 height 9
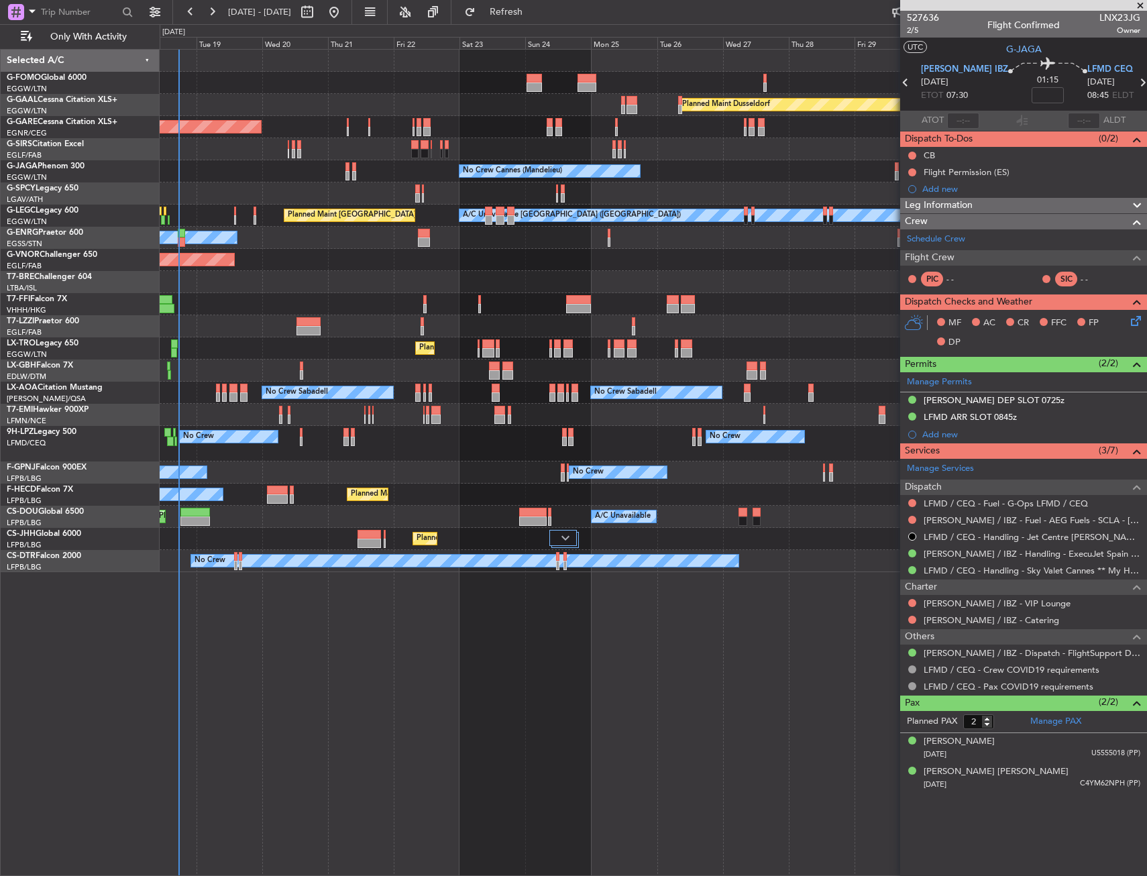
click at [669, 403] on div "Planned Maint Windsor Locks (Bradley Intl) Planned Maint Dusseldorf Unplanned M…" at bounding box center [653, 311] width 986 height 522
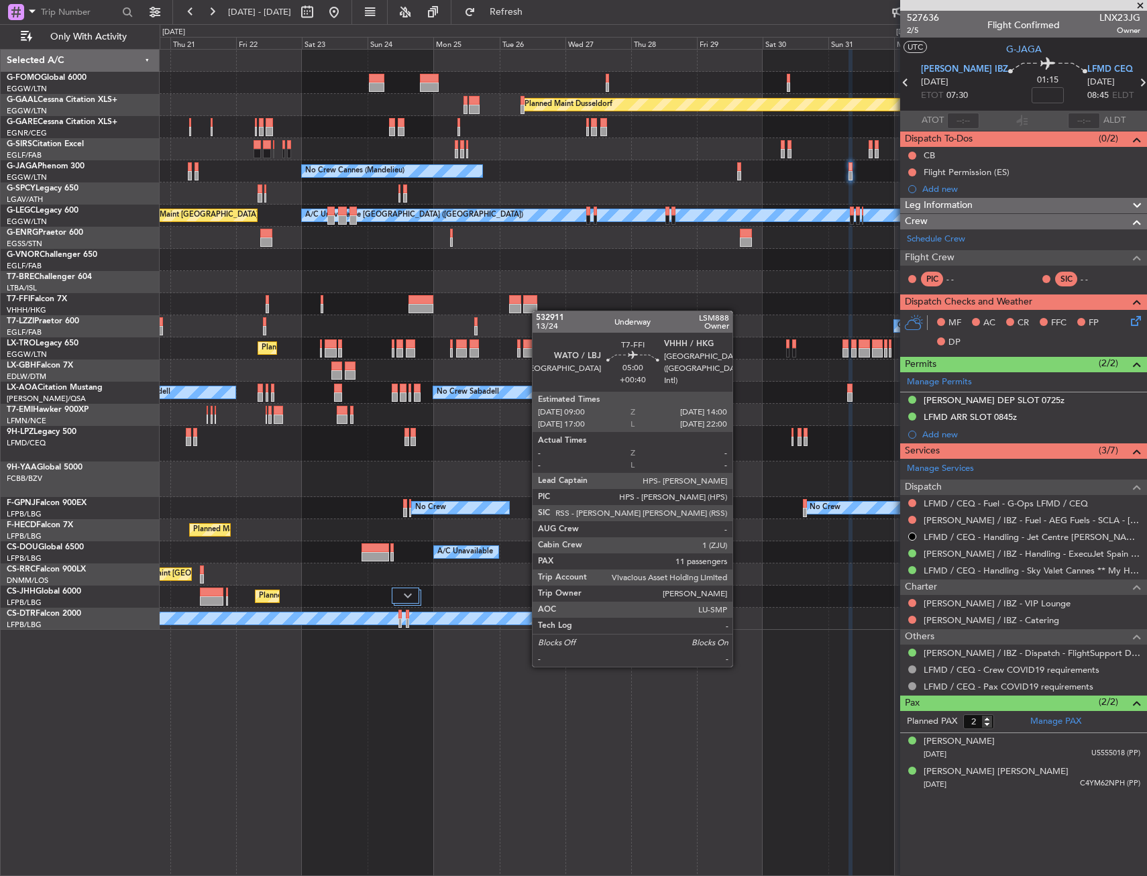
click at [539, 310] on div "Planned Maint Dusseldorf Unplanned Maint [PERSON_NAME] No Crew Cannes ([GEOGRAP…" at bounding box center [653, 340] width 986 height 580
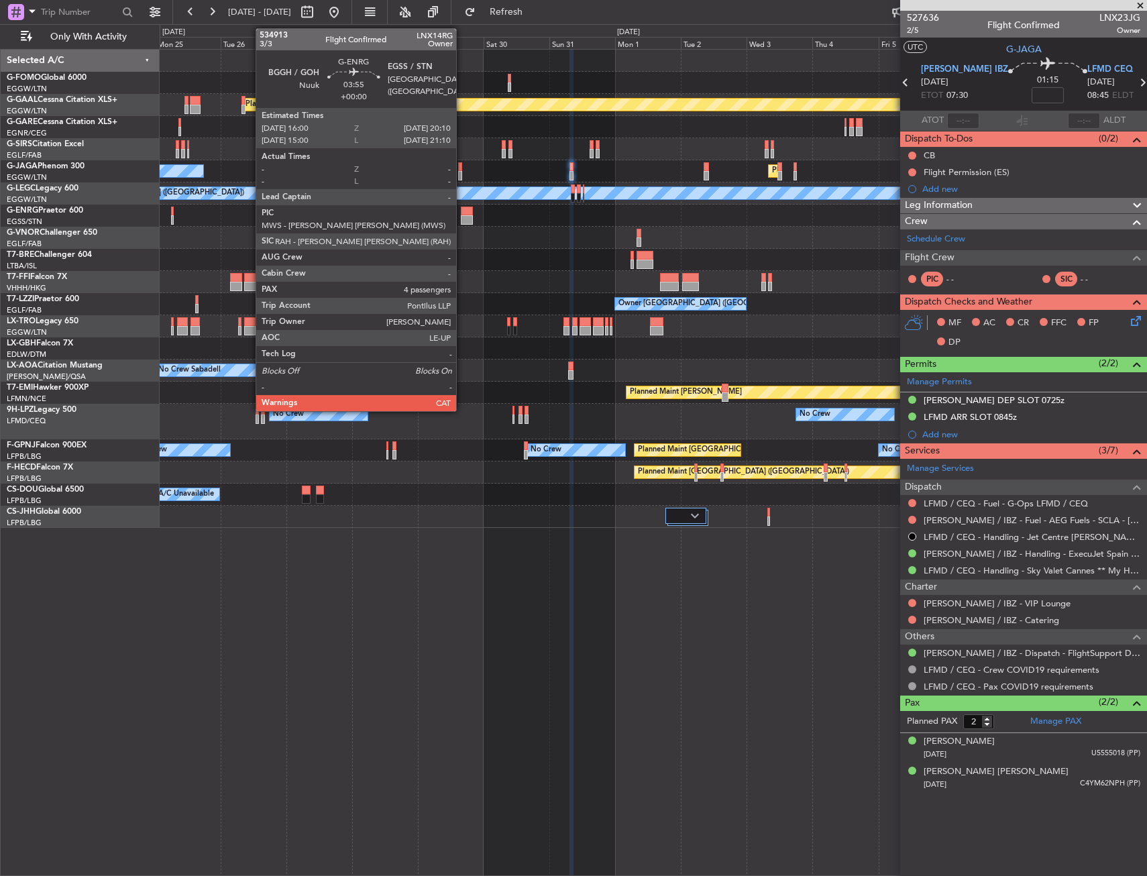
click at [337, 272] on div "Planned Maint Dusseldorf No Crew Cannes ([GEOGRAPHIC_DATA]) Planned Maint [GEOG…" at bounding box center [653, 289] width 986 height 478
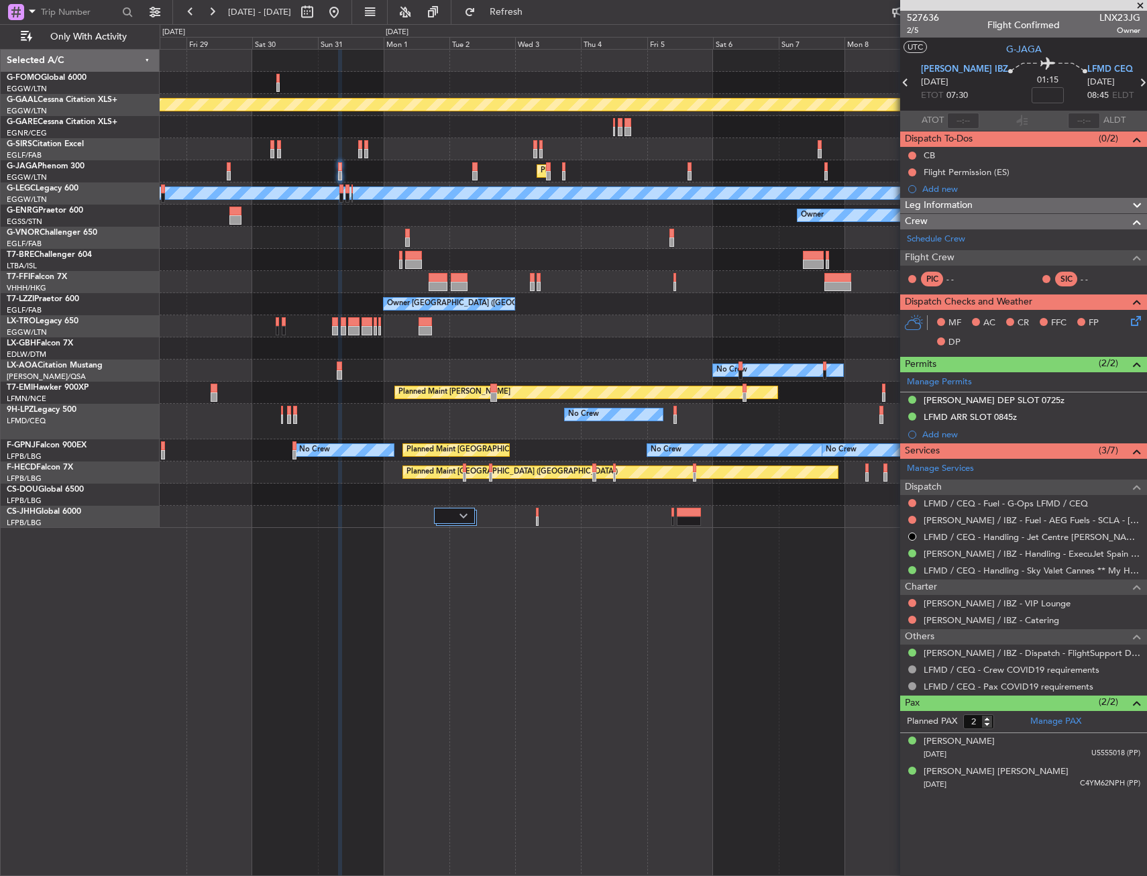
click at [206, 323] on div "Planned Maint Dusseldorf Planned Maint [GEOGRAPHIC_DATA] ([GEOGRAPHIC_DATA]) No…" at bounding box center [653, 289] width 986 height 478
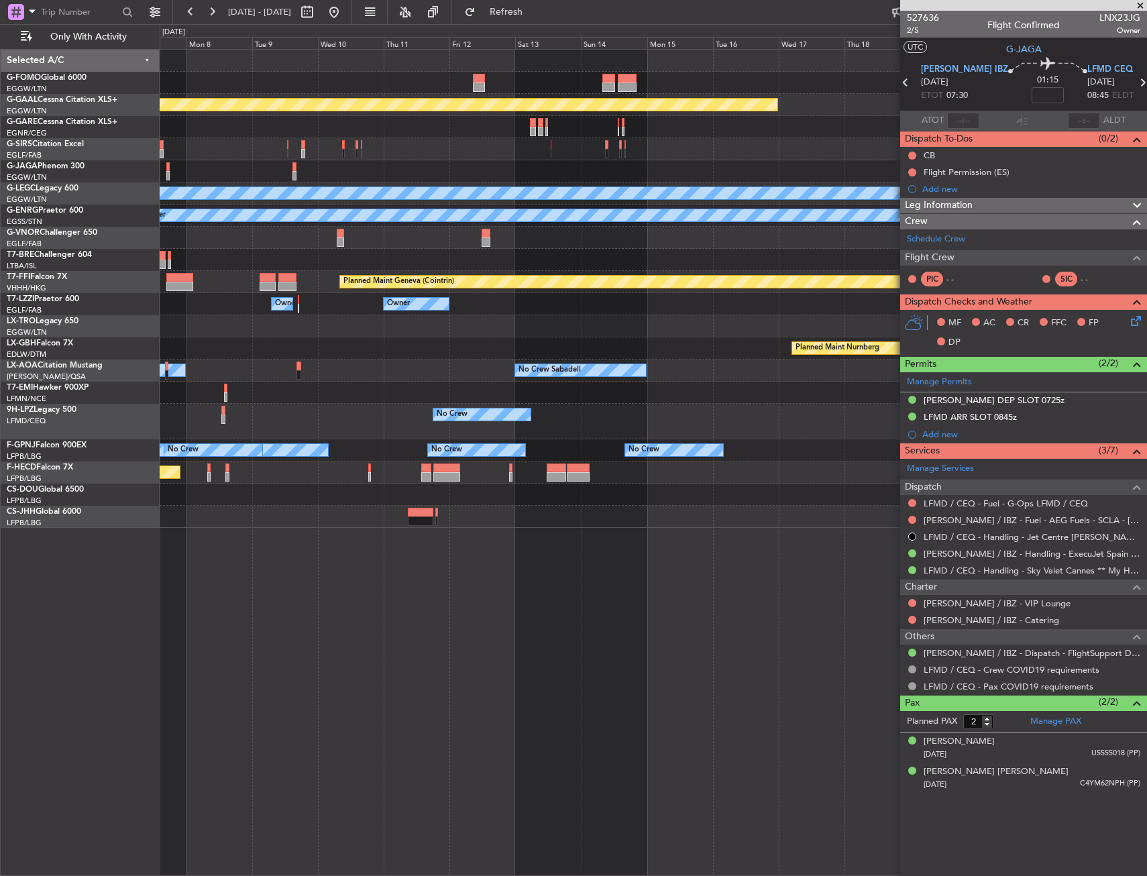
click at [303, 336] on div "Planned Maint Dusseldorf A/C Unavailable [GEOGRAPHIC_DATA] ([GEOGRAPHIC_DATA]) …" at bounding box center [653, 289] width 986 height 478
click at [419, 328] on div "Planned Maint Dusseldorf A/C Unavailable [GEOGRAPHIC_DATA] ([GEOGRAPHIC_DATA]) …" at bounding box center [653, 289] width 986 height 478
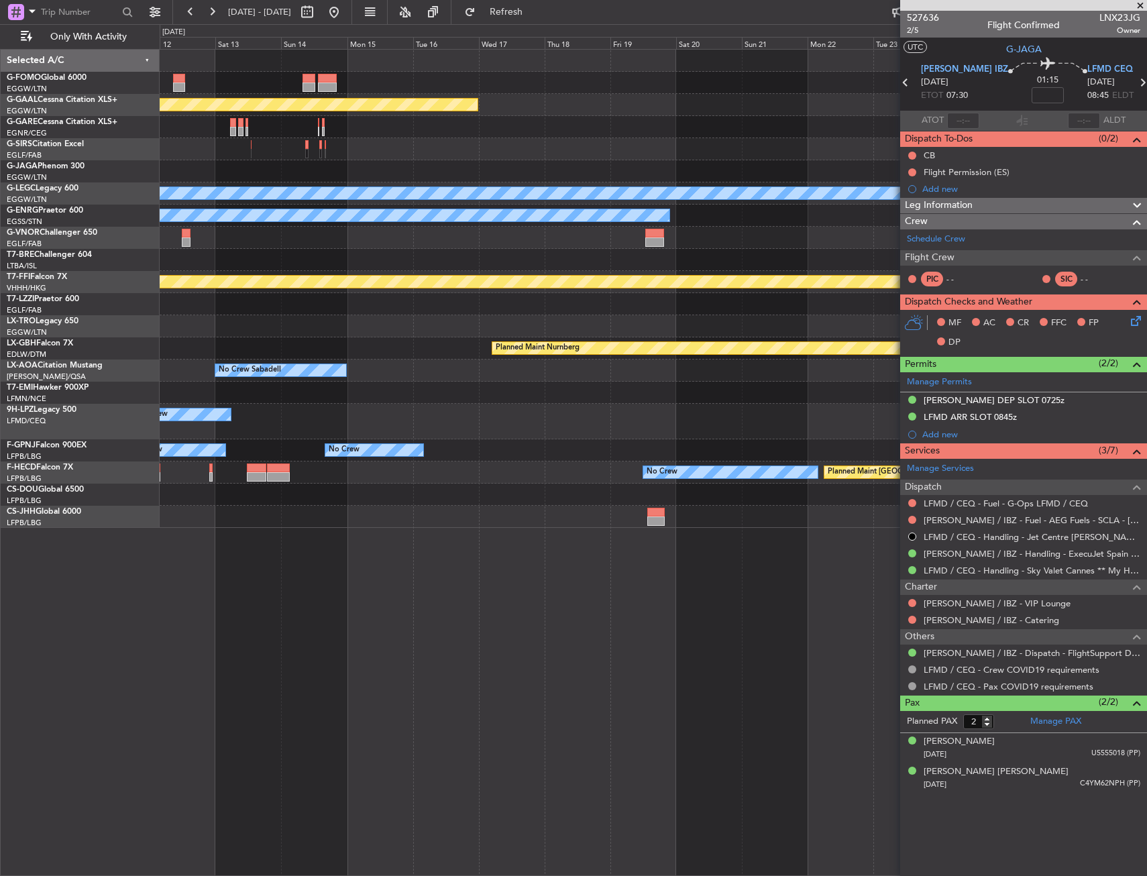
click at [293, 356] on div "Planned Maint Dusseldorf A/C Unavailable [GEOGRAPHIC_DATA] ([GEOGRAPHIC_DATA]) …" at bounding box center [653, 289] width 986 height 478
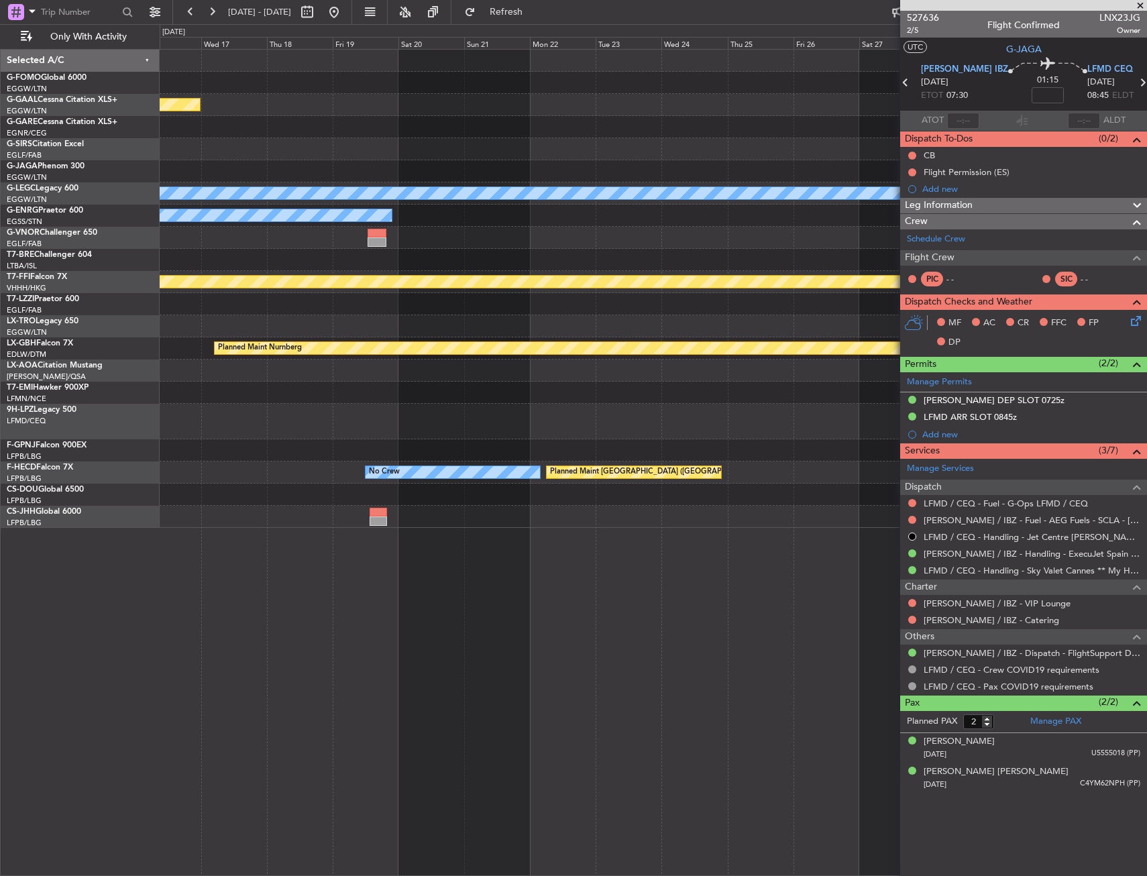
click at [341, 363] on div "Planned Maint Dusseldorf A/C Unavailable London (Luton) Owner Planned Maint Gen…" at bounding box center [653, 289] width 986 height 478
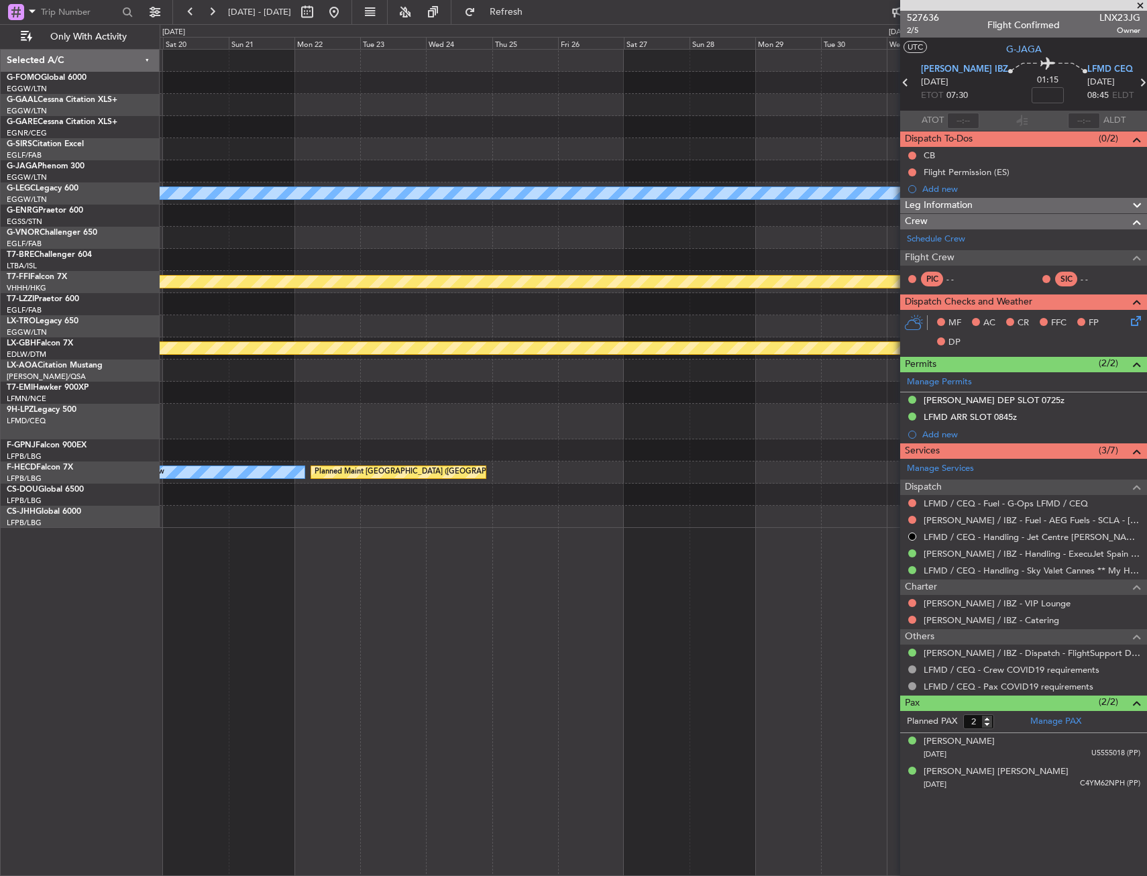
click at [399, 351] on div "Planned Maint Nurnberg" at bounding box center [883, 348] width 1808 height 12
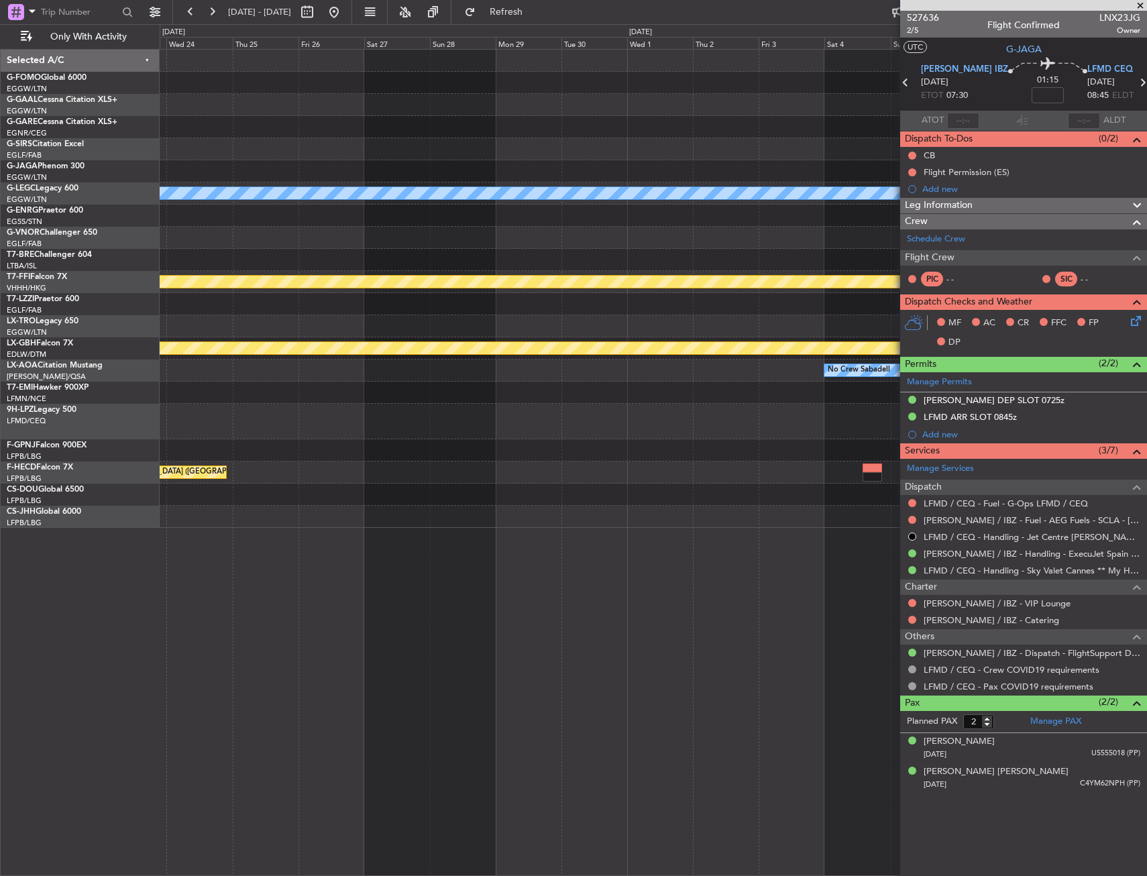
click at [497, 331] on div "A/C Unavailable London (Luton) Planned Maint Geneva (Cointrin) Planned Maint Nu…" at bounding box center [653, 289] width 986 height 478
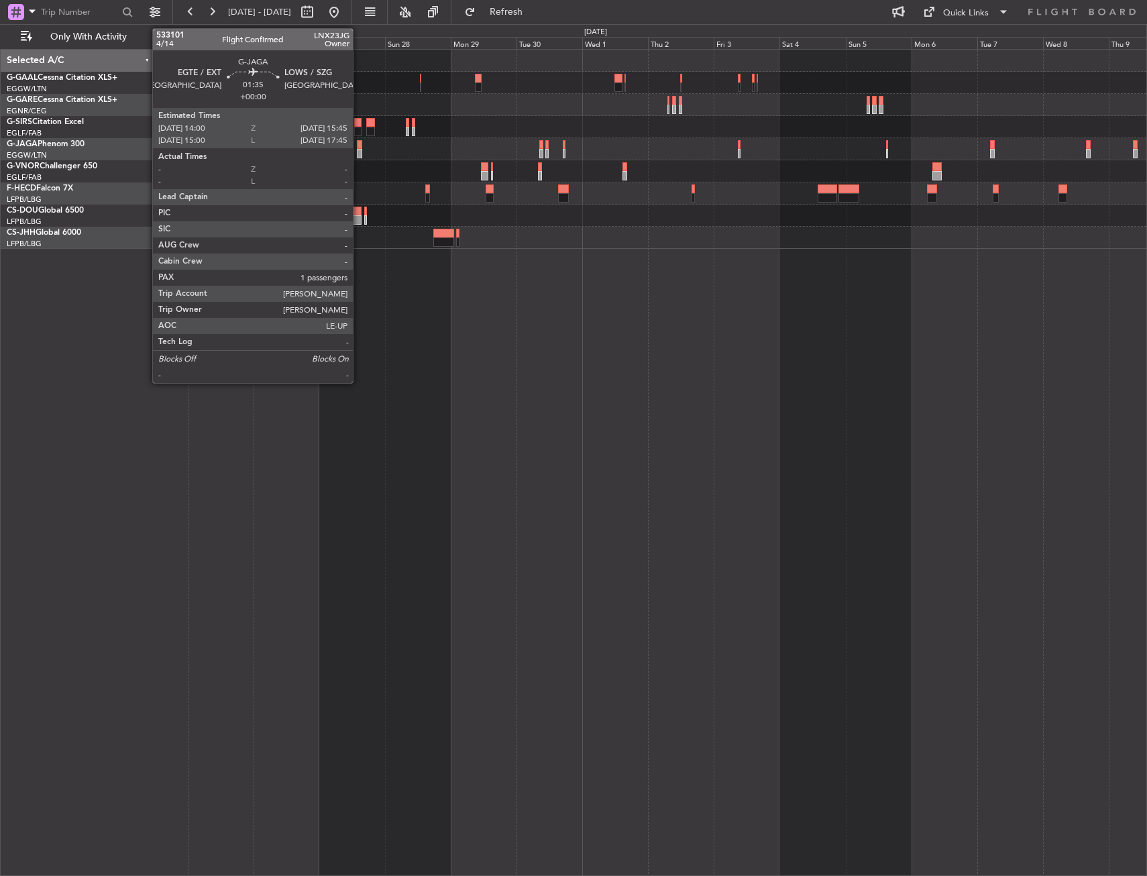
click at [359, 152] on div at bounding box center [359, 153] width 5 height 9
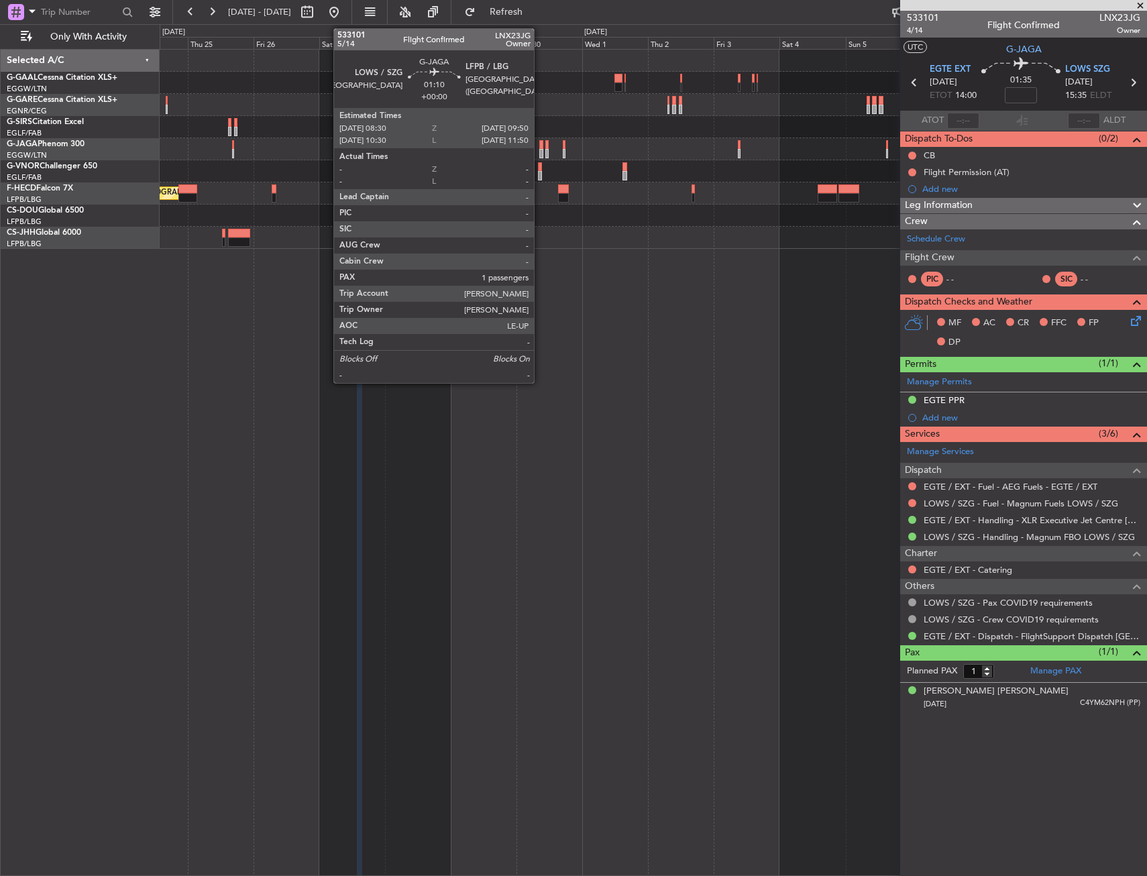
click at [540, 151] on div at bounding box center [541, 153] width 4 height 9
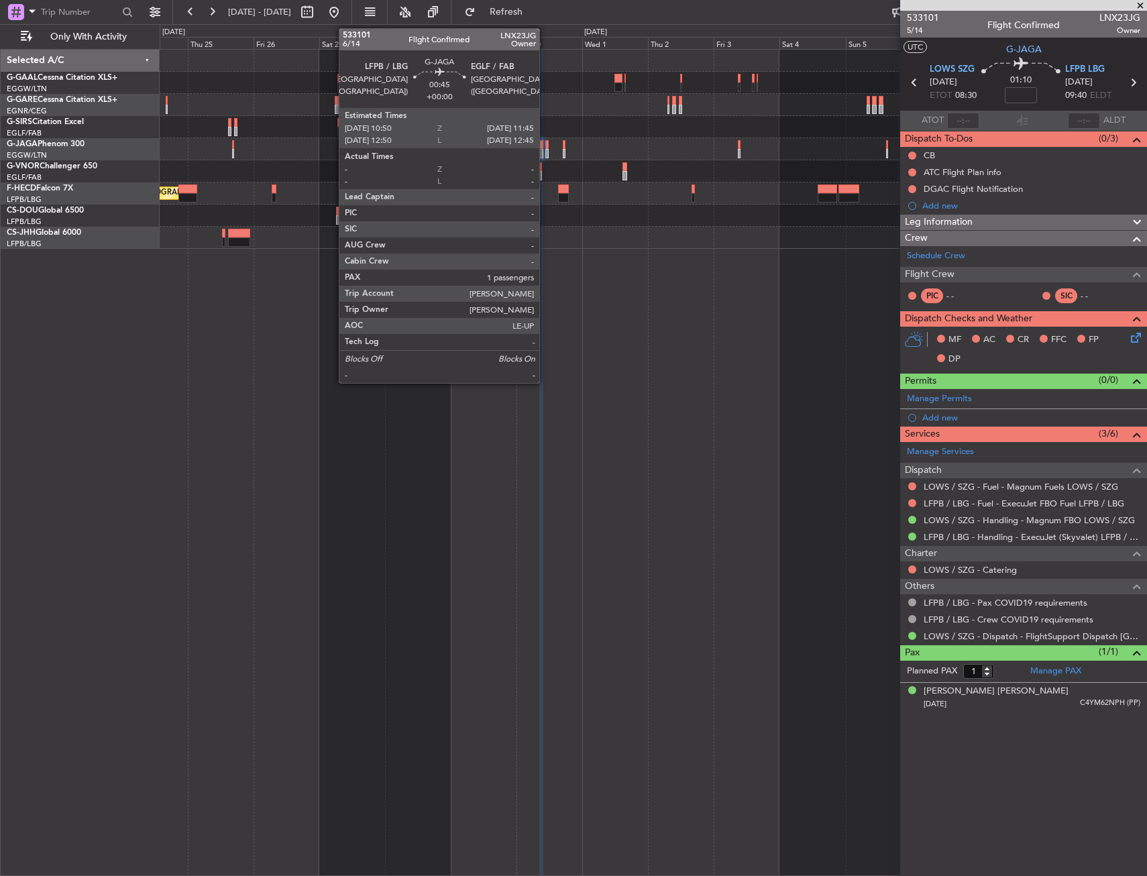
click at [545, 148] on div at bounding box center [546, 144] width 3 height 9
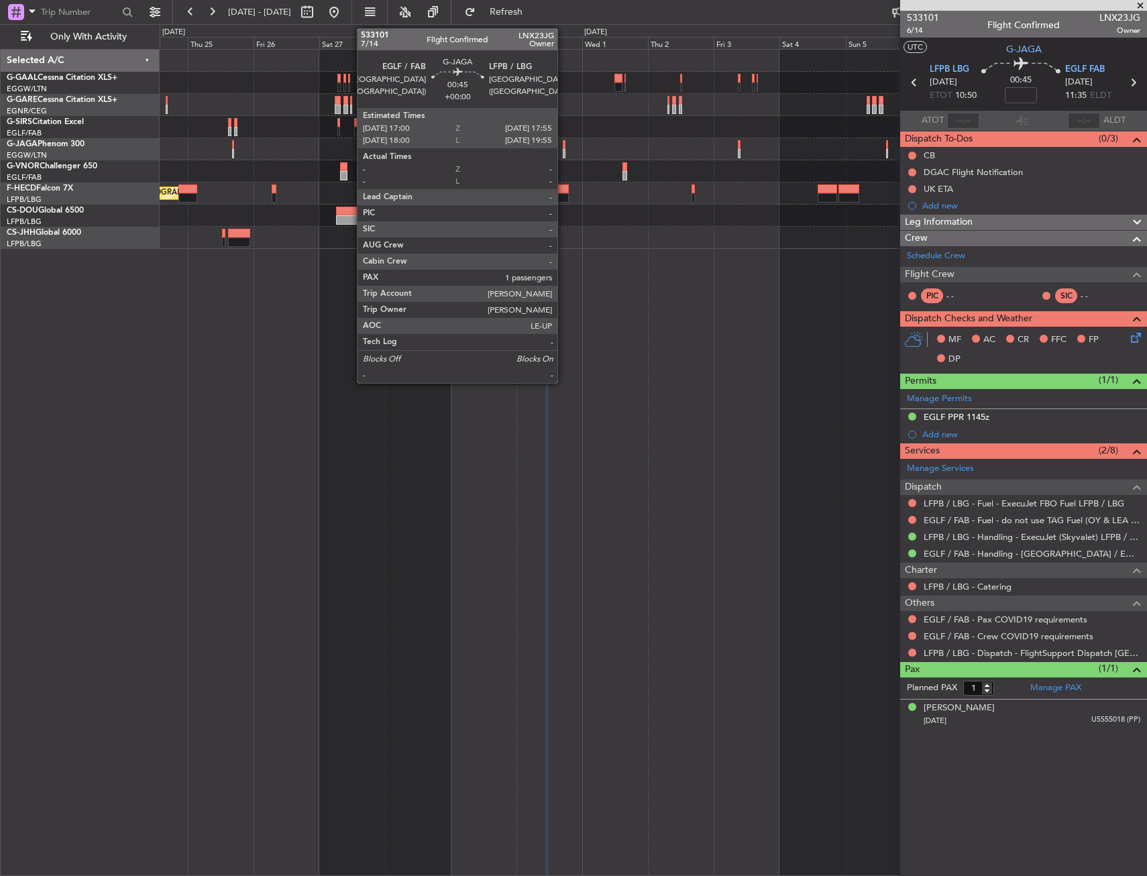
click at [563, 148] on div at bounding box center [564, 144] width 3 height 9
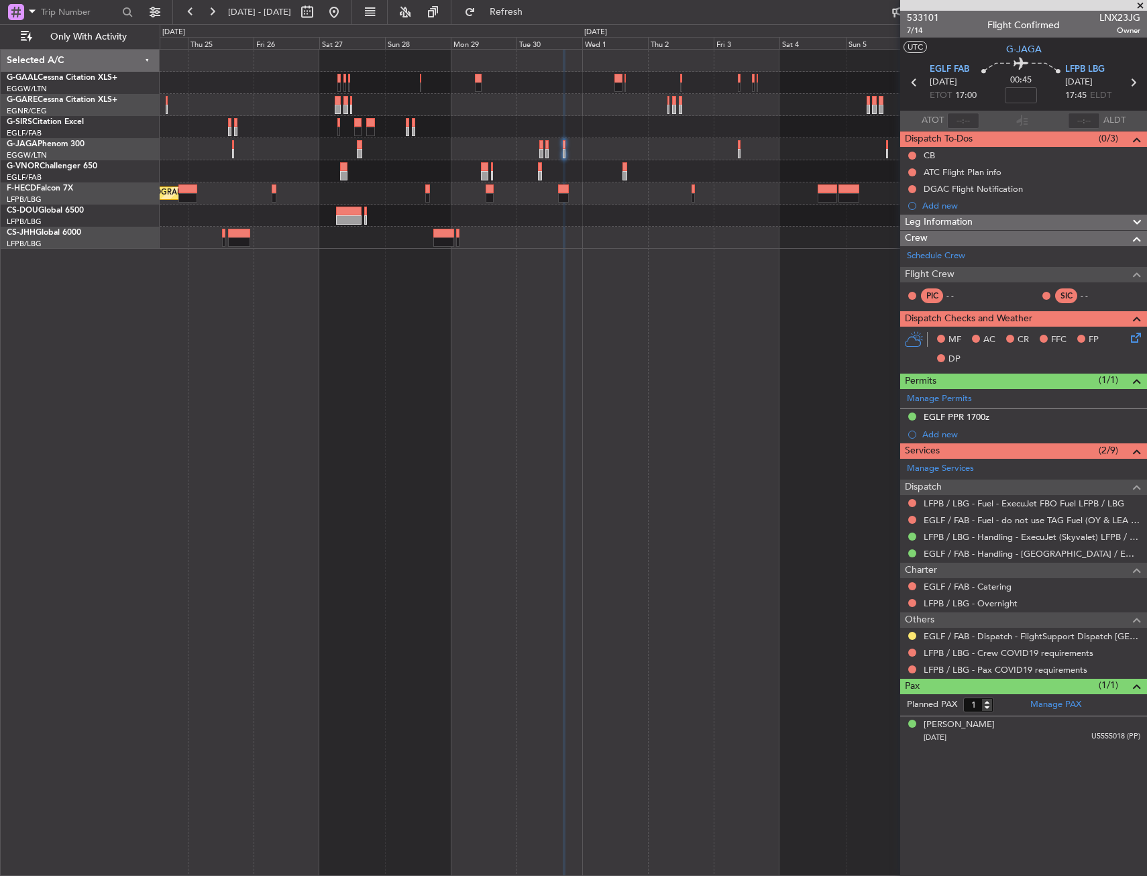
click at [797, 300] on div "Planned Maint Paris (Le Bourget) No Crew" at bounding box center [653, 462] width 987 height 827
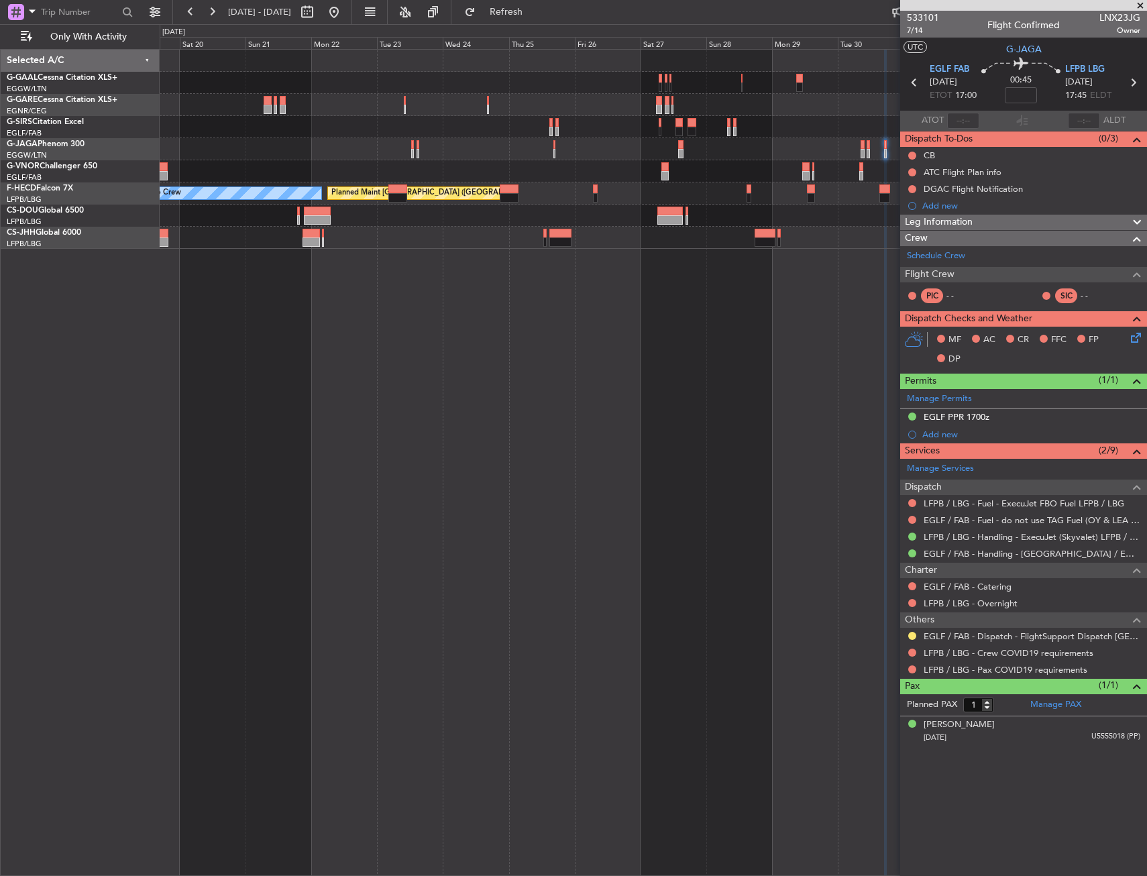
click at [745, 315] on div "Planned Maint Dusseldorf Planned Maint Paris (Le Bourget) No Crew" at bounding box center [653, 462] width 987 height 827
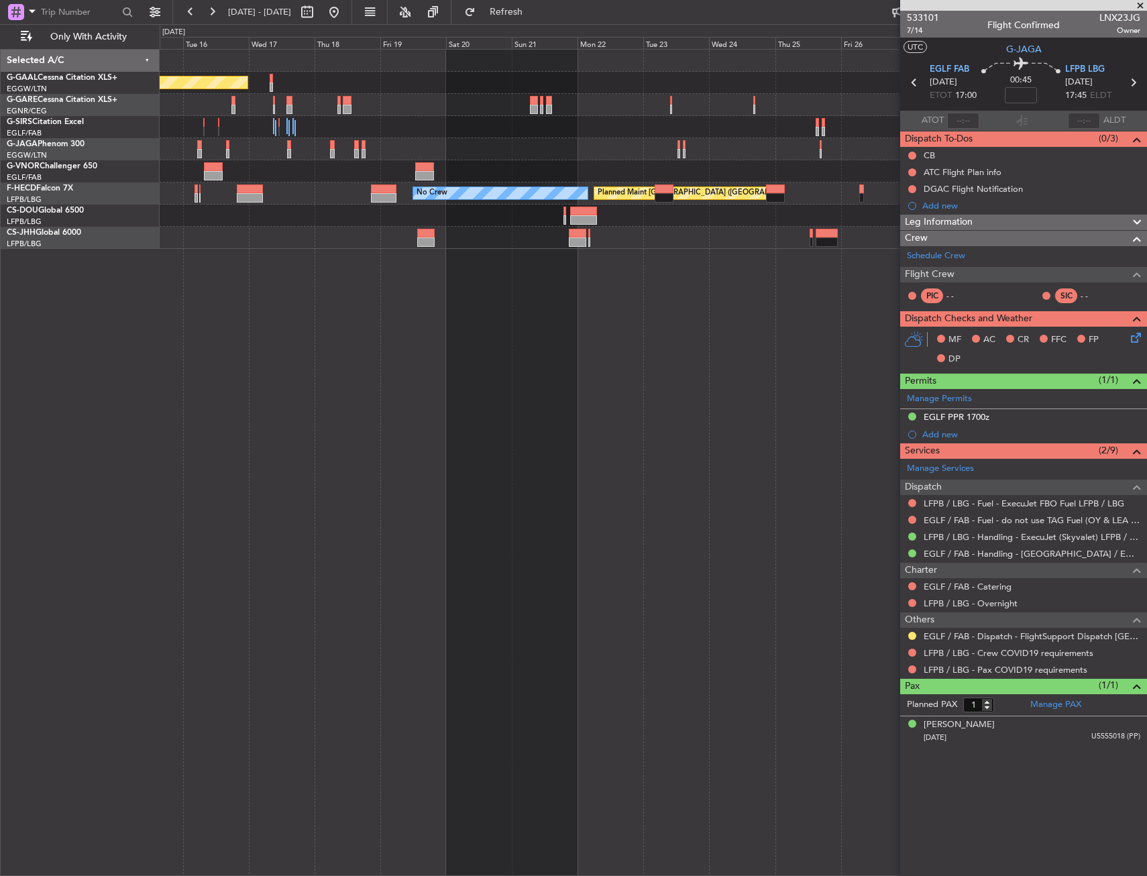
click at [701, 335] on div "Planned Maint Dusseldorf Planned Maint Paris (Le Bourget) No Crew" at bounding box center [653, 462] width 987 height 827
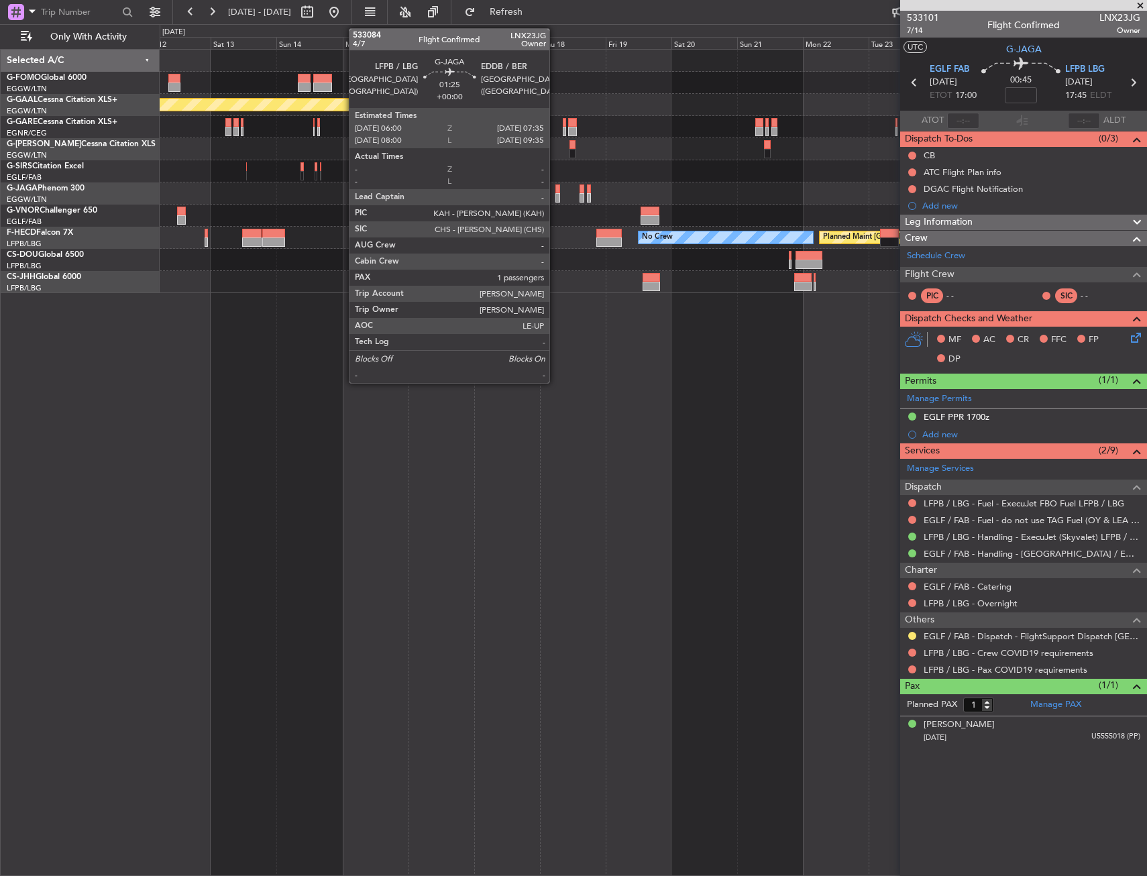
click at [555, 198] on div at bounding box center [557, 197] width 5 height 9
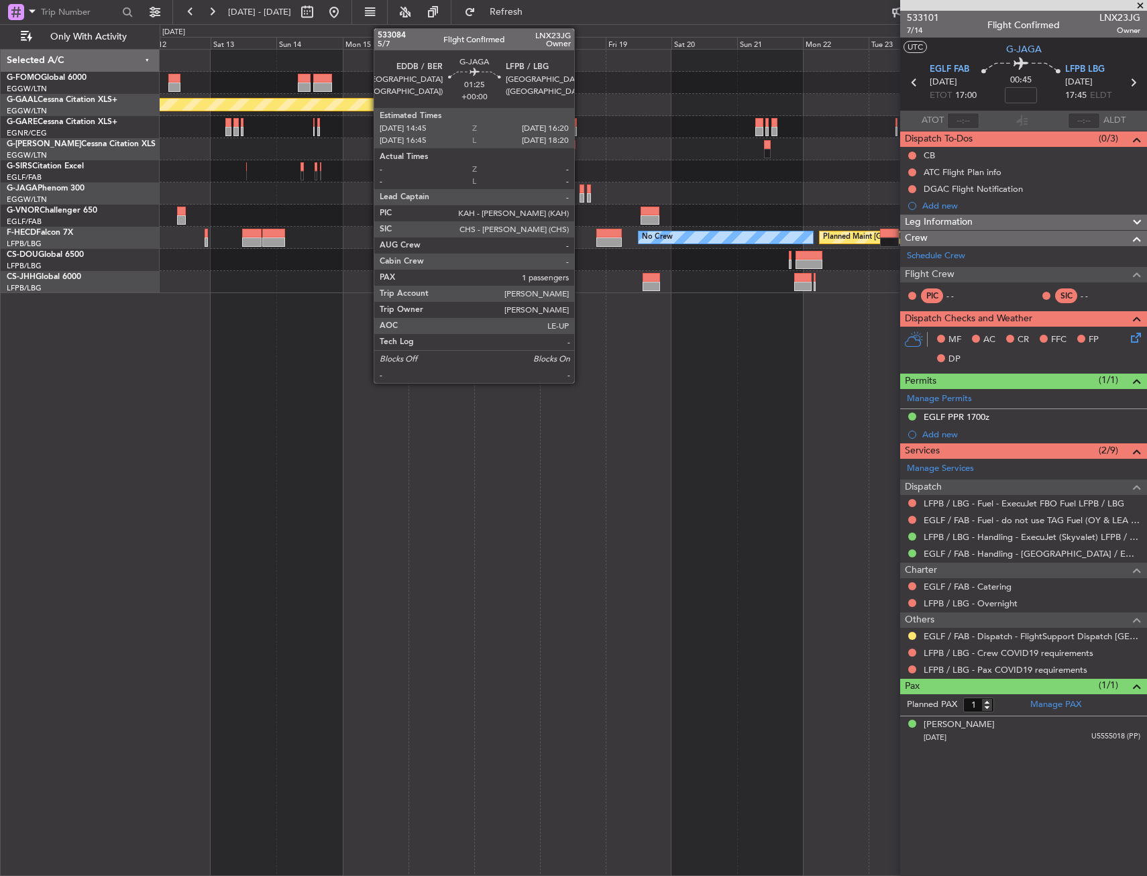
click at [580, 194] on div at bounding box center [581, 197] width 5 height 9
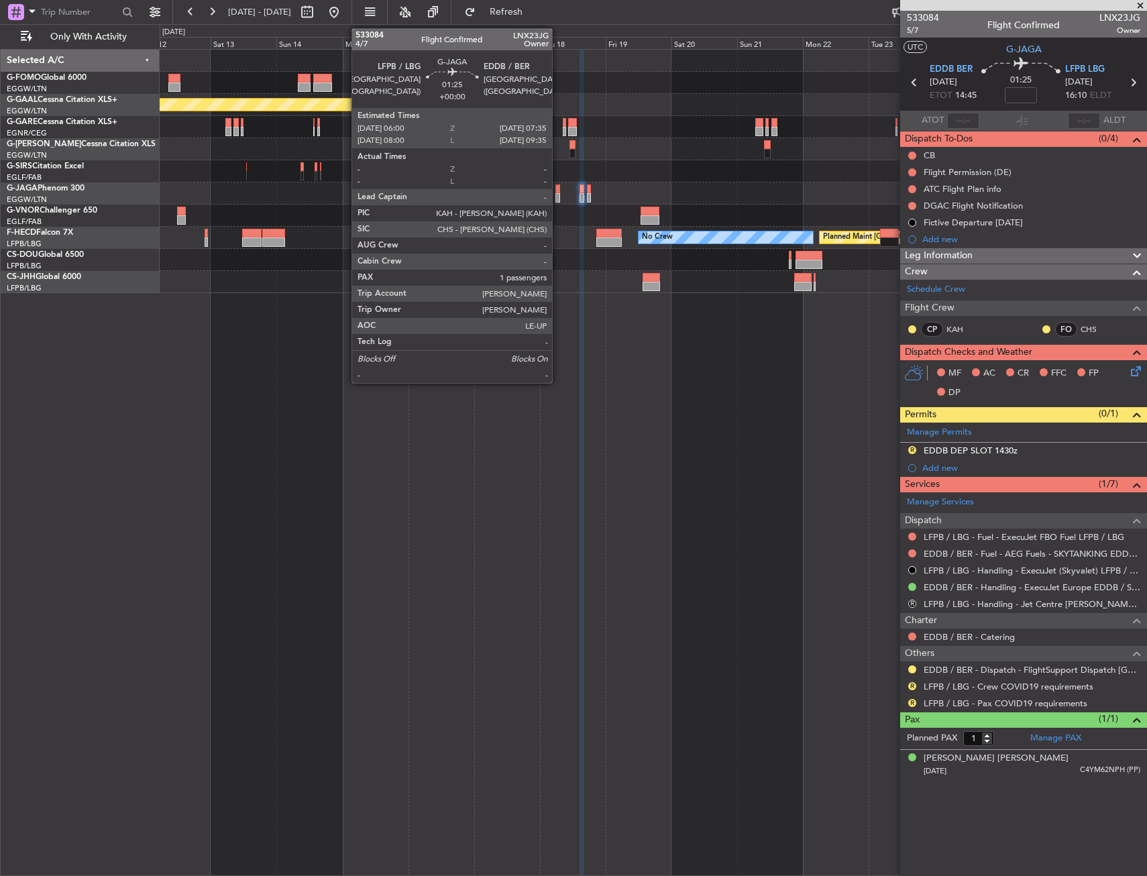
click at [558, 190] on div at bounding box center [557, 188] width 5 height 9
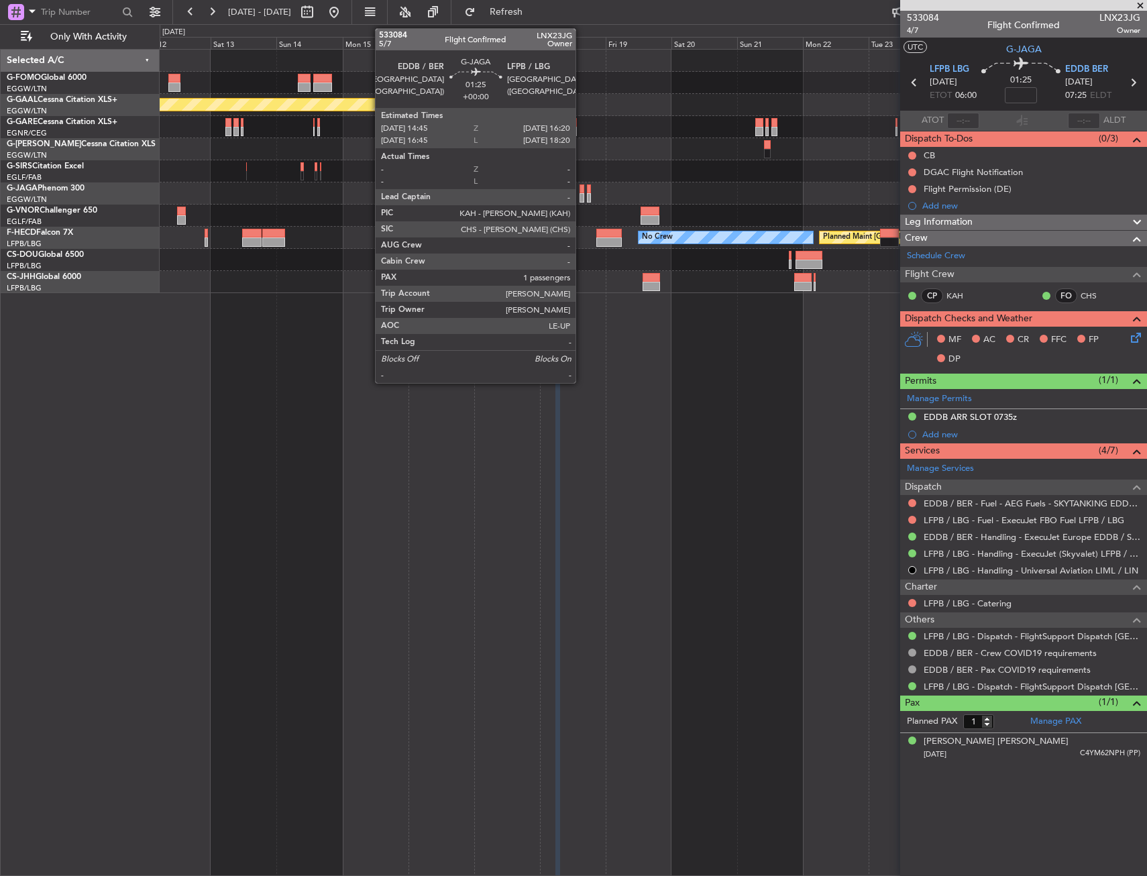
click at [581, 196] on div at bounding box center [581, 197] width 5 height 9
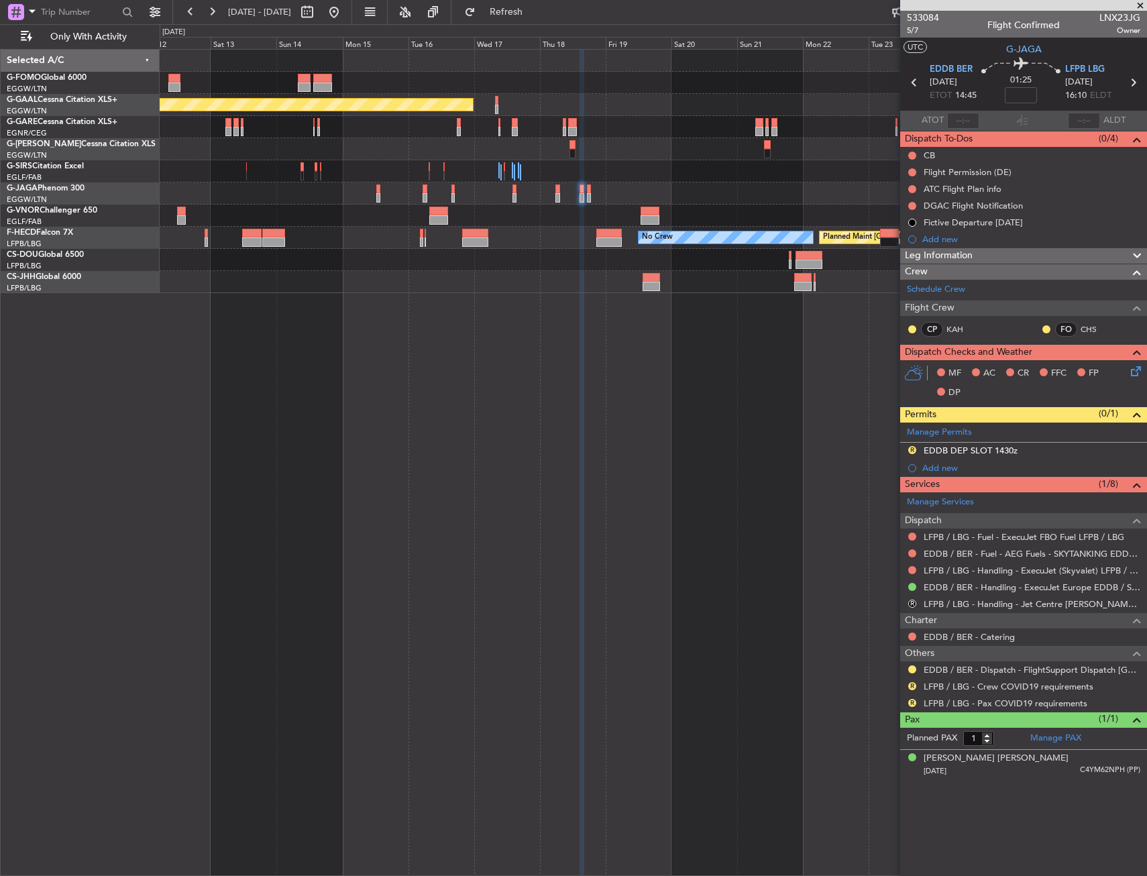
click at [638, 335] on div "Planned Maint Dusseldorf Planned Maint Paris (Le Bourget) No Crew" at bounding box center [653, 462] width 987 height 827
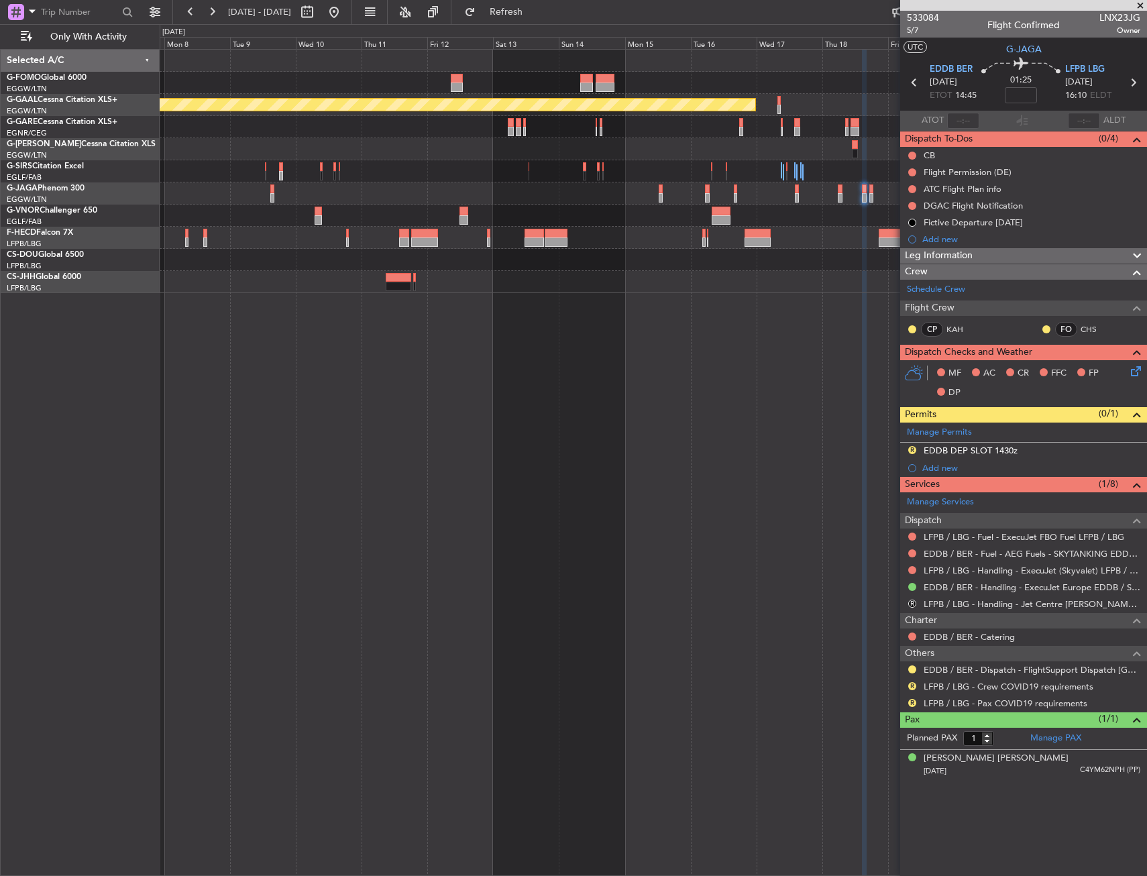
click at [637, 323] on div "Planned Maint Dusseldorf Planned Maint Paris (Le Bourget) No Crew Planned Maint…" at bounding box center [653, 462] width 987 height 827
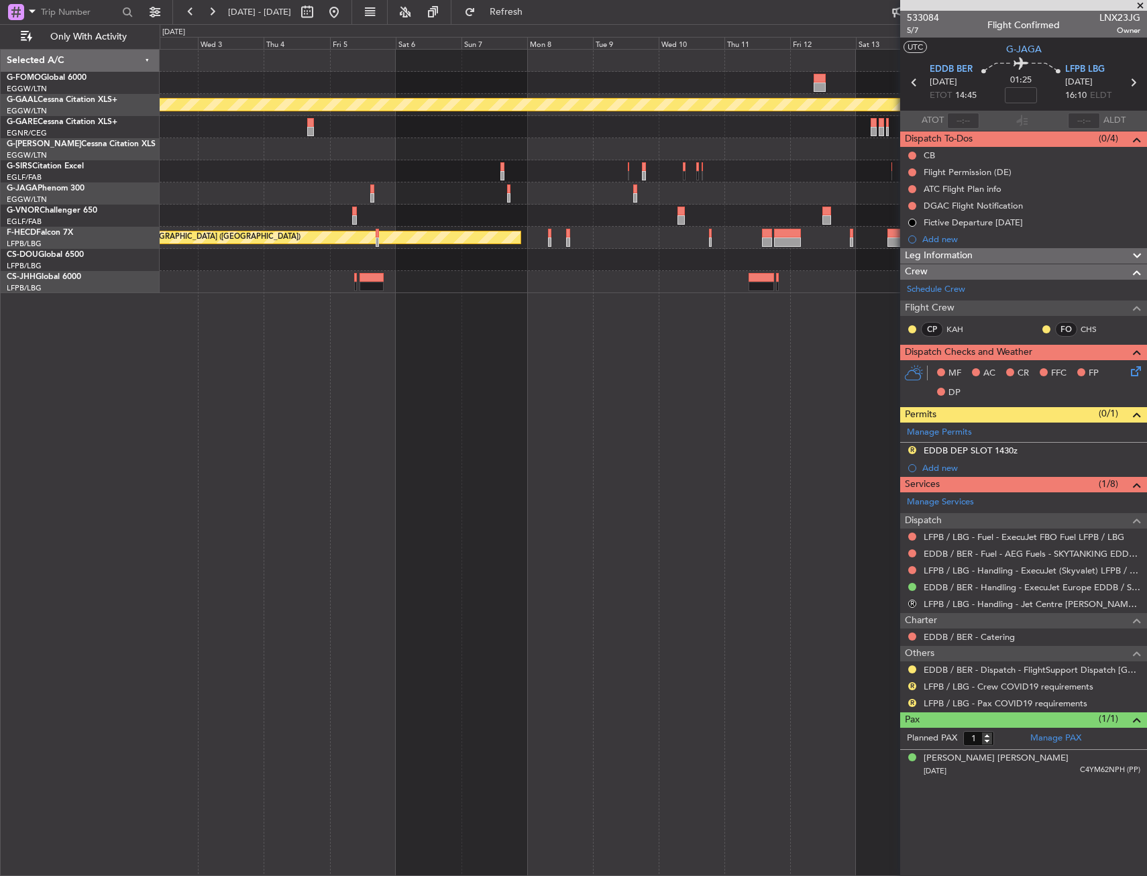
click at [534, 334] on div "Planned Maint Dusseldorf Planned Maint Paris (Le Bourget) No Crew" at bounding box center [653, 462] width 987 height 827
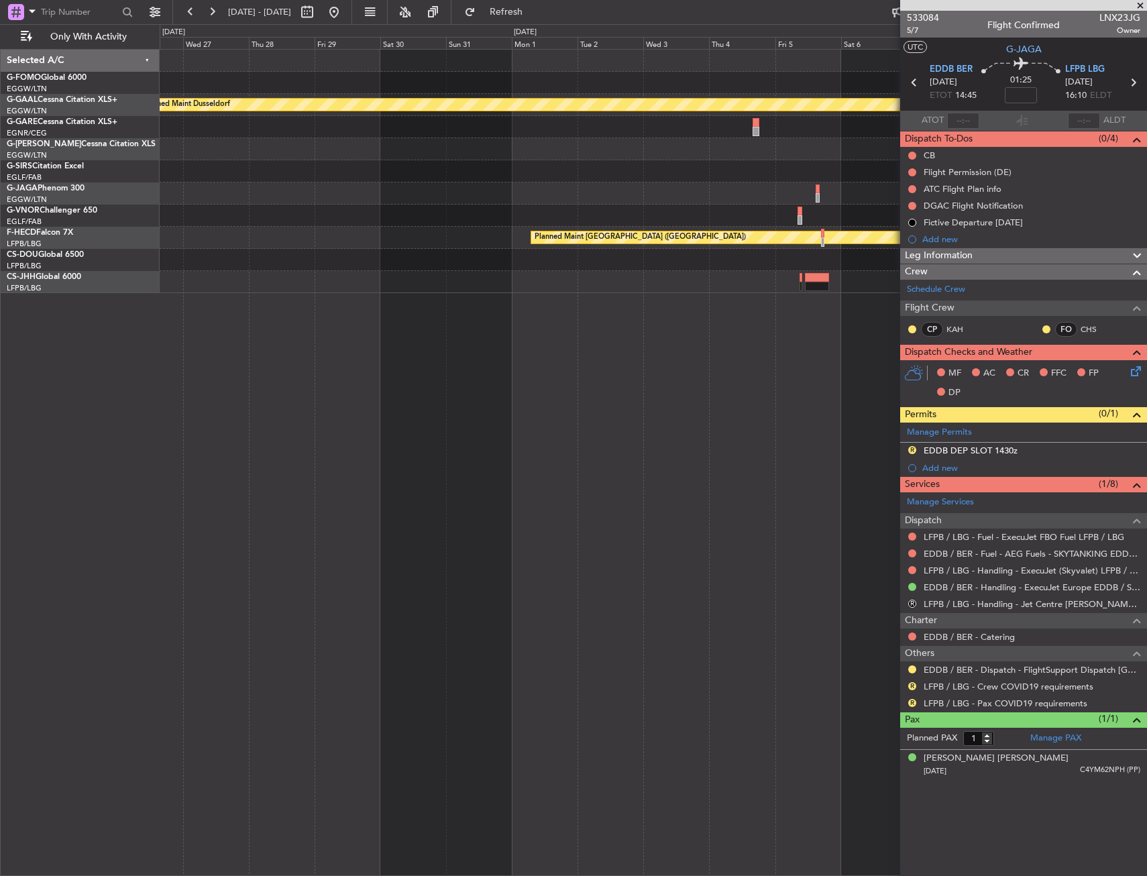
click at [504, 343] on div "Planned Maint Dusseldorf No Crew Cannes (Mandelieu) Planned Maint Paris (Le Bou…" at bounding box center [653, 462] width 987 height 827
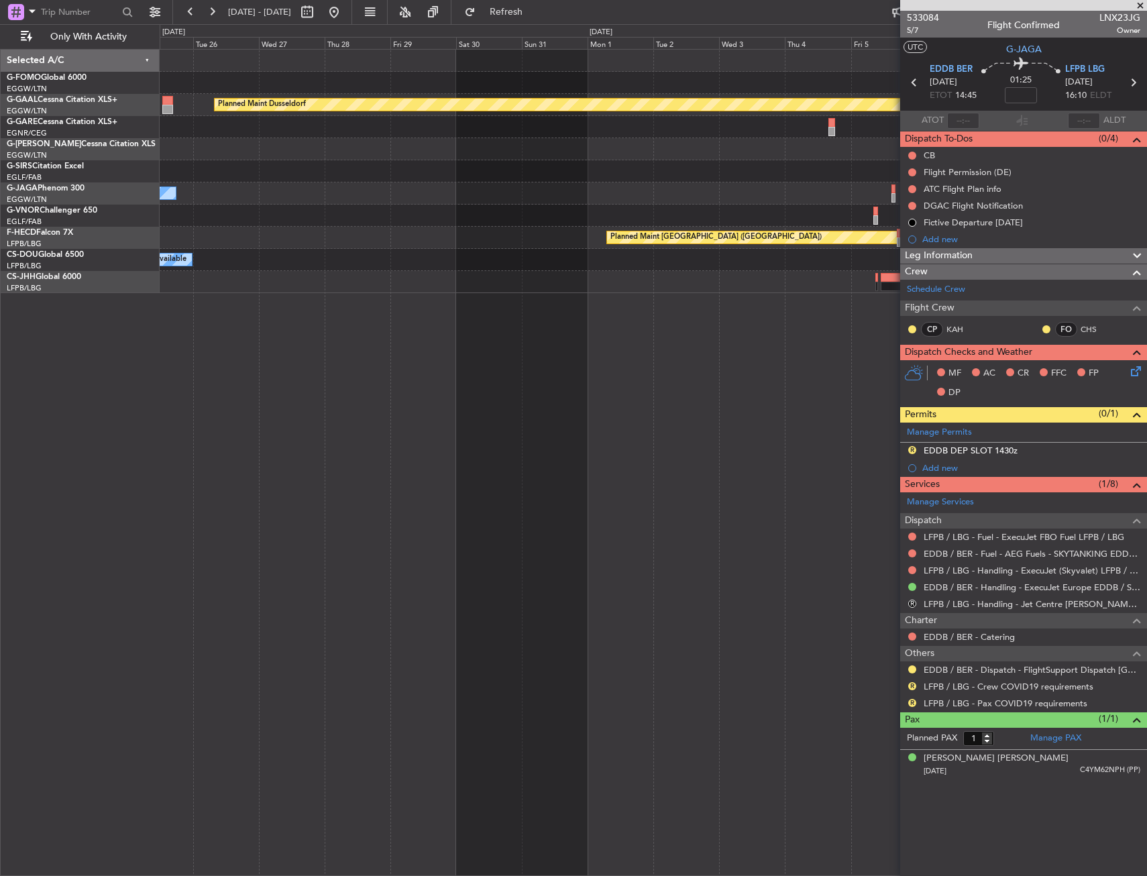
click at [403, 361] on div "Planned Maint Dusseldorf No Crew Cannes (Mandelieu) Planned Maint Paris (Le Bou…" at bounding box center [653, 462] width 987 height 827
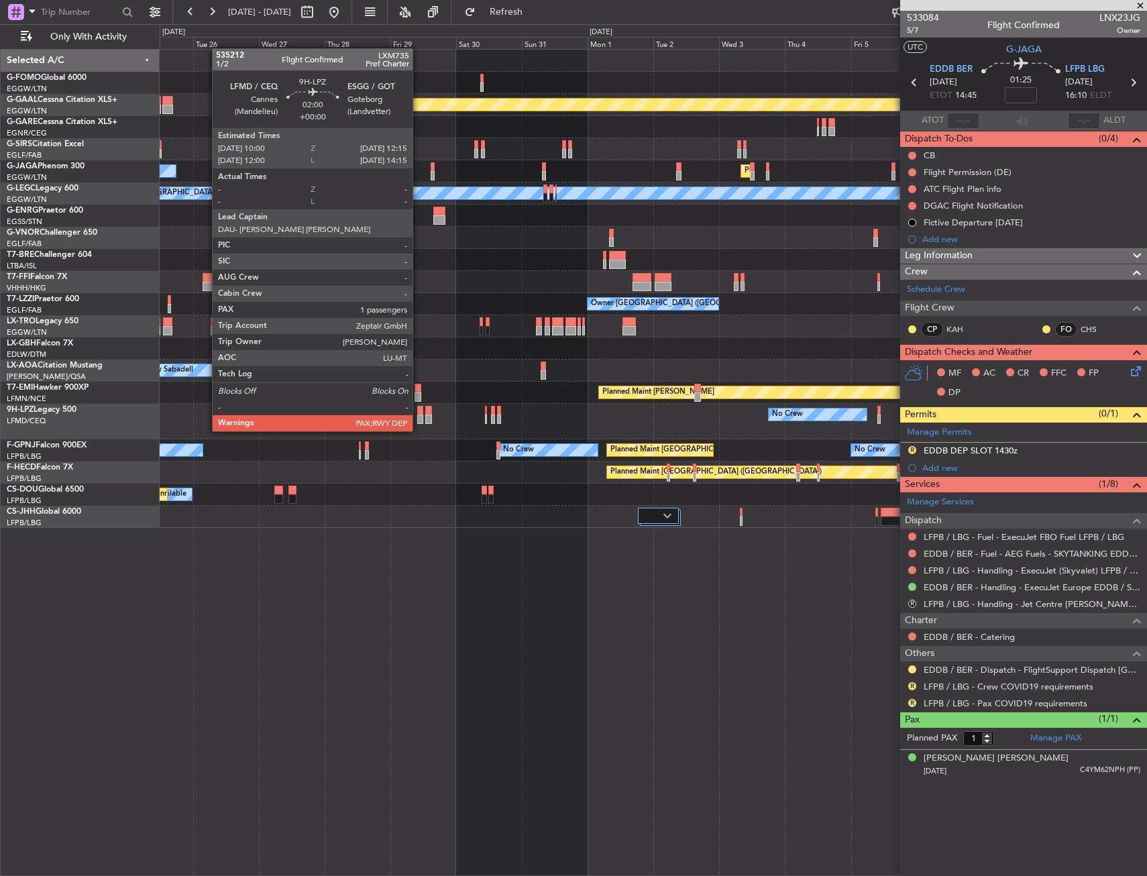
click at [418, 418] on div at bounding box center [420, 418] width 7 height 9
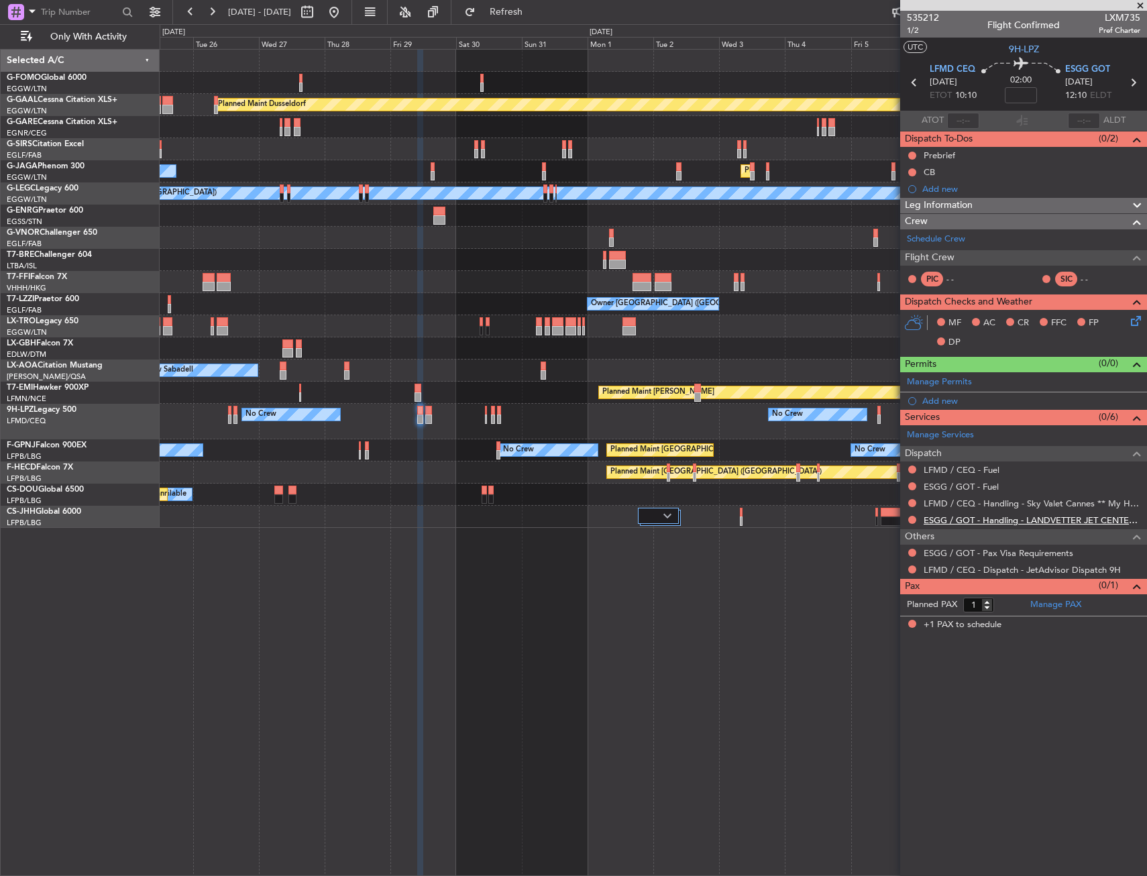
click at [966, 517] on link "ESGG / GOT - Handling - LANDVETTER JET CENTER ESGG/GOT" at bounding box center [1031, 519] width 217 height 11
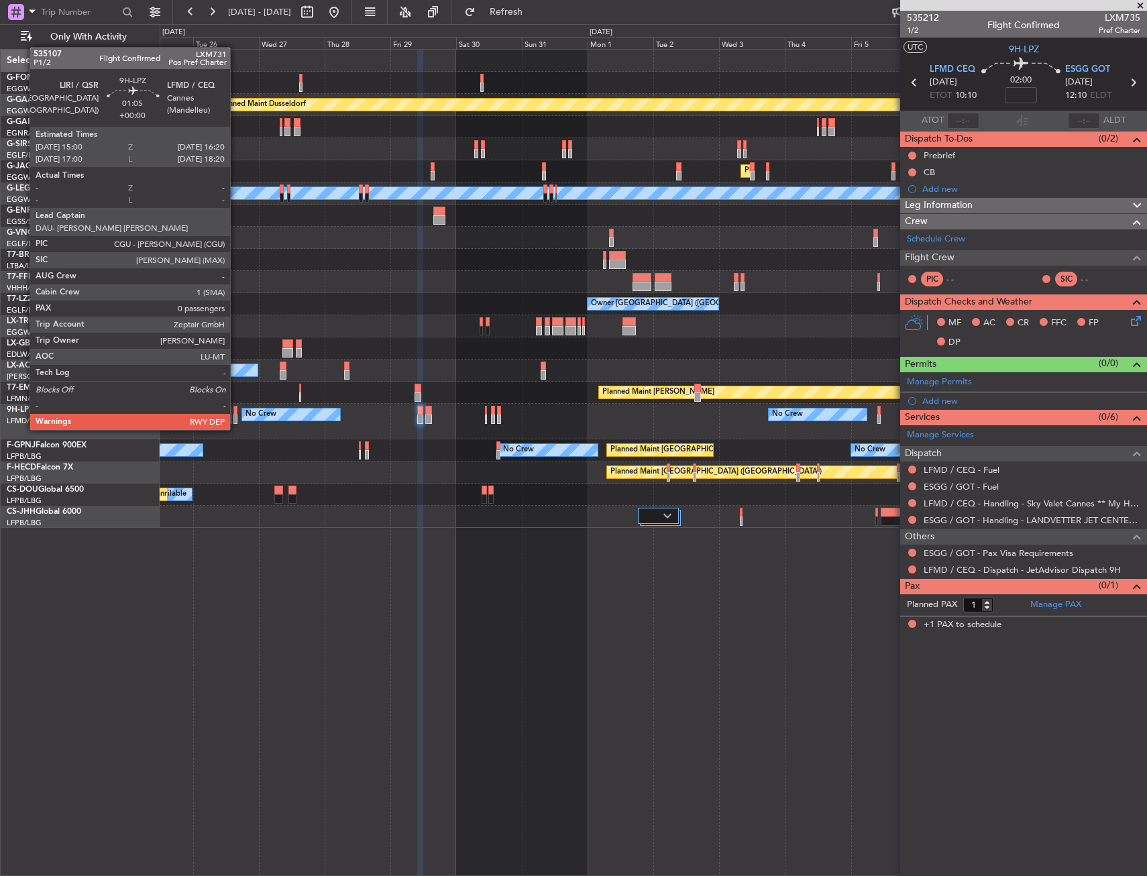
click at [236, 416] on div at bounding box center [235, 418] width 4 height 9
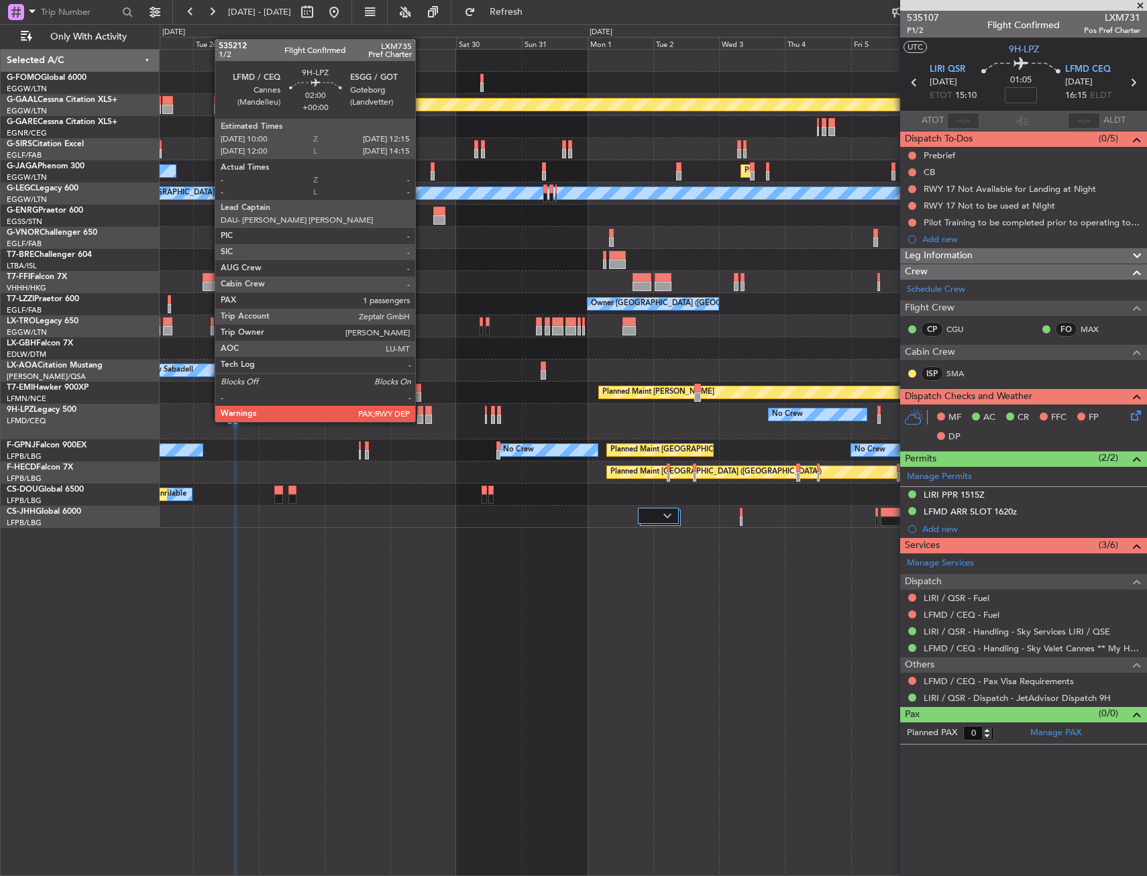
click at [421, 408] on div at bounding box center [420, 410] width 7 height 9
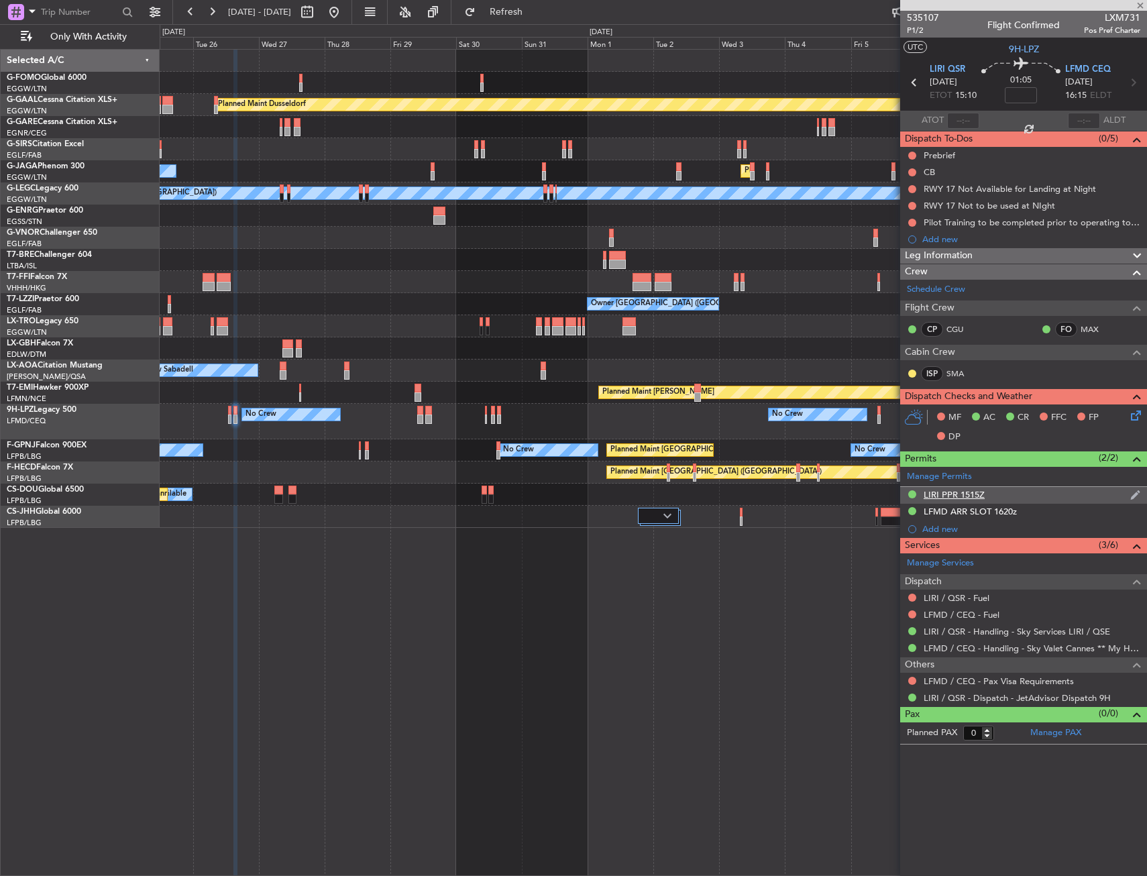
type input "1"
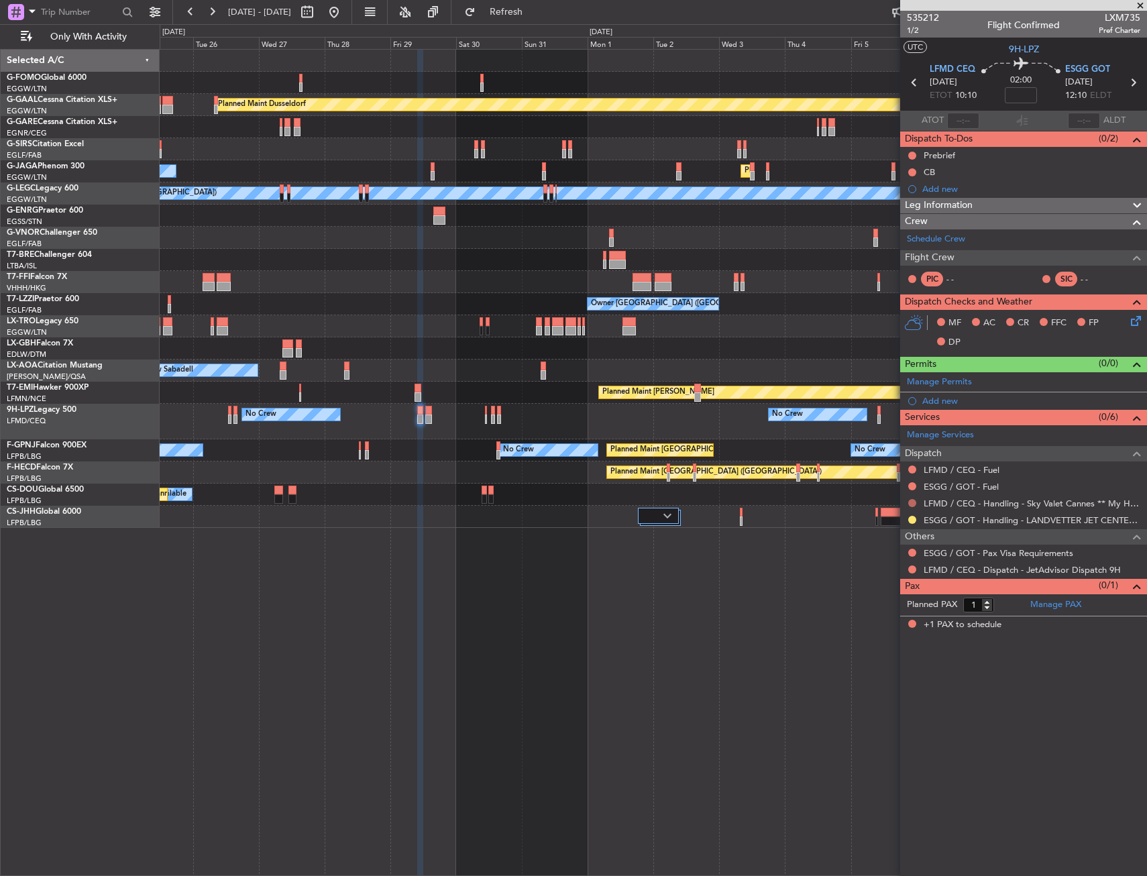
click at [913, 503] on button at bounding box center [912, 503] width 8 height 8
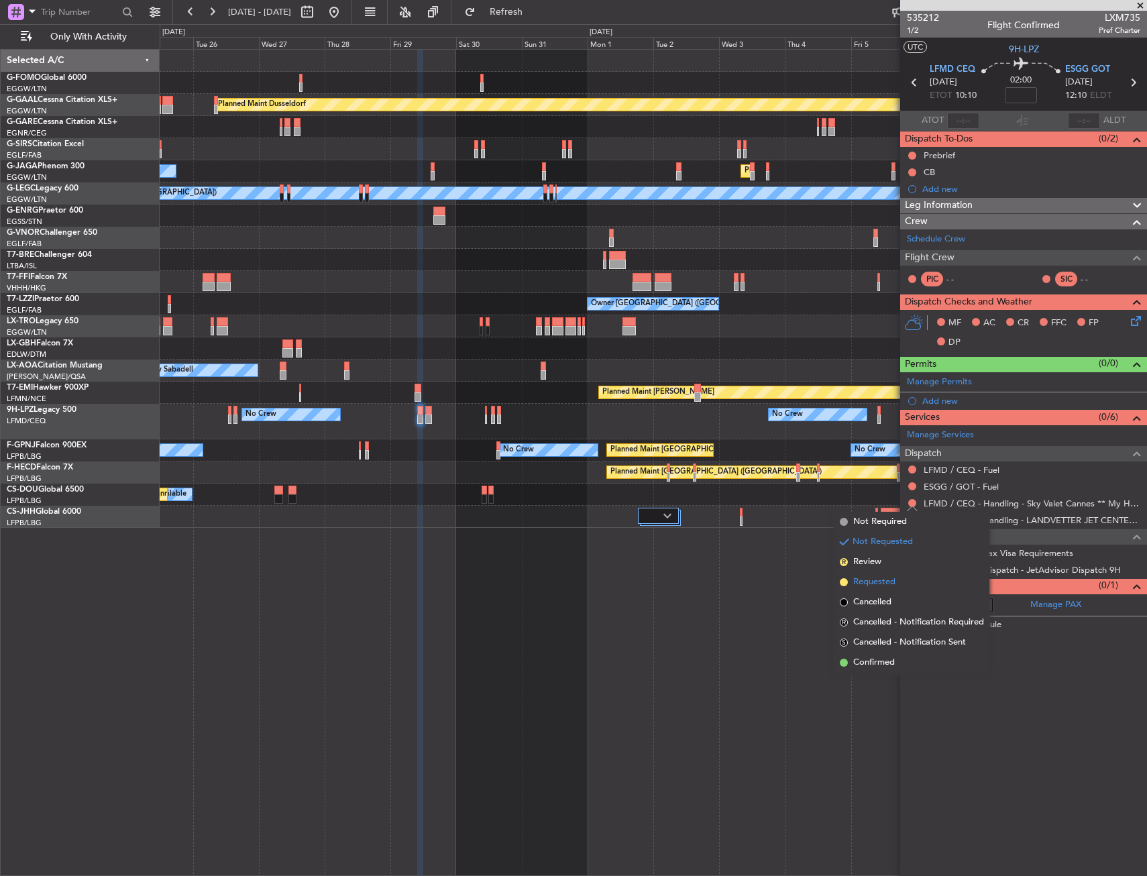
click at [875, 579] on span "Requested" at bounding box center [874, 581] width 42 height 13
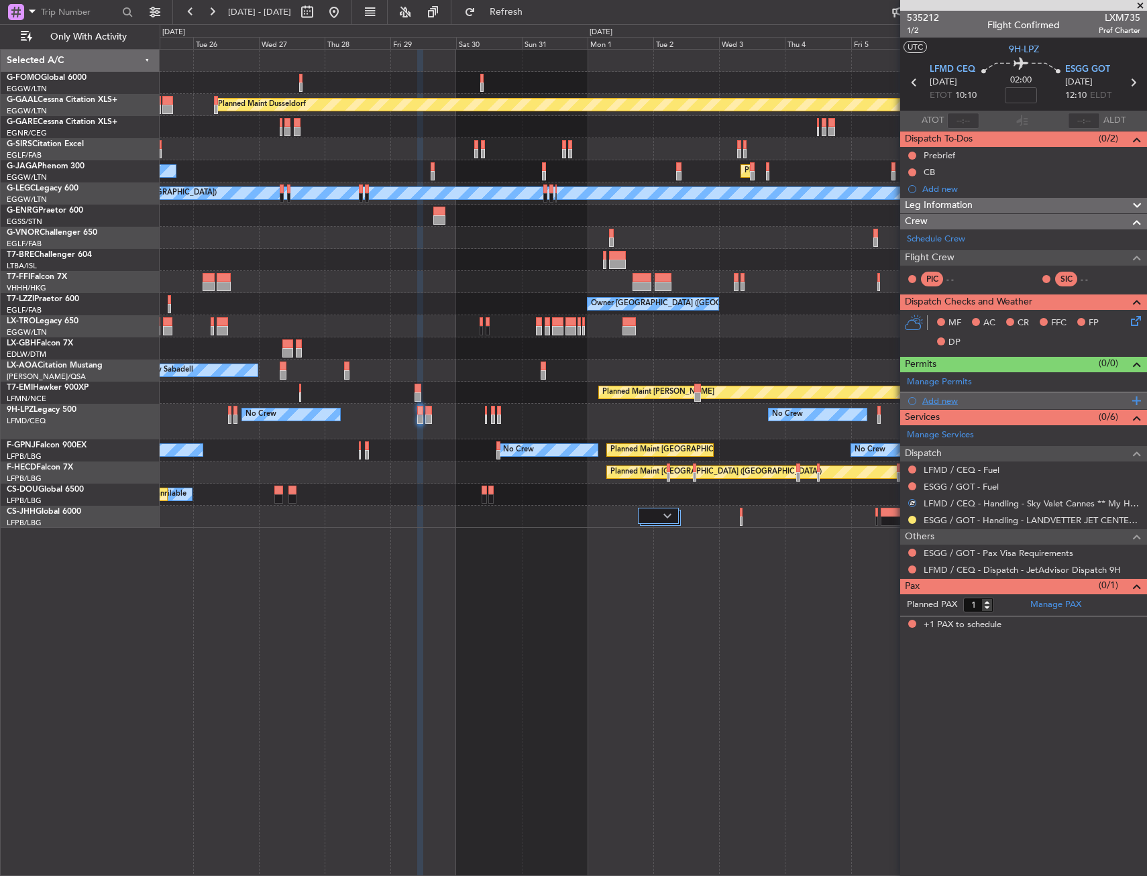
click at [942, 398] on div "Add new" at bounding box center [1025, 400] width 206 height 11
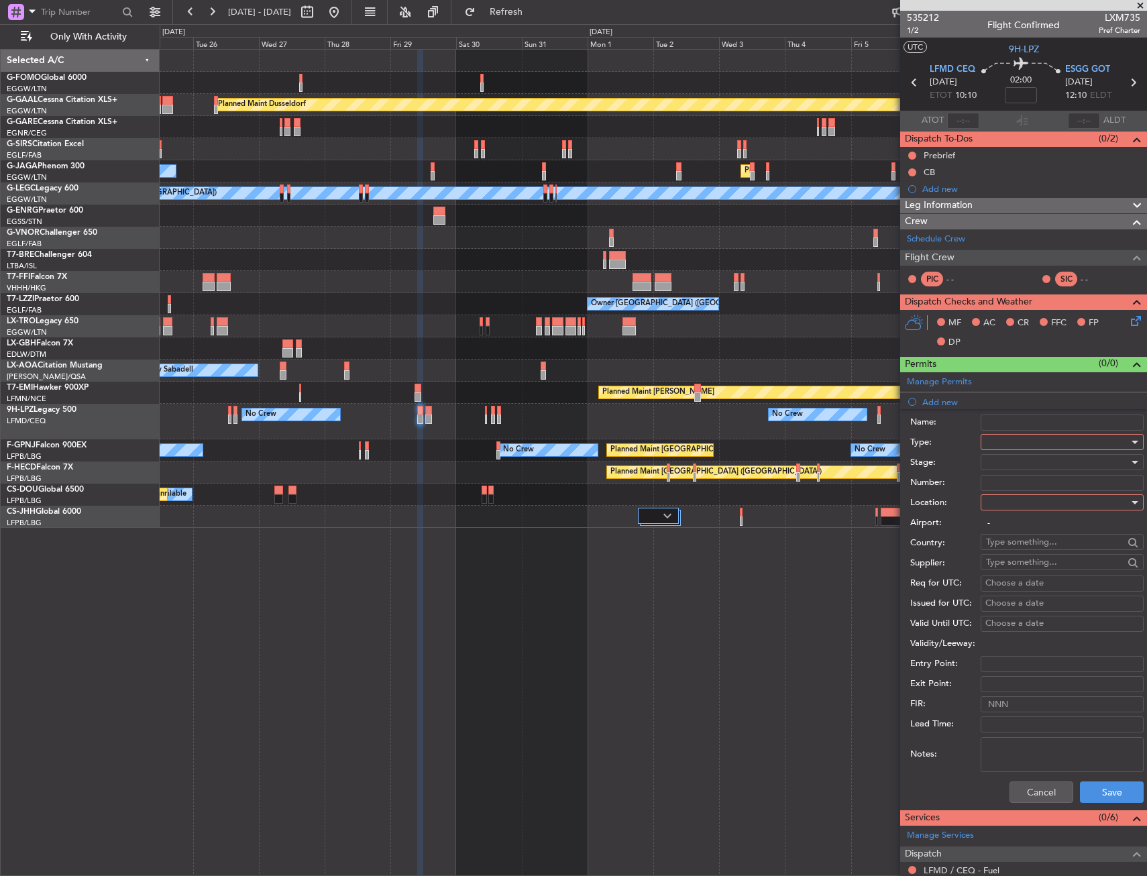
click at [1009, 445] on div at bounding box center [1057, 442] width 143 height 20
click at [1005, 567] on span "Slot" at bounding box center [1056, 570] width 141 height 20
click at [1010, 509] on div at bounding box center [1057, 502] width 143 height 20
click at [1011, 526] on span "Departure" at bounding box center [1056, 530] width 141 height 20
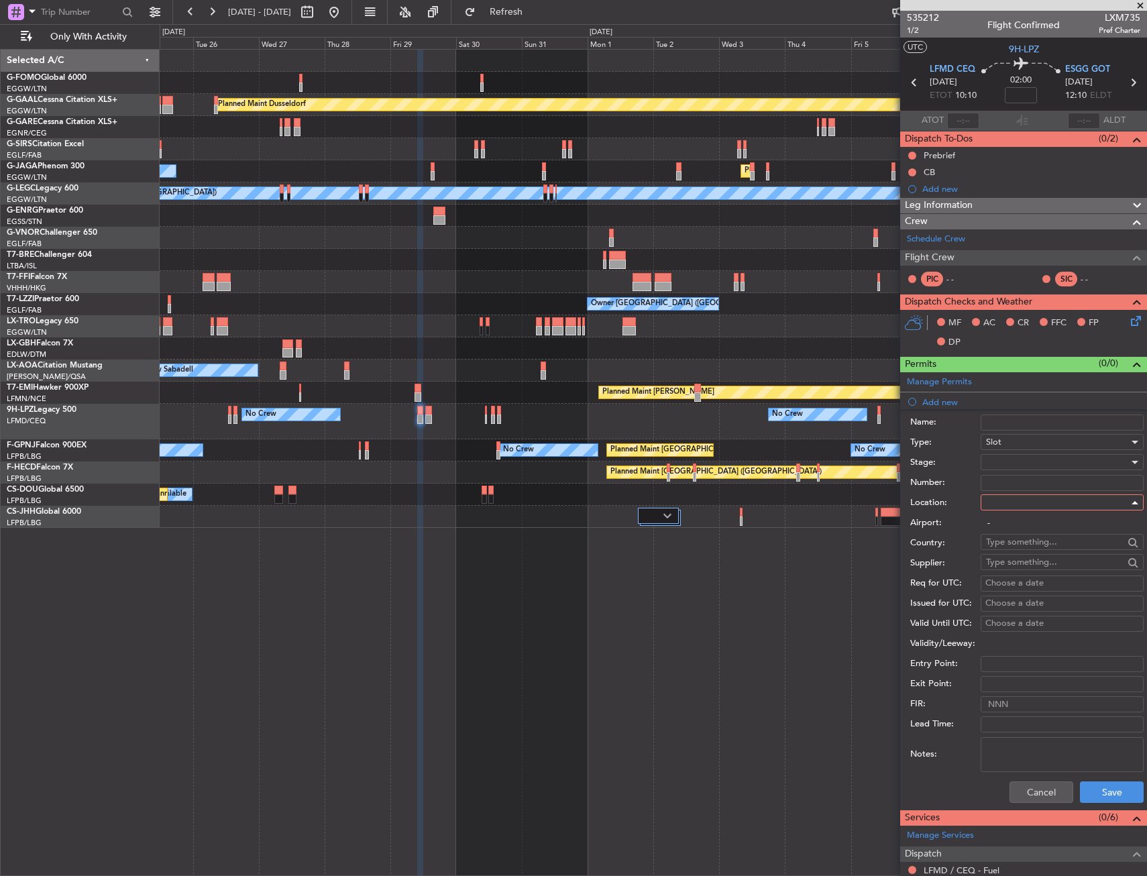
type input "LFMD / CEQ"
click at [1100, 805] on div "Cancel Save" at bounding box center [1026, 792] width 233 height 35
click at [1097, 791] on button "Save" at bounding box center [1112, 791] width 64 height 21
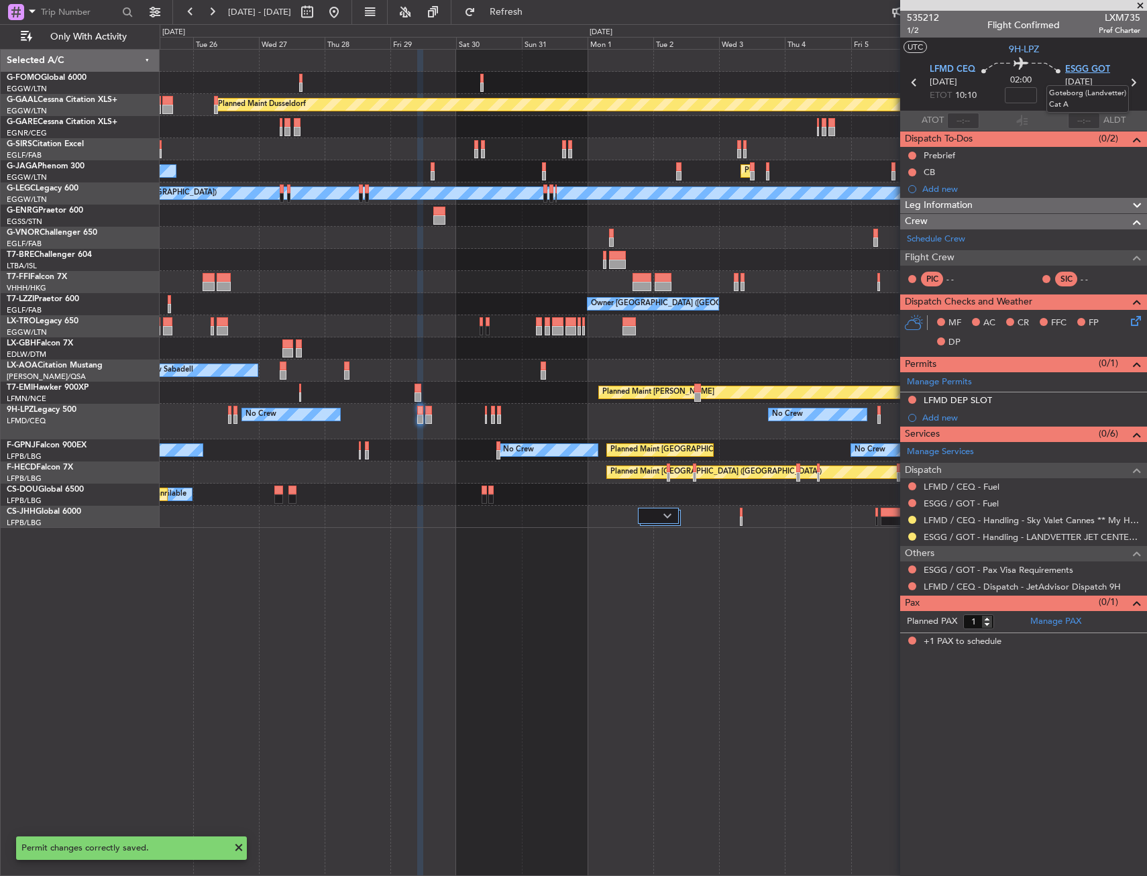
click at [1080, 70] on span "ESGG GOT" at bounding box center [1087, 69] width 45 height 13
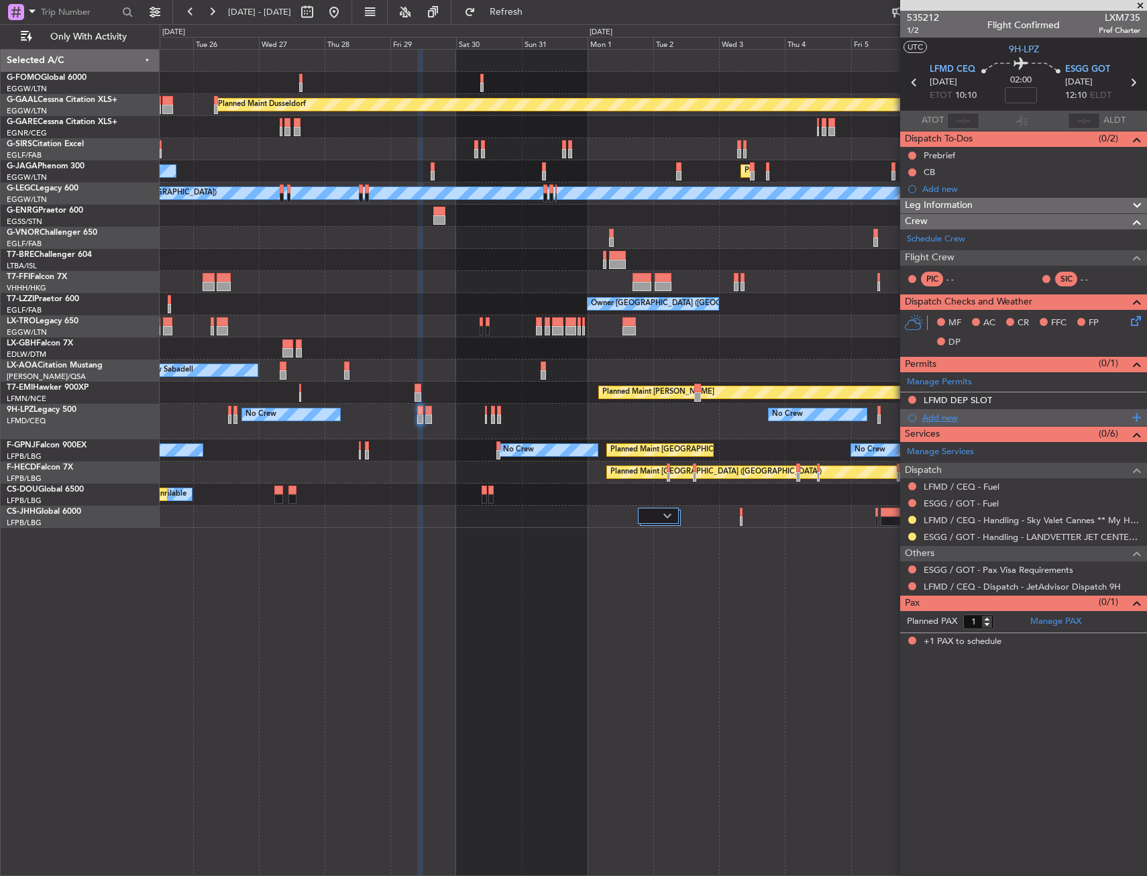
click at [950, 416] on div "Add new" at bounding box center [1025, 417] width 206 height 11
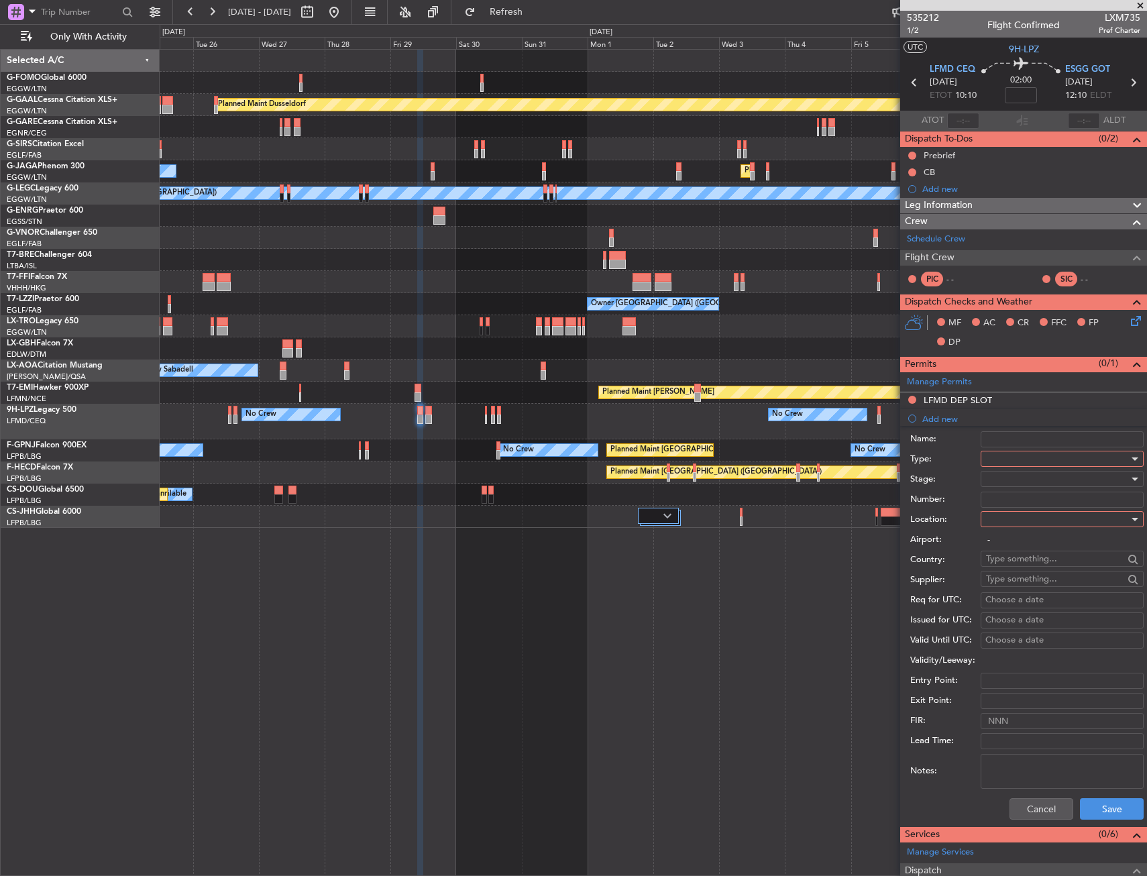
click at [1026, 456] on div at bounding box center [1057, 459] width 143 height 20
click at [1018, 585] on span "Slot" at bounding box center [1056, 585] width 141 height 20
click at [1015, 516] on div at bounding box center [1057, 519] width 143 height 20
drag, startPoint x: 1019, startPoint y: 583, endPoint x: 1021, endPoint y: 591, distance: 9.1
click at [1019, 583] on span "Arrival" at bounding box center [1056, 587] width 141 height 20
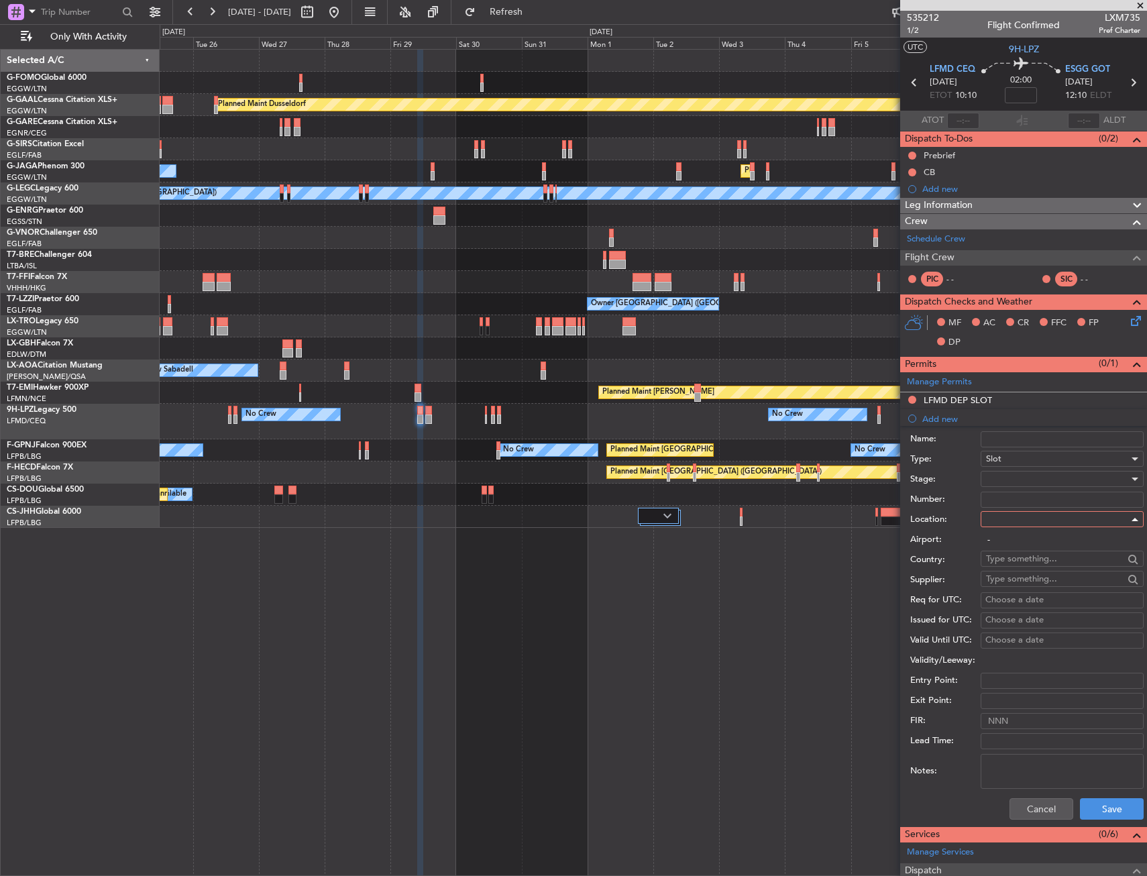
type input "ESGG / GOT"
click at [1093, 813] on button "Save" at bounding box center [1112, 808] width 64 height 21
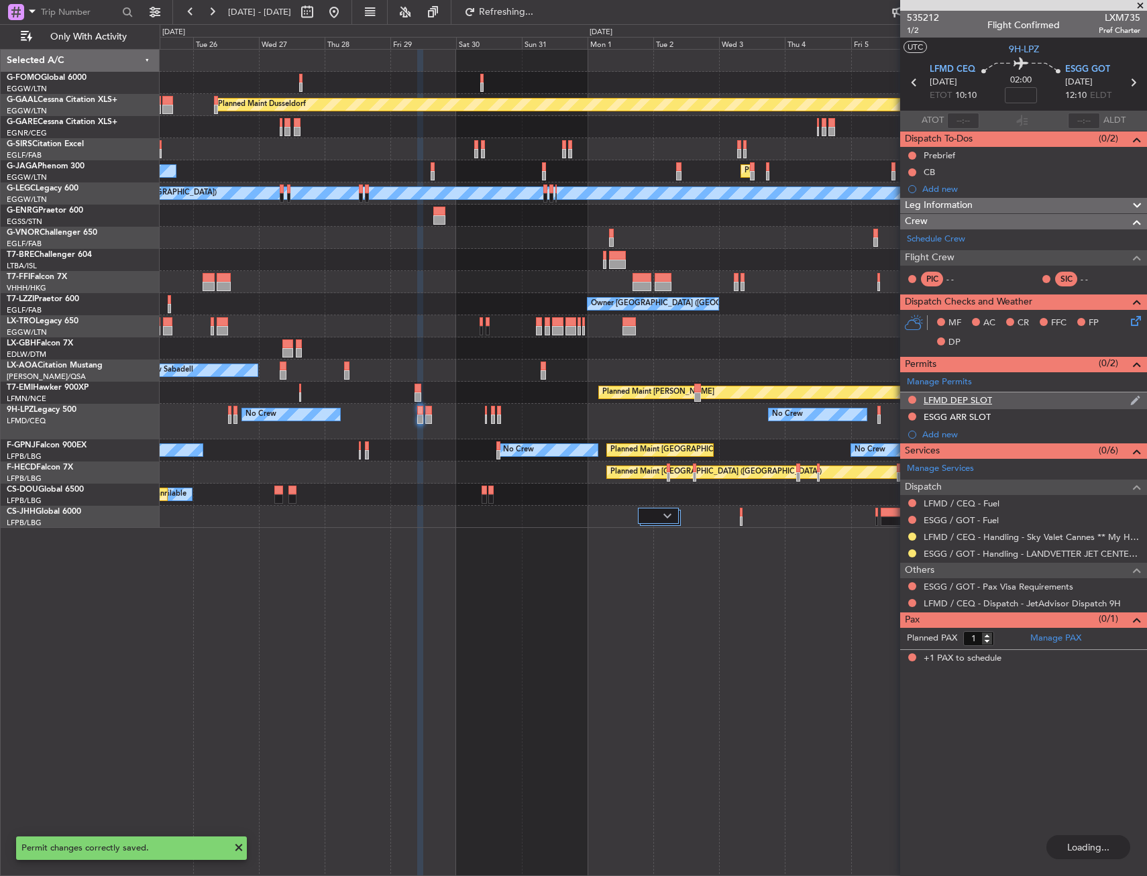
click at [1020, 400] on div "LFMD DEP SLOT" at bounding box center [1023, 400] width 247 height 17
click at [534, 14] on span "Refresh" at bounding box center [506, 11] width 56 height 9
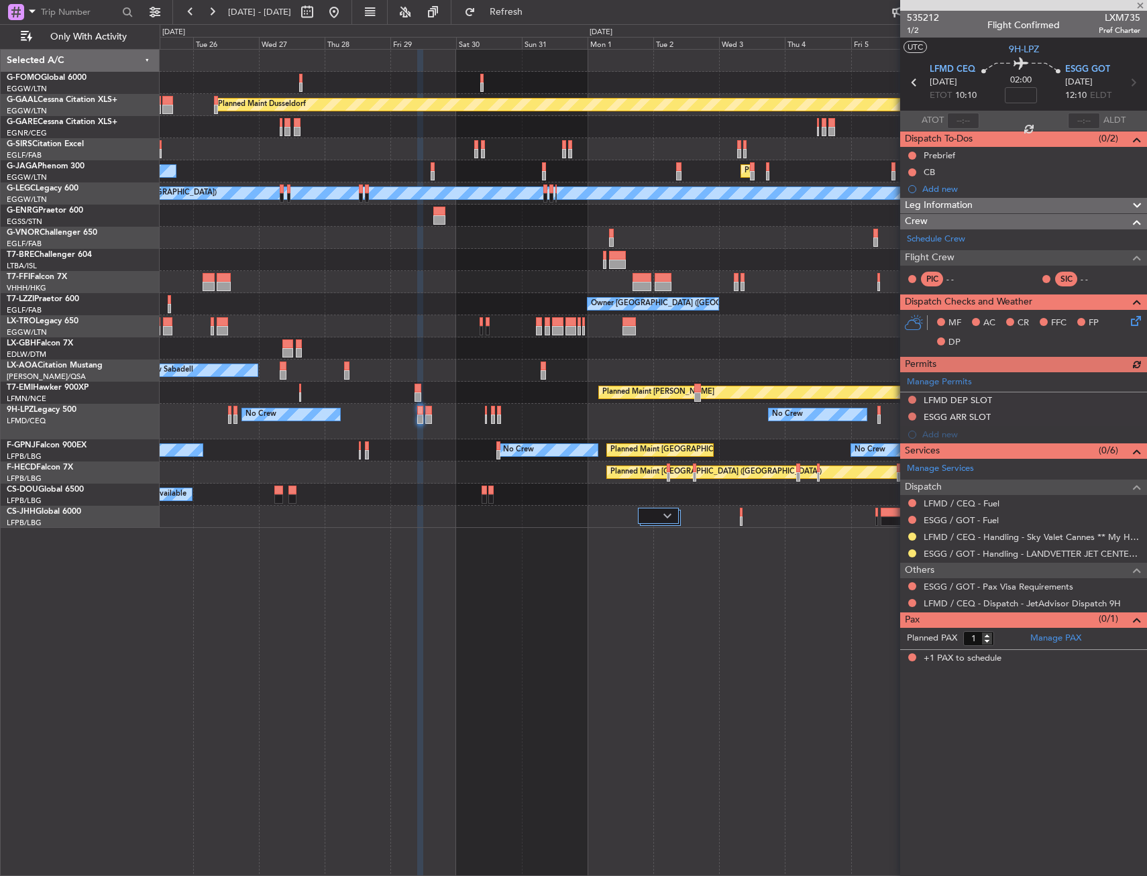
click at [911, 400] on div "Manage Permits LFMD DEP SLOT ESGG ARR SLOT Add new" at bounding box center [1023, 407] width 247 height 71
click at [910, 398] on button at bounding box center [912, 400] width 8 height 8
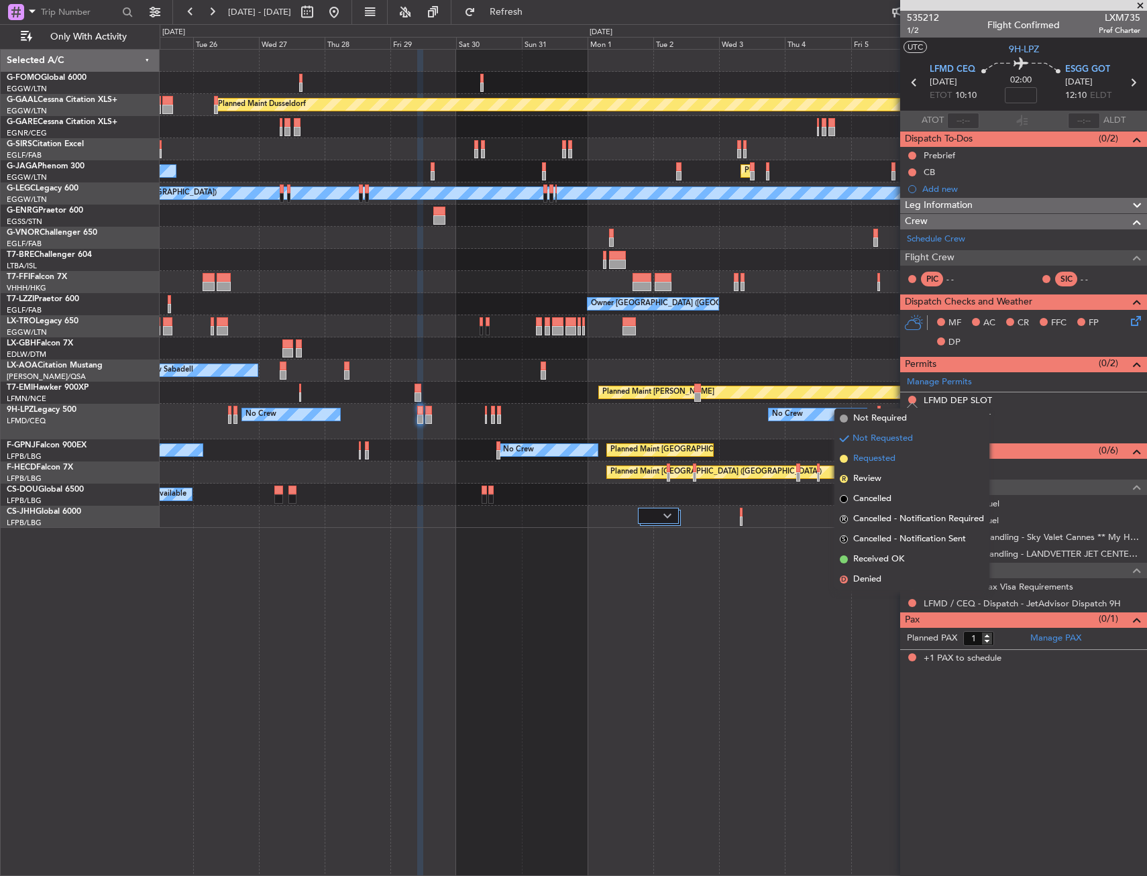
click at [894, 460] on span "Requested" at bounding box center [874, 458] width 42 height 13
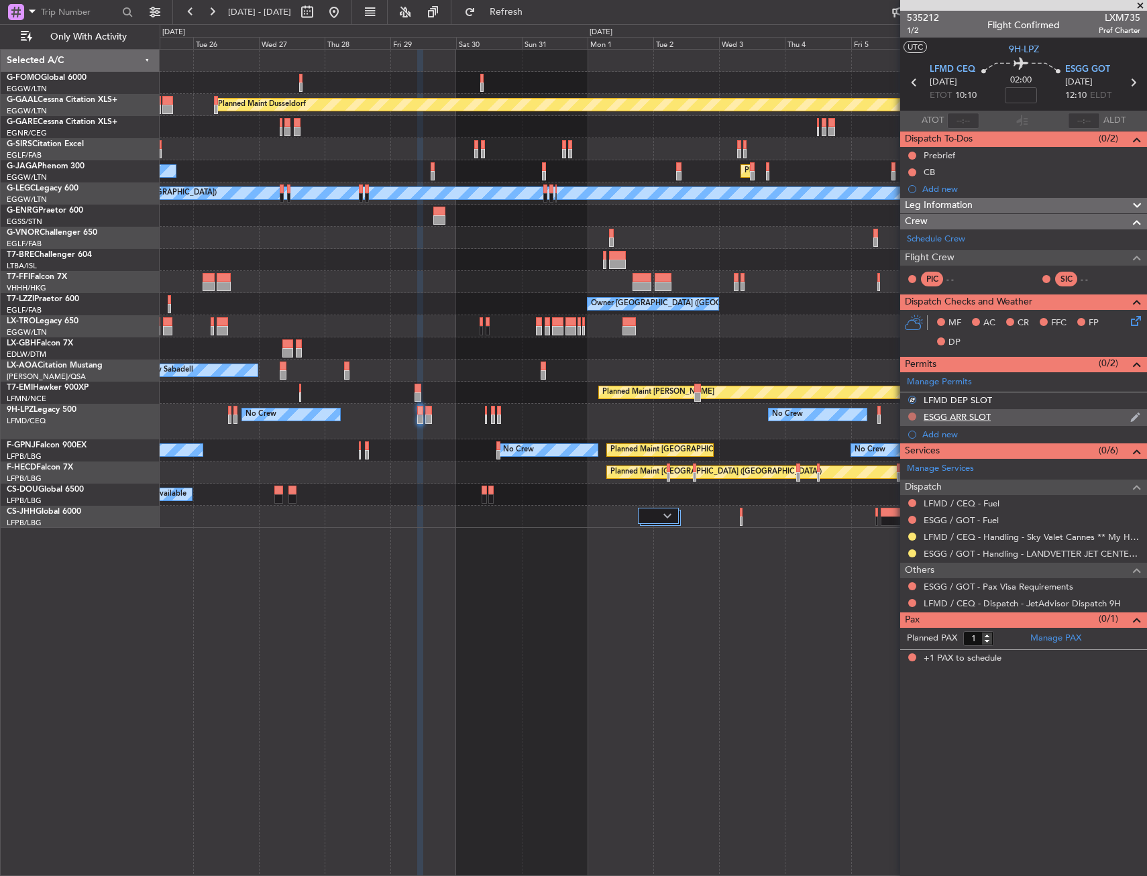
click at [909, 414] on button at bounding box center [912, 416] width 8 height 8
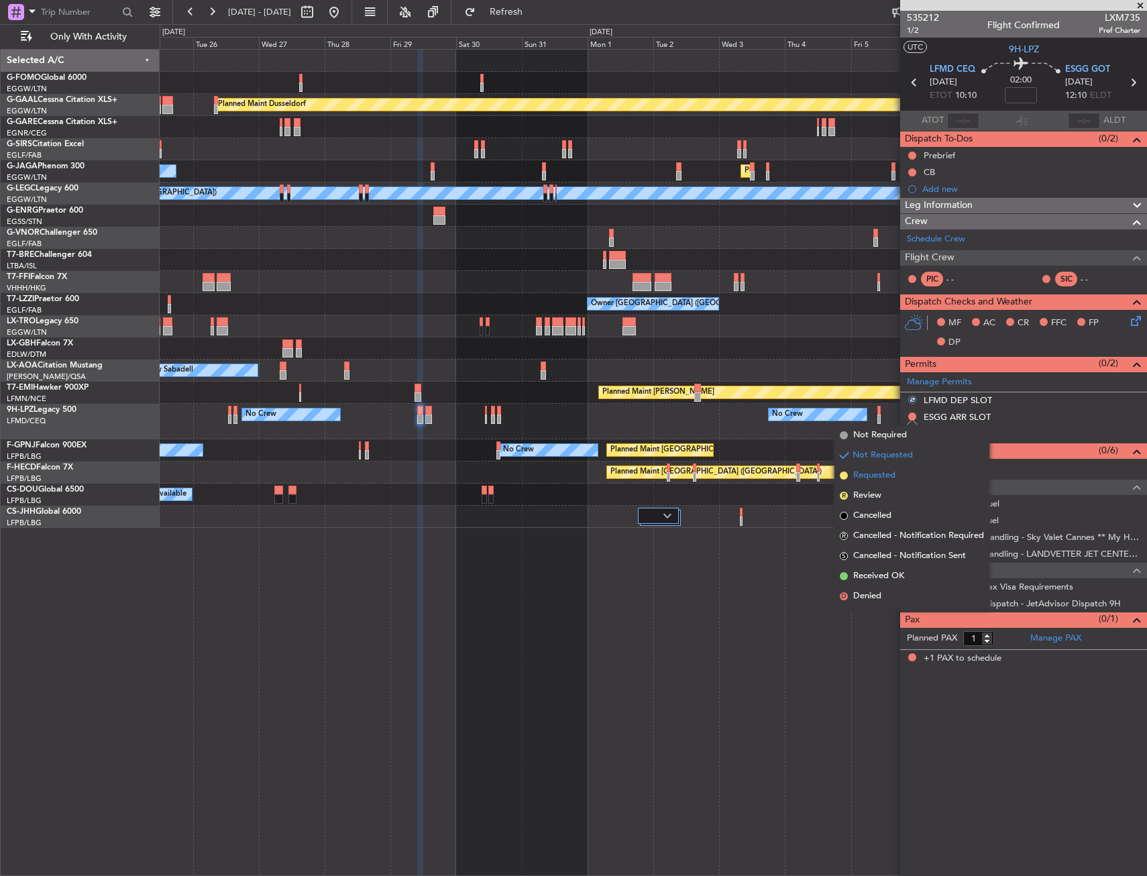
click at [904, 467] on li "Requested" at bounding box center [911, 475] width 155 height 20
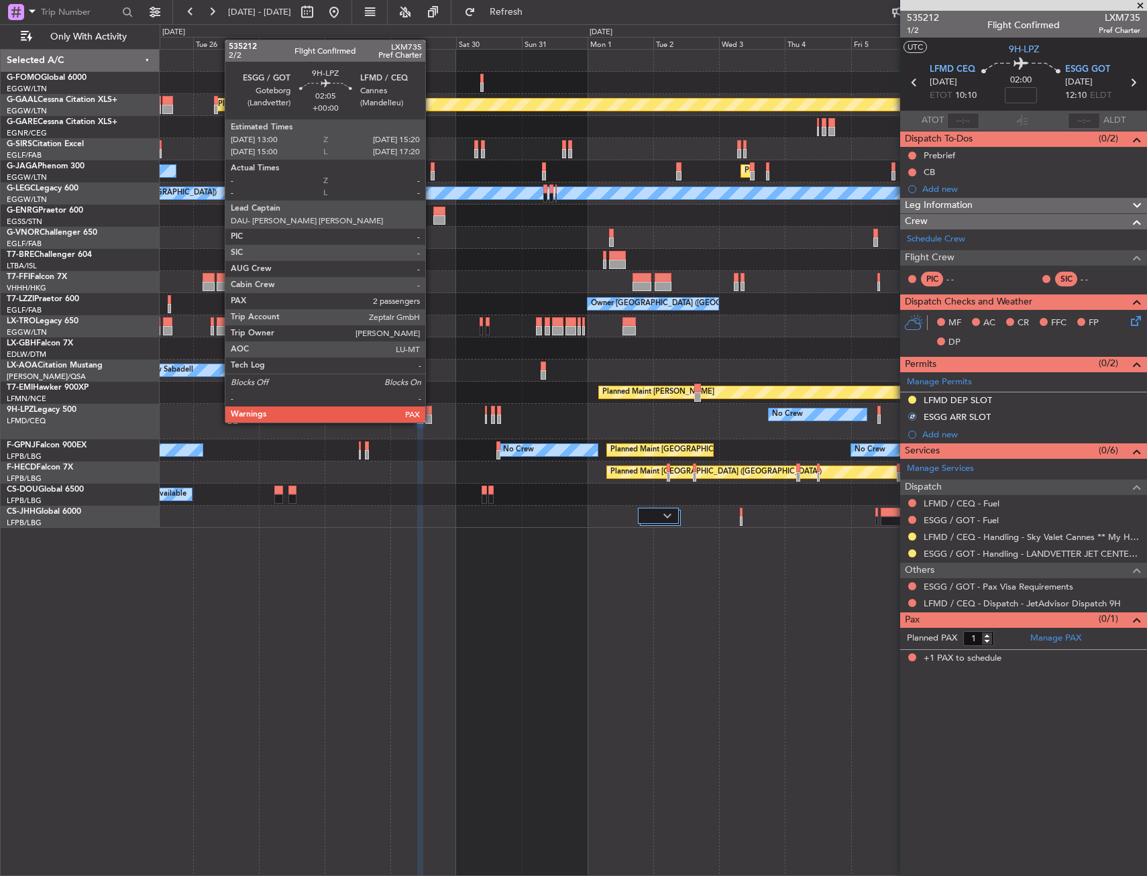
click at [431, 409] on div at bounding box center [428, 410] width 7 height 9
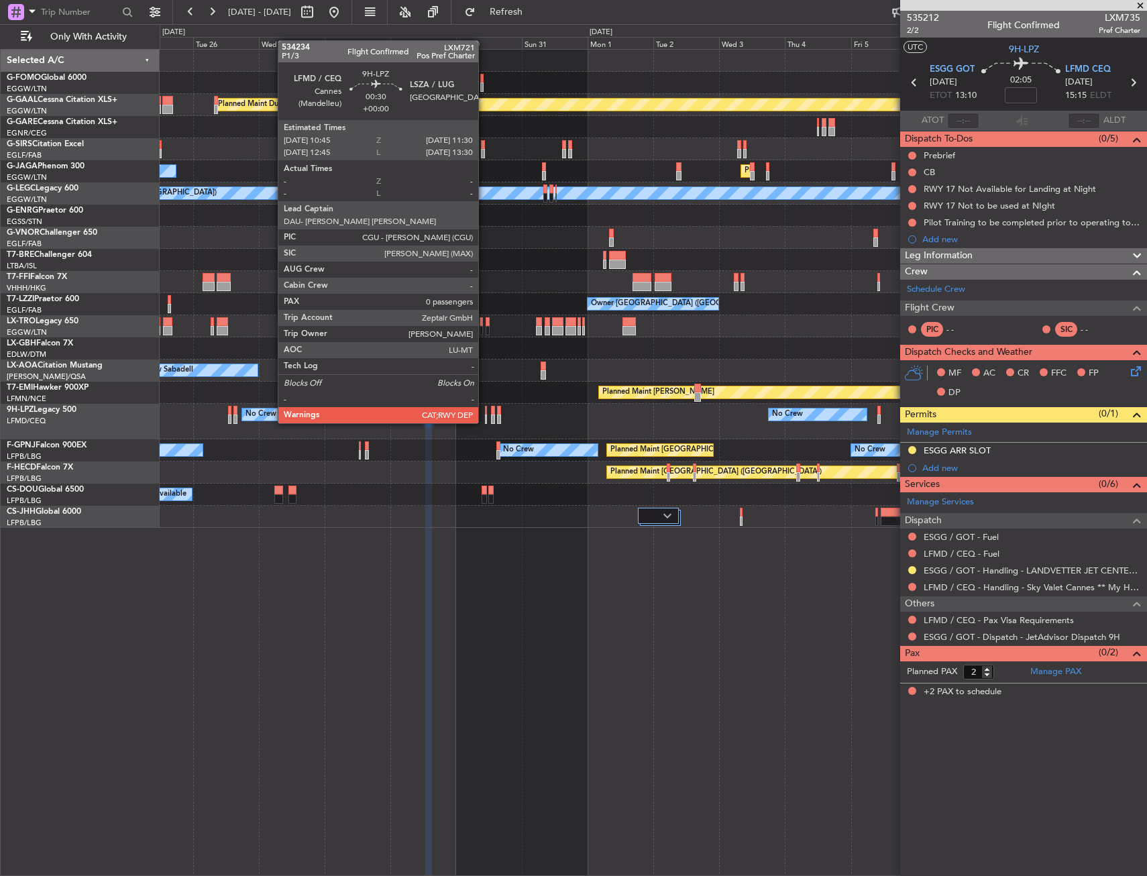
click at [485, 410] on div at bounding box center [486, 410] width 3 height 9
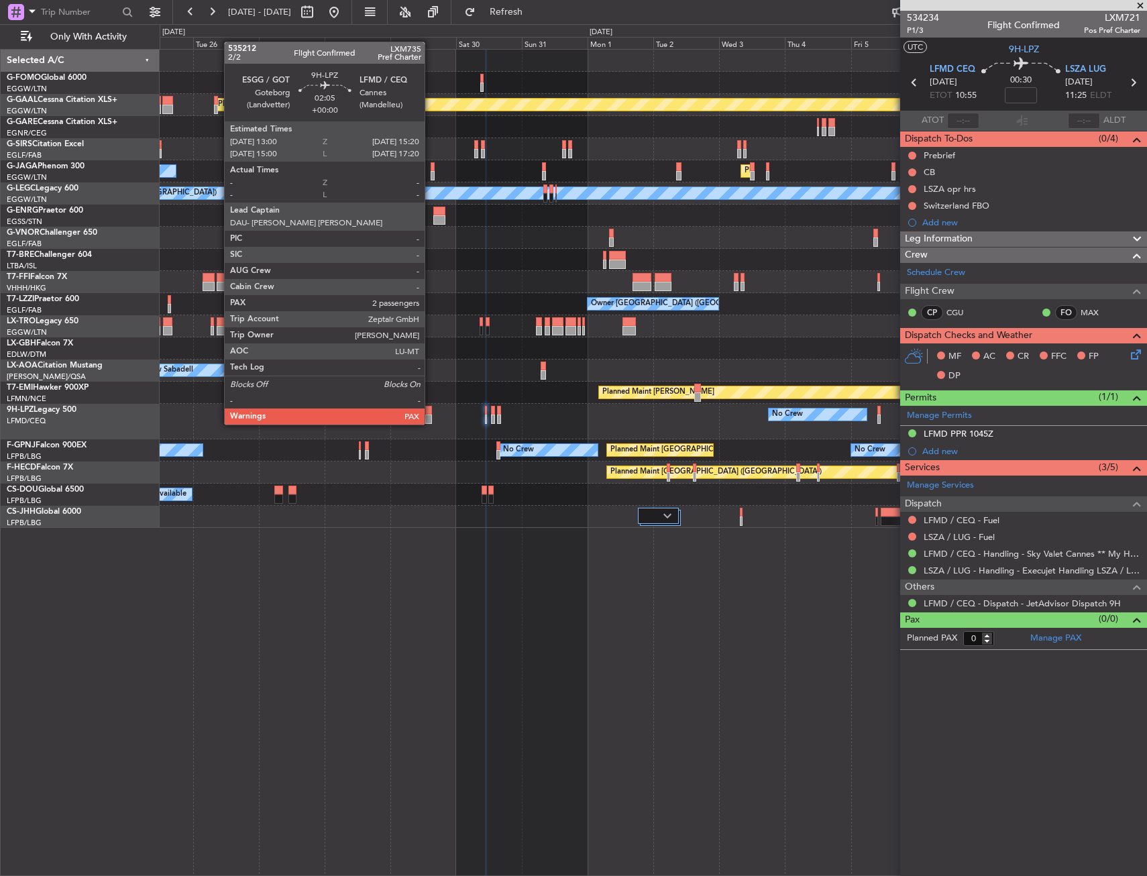
click at [430, 411] on div at bounding box center [428, 410] width 7 height 9
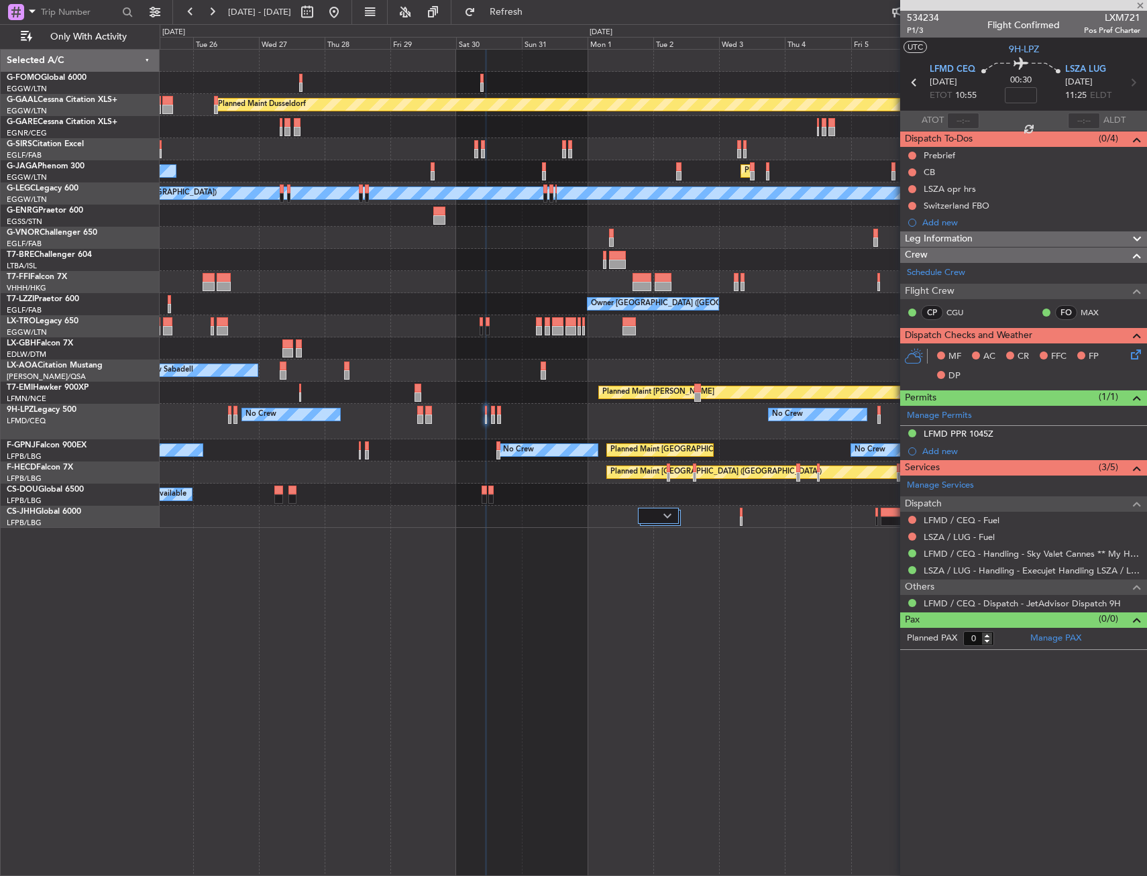
type input "2"
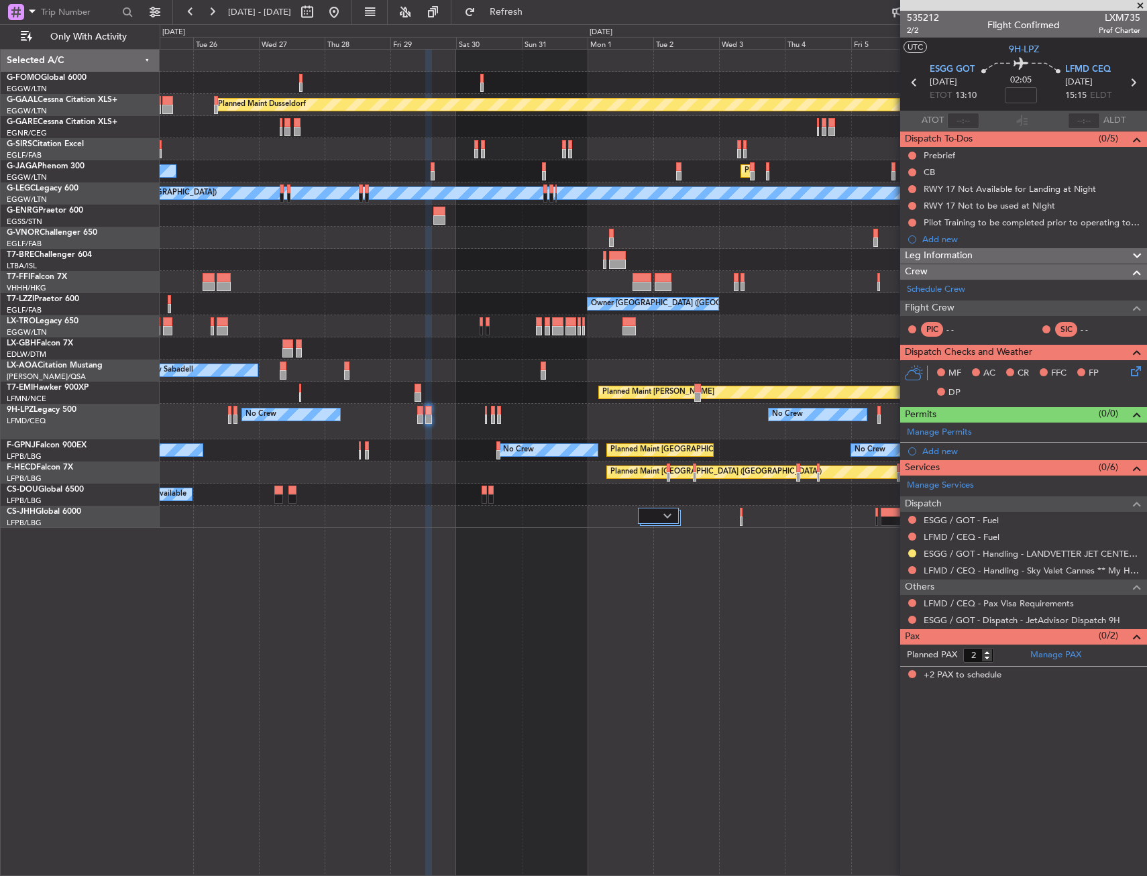
drag, startPoint x: 913, startPoint y: 568, endPoint x: 901, endPoint y: 600, distance: 34.1
click at [913, 568] on button at bounding box center [912, 570] width 8 height 8
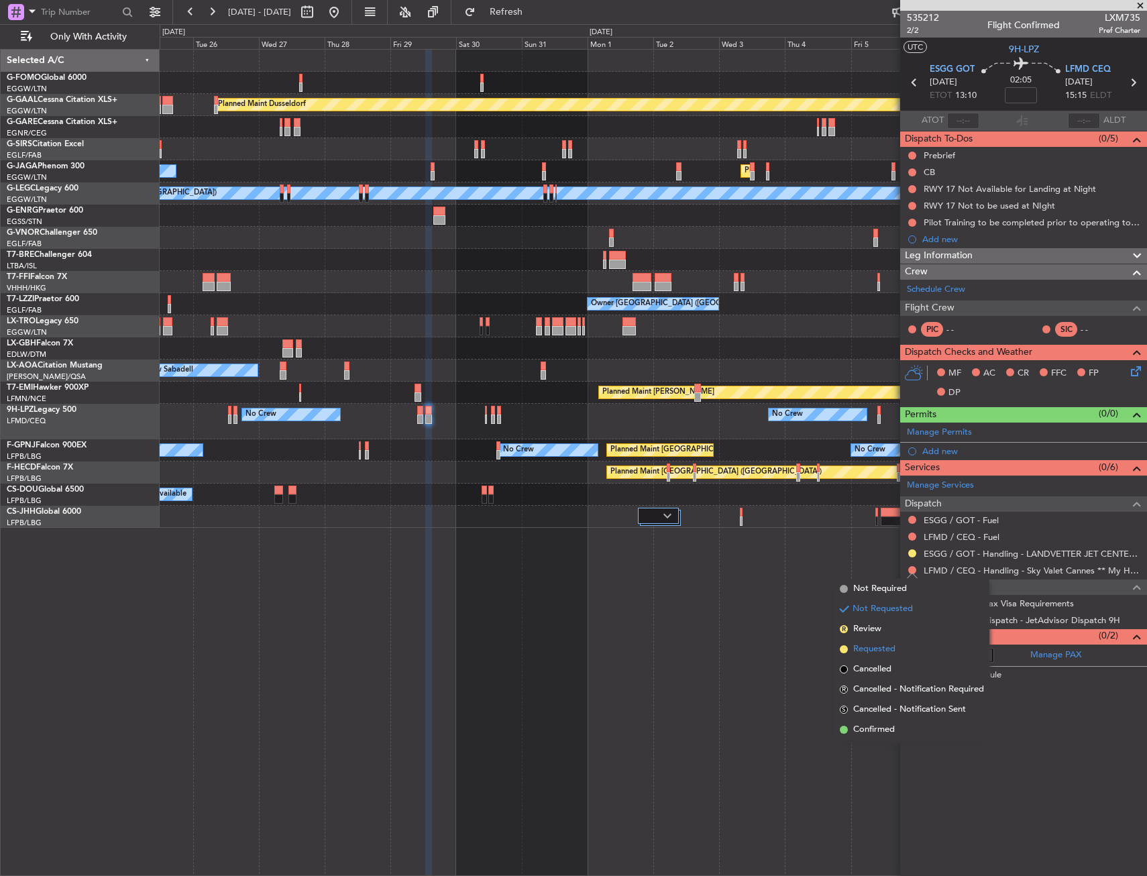
click at [883, 649] on span "Requested" at bounding box center [874, 648] width 42 height 13
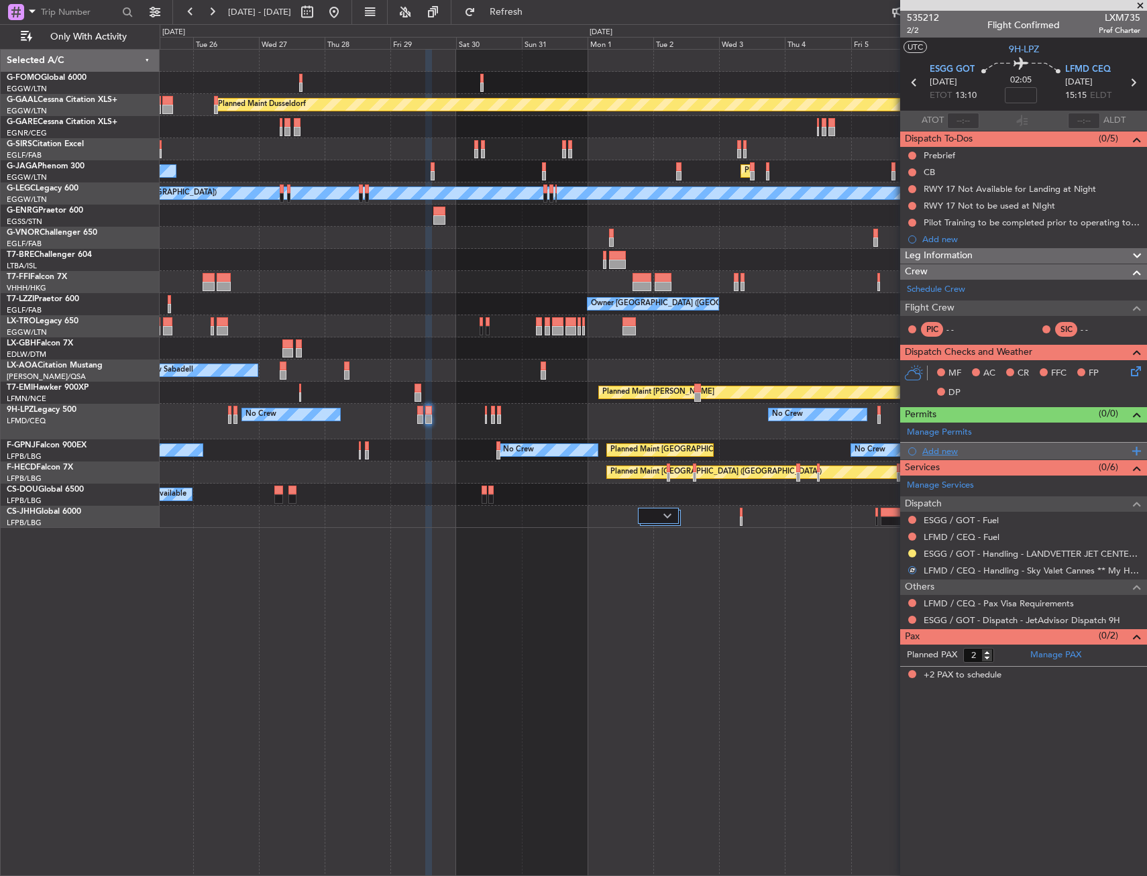
click at [946, 451] on div "Add new" at bounding box center [1025, 450] width 206 height 11
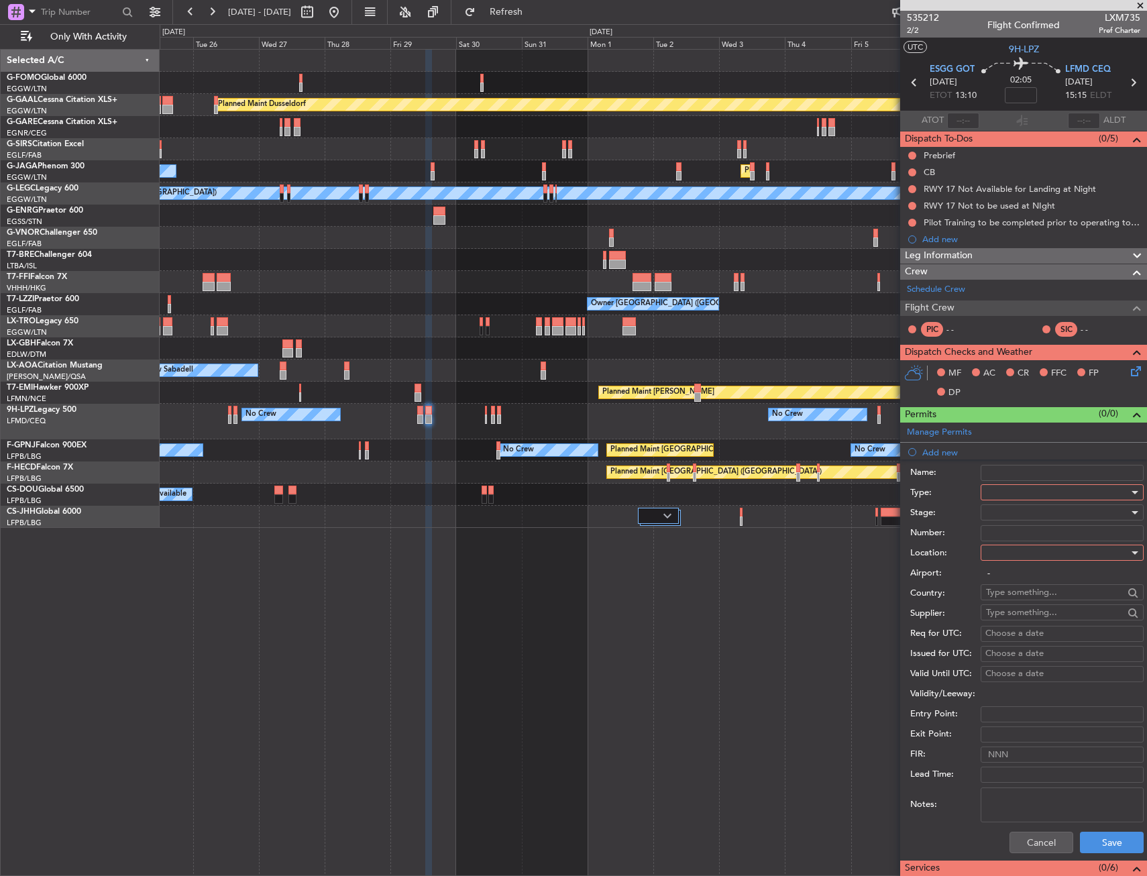
click at [1004, 496] on div at bounding box center [1057, 492] width 143 height 20
click at [1010, 614] on span "Slot" at bounding box center [1056, 619] width 141 height 20
click at [1005, 557] on div at bounding box center [1057, 553] width 143 height 20
click at [1005, 569] on div "Departure Departure Alt Arrival Arrival Alt Enroute" at bounding box center [1057, 620] width 164 height 102
click at [1005, 571] on span "Departure" at bounding box center [1056, 580] width 141 height 20
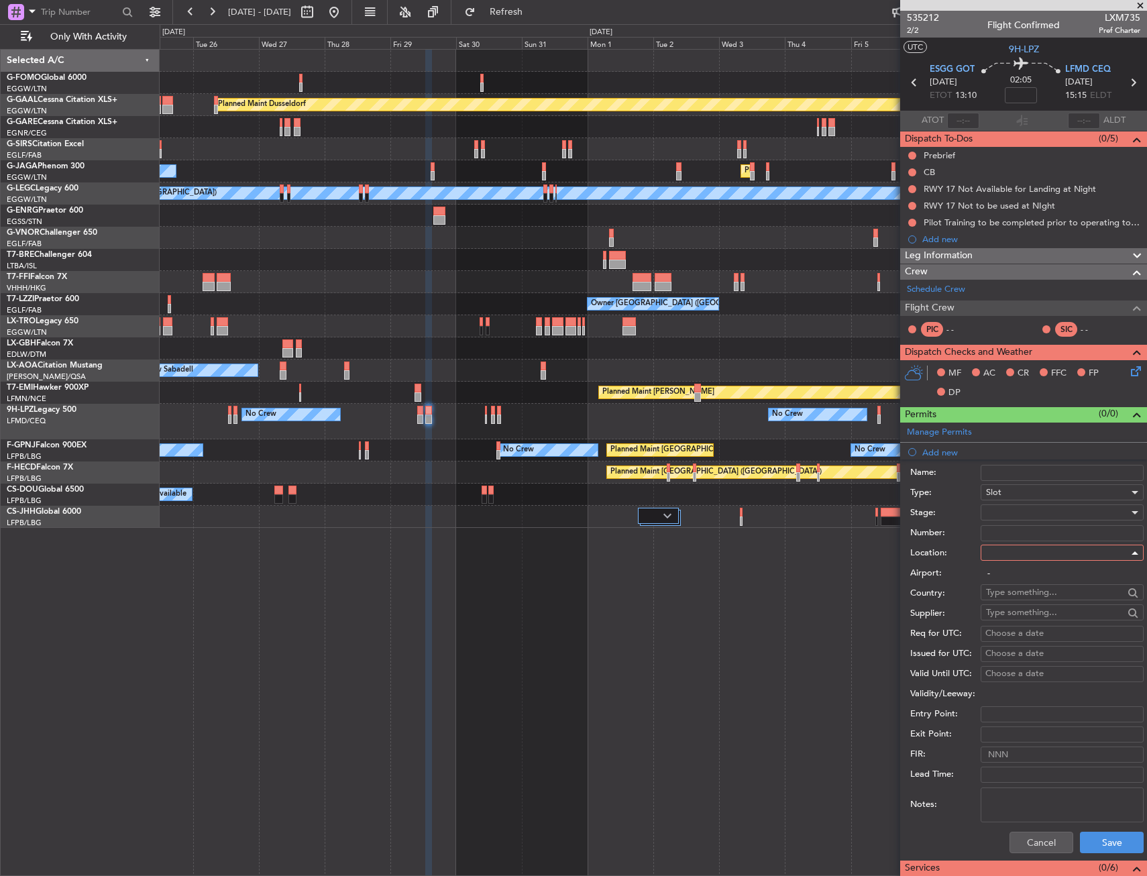
type input "ESGG / GOT"
click at [1084, 845] on button "Save" at bounding box center [1112, 842] width 64 height 21
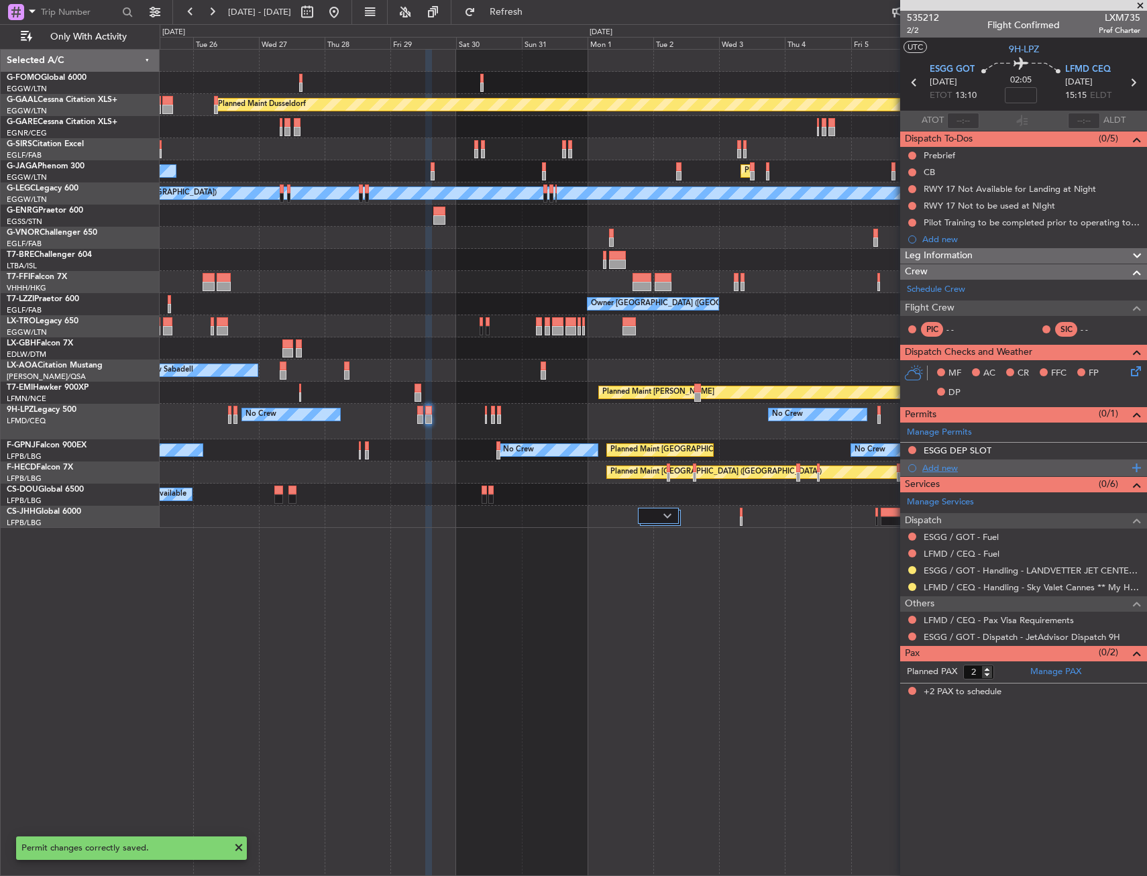
click at [931, 468] on div "Add new" at bounding box center [1025, 467] width 206 height 11
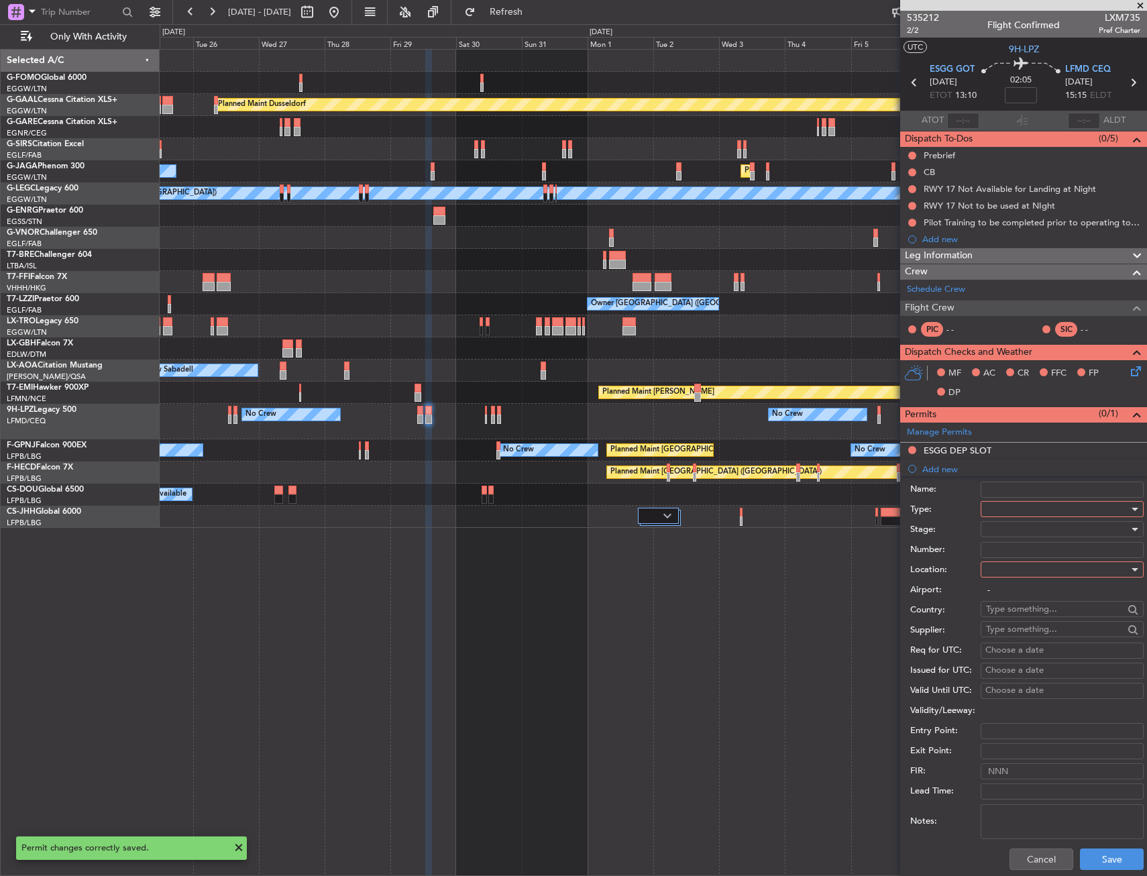
click at [1021, 508] on div at bounding box center [1057, 509] width 143 height 20
click at [1008, 632] on span "Slot" at bounding box center [1056, 636] width 141 height 20
click at [1010, 575] on div at bounding box center [1057, 569] width 143 height 20
click at [1003, 640] on span "Arrival" at bounding box center [1056, 637] width 141 height 20
type input "LFMD / CEQ"
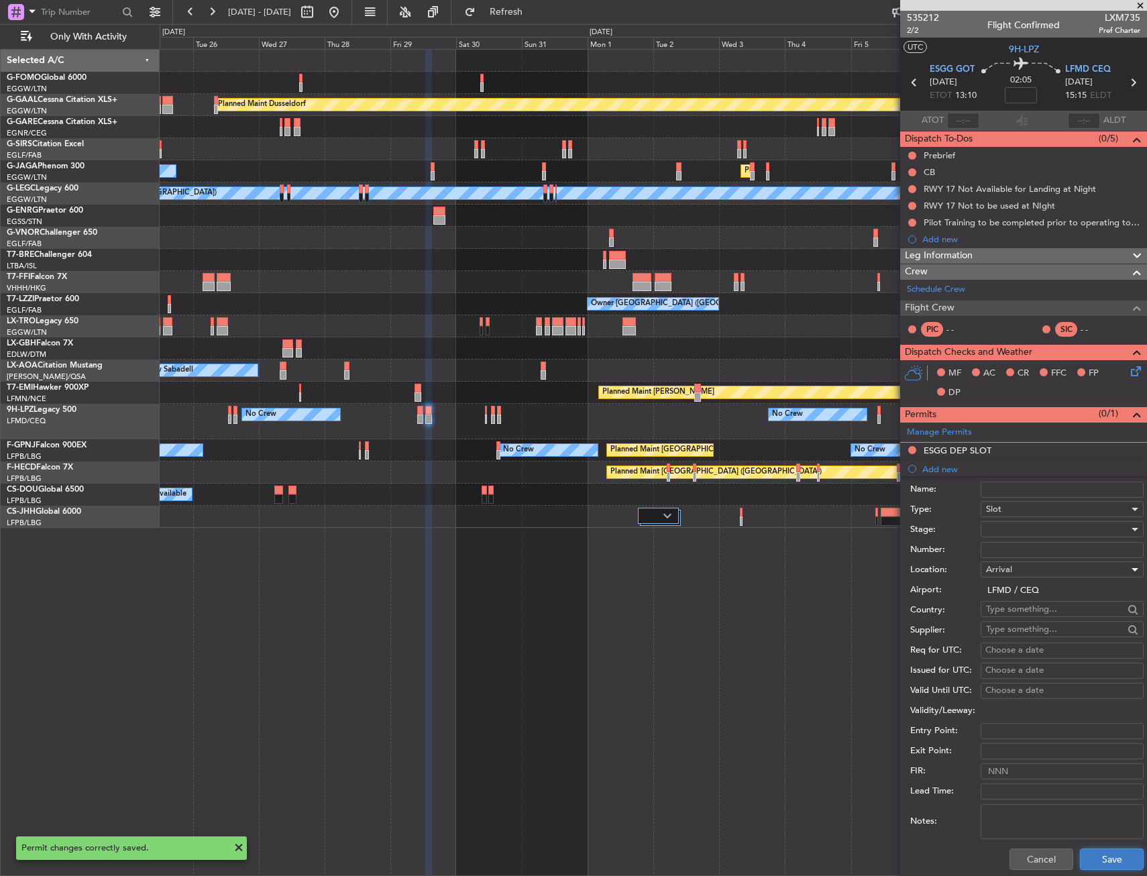
click at [1094, 860] on button "Save" at bounding box center [1112, 858] width 64 height 21
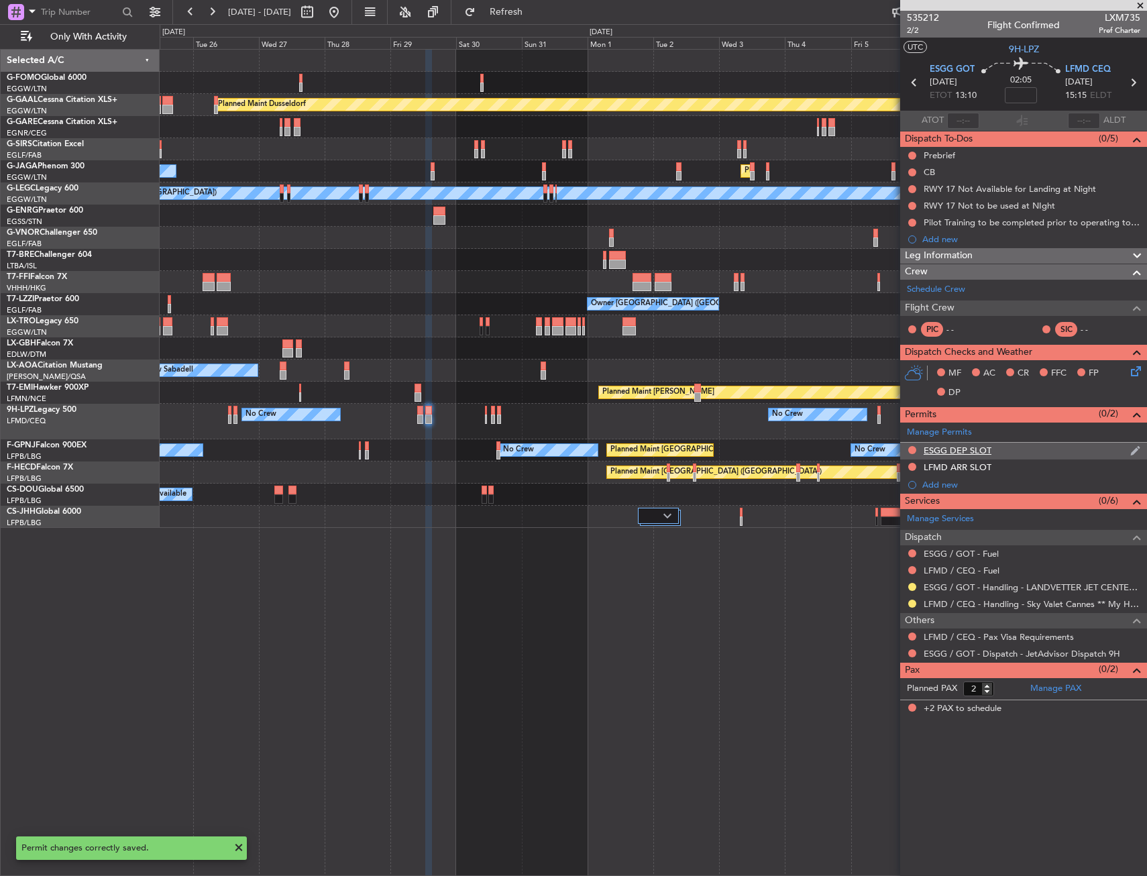
click at [1015, 449] on div "ESGG DEP SLOT" at bounding box center [1023, 451] width 247 height 17
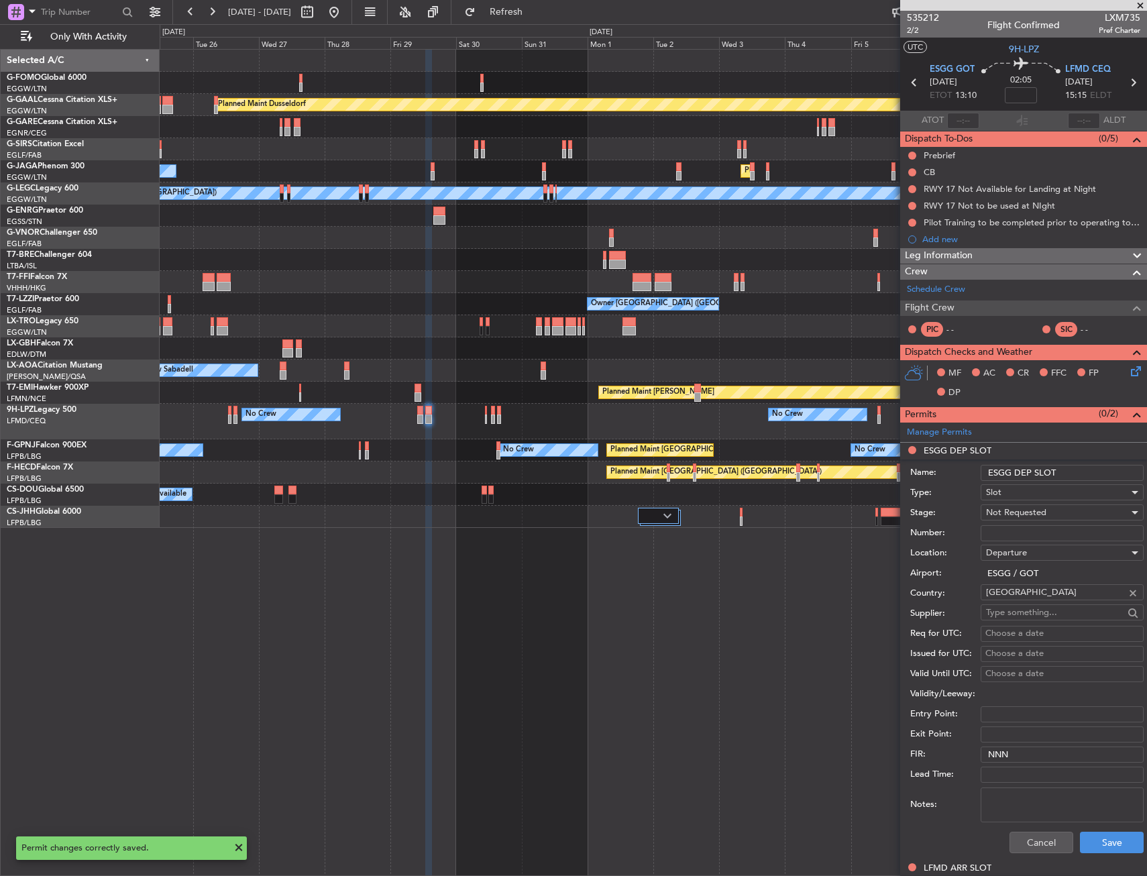
click at [1070, 466] on input "ESGG DEP SLOT" at bounding box center [1061, 473] width 163 height 16
type input "ESGG DEP SLOT 1300Z"
click at [1054, 511] on div "Not Requested" at bounding box center [1057, 512] width 143 height 20
click at [1021, 594] on span "Requested" at bounding box center [1056, 600] width 141 height 20
click at [1089, 832] on button "Save" at bounding box center [1112, 842] width 64 height 21
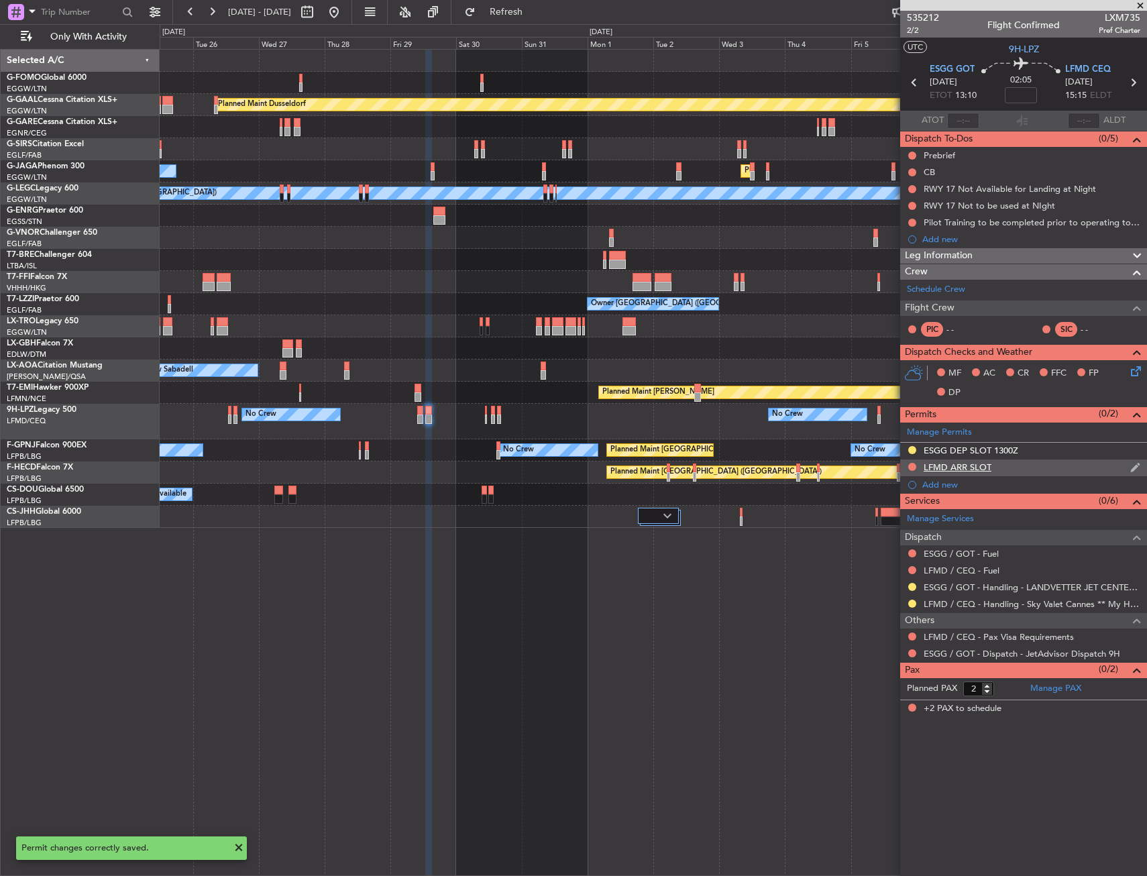
click at [1012, 465] on div "LFMD ARR SLOT" at bounding box center [1023, 467] width 247 height 17
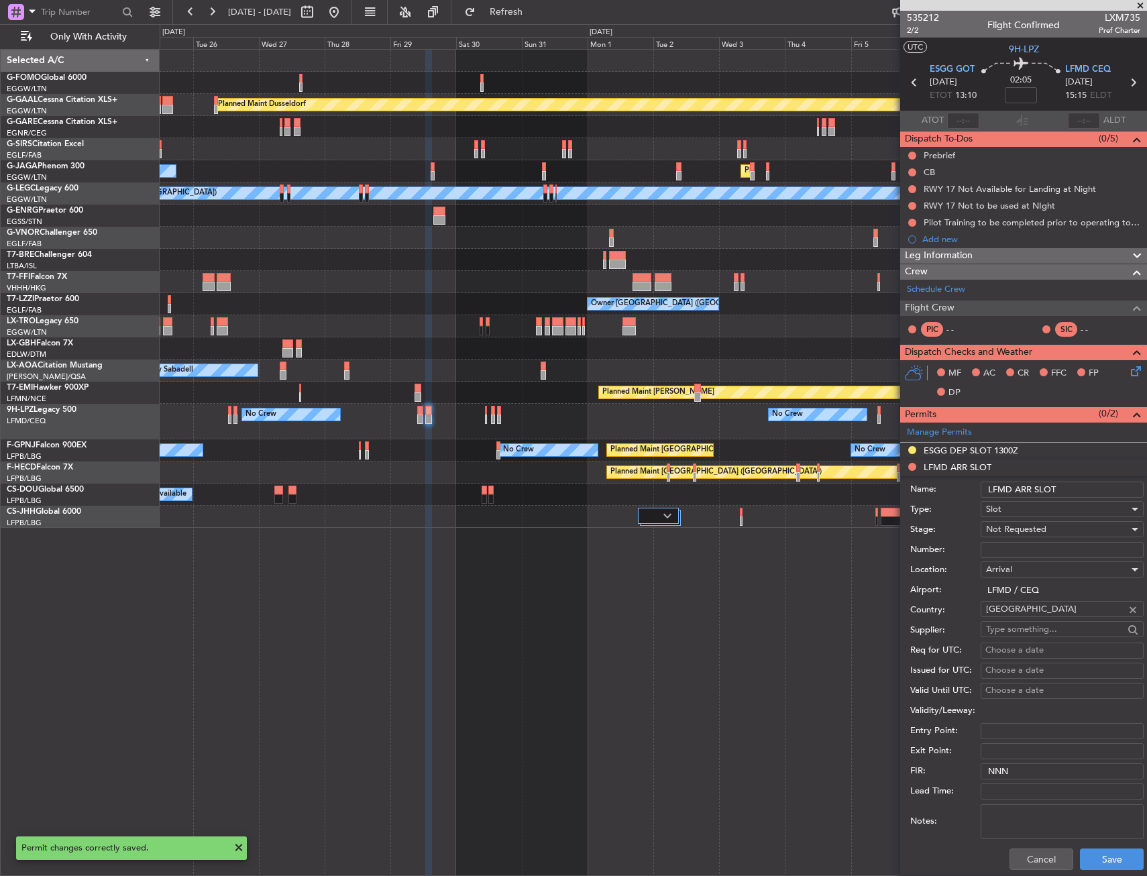
click at [1080, 486] on input "LFMD ARR SLOT" at bounding box center [1061, 490] width 163 height 16
click at [1046, 526] on div "Not Requested" at bounding box center [1057, 529] width 143 height 20
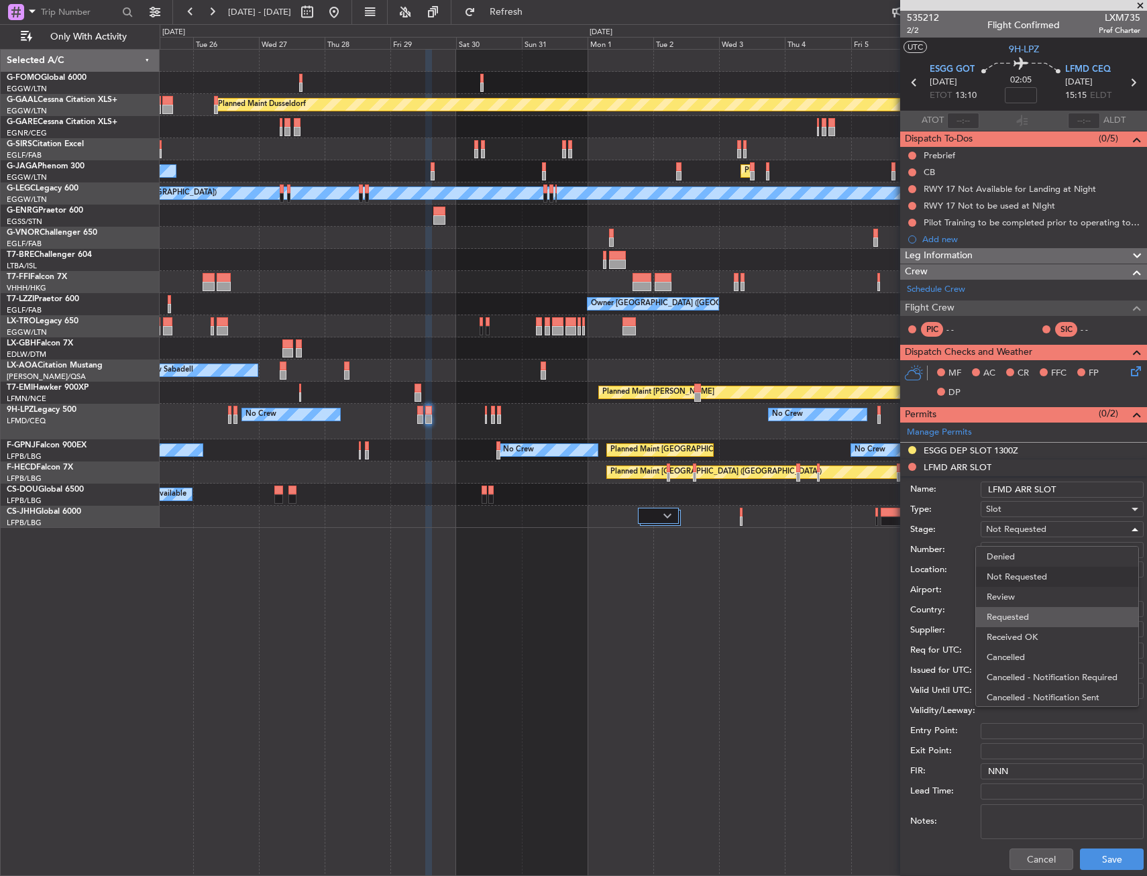
click at [1027, 618] on span "Requested" at bounding box center [1056, 617] width 141 height 20
click at [1081, 480] on div "Name: LFMD ARR SLOT" at bounding box center [1026, 489] width 233 height 20
click at [1081, 490] on input "LFMD ARR SLOT" at bounding box center [1061, 490] width 163 height 16
type input "LFMD ARR SLOT 1520Z"
click at [1095, 851] on button "Save" at bounding box center [1112, 858] width 64 height 21
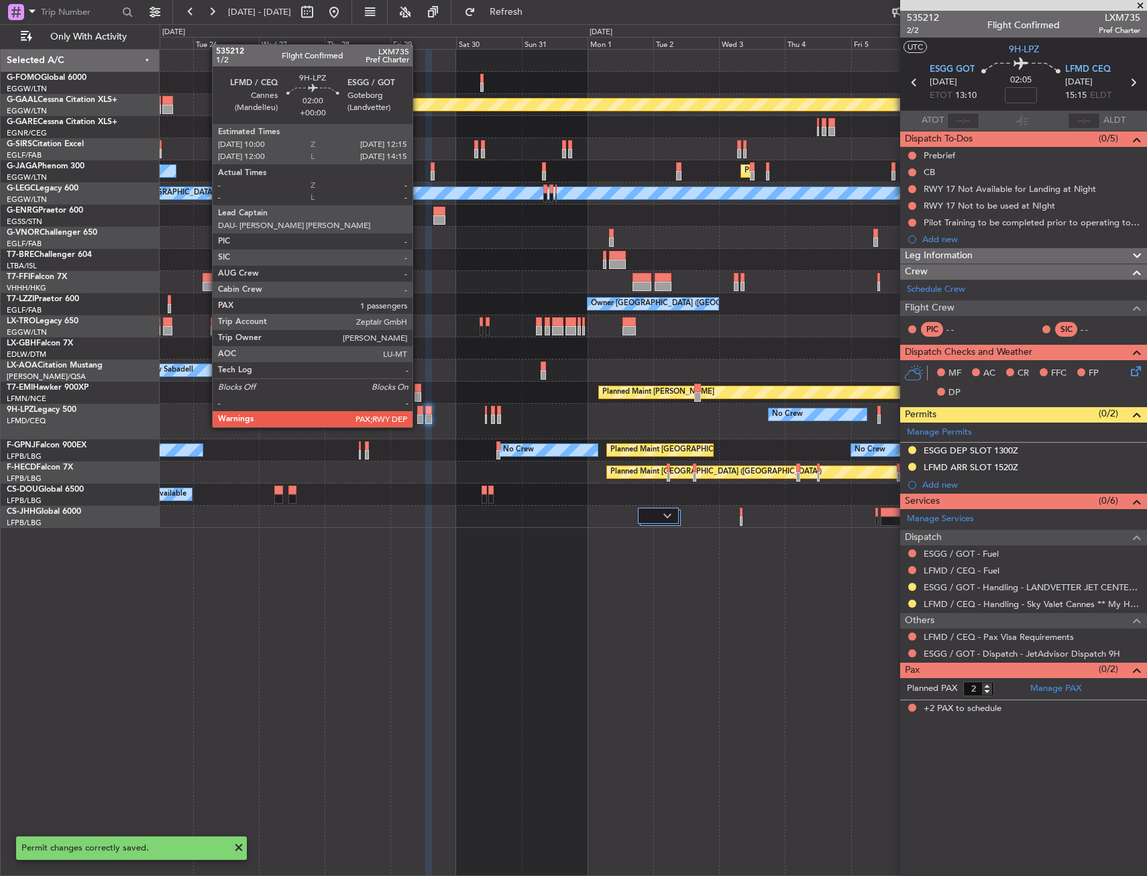
click at [418, 414] on div at bounding box center [420, 410] width 7 height 9
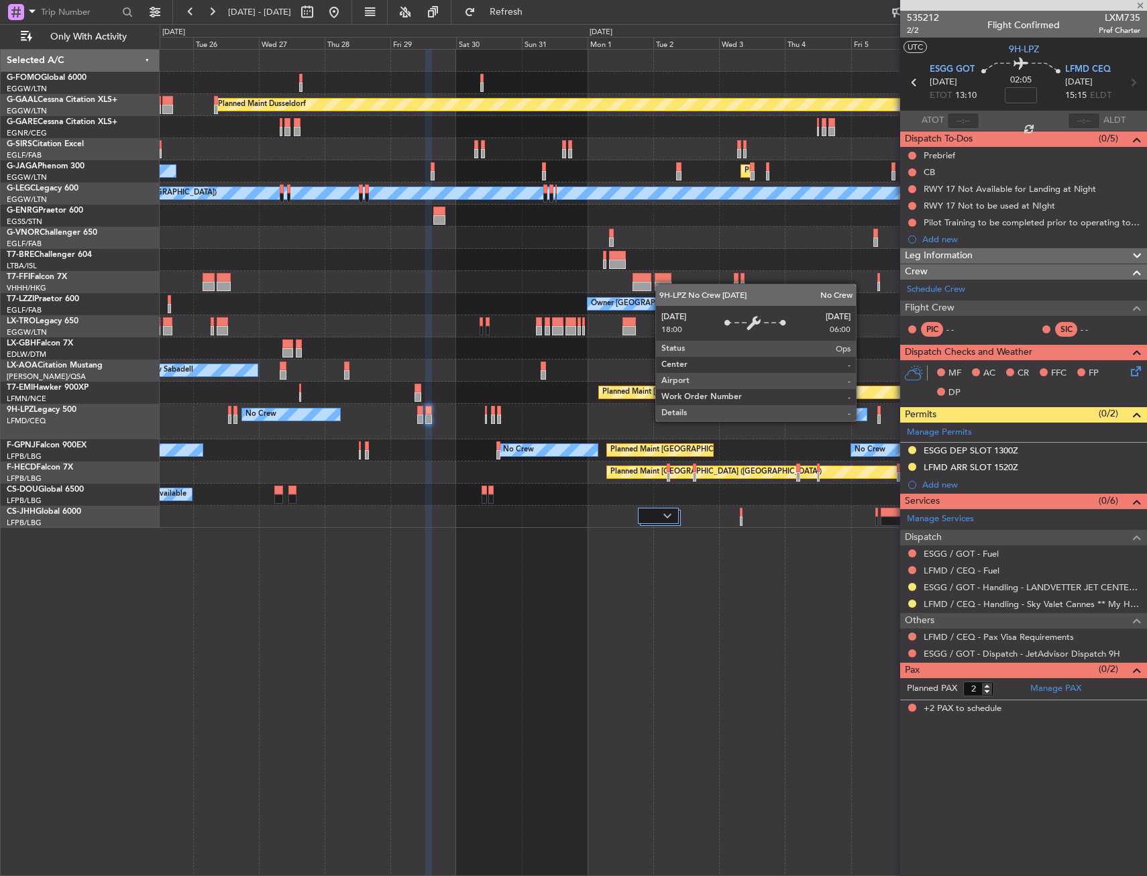
type input "1"
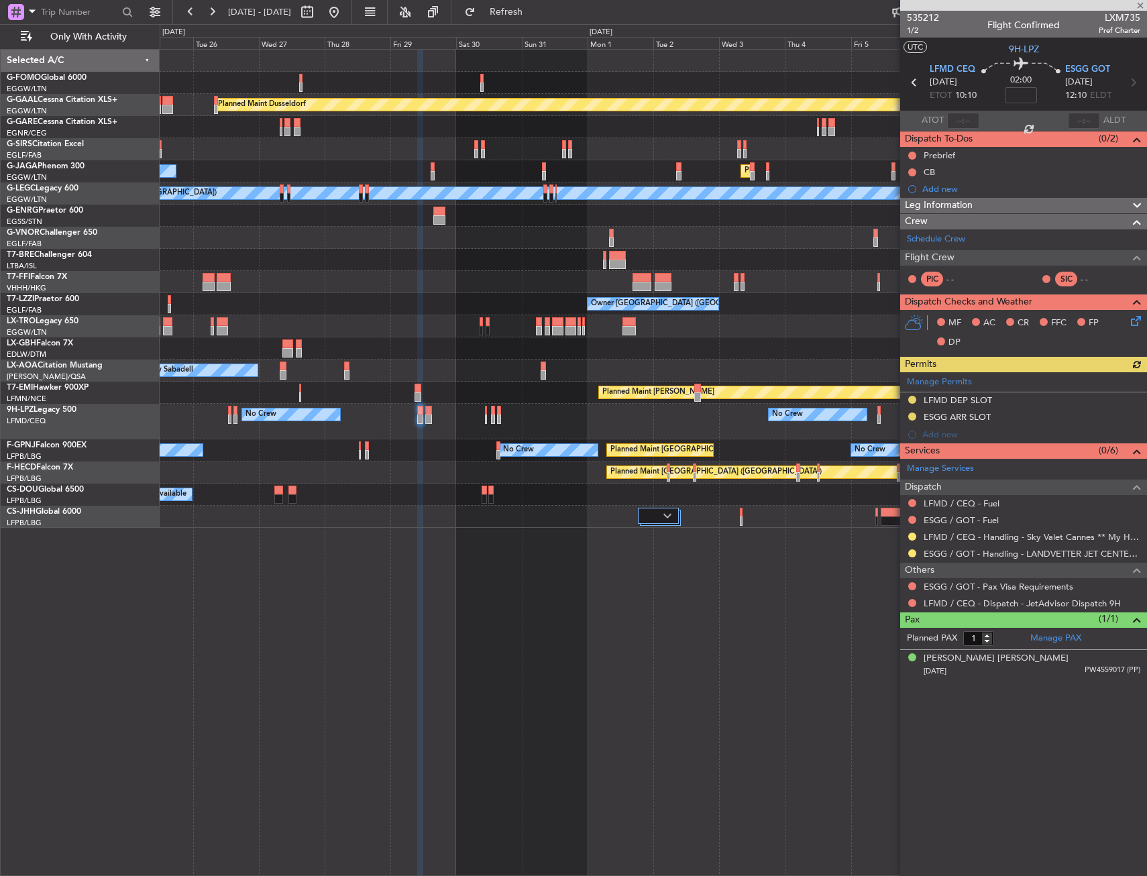
click at [1018, 400] on div "Manage Permits LFMD DEP SLOT ESGG ARR SLOT Add new" at bounding box center [1023, 407] width 247 height 71
click at [1010, 400] on div "LFMD DEP SLOT" at bounding box center [1023, 400] width 247 height 17
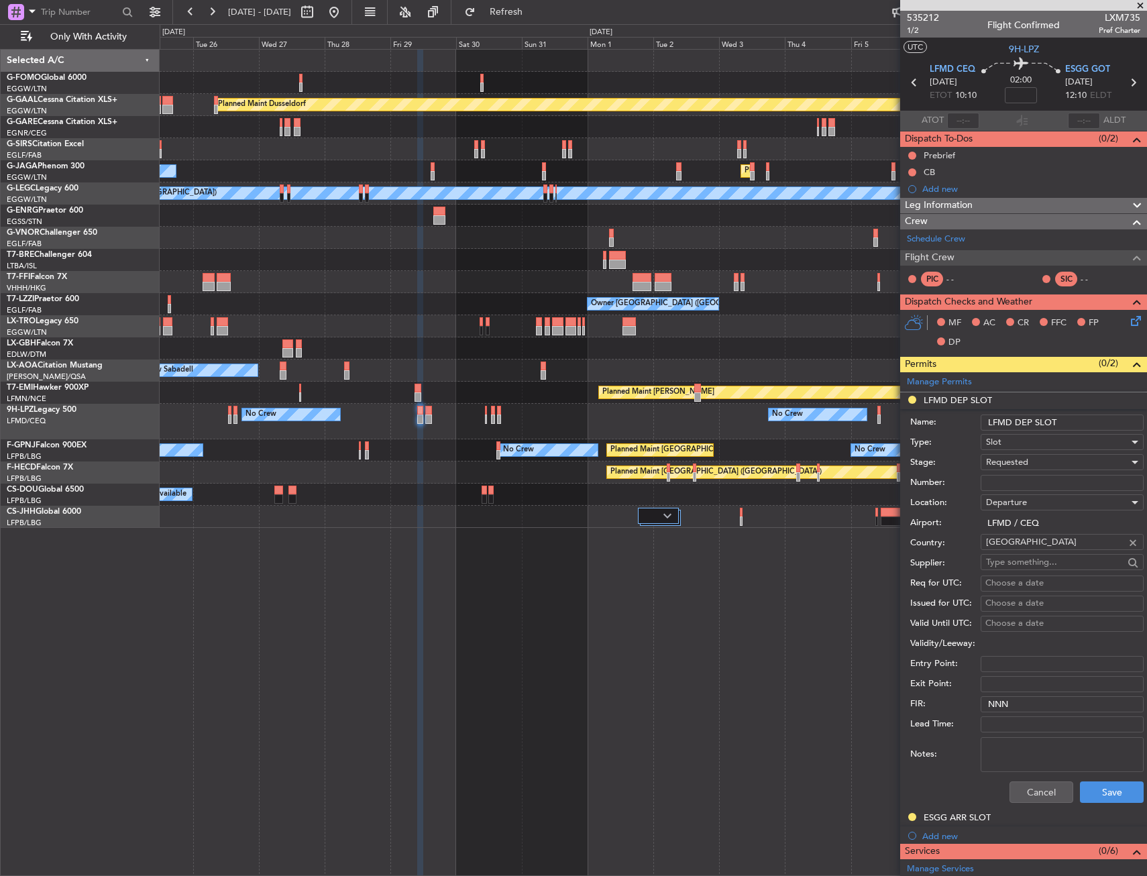
click at [1072, 418] on input "LFMD DEP SLOT" at bounding box center [1061, 422] width 163 height 16
type input "LFMD DEP SLOT 1000Z"
click at [1091, 797] on button "Save" at bounding box center [1112, 791] width 64 height 21
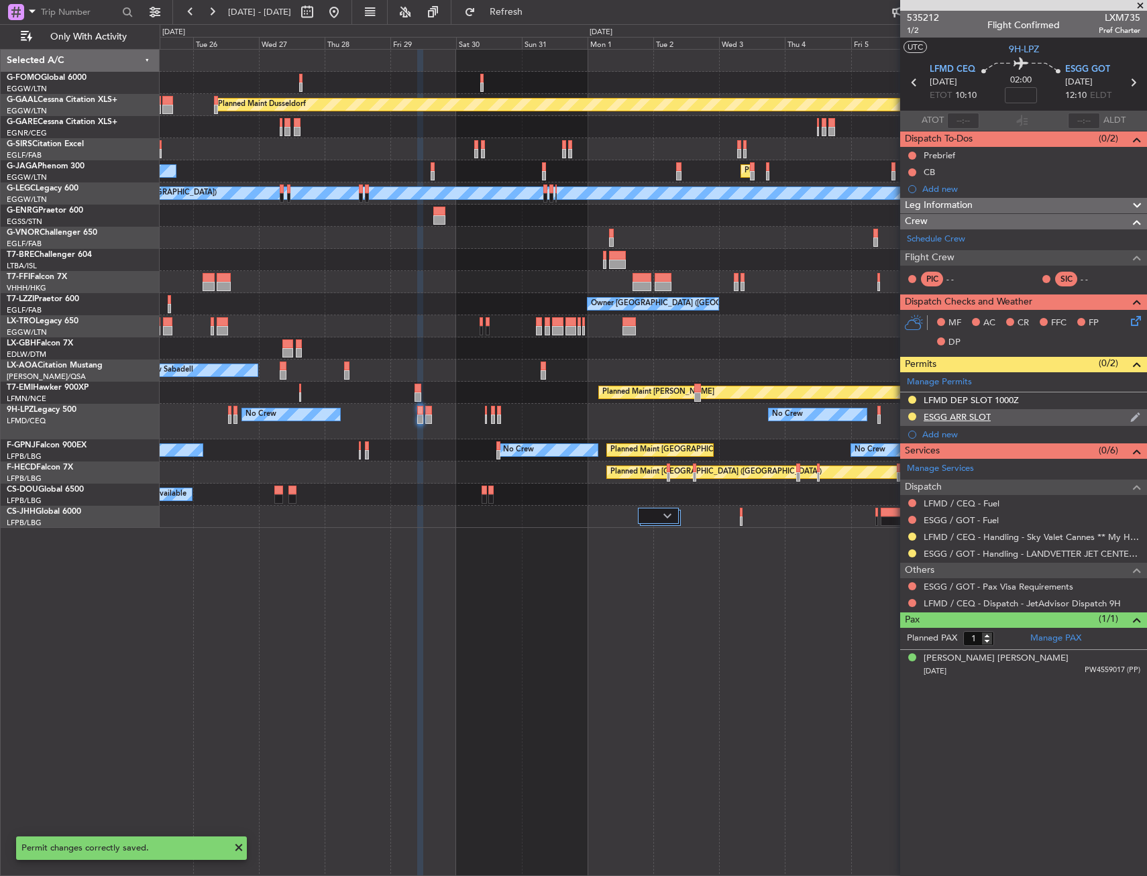
click at [1037, 411] on div "ESGG ARR SLOT" at bounding box center [1023, 417] width 247 height 17
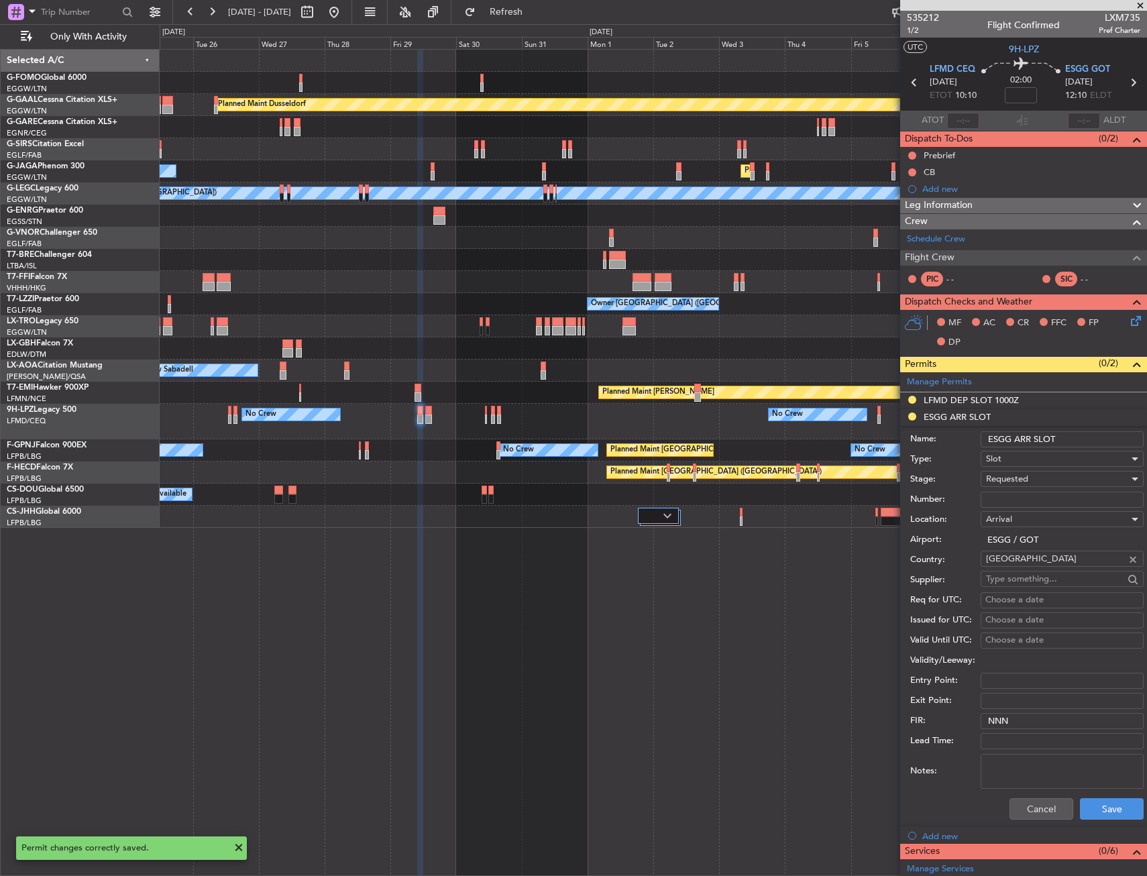
click at [1074, 442] on input "ESGG ARR SLOT" at bounding box center [1061, 439] width 163 height 16
type input "ESGG ARR SLOT 1215Z"
click at [1099, 804] on button "Save" at bounding box center [1112, 808] width 64 height 21
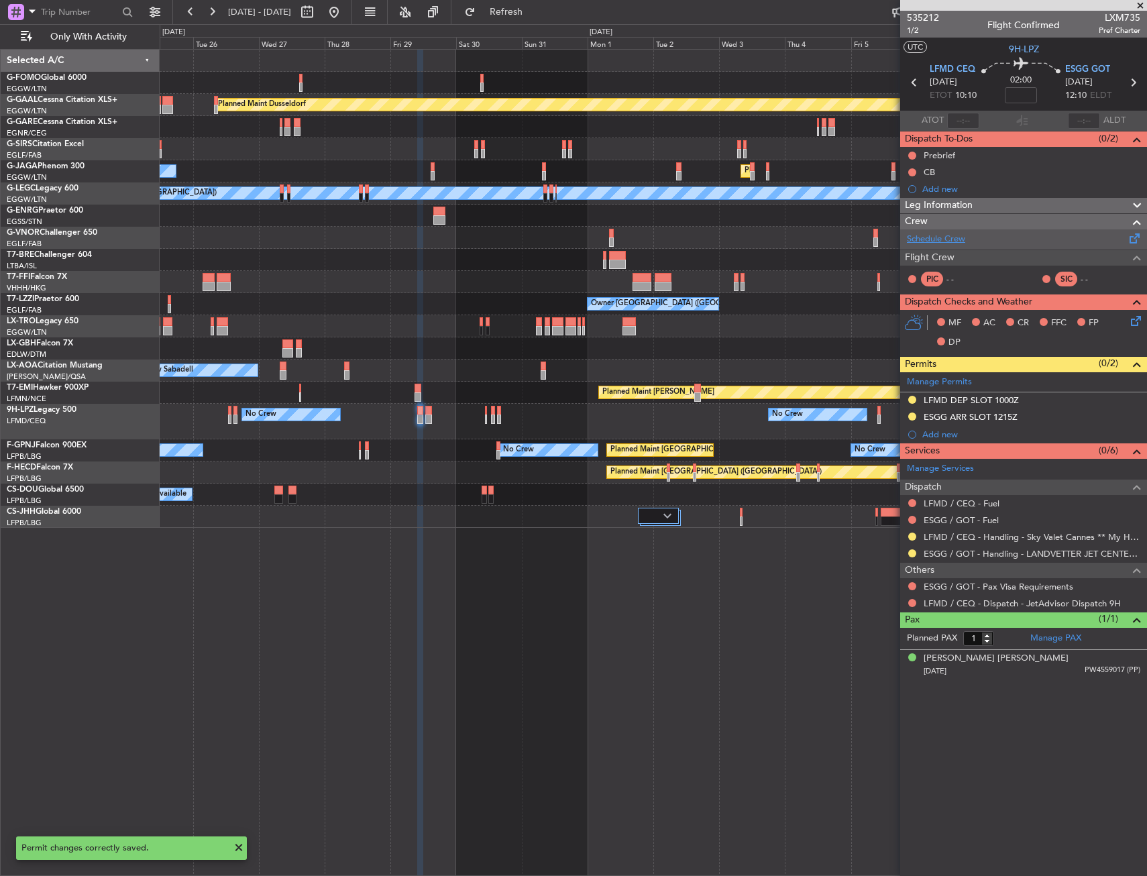
click at [931, 235] on link "Schedule Crew" at bounding box center [936, 239] width 58 height 13
click at [1080, 72] on span "ESGG GOT" at bounding box center [1087, 69] width 45 height 13
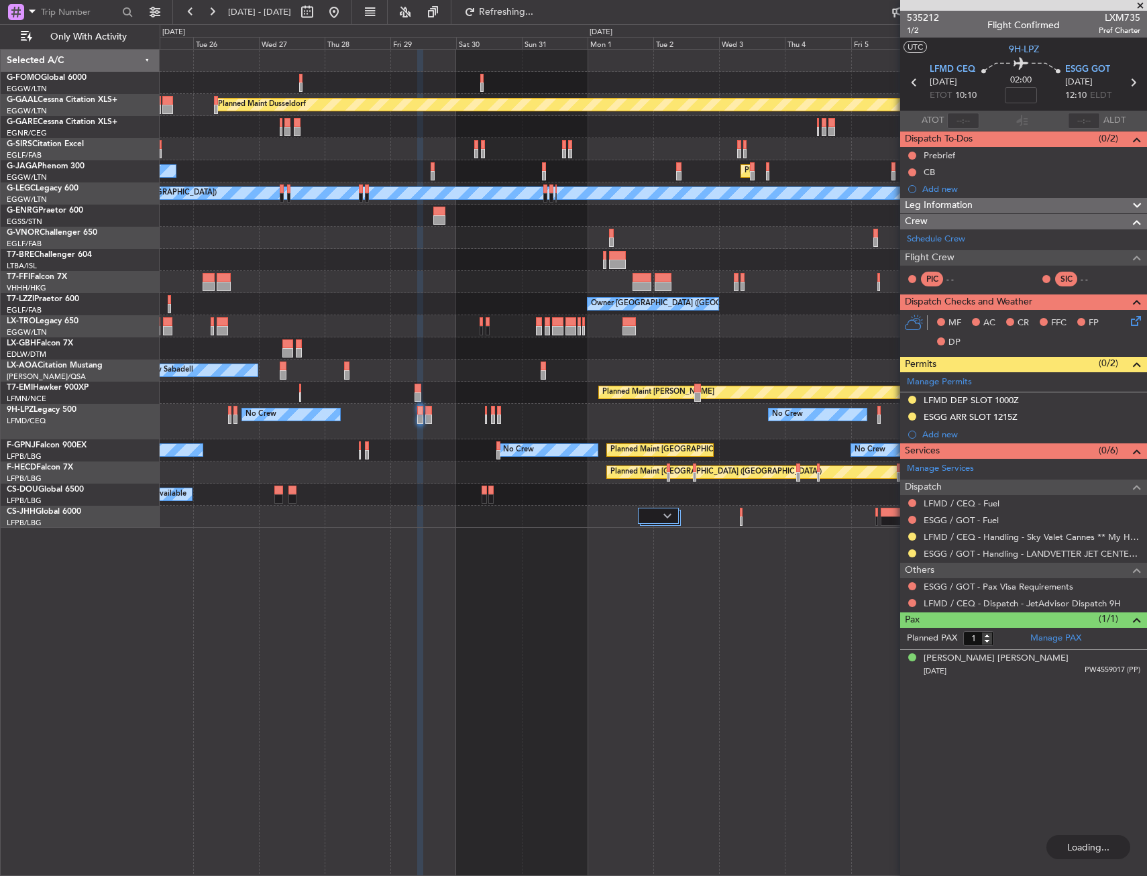
drag, startPoint x: 915, startPoint y: 535, endPoint x: 898, endPoint y: 573, distance: 41.1
click at [915, 535] on button at bounding box center [912, 536] width 8 height 8
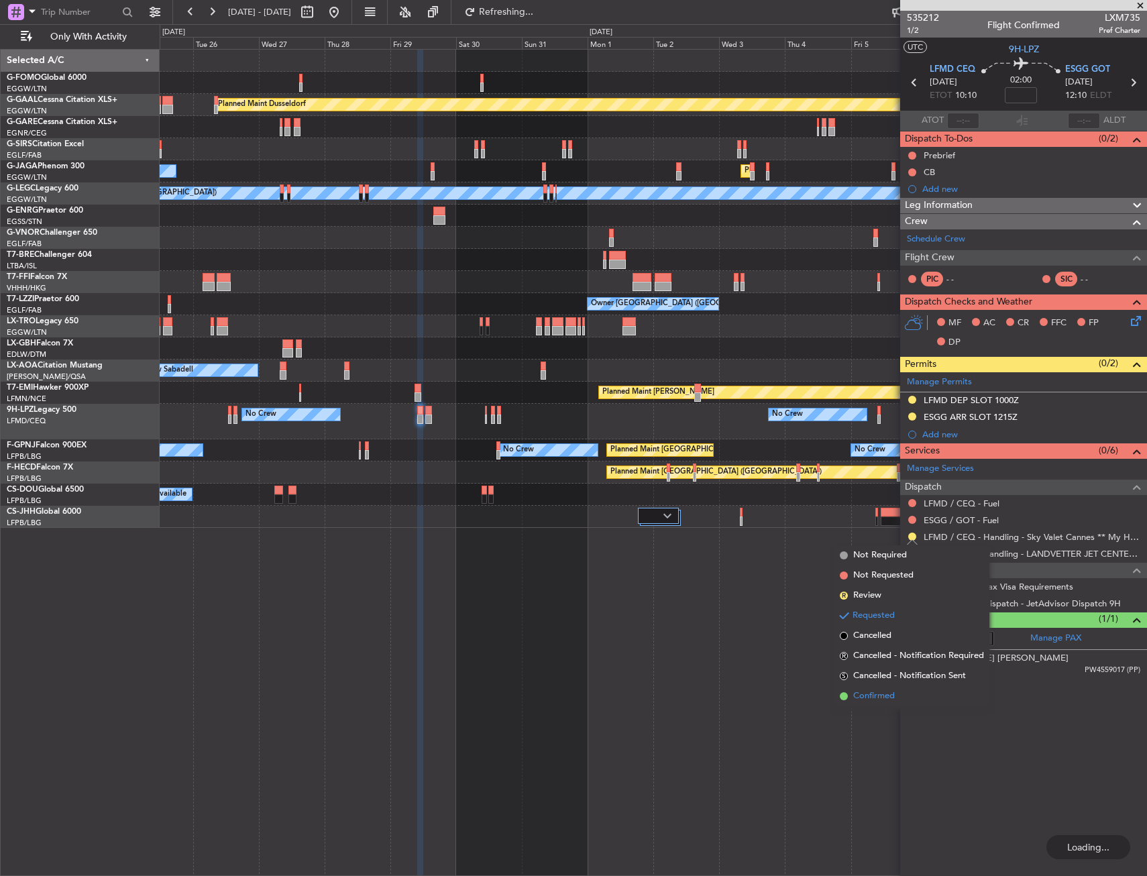
click at [883, 690] on span "Confirmed" at bounding box center [874, 695] width 42 height 13
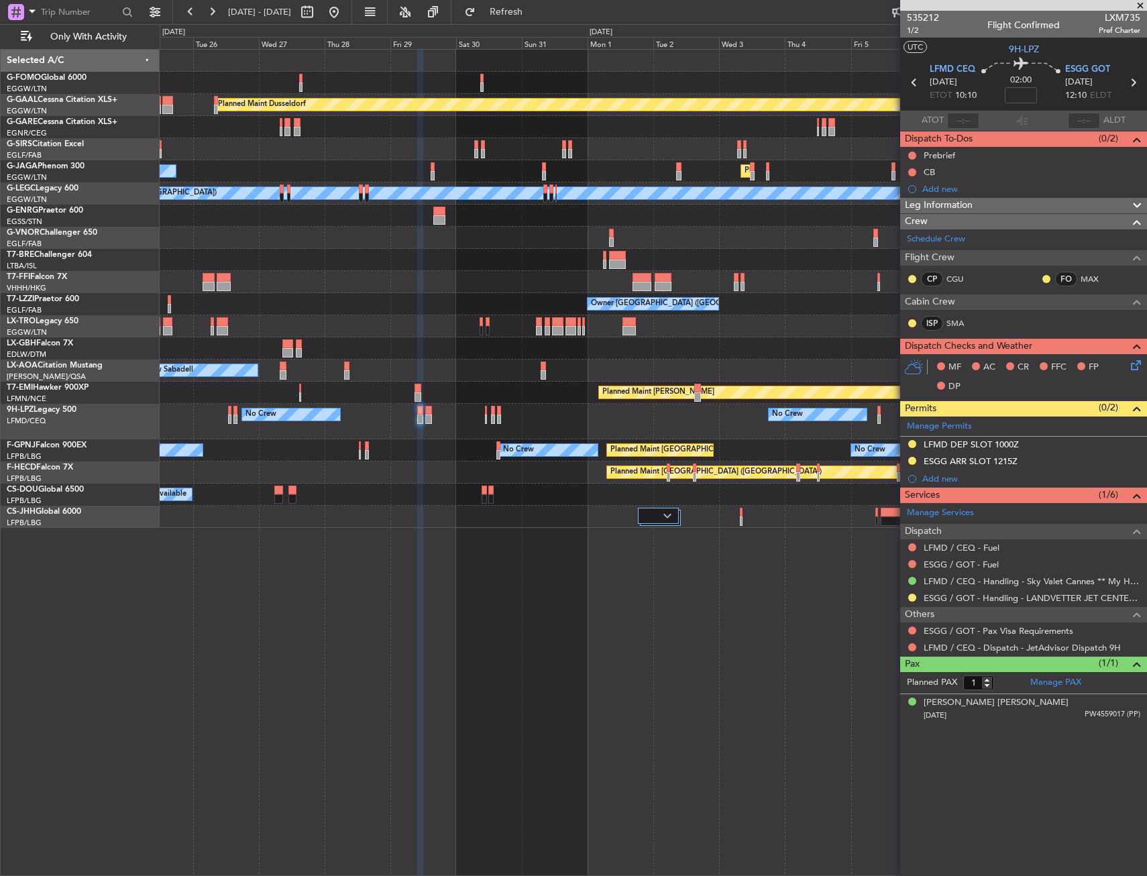
click at [1031, 446] on div "LFMD DEP SLOT 1000Z" at bounding box center [1023, 445] width 247 height 17
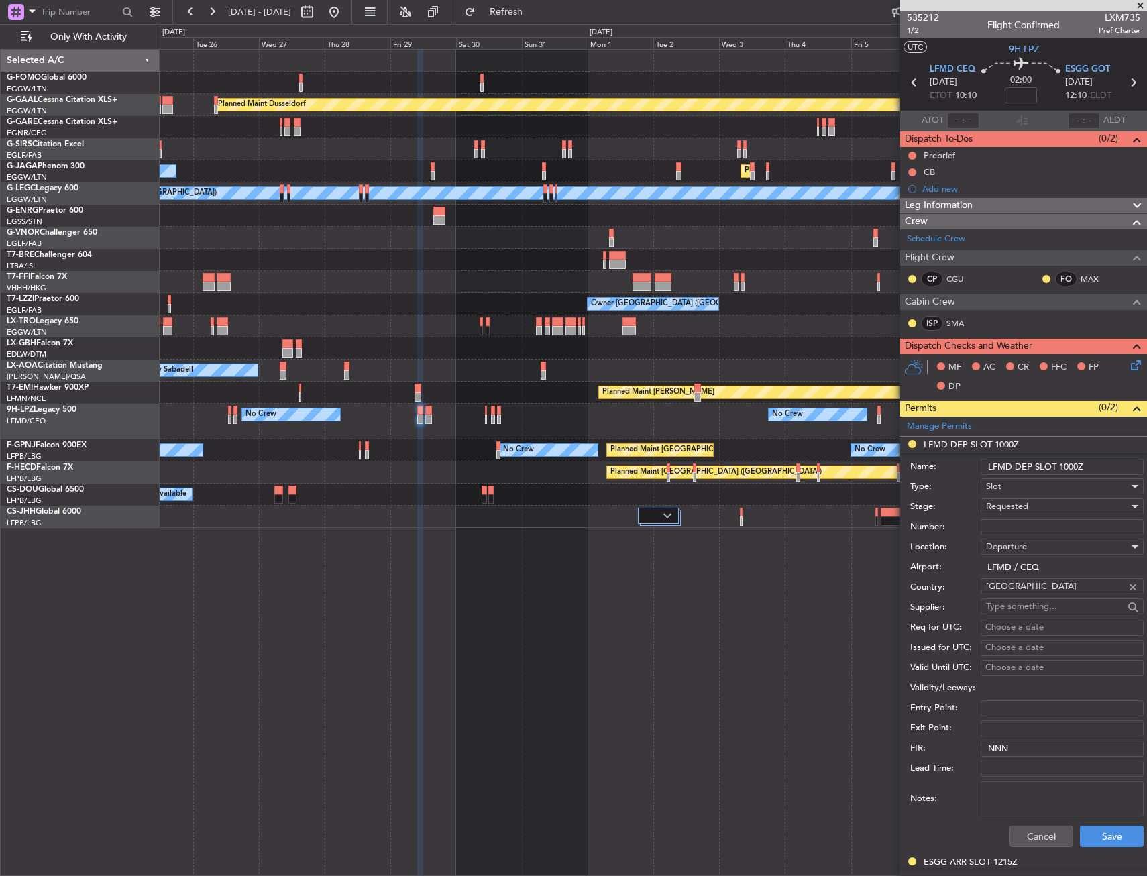
click at [1037, 506] on div "Requested" at bounding box center [1057, 506] width 143 height 20
click at [1031, 607] on span "Received OK" at bounding box center [1056, 608] width 141 height 20
click at [1020, 532] on input "Number:" at bounding box center [1061, 527] width 163 height 16
paste input "LFMDD000012759"
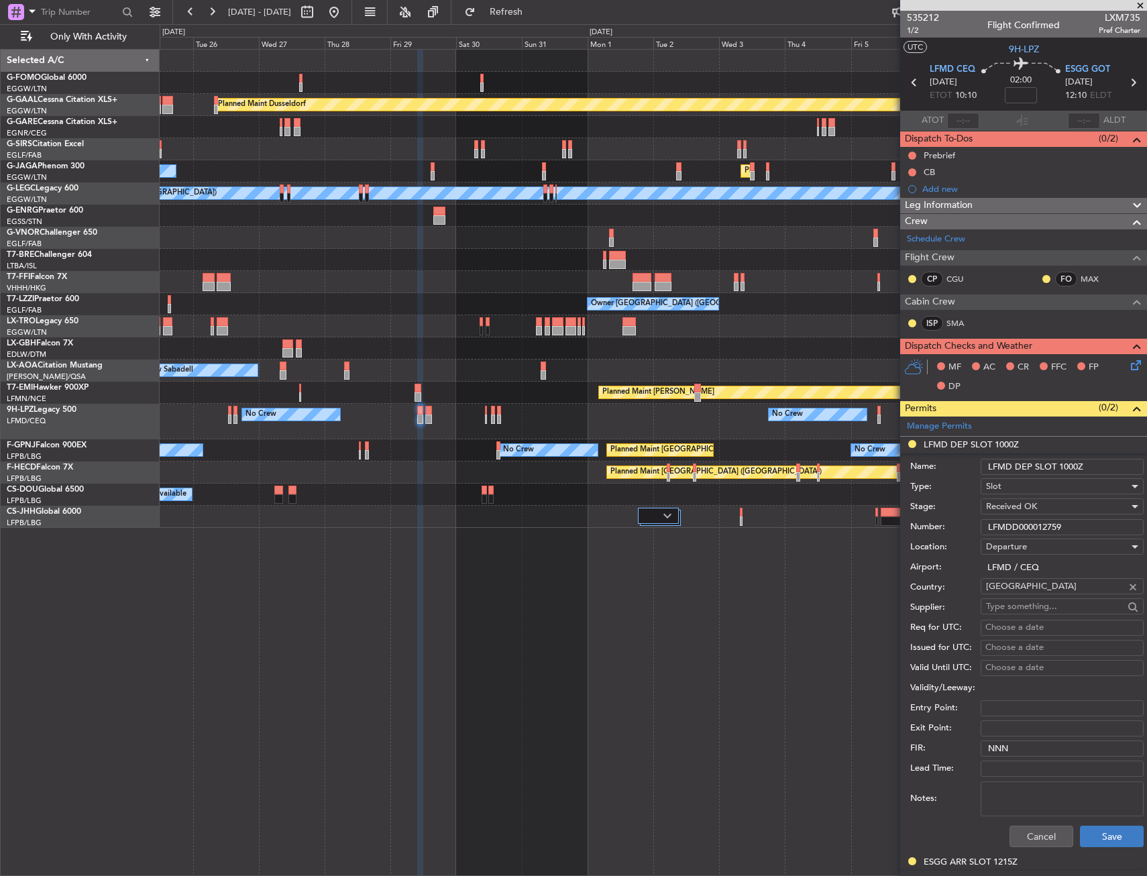
type input "LFMDD000012759"
click at [1102, 837] on button "Save" at bounding box center [1112, 836] width 64 height 21
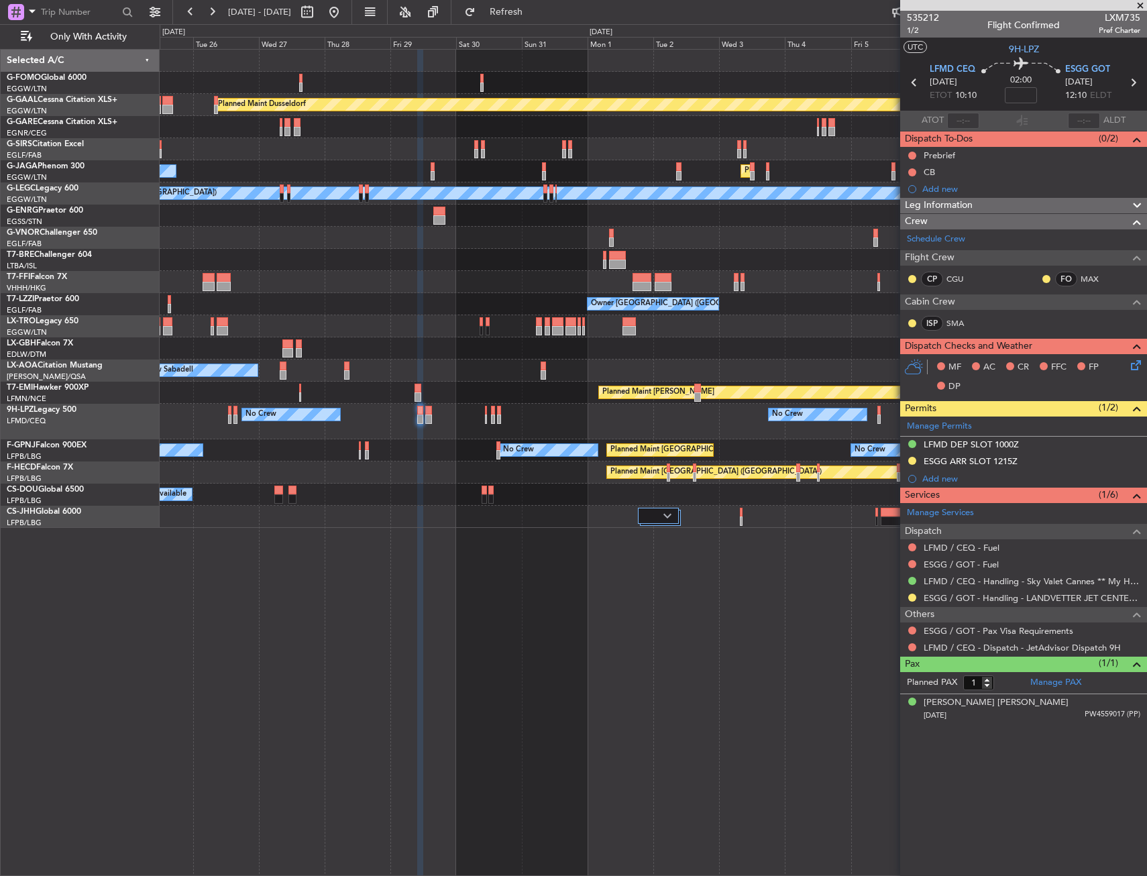
drag, startPoint x: 372, startPoint y: 7, endPoint x: 378, endPoint y: 40, distance: 33.4
click at [345, 7] on button at bounding box center [333, 11] width 21 height 21
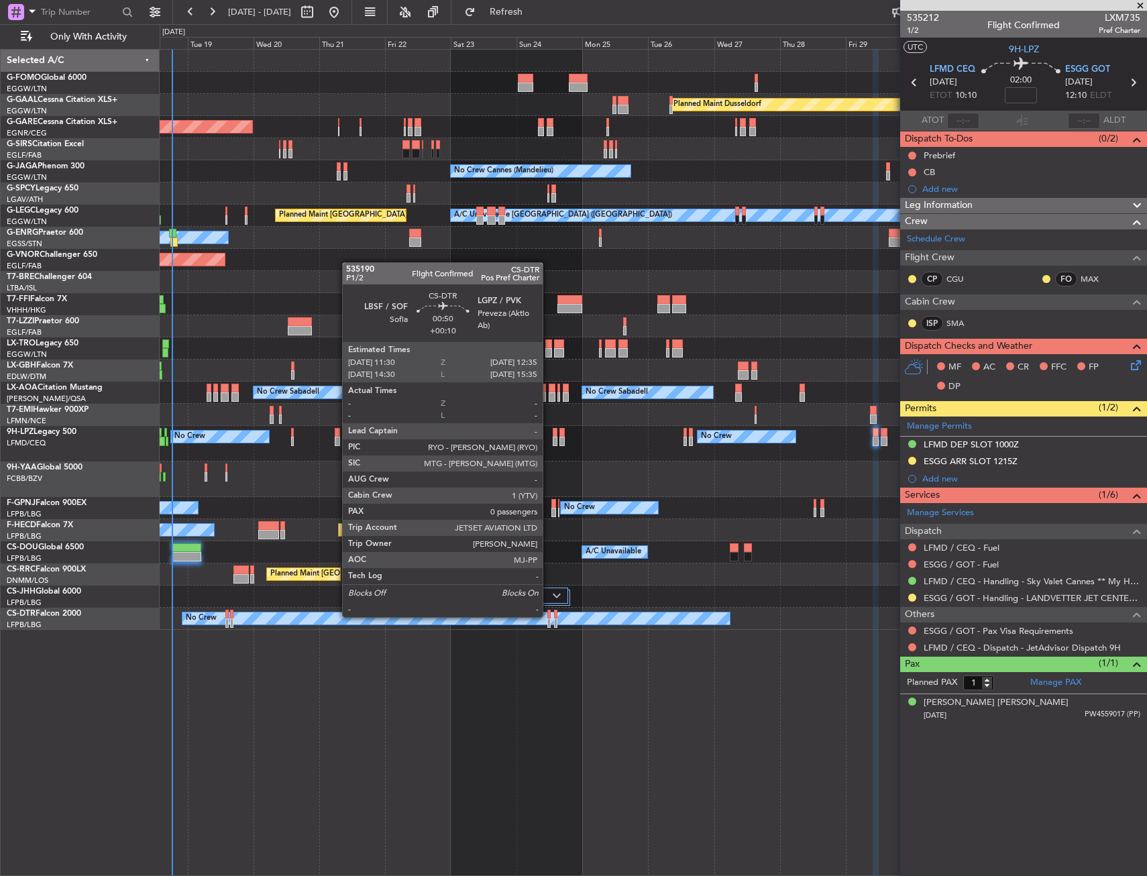
click at [549, 616] on div at bounding box center [548, 614] width 3 height 9
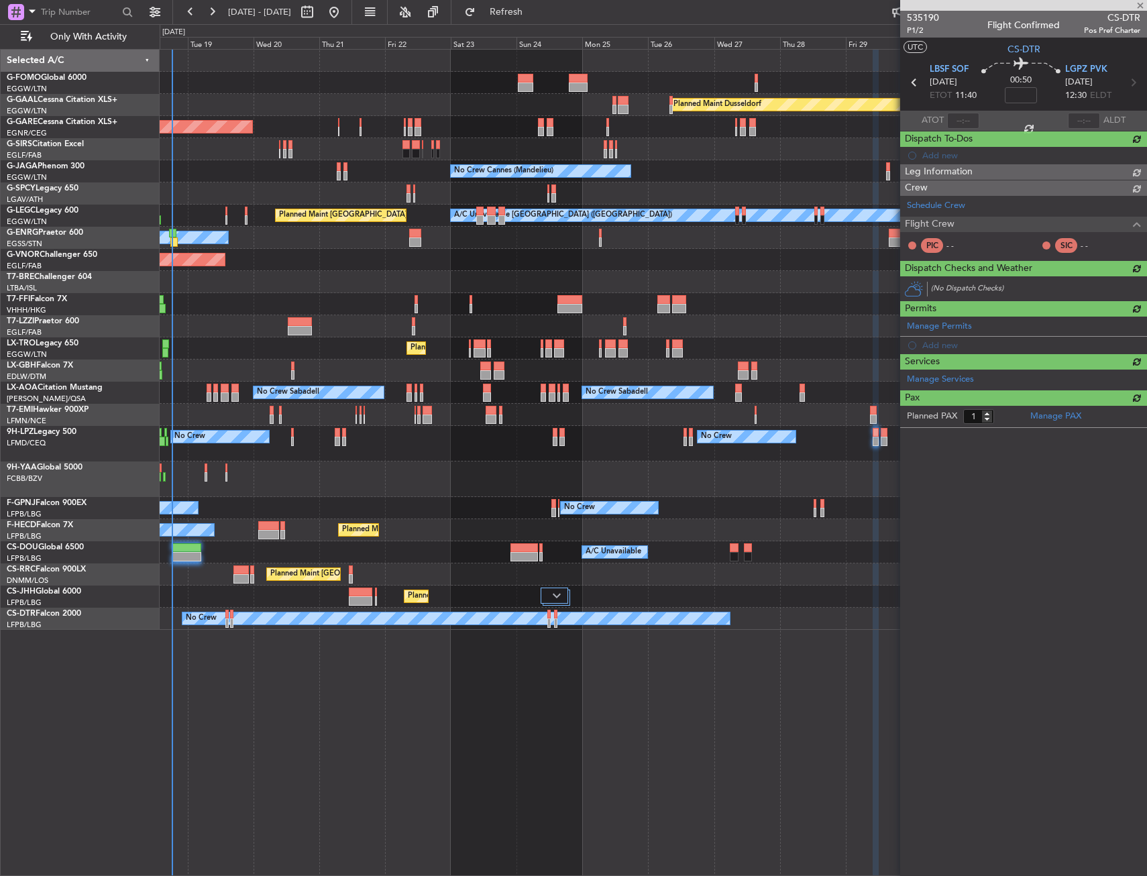
type input "+00:10"
type input "0"
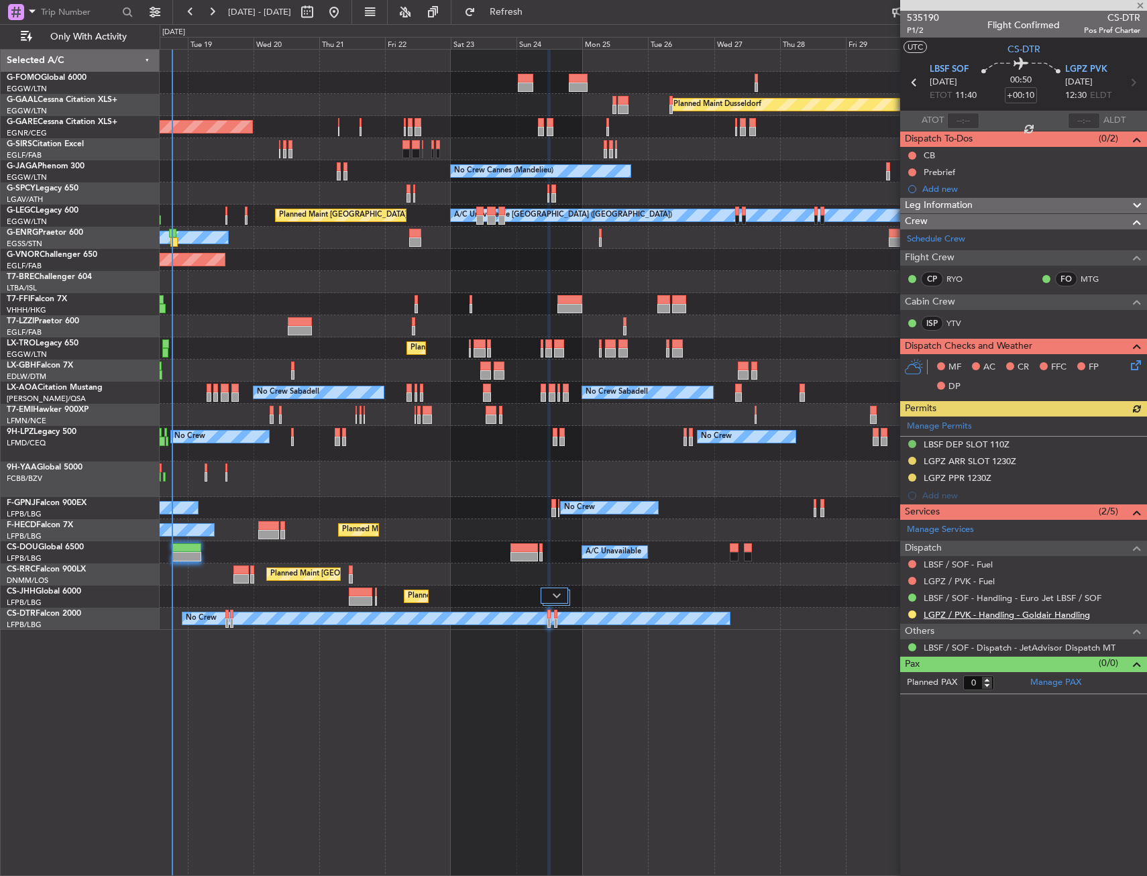
click at [954, 615] on link "LGPZ / PVK - Handling - Goldair Handling" at bounding box center [1006, 614] width 166 height 11
click at [213, 359] on div "Planned Maint Windsor Locks (Bradley Intl) Planned Maint Dusseldorf Unplanned M…" at bounding box center [653, 340] width 986 height 580
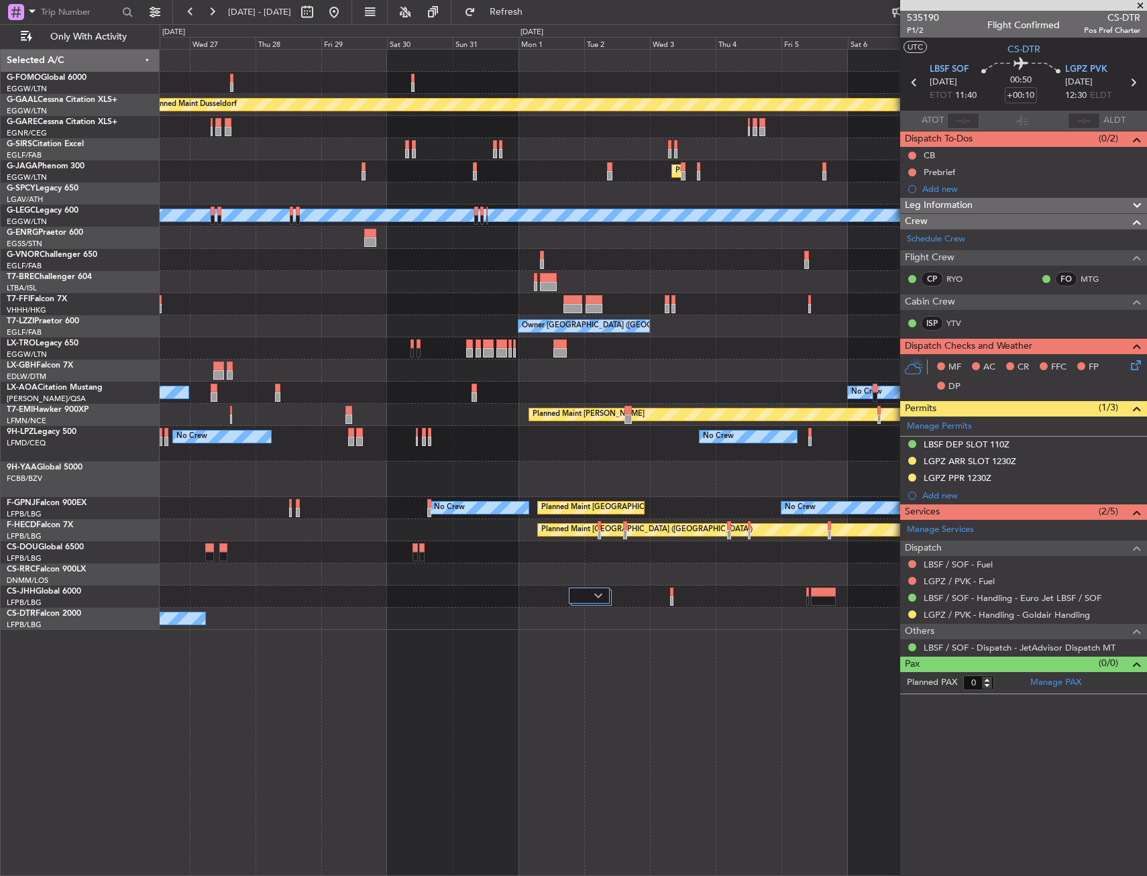
click at [207, 384] on div "Planned Maint Dusseldorf Planned Maint London (Luton) No Crew Cannes (Mandelieu…" at bounding box center [653, 340] width 986 height 580
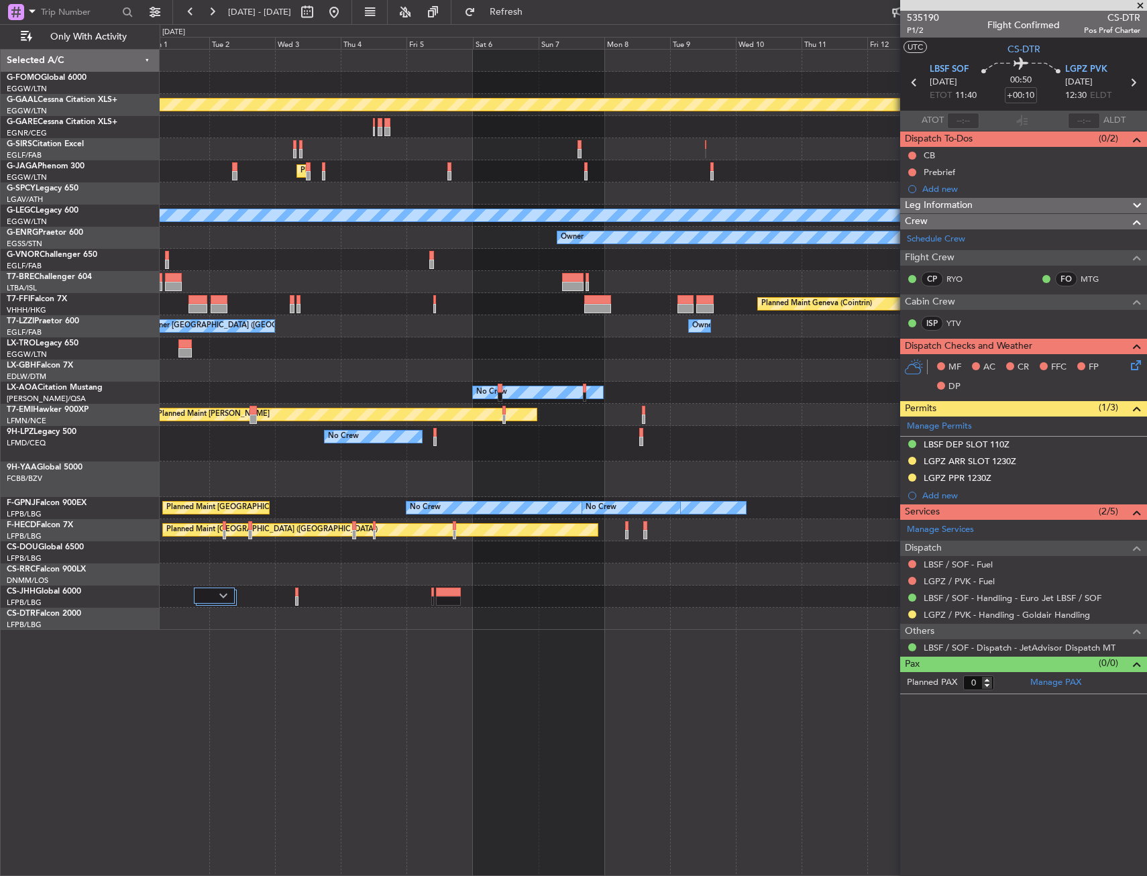
click at [156, 408] on div "Planned Maint Dusseldorf Planned Maint London (Luton) A/C Unavailable London (L…" at bounding box center [573, 450] width 1147 height 852
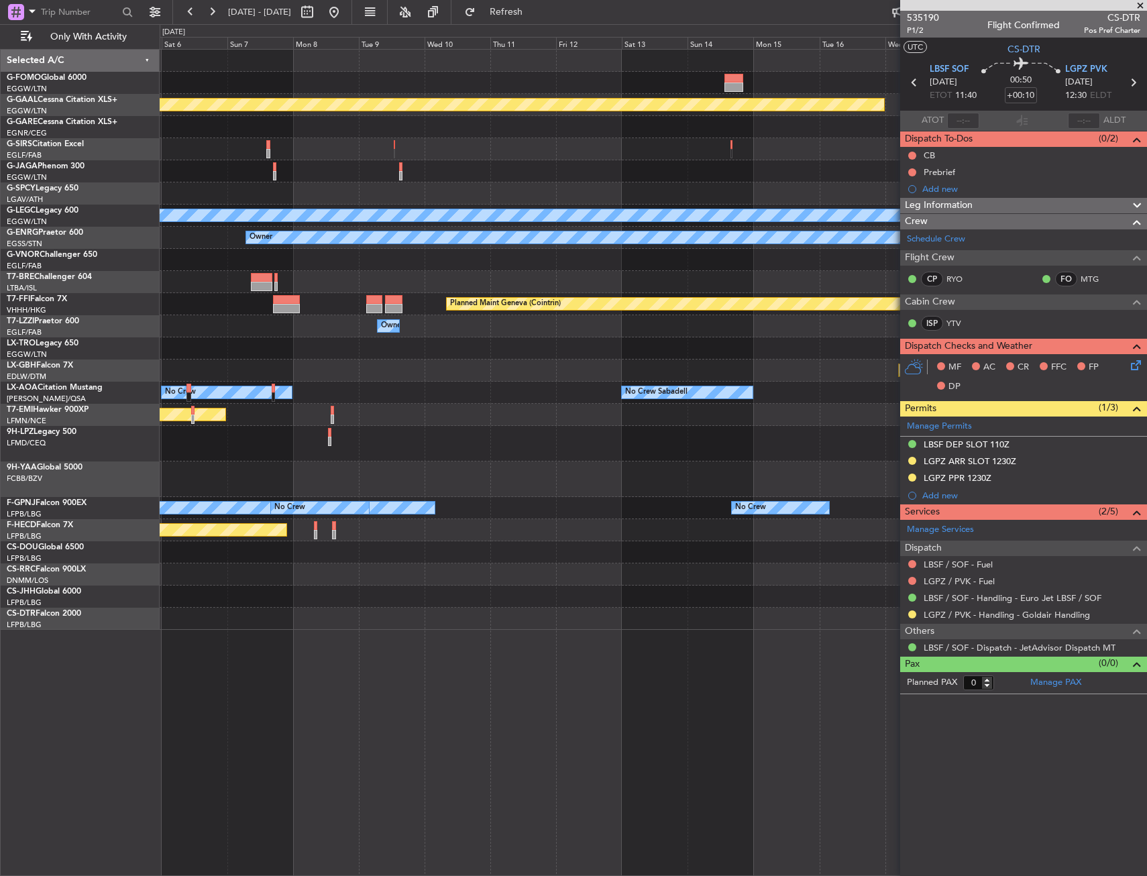
click at [121, 431] on div "Planned Maint Dusseldorf Planned Maint London (Luton) A/C Unavailable London (L…" at bounding box center [573, 450] width 1147 height 852
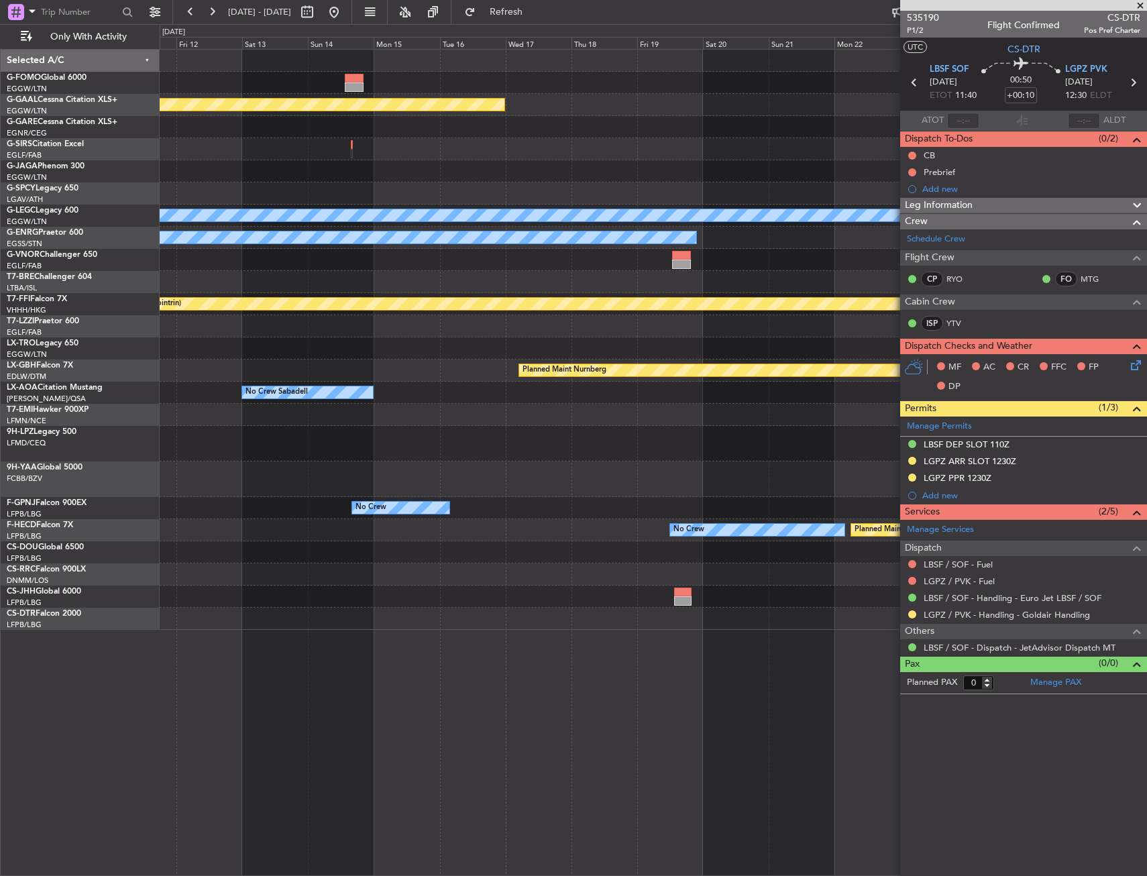
click at [217, 425] on div "Planned Maint Dusseldorf A/C Unavailable London (Luton) Owner Planned Maint Gen…" at bounding box center [653, 340] width 986 height 580
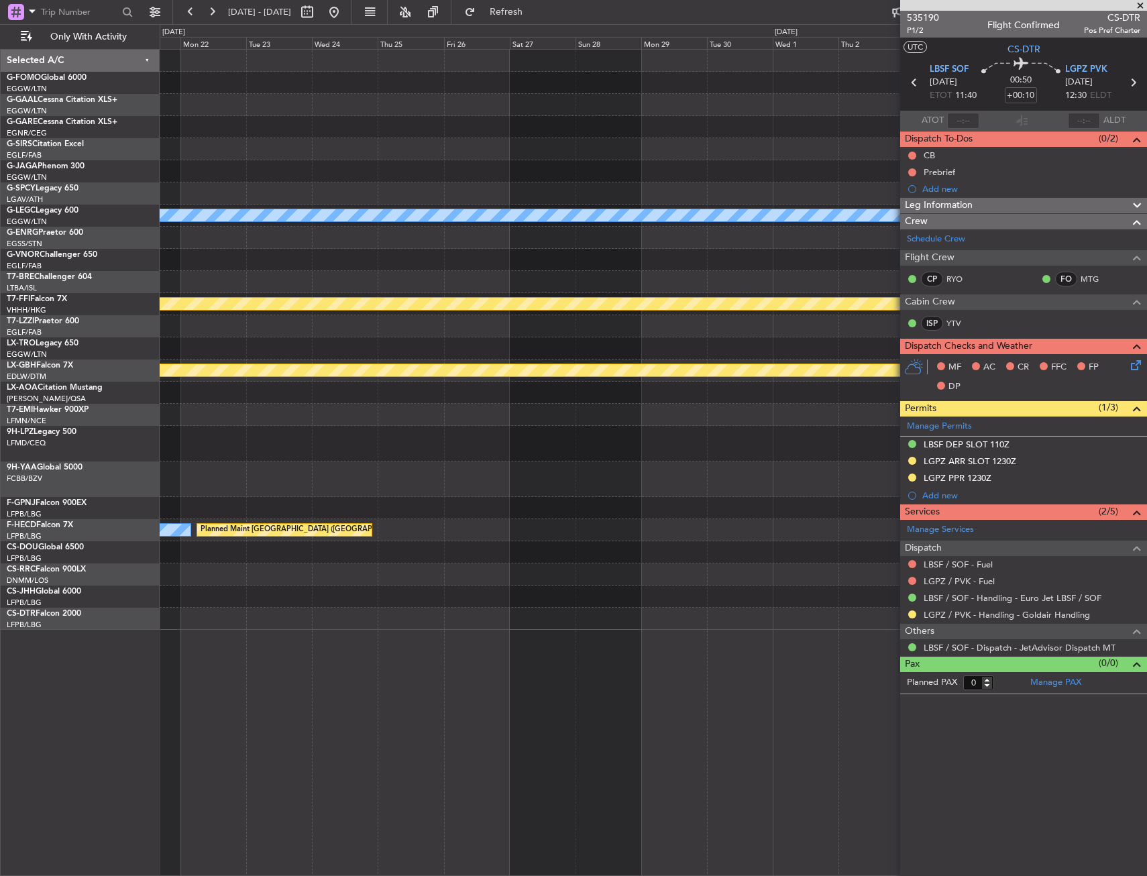
click at [162, 400] on div "A/C Unavailable London (Luton) Owner Planned Maint Geneva (Cointrin) Planned Ma…" at bounding box center [653, 340] width 986 height 580
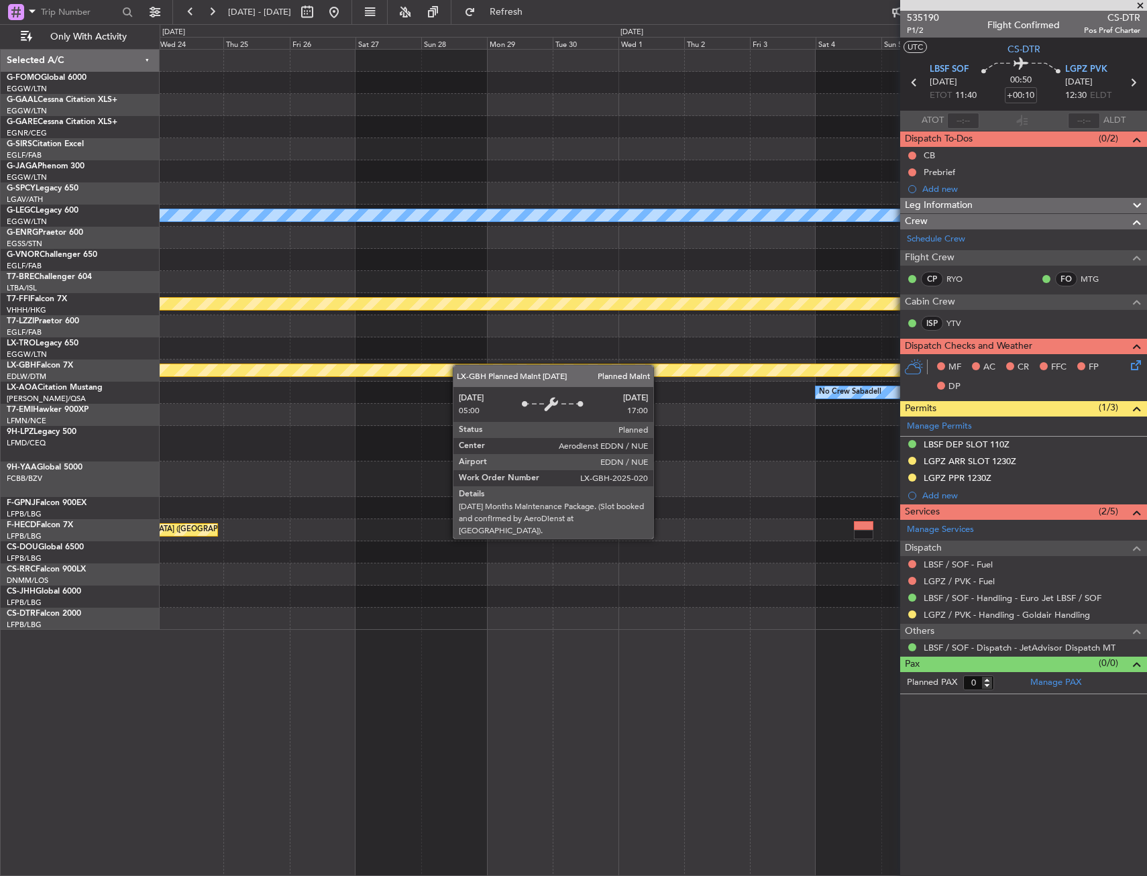
click at [162, 393] on div "A/C Unavailable London (Luton) Planned Maint Geneva (Cointrin) Planned Maint Nu…" at bounding box center [653, 340] width 986 height 580
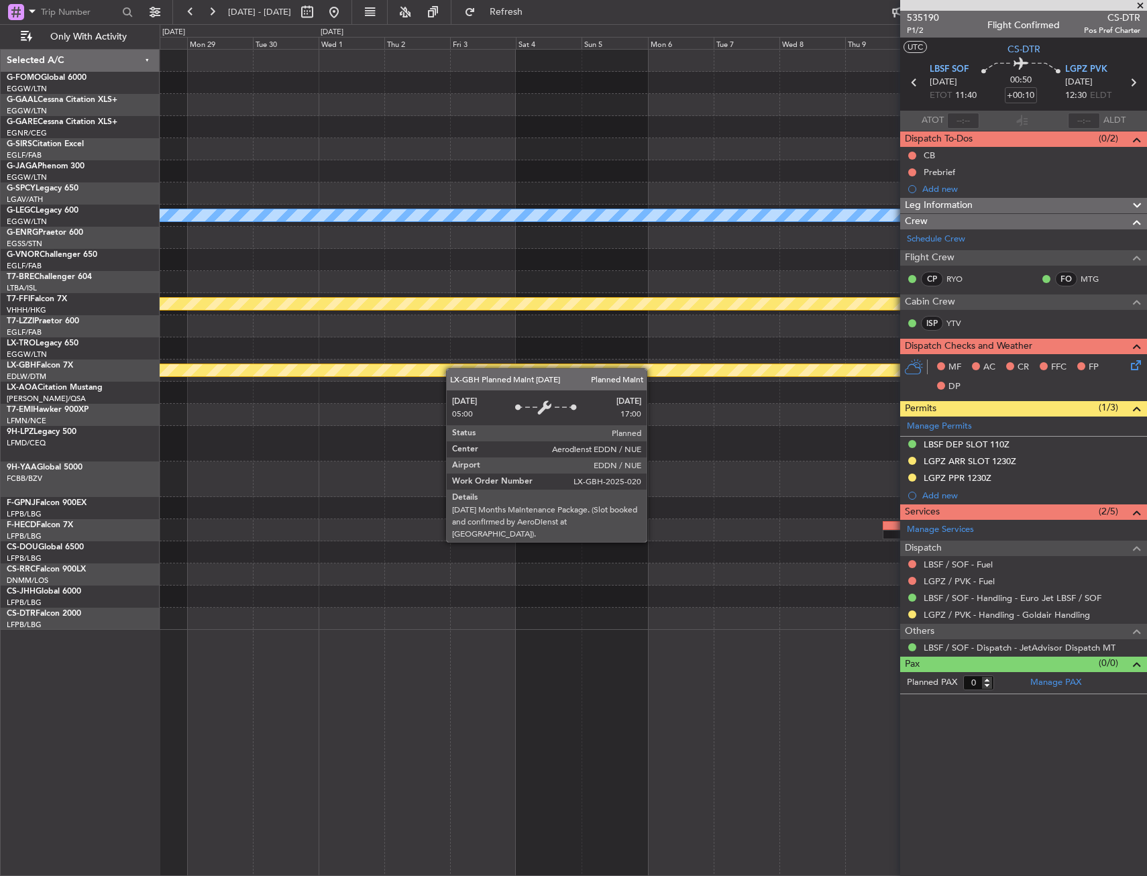
click at [142, 394] on div "A/C Unavailable London (Luton) Planned Maint Geneva (Cointrin) Planned Maint Nu…" at bounding box center [573, 450] width 1147 height 852
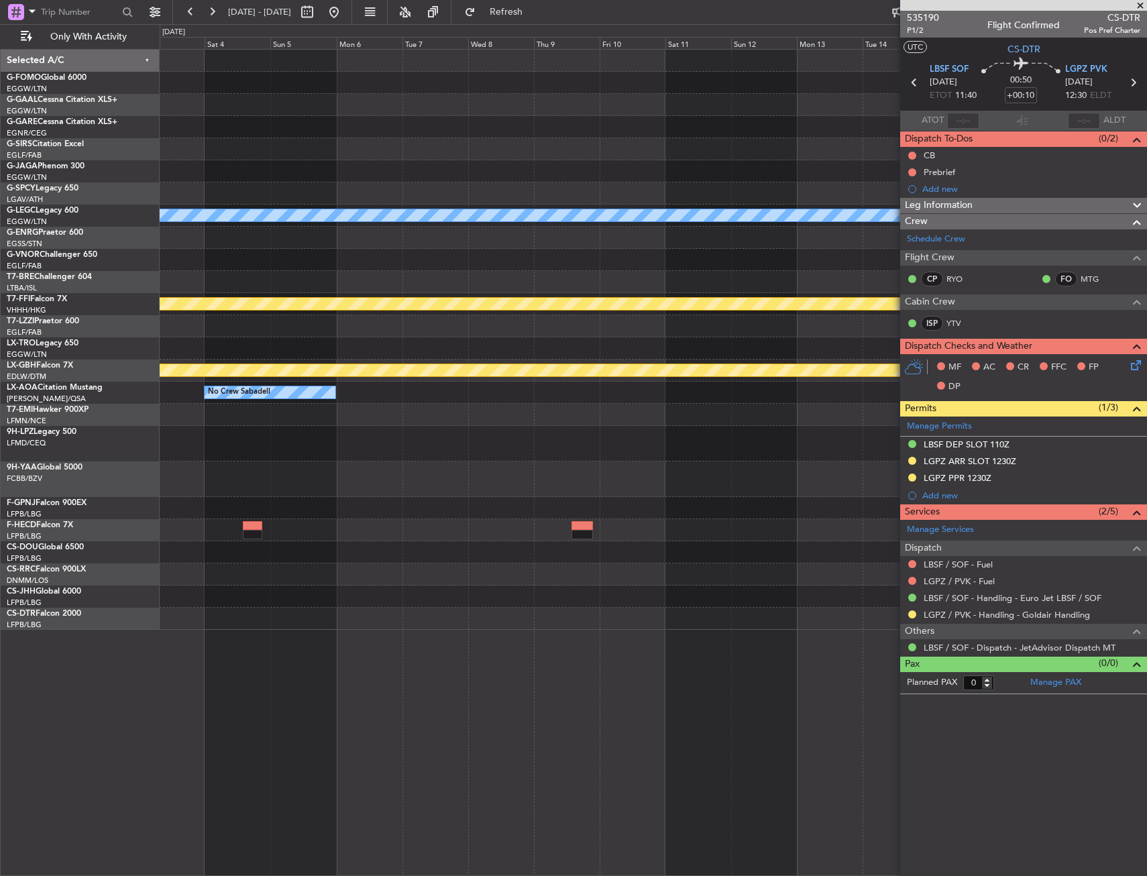
click at [111, 400] on div "A/C Unavailable London (Luton) Planned Maint Geneva (Cointrin) Planned Maint Nu…" at bounding box center [573, 450] width 1147 height 852
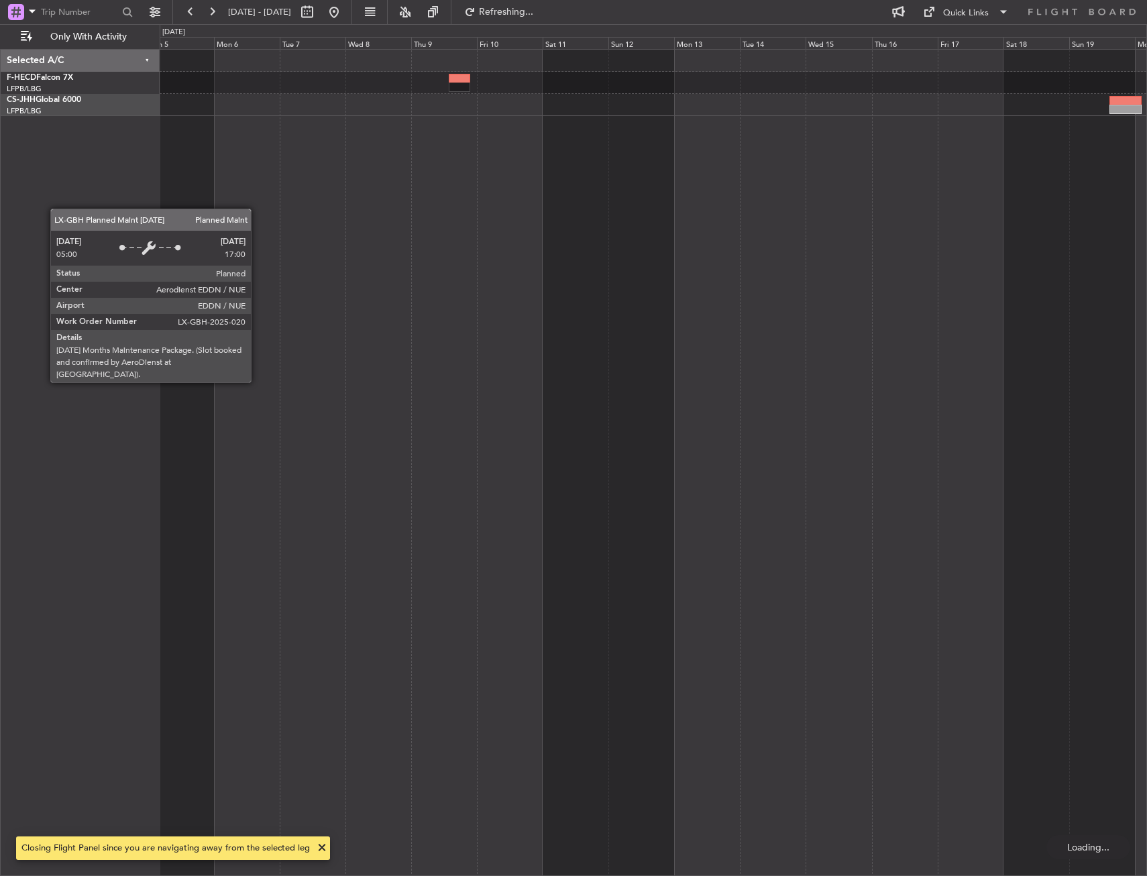
click at [960, 343] on div at bounding box center [653, 462] width 987 height 827
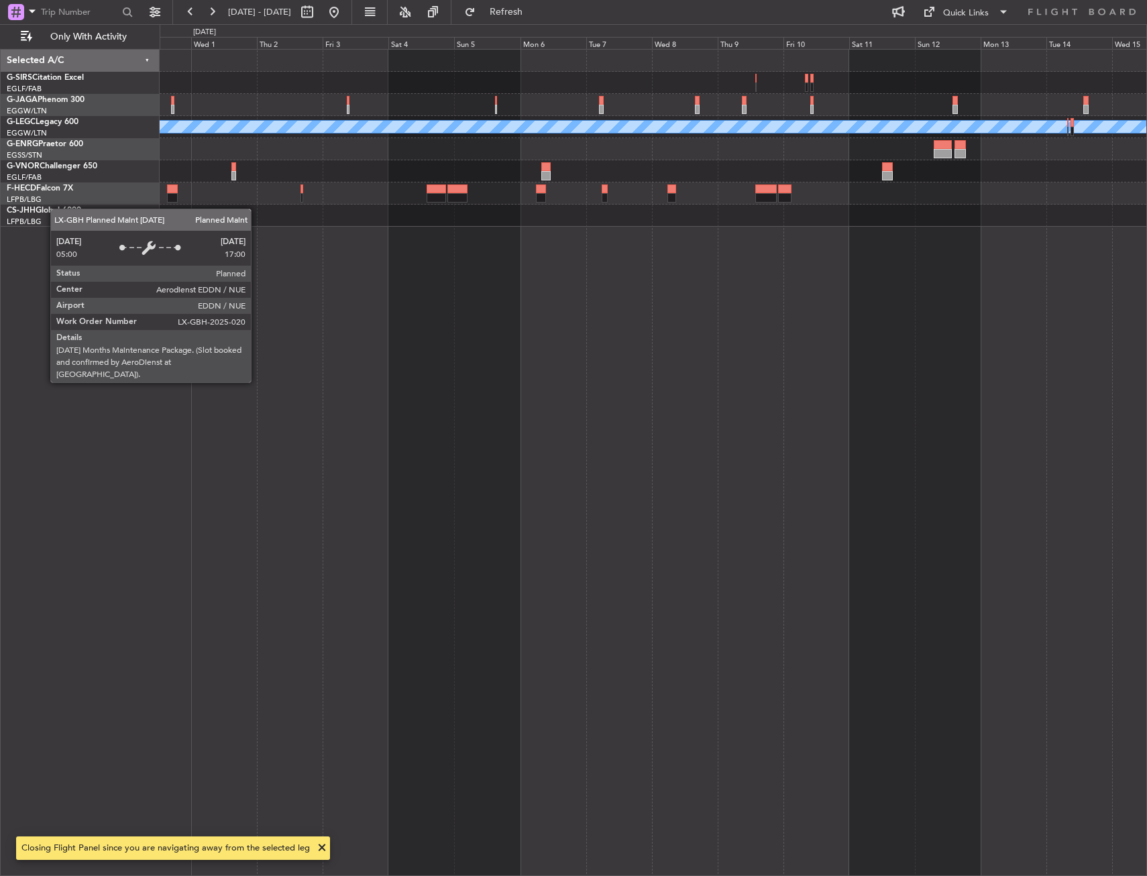
click at [602, 346] on div "A/C Unavailable [GEOGRAPHIC_DATA] ([GEOGRAPHIC_DATA])" at bounding box center [653, 462] width 987 height 827
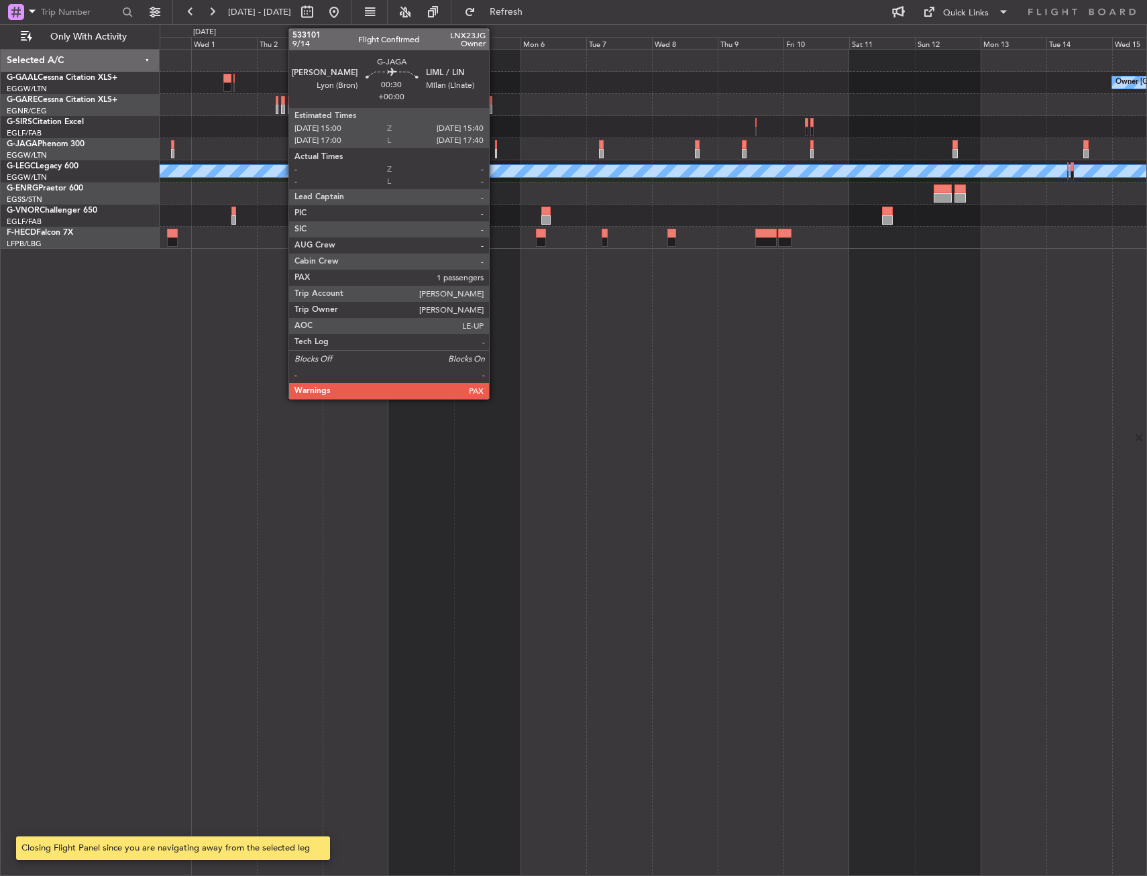
click at [495, 146] on div at bounding box center [496, 144] width 2 height 9
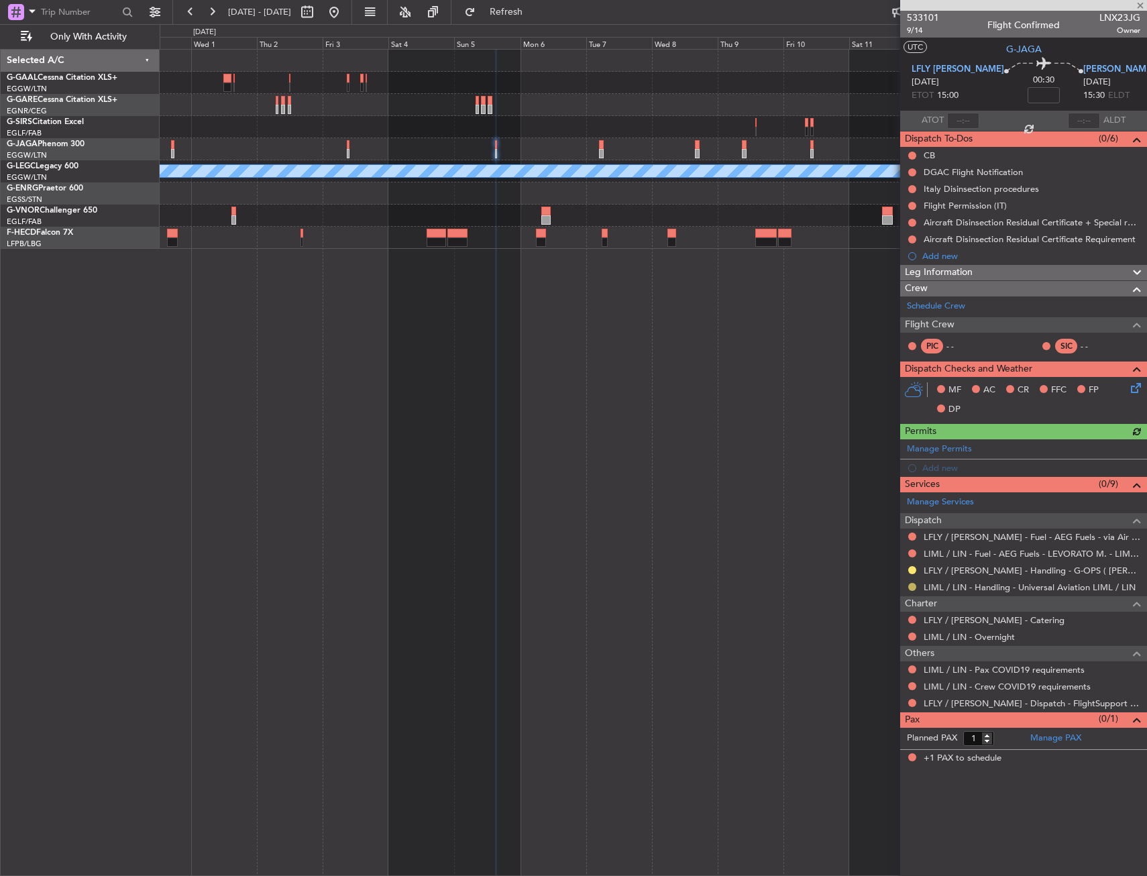
click at [914, 583] on button at bounding box center [912, 587] width 8 height 8
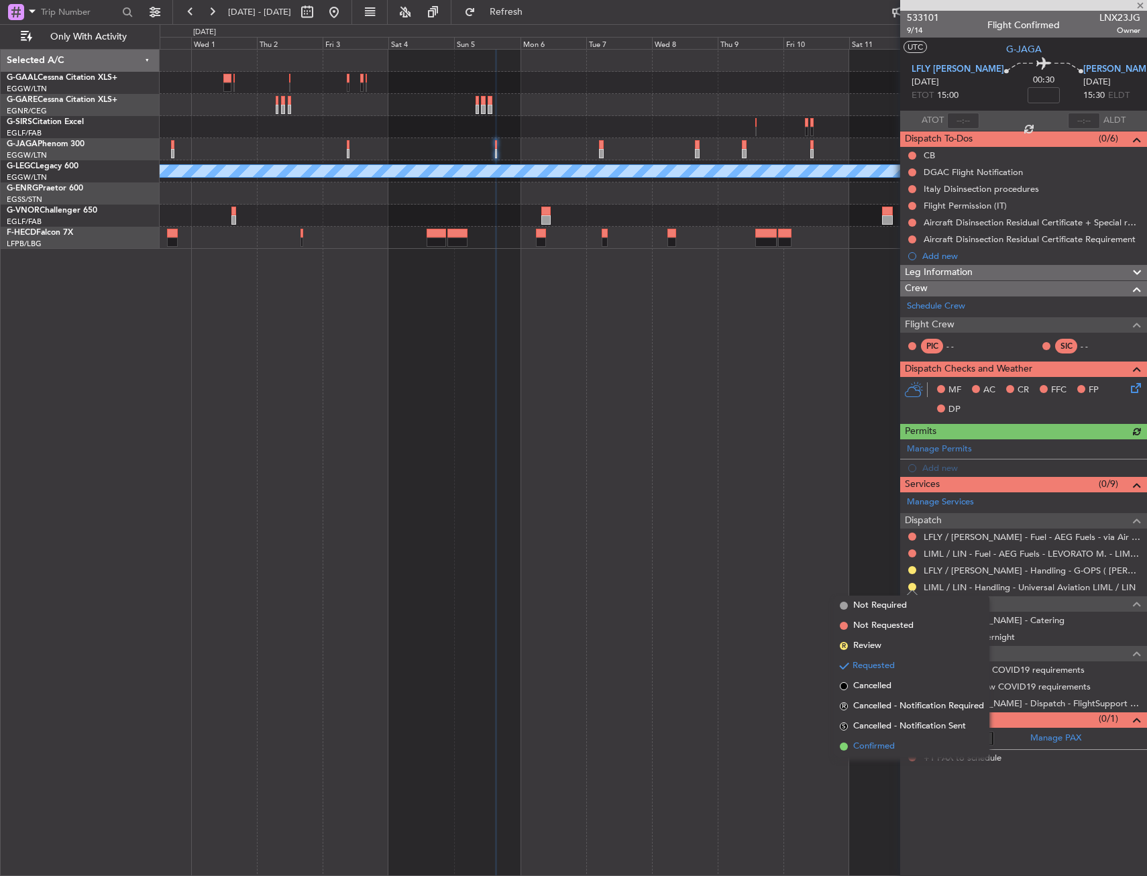
click at [872, 751] on span "Confirmed" at bounding box center [874, 746] width 42 height 13
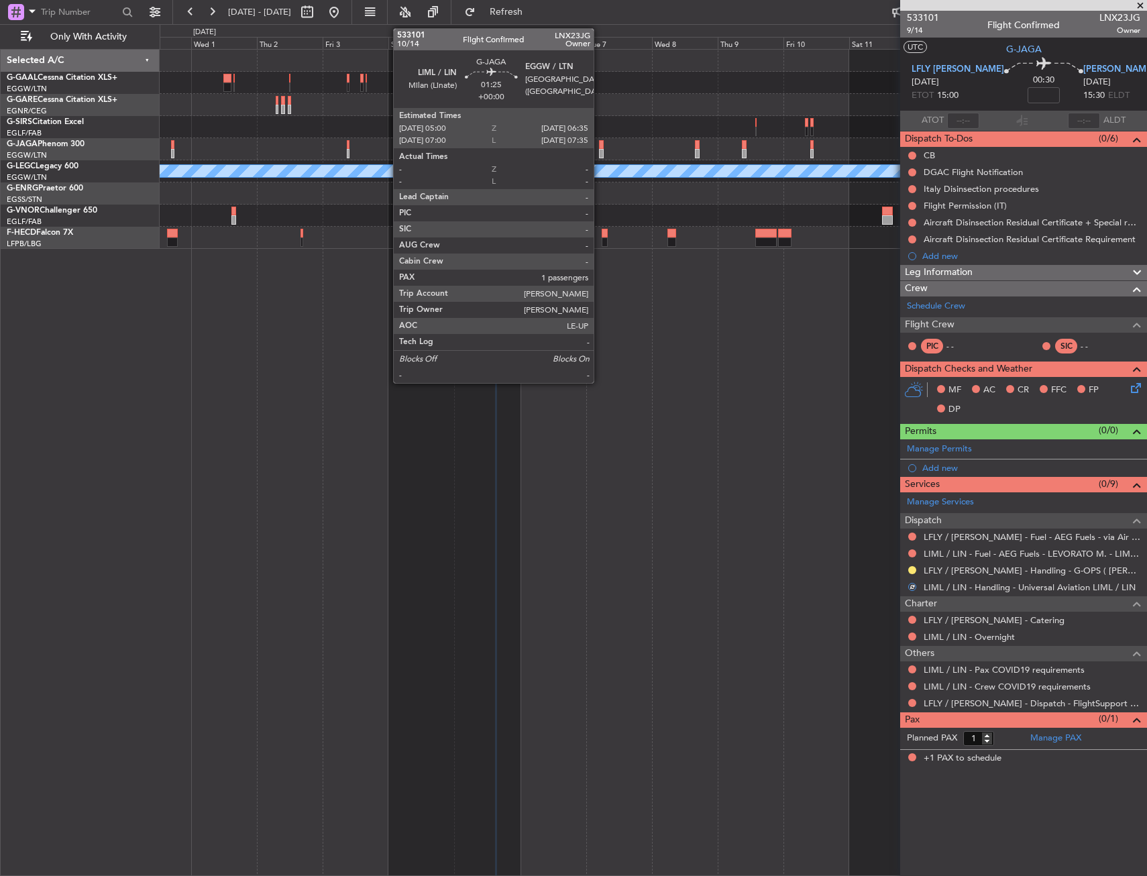
click at [600, 145] on div at bounding box center [601, 144] width 5 height 9
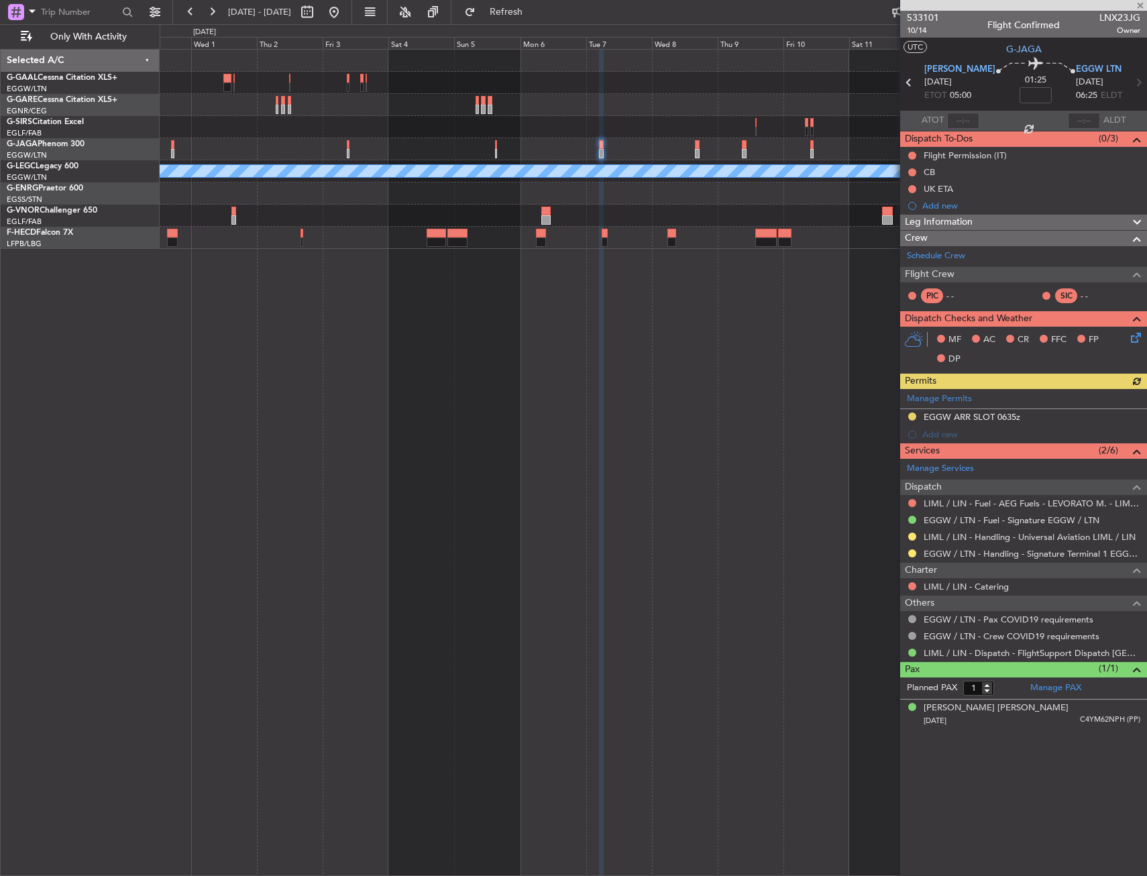
click at [911, 531] on div at bounding box center [912, 536] width 11 height 11
click at [913, 534] on button at bounding box center [912, 536] width 8 height 8
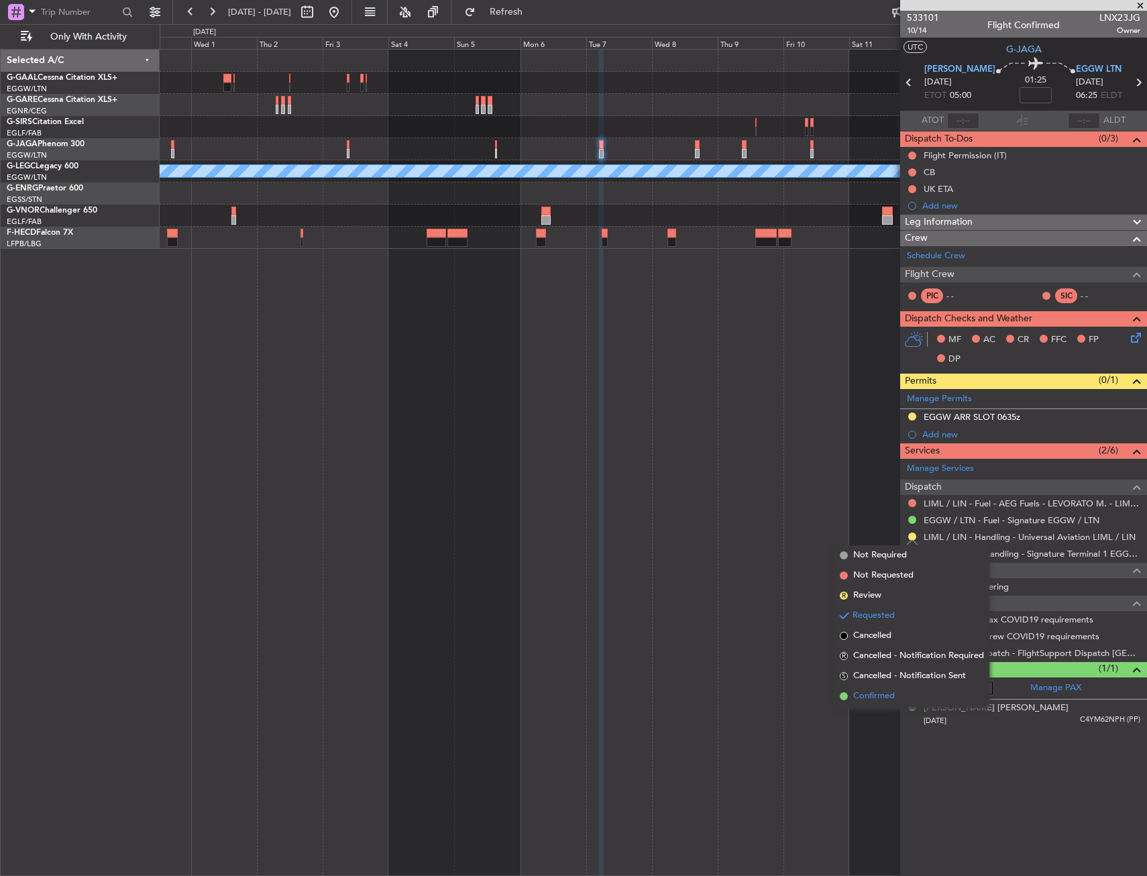
click at [865, 700] on span "Confirmed" at bounding box center [874, 695] width 42 height 13
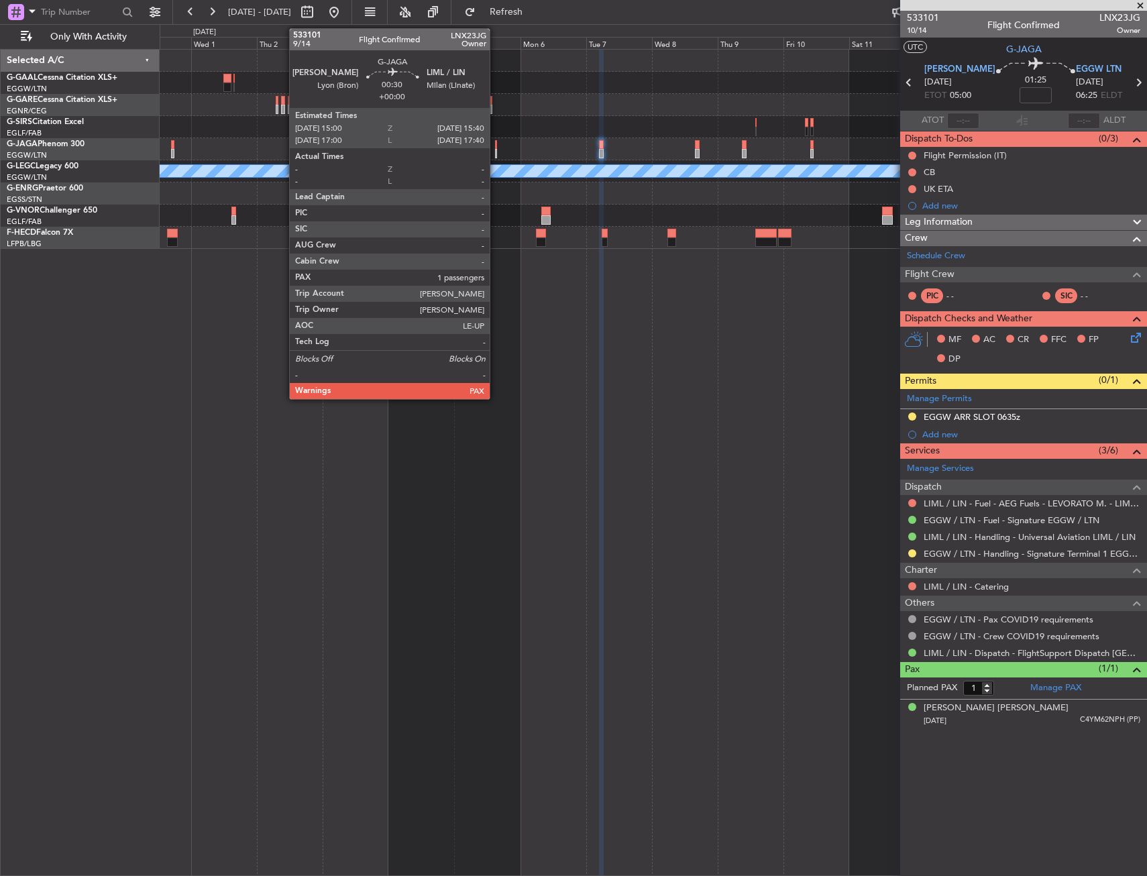
click at [496, 144] on div at bounding box center [496, 144] width 2 height 9
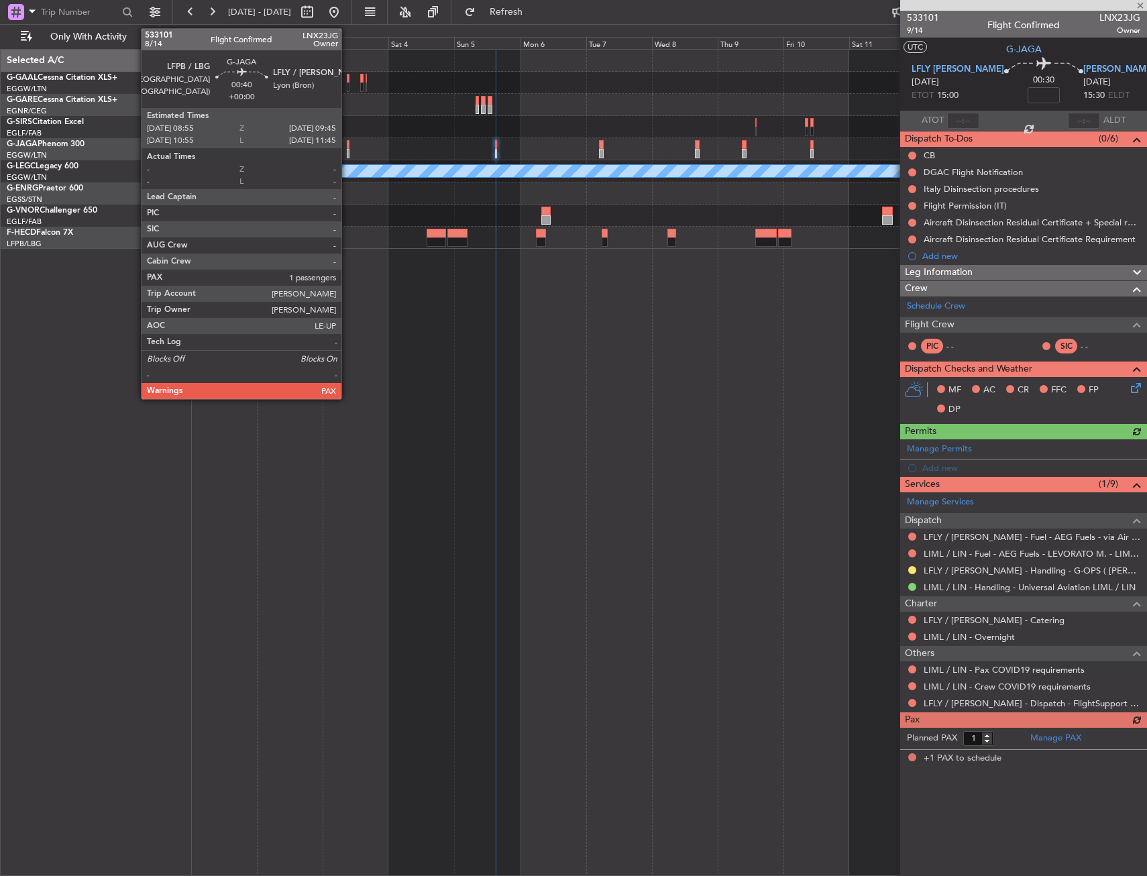
click at [347, 154] on div at bounding box center [348, 153] width 3 height 9
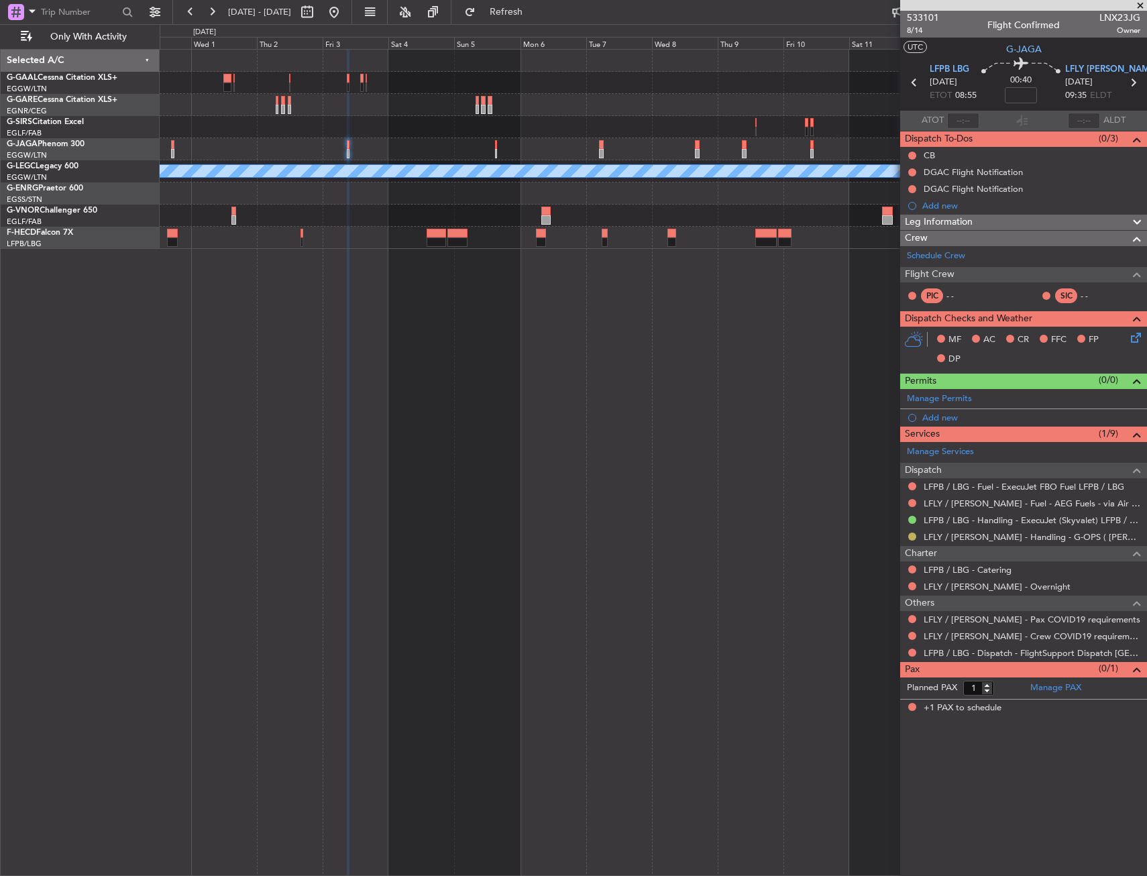
click at [909, 535] on button at bounding box center [912, 536] width 8 height 8
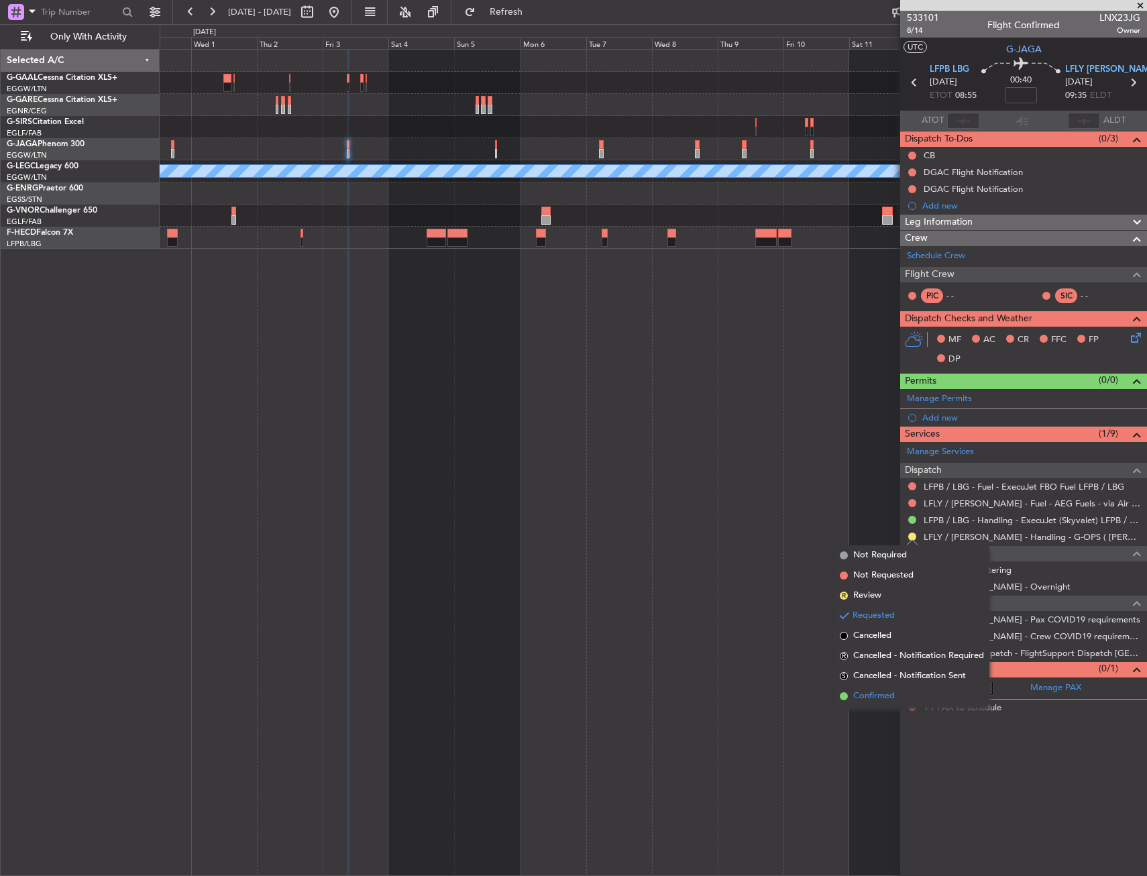
click at [885, 691] on span "Confirmed" at bounding box center [874, 695] width 42 height 13
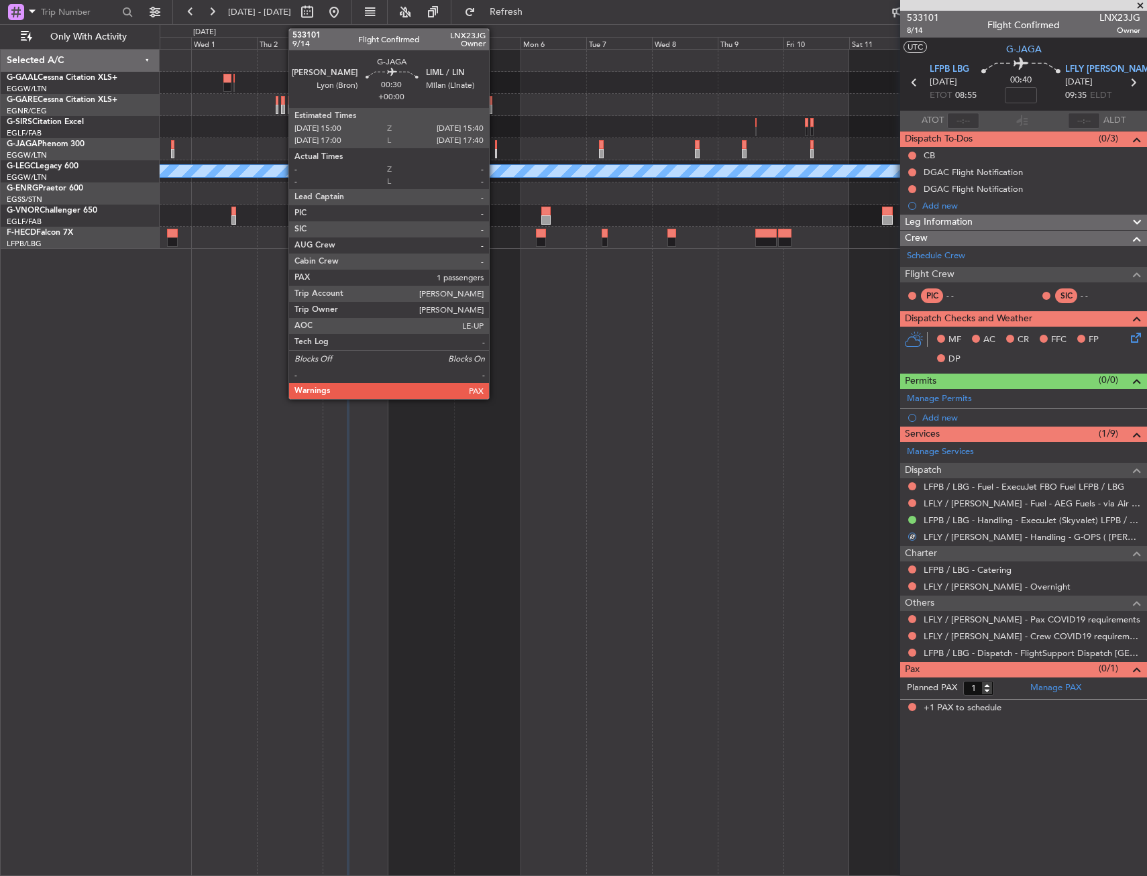
click at [495, 146] on div at bounding box center [496, 144] width 2 height 9
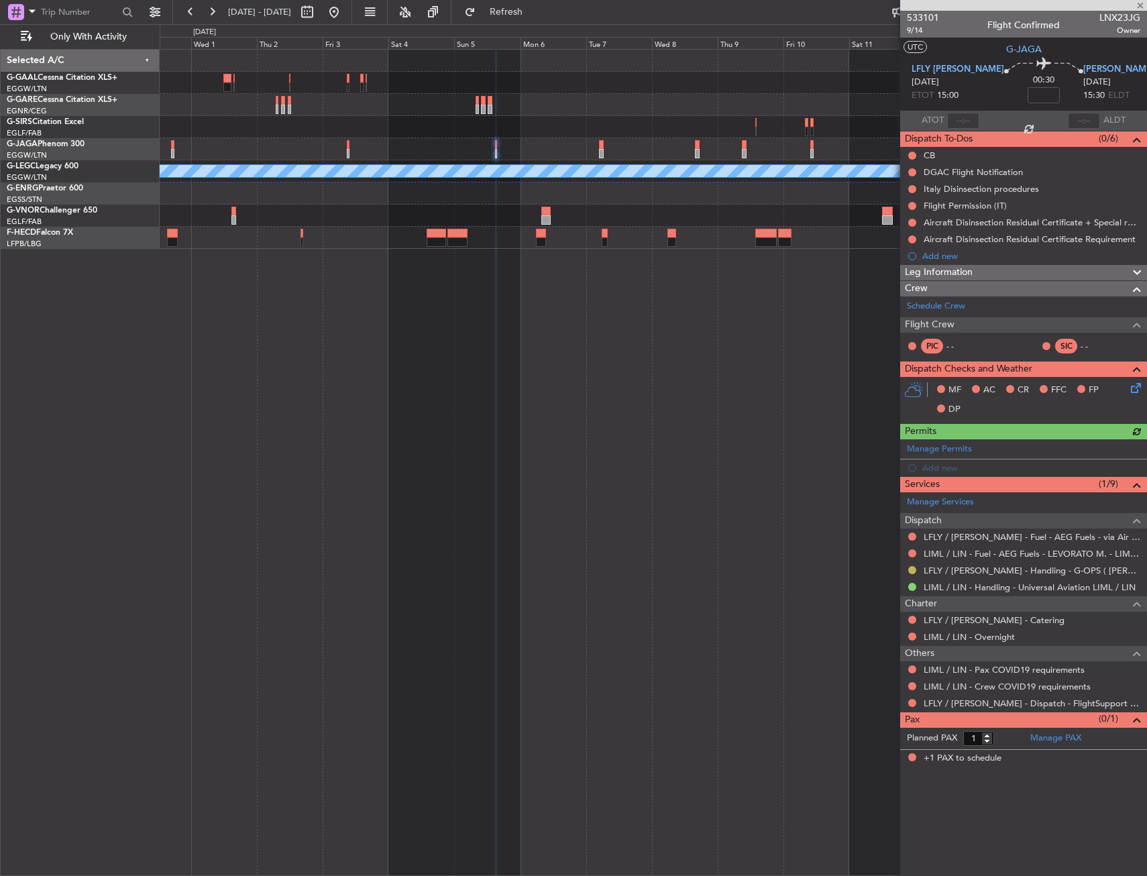
click at [915, 570] on button at bounding box center [912, 570] width 8 height 8
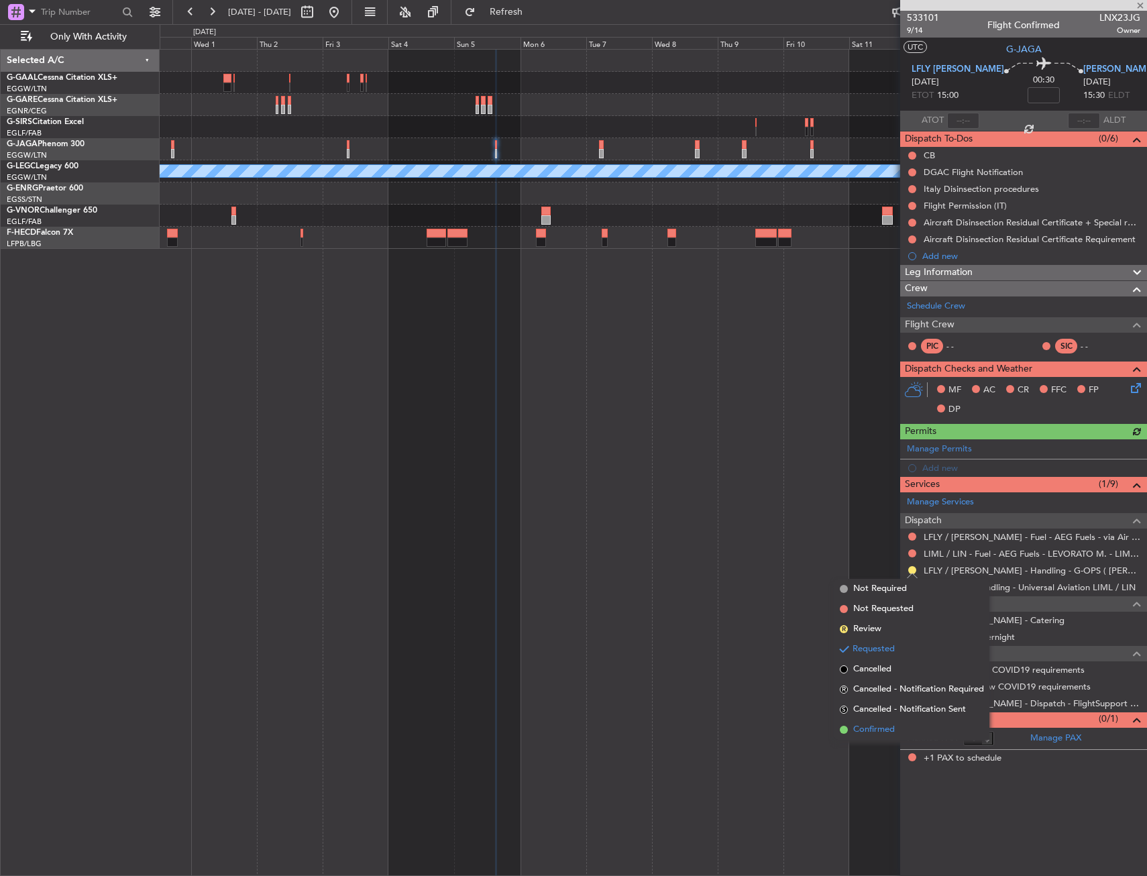
click at [877, 731] on span "Confirmed" at bounding box center [874, 729] width 42 height 13
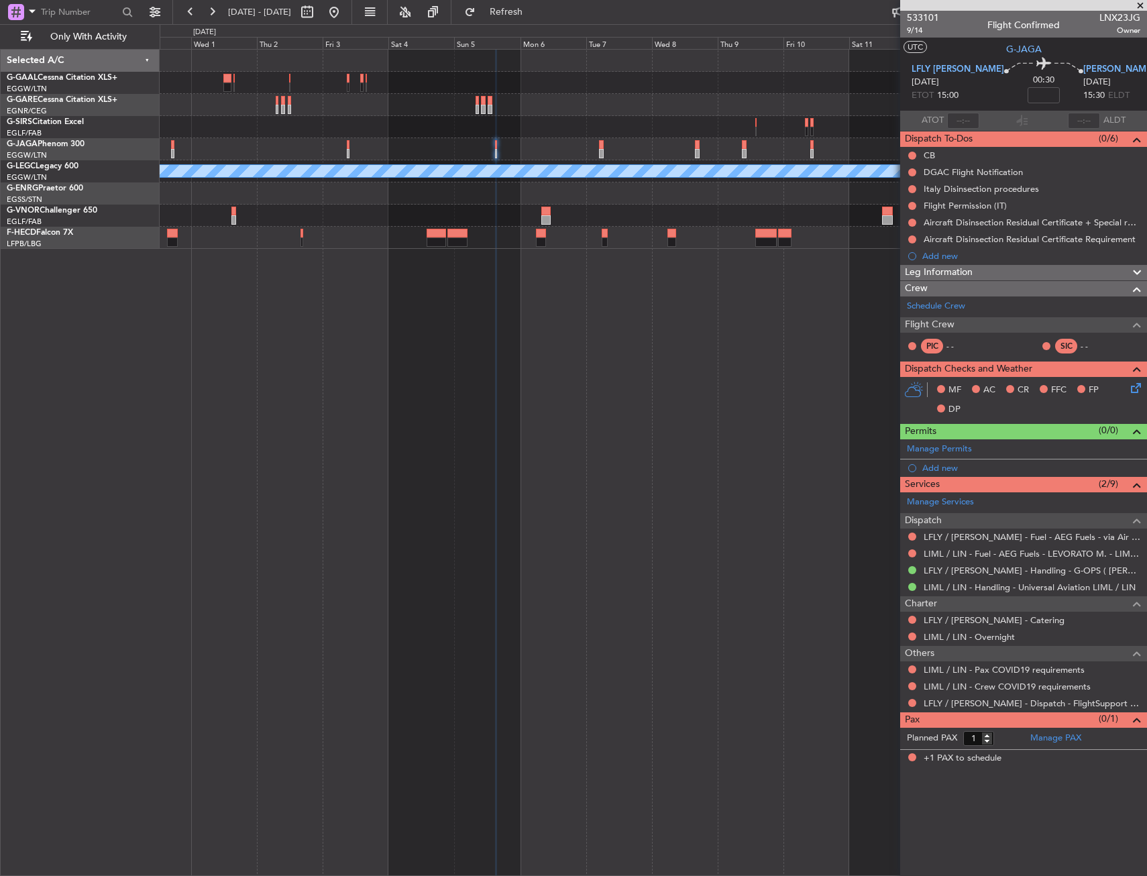
click at [647, 402] on div "Owner [GEOGRAPHIC_DATA] ([GEOGRAPHIC_DATA]) A/C Unavailable [GEOGRAPHIC_DATA] (…" at bounding box center [653, 462] width 987 height 827
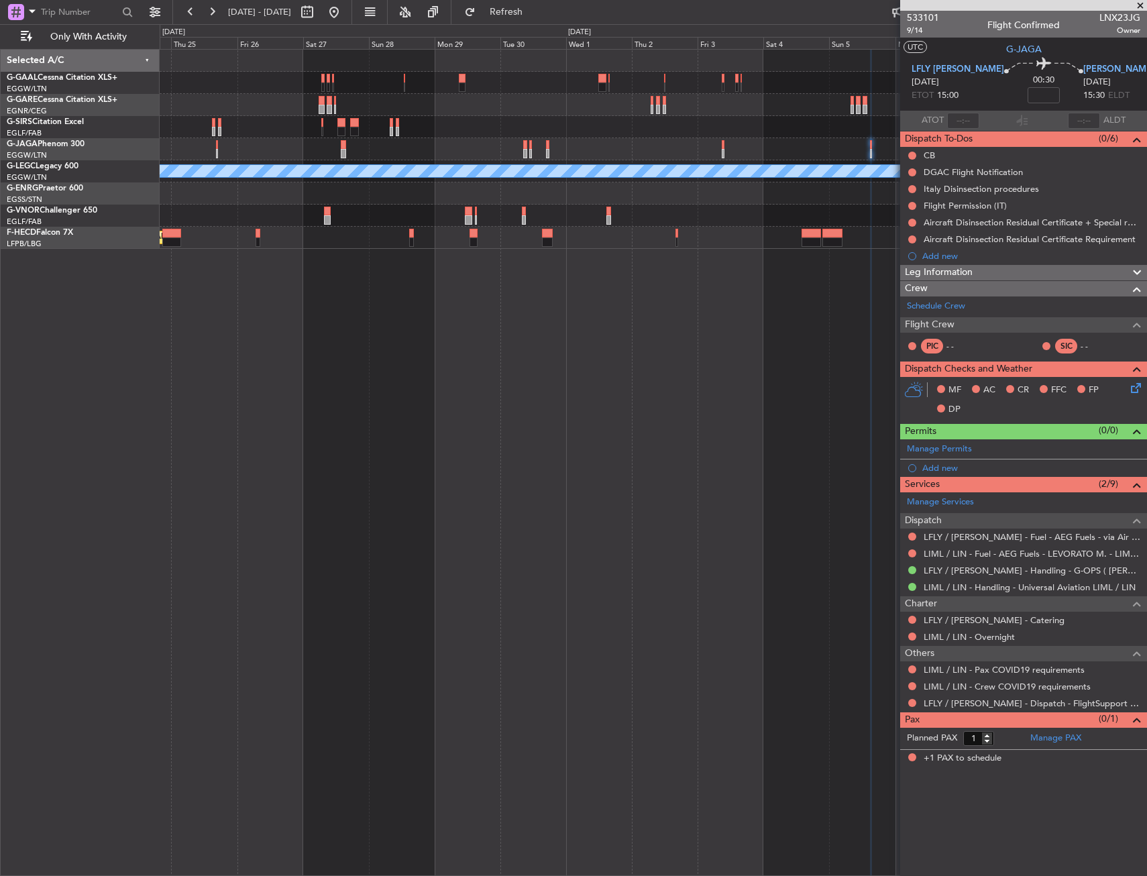
click at [607, 402] on div "A/C Unavailable [GEOGRAPHIC_DATA] ([GEOGRAPHIC_DATA]) Planned Maint [GEOGRAPHIC…" at bounding box center [653, 462] width 987 height 827
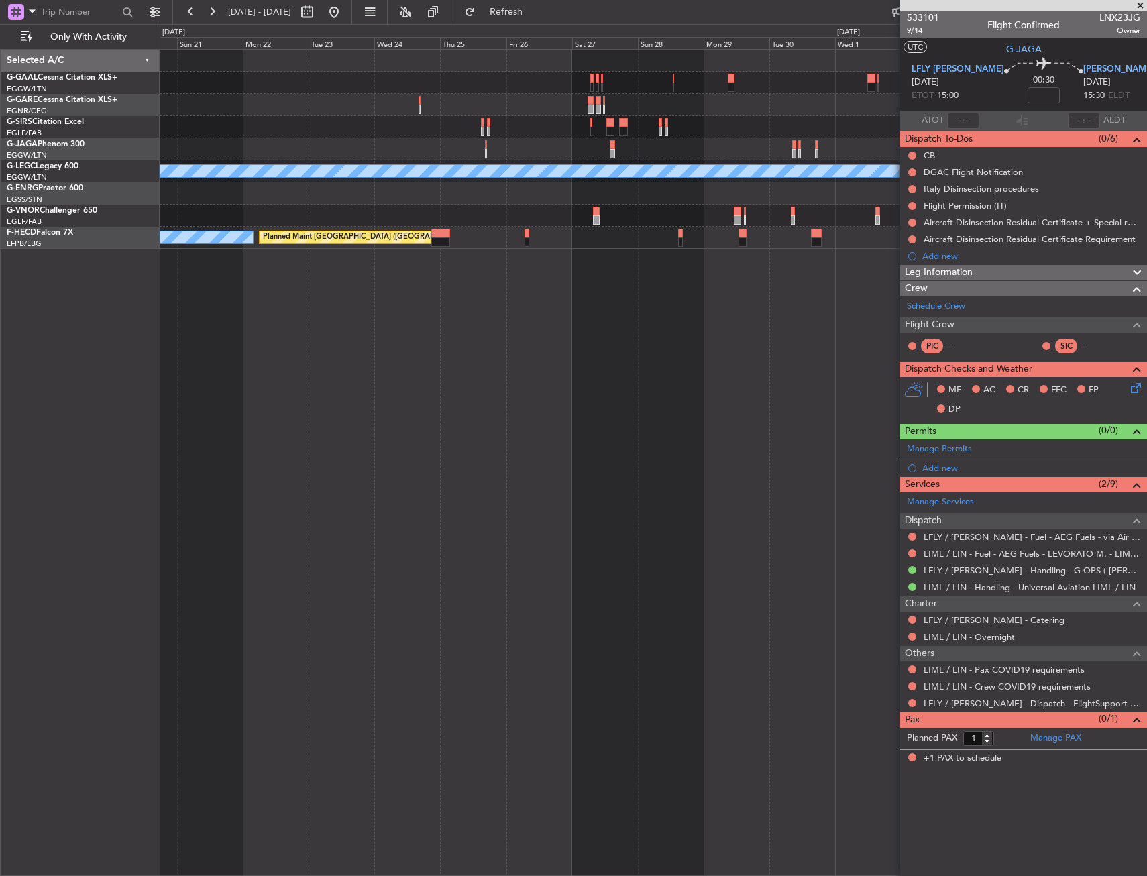
click at [624, 420] on div "Planned Maint Dusseldorf A/C Unavailable [GEOGRAPHIC_DATA] ([GEOGRAPHIC_DATA]) …" at bounding box center [653, 462] width 987 height 827
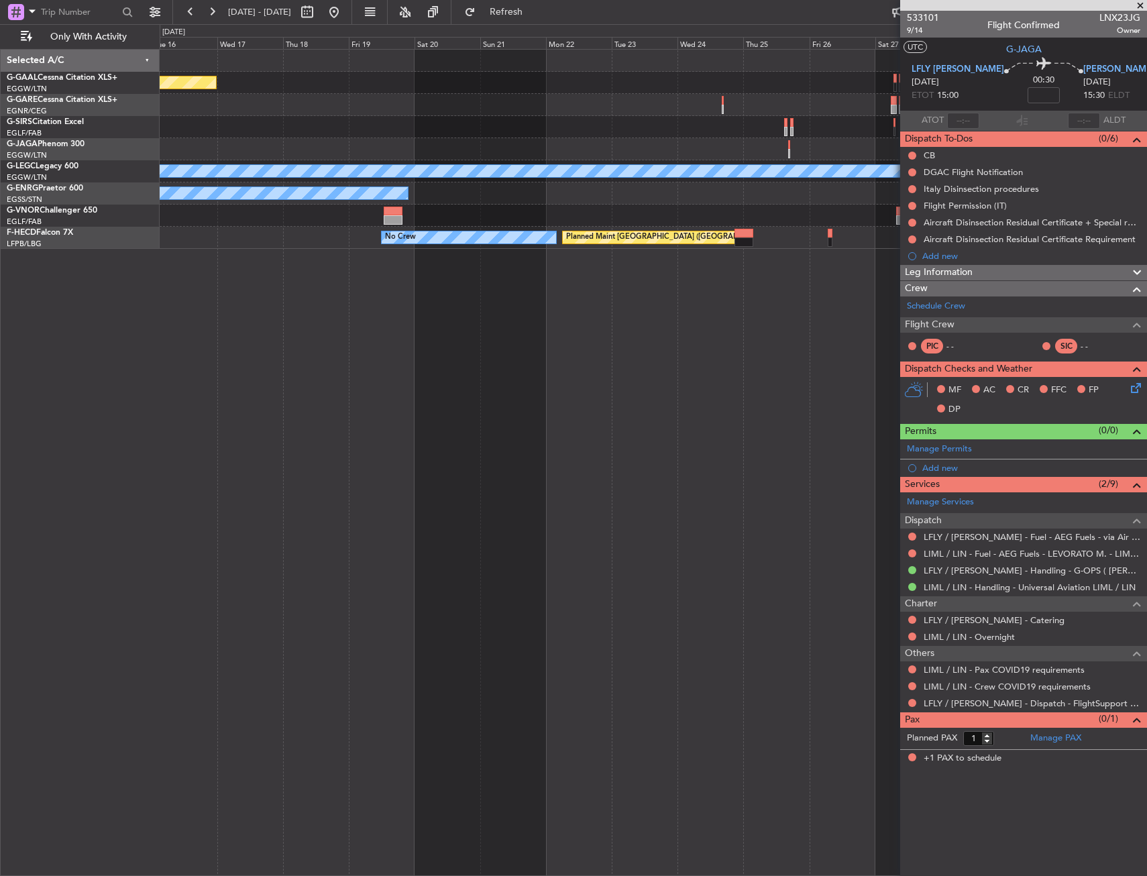
click at [638, 393] on div "Planned Maint Dusseldorf A/C Unavailable [GEOGRAPHIC_DATA] ([GEOGRAPHIC_DATA]) …" at bounding box center [653, 462] width 987 height 827
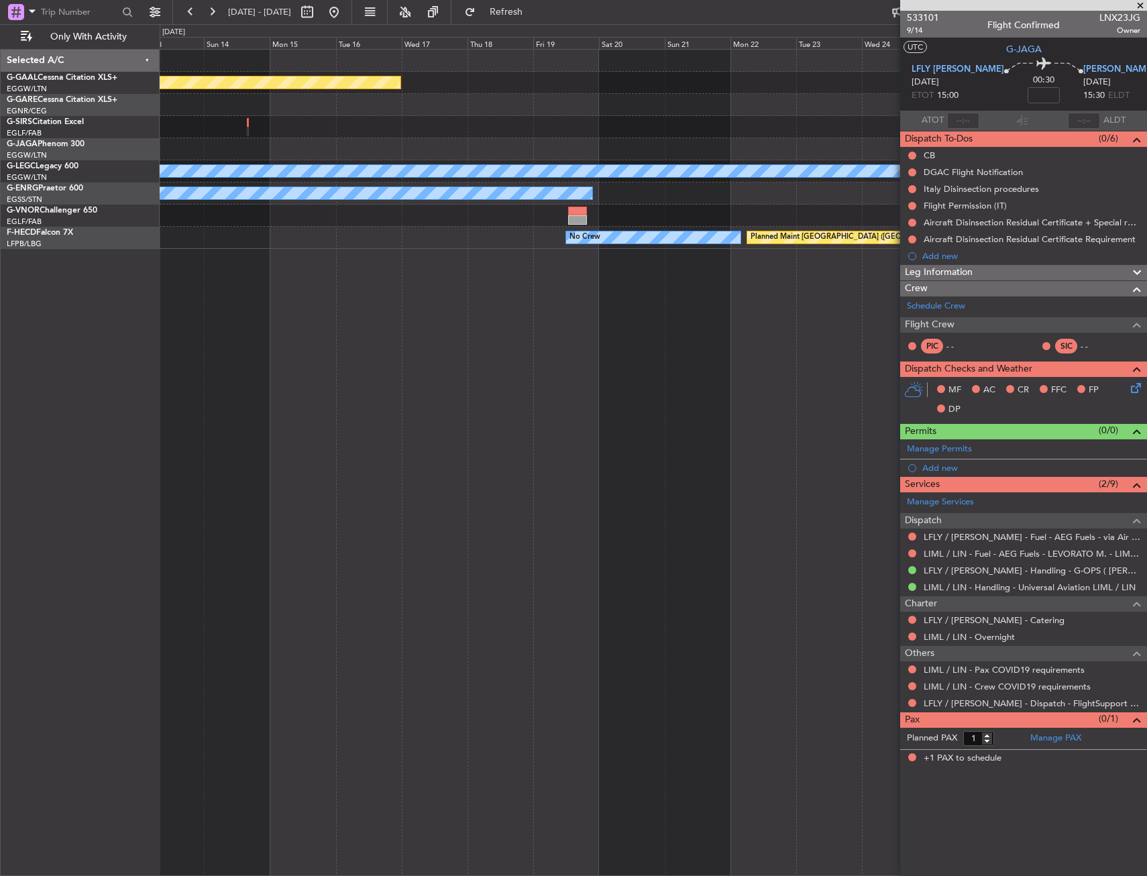
click at [552, 404] on div "Planned Maint Dusseldorf A/C Unavailable [GEOGRAPHIC_DATA] ([GEOGRAPHIC_DATA]) …" at bounding box center [653, 462] width 987 height 827
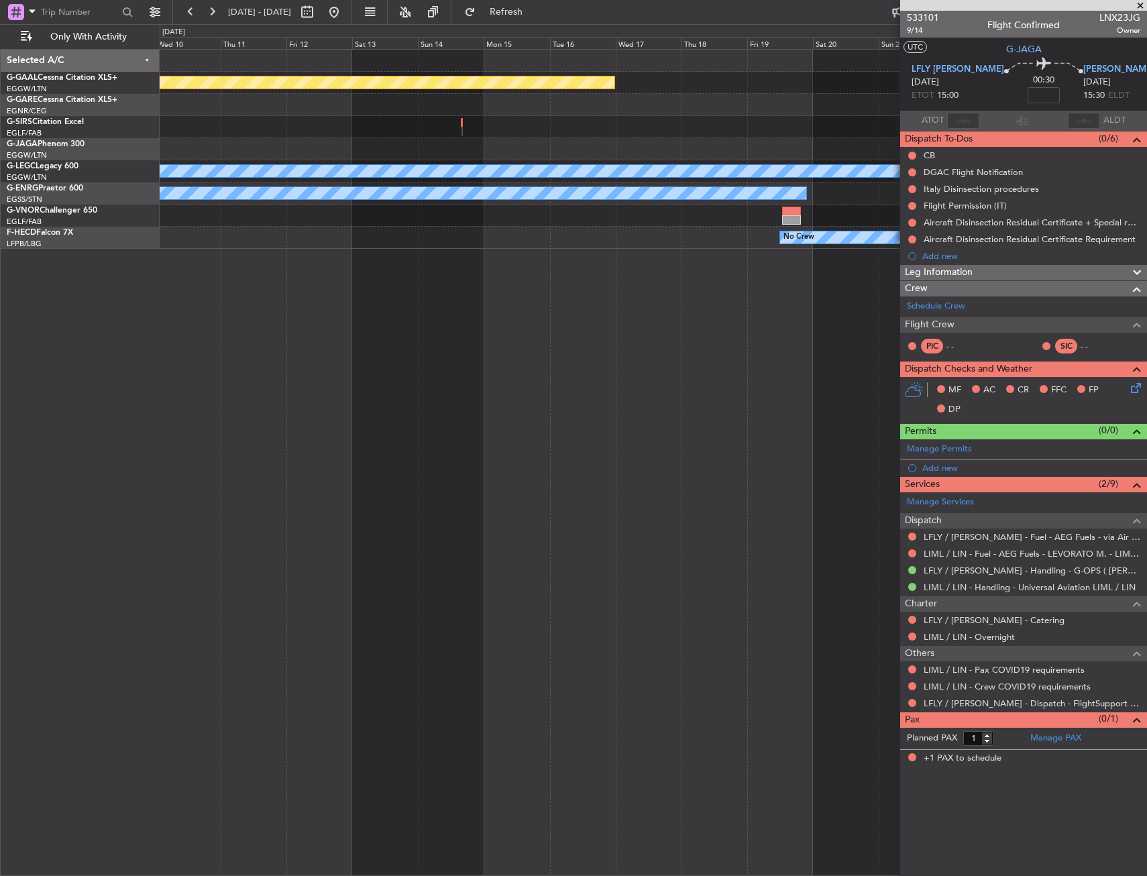
click at [529, 419] on div "Planned Maint Dusseldorf A/C Unavailable [GEOGRAPHIC_DATA] ([GEOGRAPHIC_DATA]) …" at bounding box center [653, 462] width 987 height 827
click at [663, 411] on div "Planned Maint Dusseldorf A/C Unavailable [GEOGRAPHIC_DATA] ([GEOGRAPHIC_DATA]) …" at bounding box center [653, 462] width 987 height 827
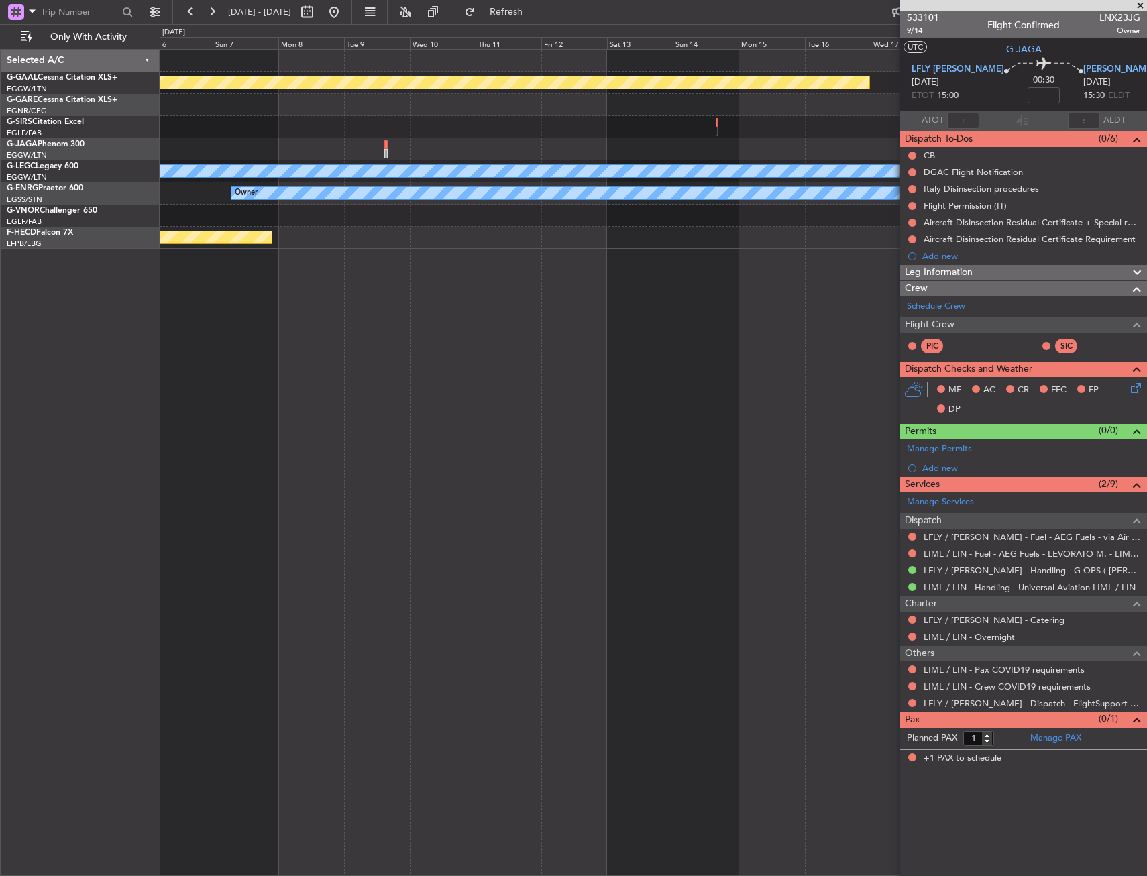
click at [724, 406] on div "Planned Maint Dusseldorf A/C Unavailable [GEOGRAPHIC_DATA] ([GEOGRAPHIC_DATA]) …" at bounding box center [653, 462] width 987 height 827
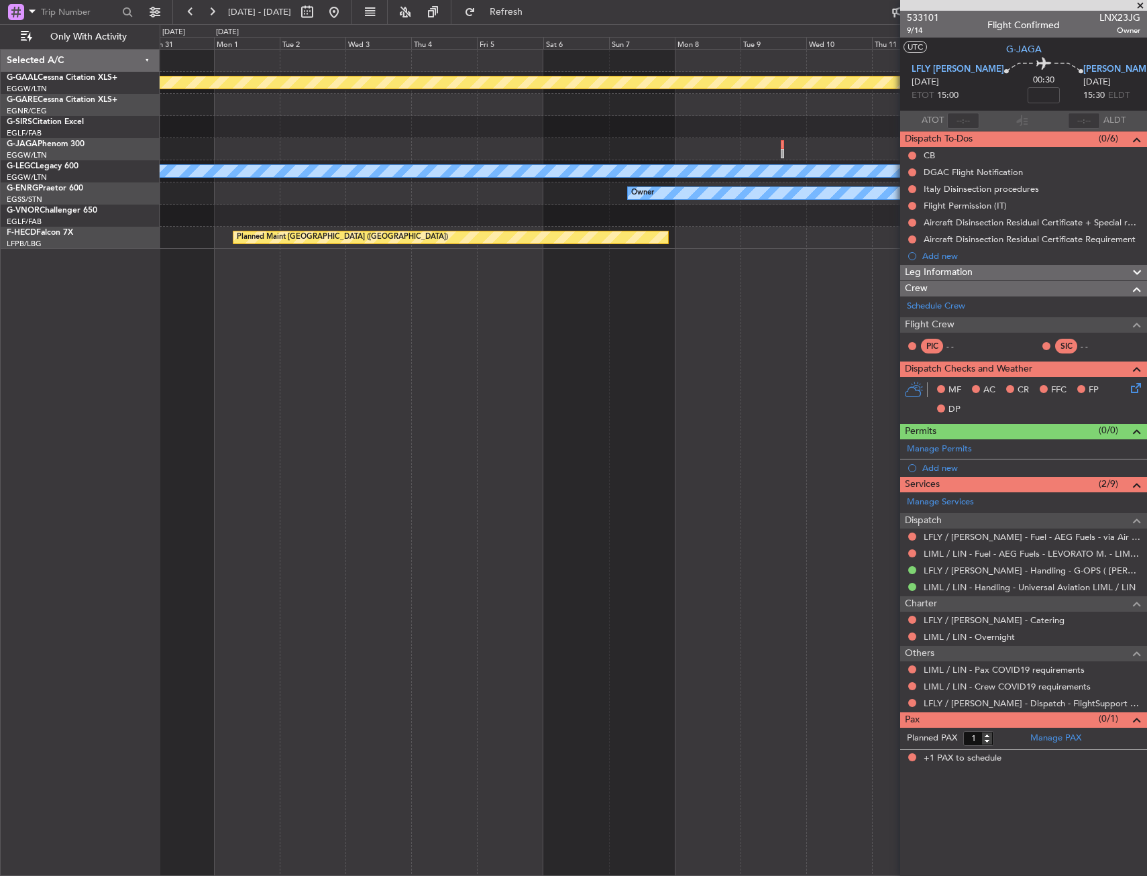
click at [695, 409] on div "Planned Maint Dusseldorf A/C Unavailable [GEOGRAPHIC_DATA] ([GEOGRAPHIC_DATA]) …" at bounding box center [653, 462] width 987 height 827
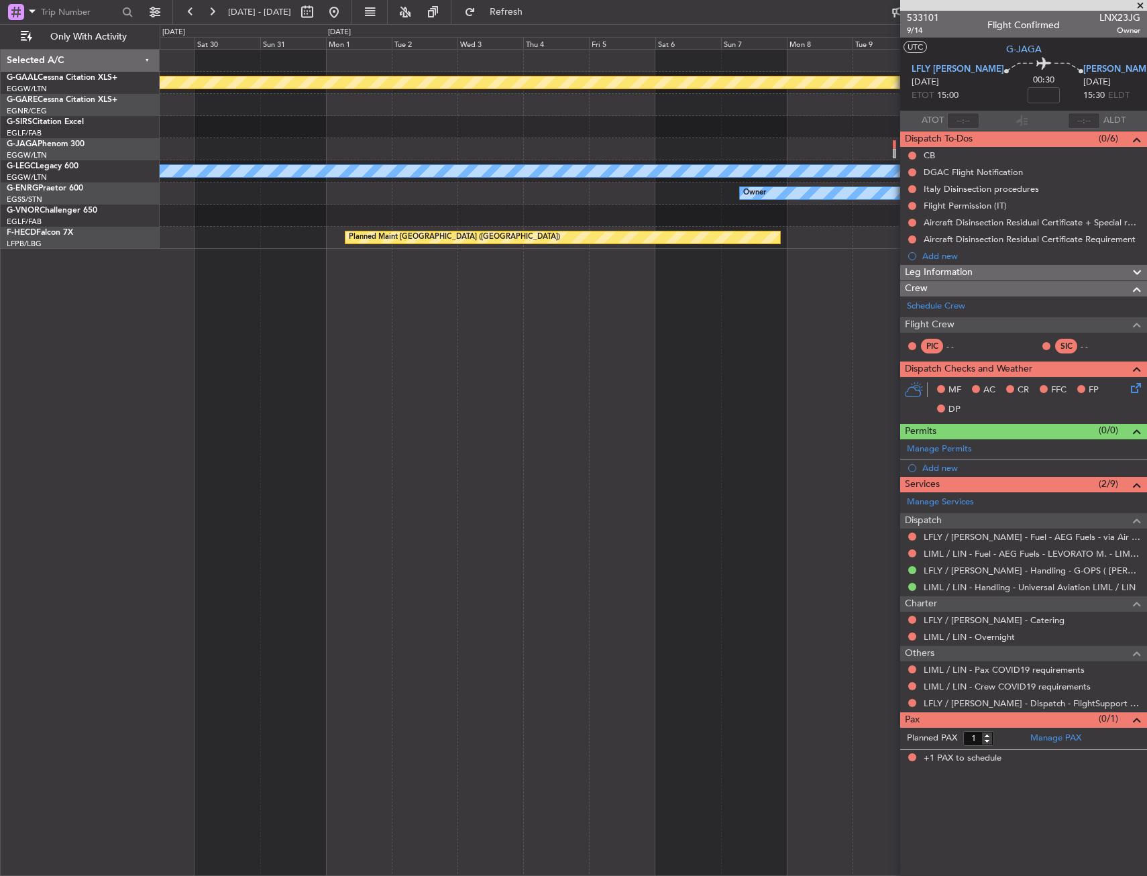
click at [705, 410] on div "Planned Maint Dusseldorf No Crew Cannes ([GEOGRAPHIC_DATA]) A/C Unavailable [GE…" at bounding box center [653, 462] width 987 height 827
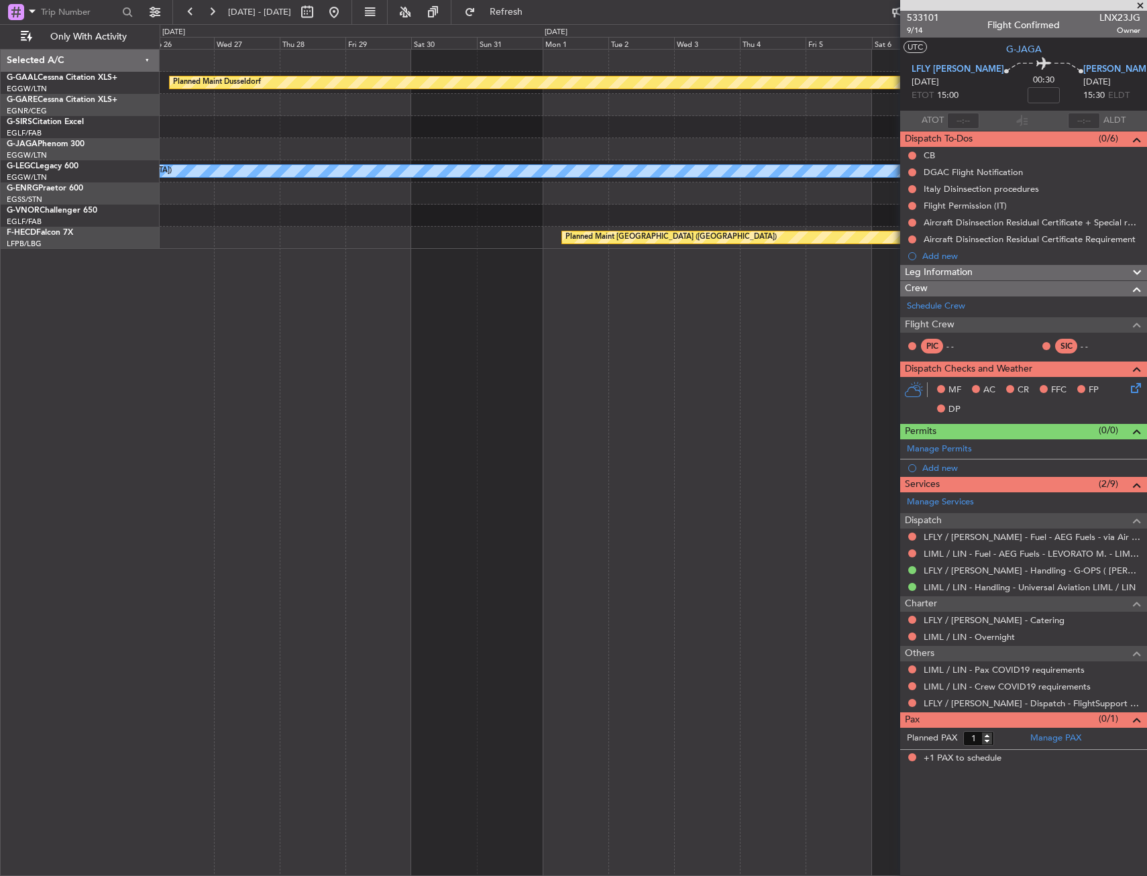
click at [717, 414] on div "Planned Maint Dusseldorf No Crew Cannes ([GEOGRAPHIC_DATA]) A/C Unavailable [GE…" at bounding box center [653, 462] width 987 height 827
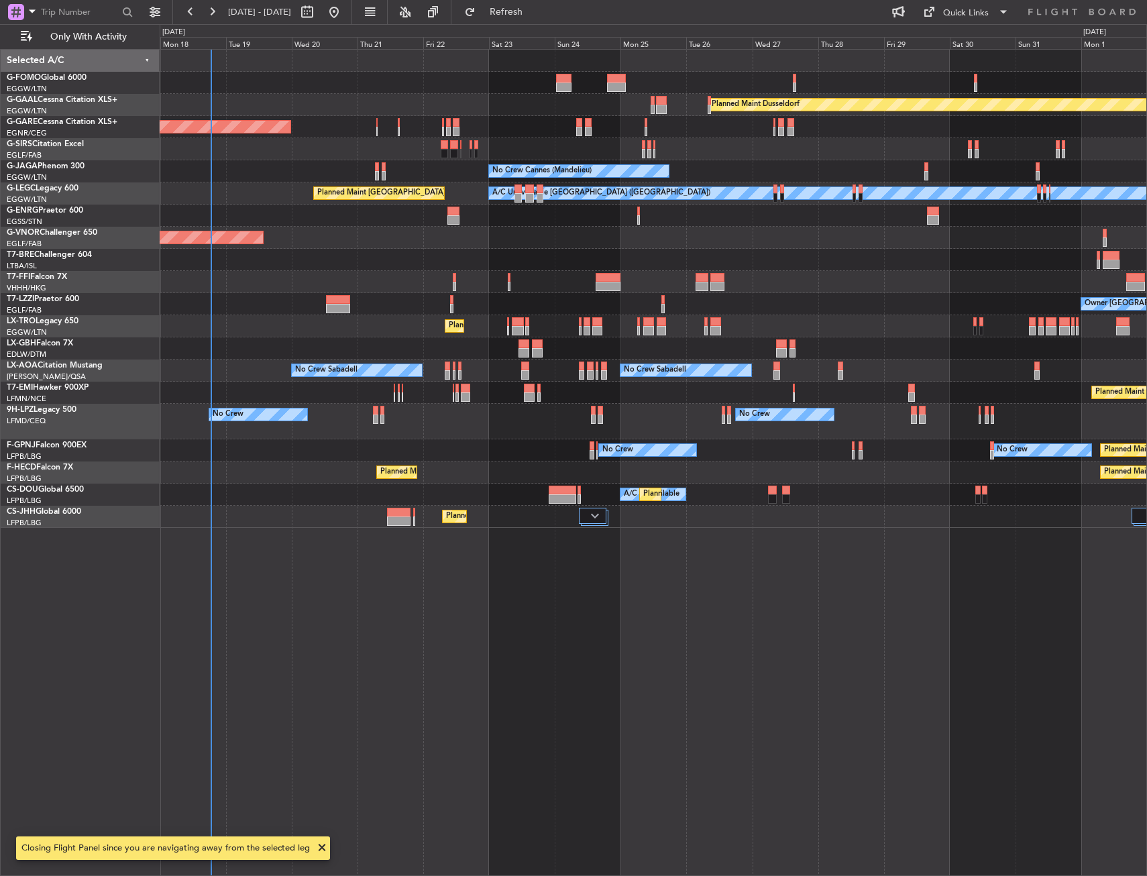
click at [826, 508] on div "Planned Maint [GEOGRAPHIC_DATA] ([GEOGRAPHIC_DATA])" at bounding box center [653, 517] width 986 height 22
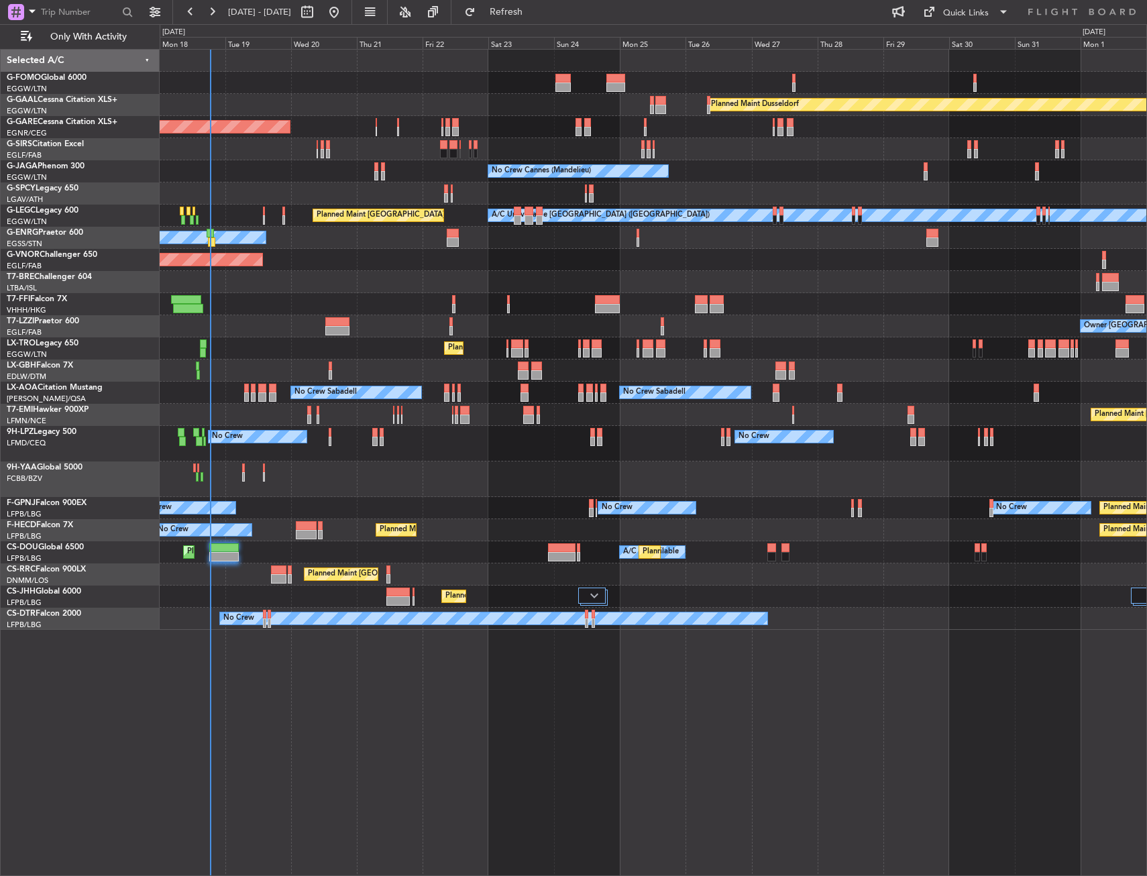
click at [614, 593] on div "Planned Maint [GEOGRAPHIC_DATA] ([GEOGRAPHIC_DATA]) Planned Maint [GEOGRAPHIC_D…" at bounding box center [653, 596] width 986 height 22
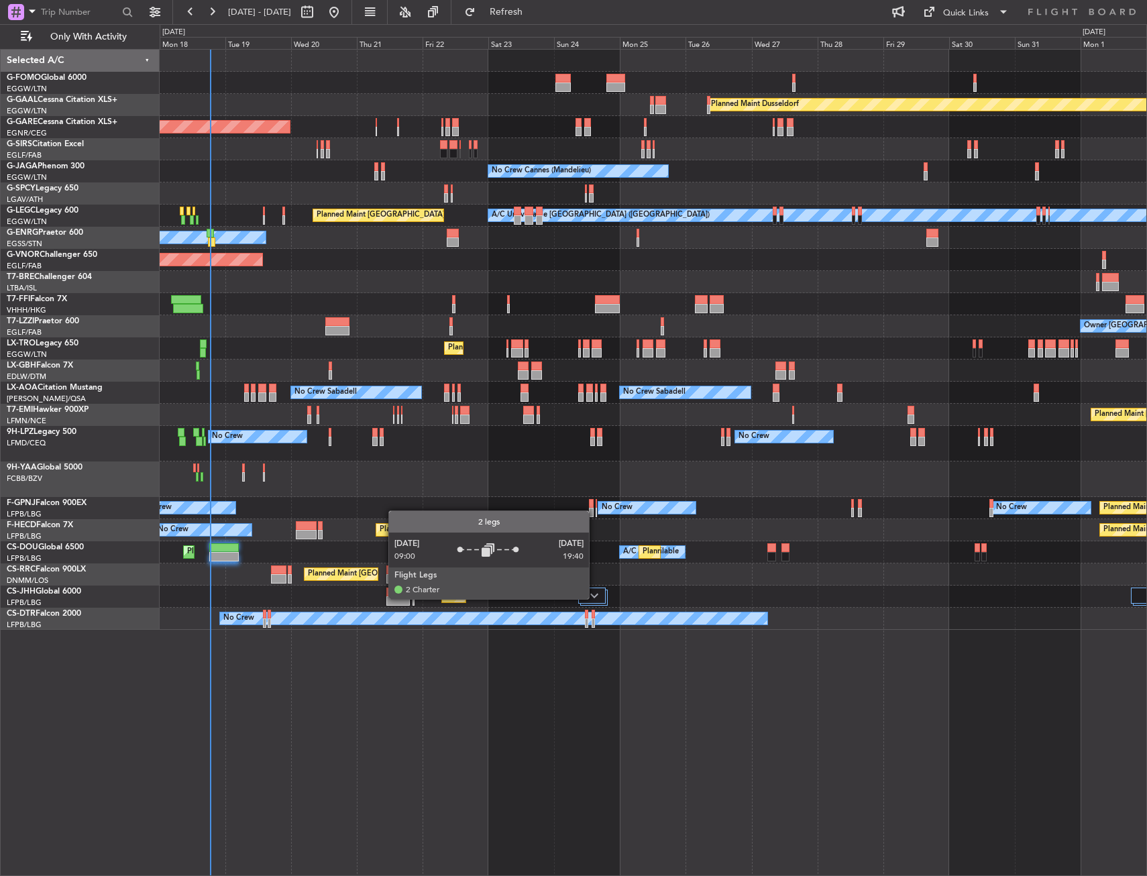
click at [595, 598] on img at bounding box center [594, 595] width 8 height 5
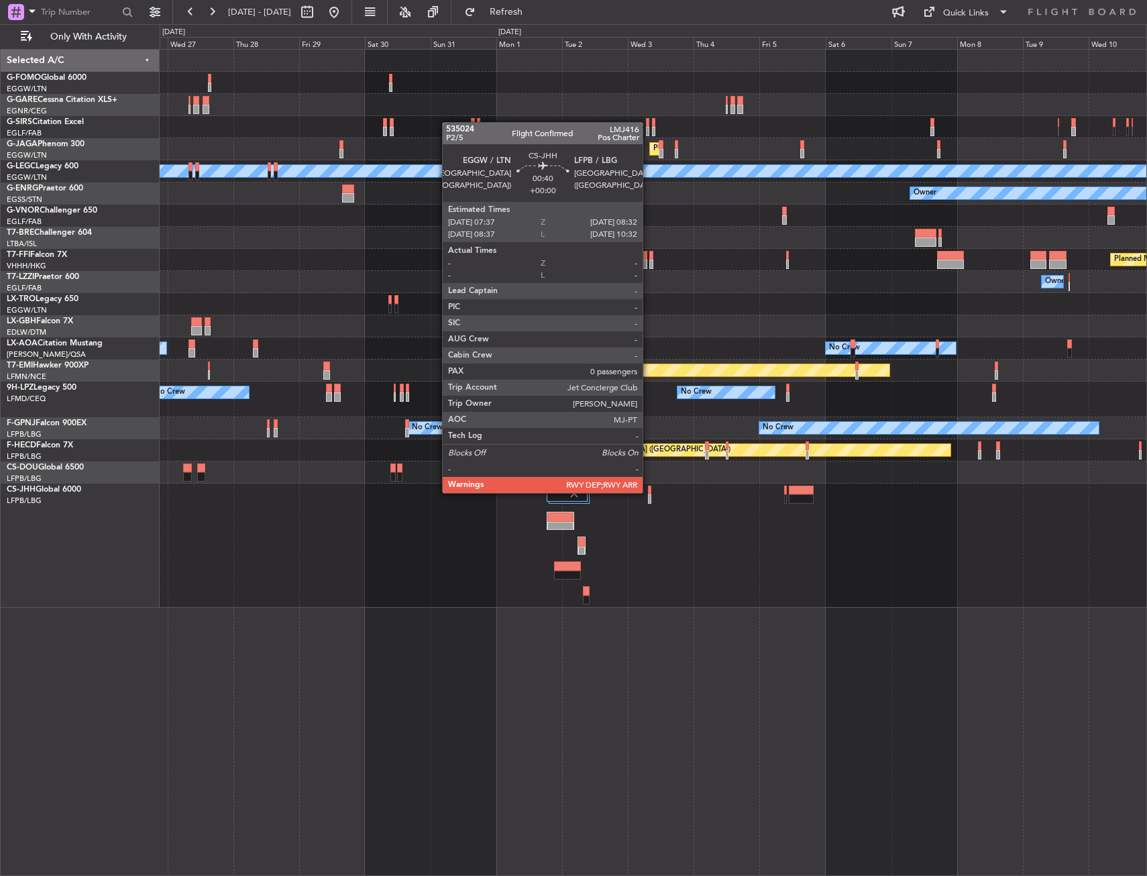
click at [648, 492] on div at bounding box center [649, 490] width 3 height 9
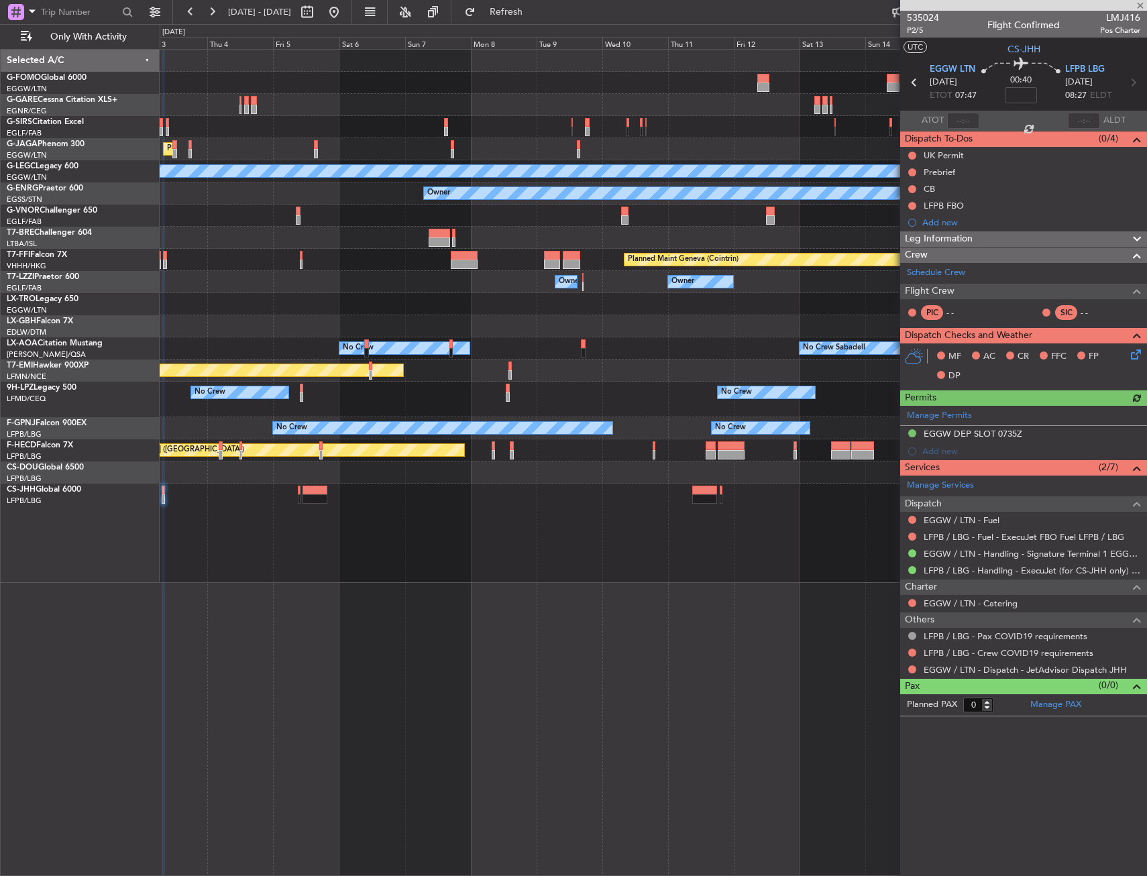
click at [274, 669] on div "Planned Maint [GEOGRAPHIC_DATA] ([GEOGRAPHIC_DATA]) A/C Unavailable [GEOGRAPHIC…" at bounding box center [653, 462] width 987 height 827
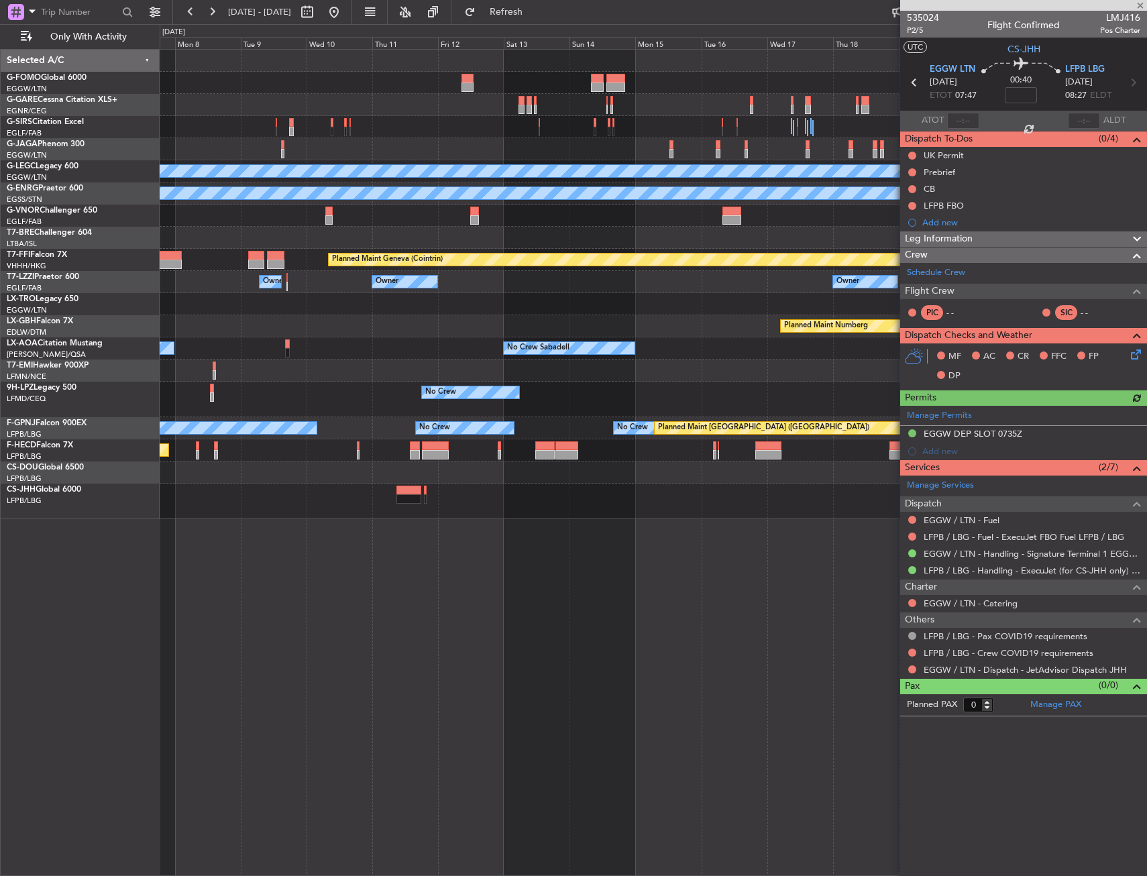
click at [225, 677] on div "A/C Unavailable [GEOGRAPHIC_DATA] ([GEOGRAPHIC_DATA]) Owner Planned Maint Genev…" at bounding box center [653, 462] width 987 height 827
click at [221, 683] on div "A/C Unavailable [GEOGRAPHIC_DATA] ([GEOGRAPHIC_DATA]) Owner Planned Maint Genev…" at bounding box center [653, 462] width 987 height 827
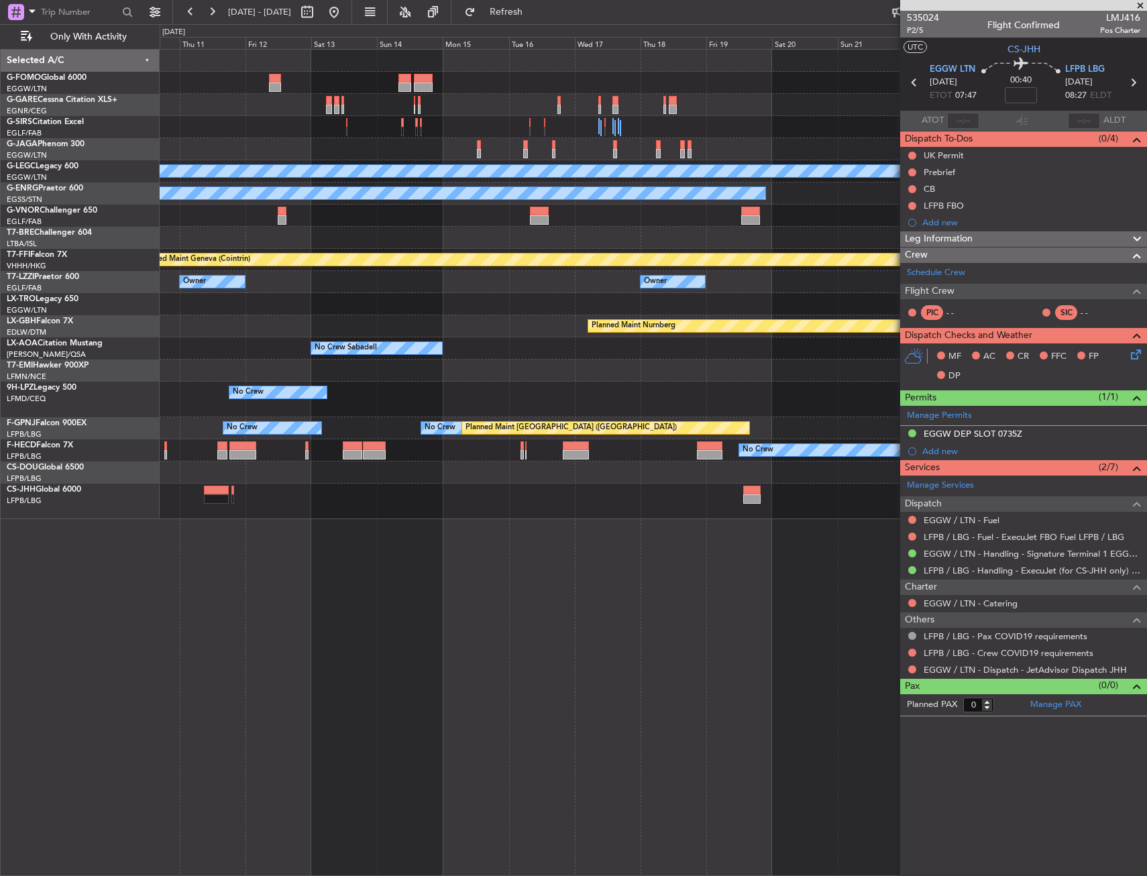
click at [315, 678] on div "A/C Unavailable [GEOGRAPHIC_DATA] ([GEOGRAPHIC_DATA]) Owner Planned Maint Genev…" at bounding box center [653, 462] width 987 height 827
